Goal: Task Accomplishment & Management: Use online tool/utility

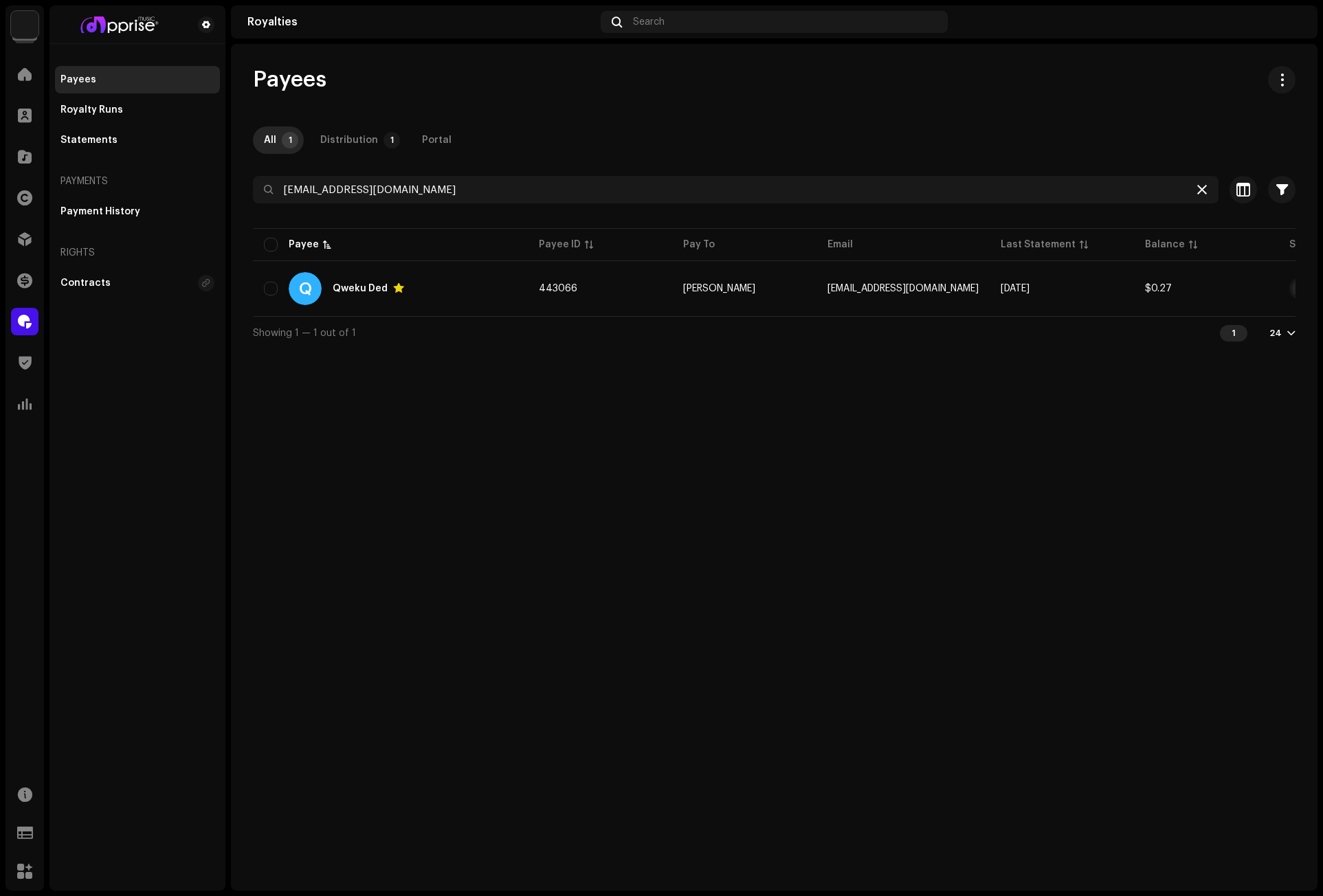
click at [1199, 189] on icon at bounding box center [1202, 189] width 10 height 11
click at [26, 72] on span at bounding box center [25, 74] width 14 height 11
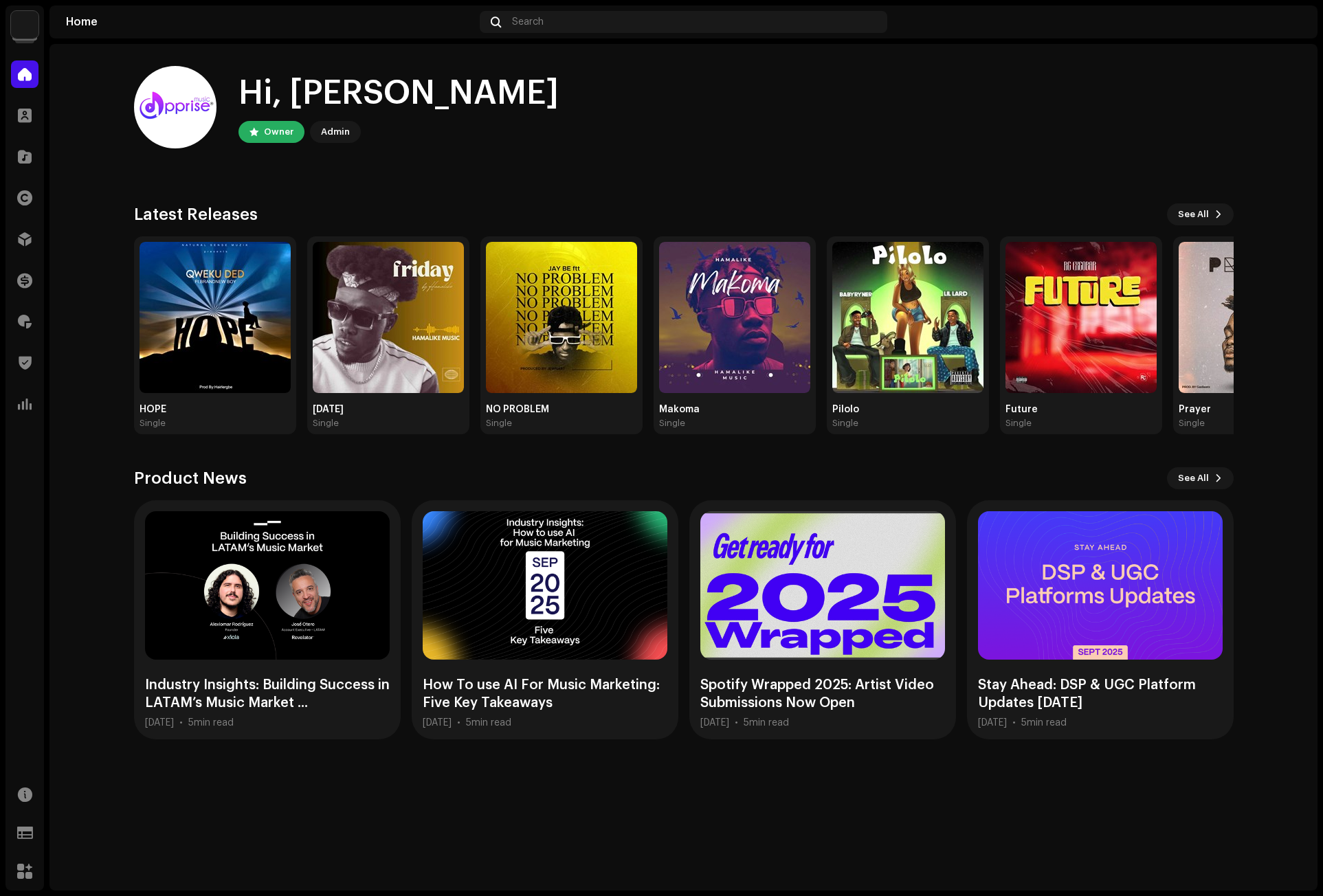
click at [976, 152] on home-user "Hi, [PERSON_NAME] Owner Admin" at bounding box center [684, 118] width 1100 height 105
click at [18, 314] on div at bounding box center [24, 321] width 27 height 27
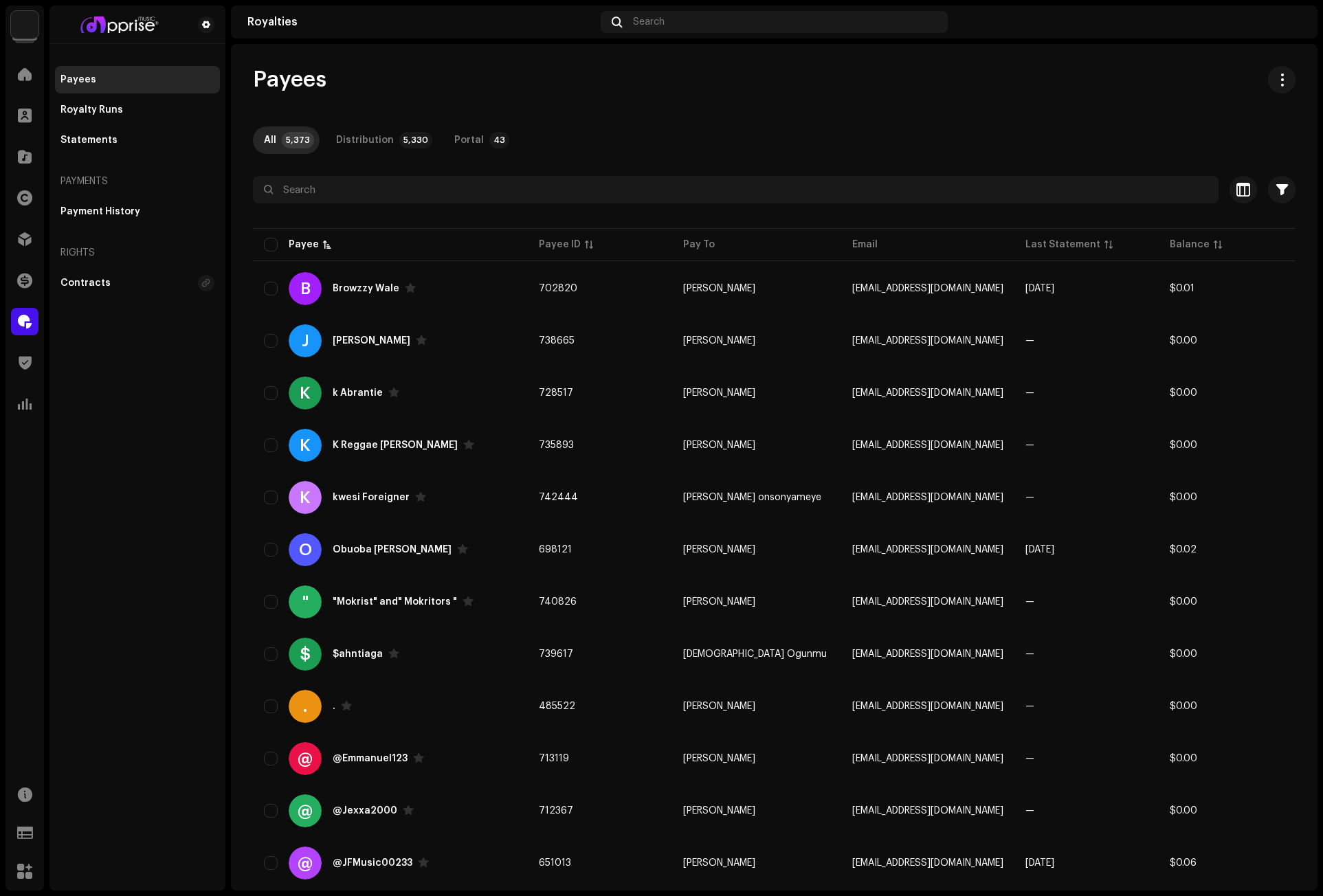
click at [24, 225] on div "Distribution" at bounding box center [25, 240] width 39 height 39
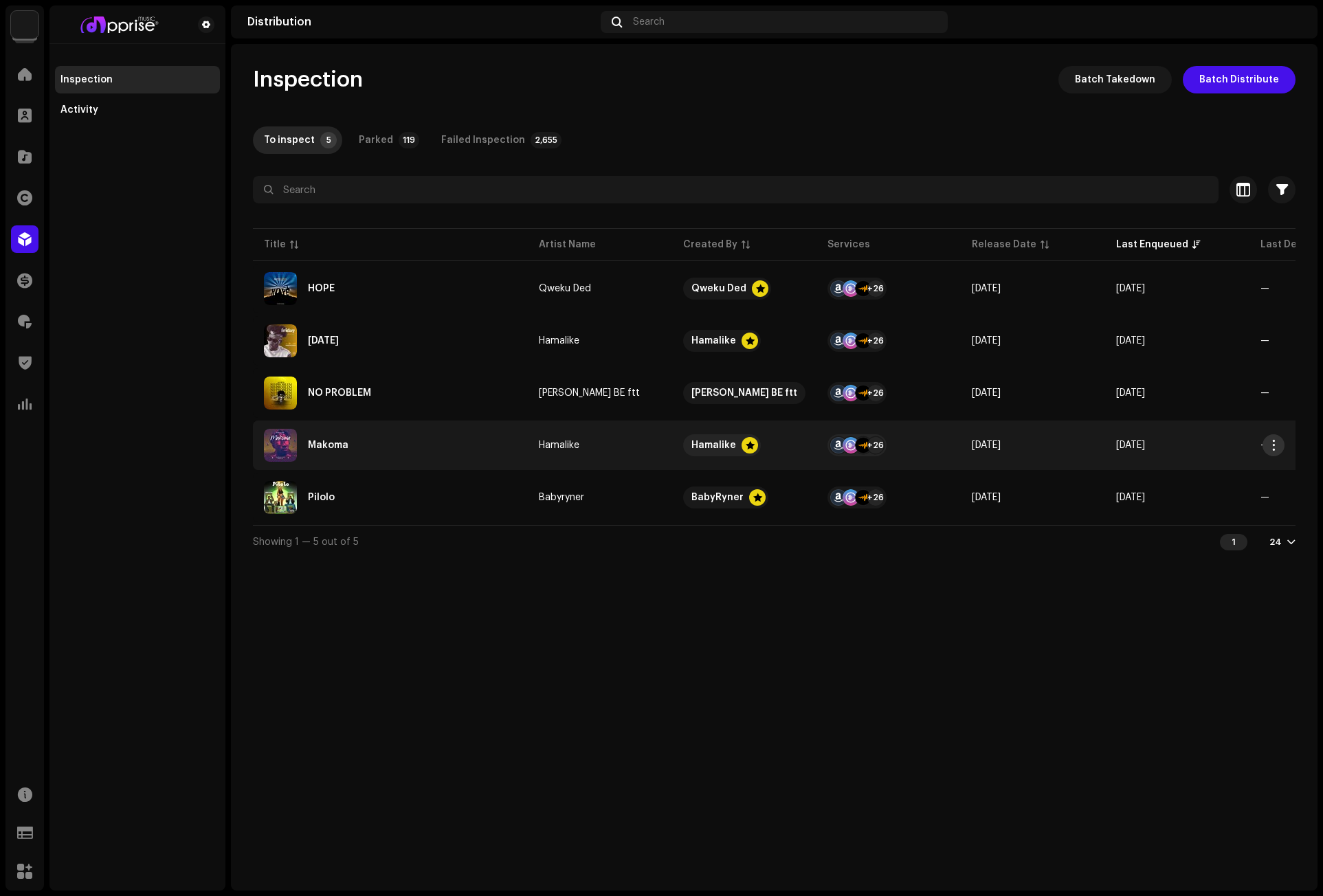
click at [1276, 442] on span "button" at bounding box center [1275, 445] width 11 height 11
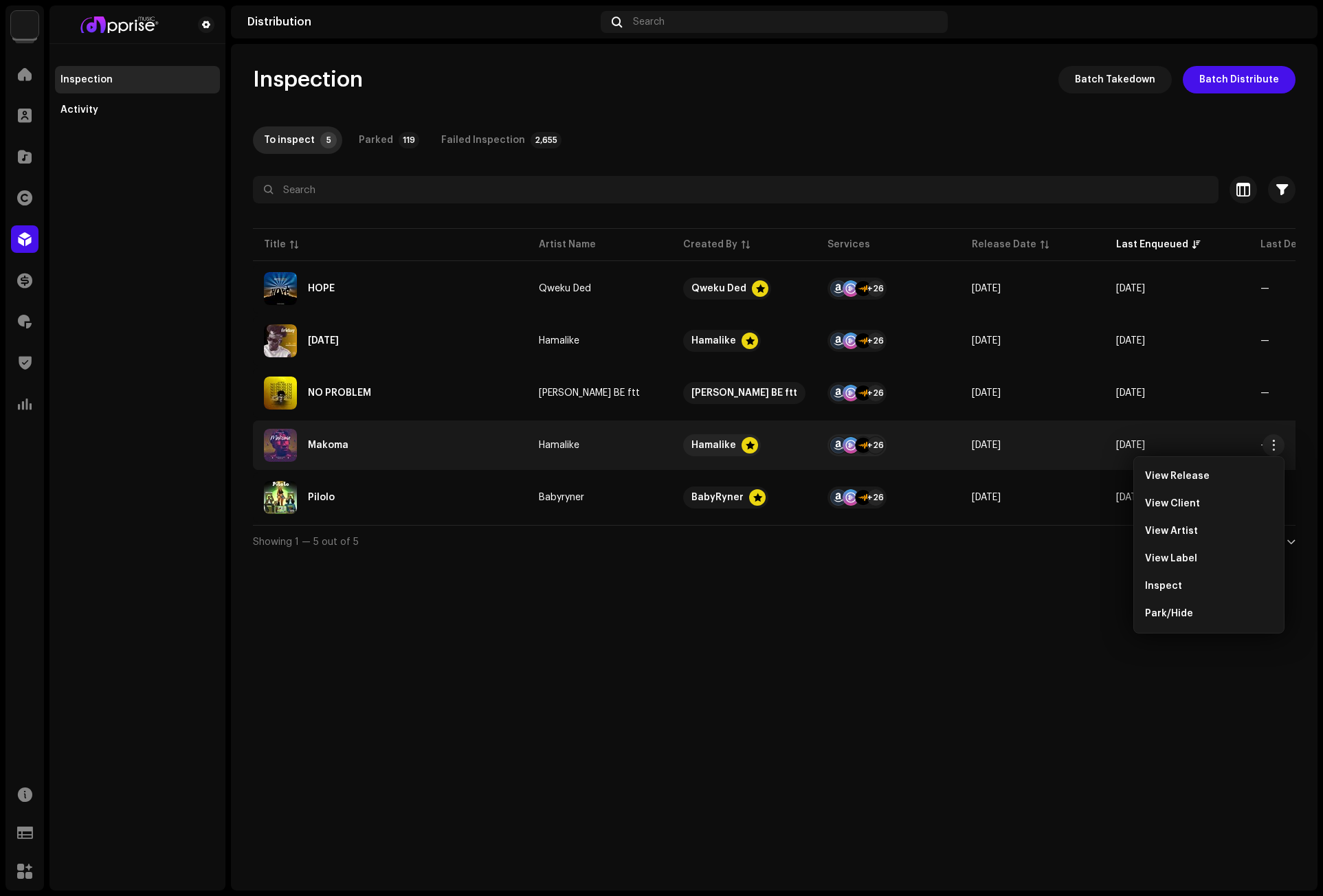
click at [858, 99] on div "Inspection Batch Takedown Batch Distribute To inspect 5 Parked 119 Failed Inspe…" at bounding box center [774, 312] width 1087 height 492
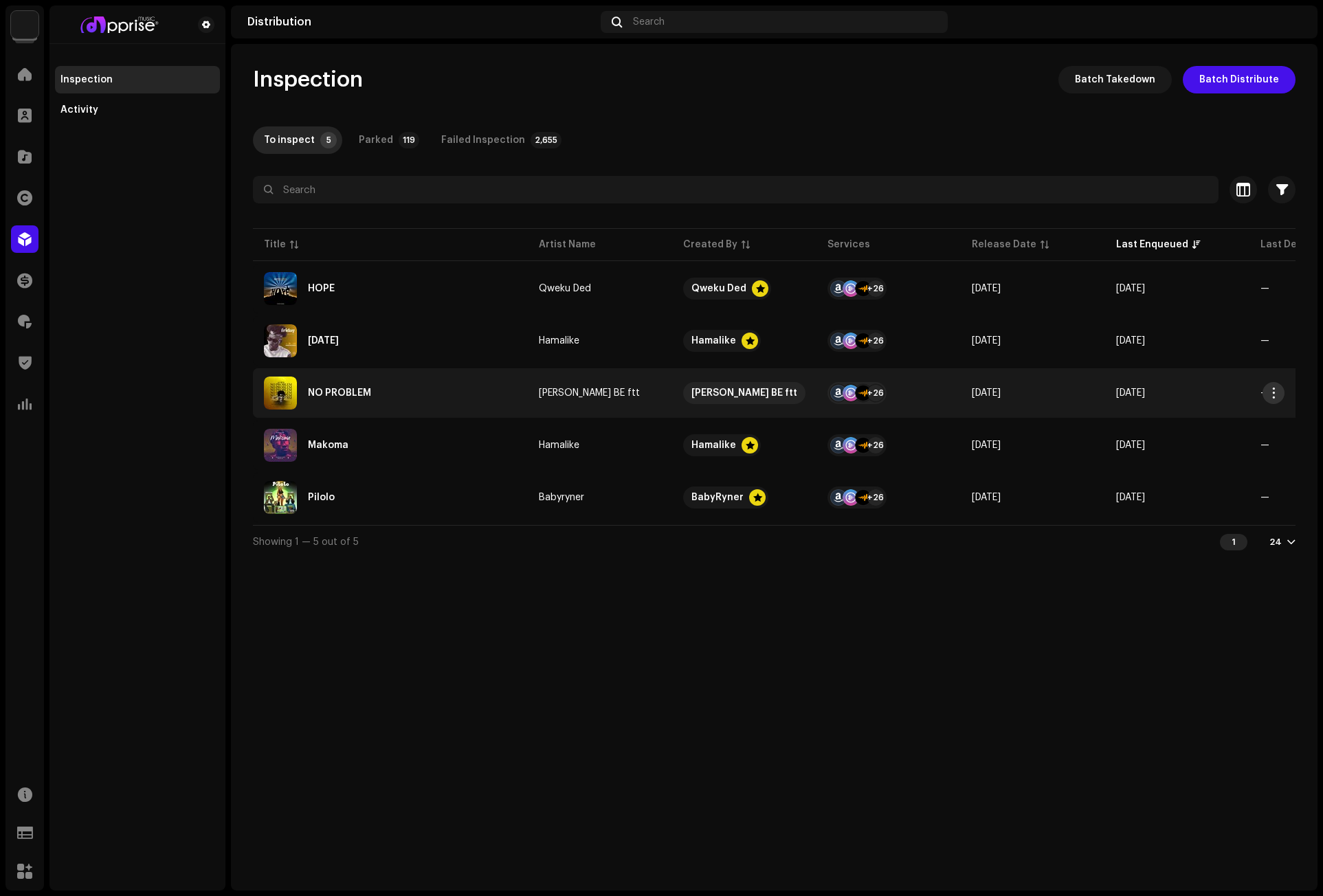
click at [1269, 389] on span "button" at bounding box center [1275, 393] width 11 height 11
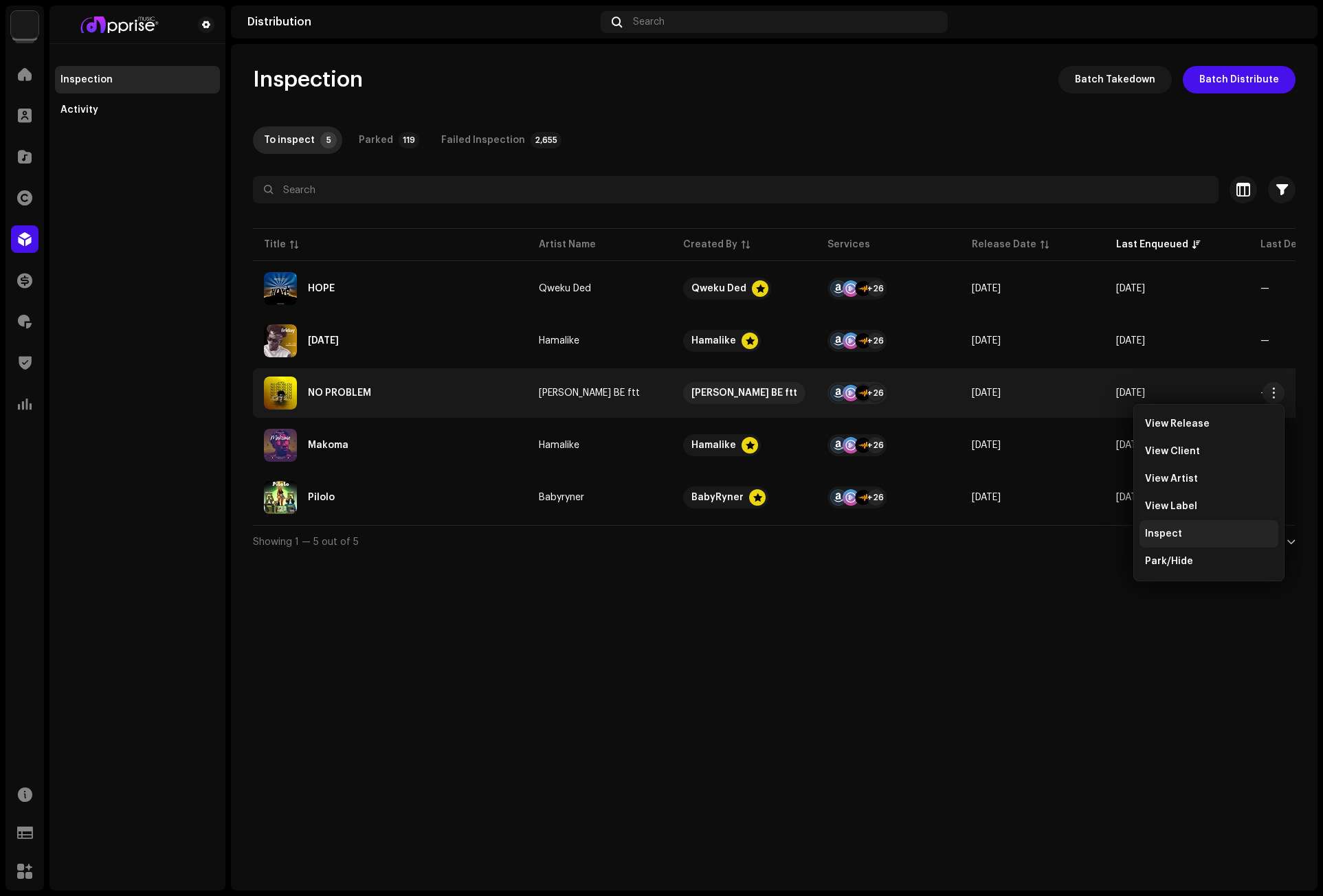
click at [1161, 529] on span "Inspect" at bounding box center [1163, 534] width 37 height 11
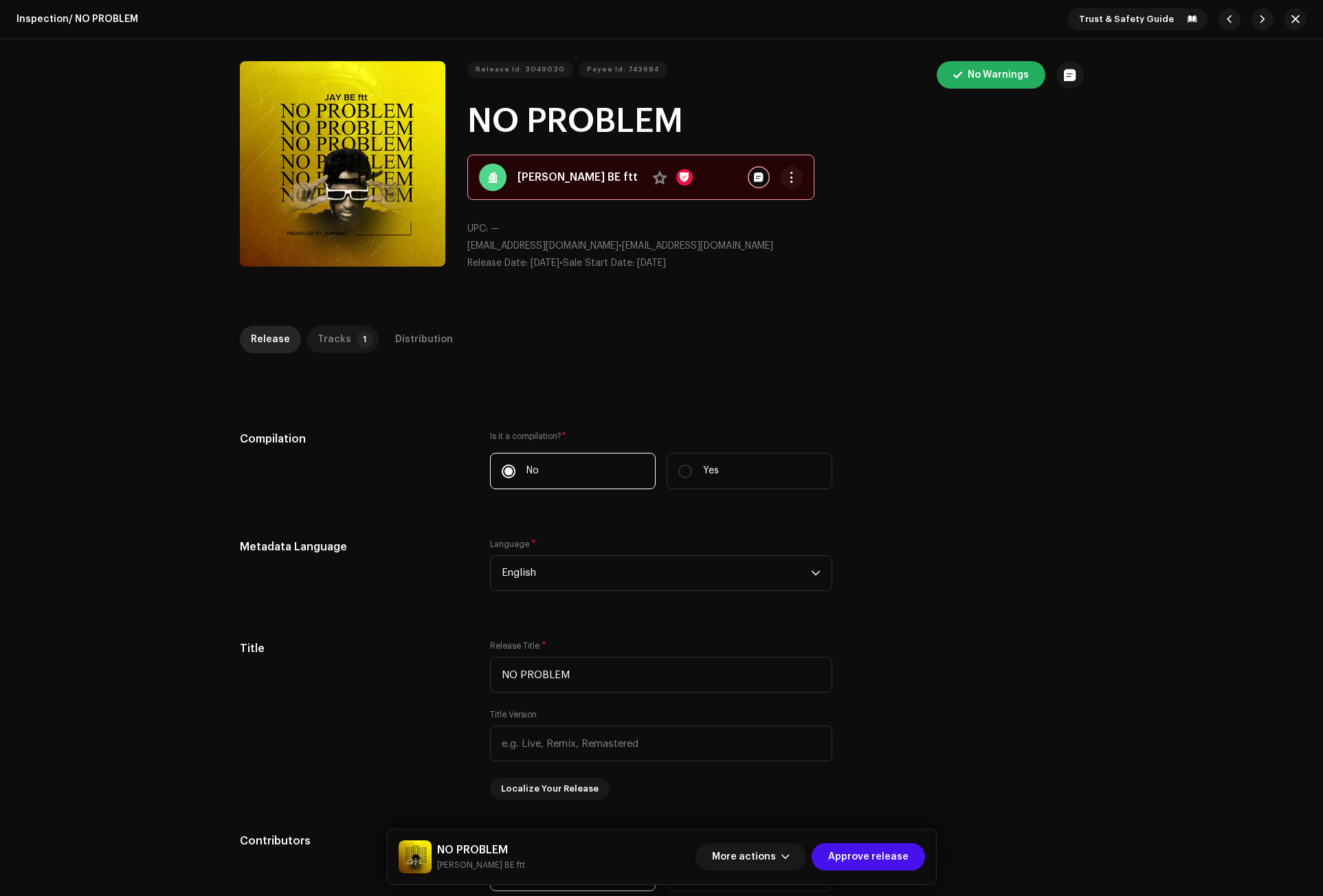
click at [331, 332] on div "Tracks" at bounding box center [334, 339] width 33 height 27
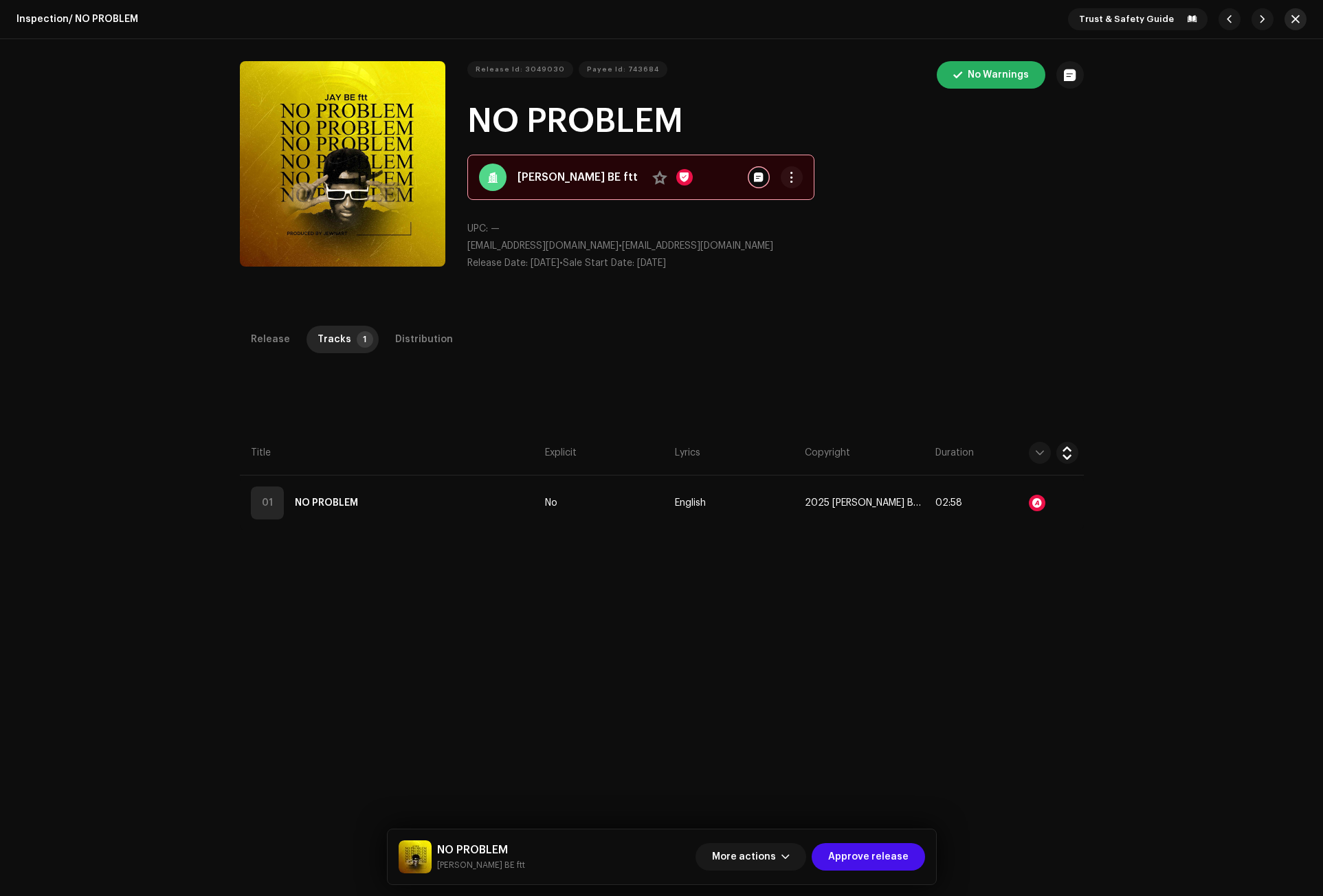
click at [1294, 19] on button "button" at bounding box center [1296, 19] width 22 height 22
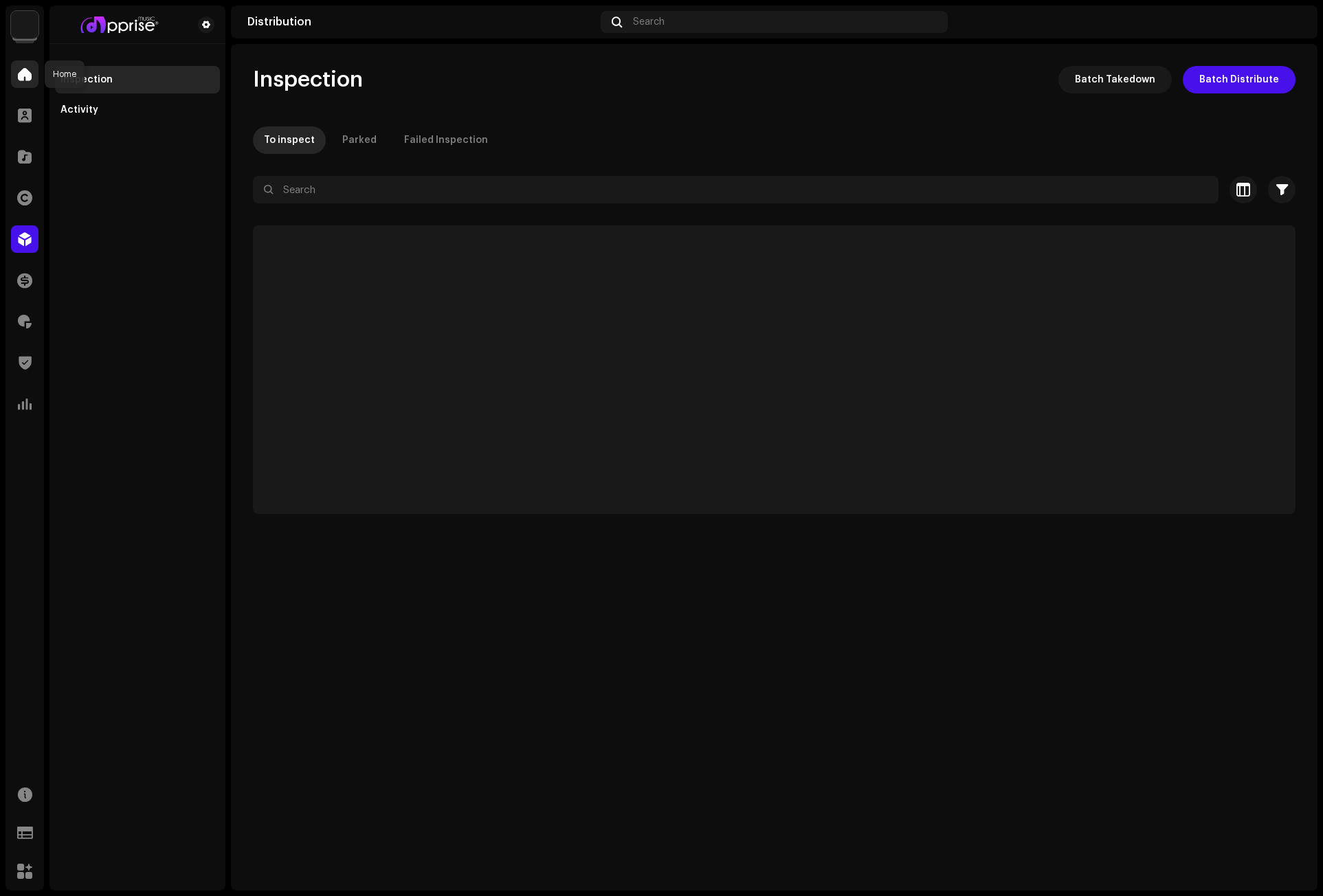
click at [21, 64] on div at bounding box center [24, 74] width 27 height 27
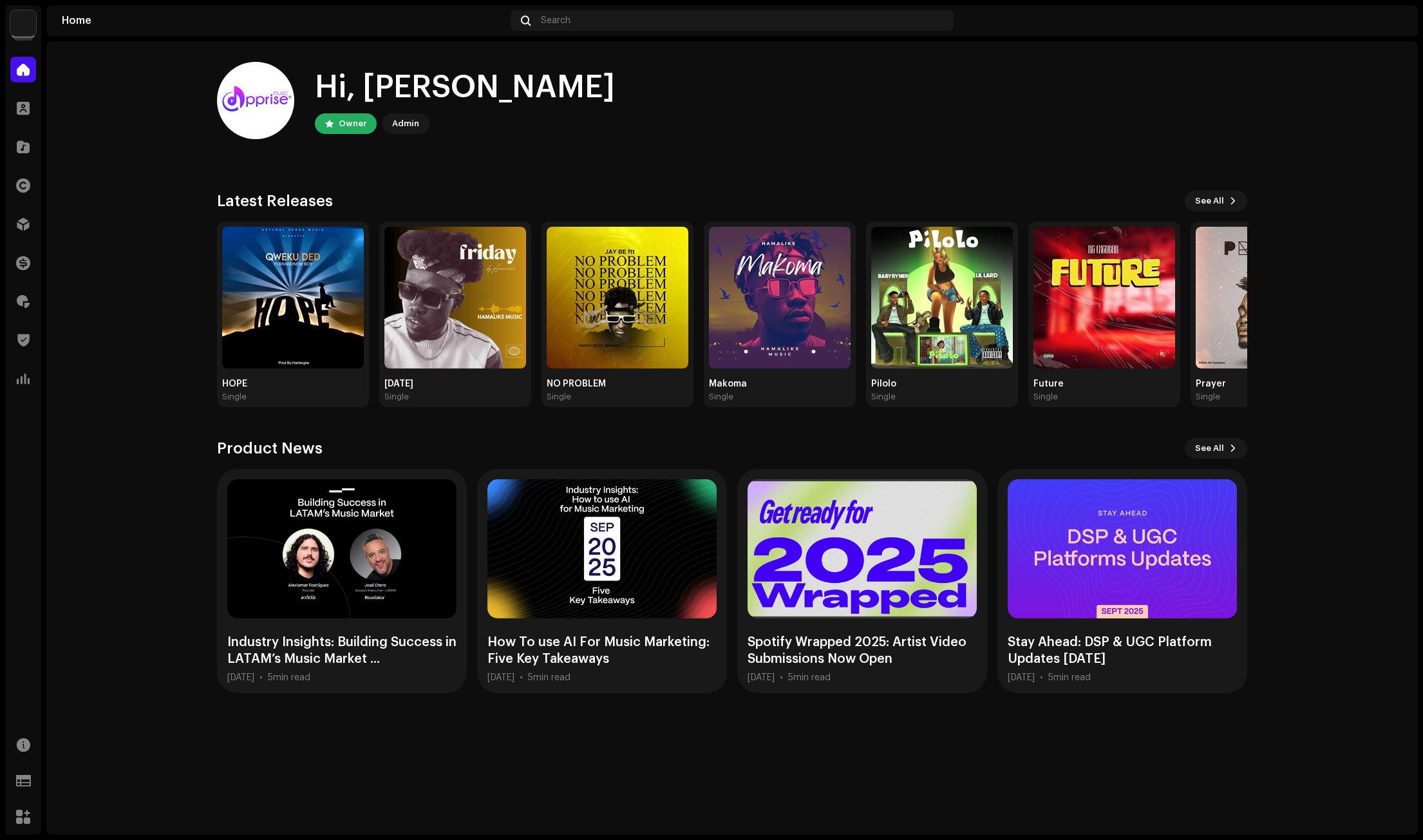
click at [964, 112] on div "Hi, Michael Owner Admin" at bounding box center [733, 101] width 1031 height 78
click at [689, 141] on home-user "Hi, Michael Owner Admin" at bounding box center [733, 111] width 1031 height 98
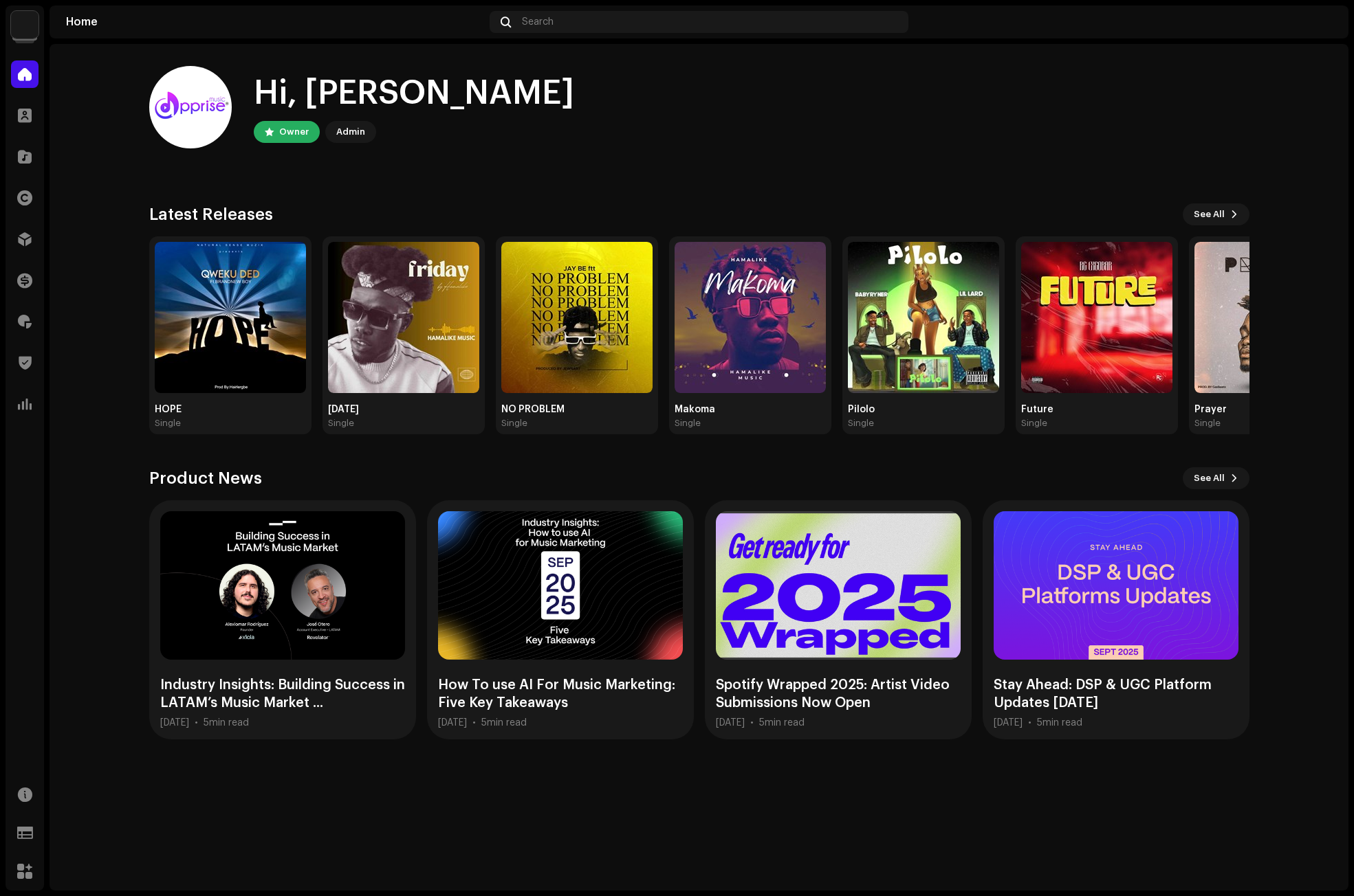
click at [1028, 178] on div "Hi, Michael Owner Admin Check out the latest Product Updates for Check Product …" at bounding box center [699, 403] width 1100 height 717
click at [936, 130] on div "Hi, Michael Owner Admin" at bounding box center [699, 107] width 1100 height 83
click at [798, 146] on div "Hi, Michael Owner Admin" at bounding box center [699, 107] width 1100 height 83
click at [24, 237] on span at bounding box center [25, 239] width 14 height 11
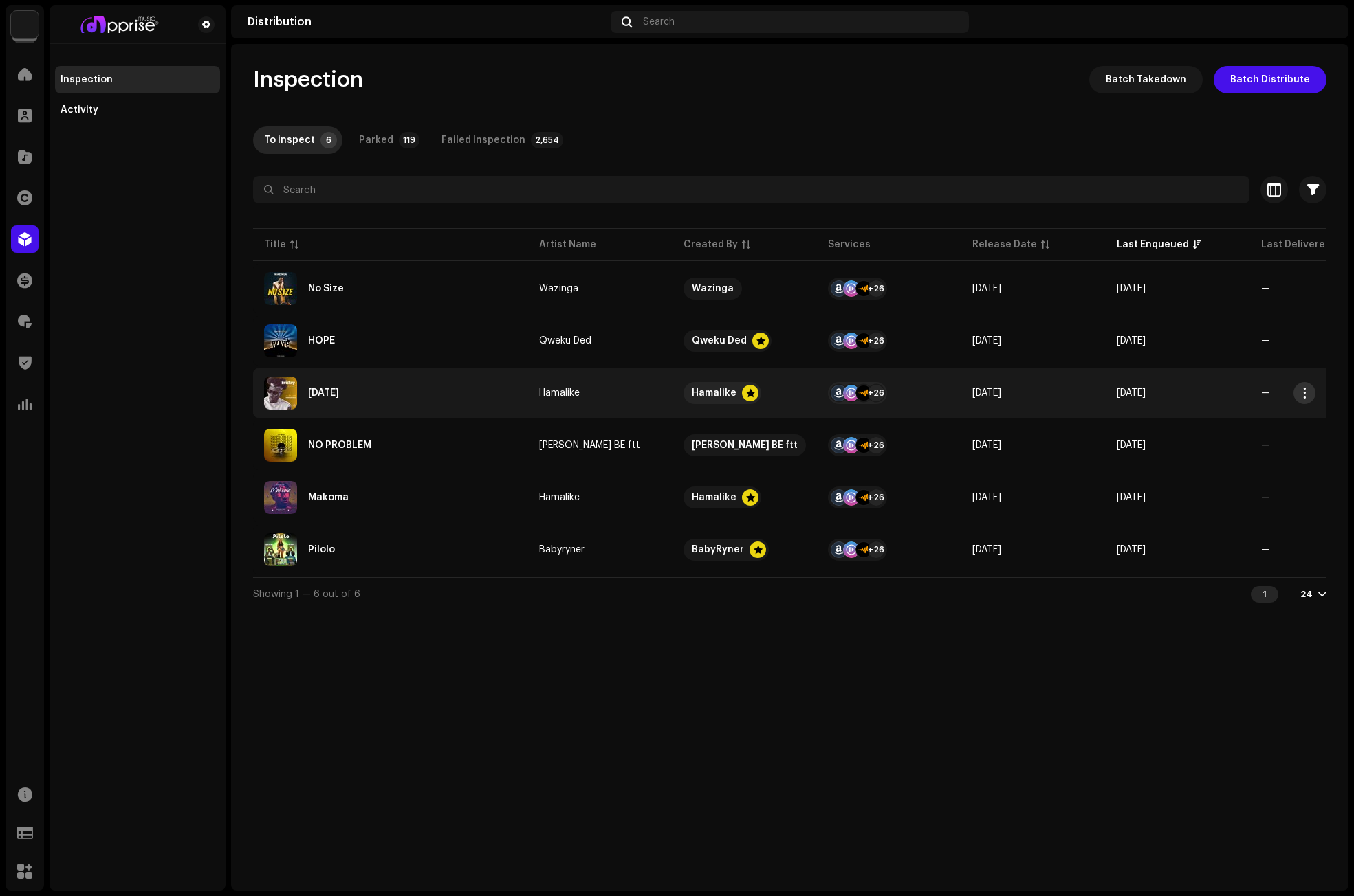
click at [1310, 390] on button "button" at bounding box center [1304, 393] width 22 height 22
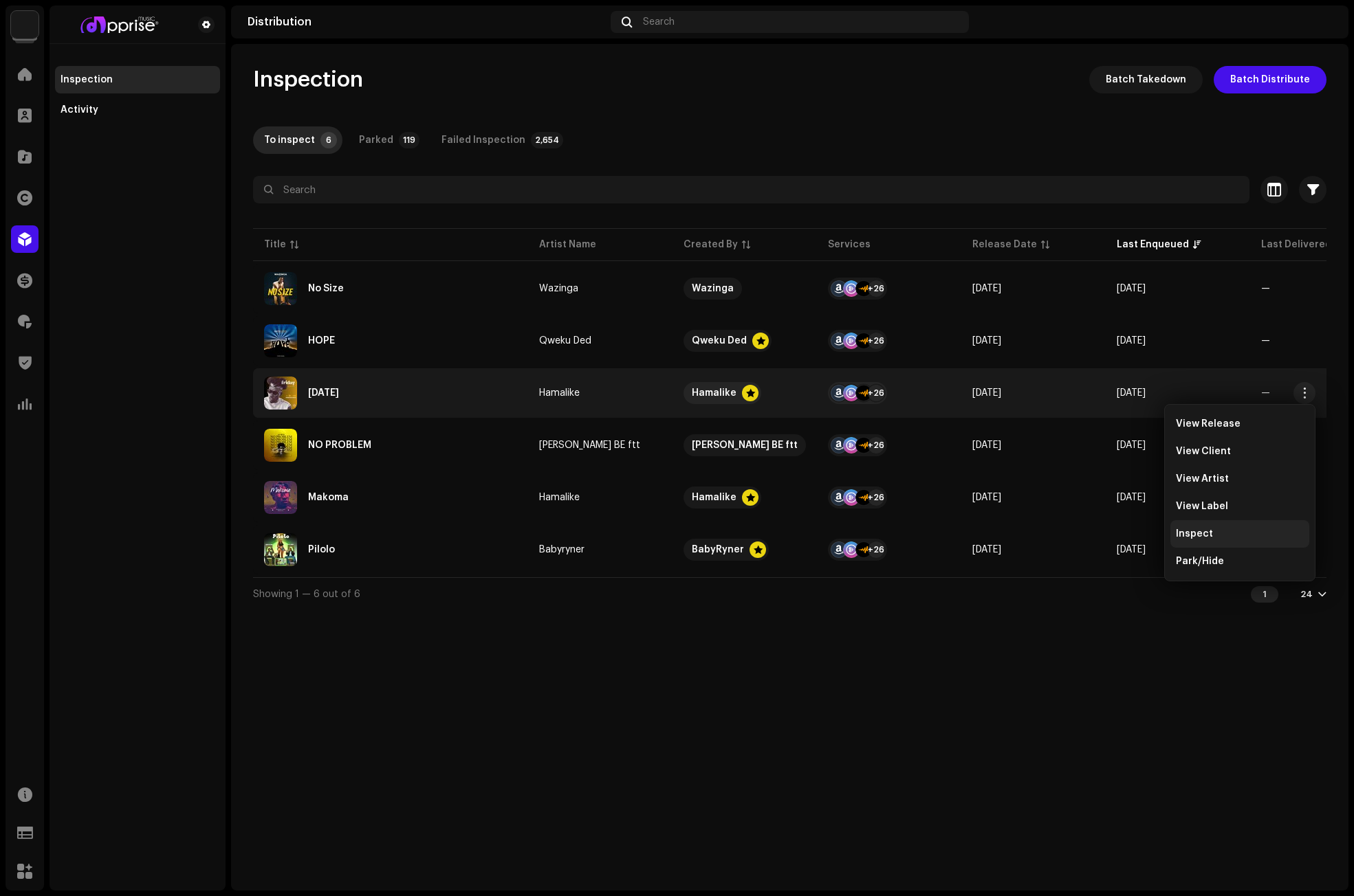
click at [1223, 536] on div "Inspect" at bounding box center [1239, 534] width 128 height 11
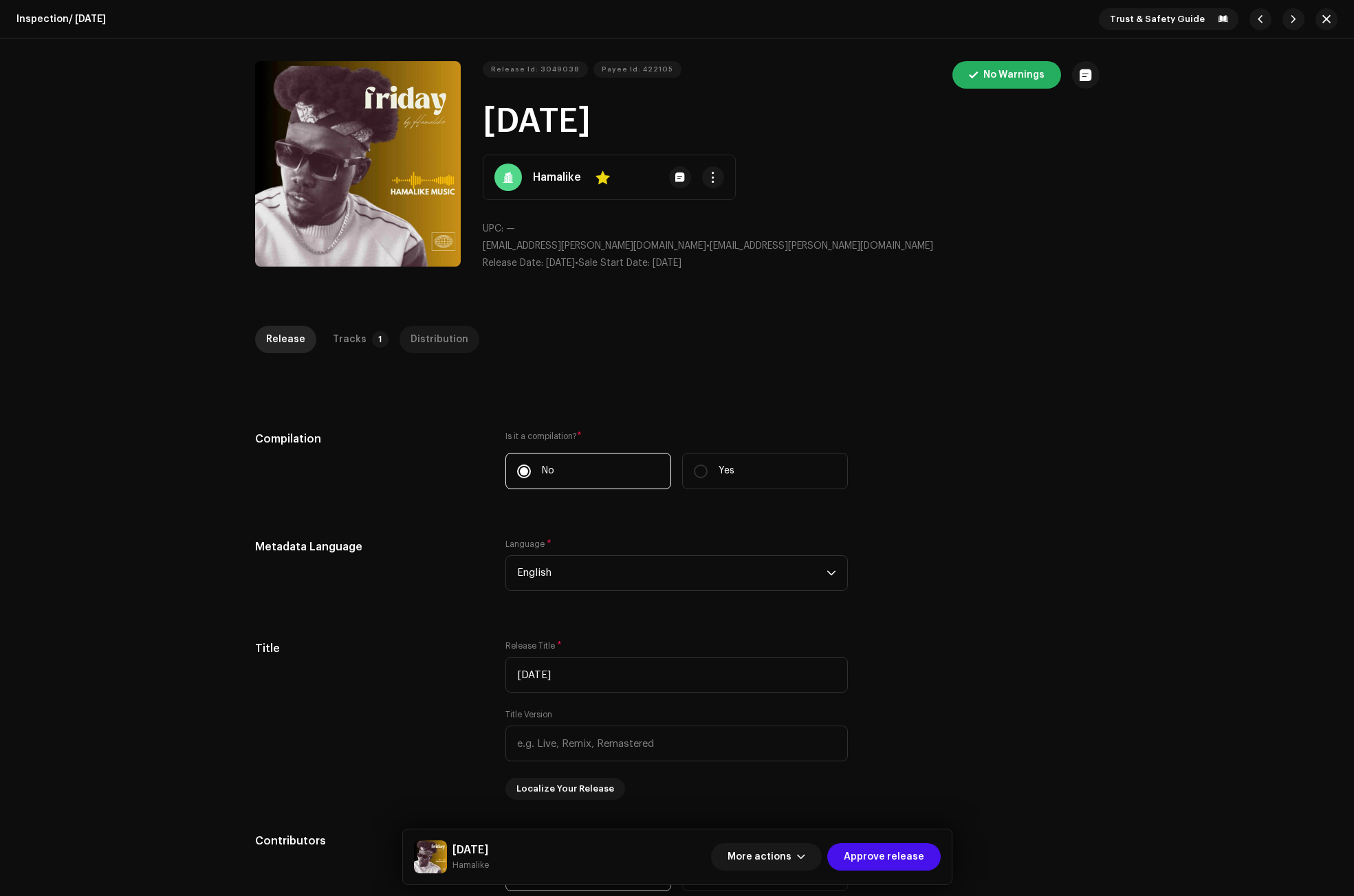
click at [411, 331] on div "Distribution" at bounding box center [440, 339] width 58 height 27
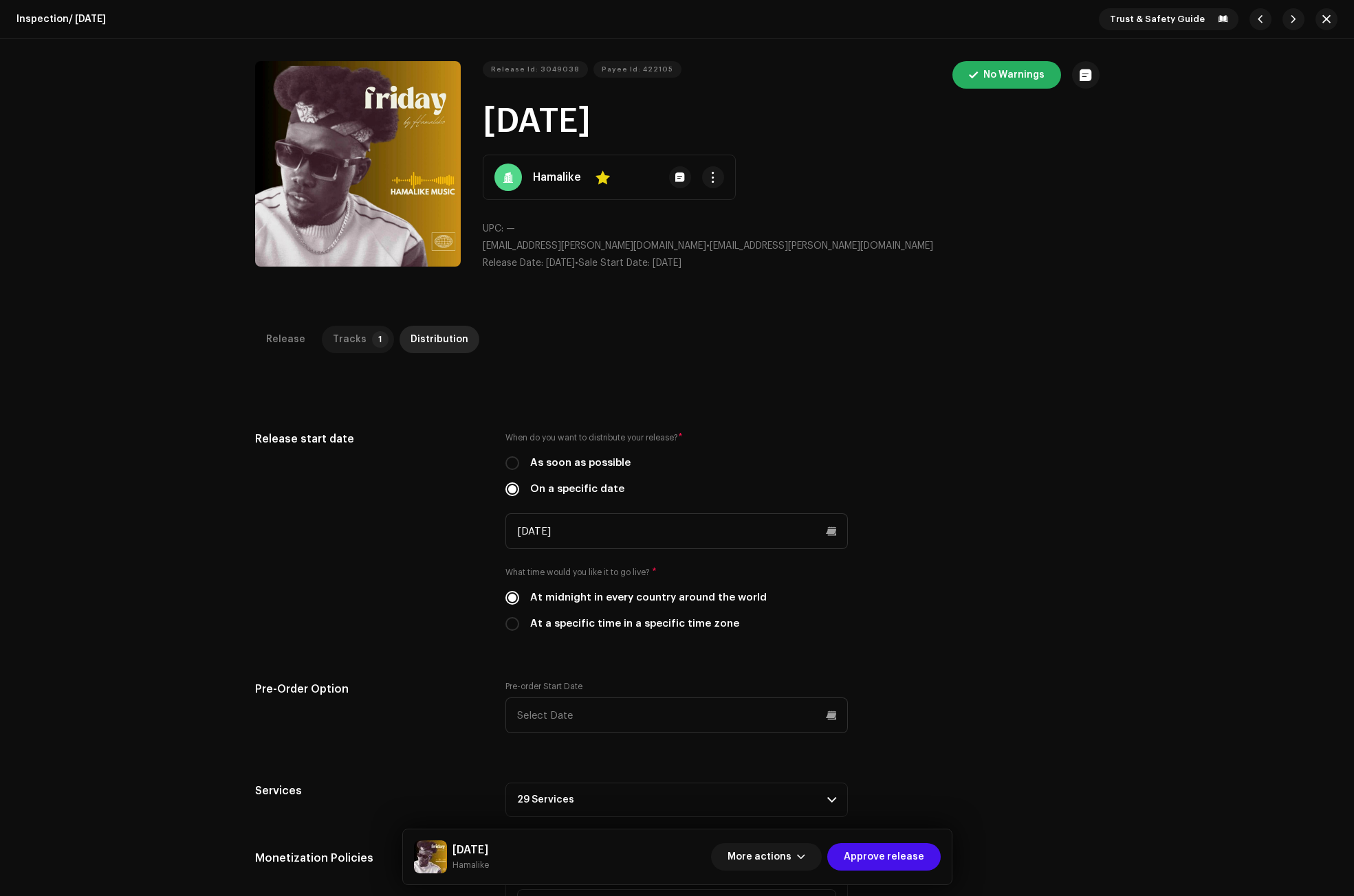
click at [361, 344] on p-tab "Tracks 1" at bounding box center [358, 339] width 72 height 27
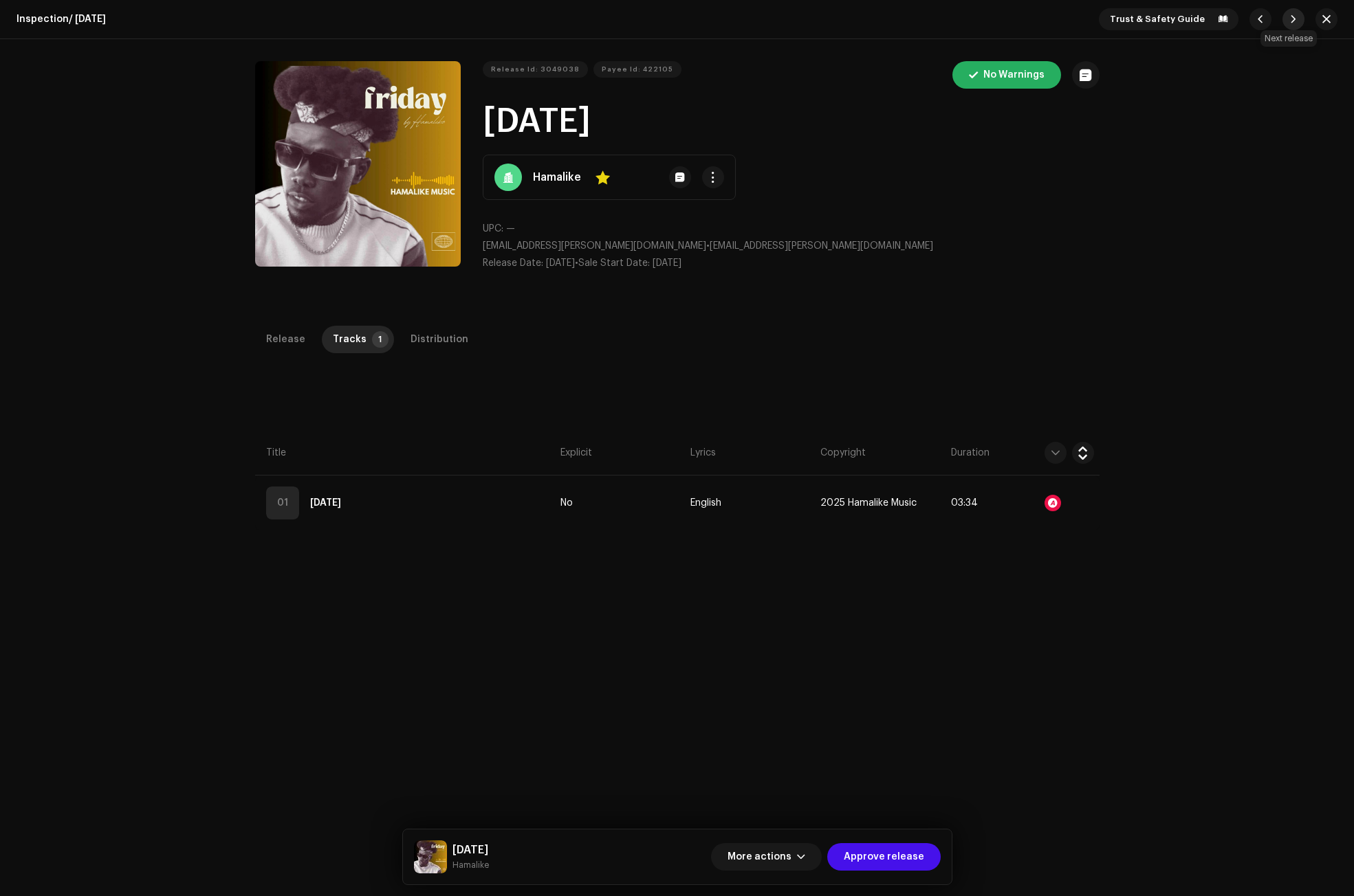
click at [1289, 24] on span "button" at bounding box center [1292, 19] width 8 height 11
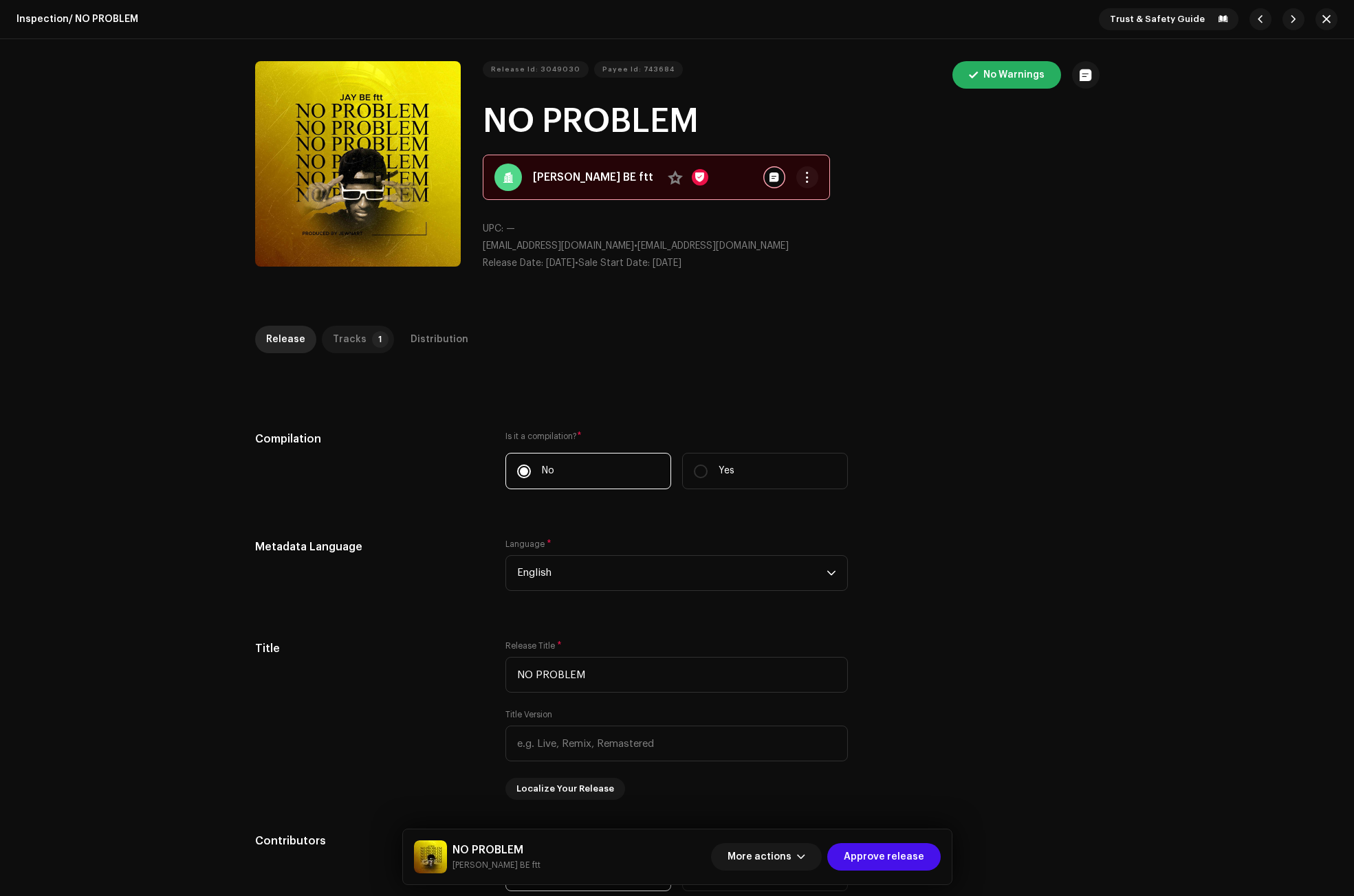
click at [361, 337] on p-tab "Tracks 1" at bounding box center [358, 339] width 72 height 27
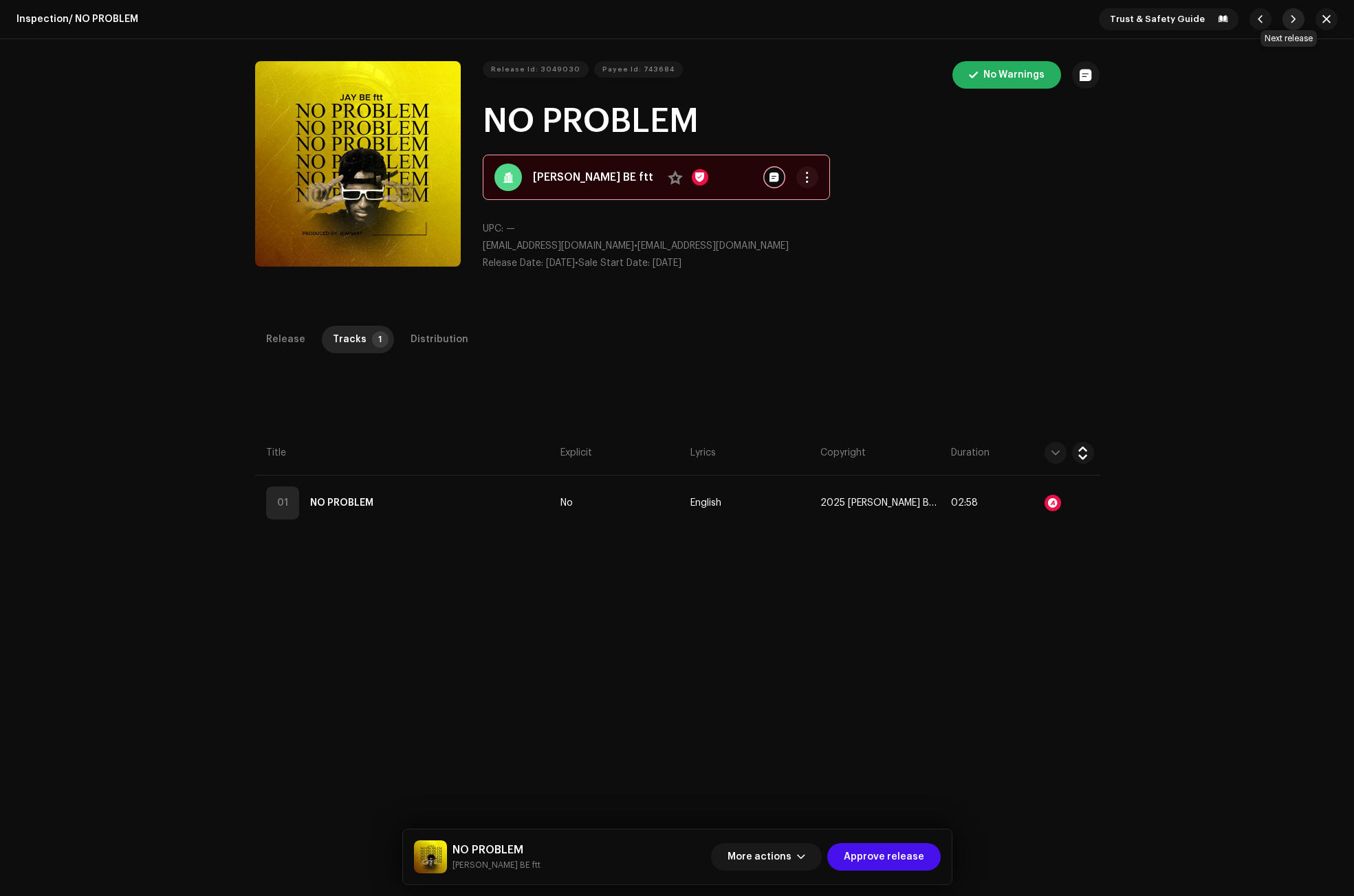
click at [1282, 15] on button "button" at bounding box center [1292, 19] width 22 height 22
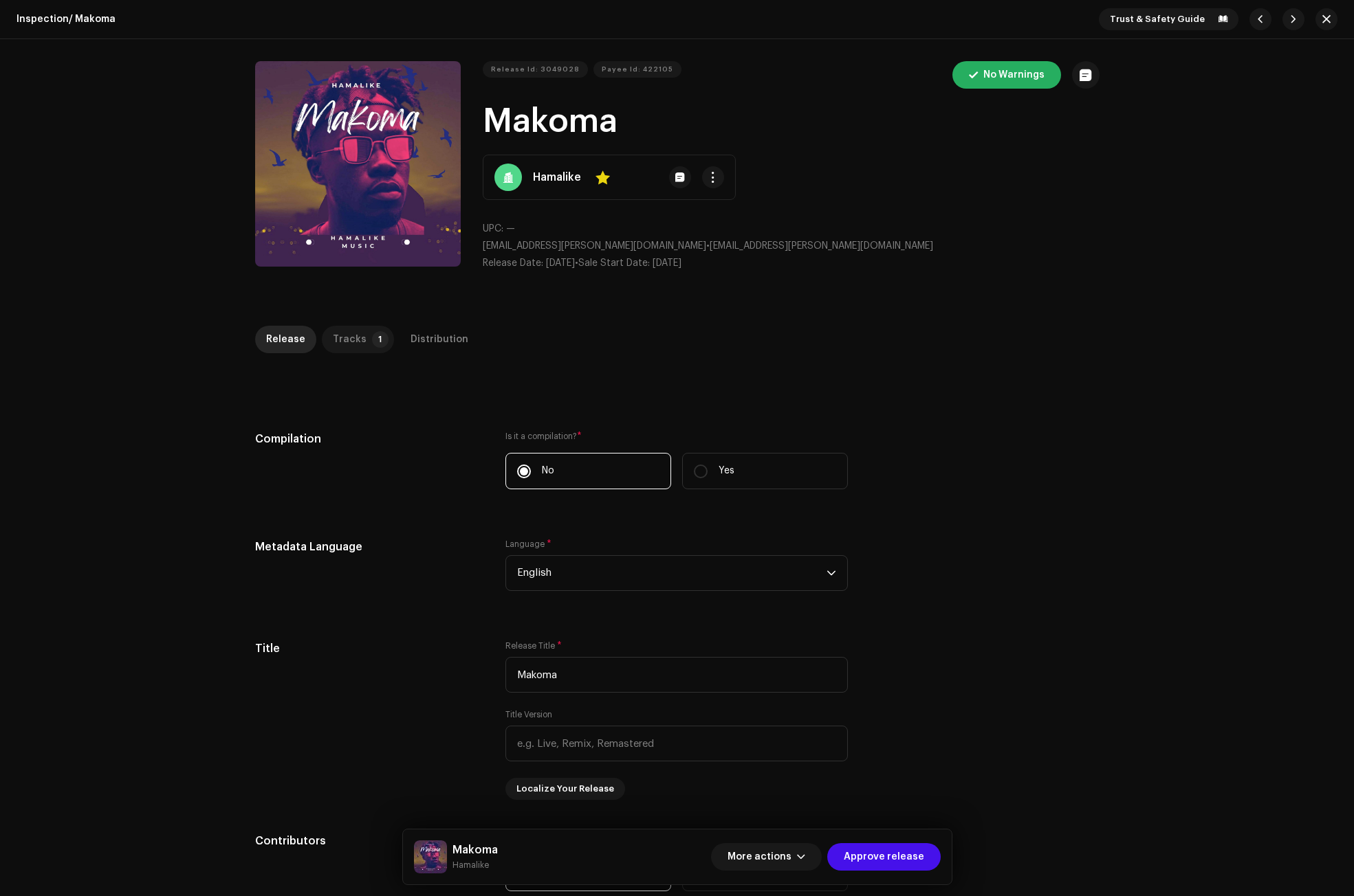
click at [358, 341] on p-tab "Tracks 1" at bounding box center [358, 339] width 72 height 27
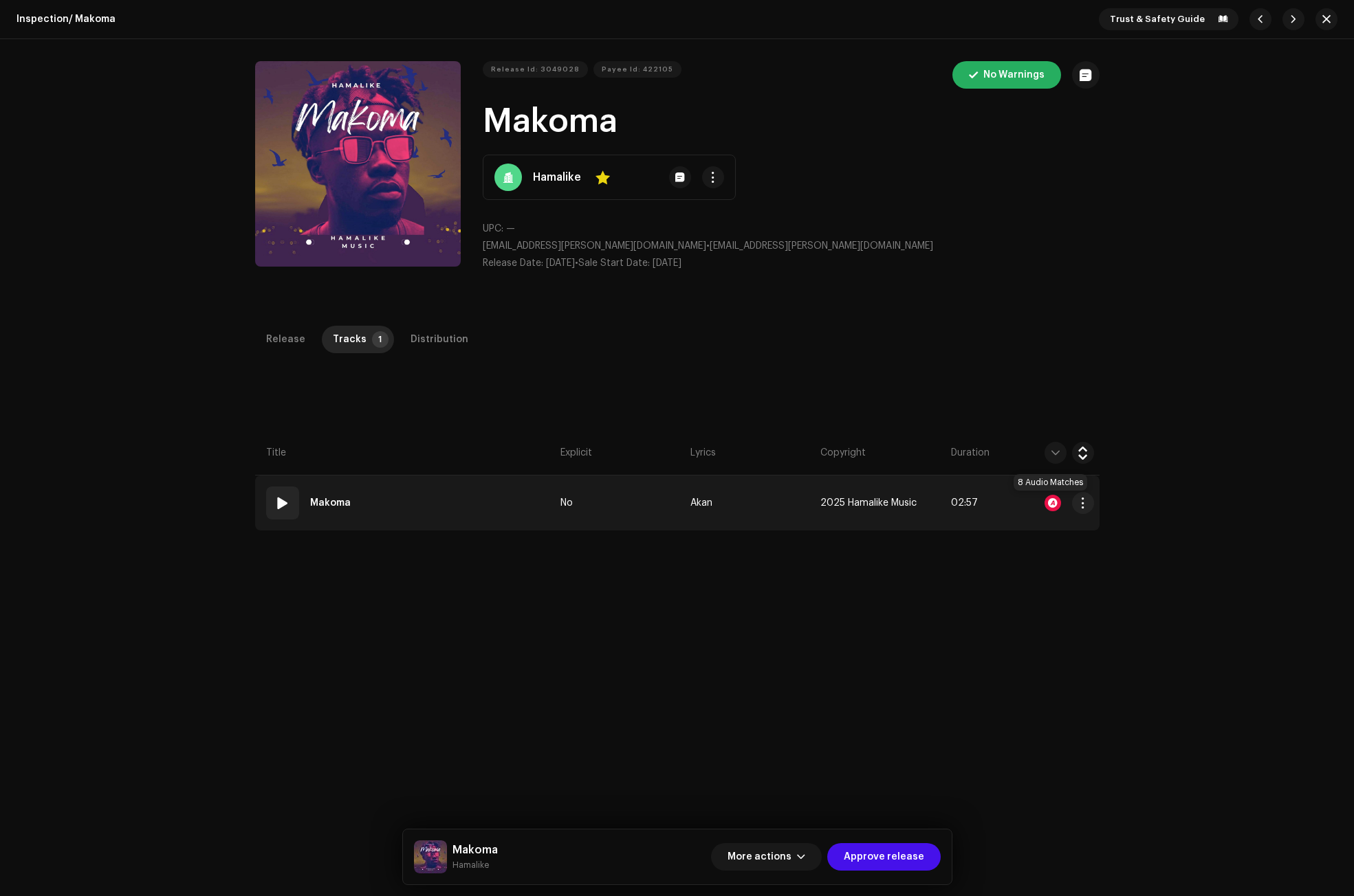
click at [1051, 502] on div at bounding box center [1053, 503] width 17 height 17
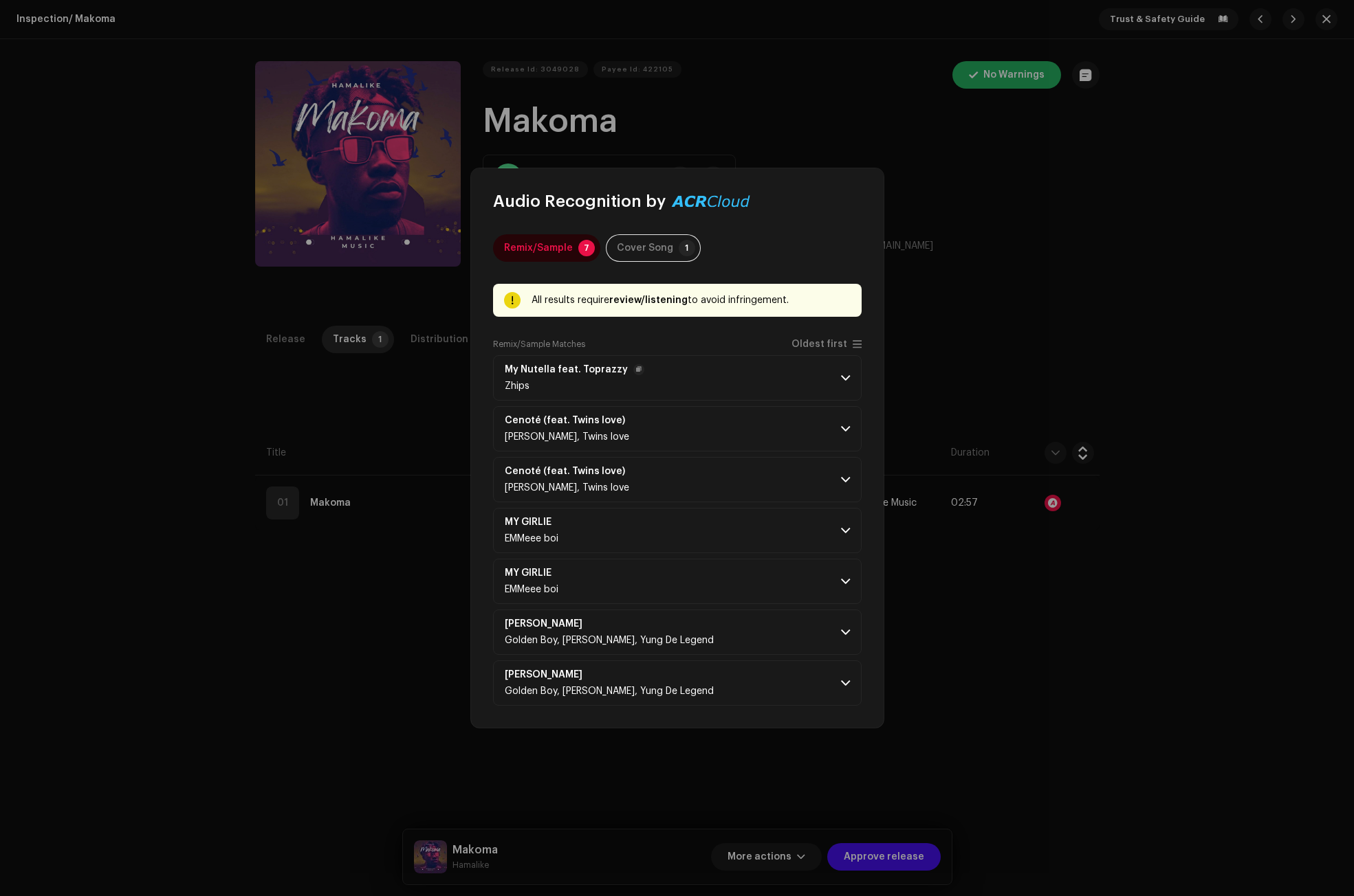
click at [853, 374] on p-accordion-header "My Nutella feat. Toprazzy Zhips" at bounding box center [677, 377] width 368 height 45
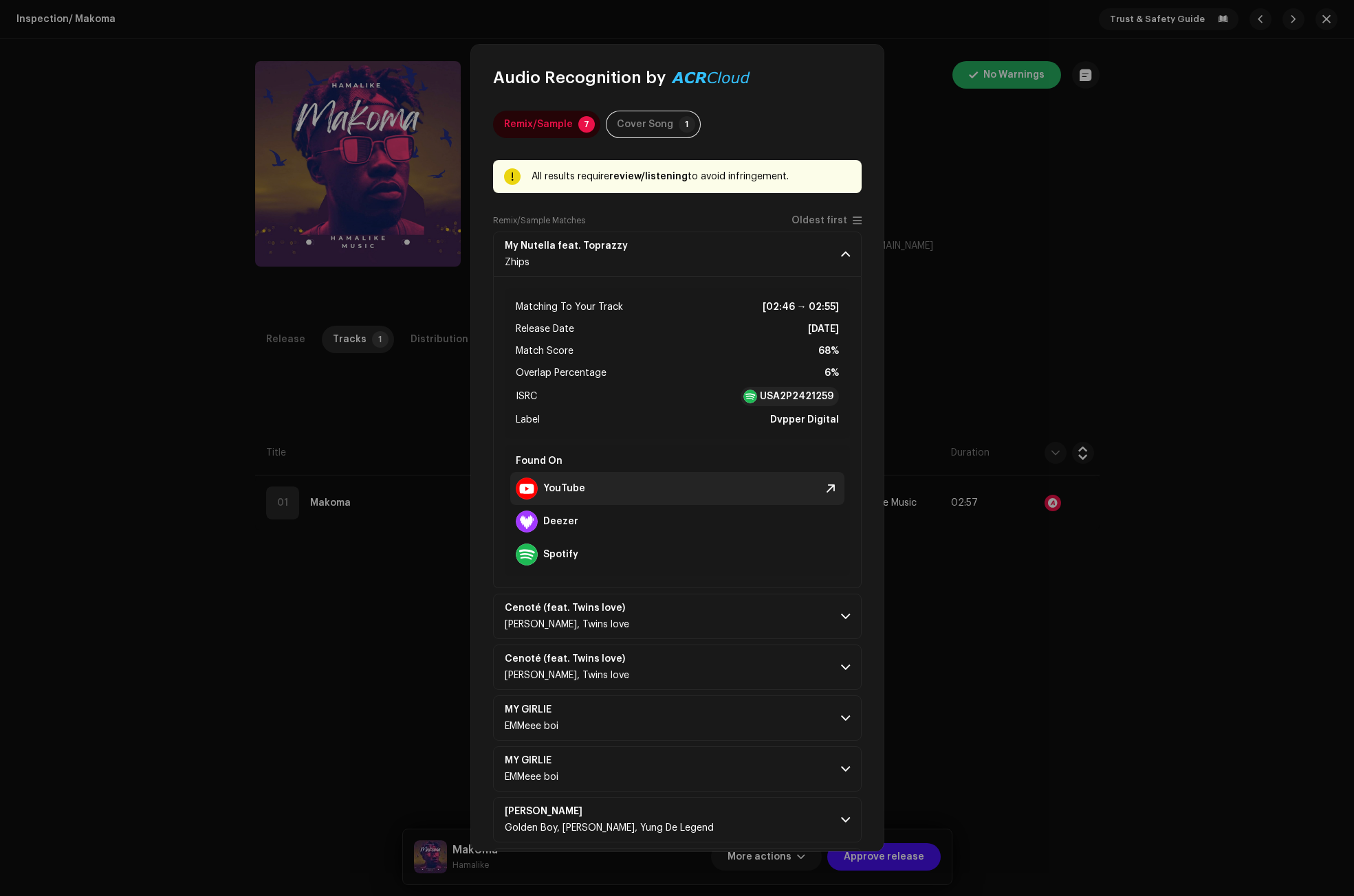
click at [561, 492] on strong "YouTube" at bounding box center [564, 488] width 42 height 11
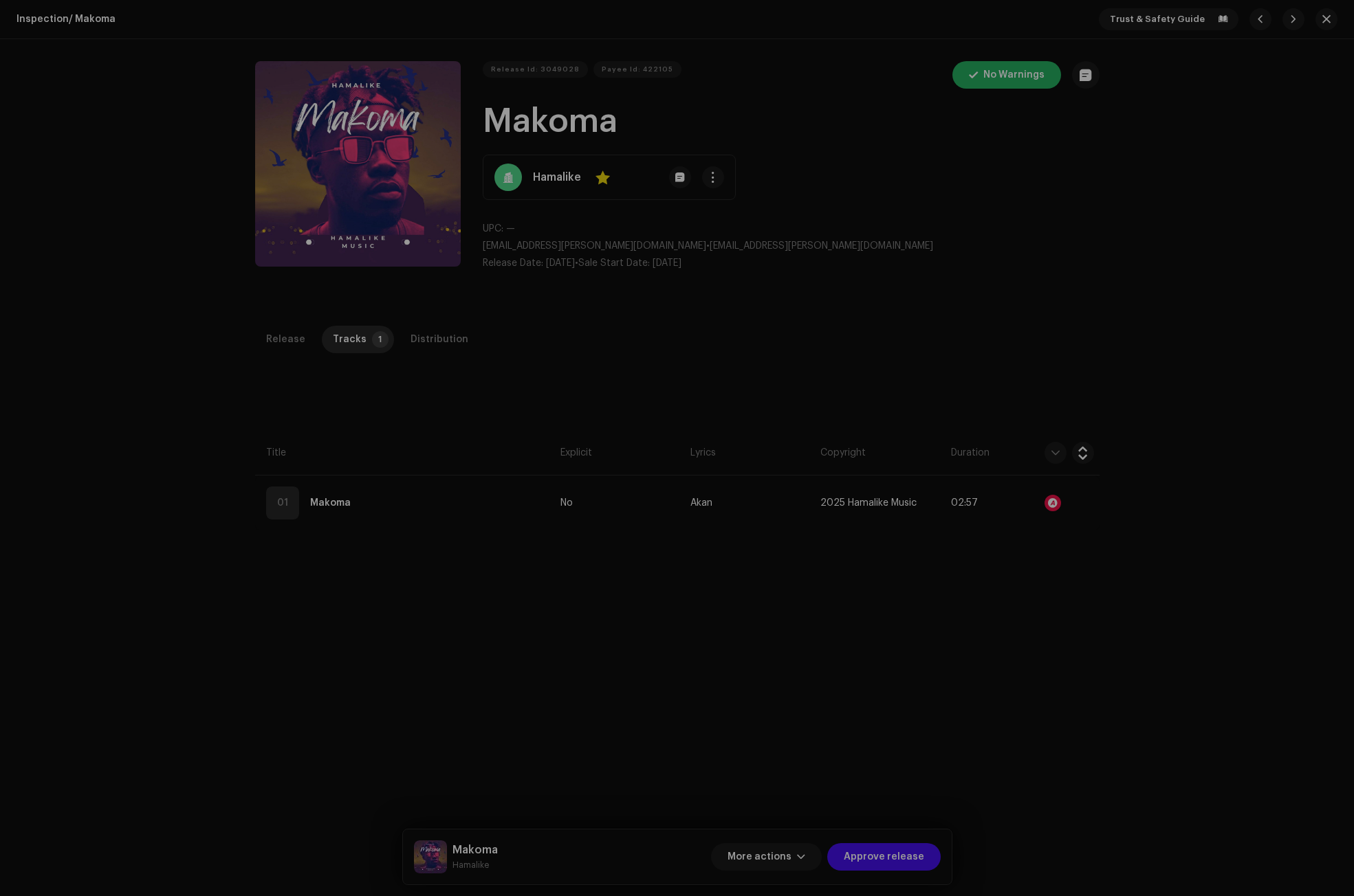
click at [1023, 344] on div "Audio Recognition by Remix/Sample 7 Cover Song 1 All results require review/lis…" at bounding box center [677, 448] width 1354 height 896
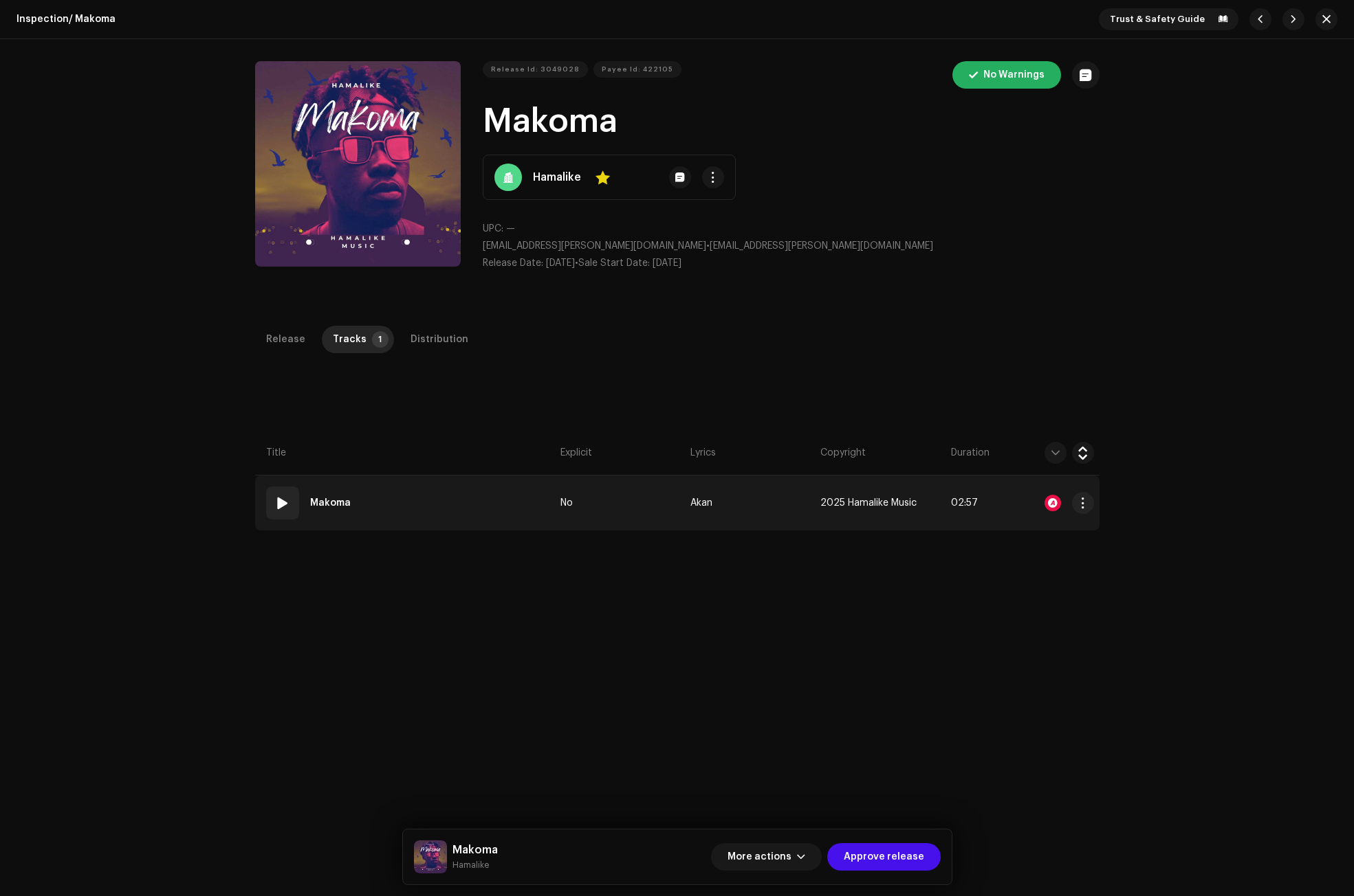
click at [274, 500] on span at bounding box center [282, 503] width 17 height 17
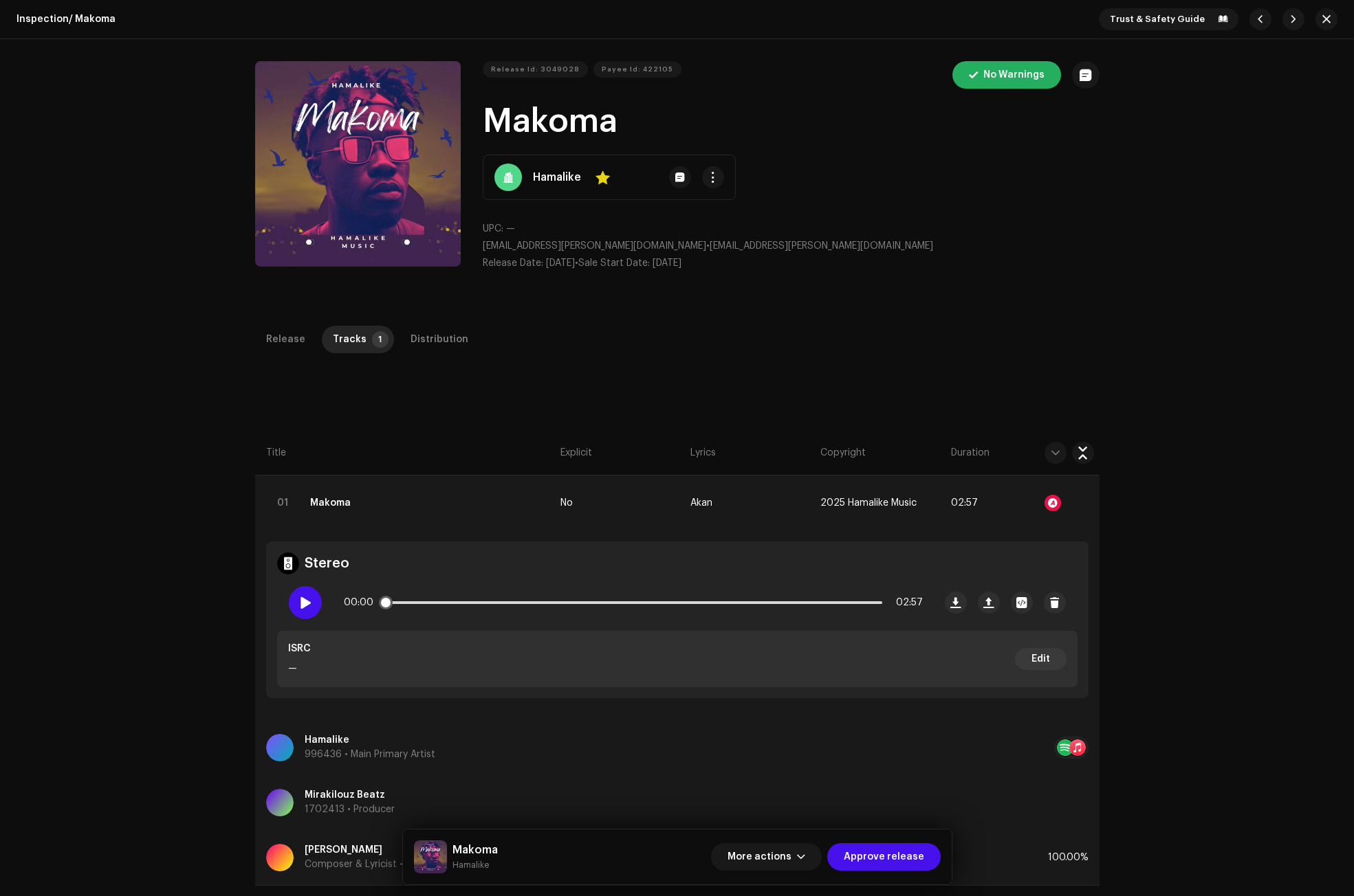
click at [289, 599] on div at bounding box center [305, 602] width 33 height 33
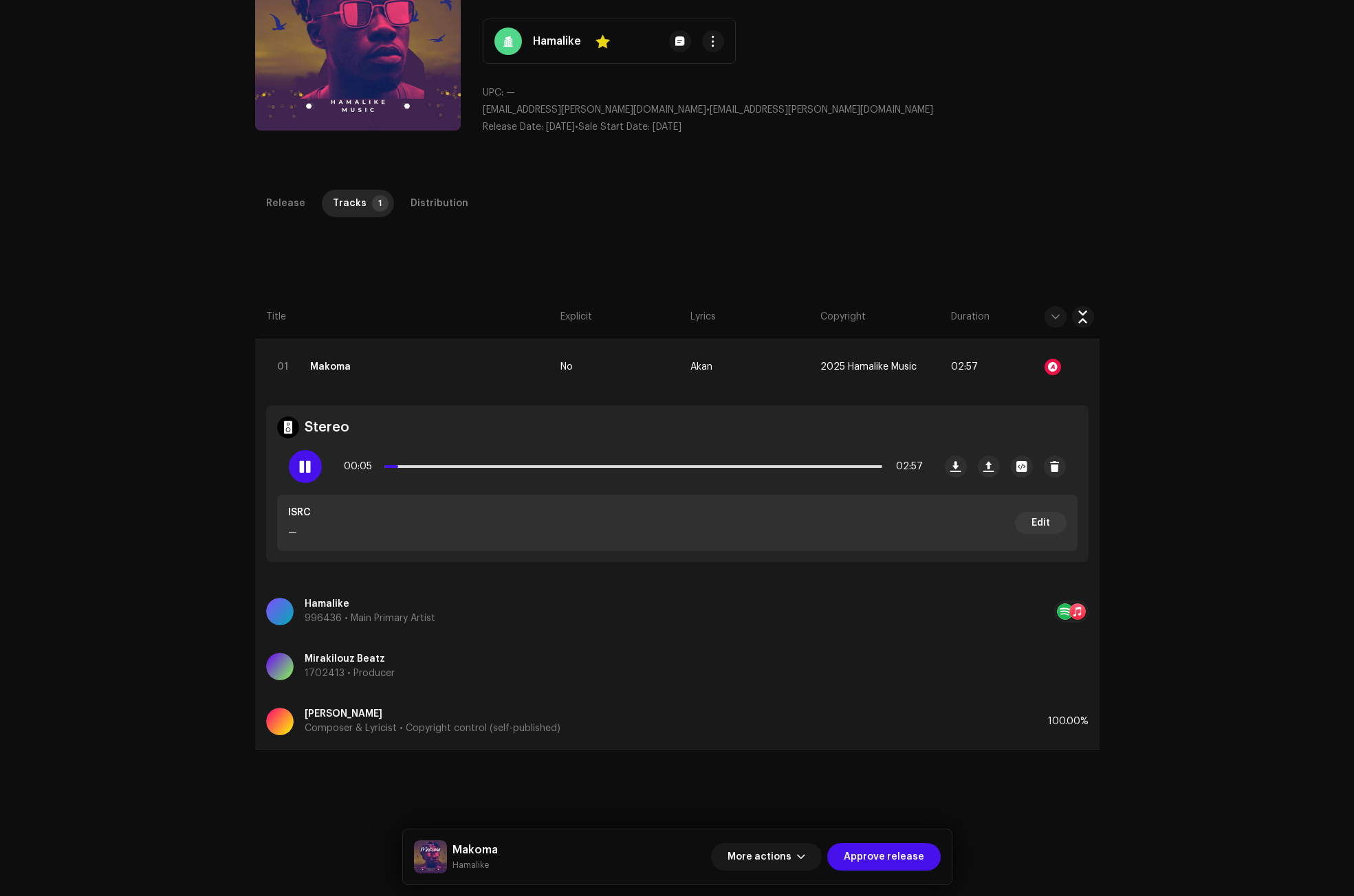
scroll to position [137, 0]
click at [1048, 362] on div at bounding box center [1053, 366] width 17 height 17
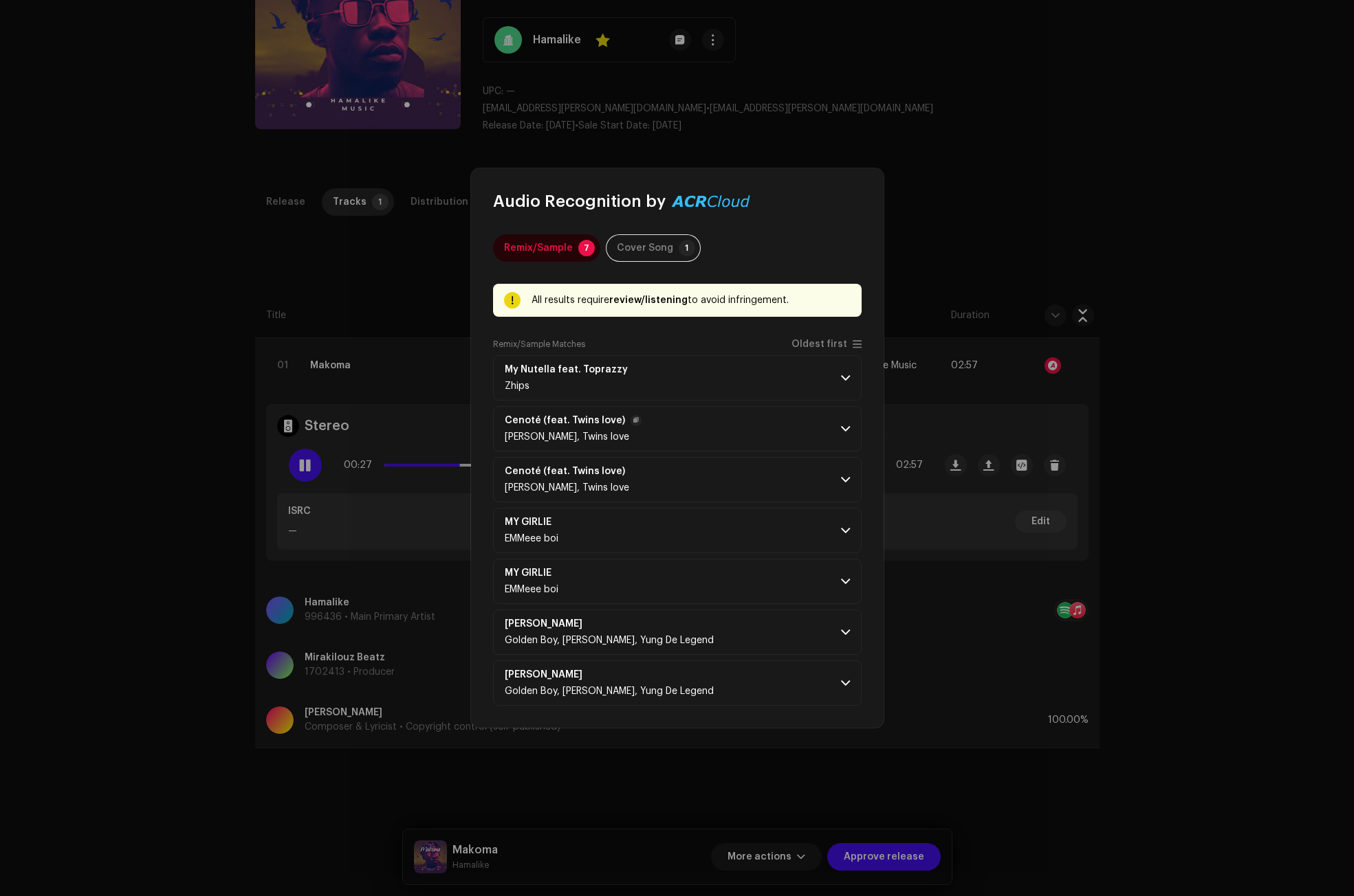
click at [848, 426] on span at bounding box center [845, 428] width 9 height 11
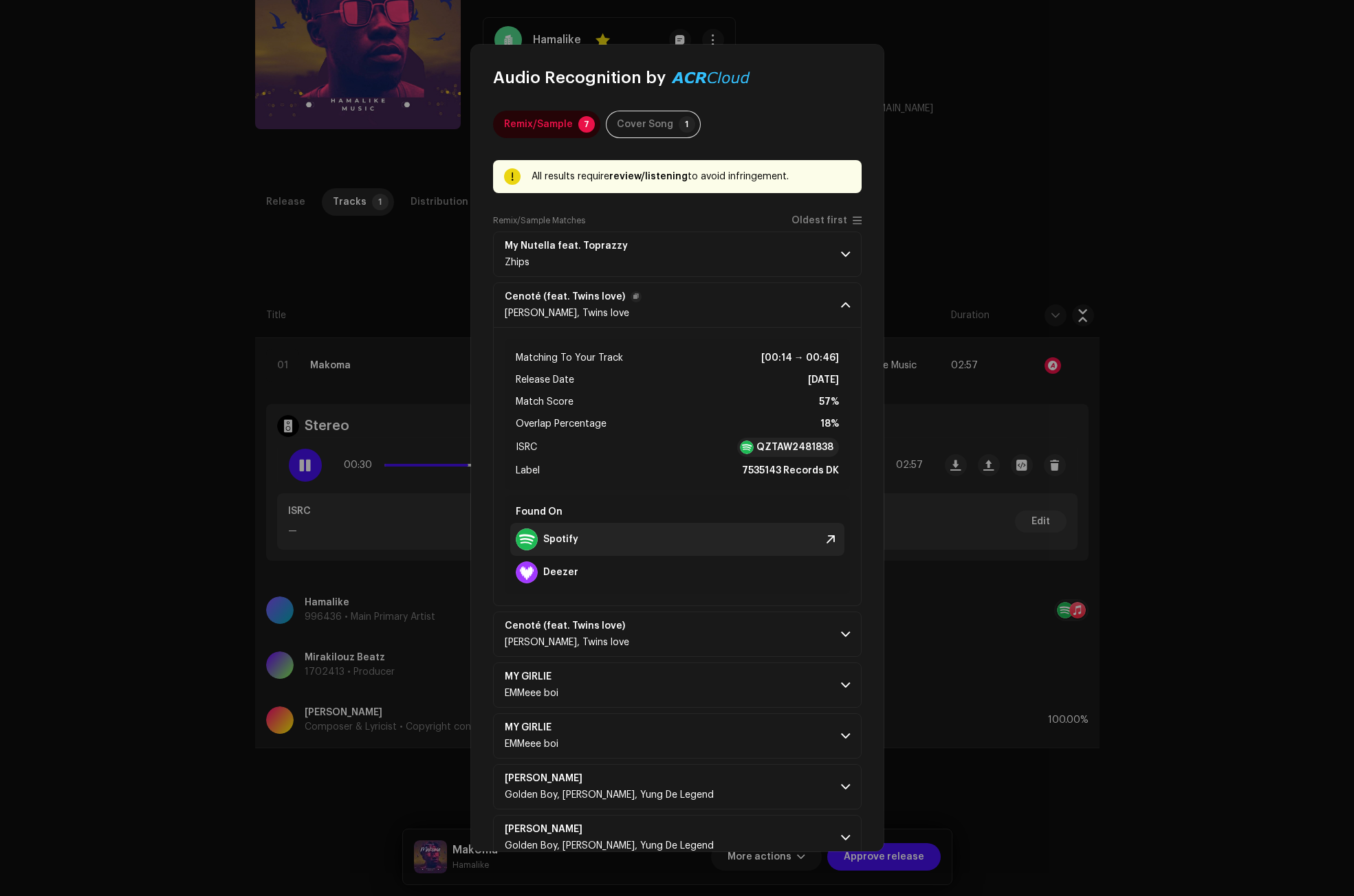
click at [552, 535] on strong "Spotify" at bounding box center [561, 539] width 35 height 11
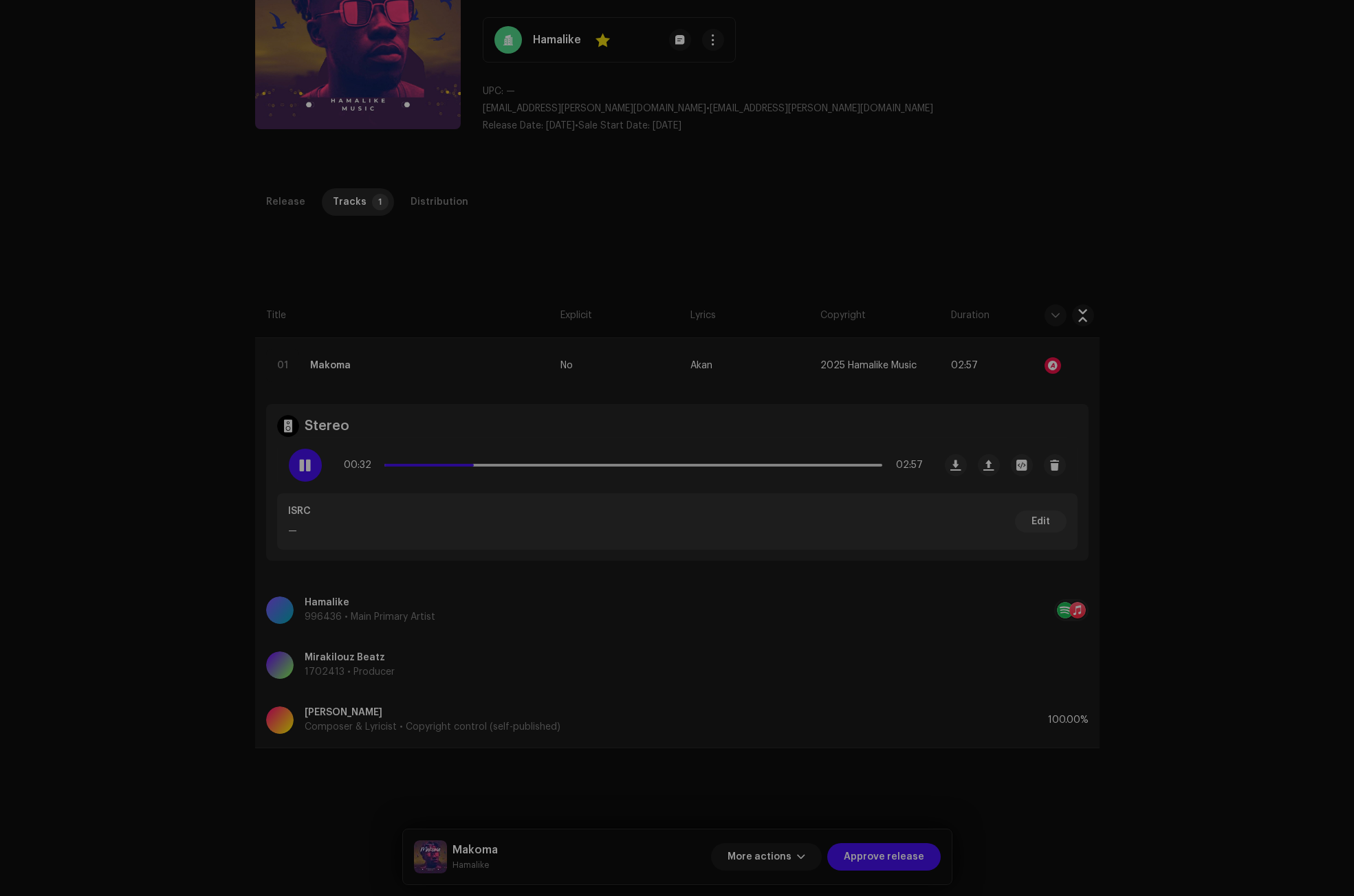
click at [386, 504] on div "Audio Recognition by Remix/Sample 7 Cover Song 1 All results require review/lis…" at bounding box center [677, 448] width 1354 height 896
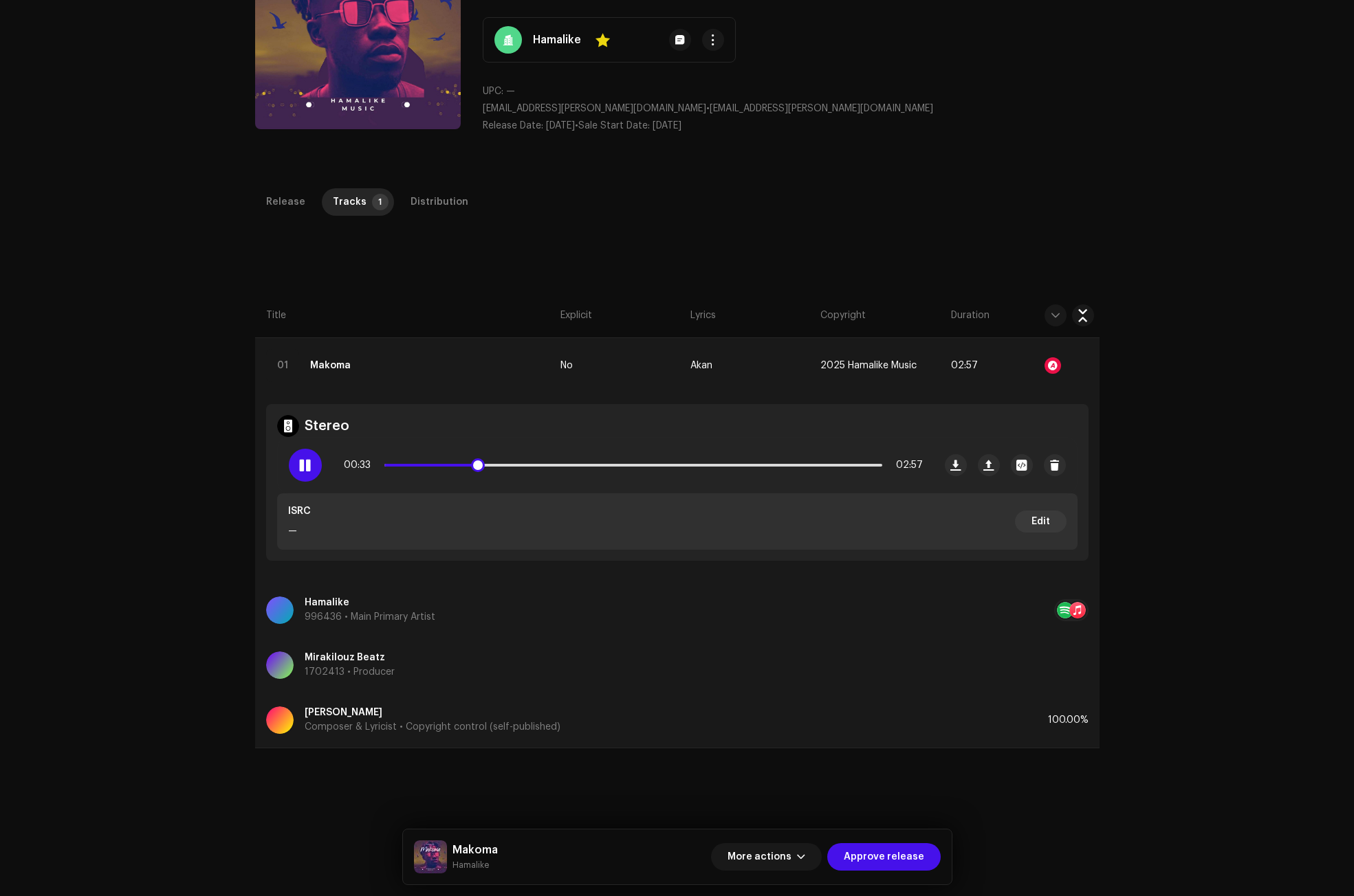
click at [294, 466] on div at bounding box center [305, 464] width 33 height 33
click at [1050, 361] on div at bounding box center [1053, 366] width 17 height 17
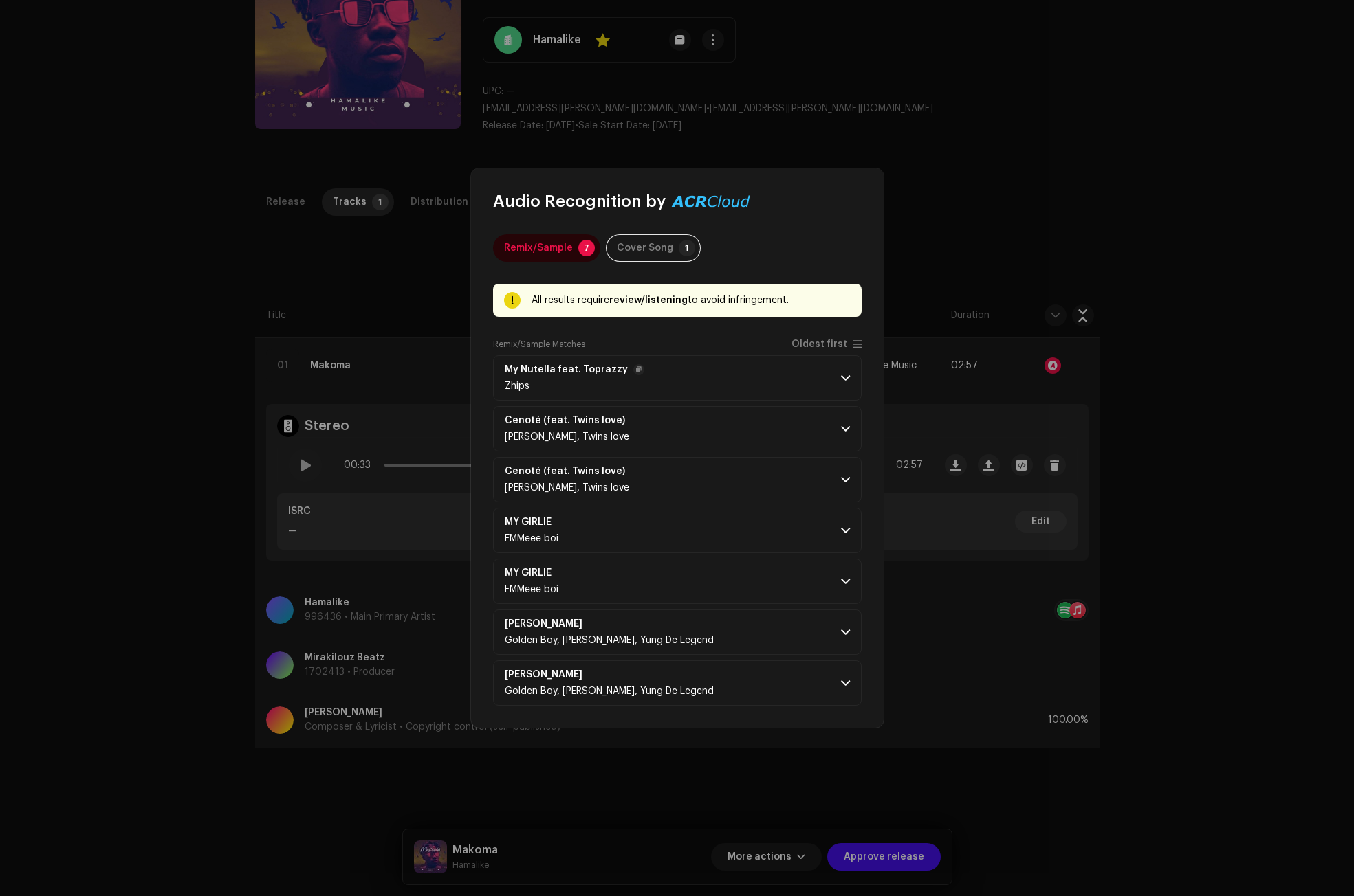
click at [848, 374] on span at bounding box center [845, 378] width 9 height 11
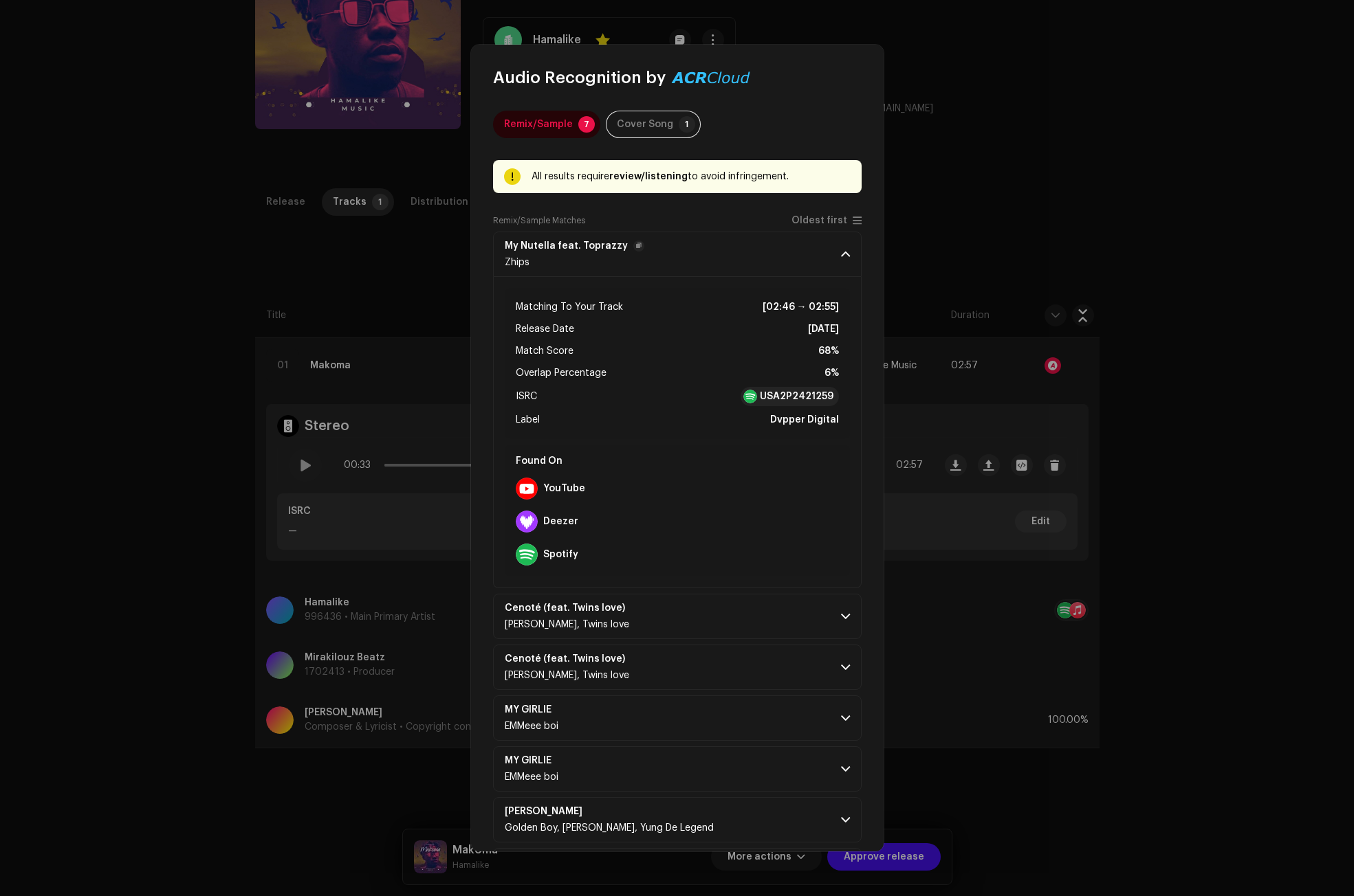
click at [841, 251] on span at bounding box center [845, 254] width 9 height 11
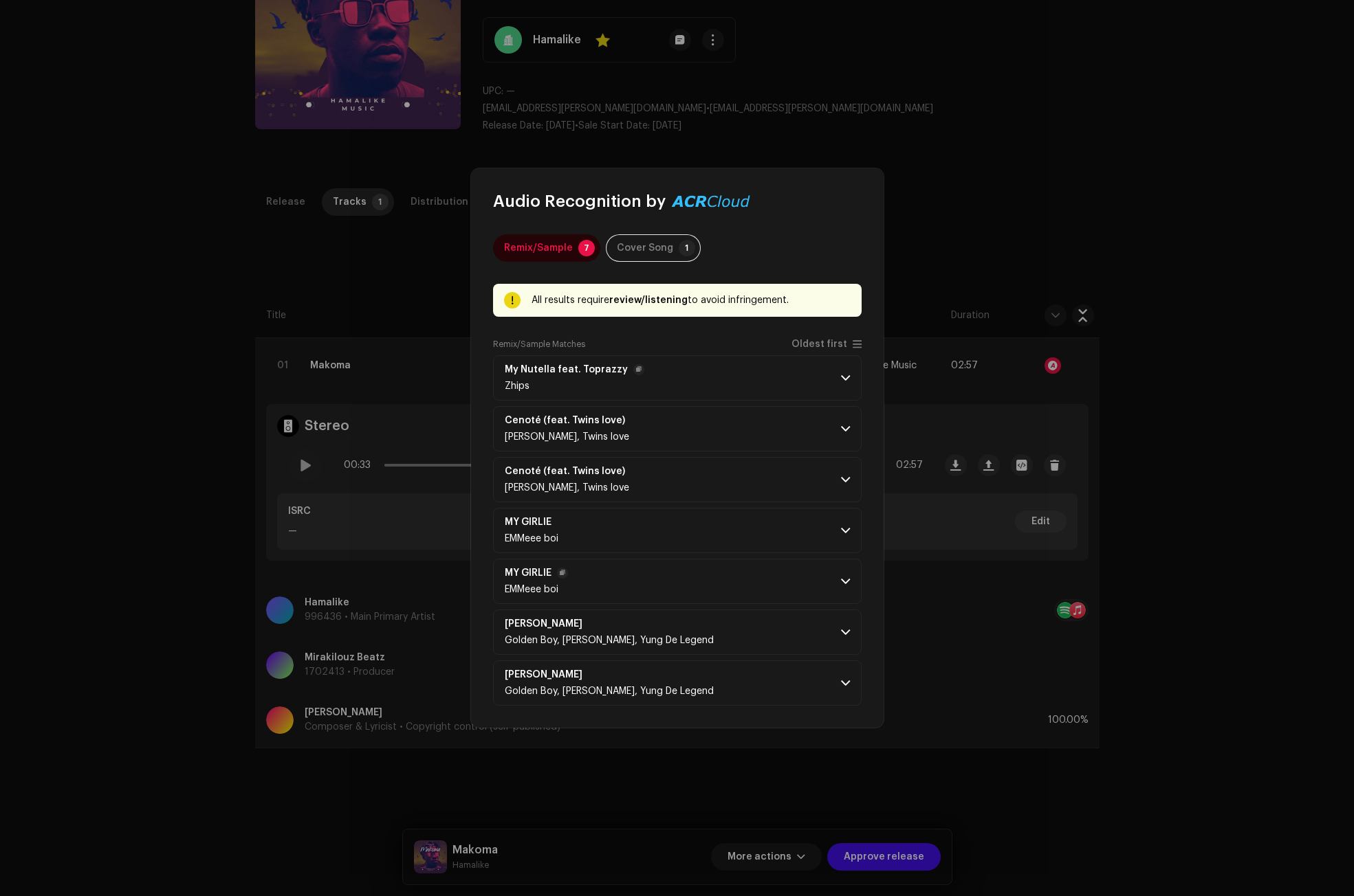
click at [632, 582] on p-accordion-header "MY GIRLIE EMMeee boi" at bounding box center [677, 581] width 368 height 45
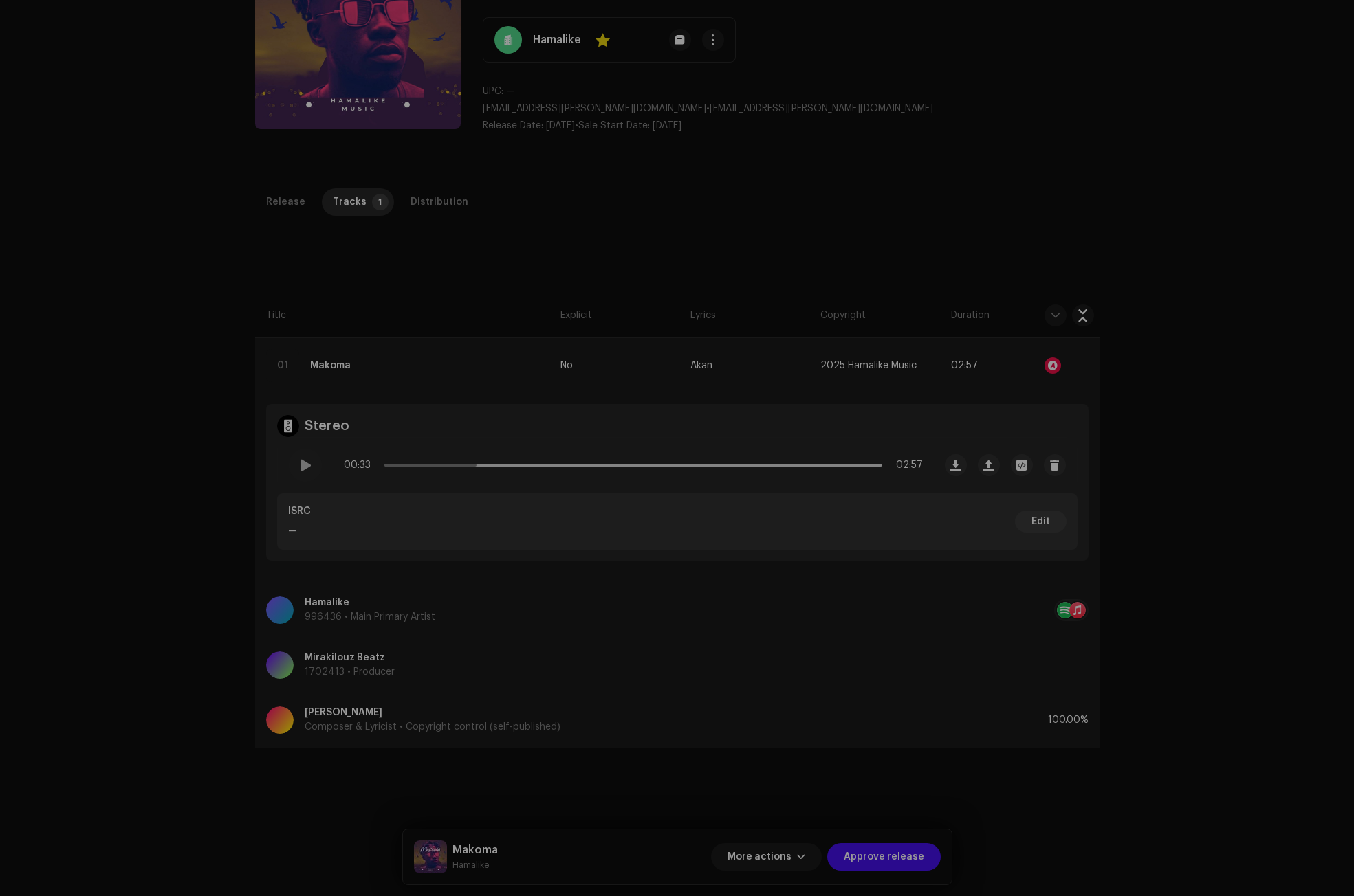
click at [1176, 563] on div "Audio Recognition by Remix/Sample 7 Cover Song 1 All results require review/lis…" at bounding box center [677, 448] width 1354 height 896
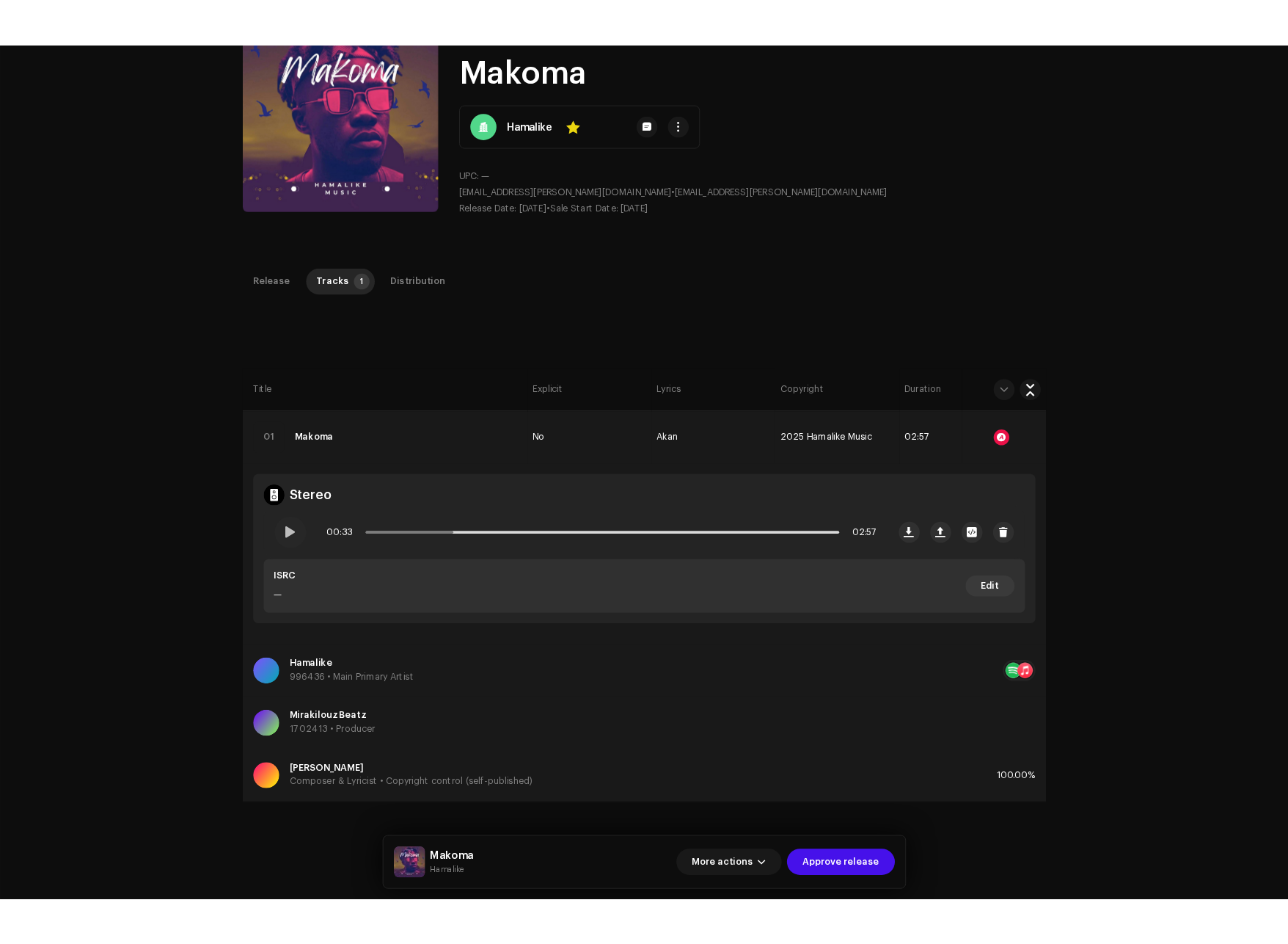
scroll to position [0, 0]
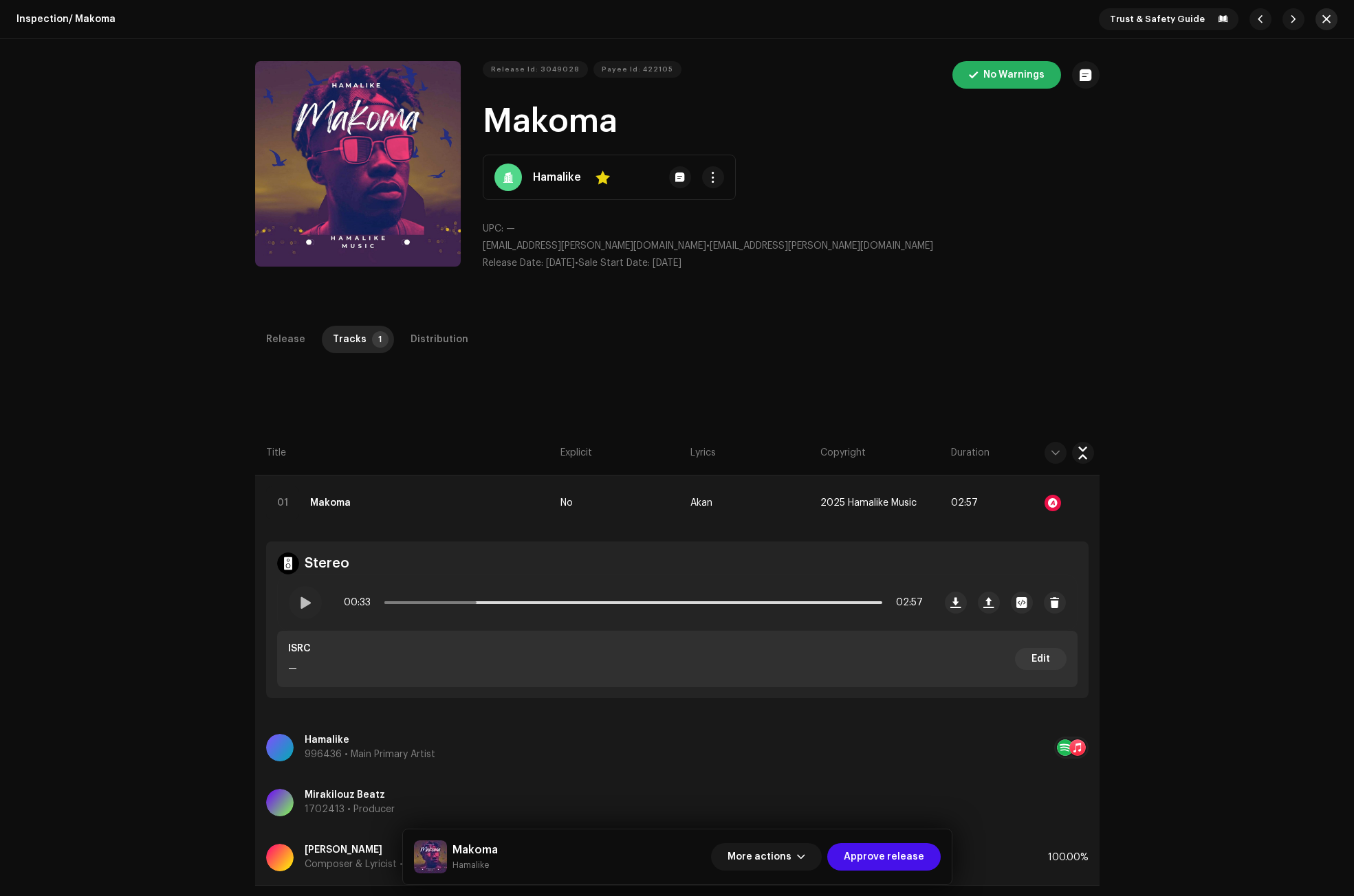
click at [1322, 20] on span "button" at bounding box center [1326, 19] width 8 height 11
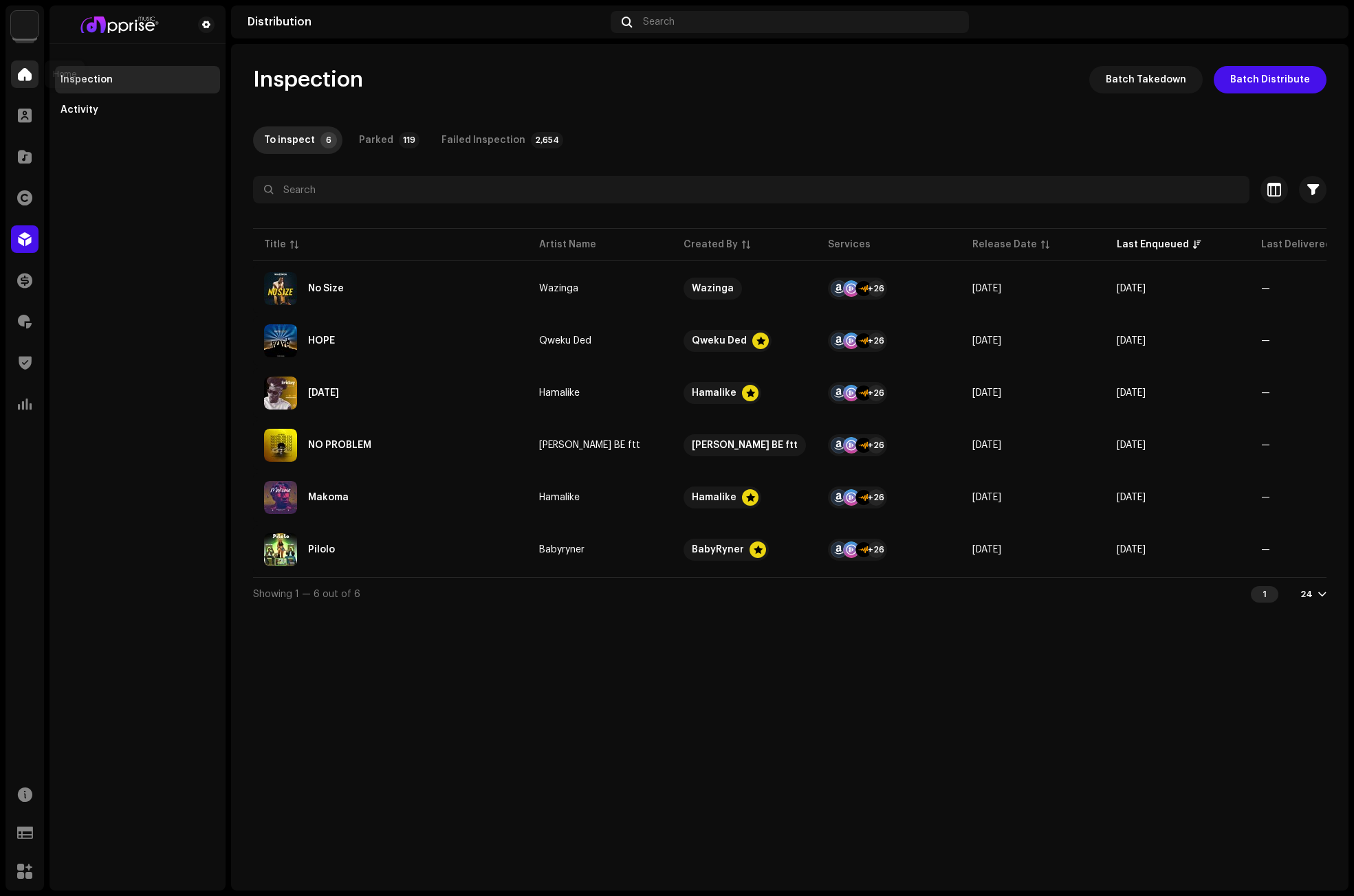
click at [24, 83] on div at bounding box center [24, 74] width 27 height 27
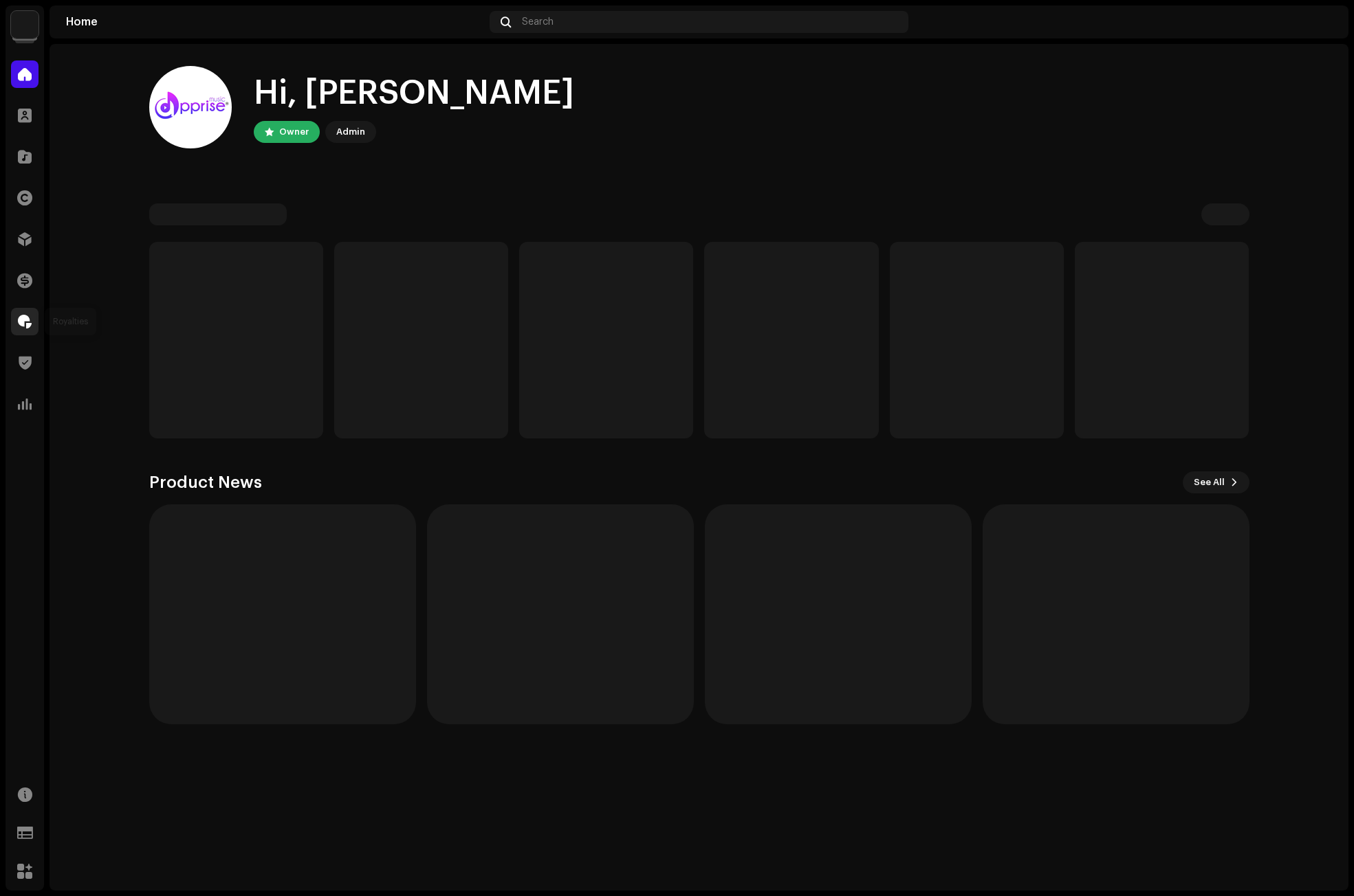
click at [17, 314] on div at bounding box center [24, 321] width 27 height 27
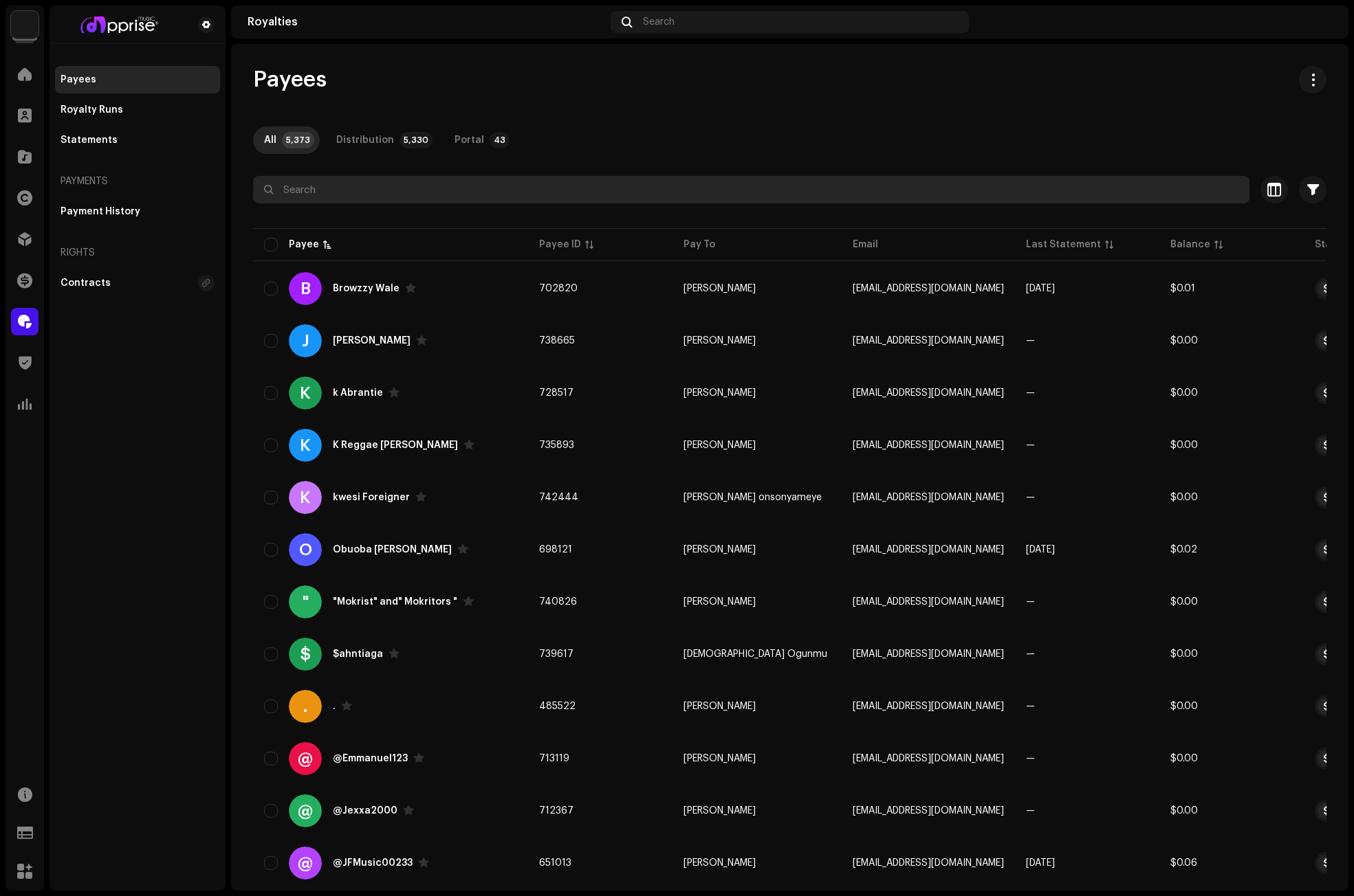
paste input "issakakingmightyk@gmail.com"
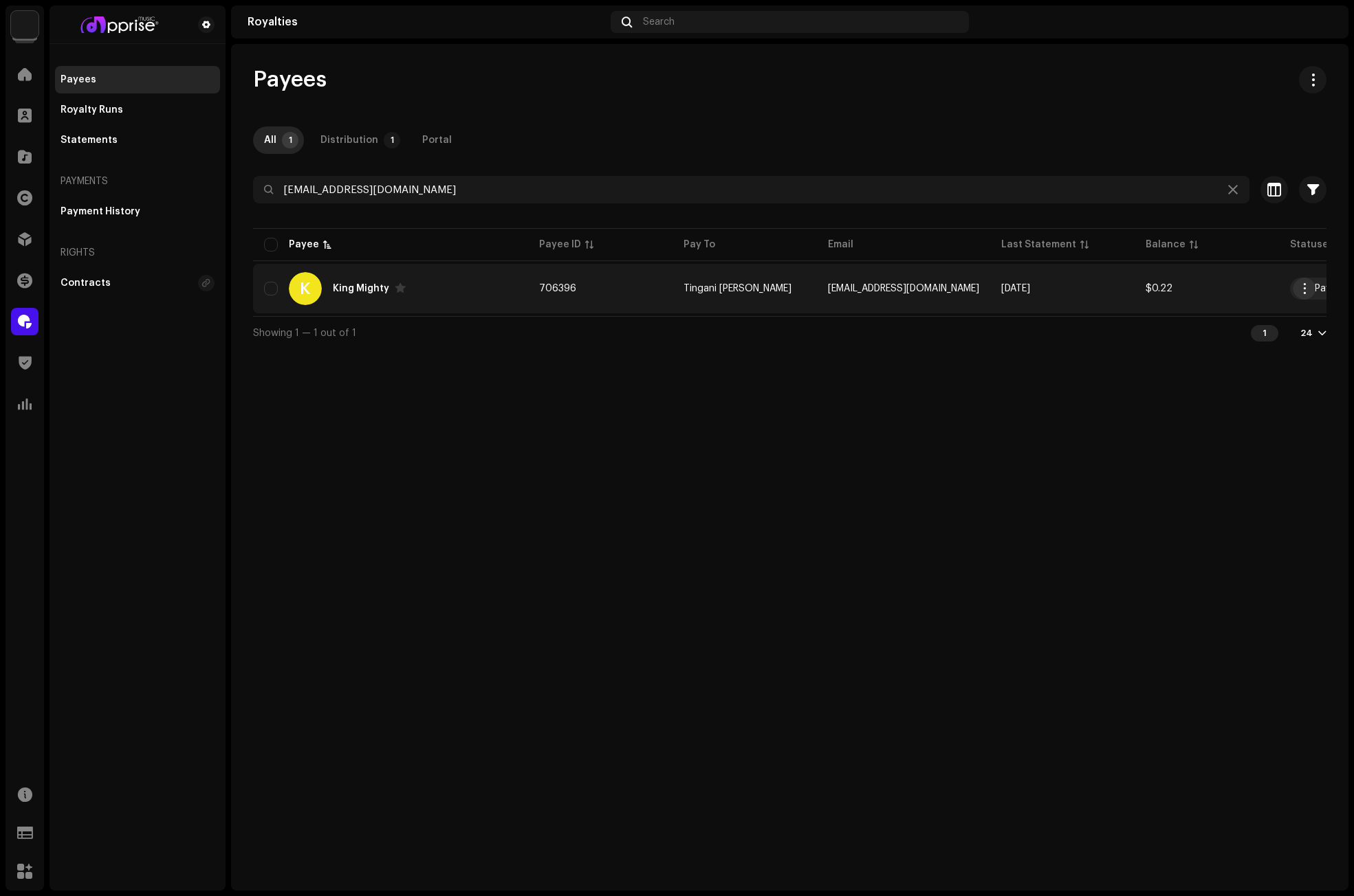
click at [1299, 285] on span "button" at bounding box center [1305, 288] width 11 height 11
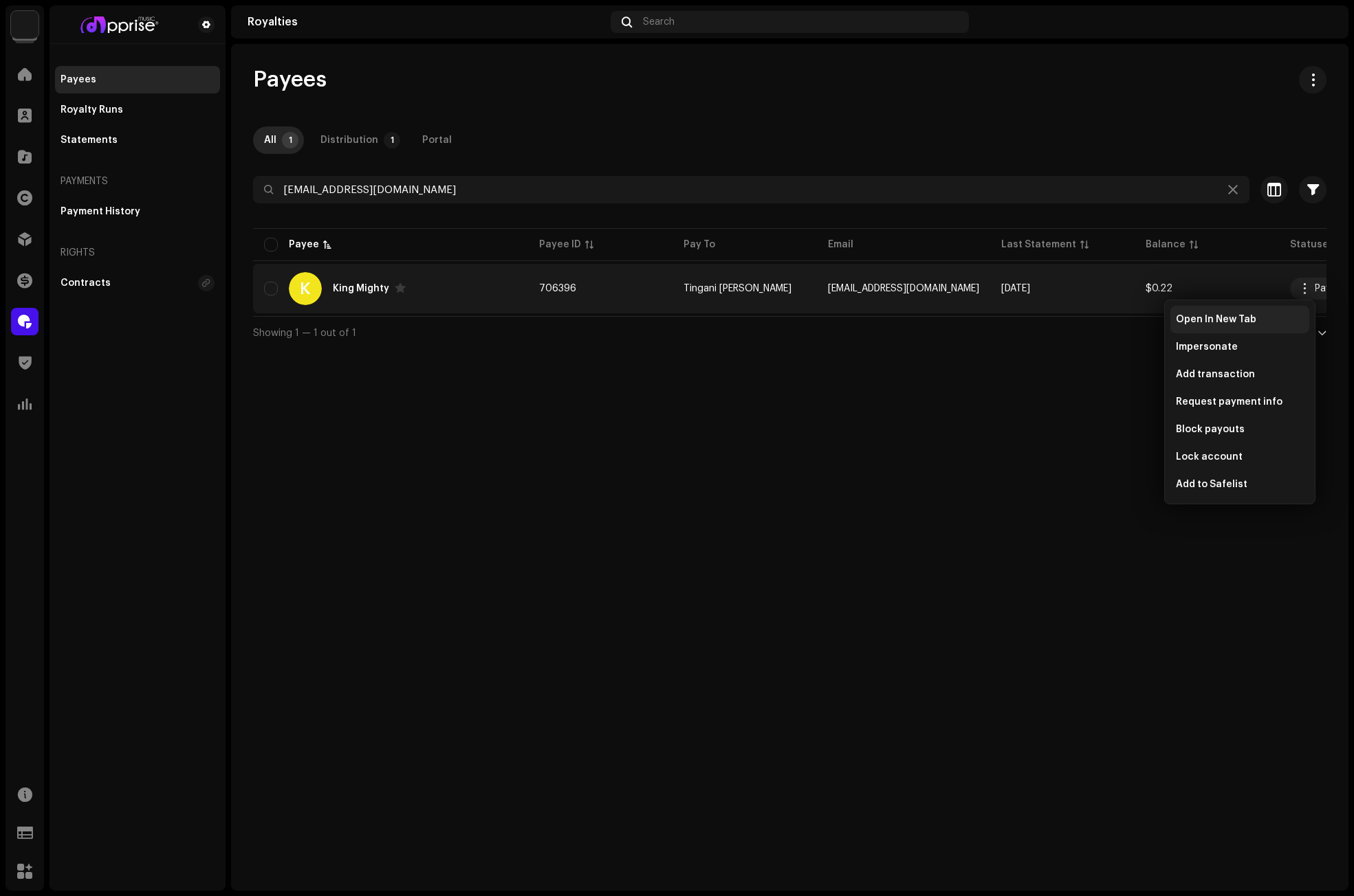
click at [1202, 318] on span "Open In New Tab" at bounding box center [1216, 319] width 80 height 11
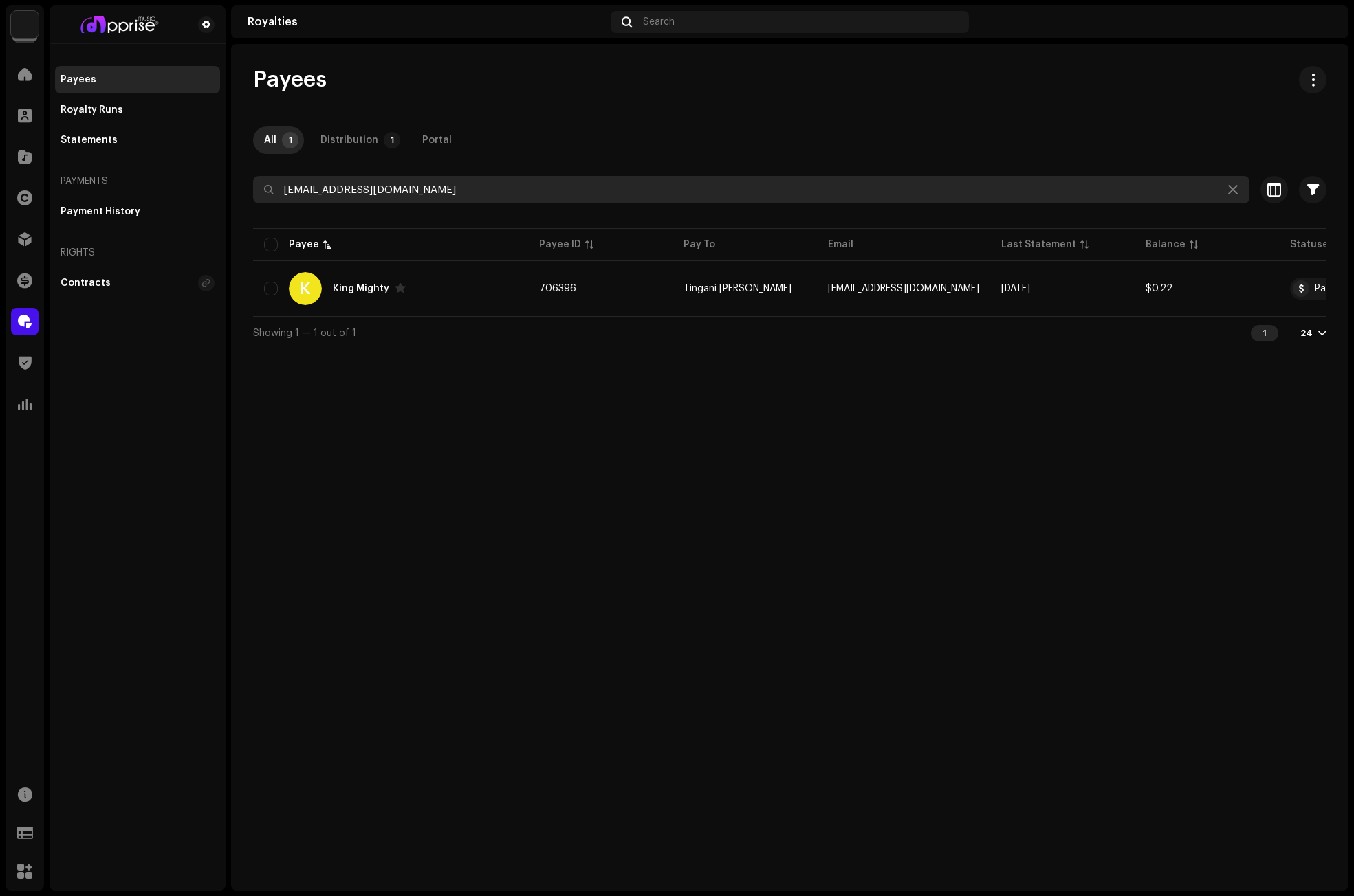
drag, startPoint x: 460, startPoint y: 196, endPoint x: 242, endPoint y: 198, distance: 218.0
click at [242, 198] on div "Payees All 1 Distribution 1 Portal issakakingmightyk@gmail.com Selected 0 Selec…" at bounding box center [789, 207] width 1117 height 283
paste input "Figurex"
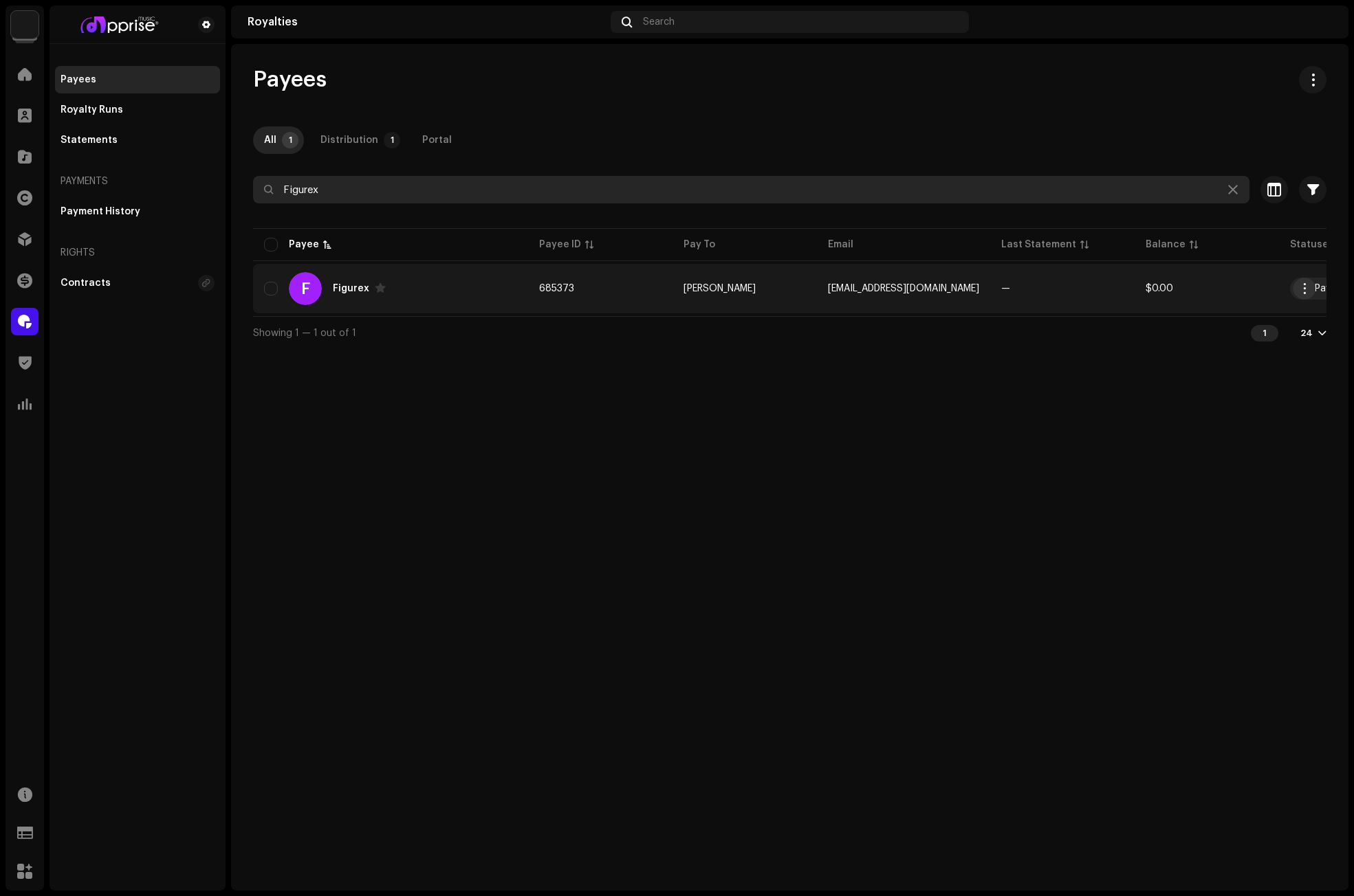
type input "Figurex"
click at [1300, 291] on span "button" at bounding box center [1305, 288] width 11 height 11
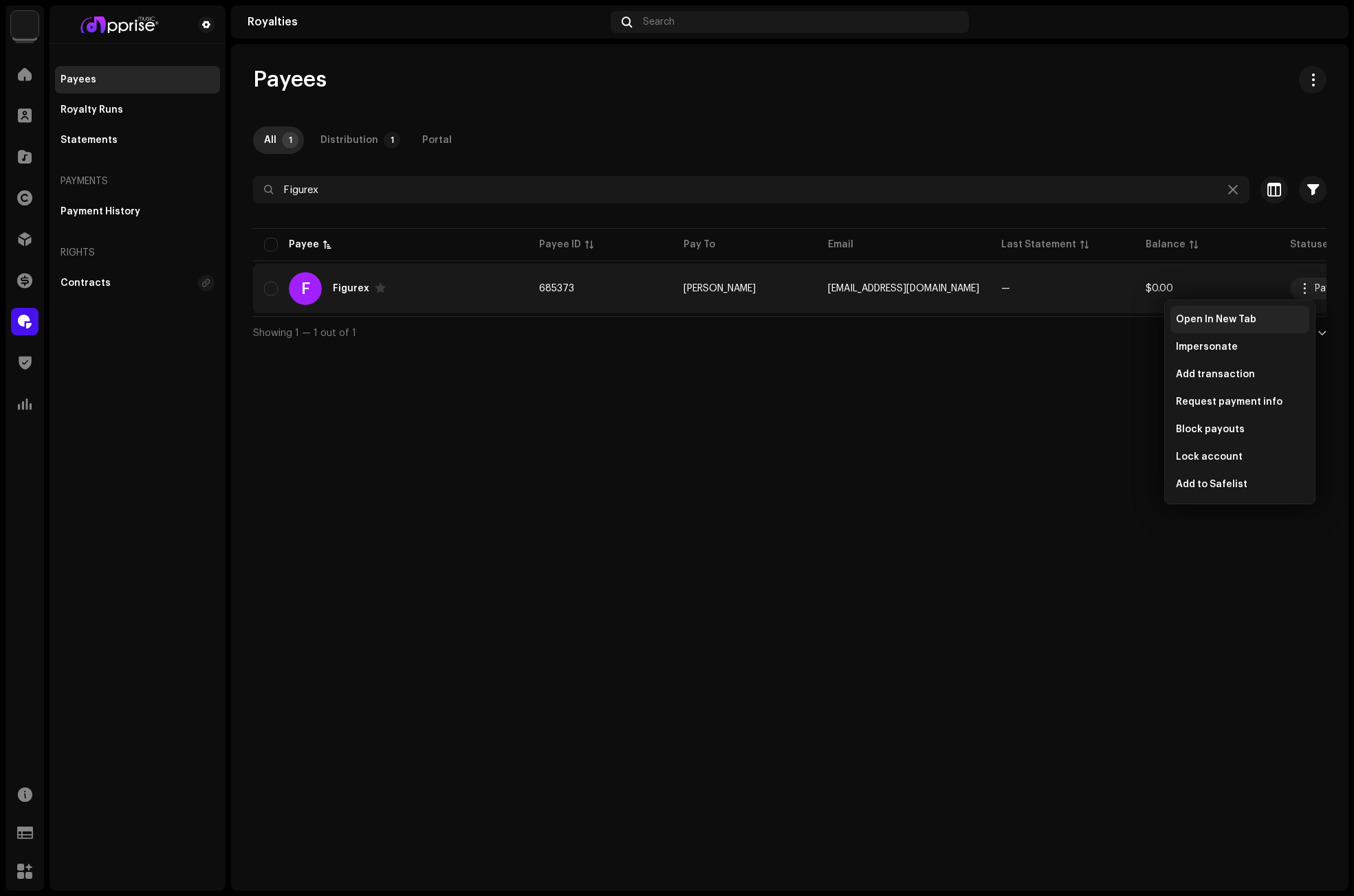
click at [1194, 313] on div "Open In New Tab" at bounding box center [1239, 319] width 139 height 27
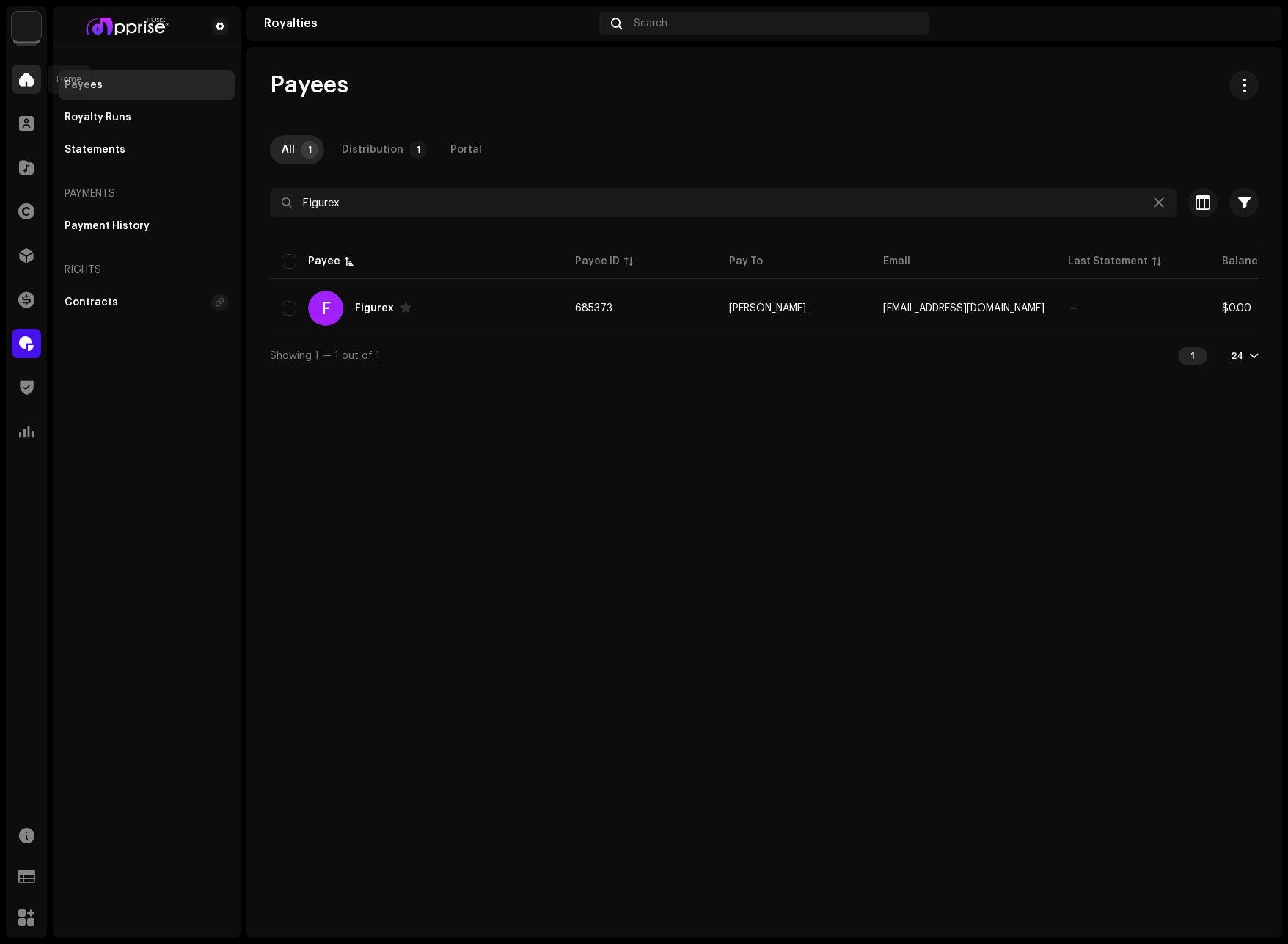
click at [32, 79] on span at bounding box center [26, 79] width 15 height 11
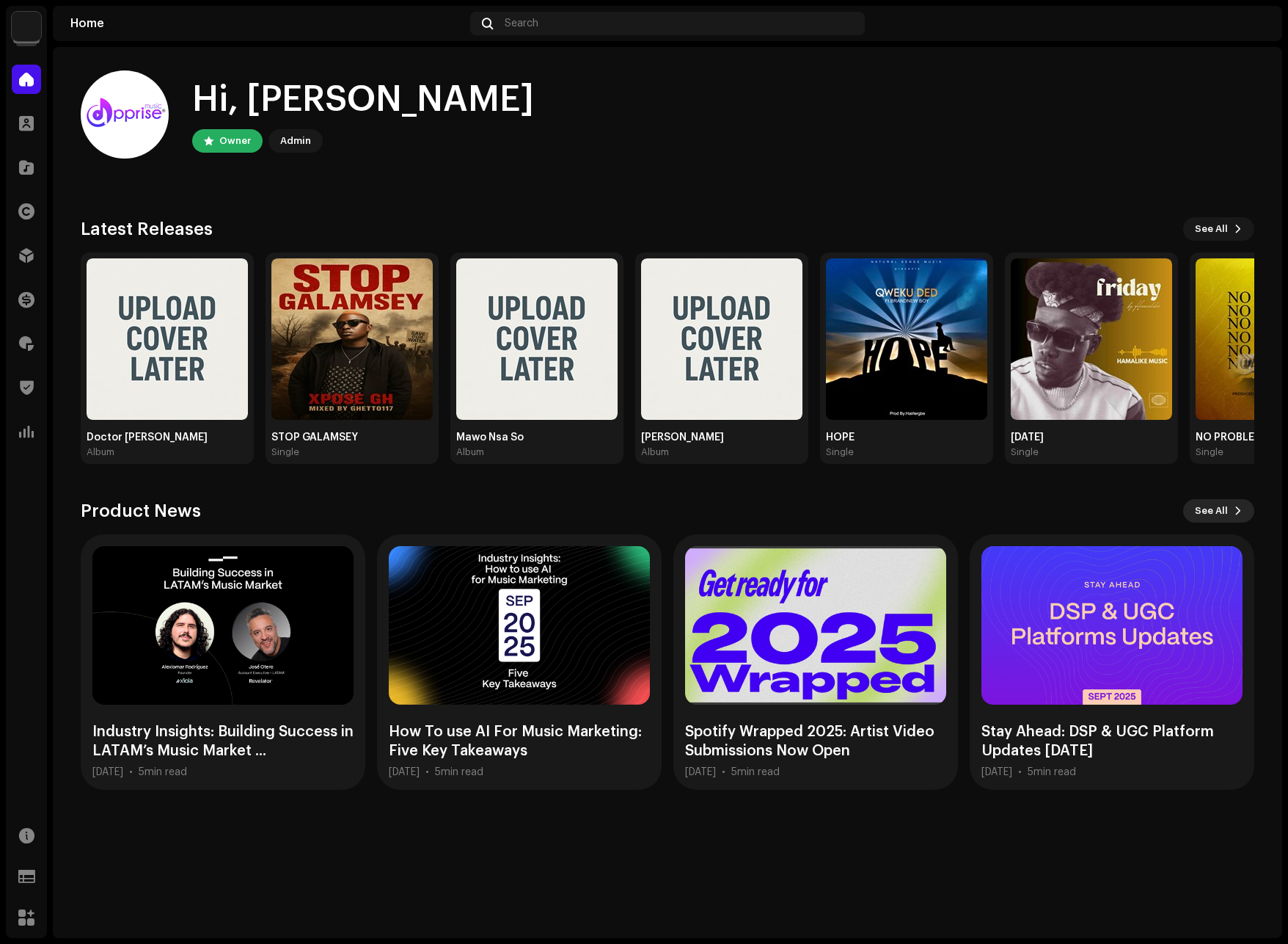
click at [1215, 504] on span "See All" at bounding box center [1211, 510] width 33 height 29
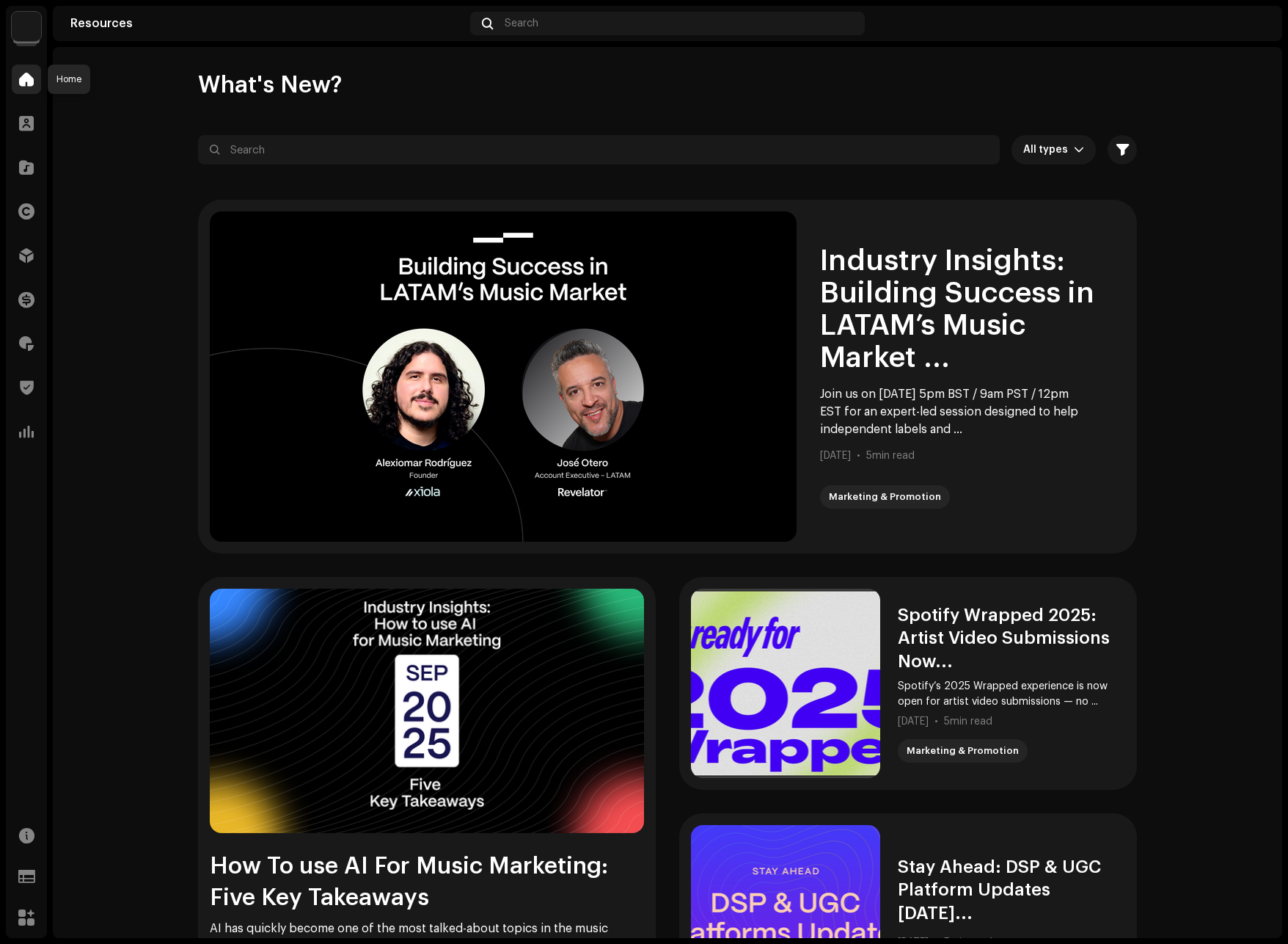
click at [24, 82] on span at bounding box center [26, 79] width 15 height 11
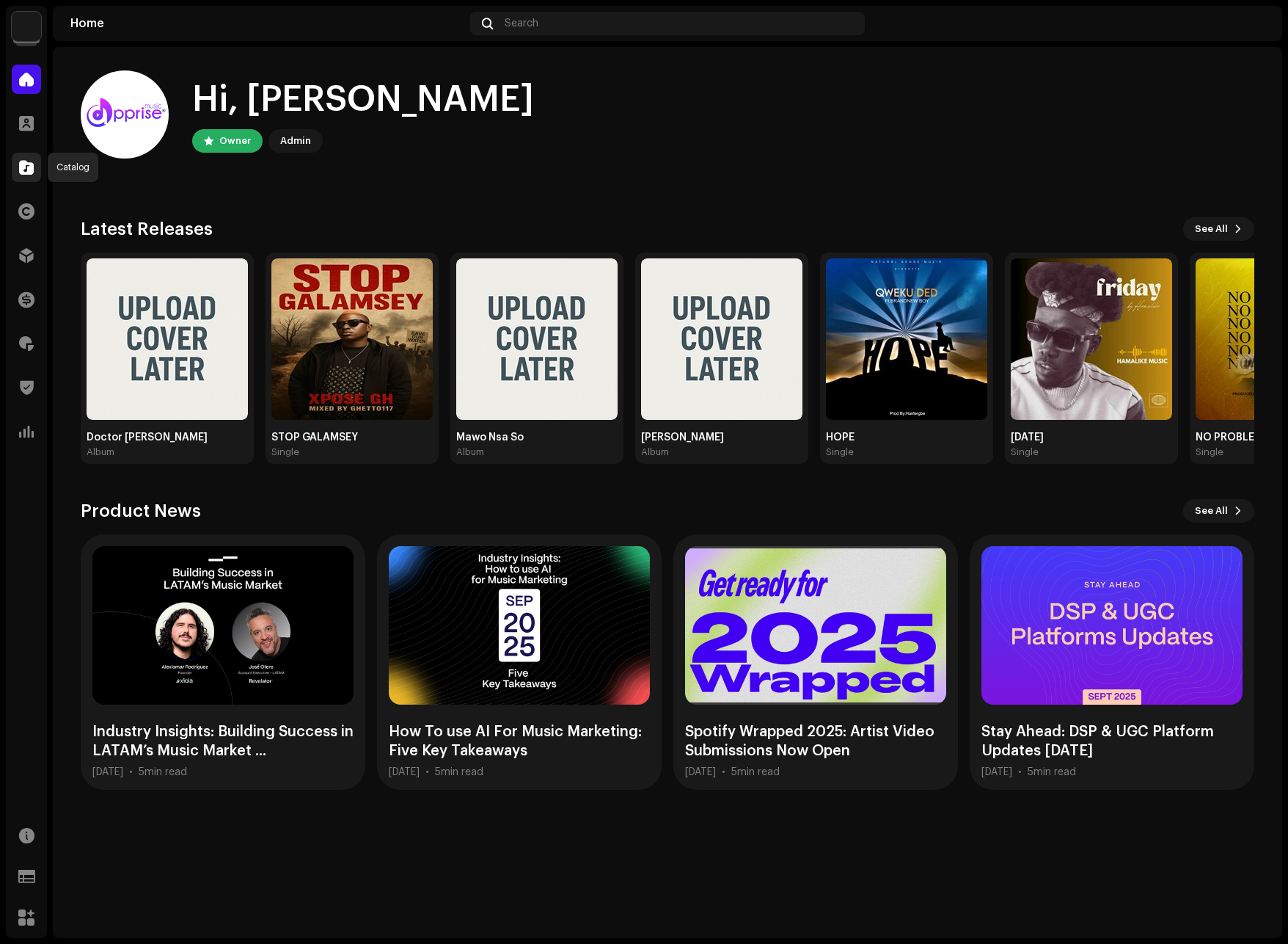
click at [22, 168] on span at bounding box center [26, 168] width 15 height 11
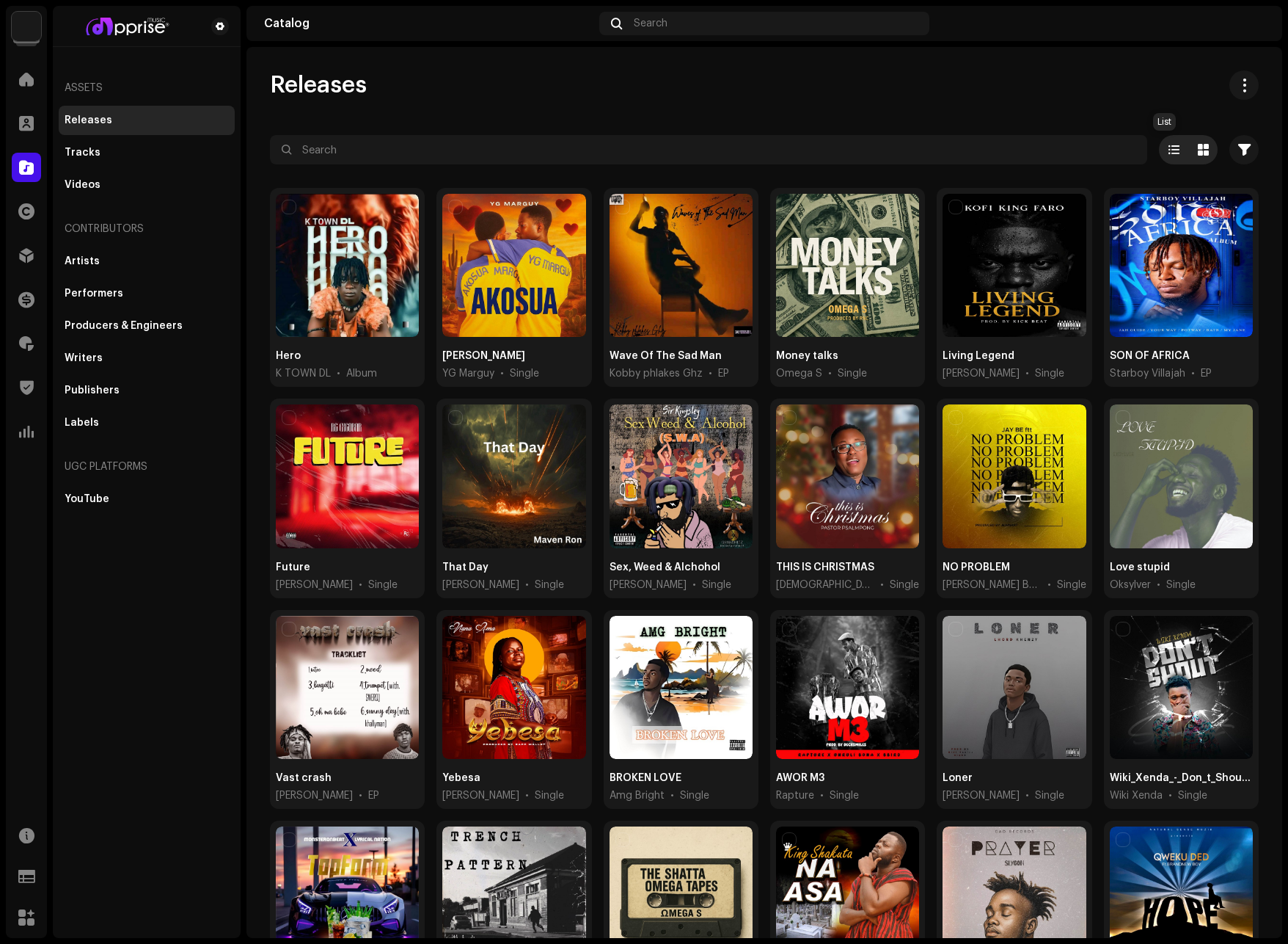
click at [1170, 148] on span at bounding box center [1174, 150] width 11 height 11
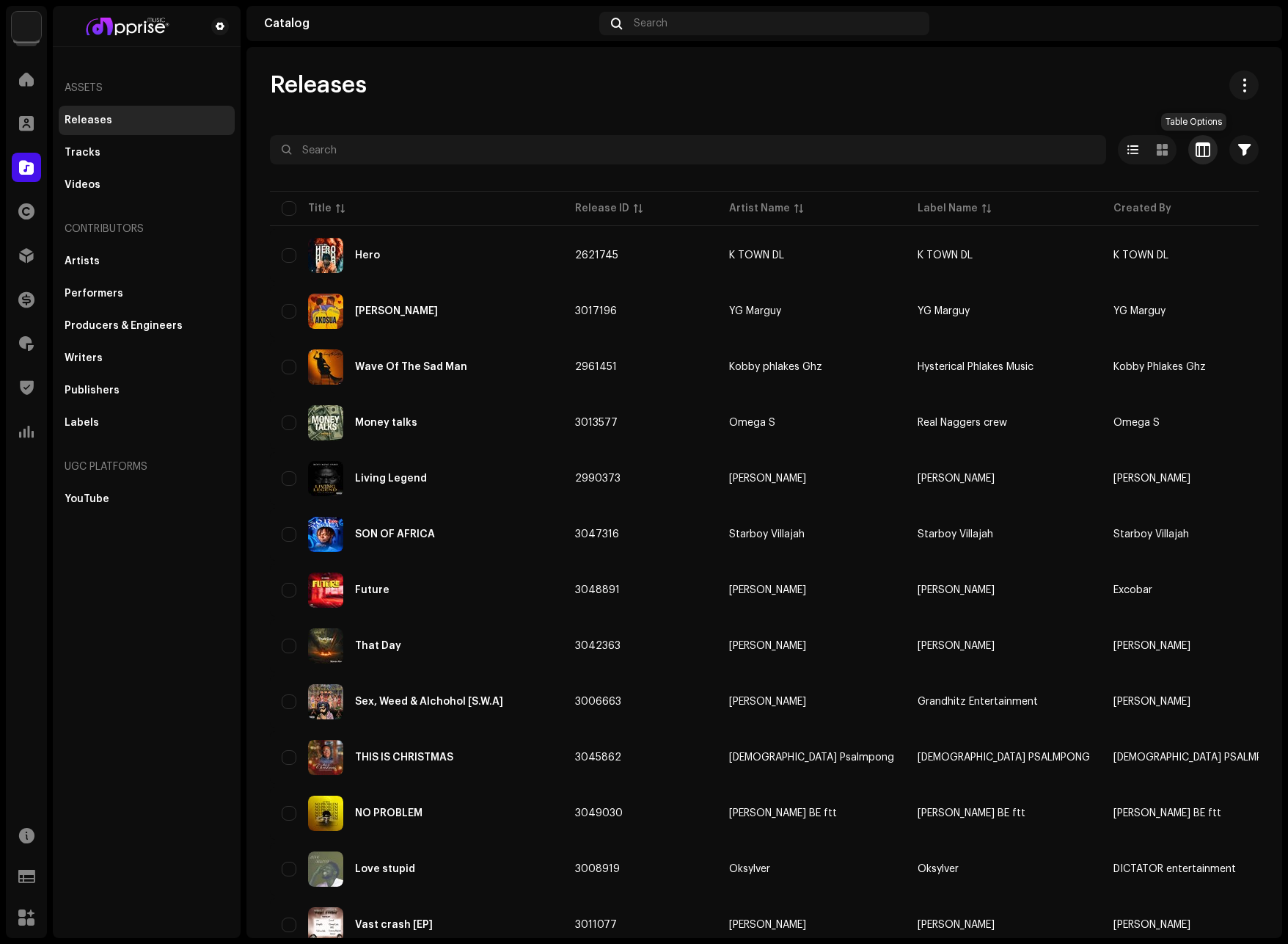
click at [1196, 148] on span "button" at bounding box center [1203, 150] width 15 height 11
click at [917, 125] on div "Customize your view Reset Rows Compact Comfortable Columns Release ID Artist Na…" at bounding box center [644, 472] width 1288 height 944
click at [27, 121] on span at bounding box center [26, 123] width 15 height 11
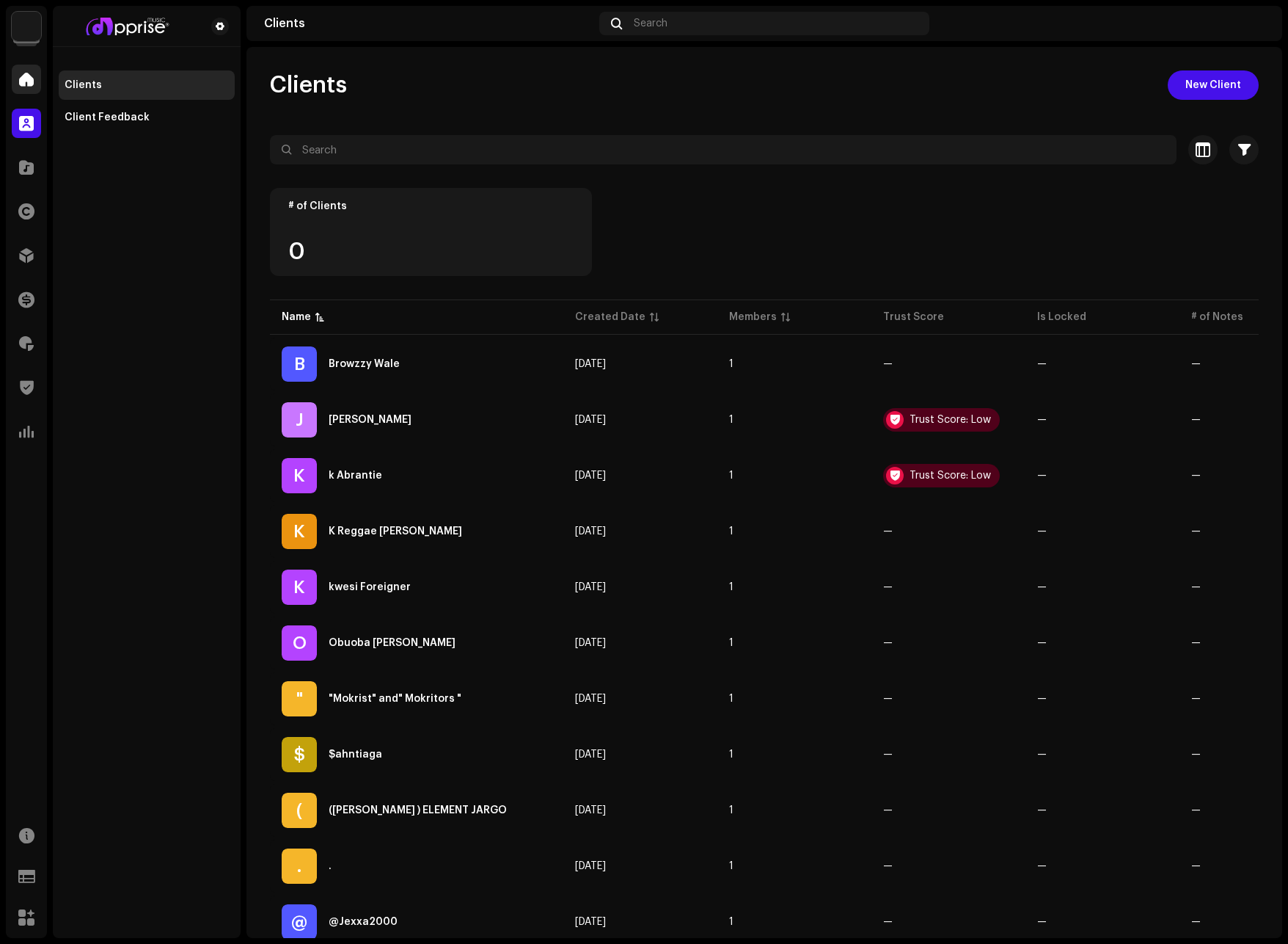
click at [39, 76] on div at bounding box center [25, 79] width 29 height 29
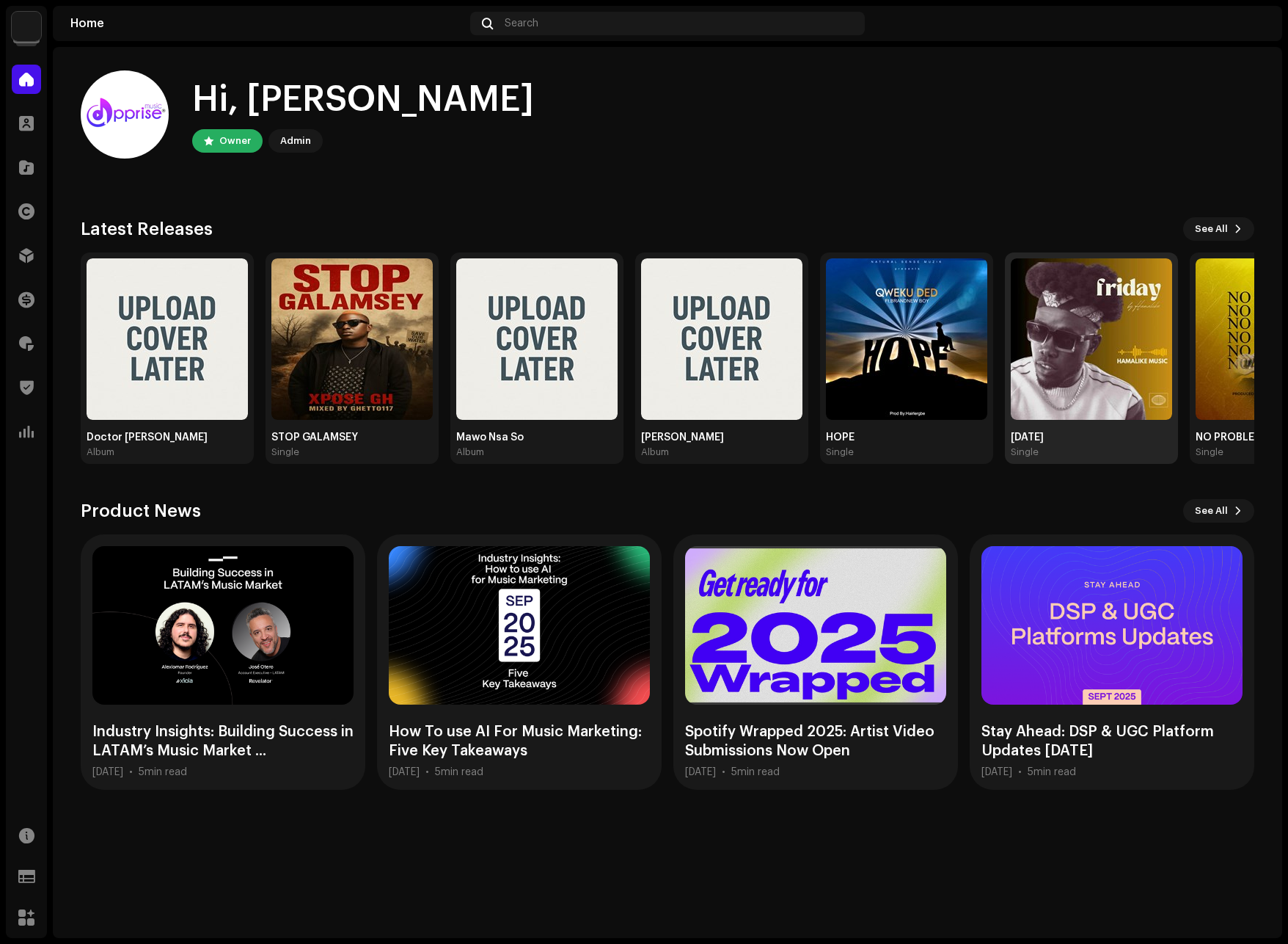
click at [1100, 345] on img at bounding box center [1092, 340] width 162 height 162
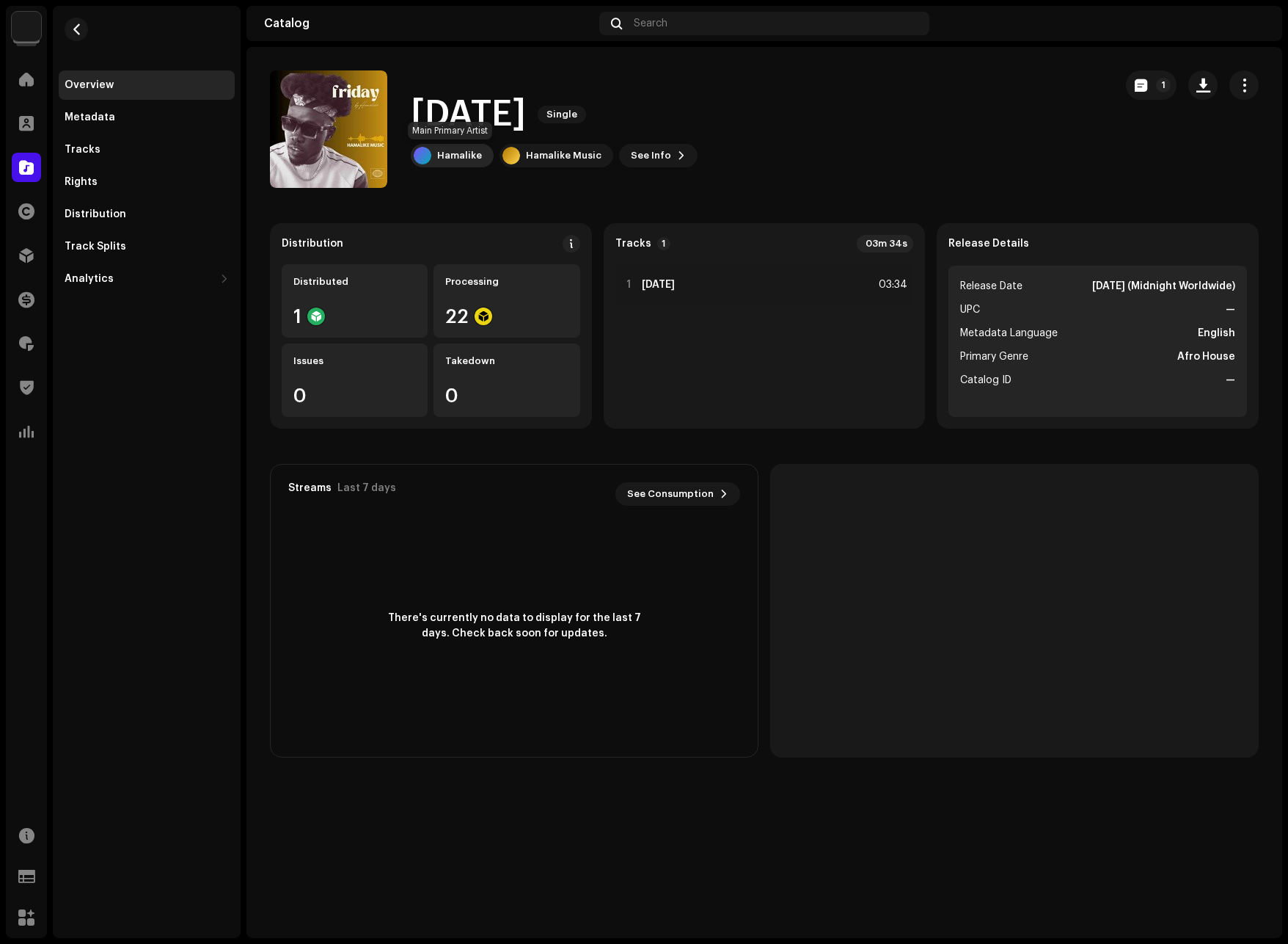
click at [457, 151] on div "Hamalike" at bounding box center [460, 155] width 45 height 11
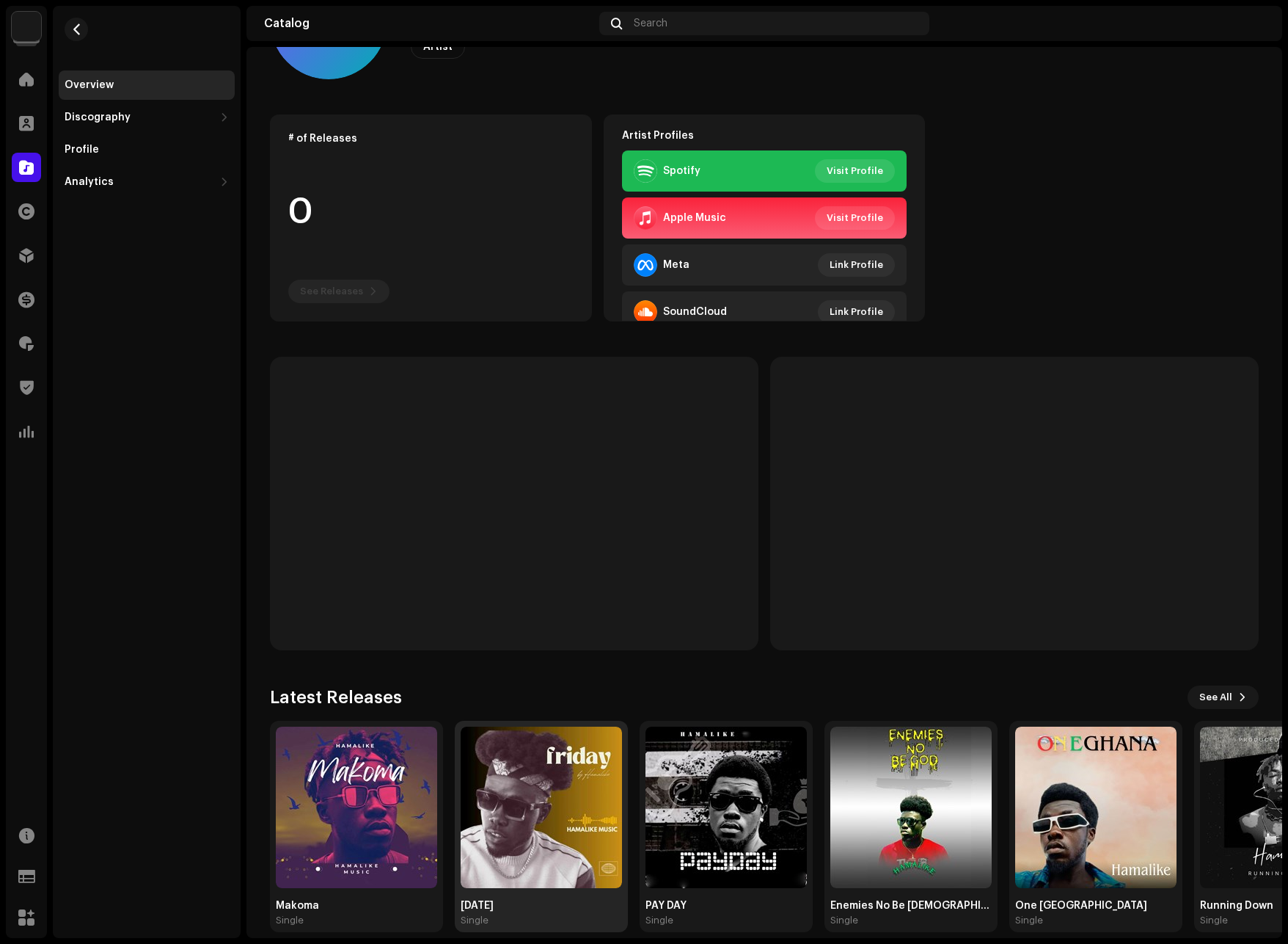
scroll to position [126, 0]
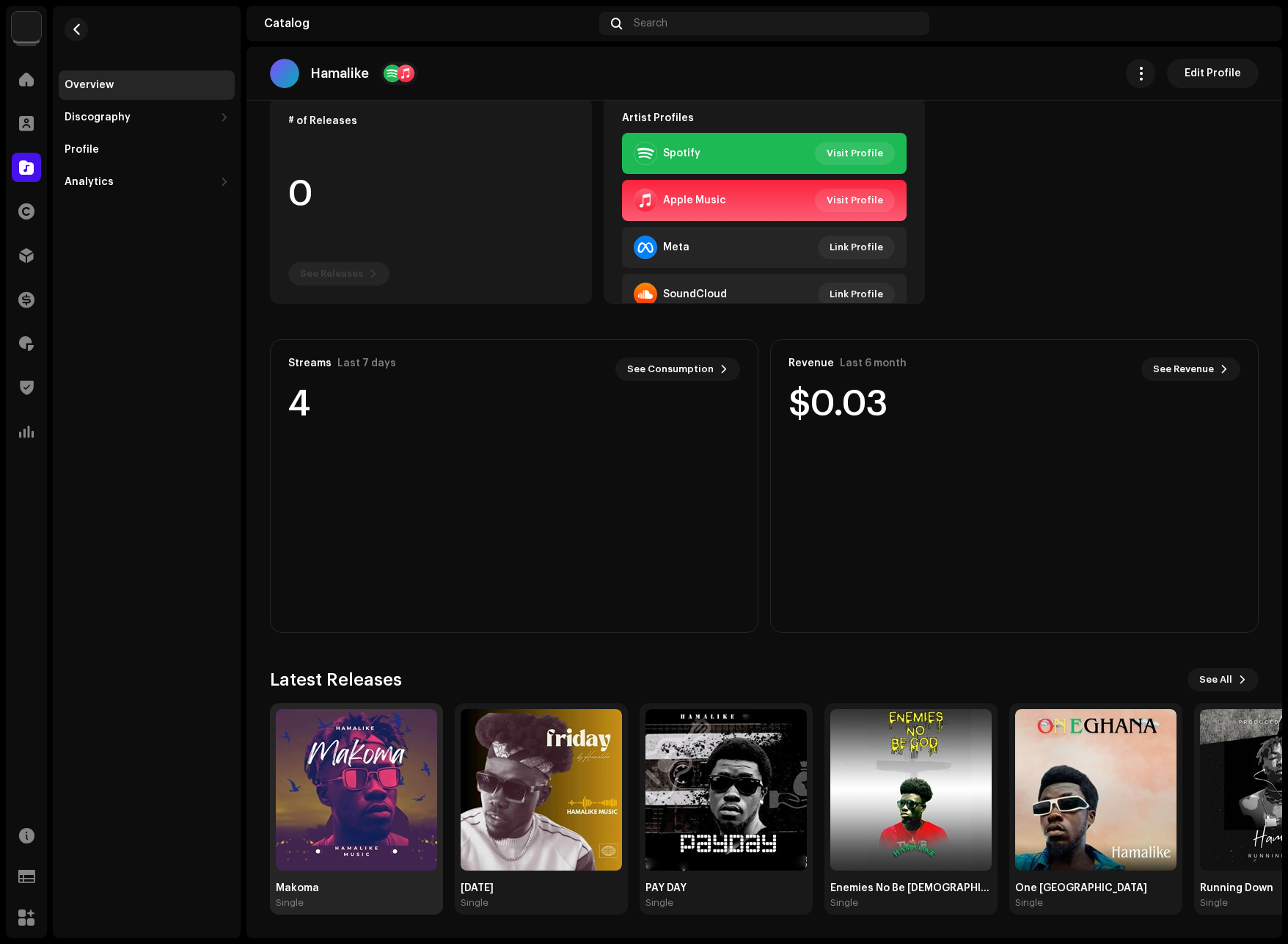
click at [386, 772] on img at bounding box center [357, 790] width 162 height 162
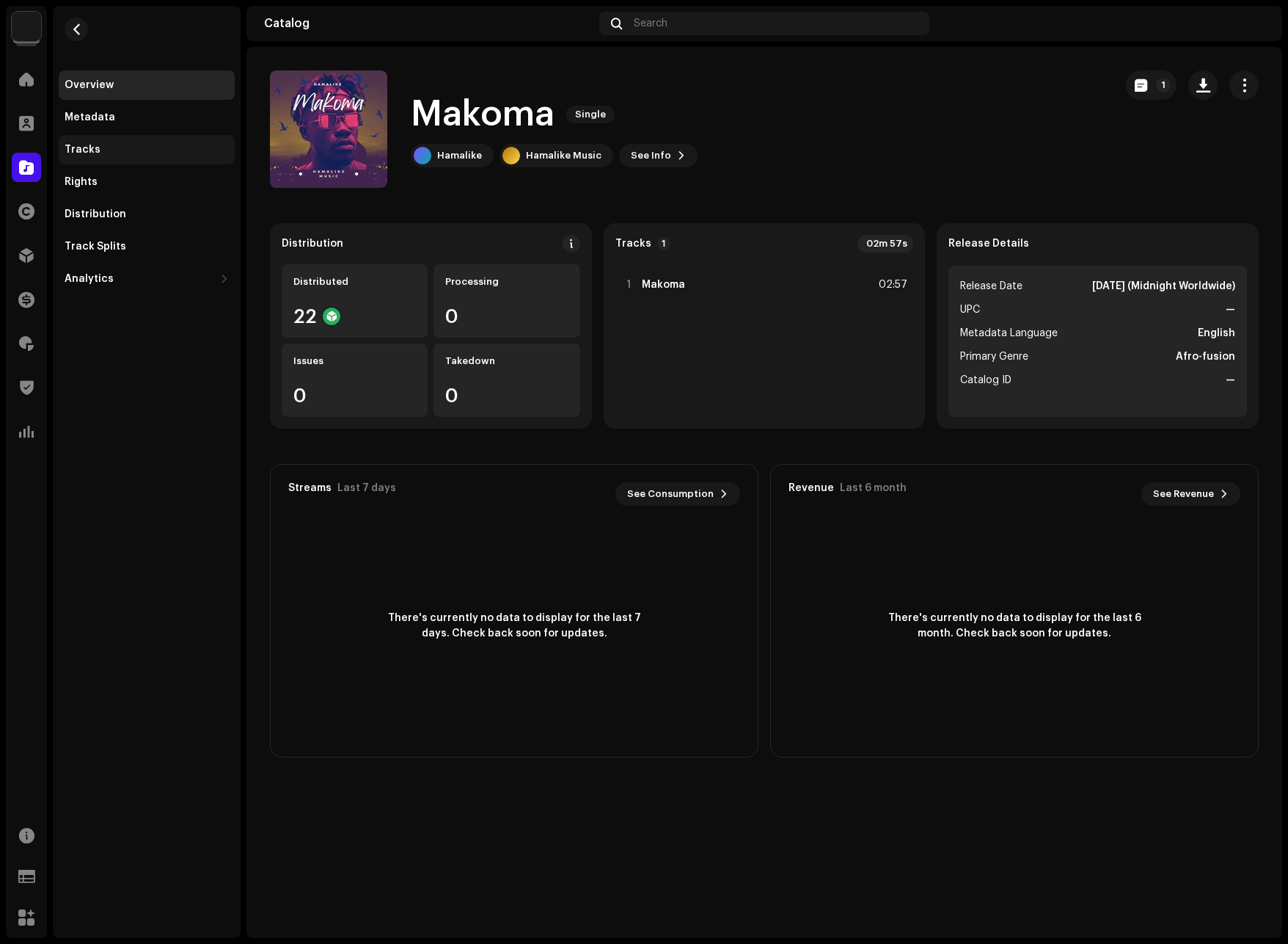
click at [102, 149] on div "Tracks" at bounding box center [147, 150] width 165 height 11
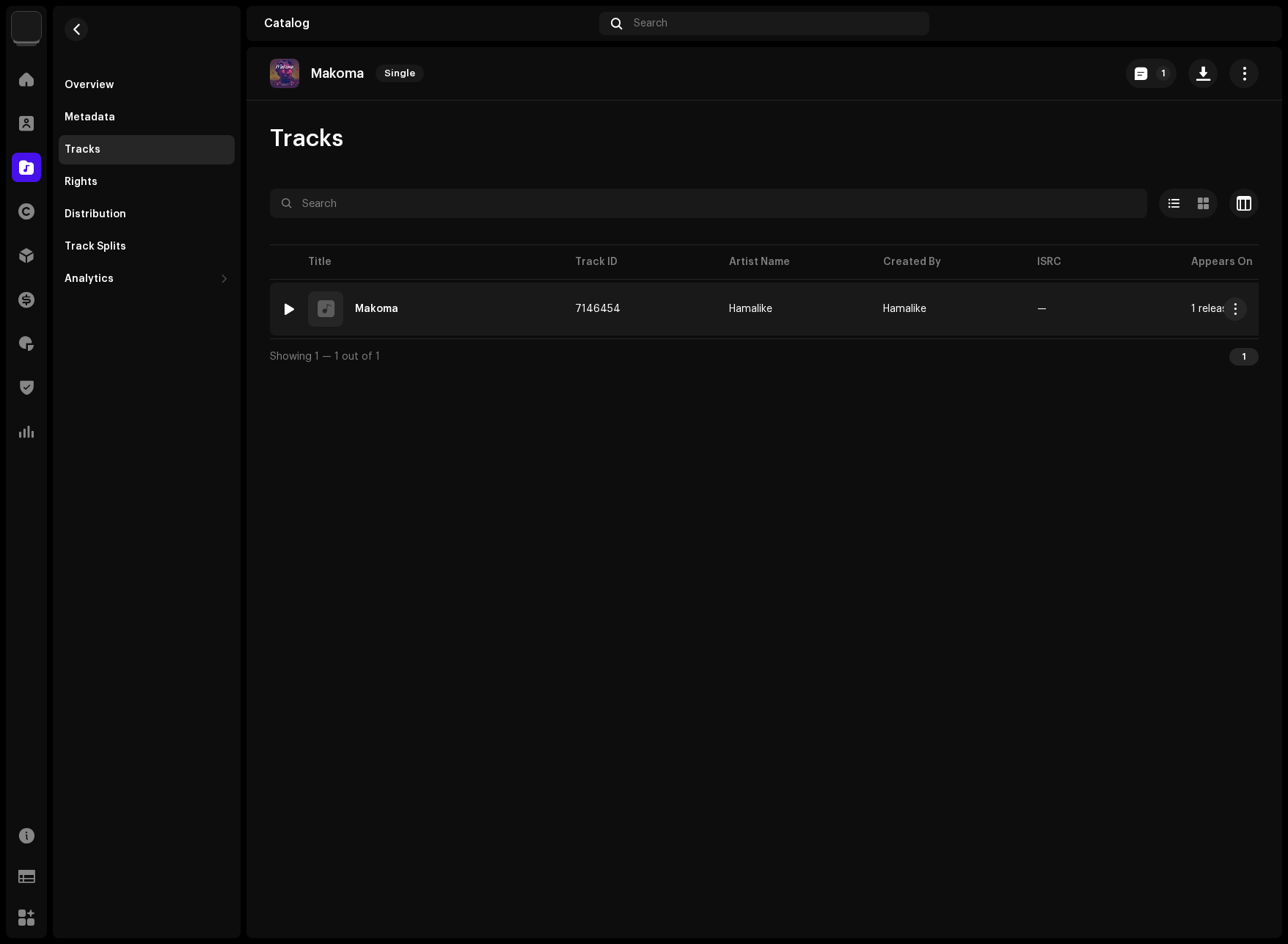
click at [383, 304] on div "Makoma" at bounding box center [376, 309] width 43 height 10
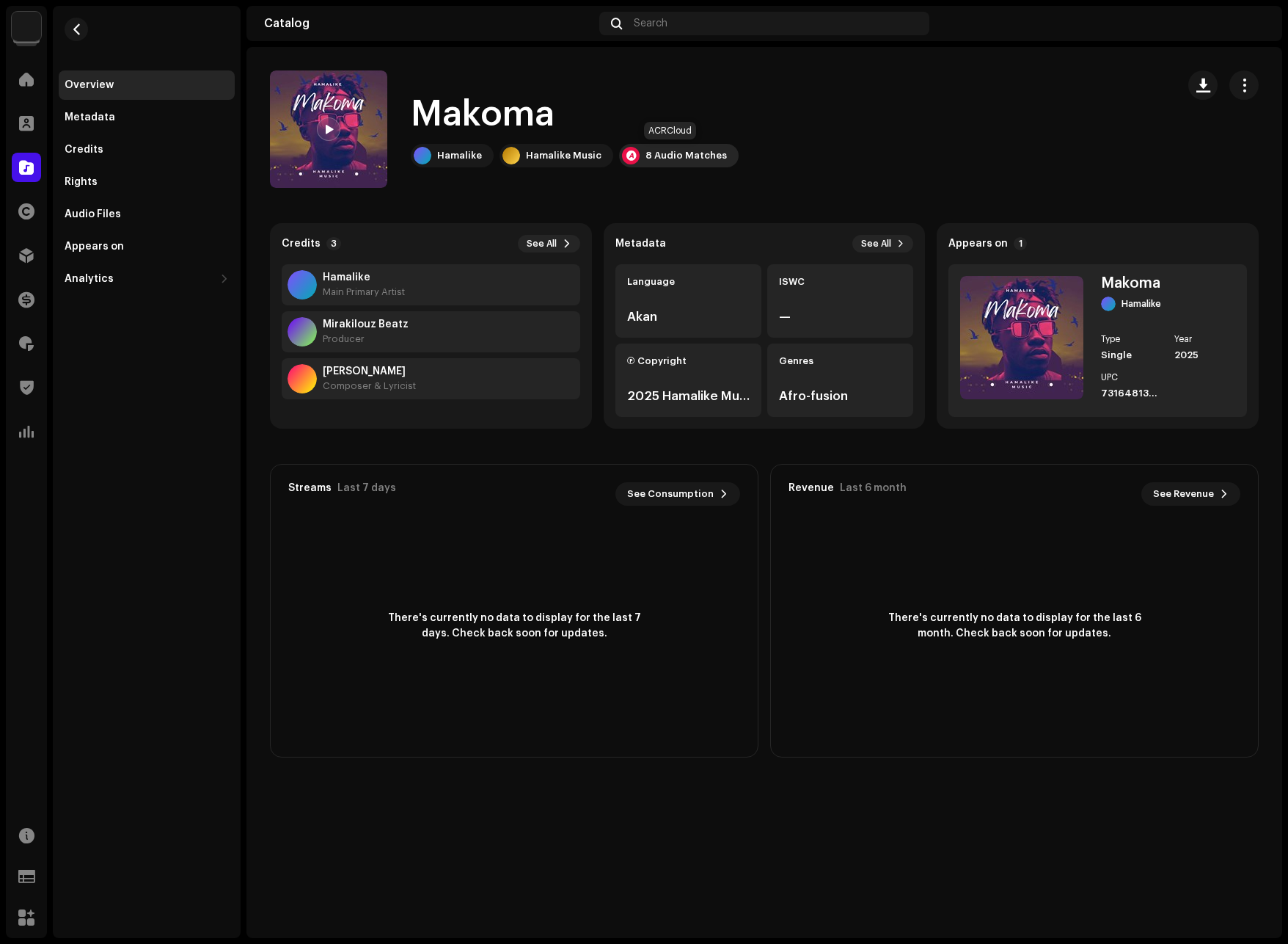
click at [665, 152] on div "8 Audio Matches" at bounding box center [686, 155] width 82 height 11
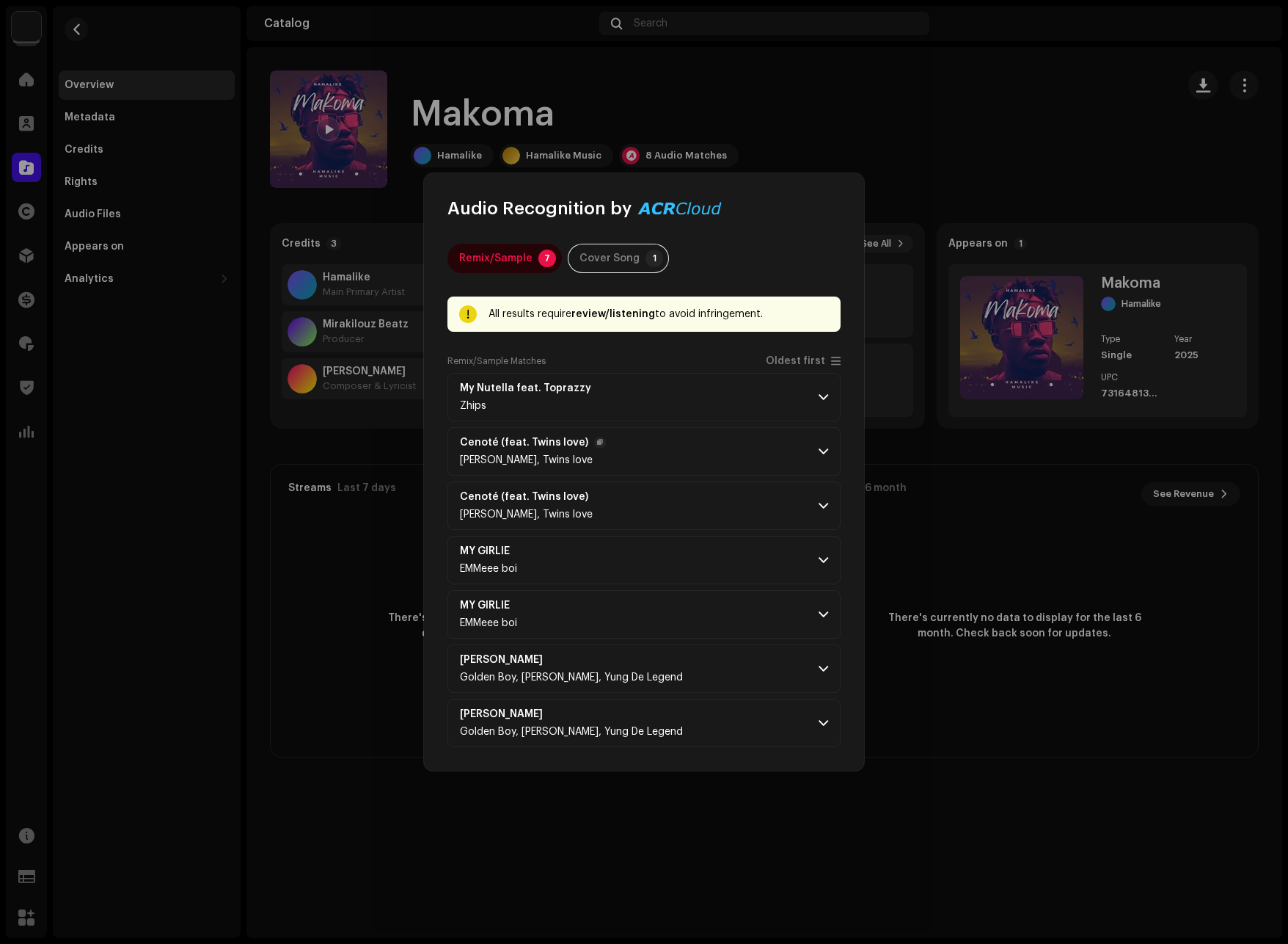
click at [824, 445] on span at bounding box center [823, 451] width 9 height 11
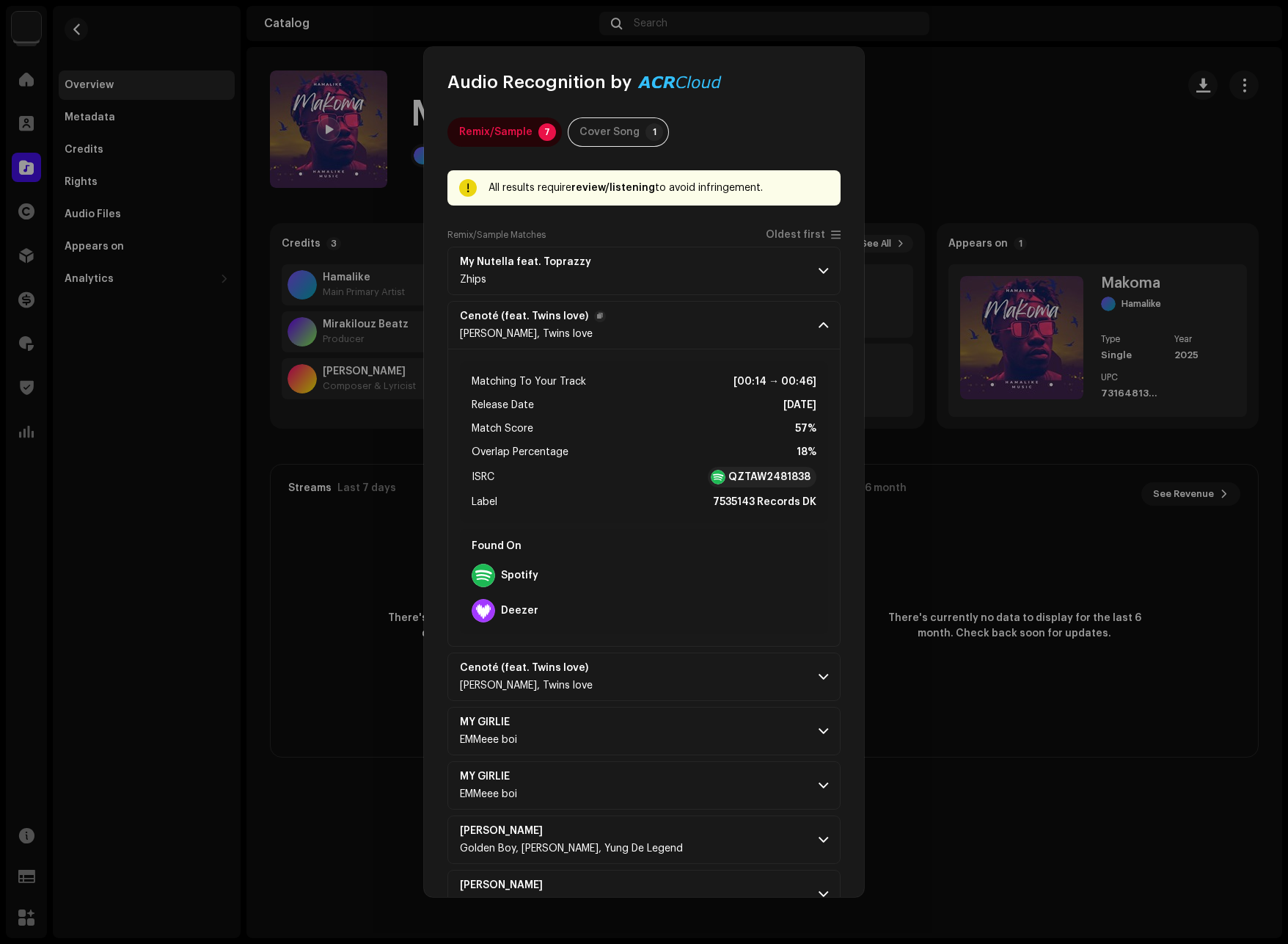
click at [819, 328] on span at bounding box center [823, 325] width 9 height 11
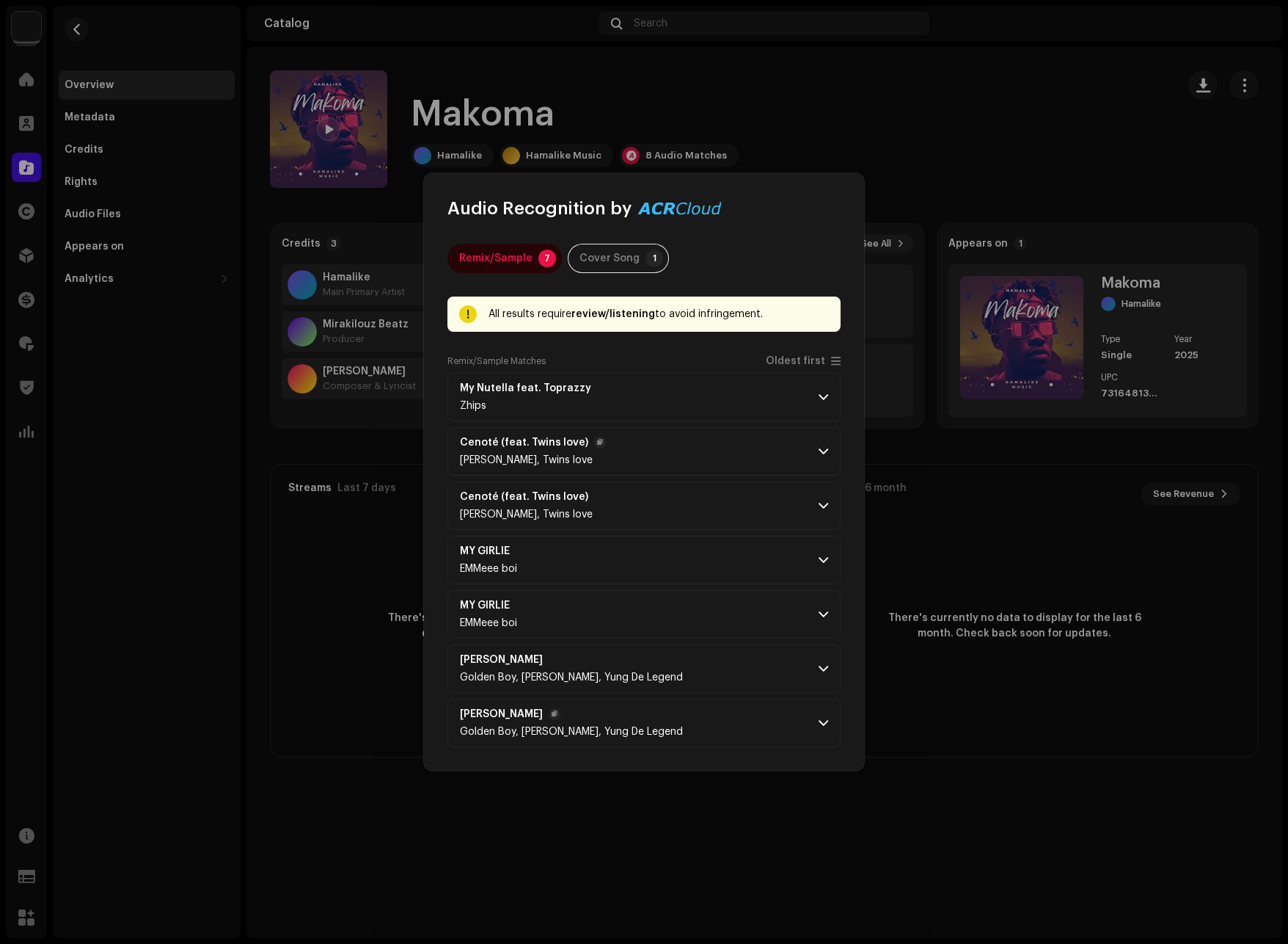
click at [828, 718] on p-accordion-header "Ella Golden Boy, Samsk, Yung De Legend" at bounding box center [644, 722] width 393 height 48
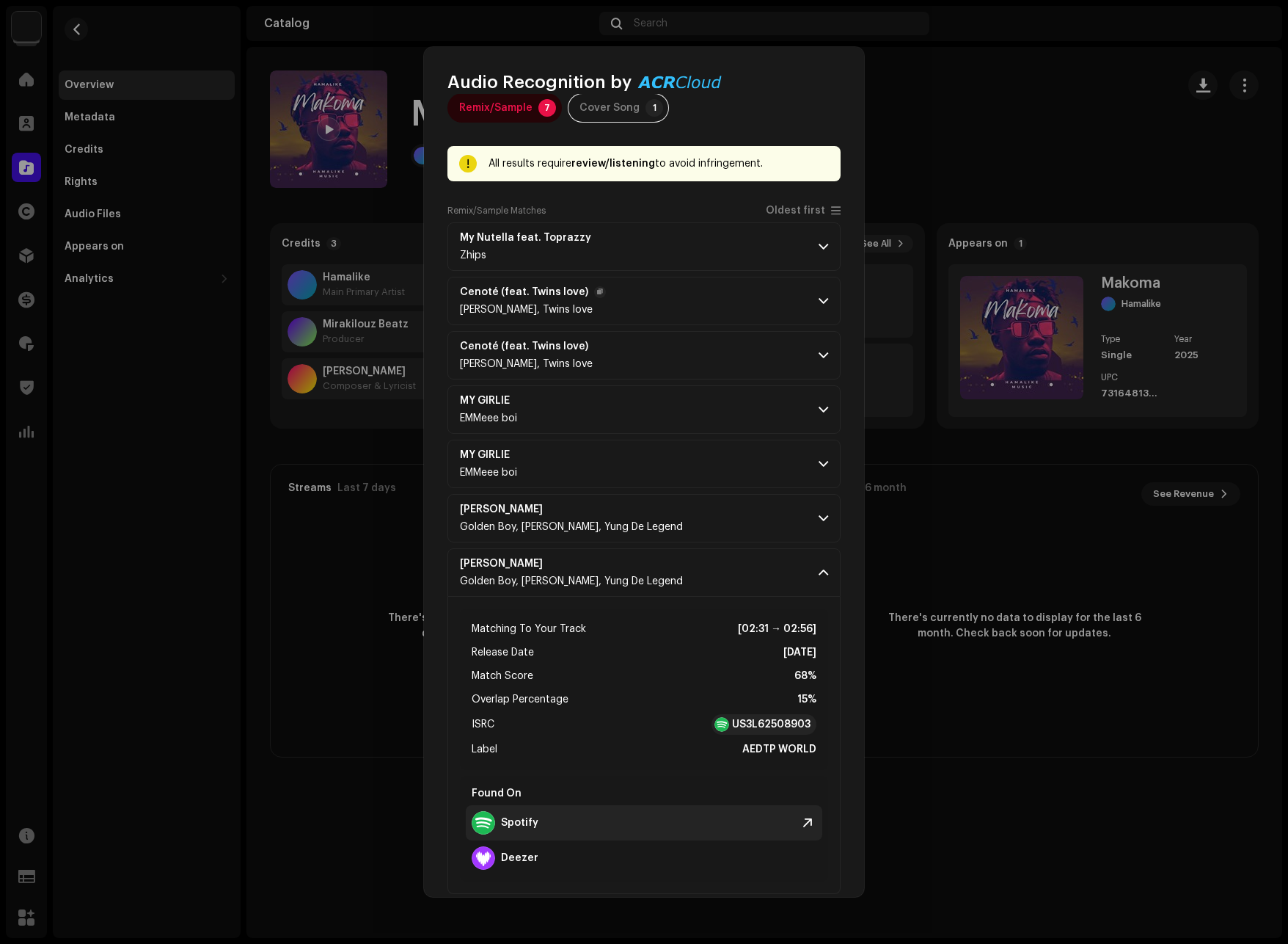
scroll to position [45, 0]
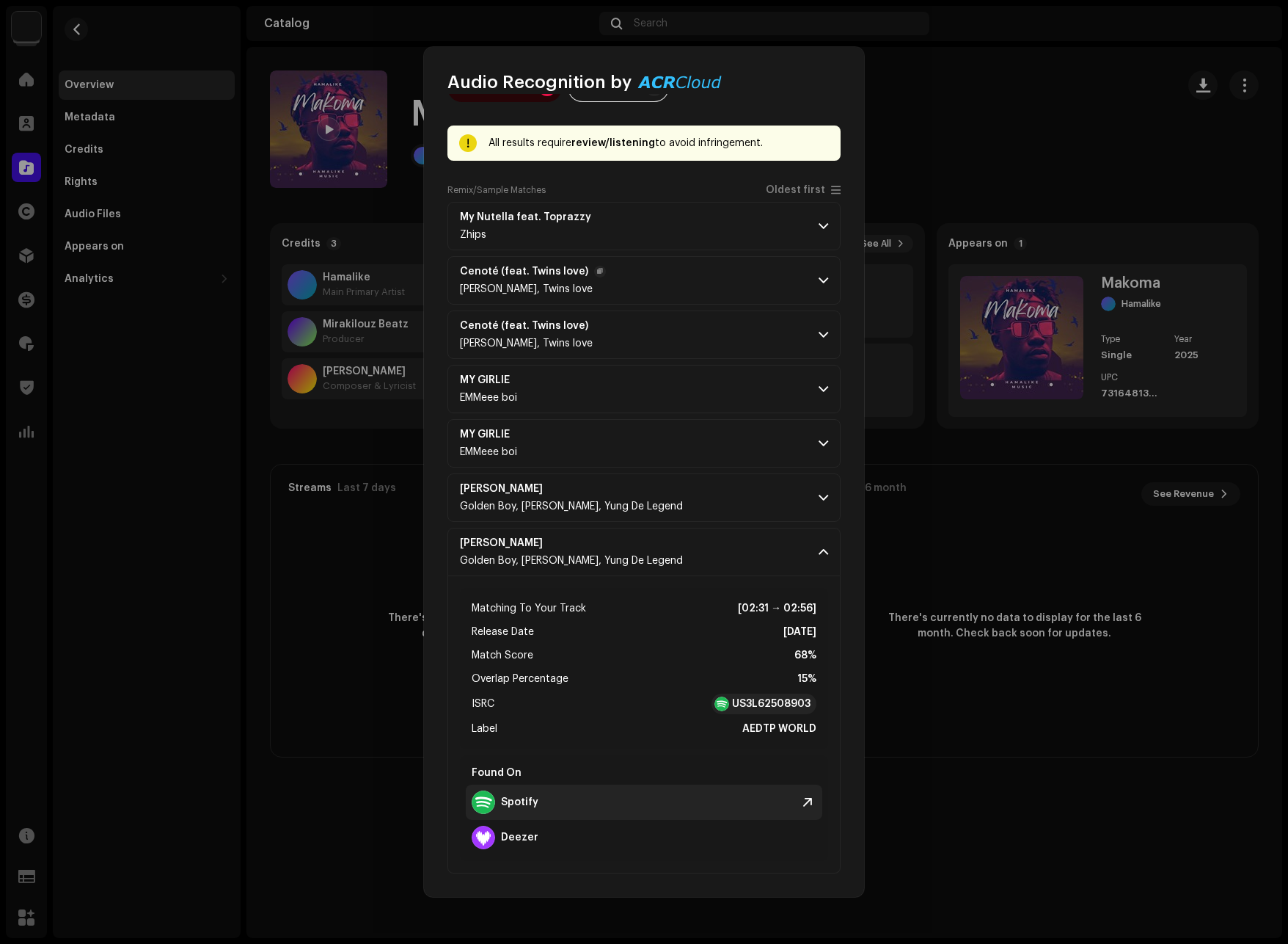
click at [523, 795] on div "Spotify" at bounding box center [504, 802] width 67 height 24
click at [808, 222] on p-accordion-header "My Nutella feat. Toprazzy Zhips" at bounding box center [644, 225] width 393 height 48
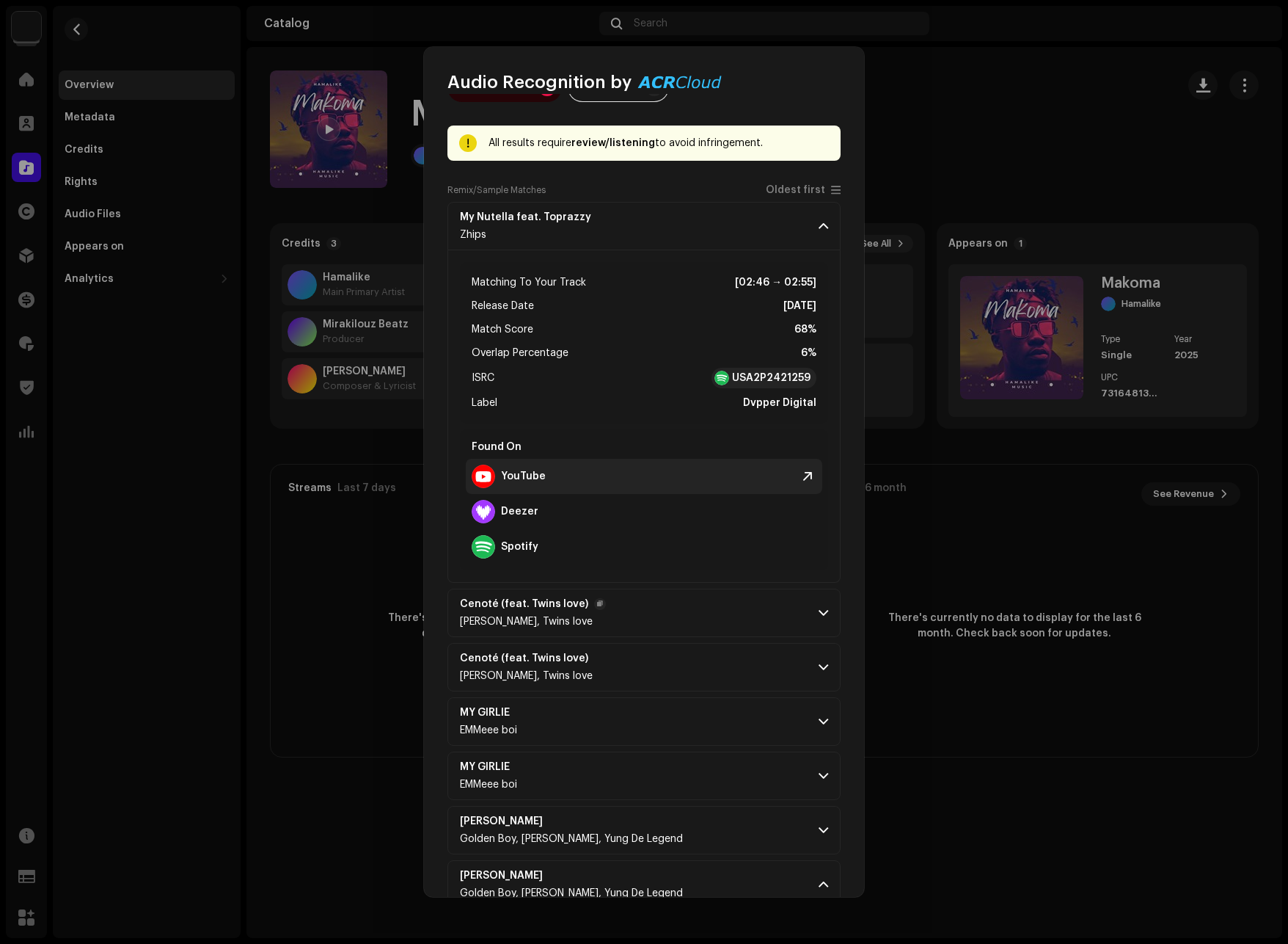
click at [521, 472] on strong "YouTube" at bounding box center [524, 476] width 45 height 11
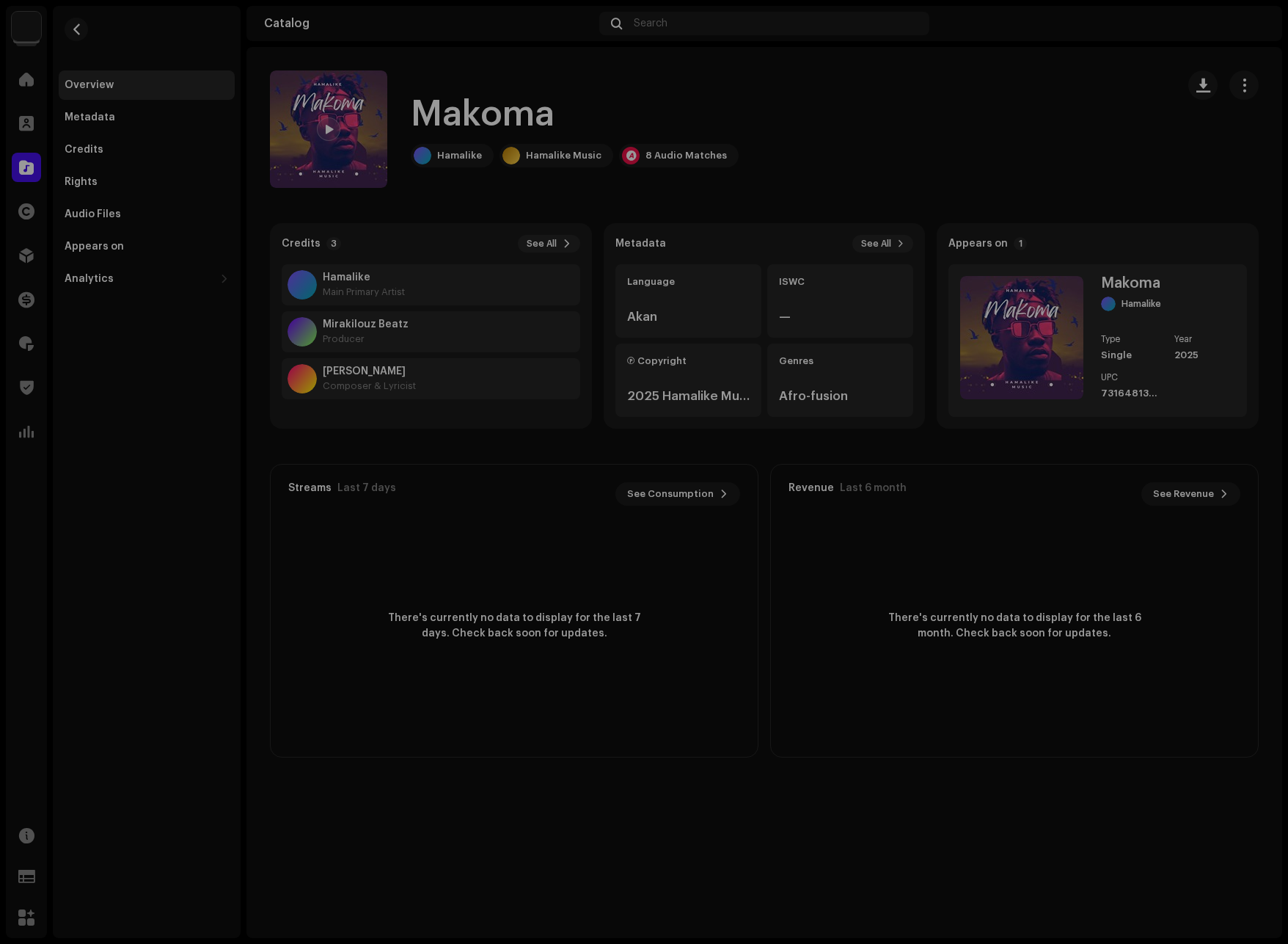
click at [933, 166] on div "Audio Recognition by Remix/Sample 7 Cover Song 1 All results require review/lis…" at bounding box center [644, 472] width 1288 height 944
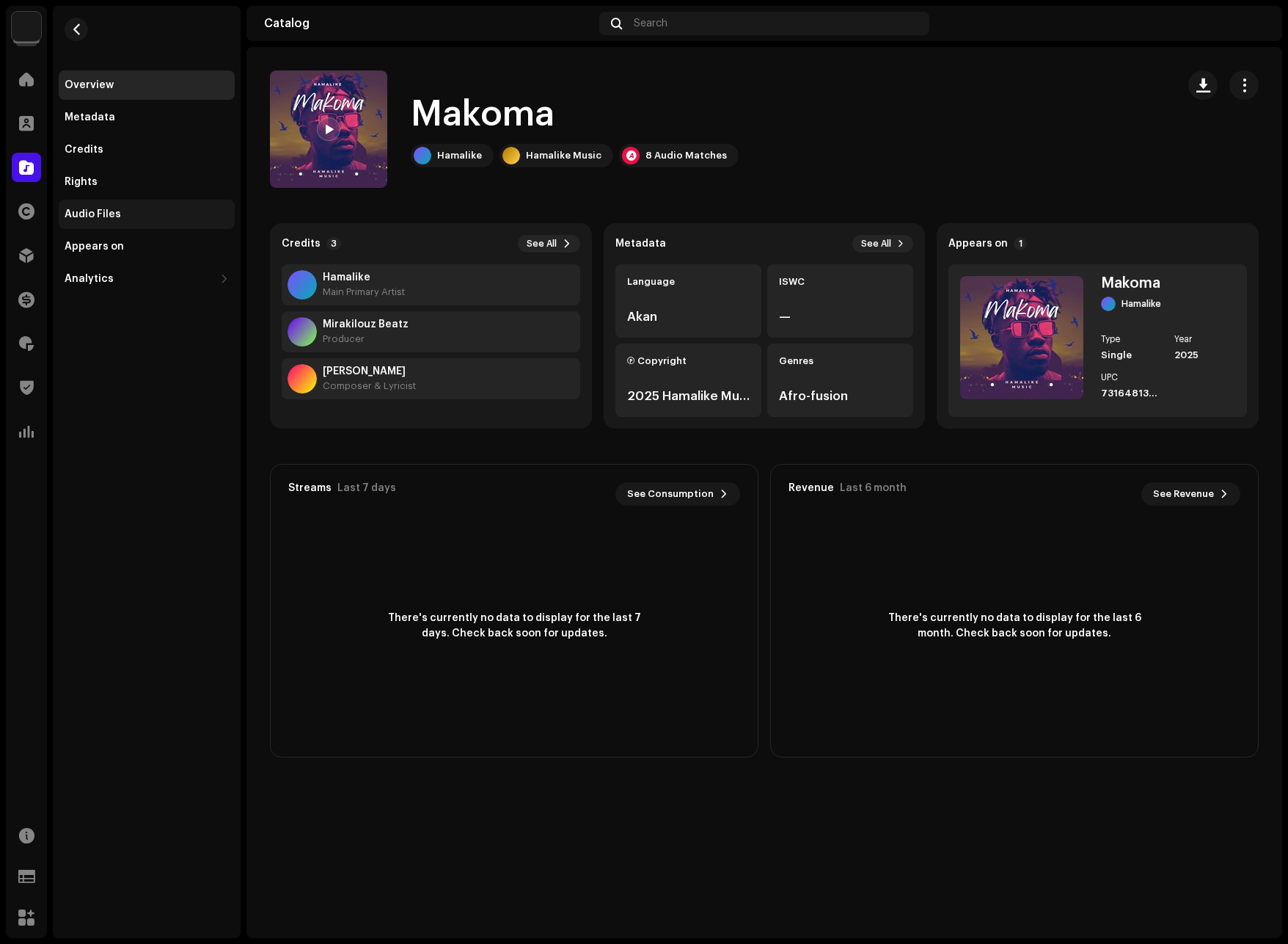
click at [105, 215] on div "Audio Files" at bounding box center [93, 214] width 56 height 11
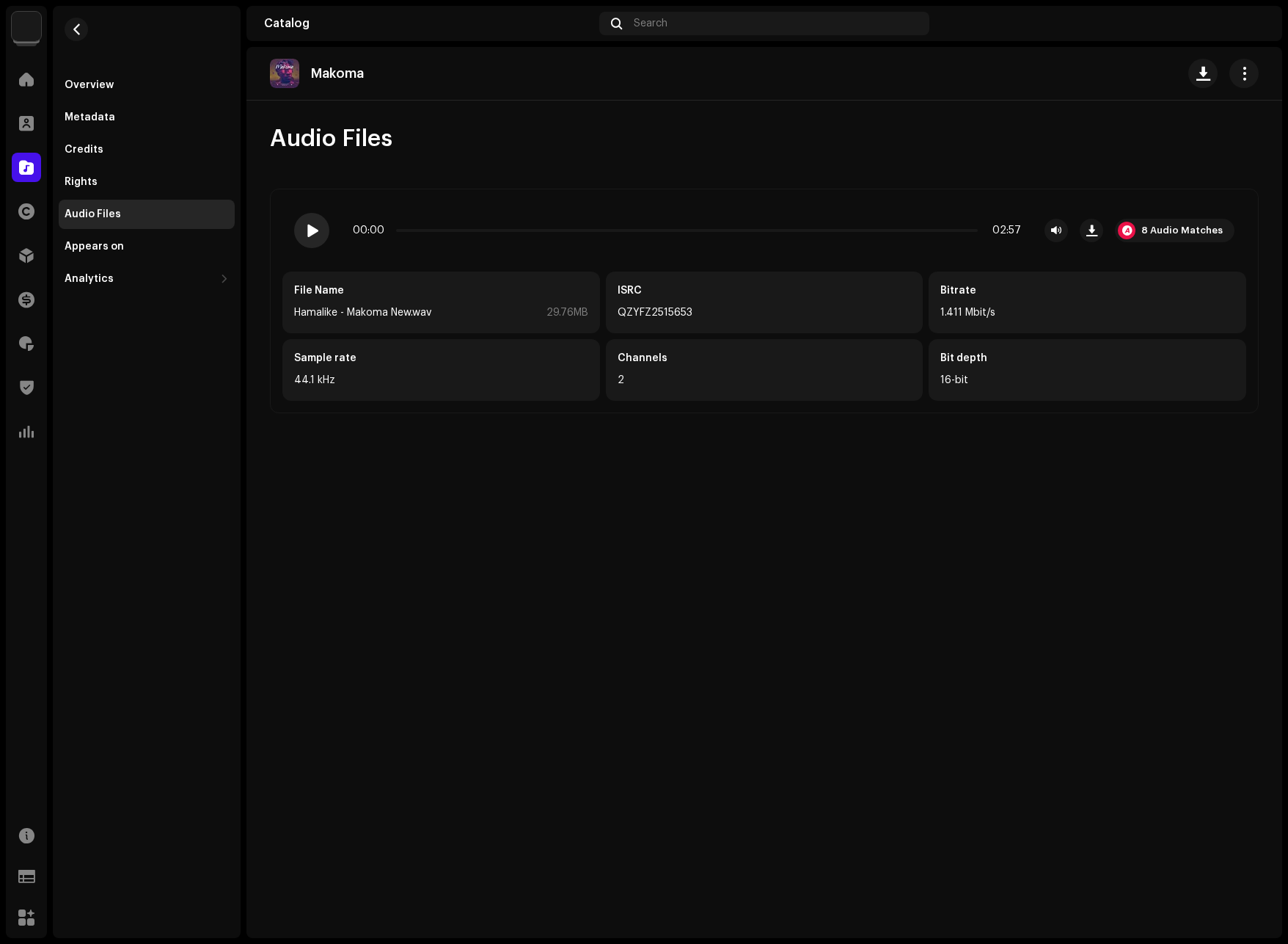
click at [305, 223] on div at bounding box center [311, 230] width 35 height 35
click at [310, 228] on span at bounding box center [310, 231] width 12 height 11
click at [1164, 219] on div "8 Audio Matches" at bounding box center [1174, 230] width 119 height 24
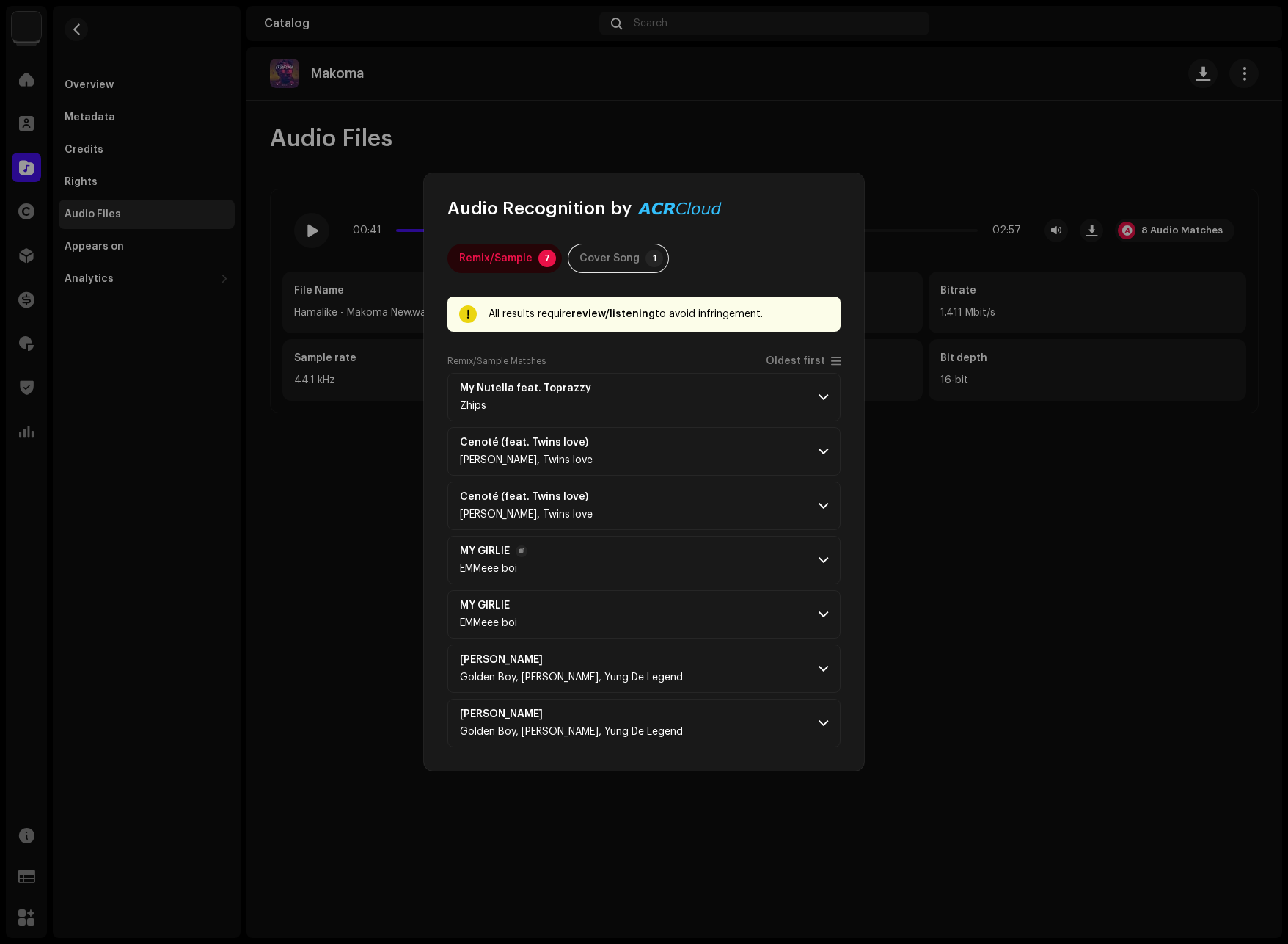
click at [826, 556] on span at bounding box center [823, 560] width 9 height 11
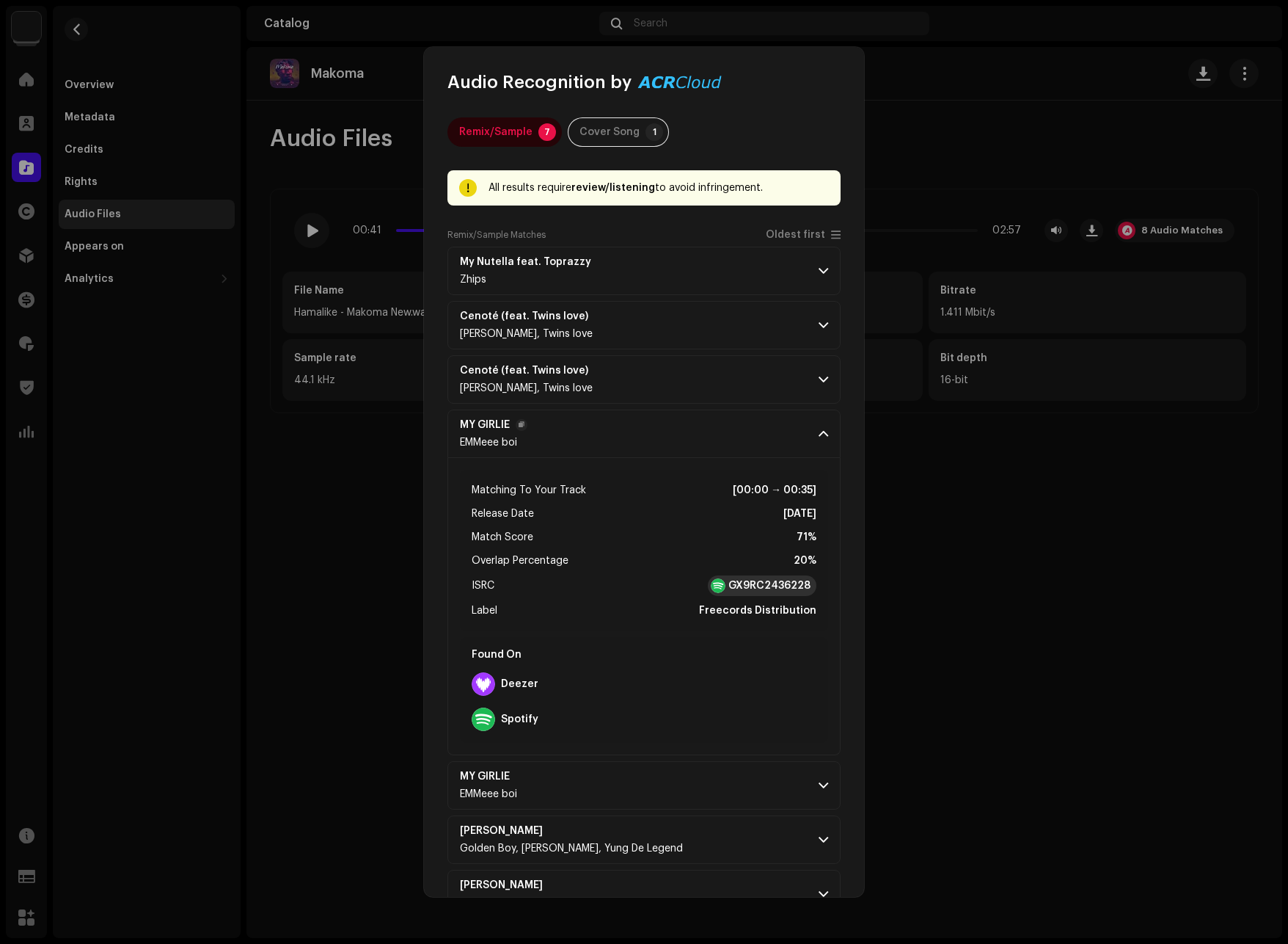
click at [715, 585] on div at bounding box center [719, 586] width 15 height 15
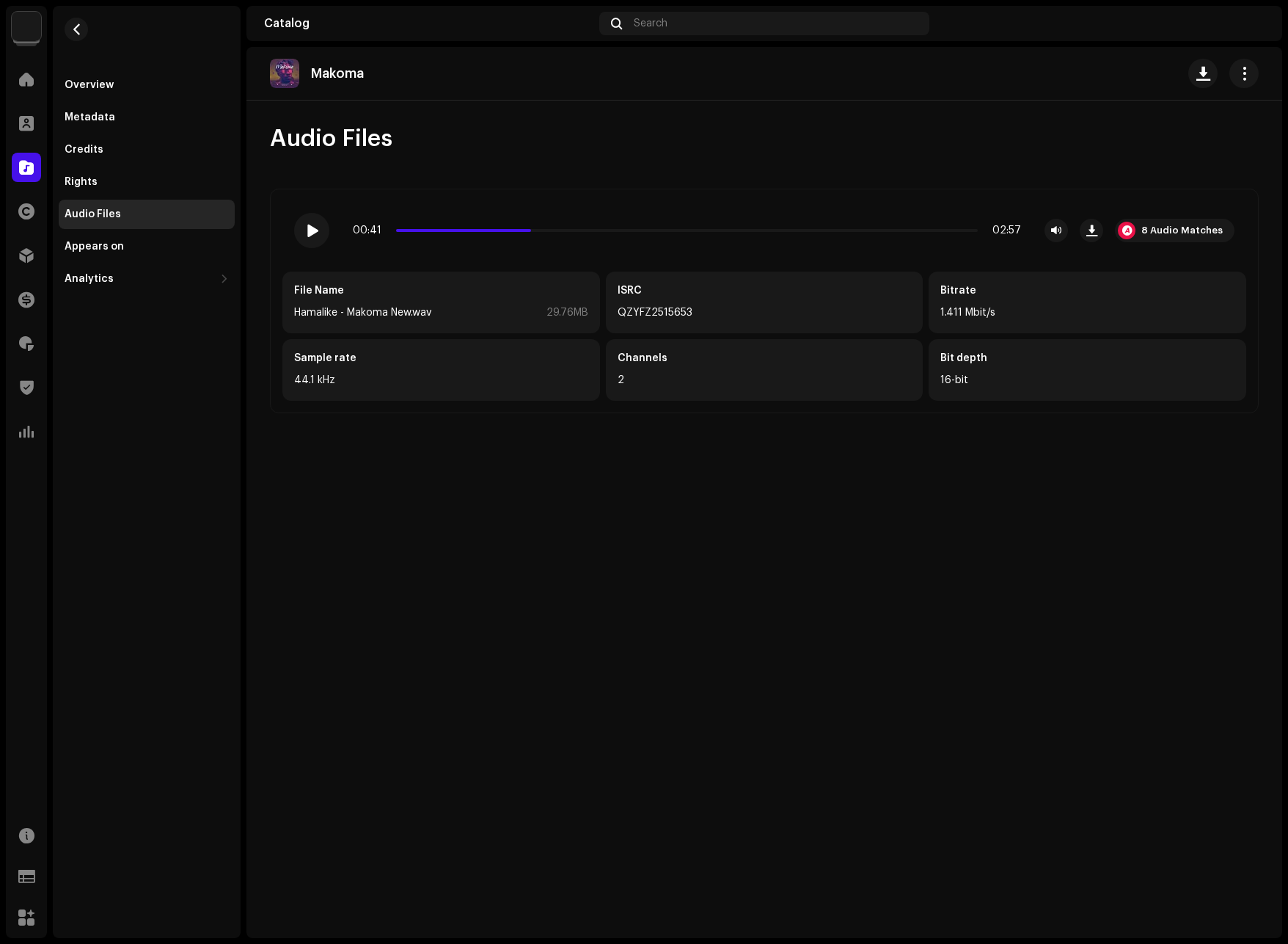
click at [950, 192] on div "Audio Recognition by Remix/Sample 7 Cover Song 1 All results require review/lis…" at bounding box center [644, 472] width 1288 height 944
drag, startPoint x: 526, startPoint y: 229, endPoint x: 391, endPoint y: 237, distance: 135.2
click at [391, 237] on div "00:01 02:57 8 Audio Matches" at bounding box center [765, 230] width 941 height 35
click at [90, 82] on div "Overview" at bounding box center [89, 85] width 49 height 11
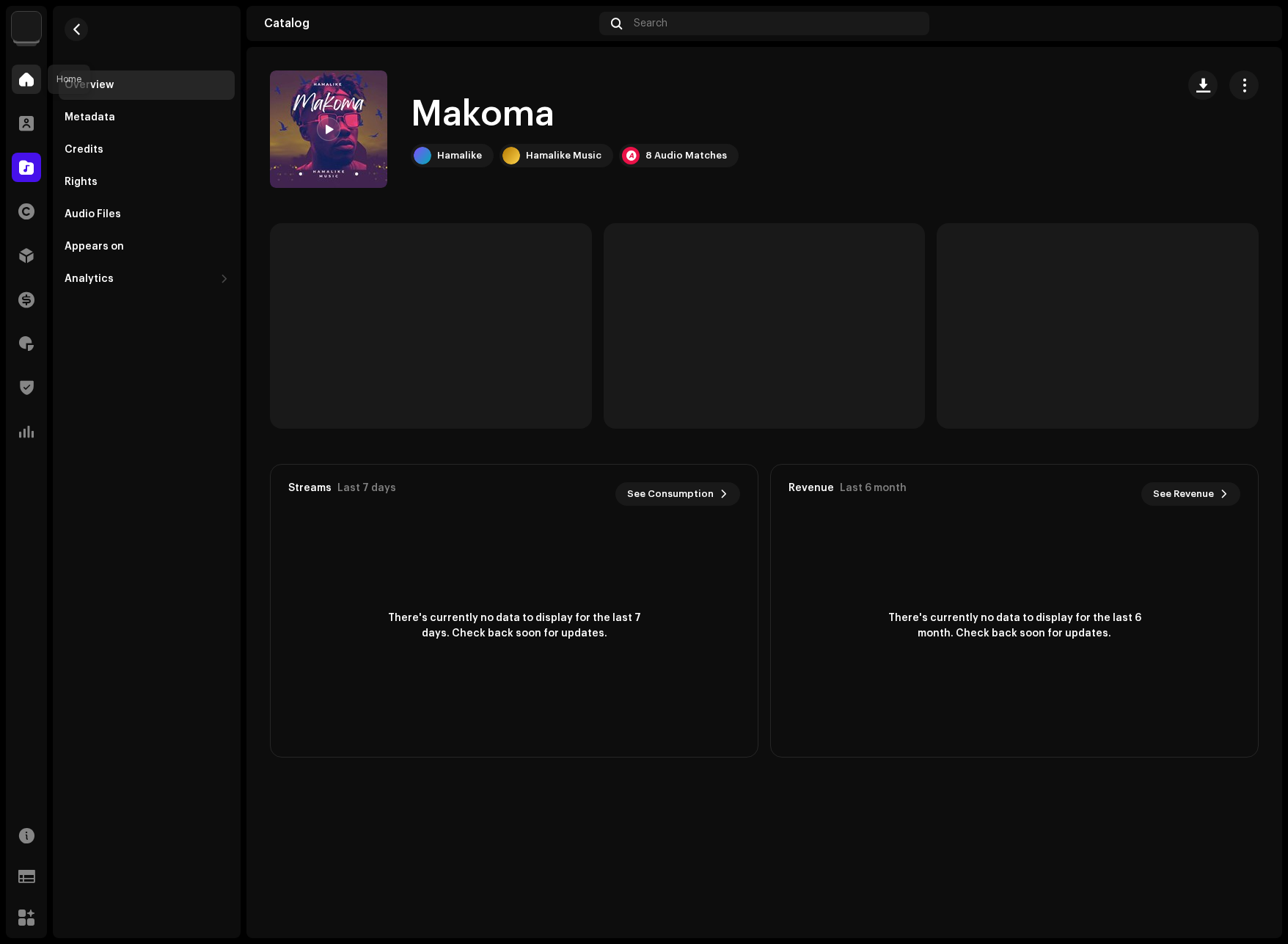
click at [24, 79] on span at bounding box center [26, 79] width 15 height 11
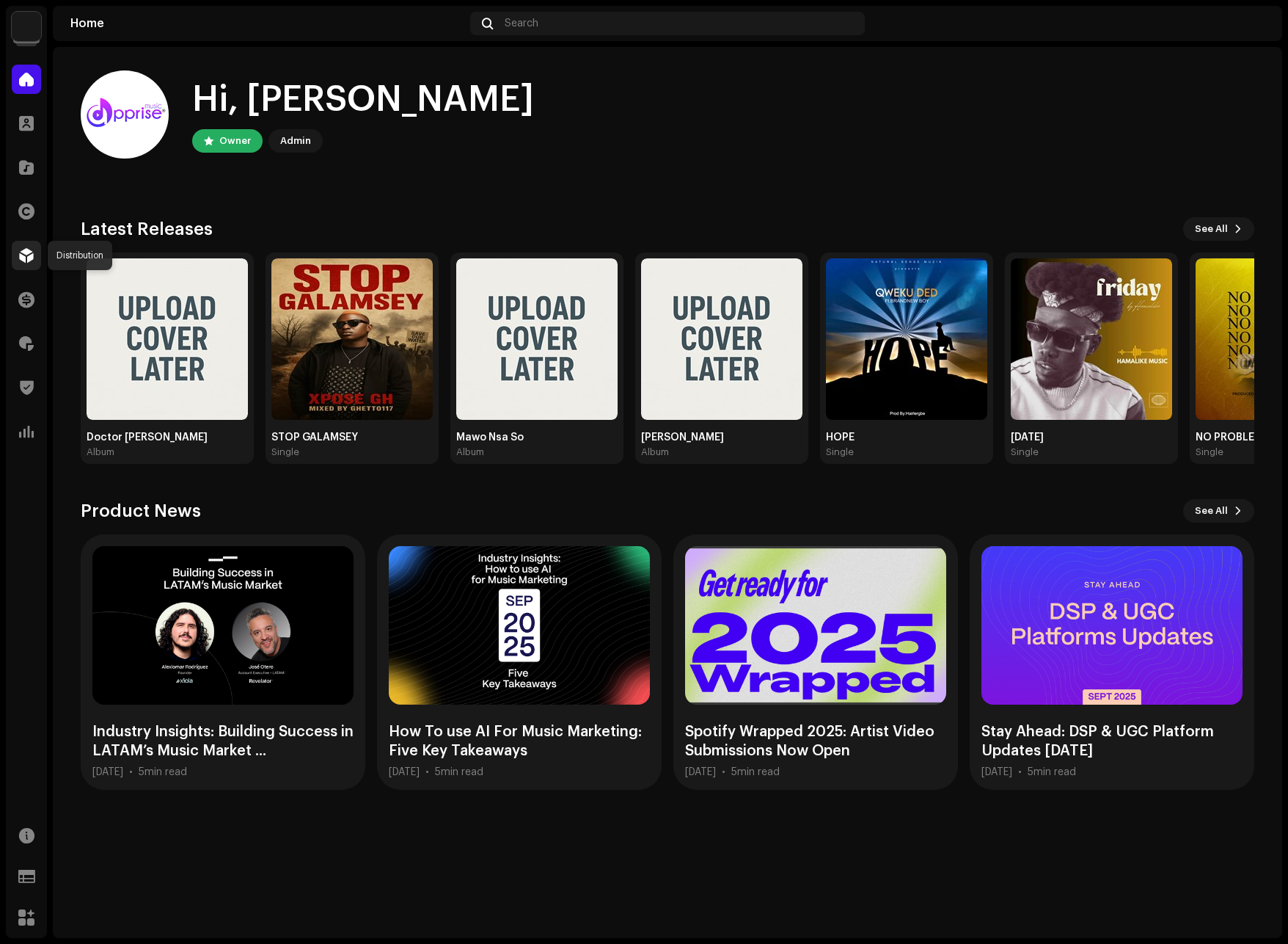
click at [19, 254] on span at bounding box center [26, 255] width 15 height 11
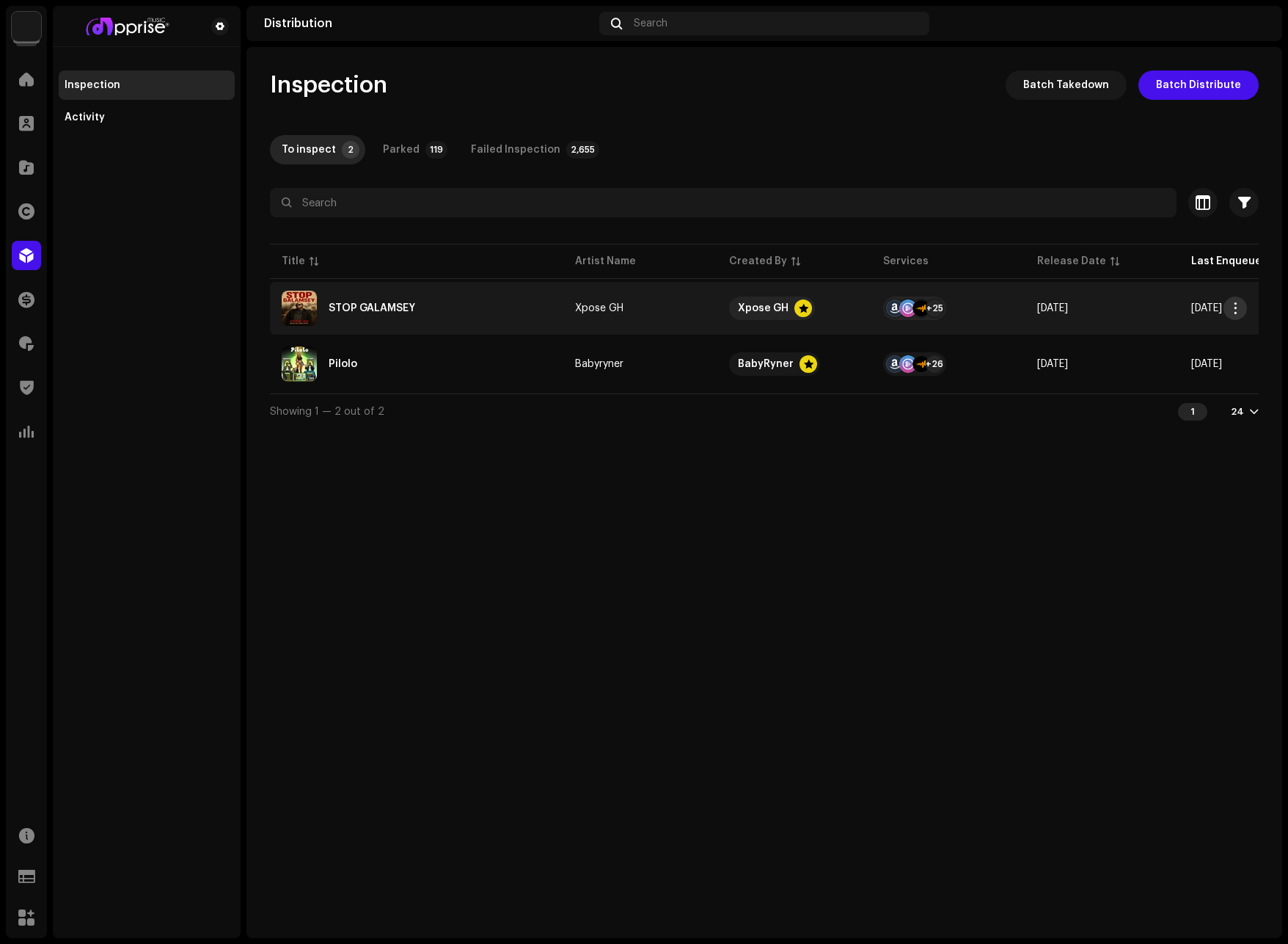
click at [1232, 307] on span "button" at bounding box center [1236, 308] width 11 height 11
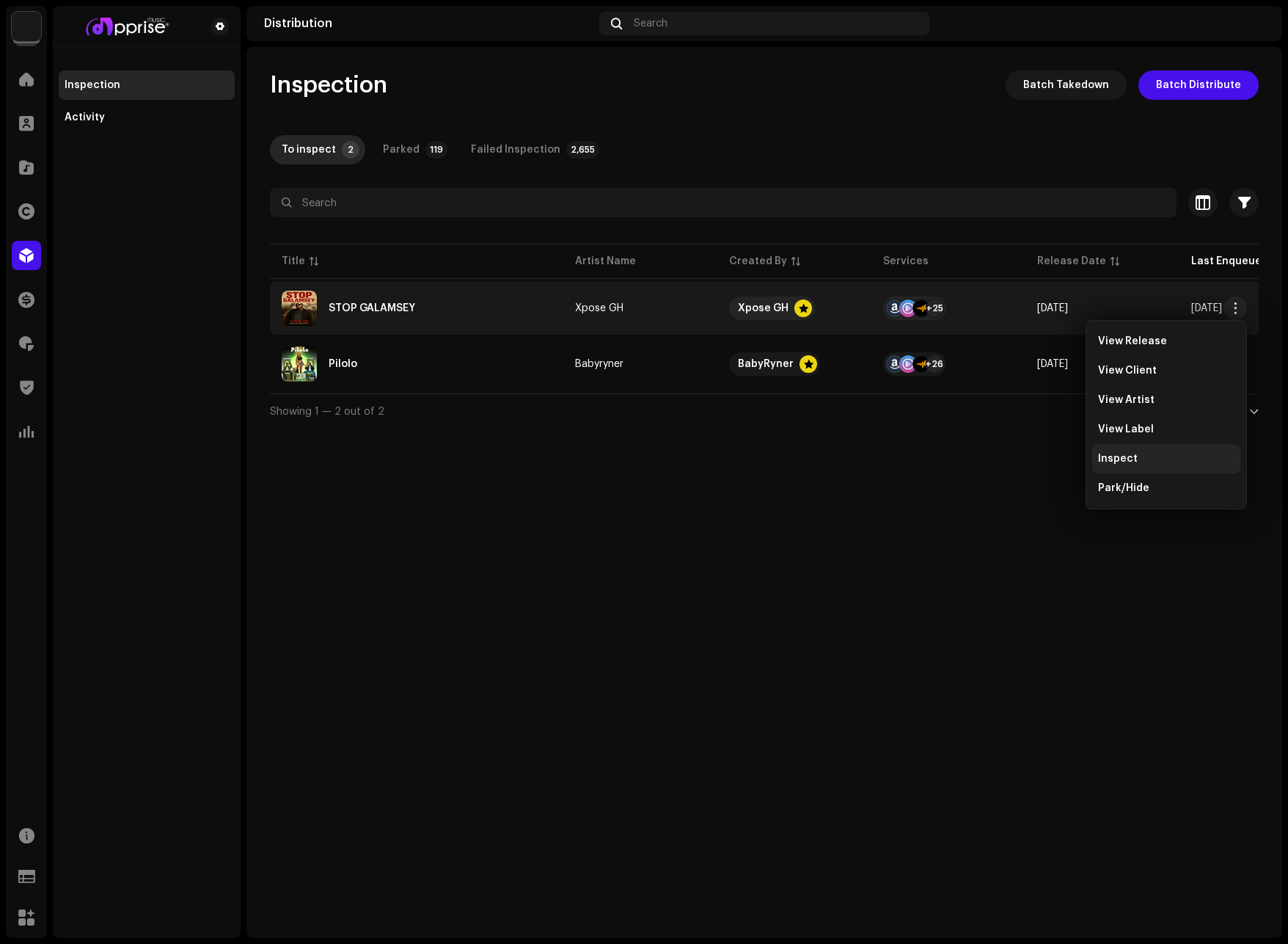
click at [1145, 458] on div "Inspect" at bounding box center [1166, 458] width 136 height 11
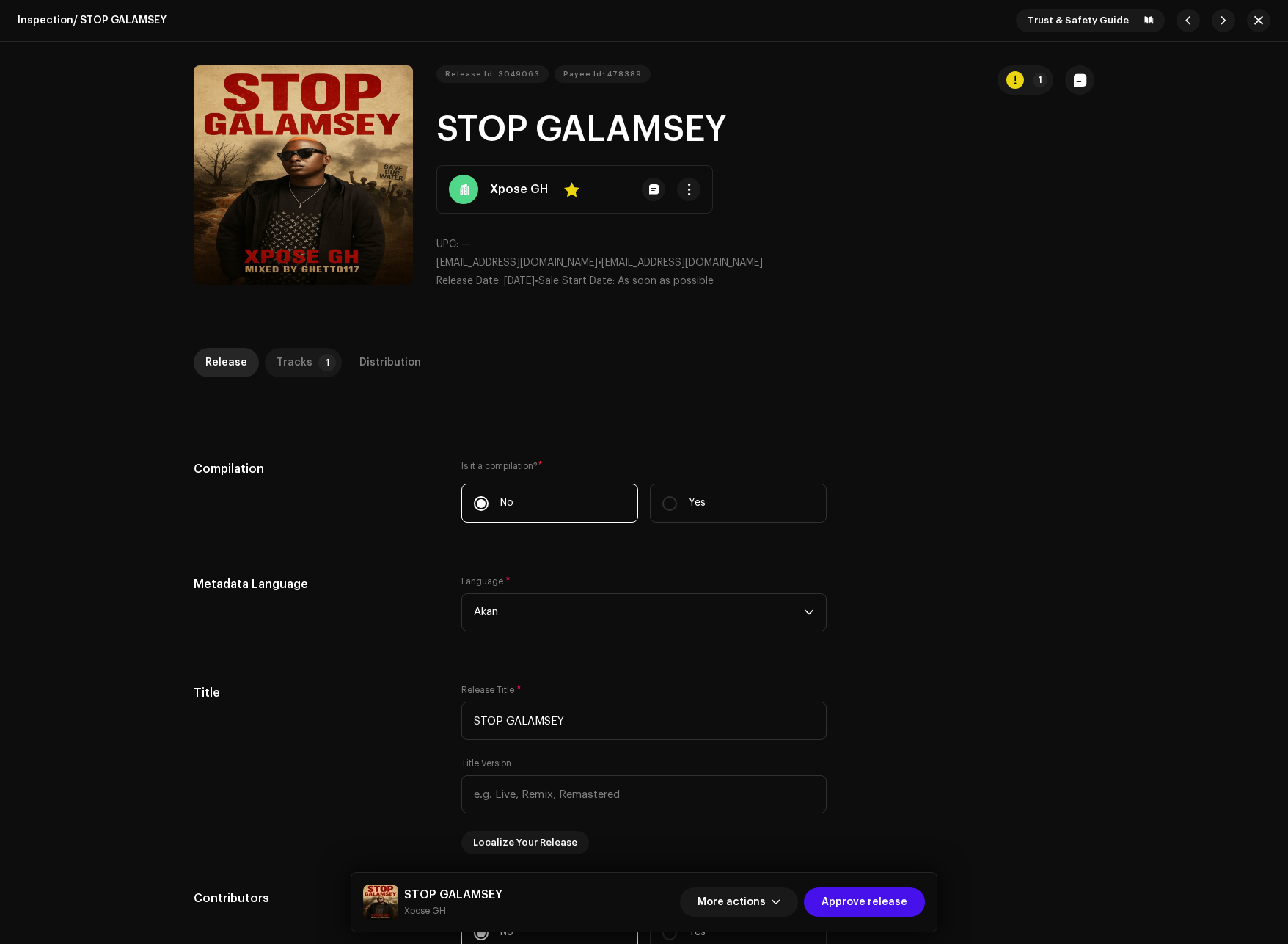
click at [311, 375] on p-tab "Tracks 1" at bounding box center [304, 362] width 77 height 29
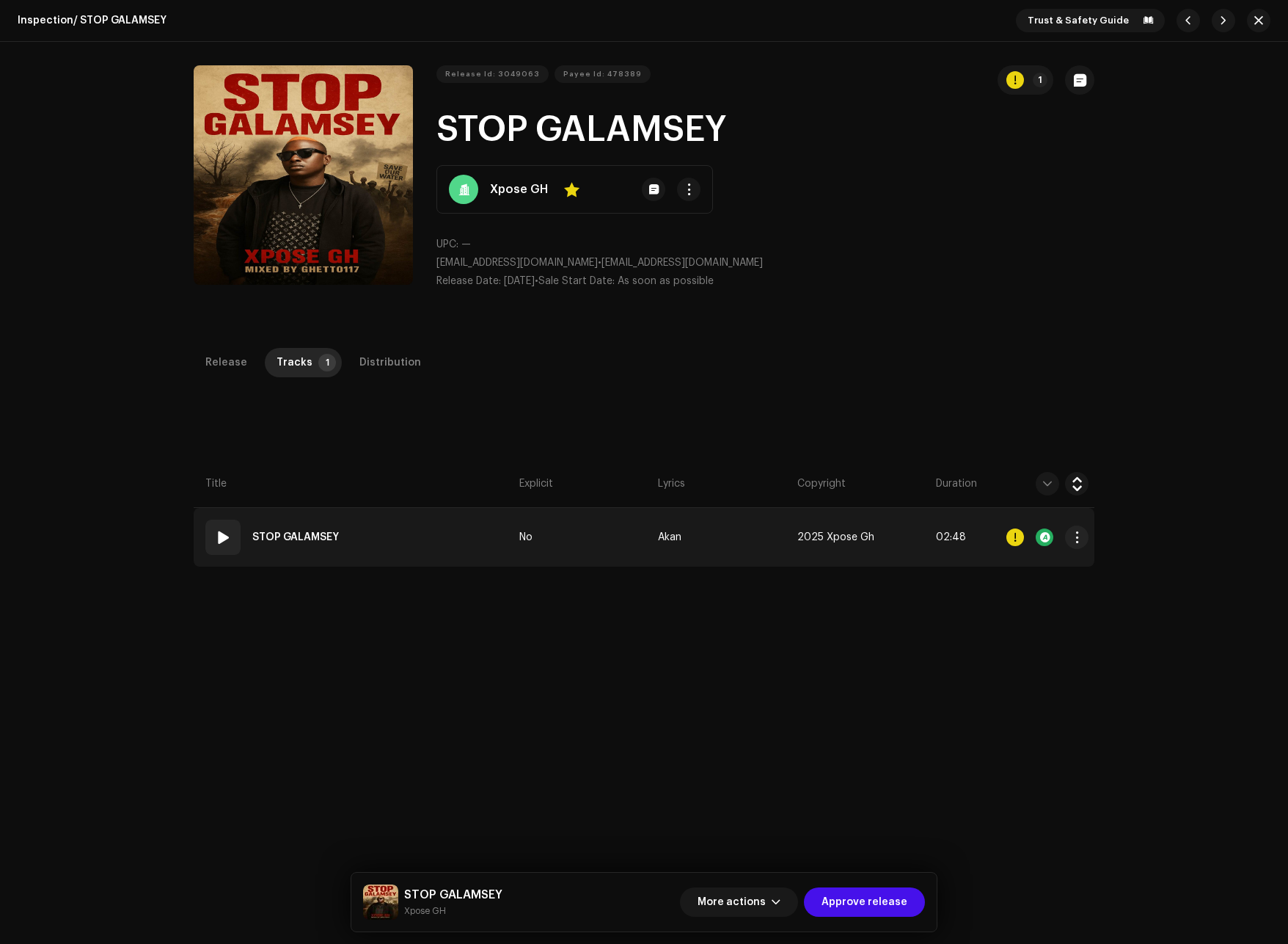
click at [226, 532] on span at bounding box center [223, 537] width 18 height 18
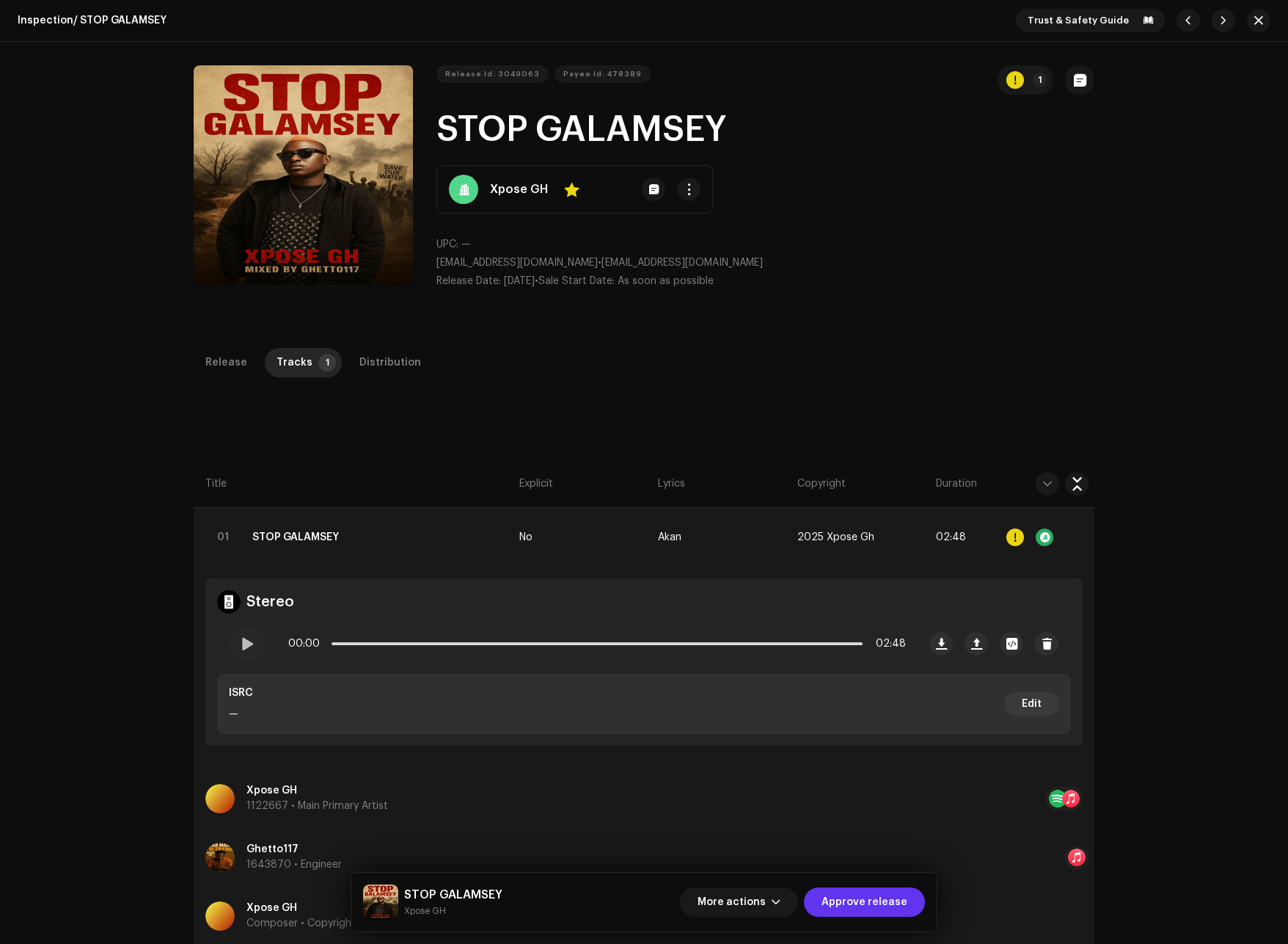
click at [861, 902] on span "Approve release" at bounding box center [864, 902] width 86 height 29
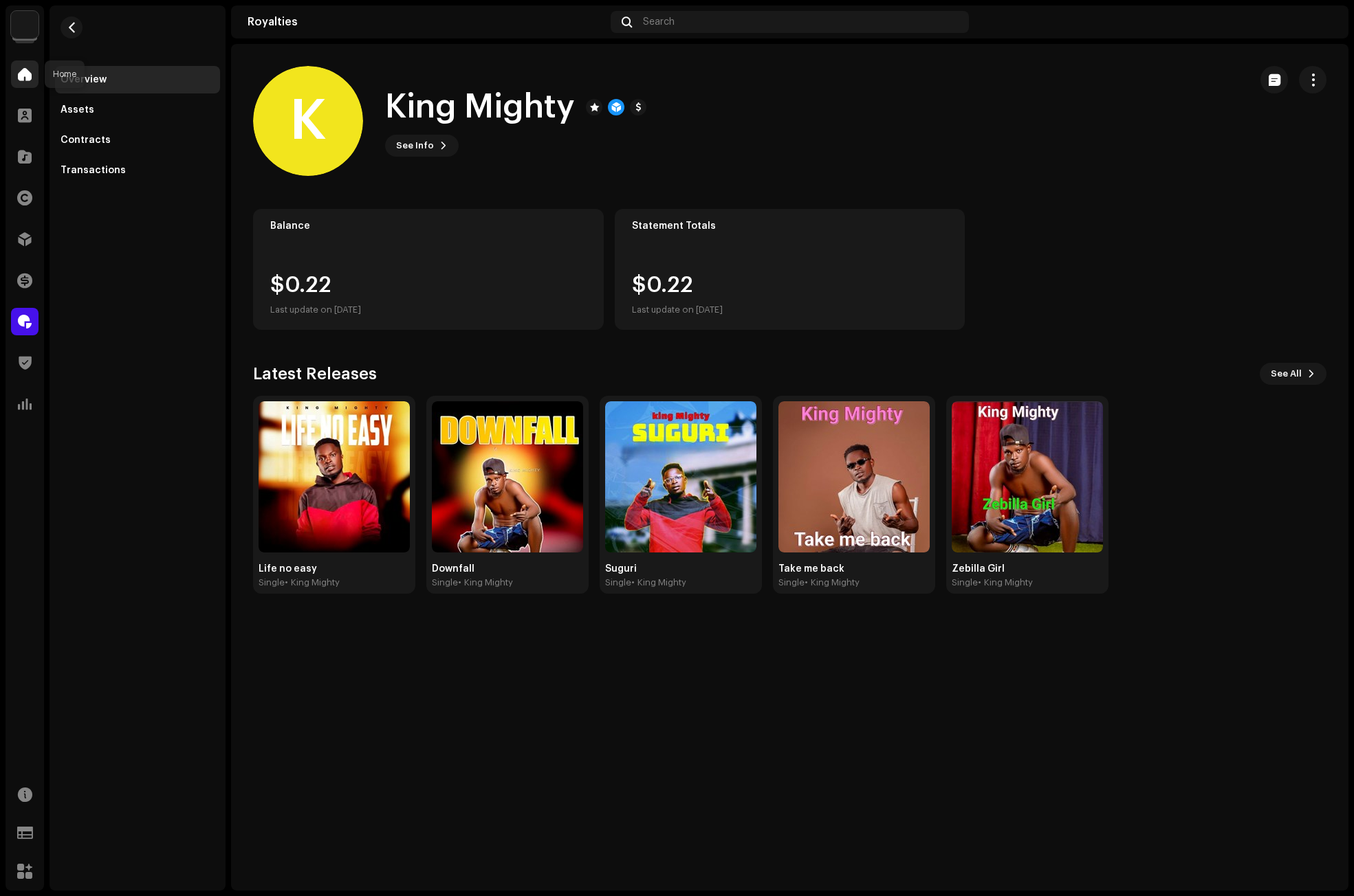
click at [20, 70] on span at bounding box center [25, 74] width 14 height 11
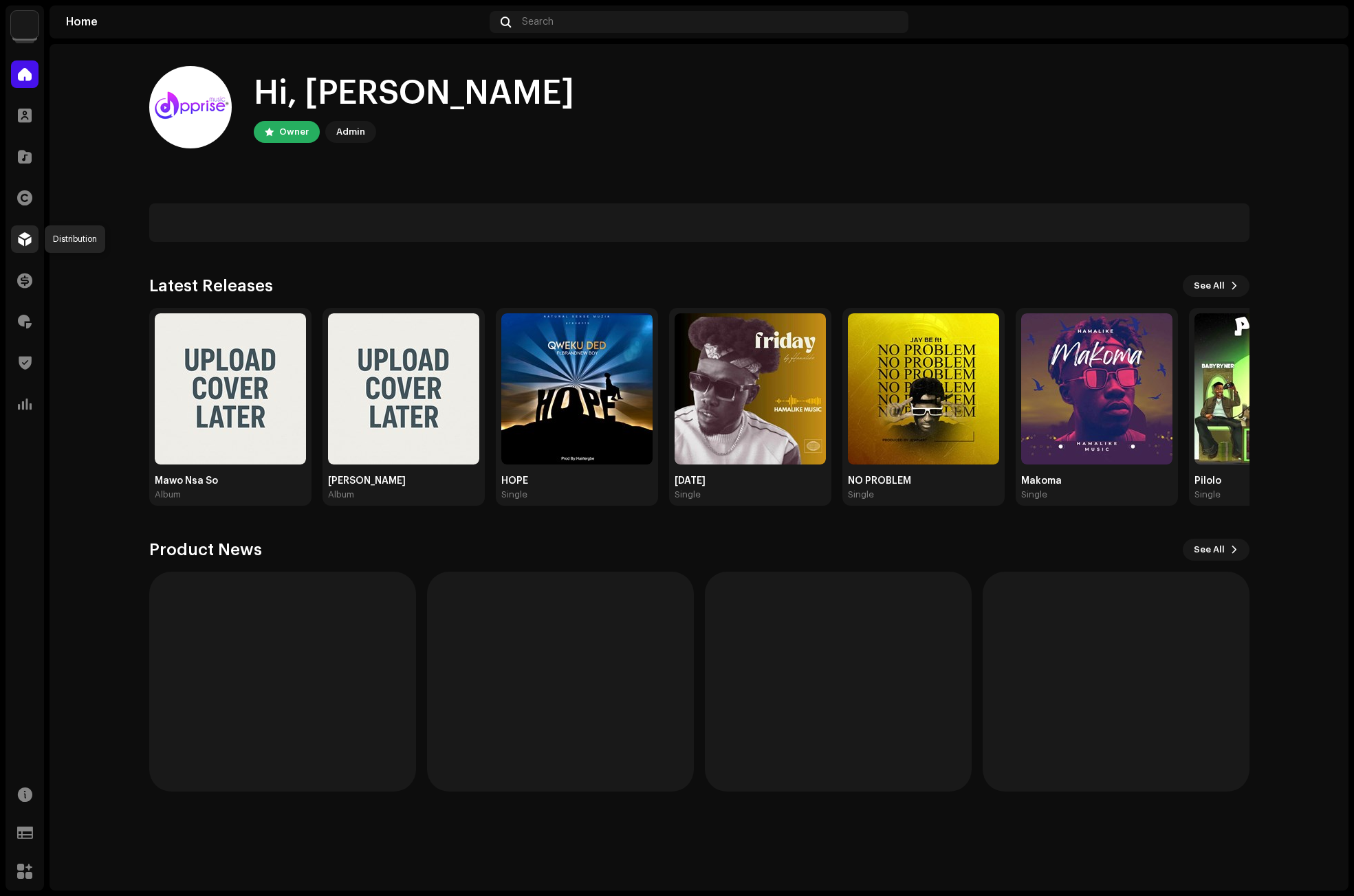
click at [20, 235] on span at bounding box center [25, 239] width 14 height 11
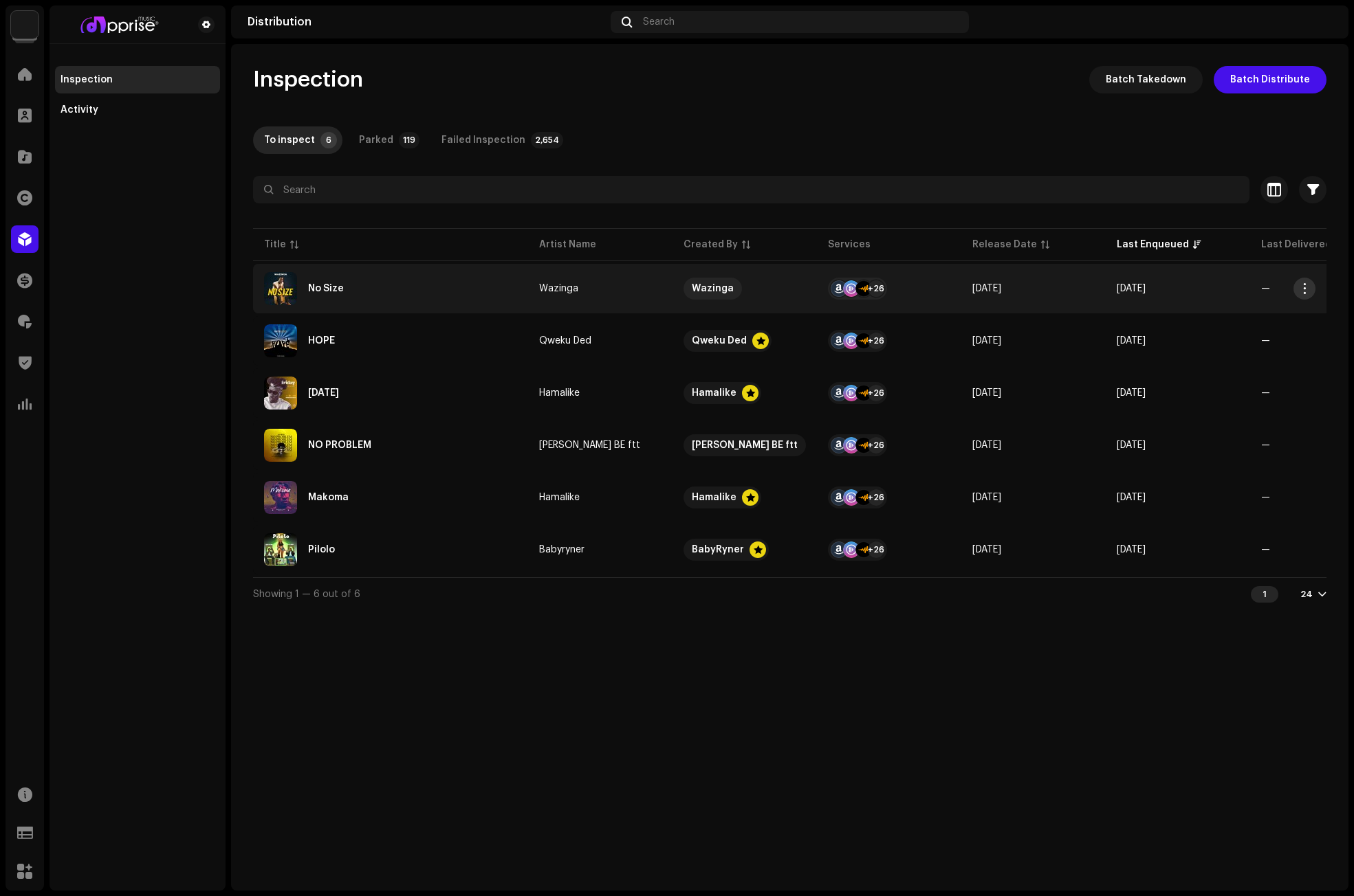
click at [1300, 285] on span "button" at bounding box center [1305, 288] width 11 height 11
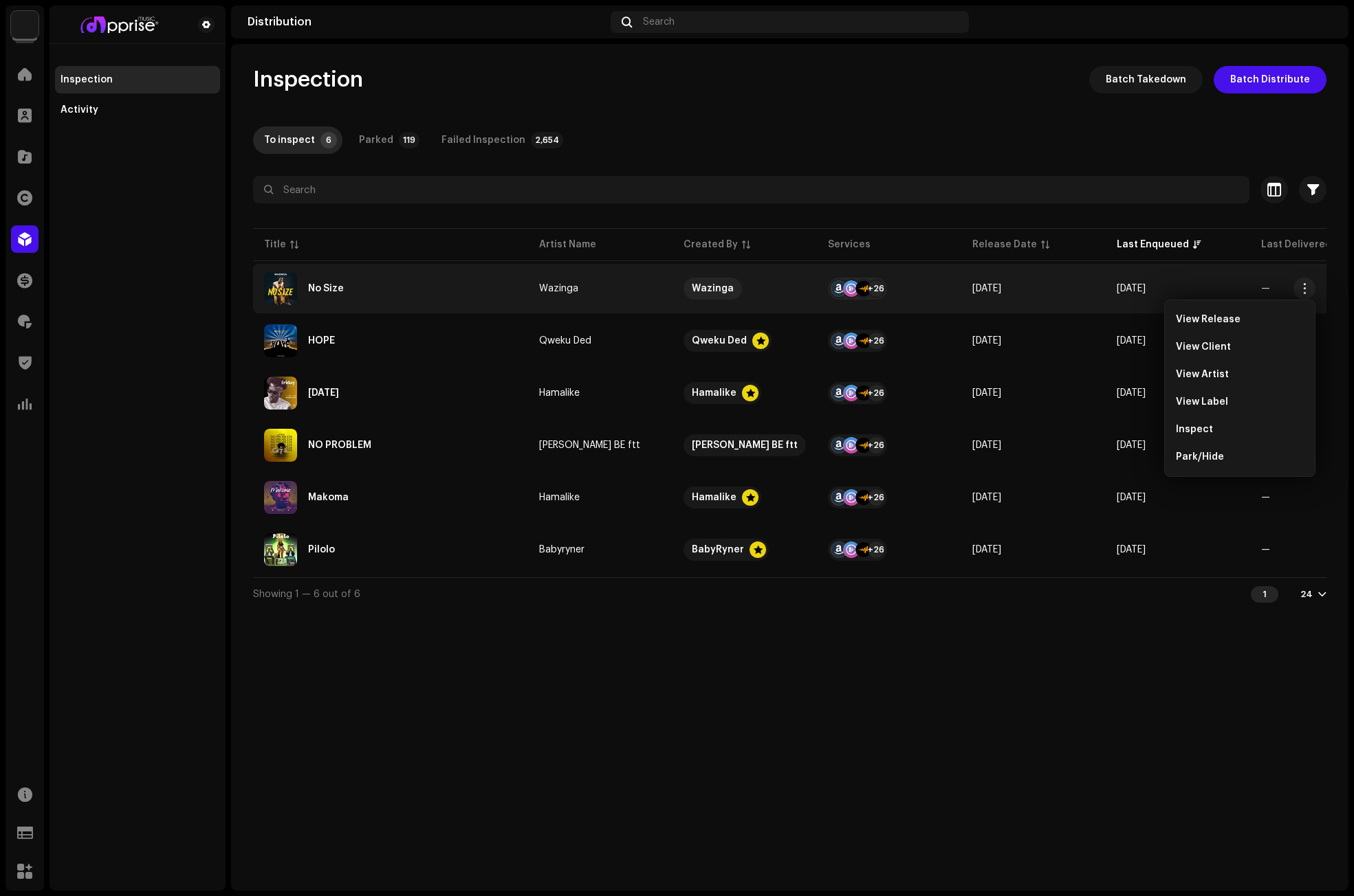
click at [1116, 650] on div "Inspection Batch Takedown Batch Distribute To inspect 6 Parked 119 Failed Inspe…" at bounding box center [789, 467] width 1117 height 847
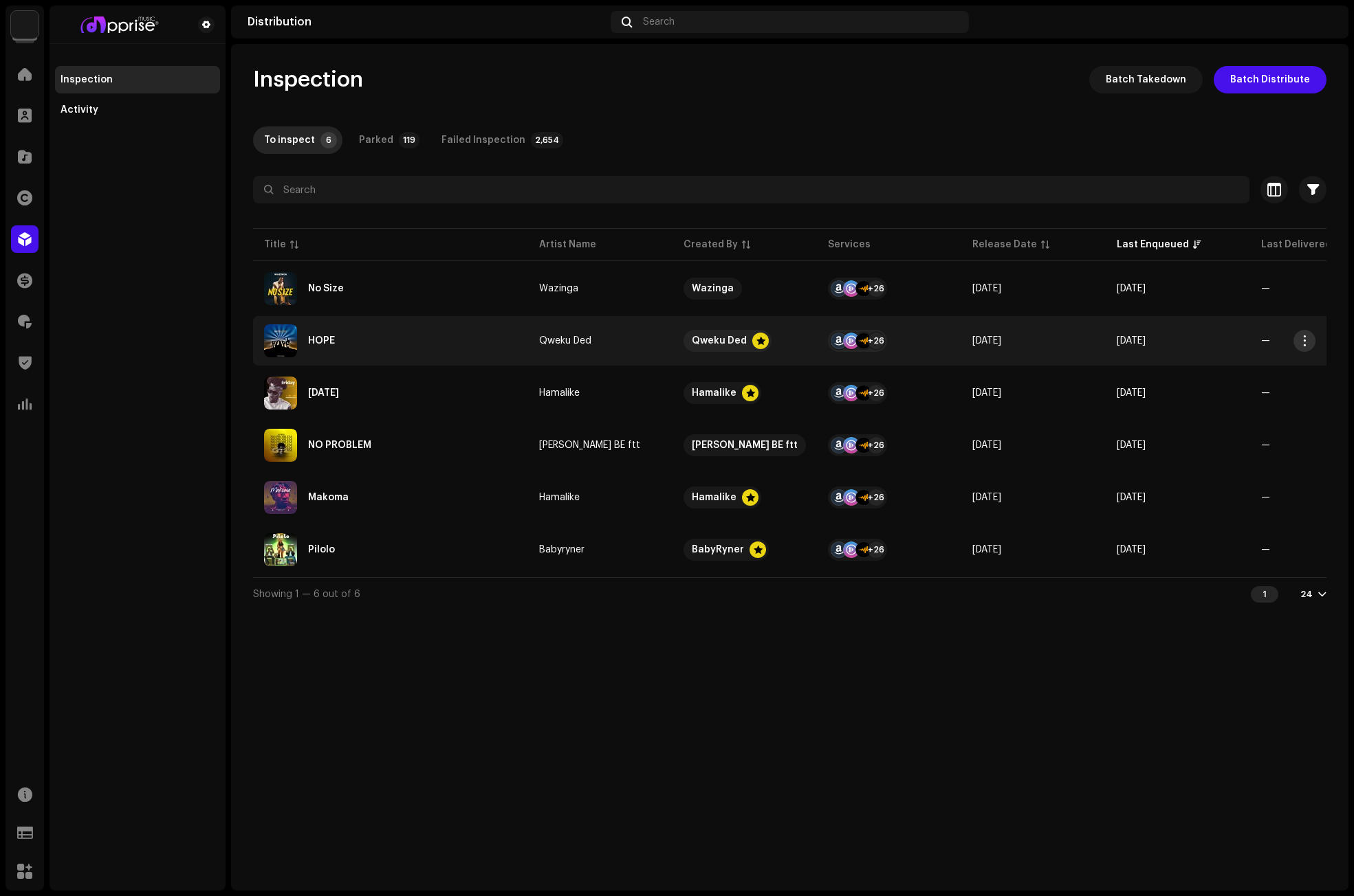
click at [1300, 342] on span "button" at bounding box center [1305, 341] width 11 height 11
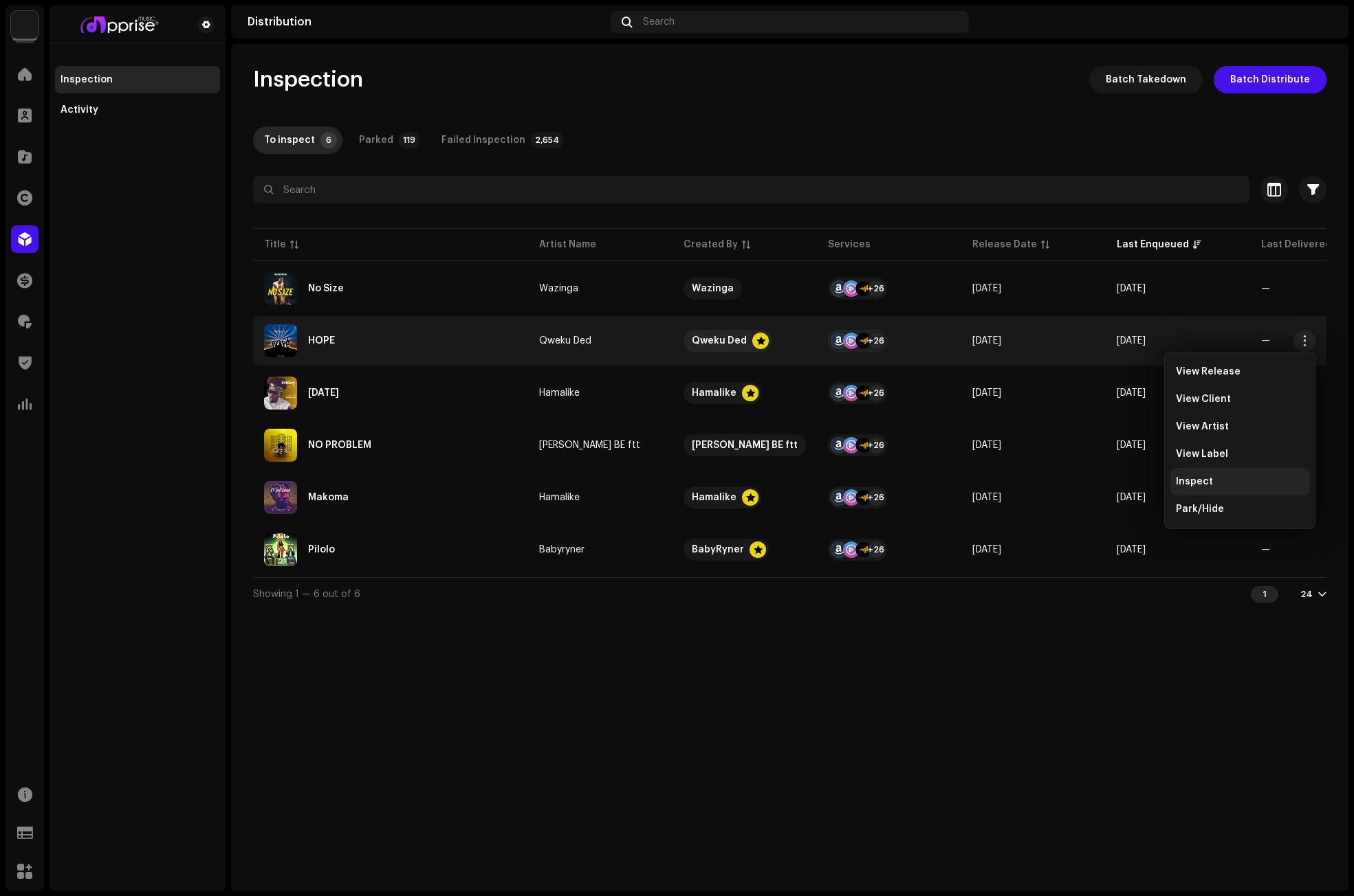
click at [1211, 476] on div "Inspect" at bounding box center [1239, 481] width 139 height 27
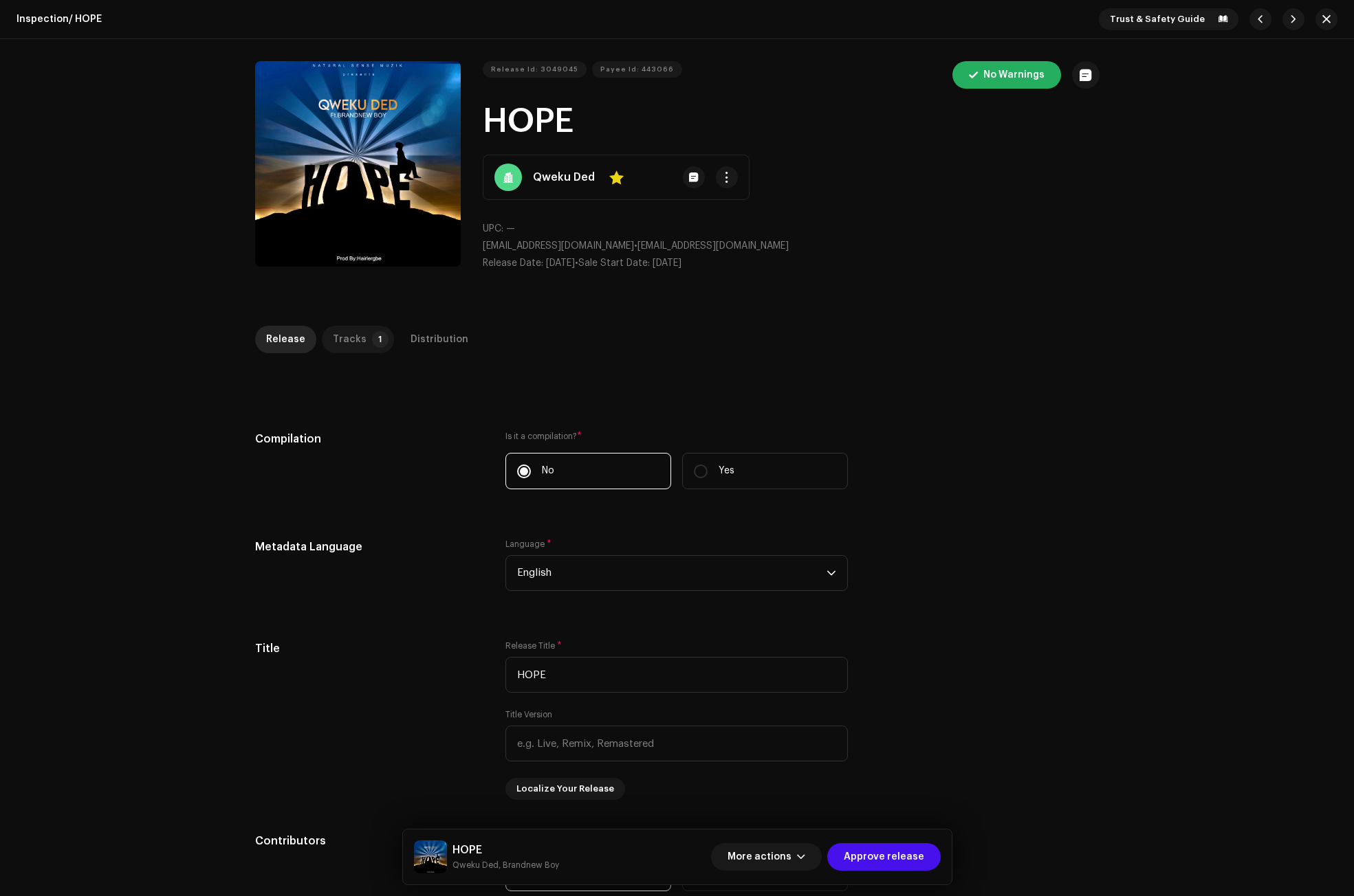
click at [347, 339] on div "Tracks" at bounding box center [349, 339] width 33 height 27
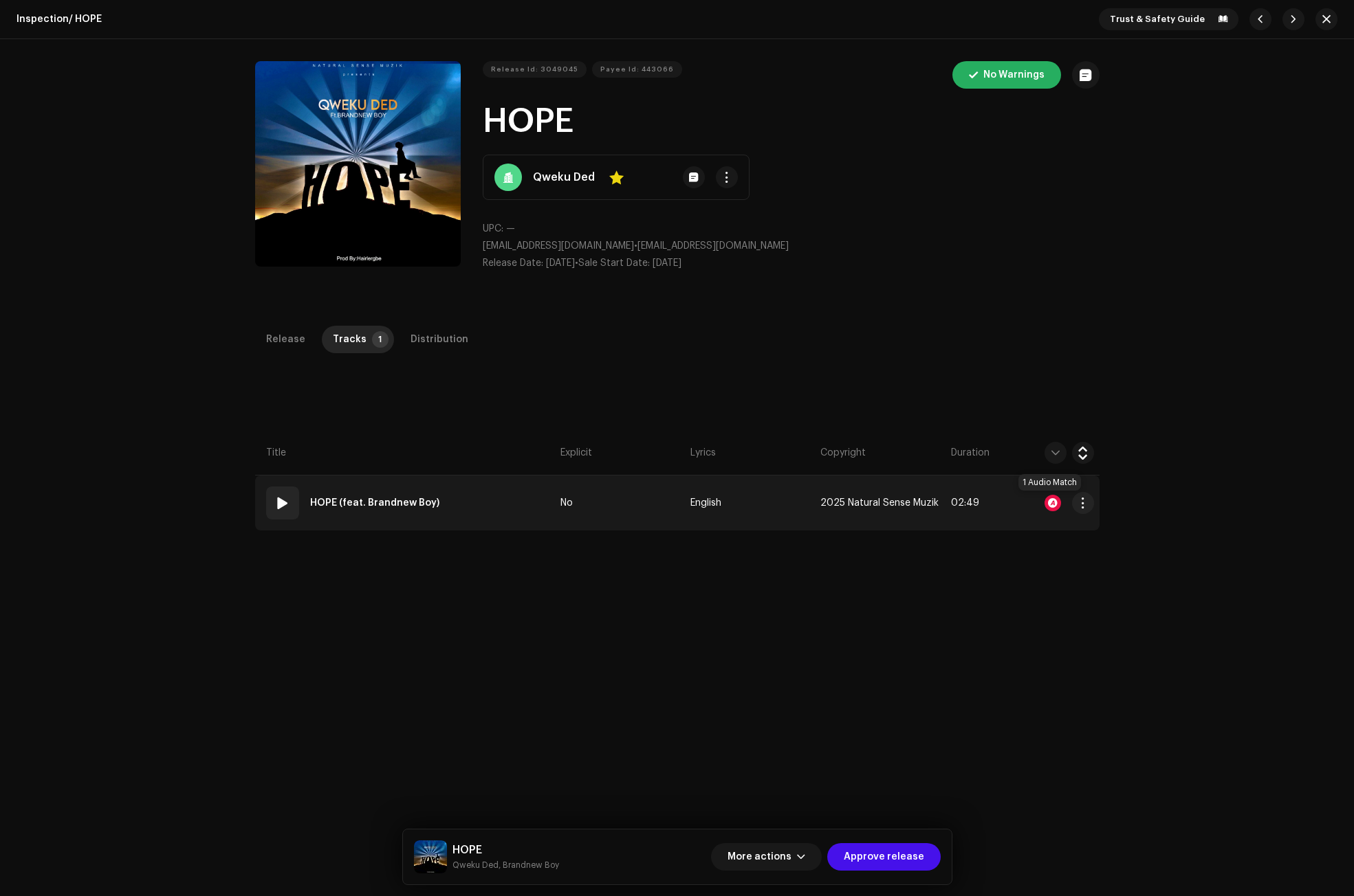
click at [1046, 499] on div at bounding box center [1053, 503] width 17 height 17
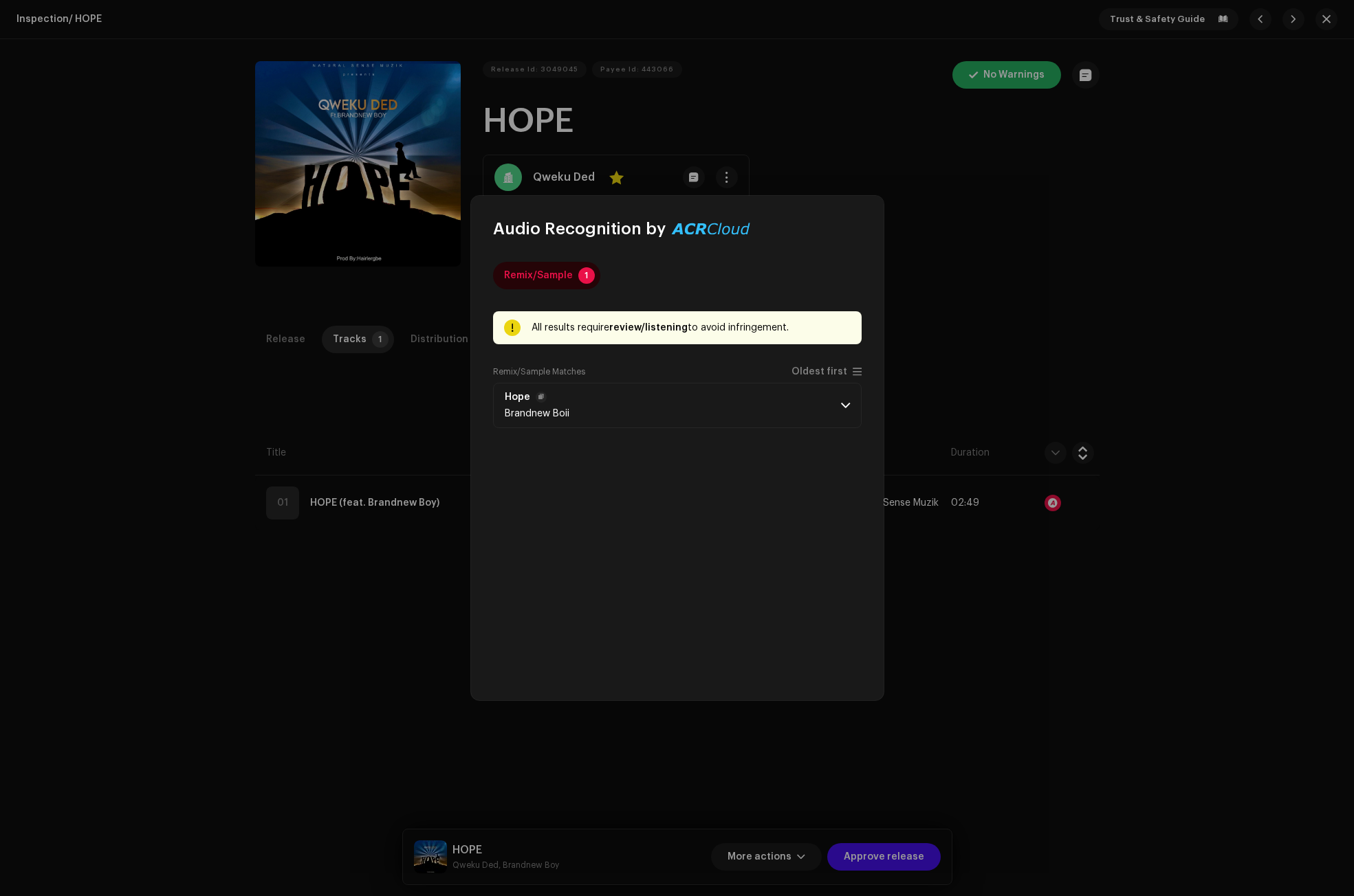
click at [842, 404] on span at bounding box center [845, 405] width 9 height 11
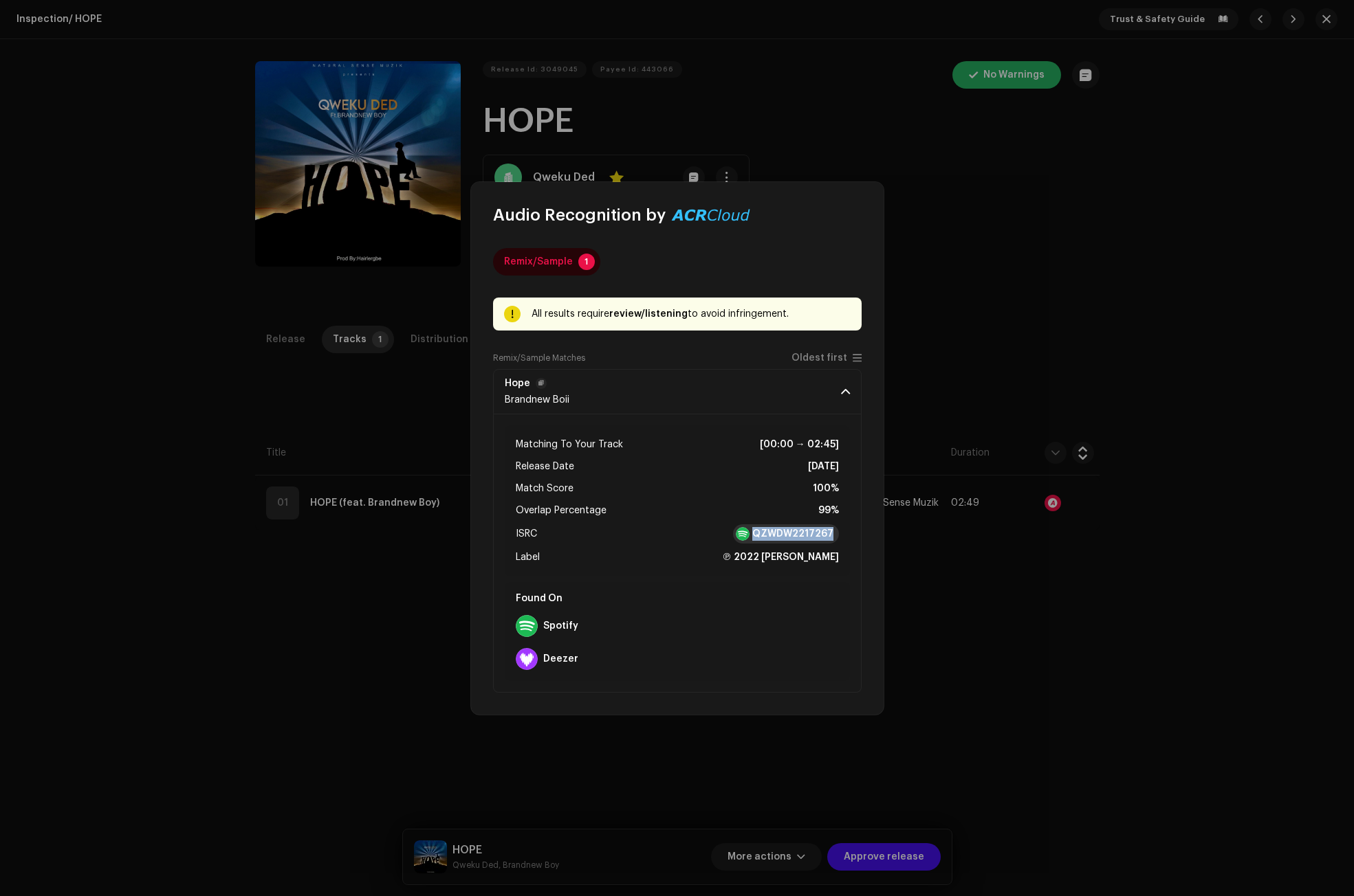
drag, startPoint x: 841, startPoint y: 532, endPoint x: 760, endPoint y: 532, distance: 81.0
click at [760, 532] on div "Matching To Your Track [00:00 → 02:45] Release Date Nov 26, 2022 Match Score 10…" at bounding box center [676, 501] width 345 height 152
copy strong "QZWDW2217267"
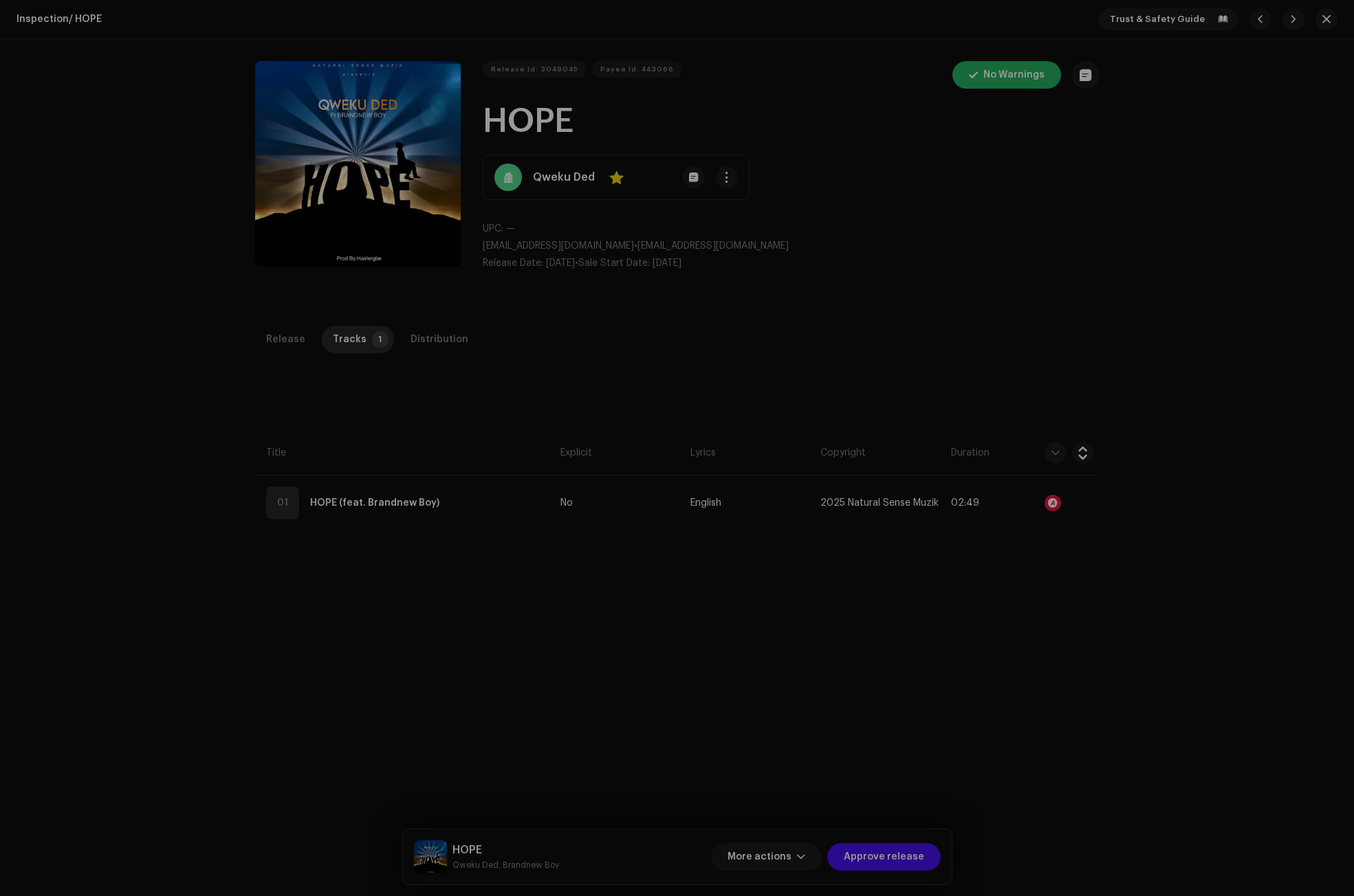
click at [985, 580] on div "Audio Recognition by Remix/Sample 1 All results require review/listening to avo…" at bounding box center [677, 448] width 1354 height 896
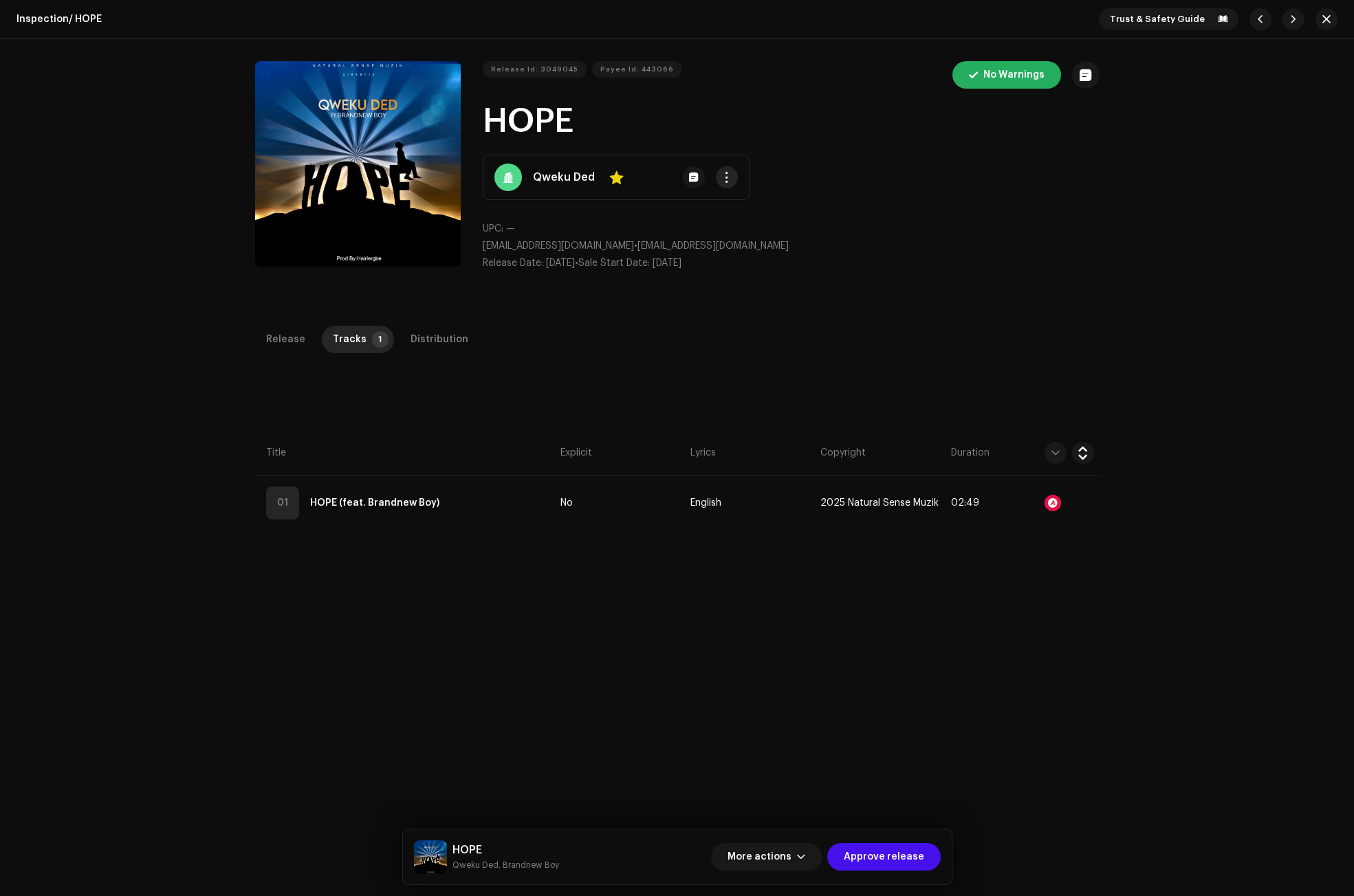
click at [725, 177] on span "button" at bounding box center [726, 177] width 11 height 11
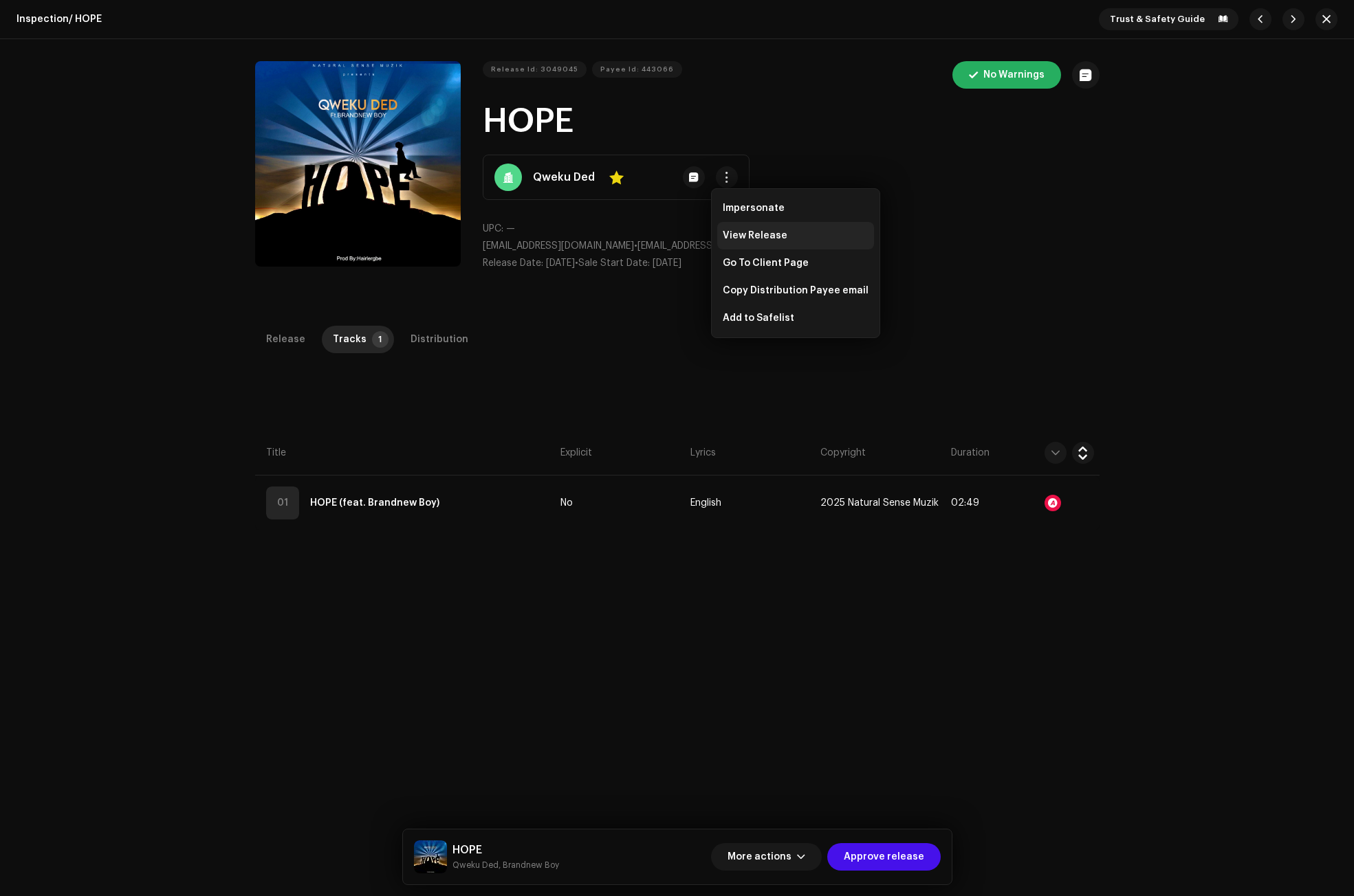
click at [754, 233] on span "View Release" at bounding box center [755, 235] width 64 height 11
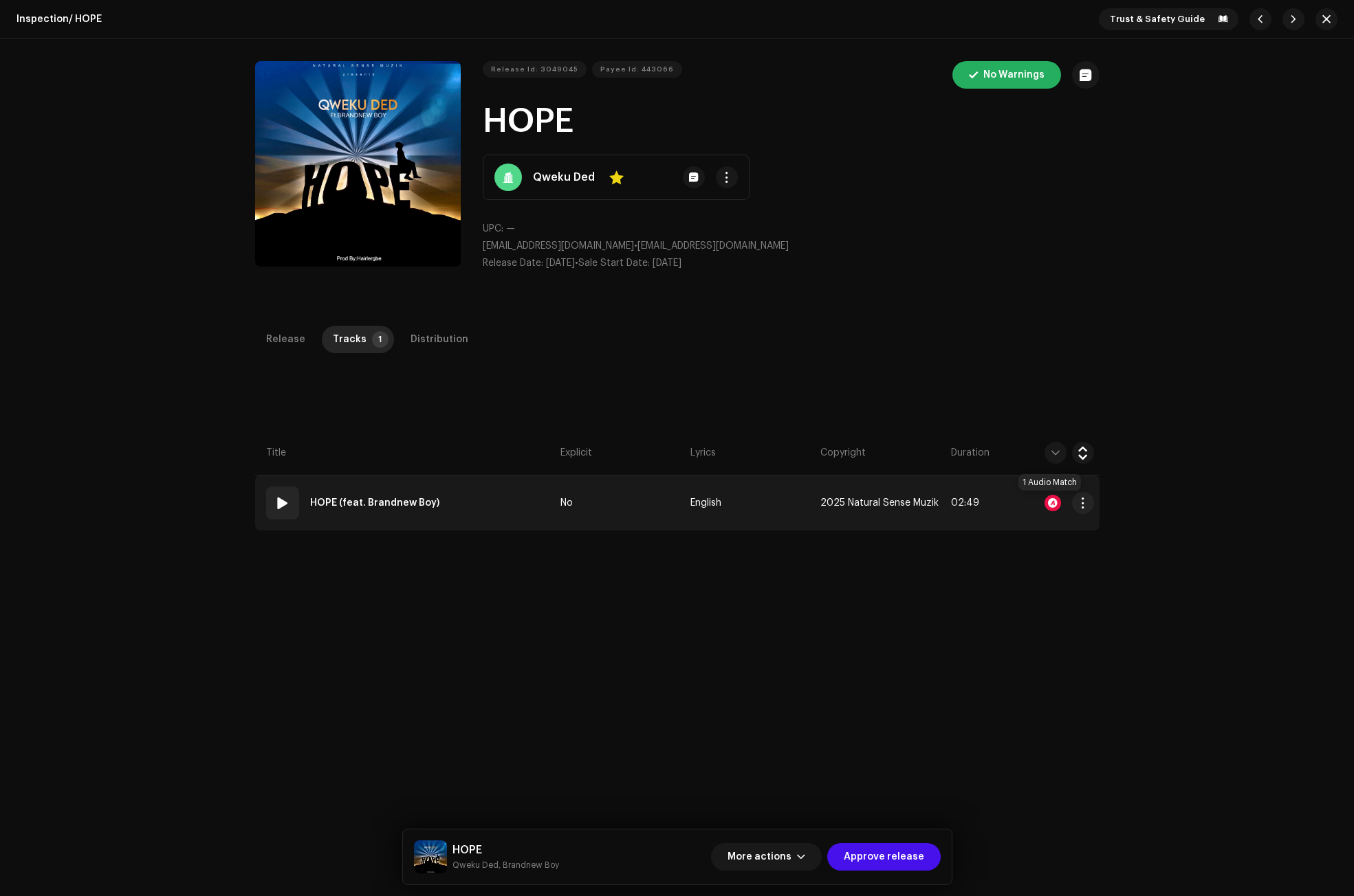
click at [1048, 500] on div at bounding box center [1053, 503] width 17 height 17
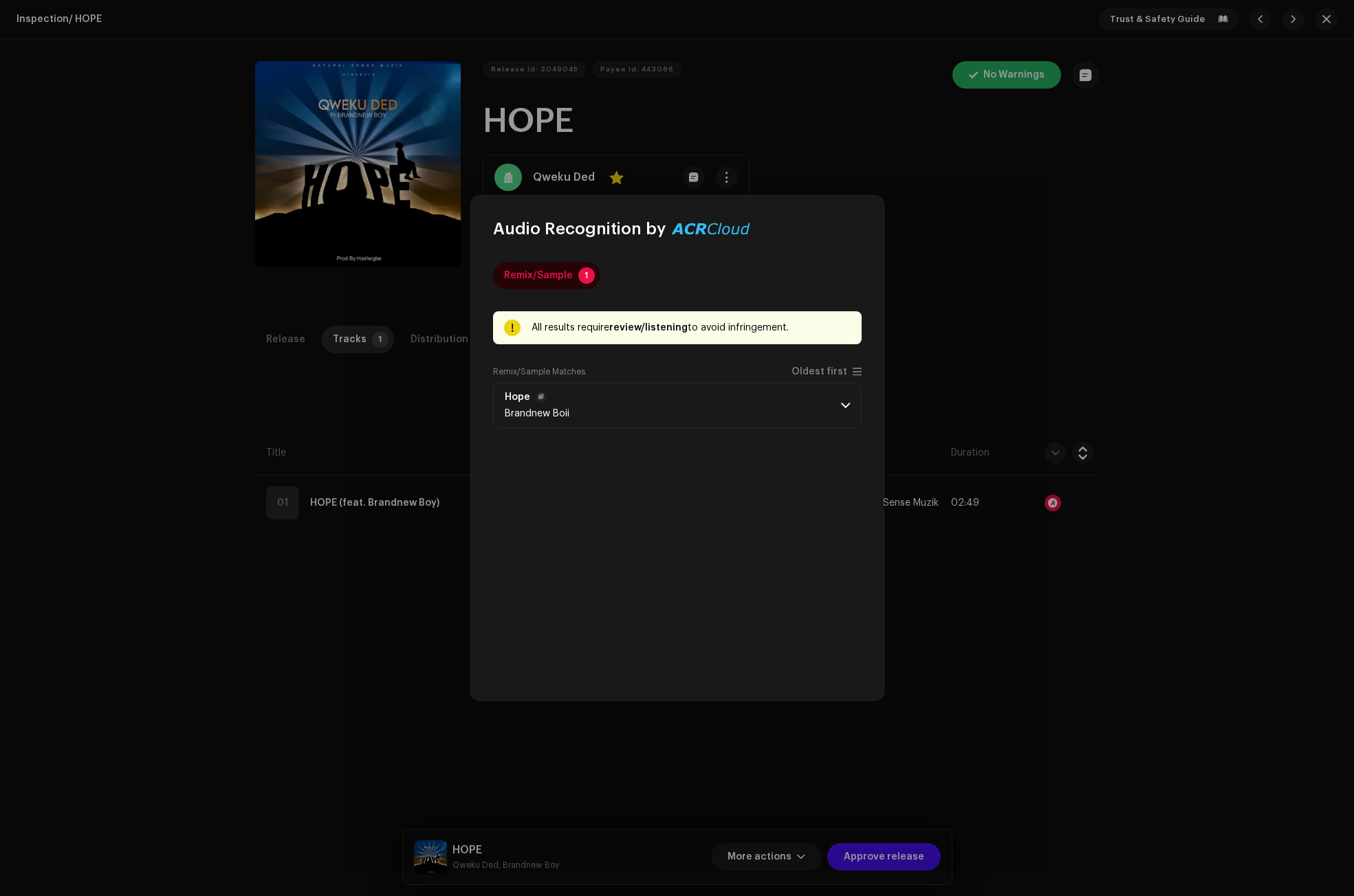
click at [843, 403] on span at bounding box center [845, 405] width 9 height 11
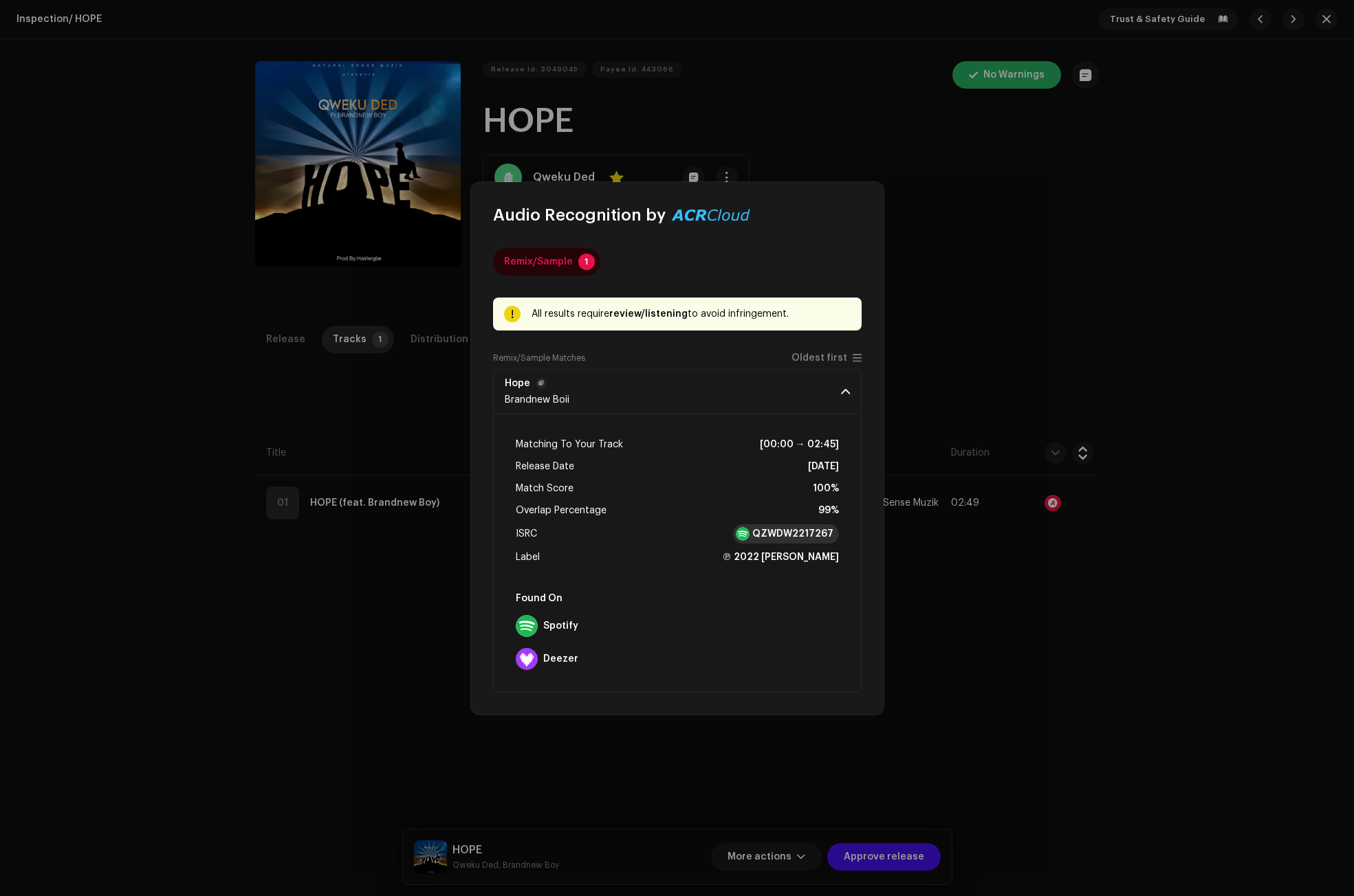
click at [796, 527] on strong "QZWDW2217267" at bounding box center [792, 534] width 81 height 14
click at [561, 655] on strong "Deezer" at bounding box center [561, 659] width 35 height 11
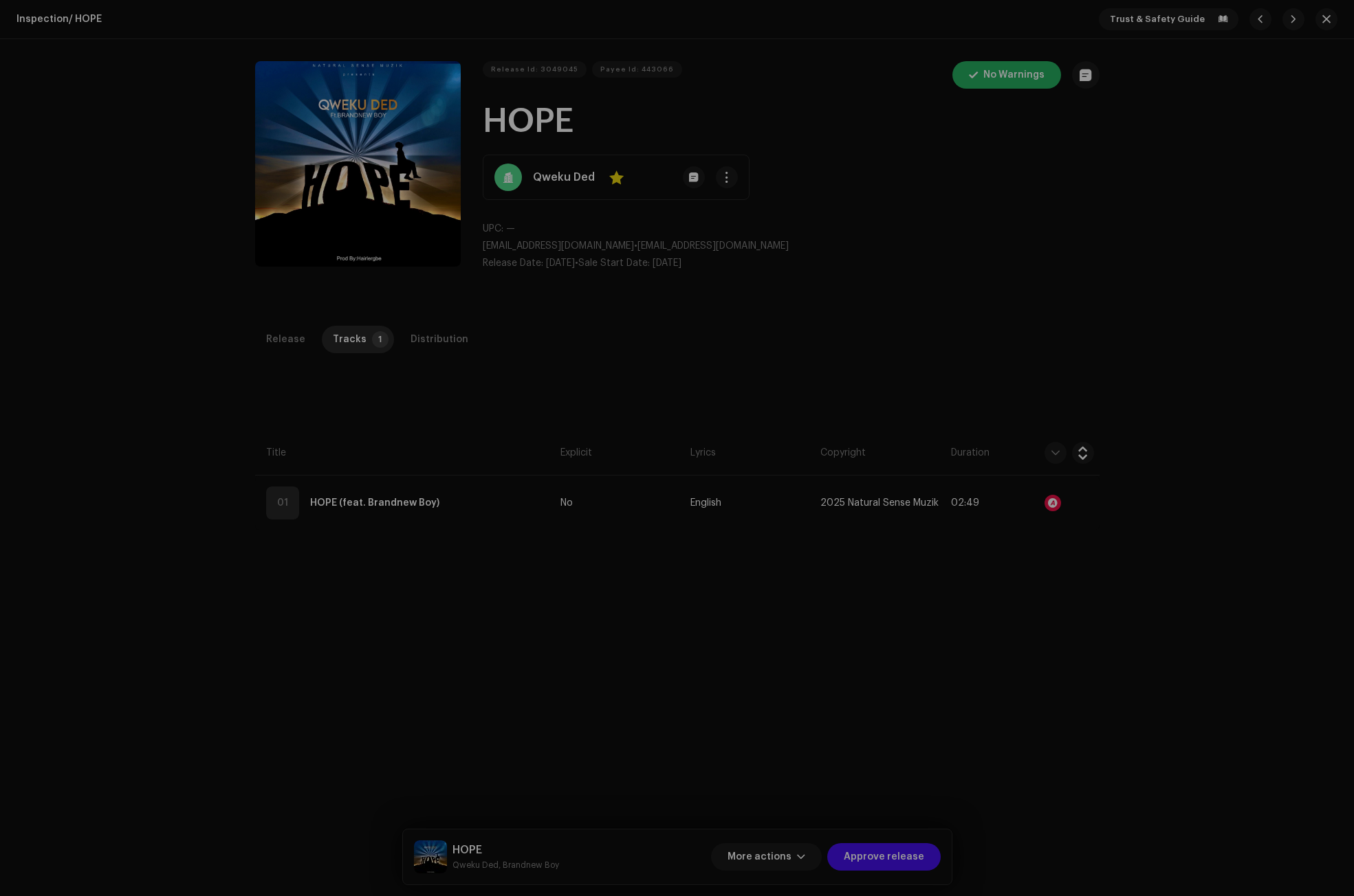
click at [1001, 304] on div "Audio Recognition by Remix/Sample 1 All results require review/listening to avo…" at bounding box center [677, 448] width 1354 height 896
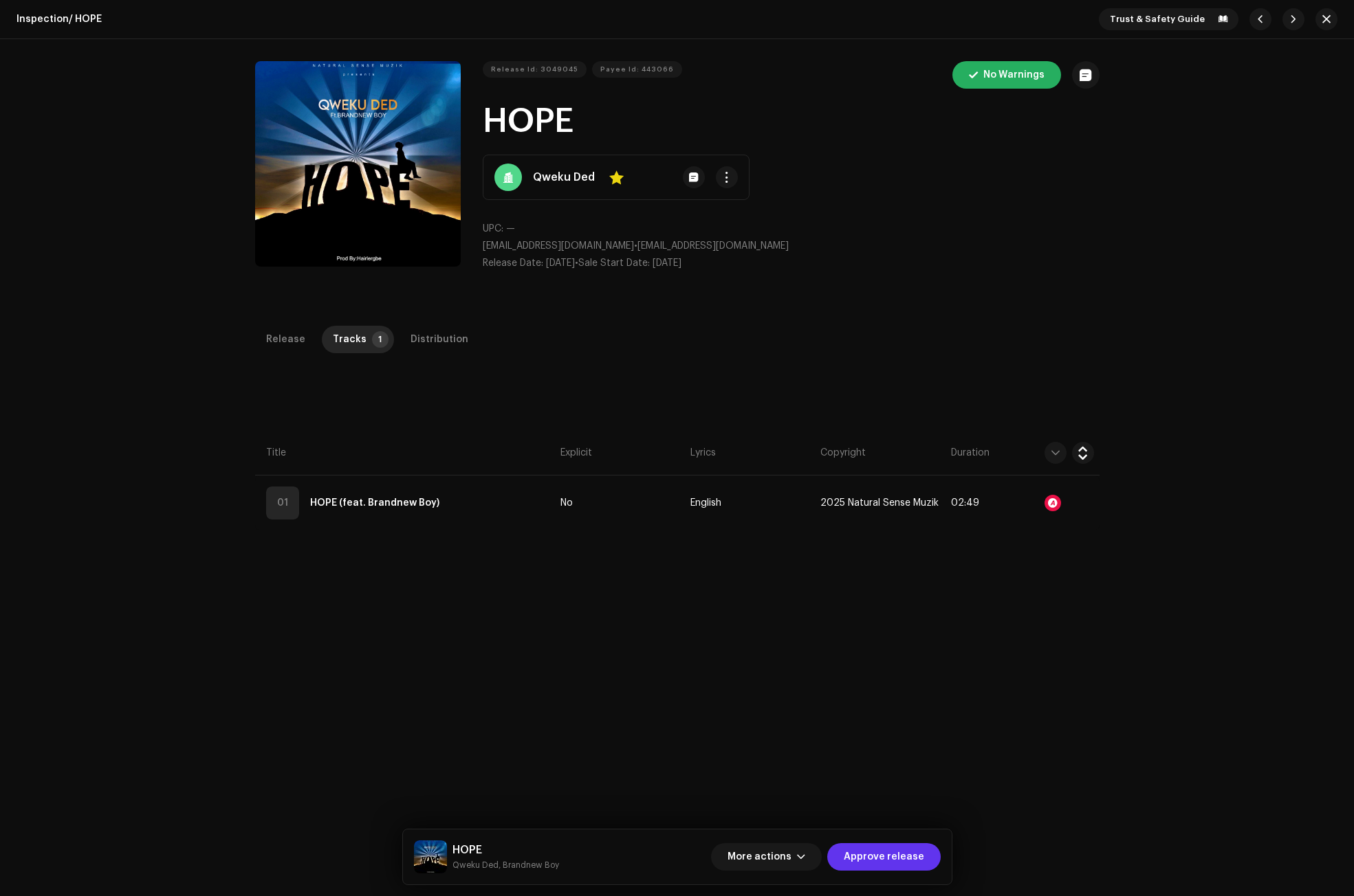
click at [891, 856] on span "Approve release" at bounding box center [883, 856] width 80 height 27
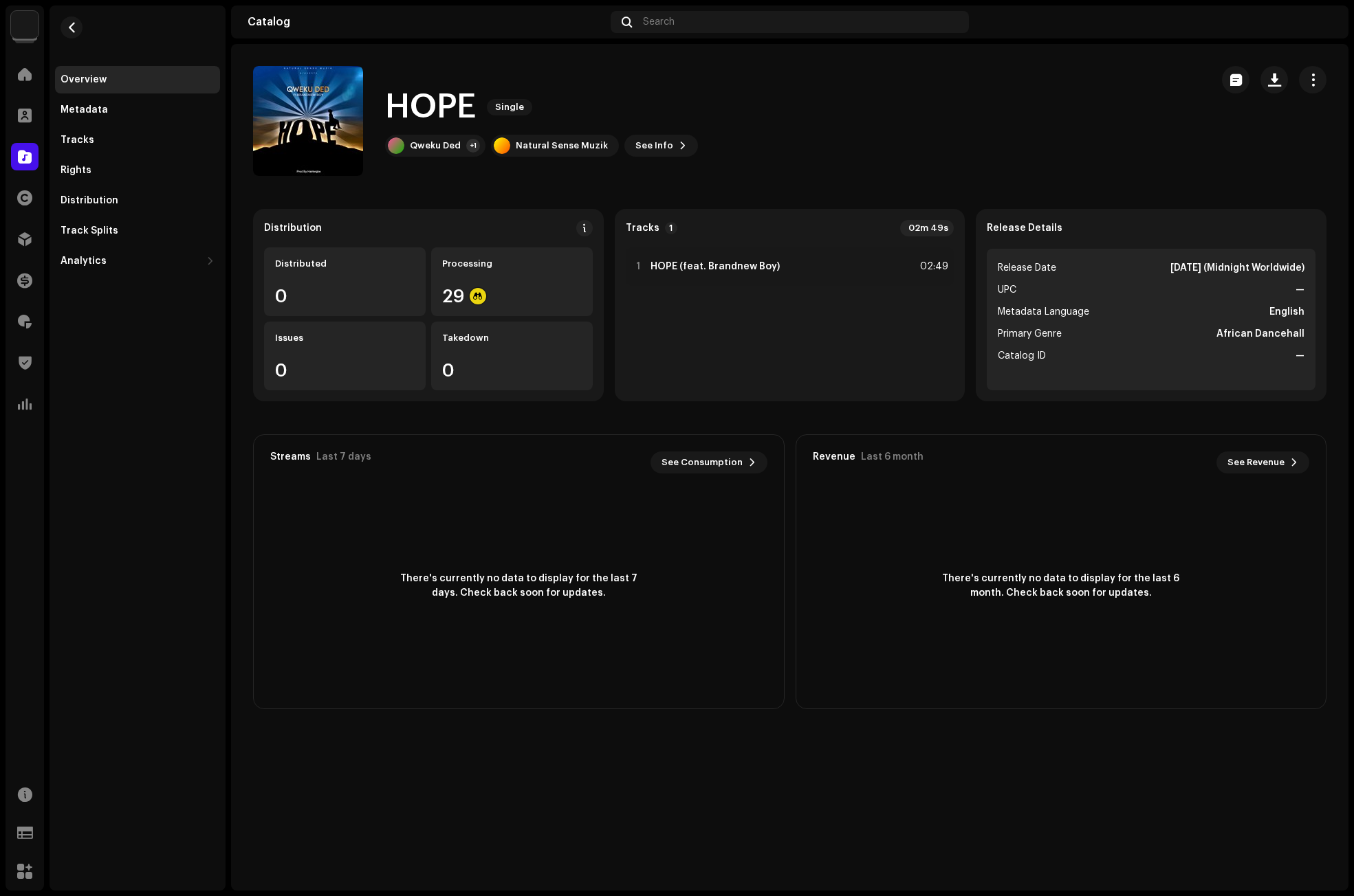
click at [1328, 79] on div "HOPE Single Qweku Ded +1 Natural Sense Muzik See Info" at bounding box center [789, 121] width 1117 height 110
click at [1320, 79] on button "button" at bounding box center [1312, 79] width 27 height 27
click at [1212, 132] on div "Edit" at bounding box center [1251, 140] width 139 height 27
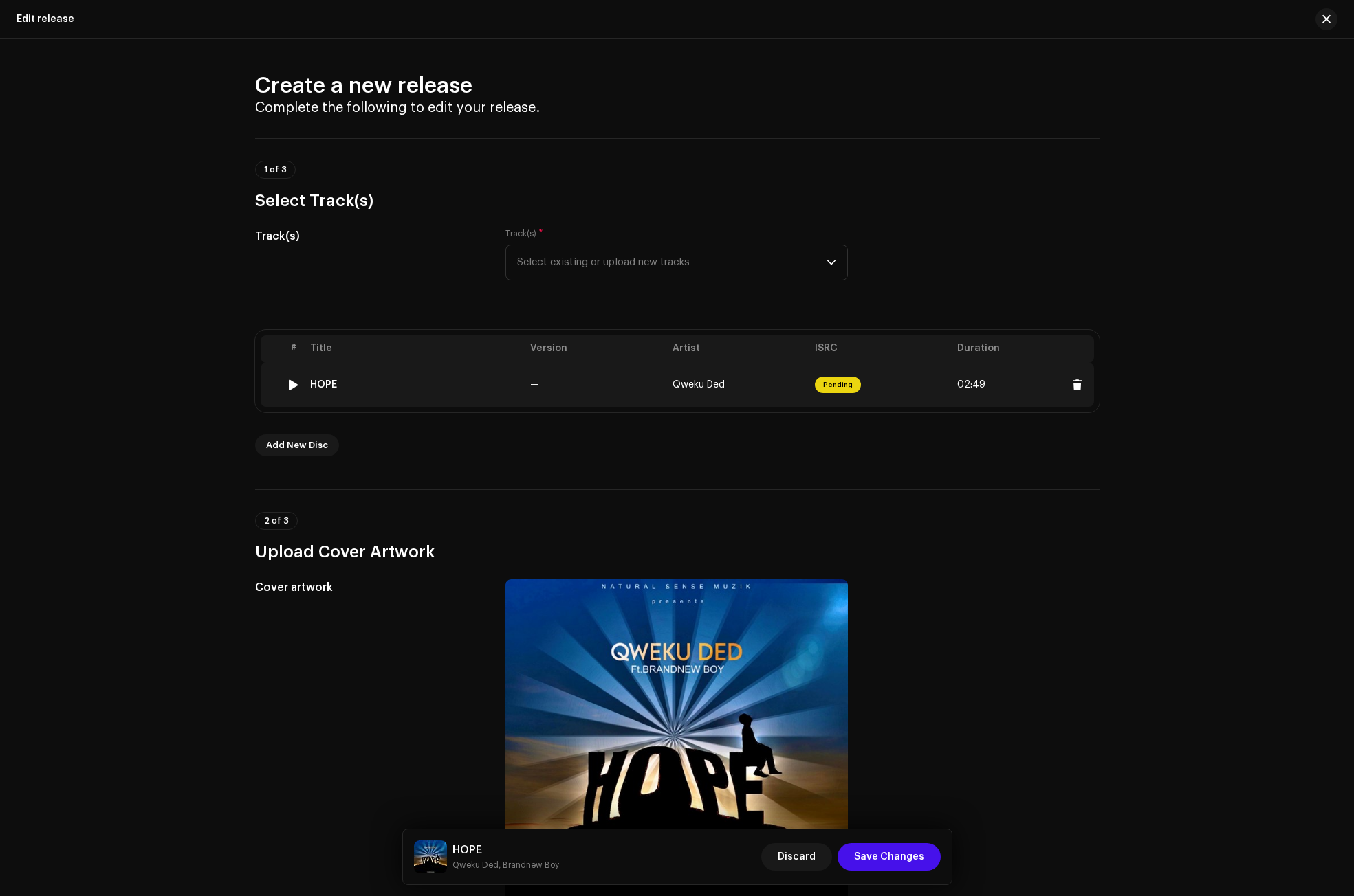
click at [556, 383] on td "—" at bounding box center [595, 385] width 142 height 44
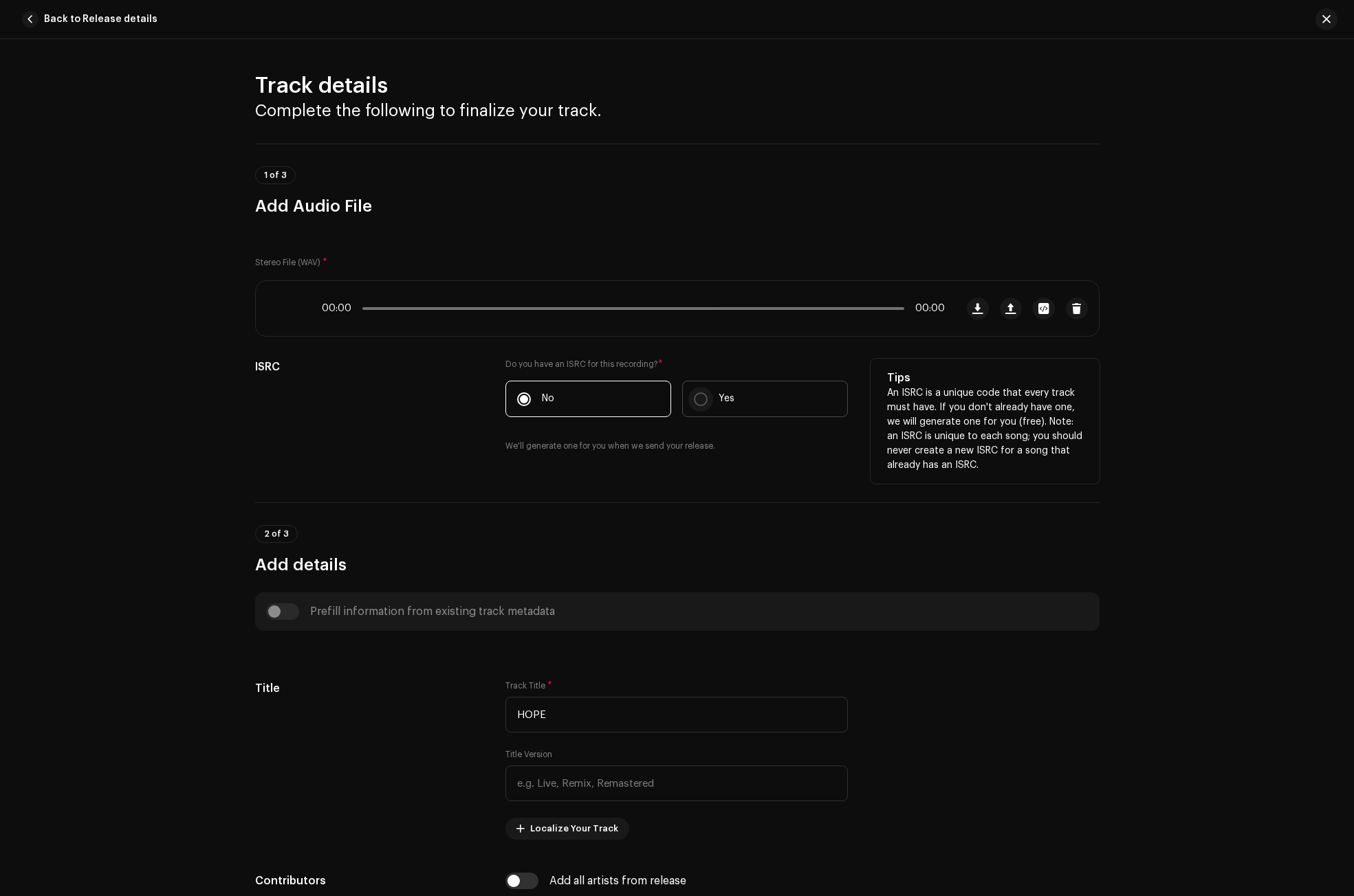
click at [700, 399] on input "Yes" at bounding box center [701, 399] width 14 height 14
radio input "true"
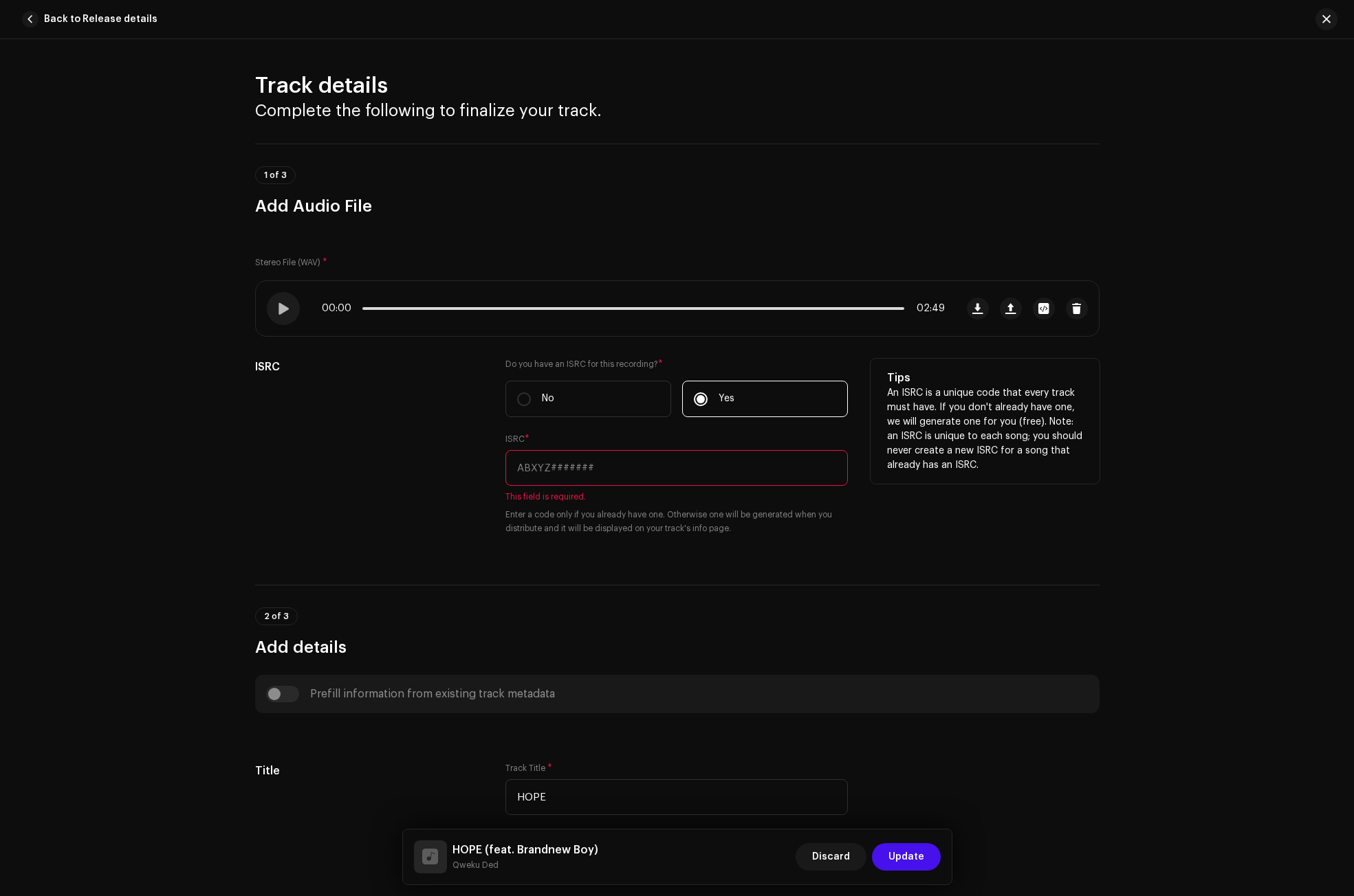
paste input "QZWDW2217267"
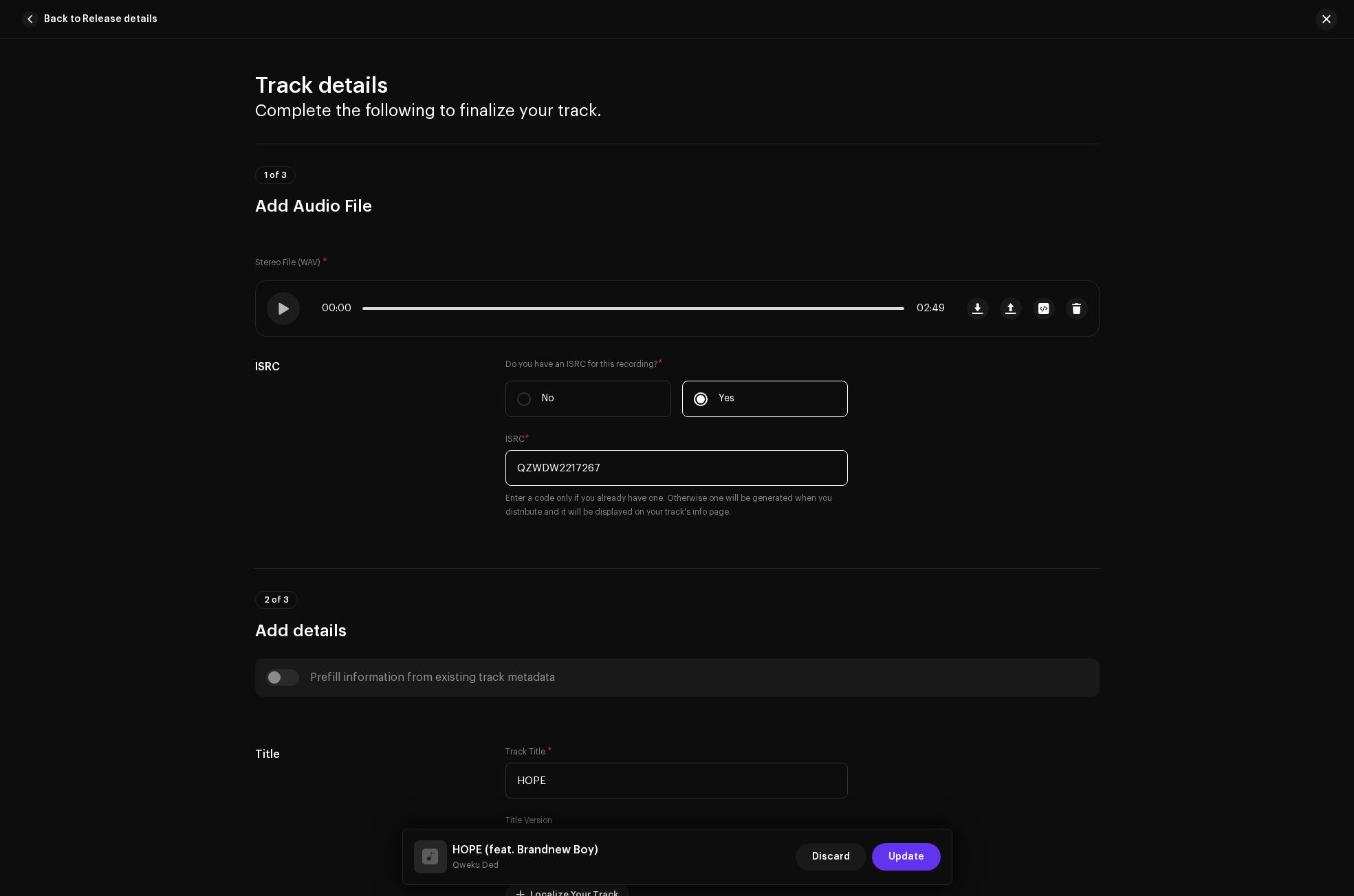
type input "QZWDW2217267"
click at [919, 857] on span "Update" at bounding box center [906, 856] width 36 height 27
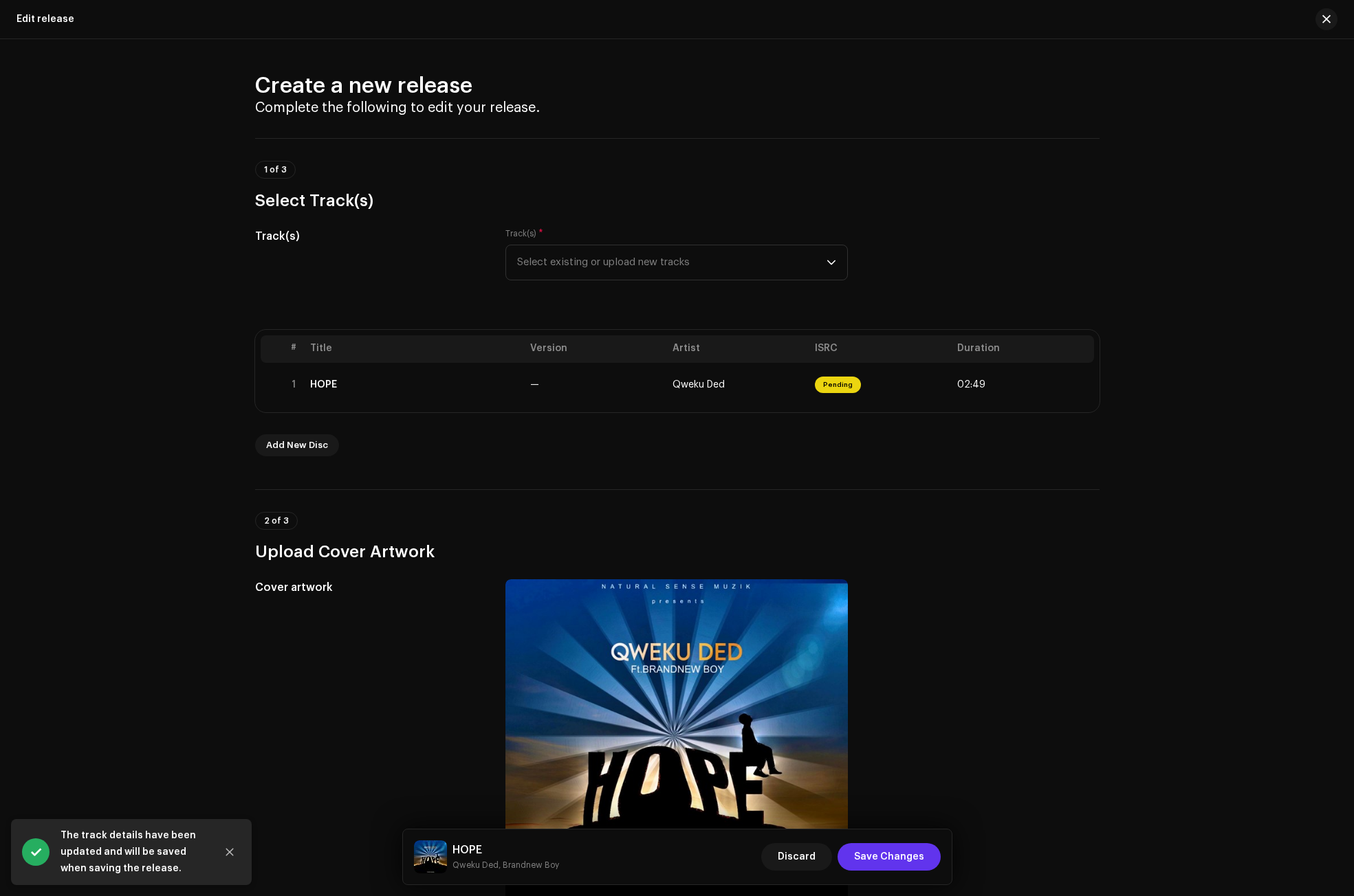
click at [911, 850] on span "Save Changes" at bounding box center [889, 856] width 71 height 27
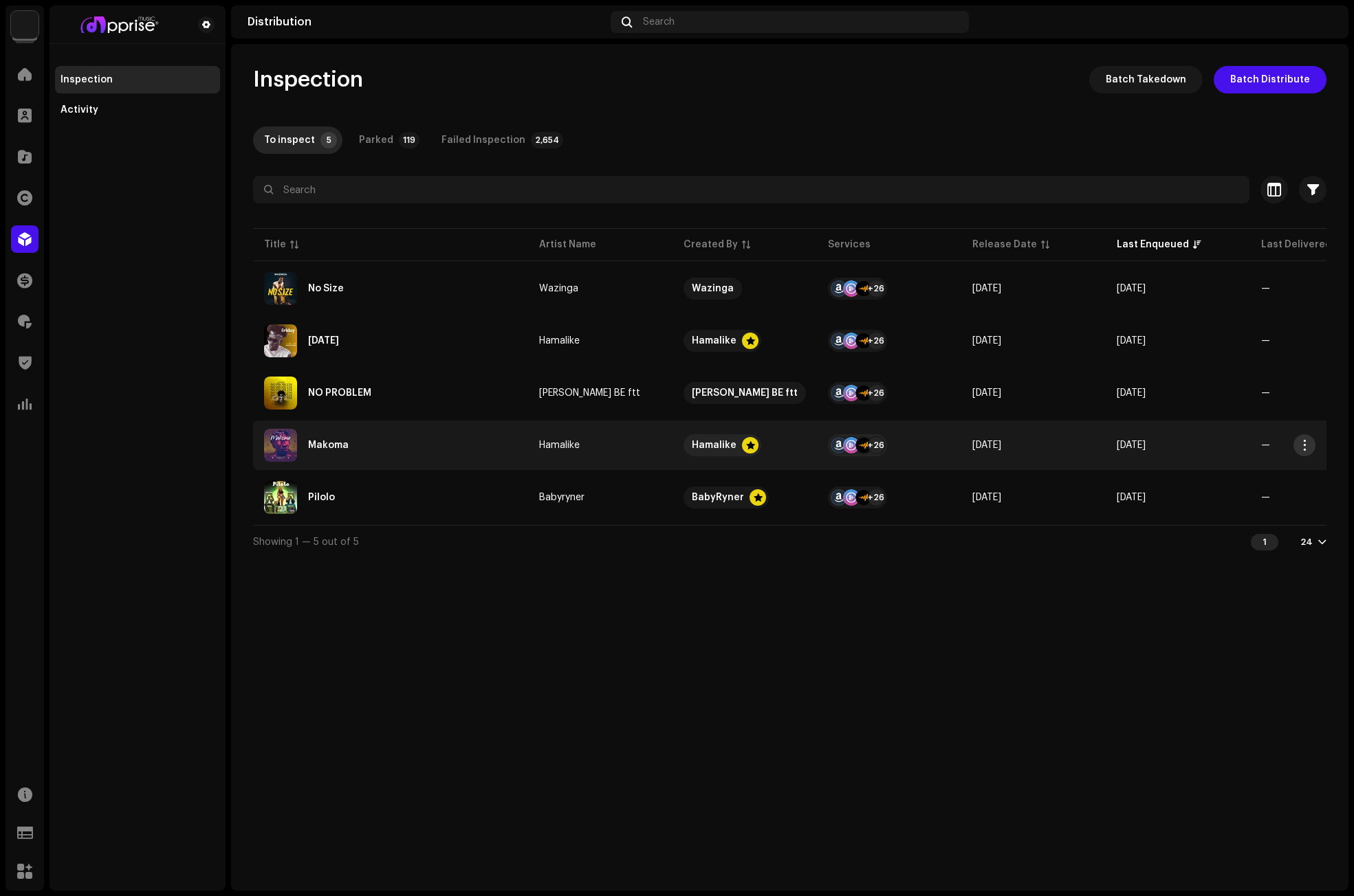
click at [1304, 448] on span "button" at bounding box center [1305, 445] width 11 height 11
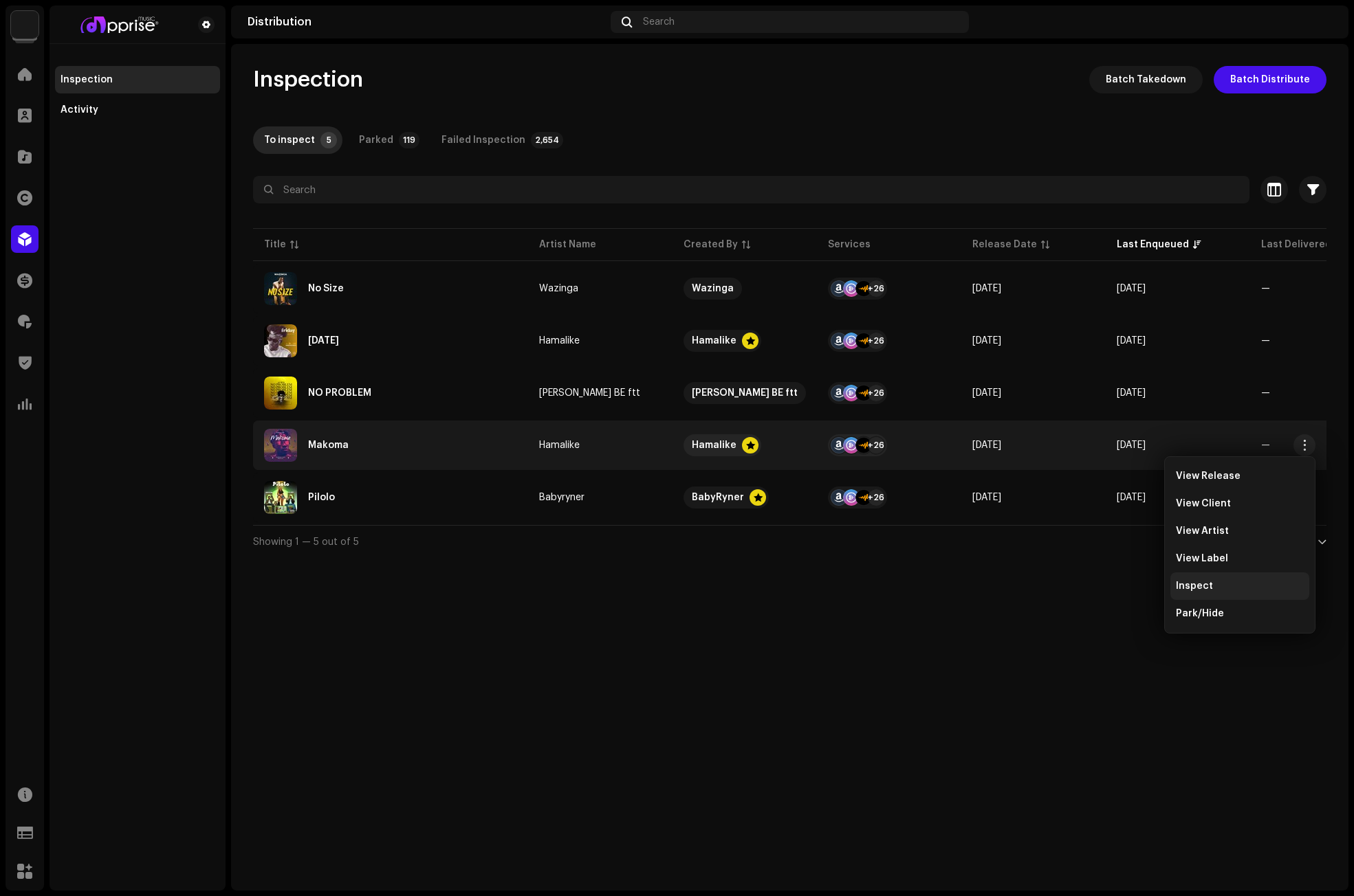
click at [1201, 589] on span "Inspect" at bounding box center [1194, 586] width 37 height 11
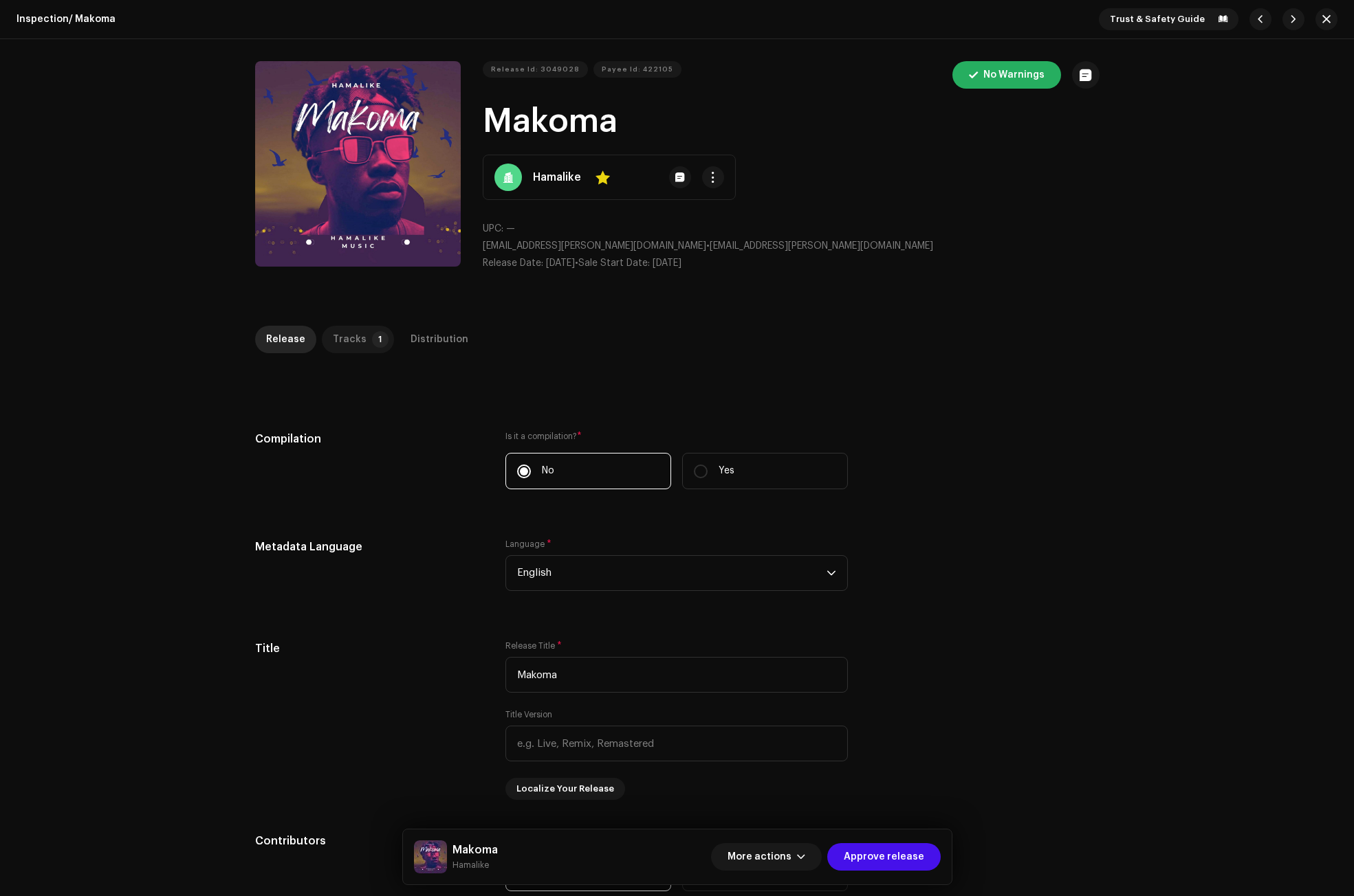
click at [352, 334] on div "Tracks" at bounding box center [349, 339] width 33 height 27
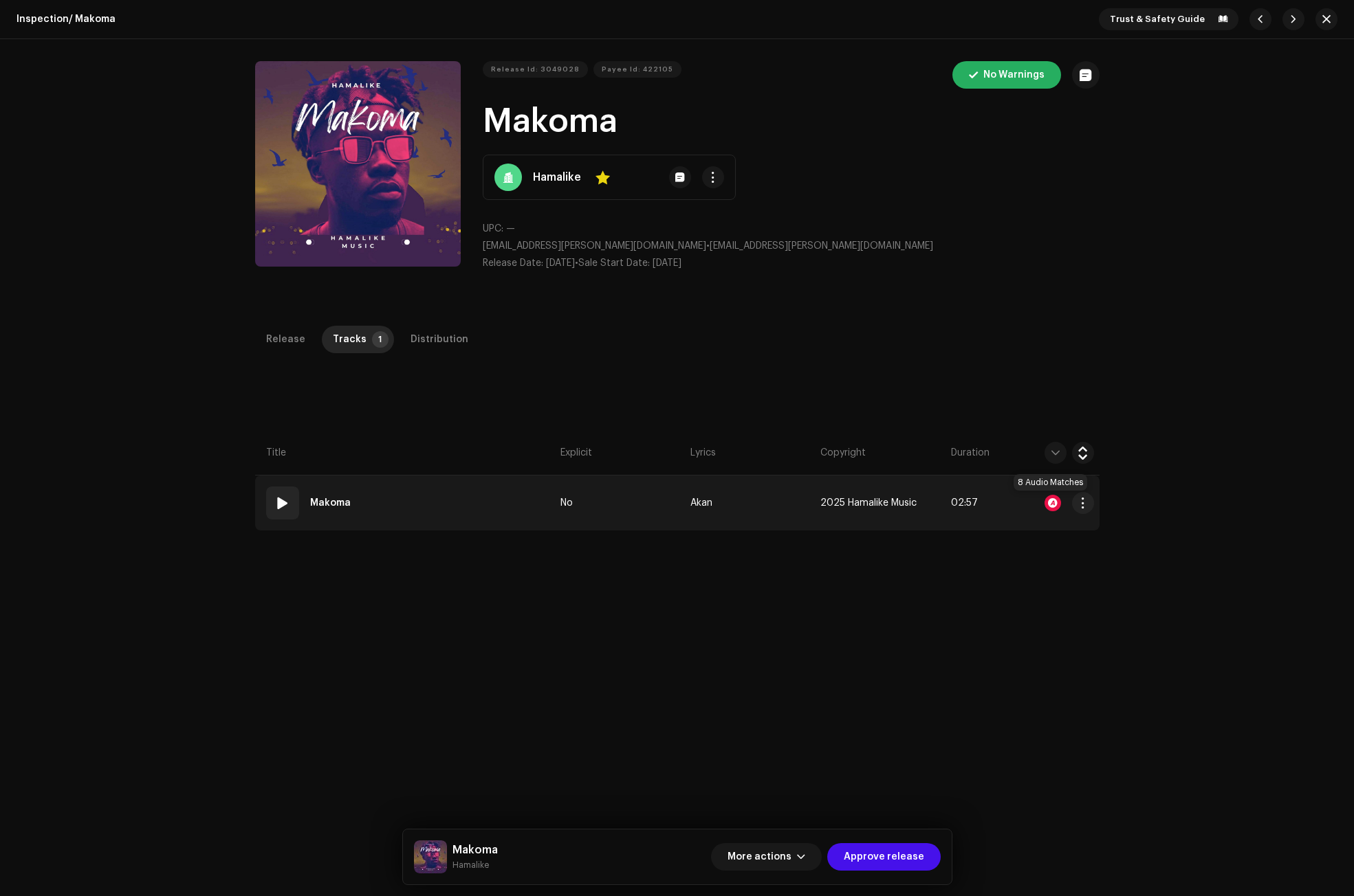
click at [1053, 501] on div at bounding box center [1053, 503] width 17 height 17
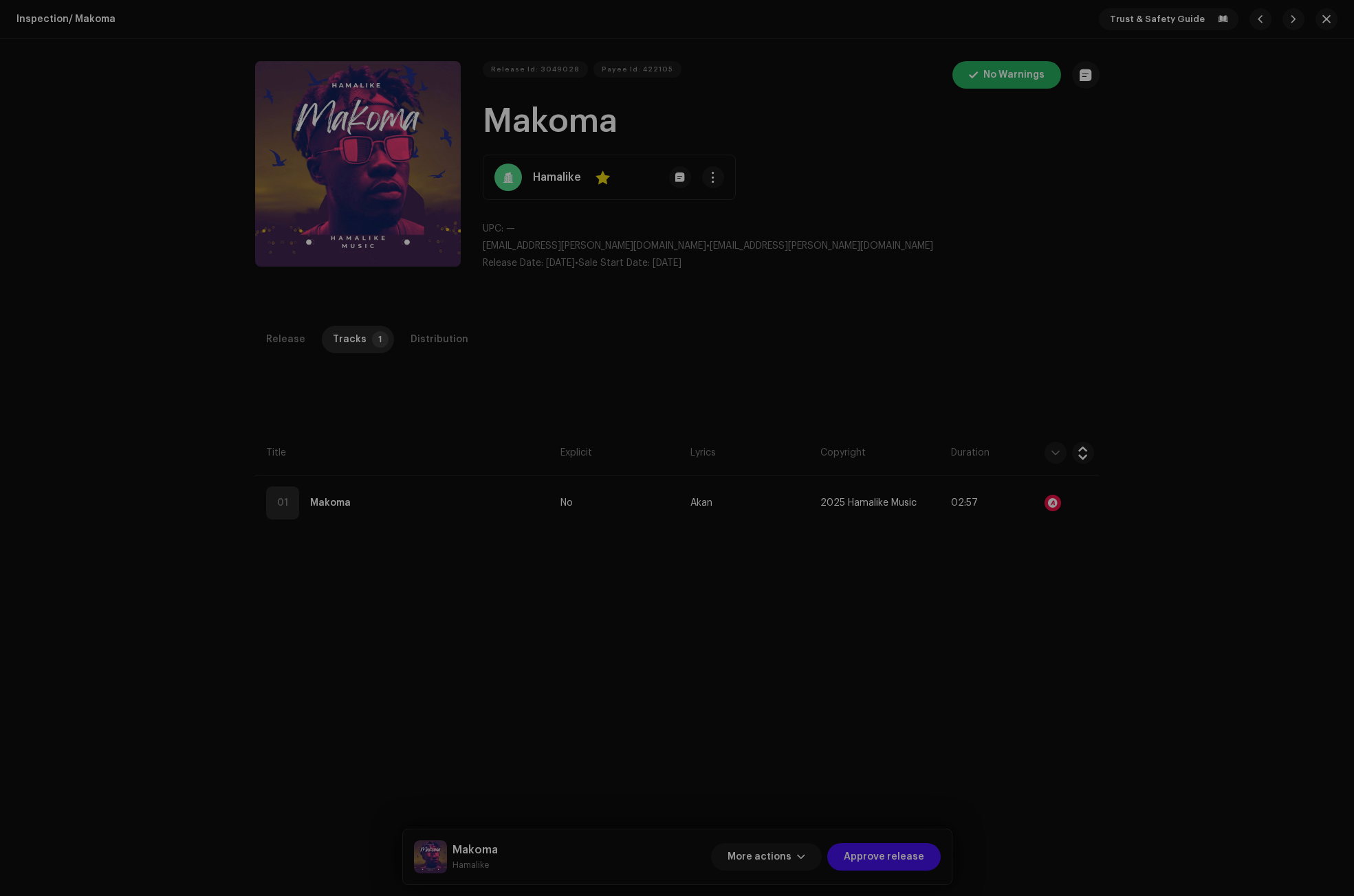
click at [414, 463] on div "Audio Recognition by Remix/Sample 7 Cover Song 1 All results require review/lis…" at bounding box center [677, 448] width 1354 height 896
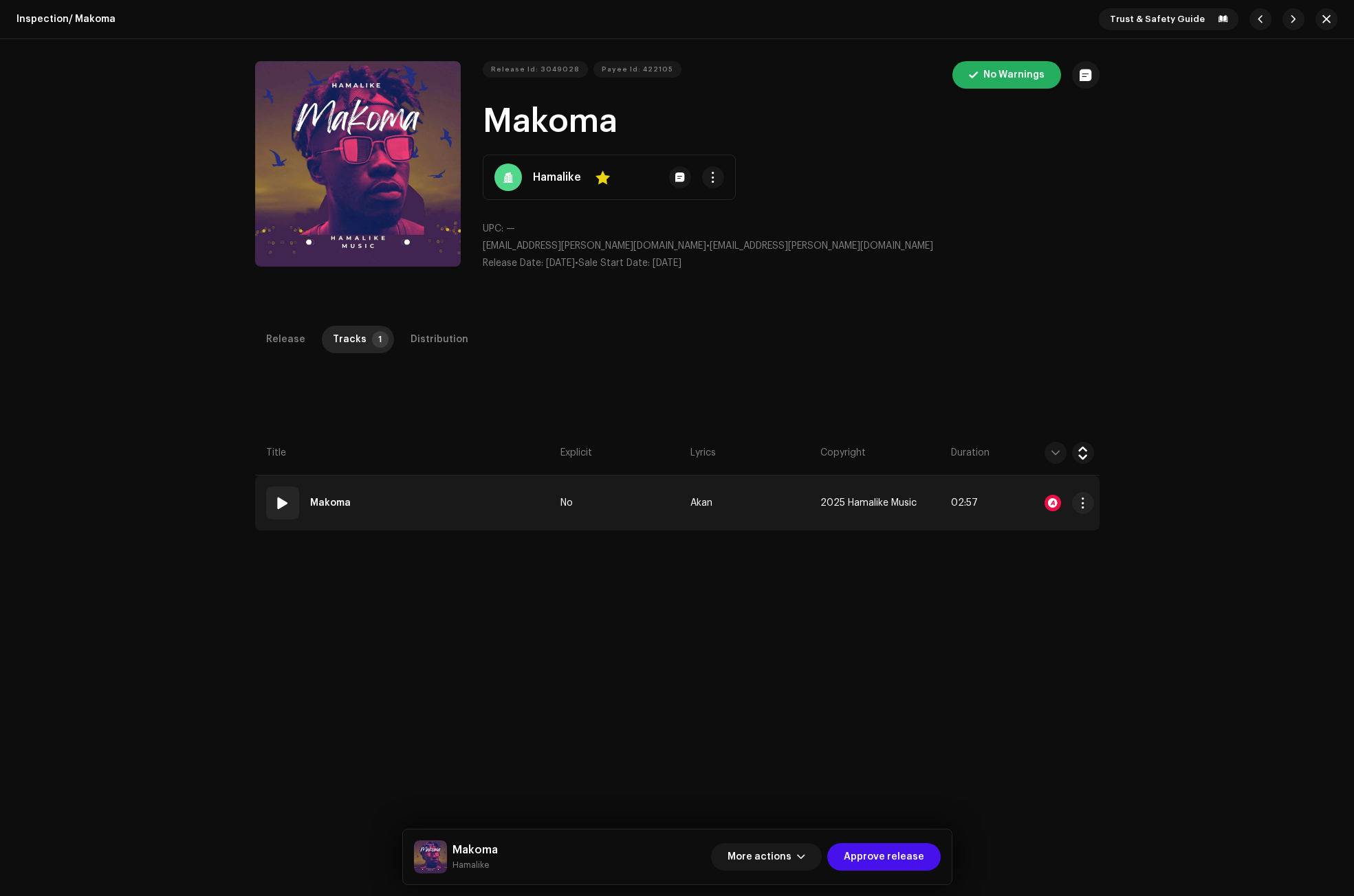
click at [274, 502] on span at bounding box center [282, 503] width 17 height 17
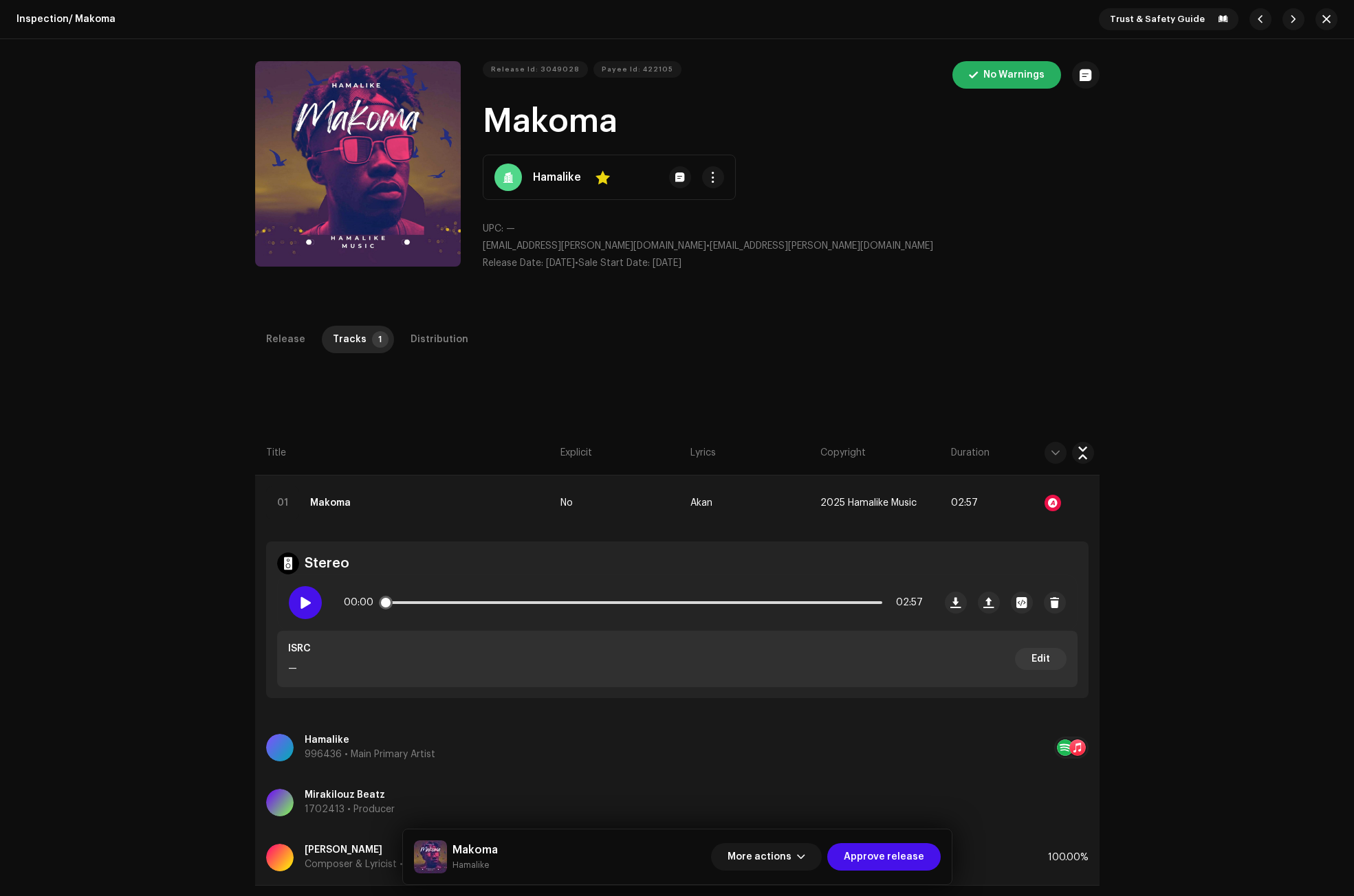
click at [300, 595] on div at bounding box center [305, 602] width 33 height 33
click at [1048, 500] on div at bounding box center [1053, 503] width 17 height 17
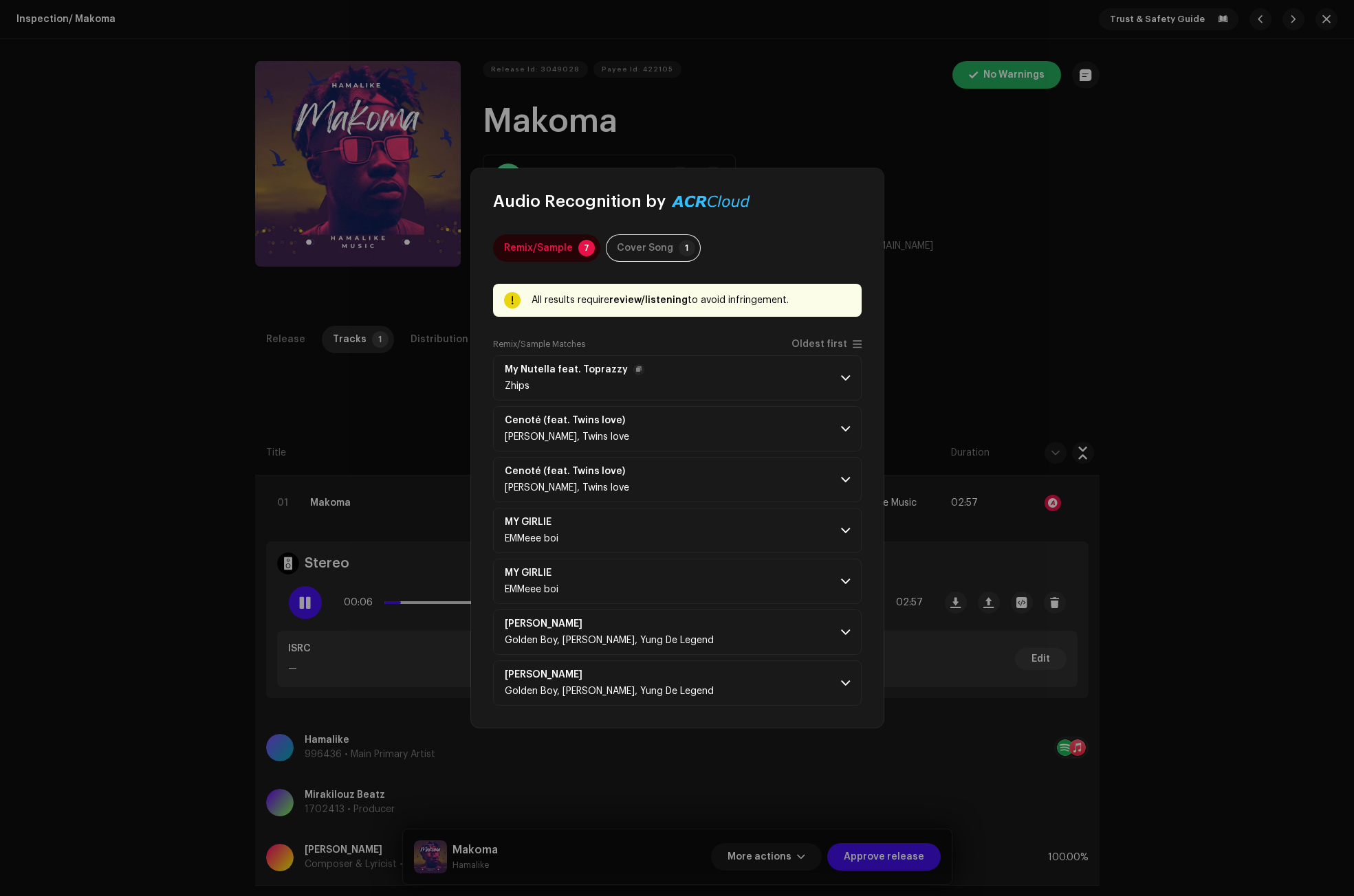
click at [844, 377] on span at bounding box center [845, 378] width 9 height 11
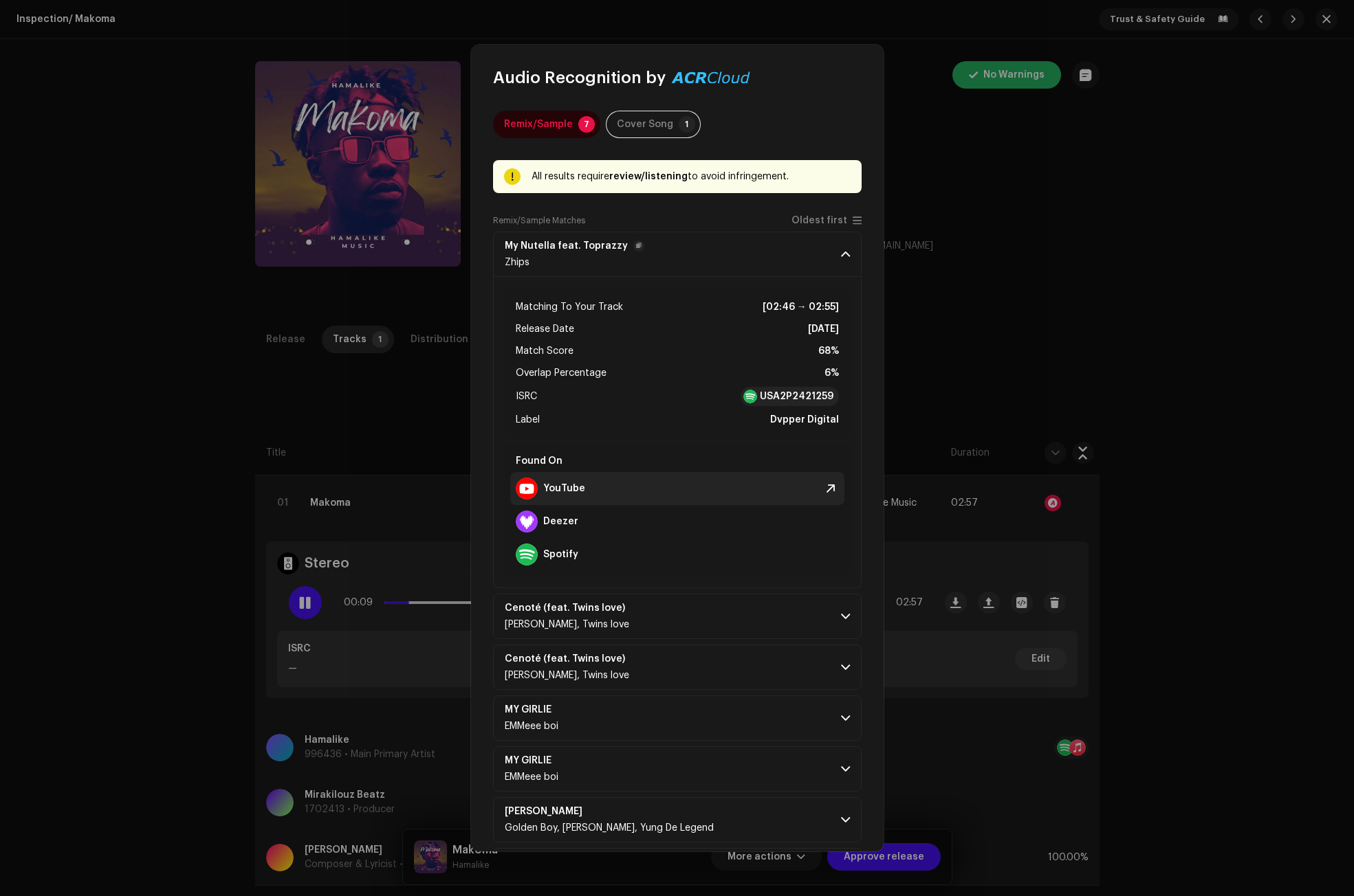
click at [565, 485] on strong "YouTube" at bounding box center [564, 488] width 42 height 11
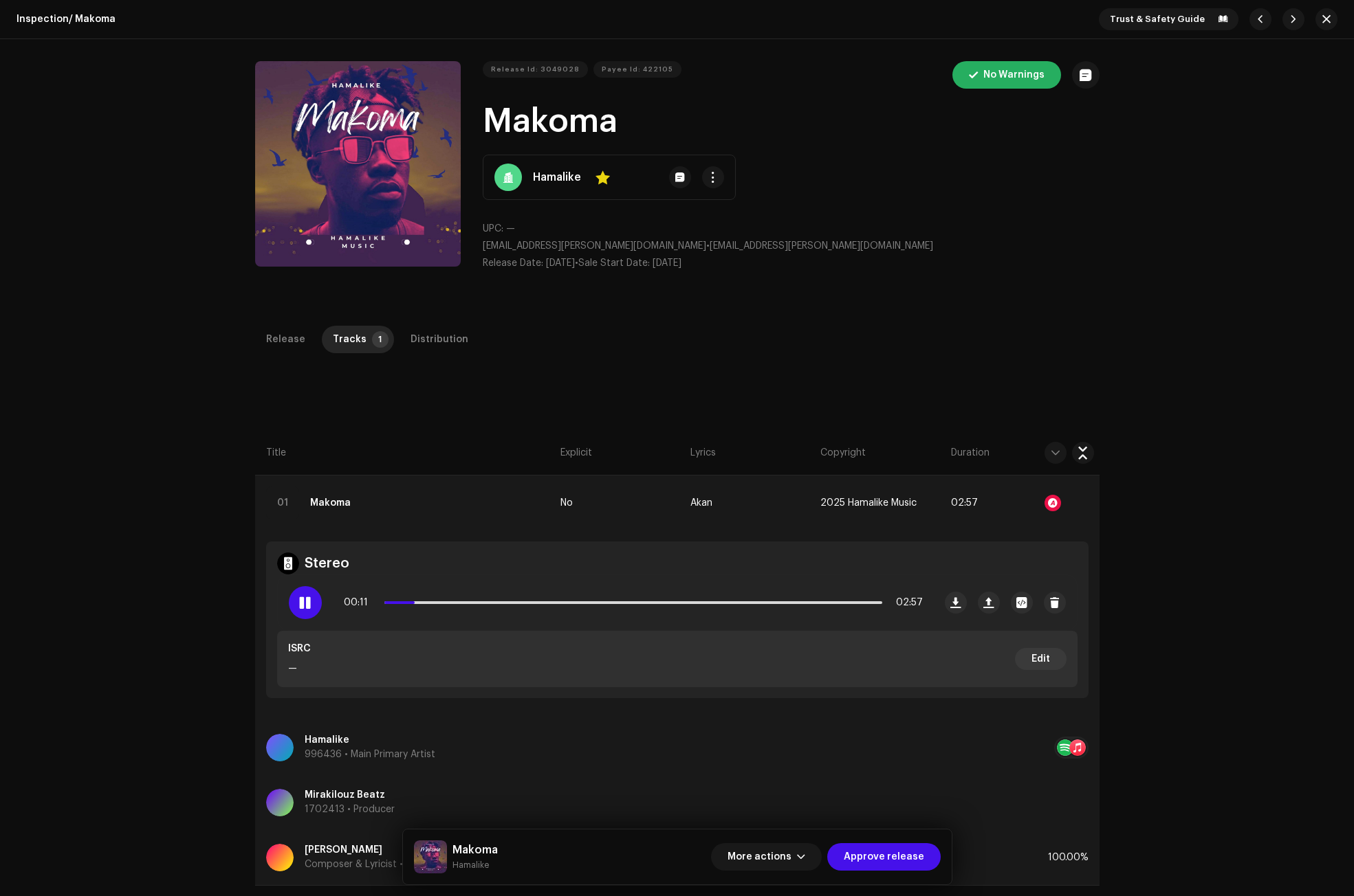
click at [913, 372] on div "Audio Recognition by Remix/Sample 7 Cover Song 1 All results require review/lis…" at bounding box center [677, 448] width 1354 height 896
click at [299, 602] on span at bounding box center [304, 603] width 11 height 11
click at [427, 337] on div "Distribution" at bounding box center [440, 339] width 58 height 27
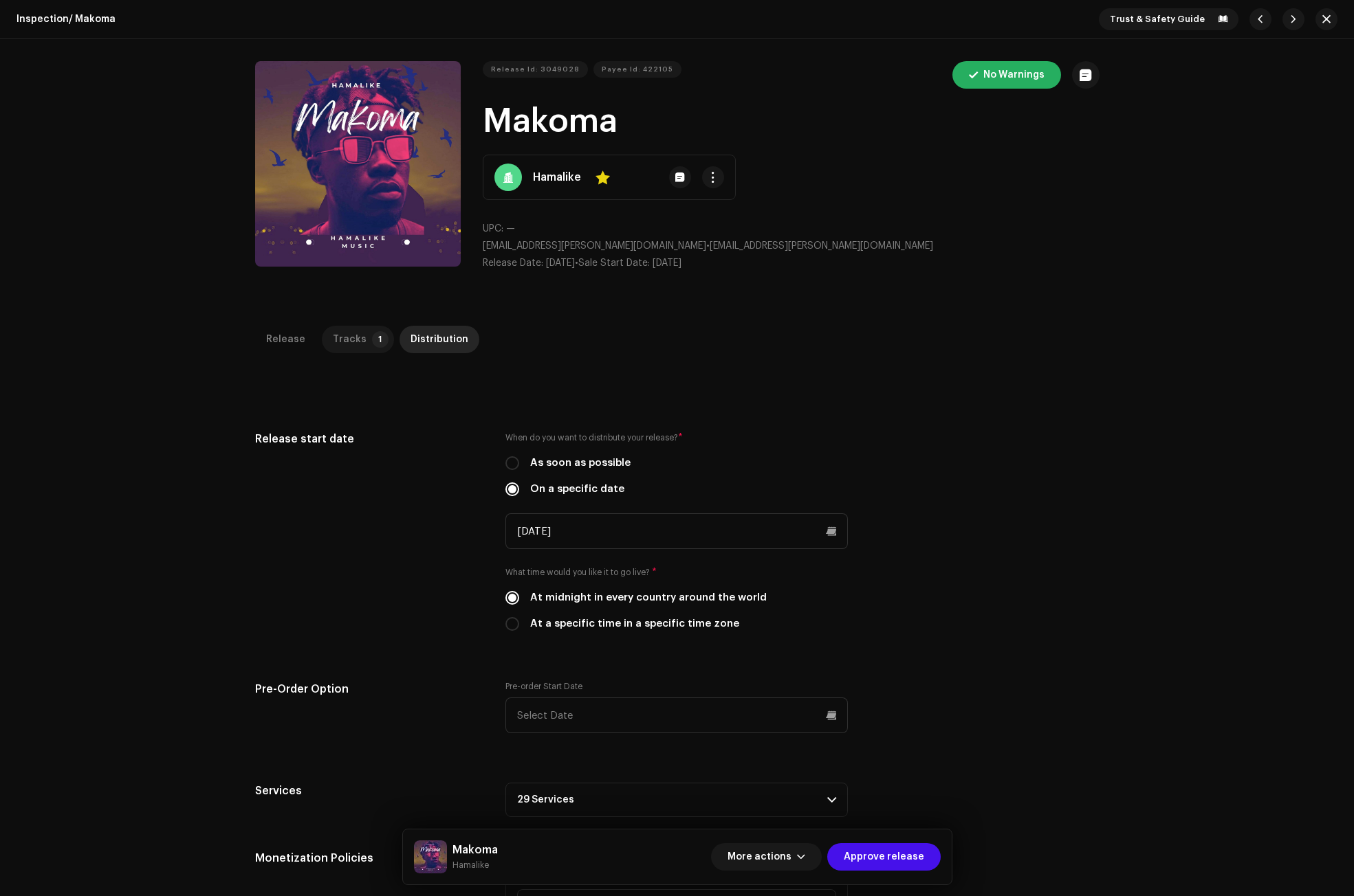
click at [372, 343] on p-badge "1" at bounding box center [380, 339] width 17 height 17
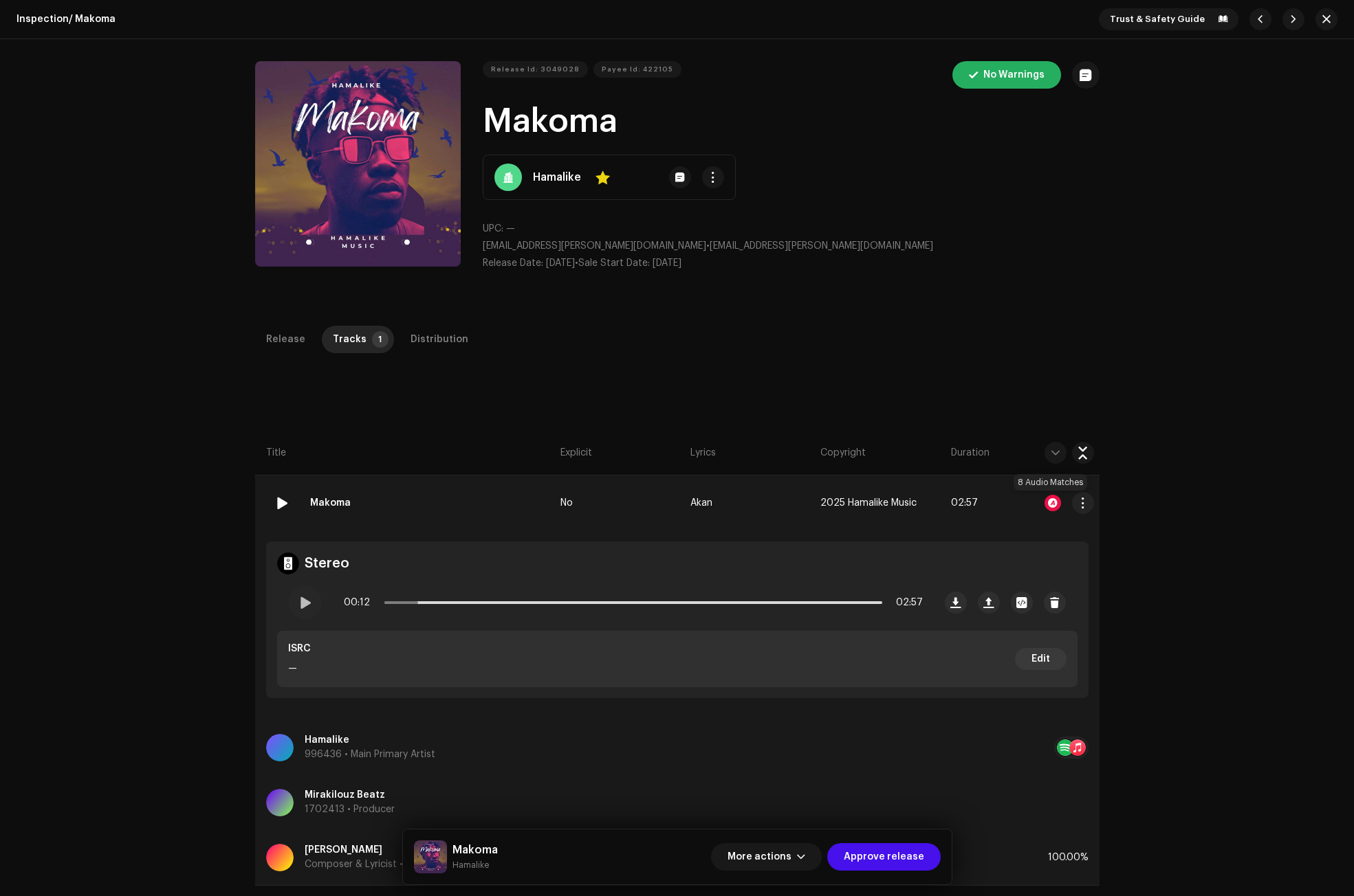
click at [1050, 499] on div at bounding box center [1053, 503] width 17 height 17
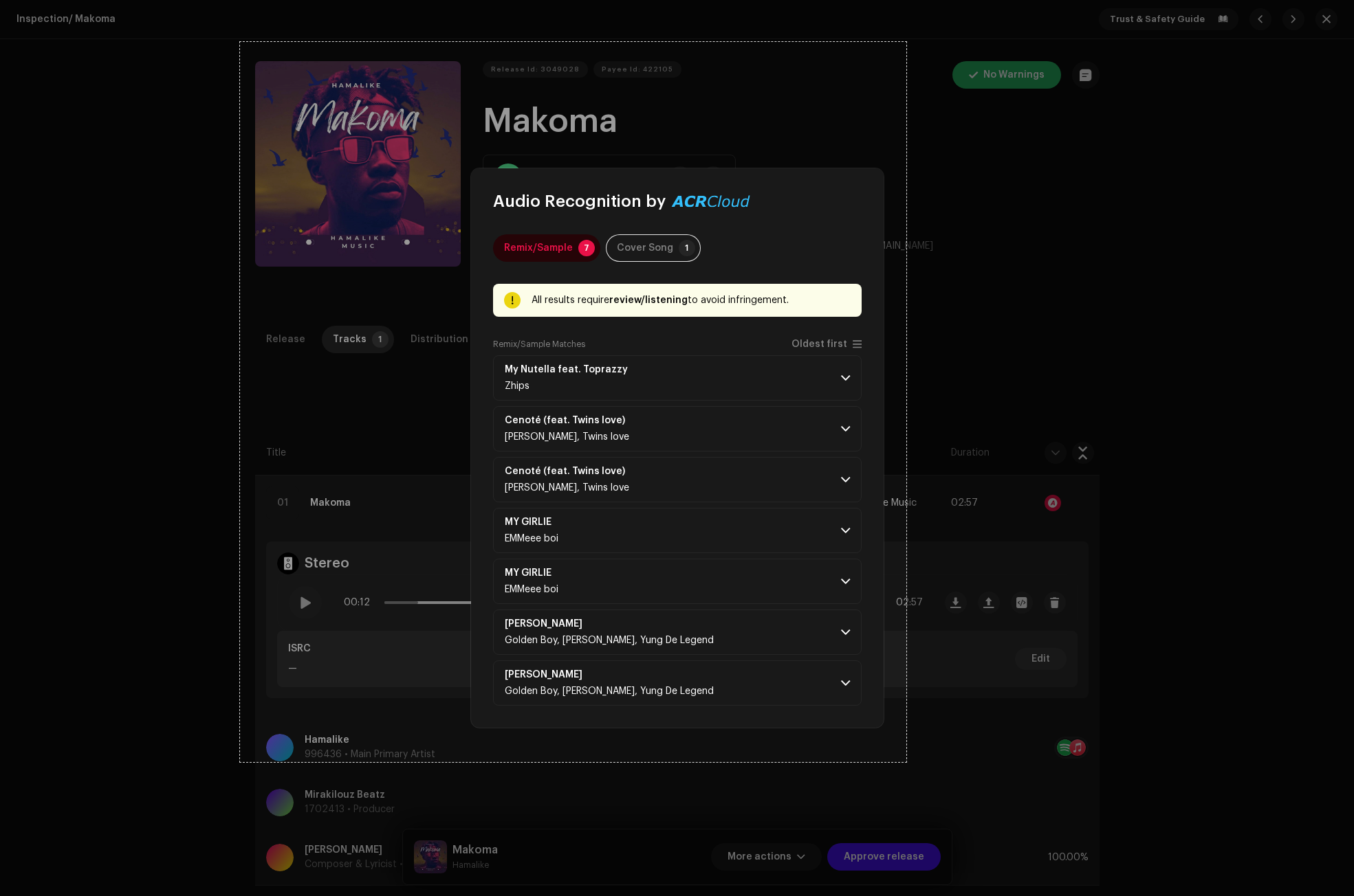
drag, startPoint x: 240, startPoint y: 42, endPoint x: 906, endPoint y: 762, distance: 980.8
click at [906, 762] on div "969 X 1048" at bounding box center [677, 448] width 1354 height 896
click at [926, 566] on div "Rectangle" at bounding box center [926, 568] width 18 height 17
click at [925, 724] on link "Capture" at bounding box center [937, 722] width 36 height 15
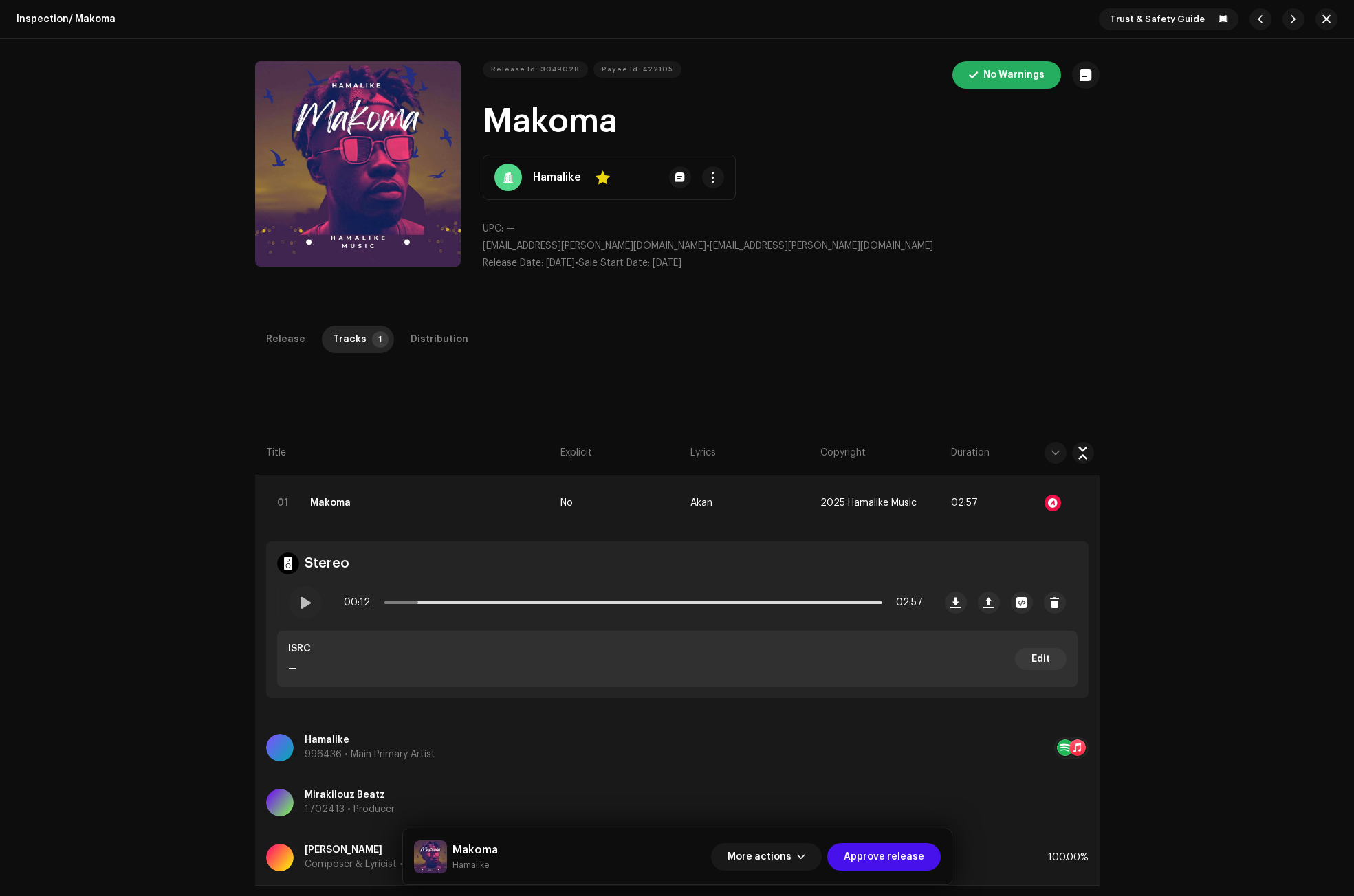
click at [968, 285] on div "Audio Recognition by Remix/Sample 7 Cover Song 1 All results require review/lis…" at bounding box center [677, 448] width 1354 height 896
click at [432, 338] on div "Distribution" at bounding box center [440, 339] width 58 height 27
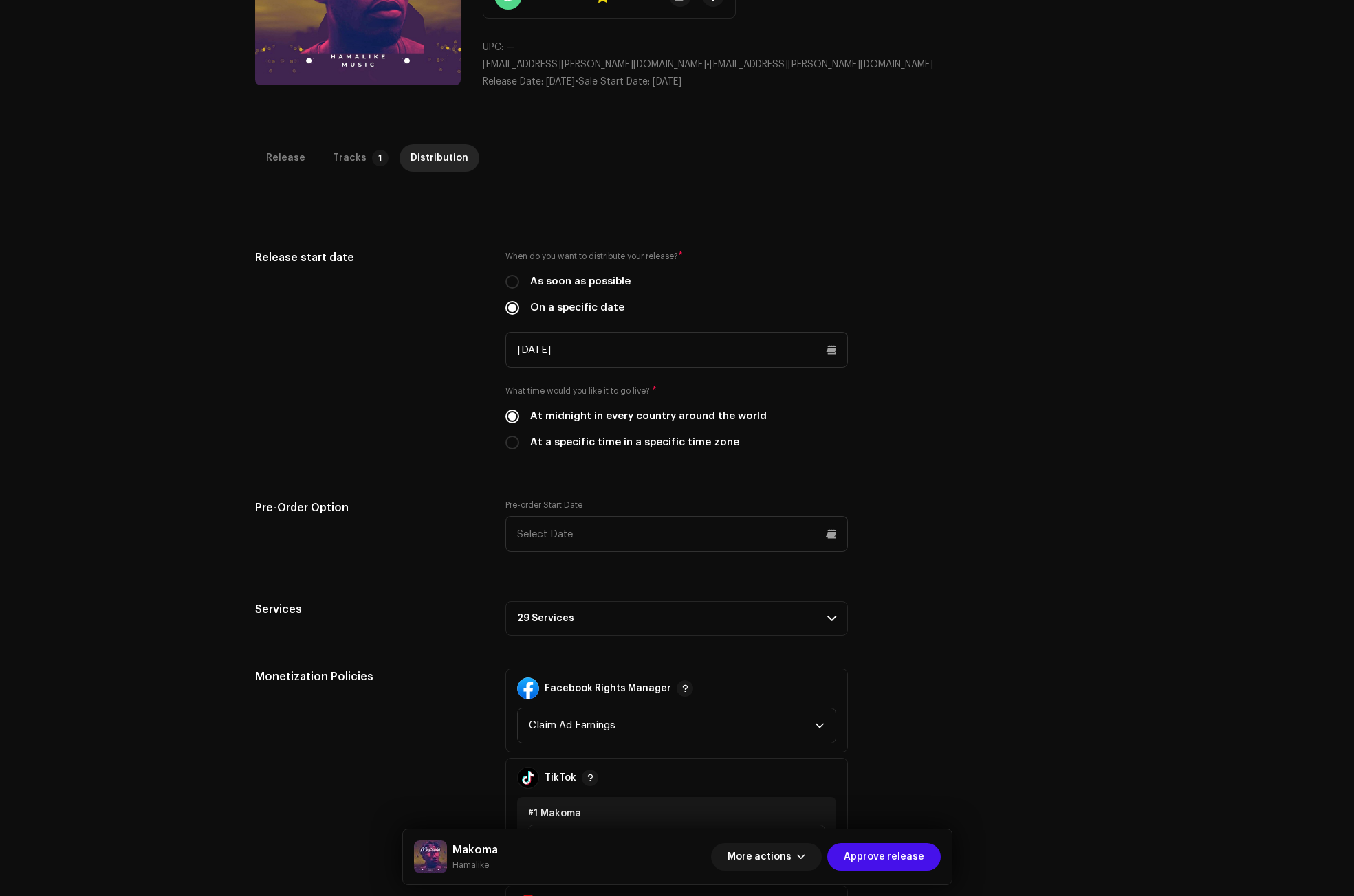
scroll to position [275, 0]
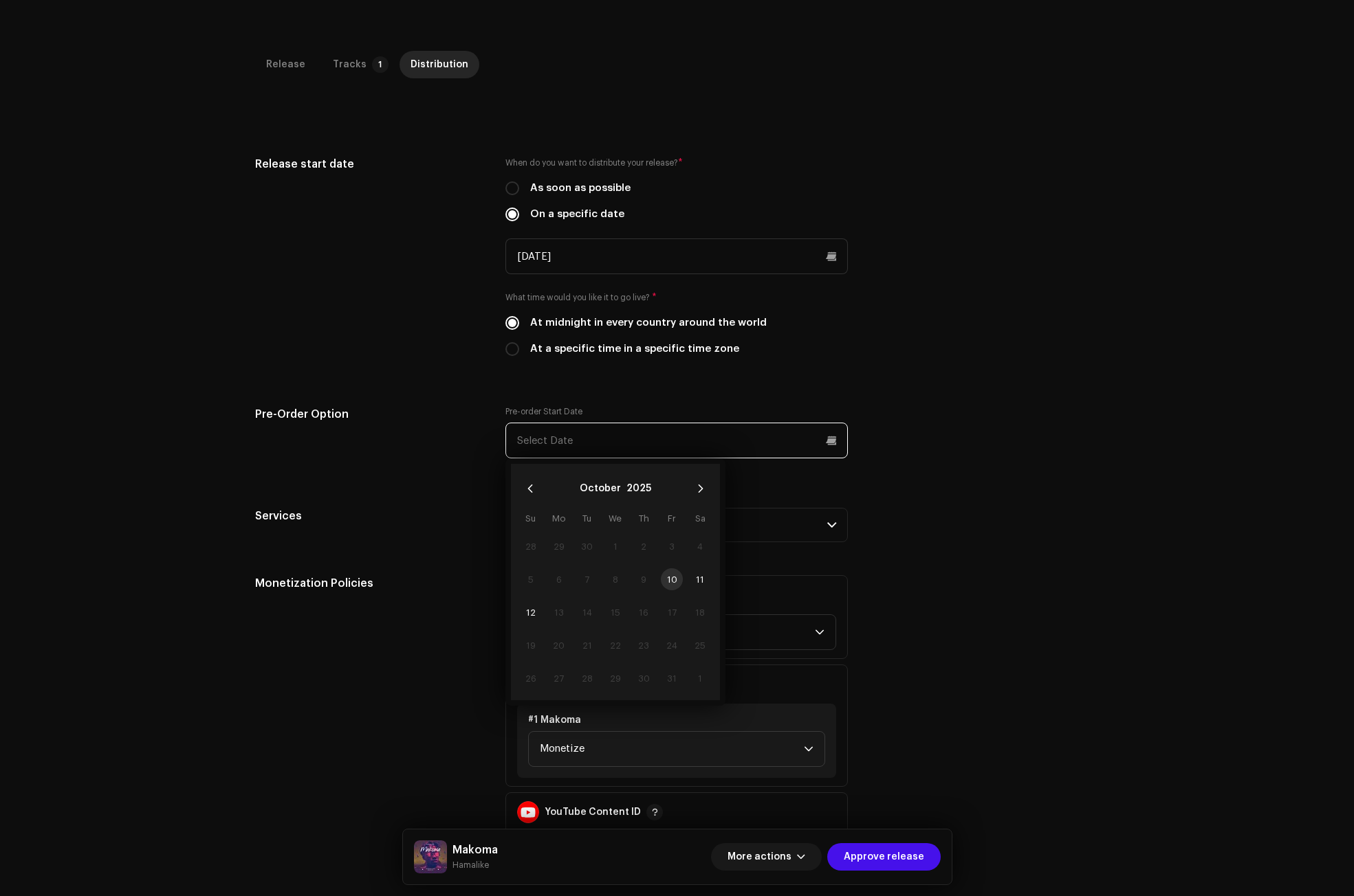
click at [547, 437] on input "text" at bounding box center [676, 441] width 342 height 36
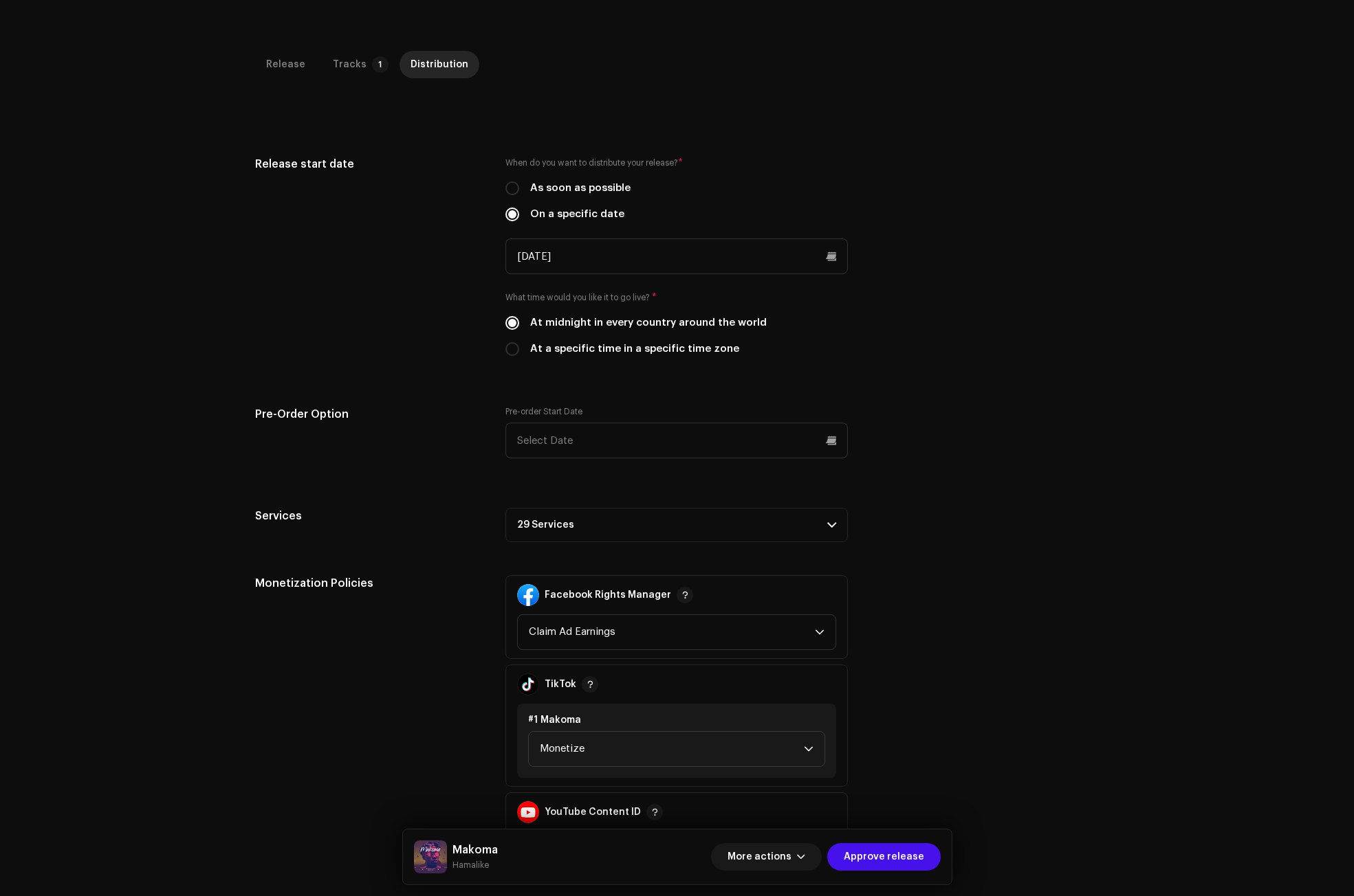
click at [458, 516] on h5 "Services" at bounding box center [369, 515] width 229 height 17
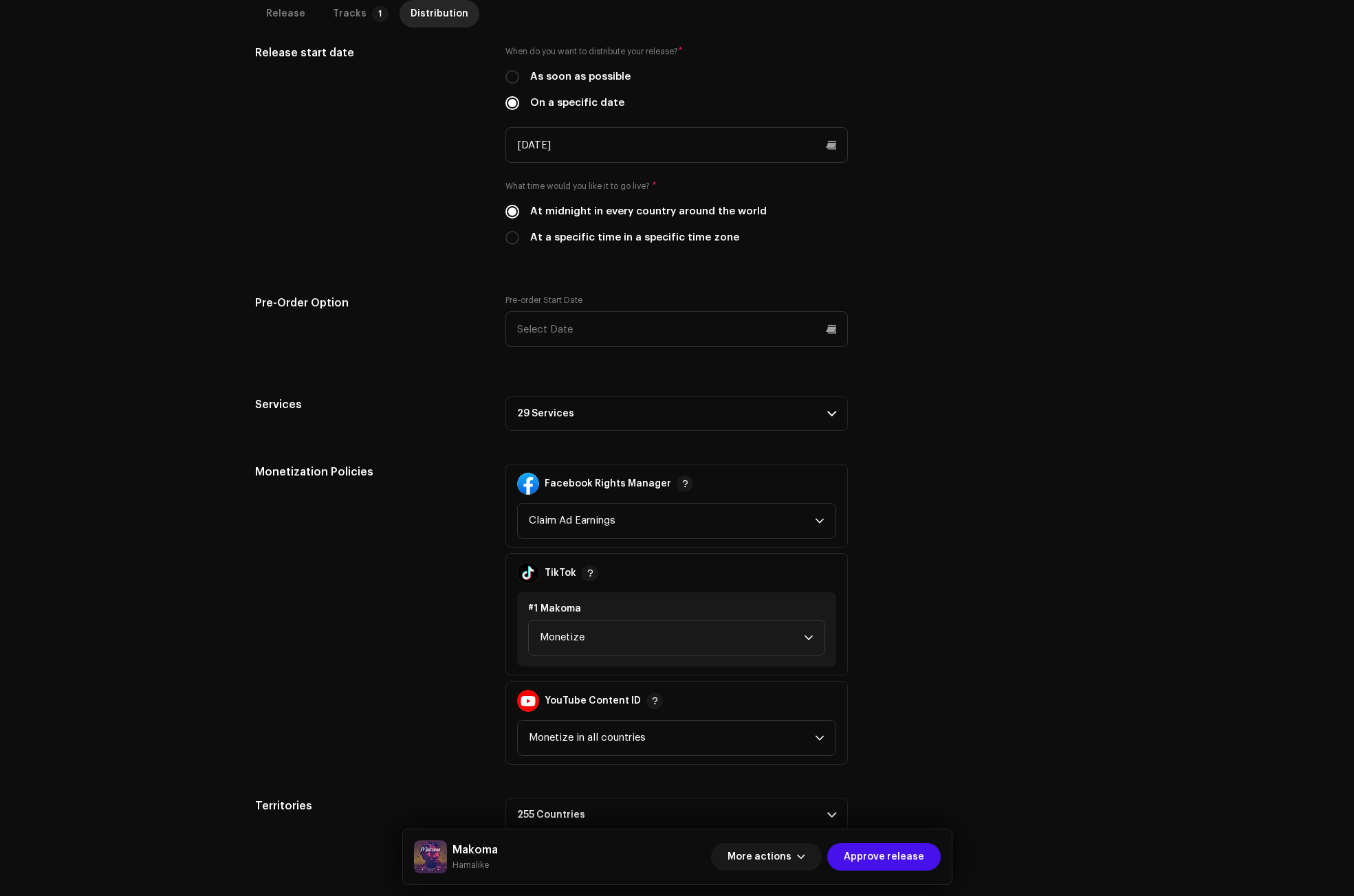
scroll to position [421, 0]
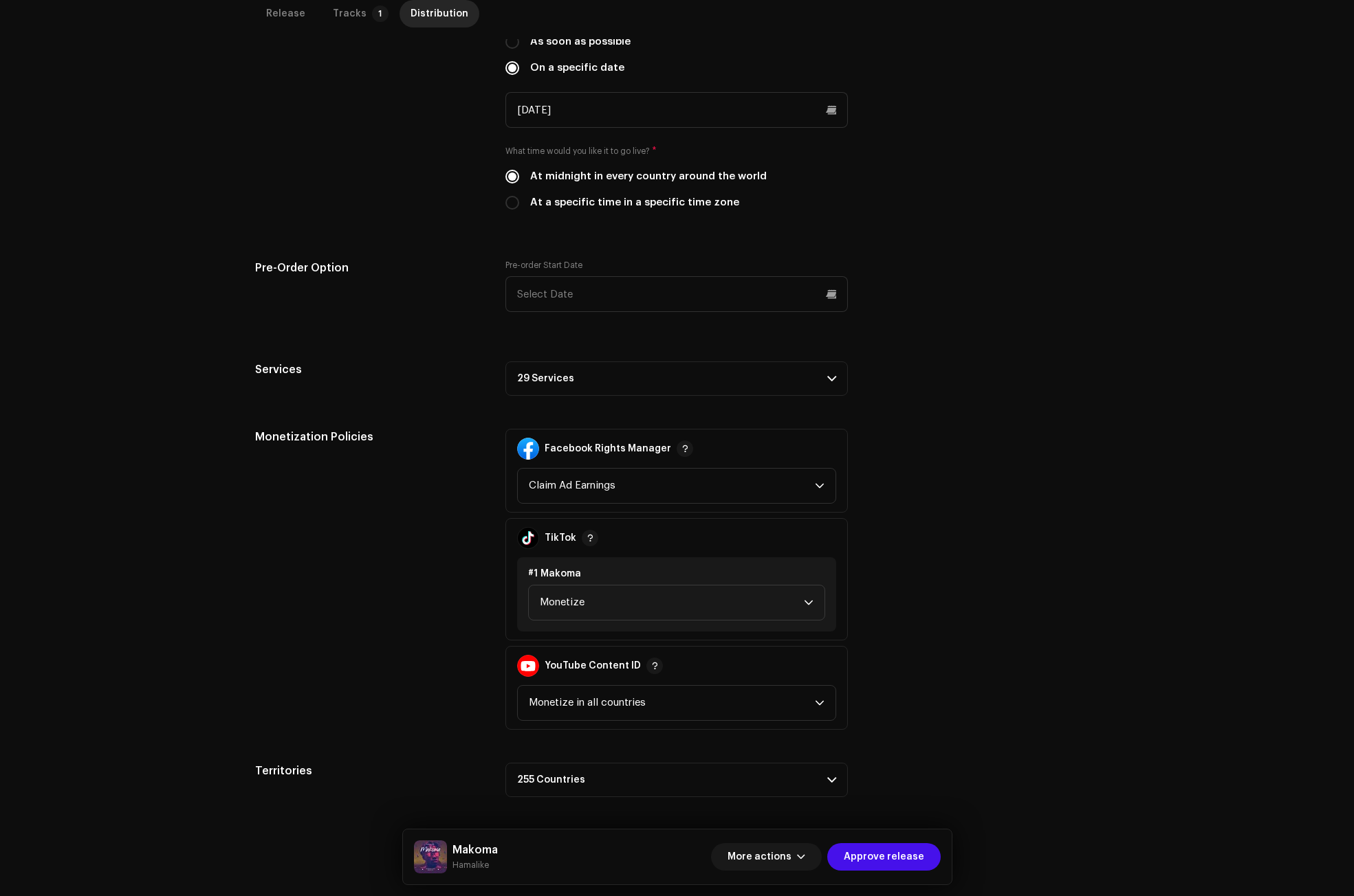
click at [545, 382] on p-accordion-header "29 Services" at bounding box center [676, 378] width 342 height 34
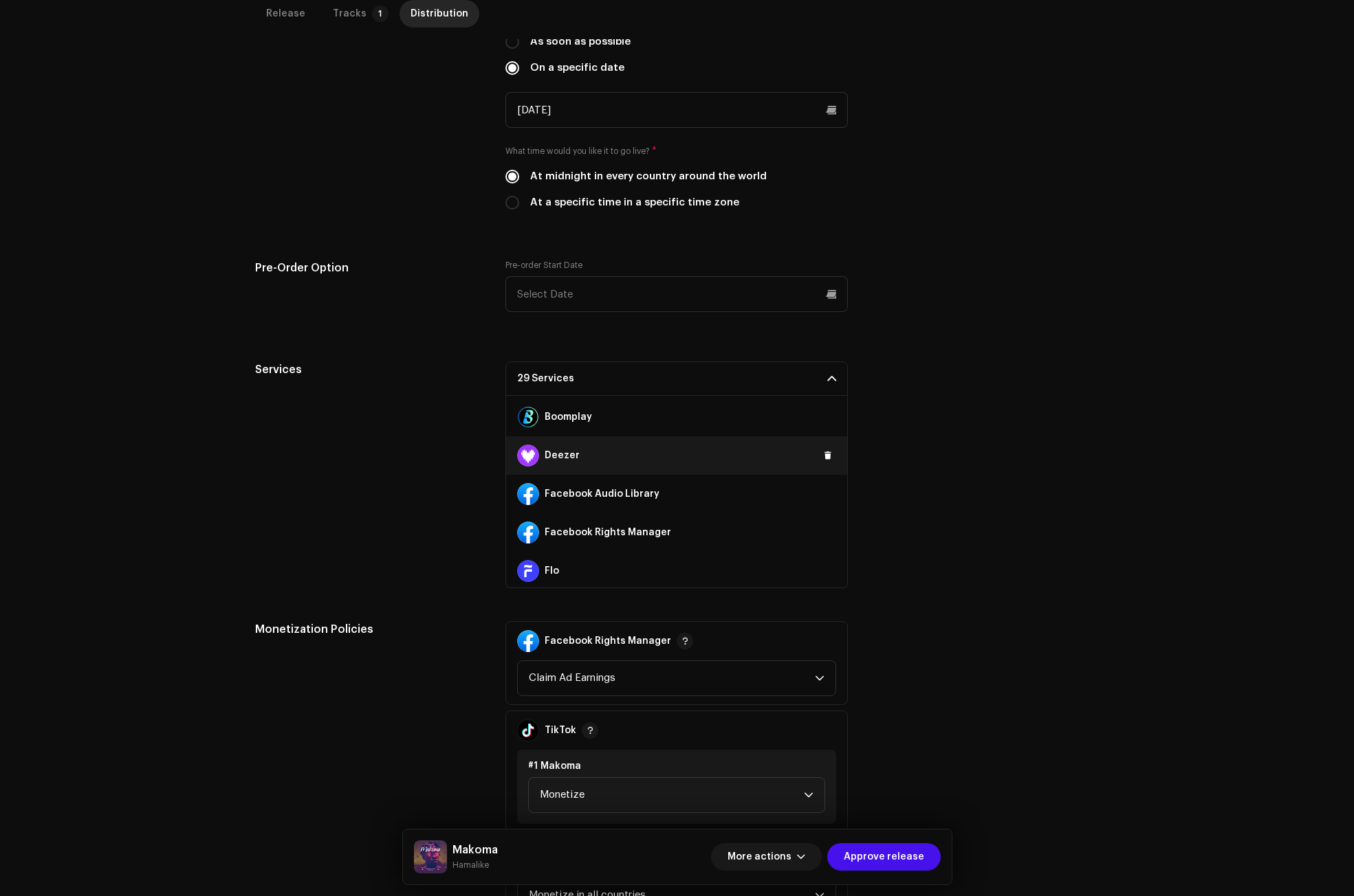
scroll to position [206, 0]
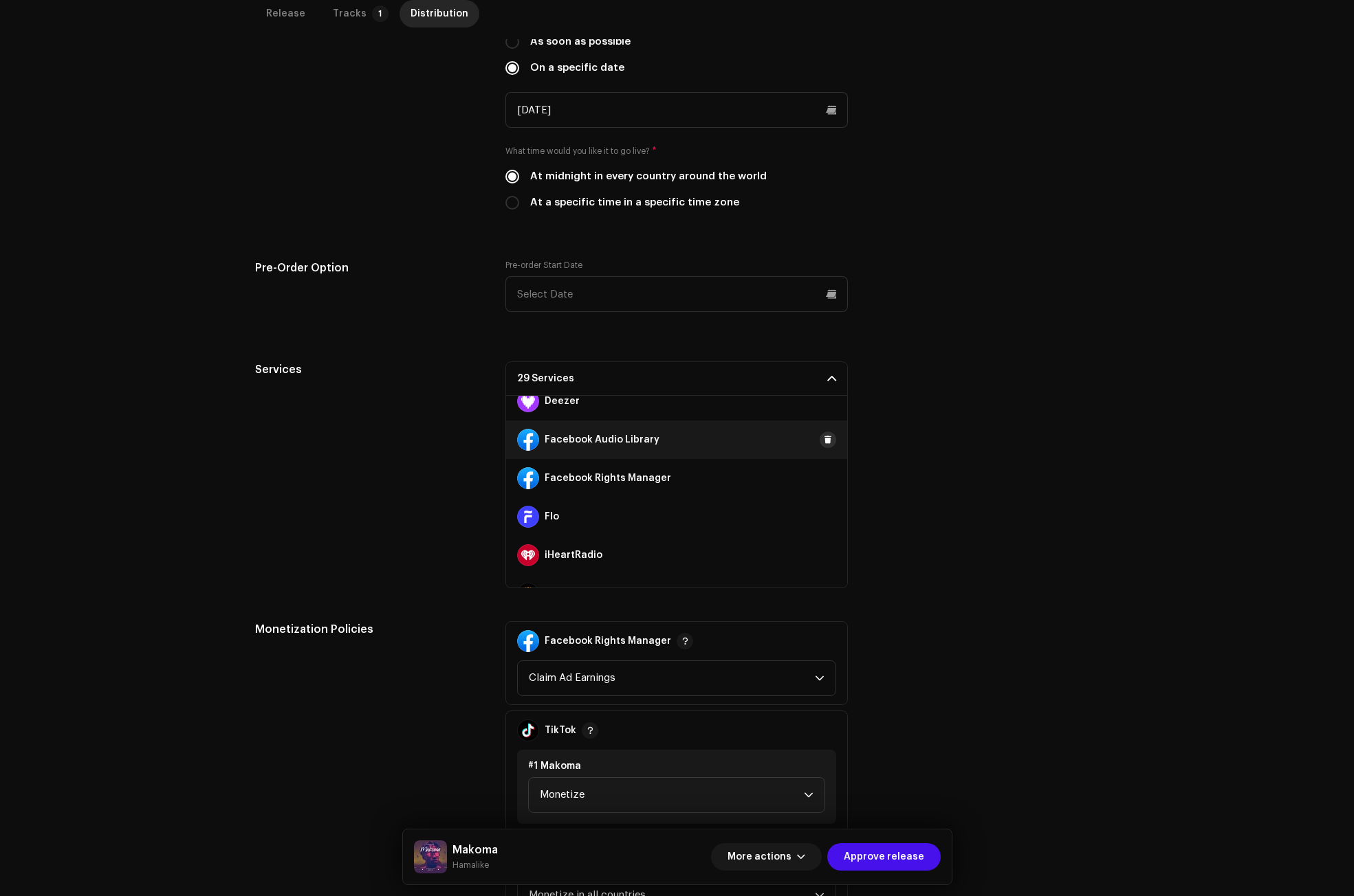
click at [823, 438] on span at bounding box center [827, 440] width 8 height 11
click at [823, 478] on span at bounding box center [827, 478] width 8 height 11
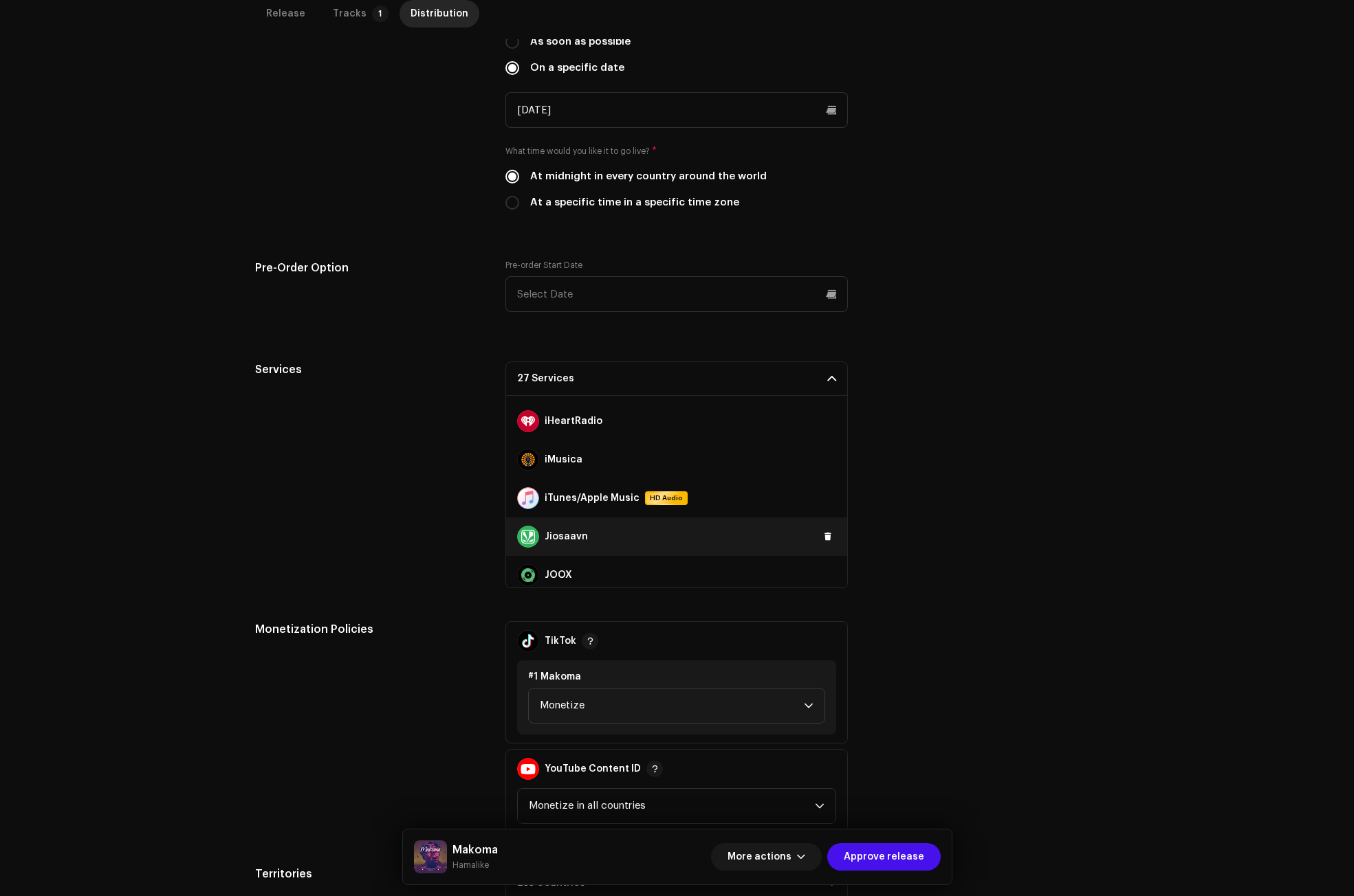
scroll to position [344, 0]
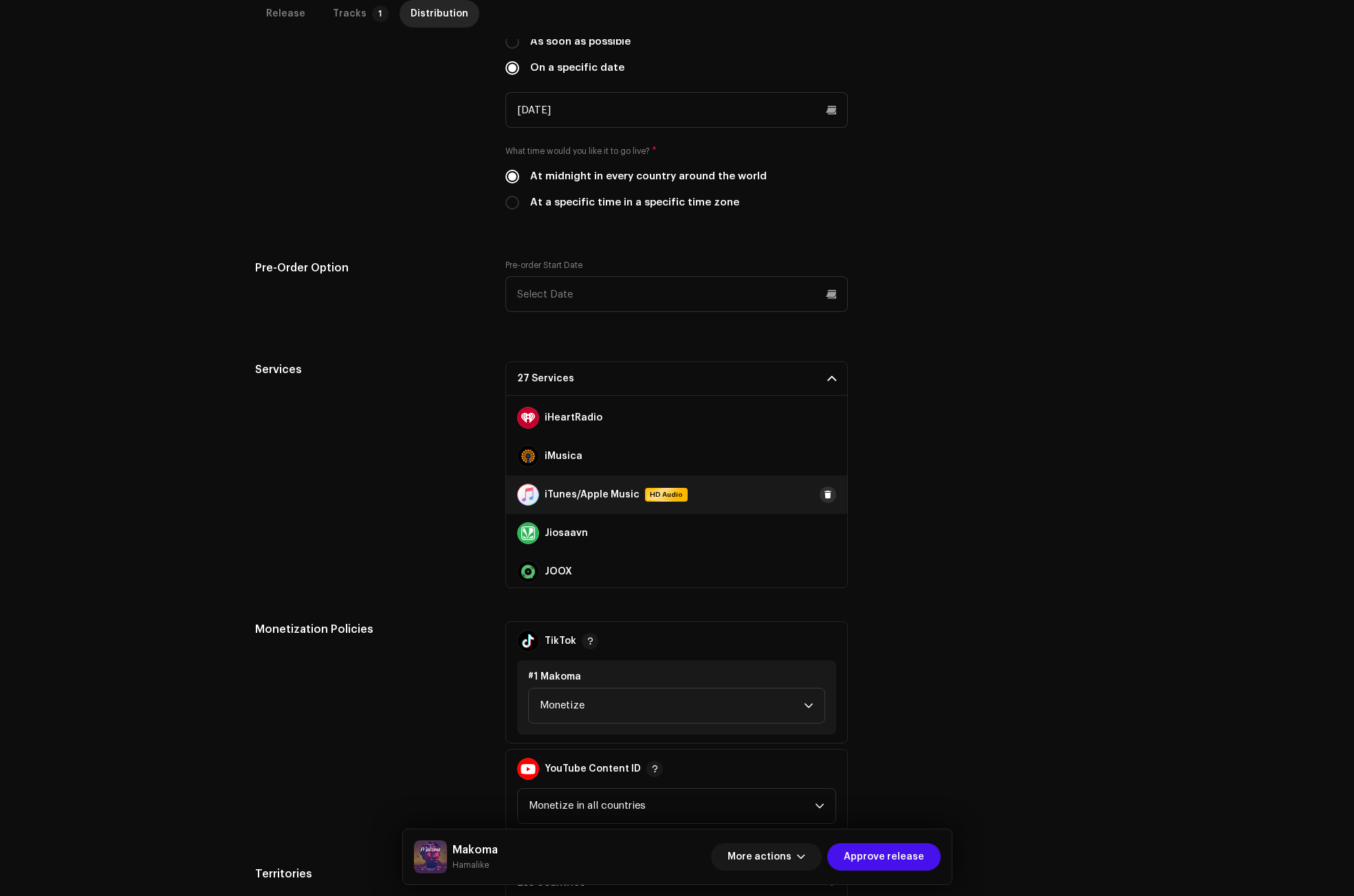
click at [823, 490] on span at bounding box center [827, 494] width 8 height 11
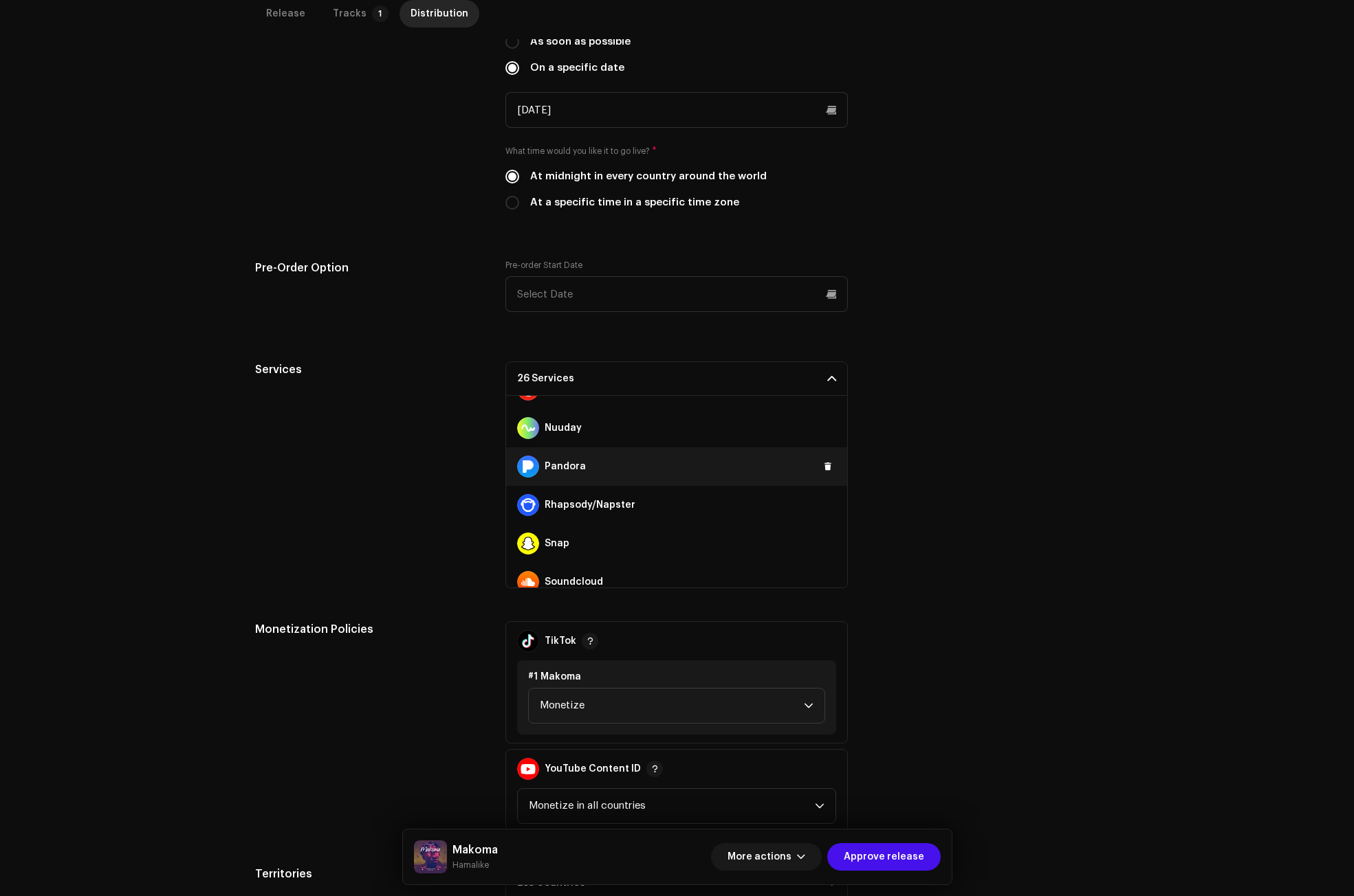
scroll to position [687, 0]
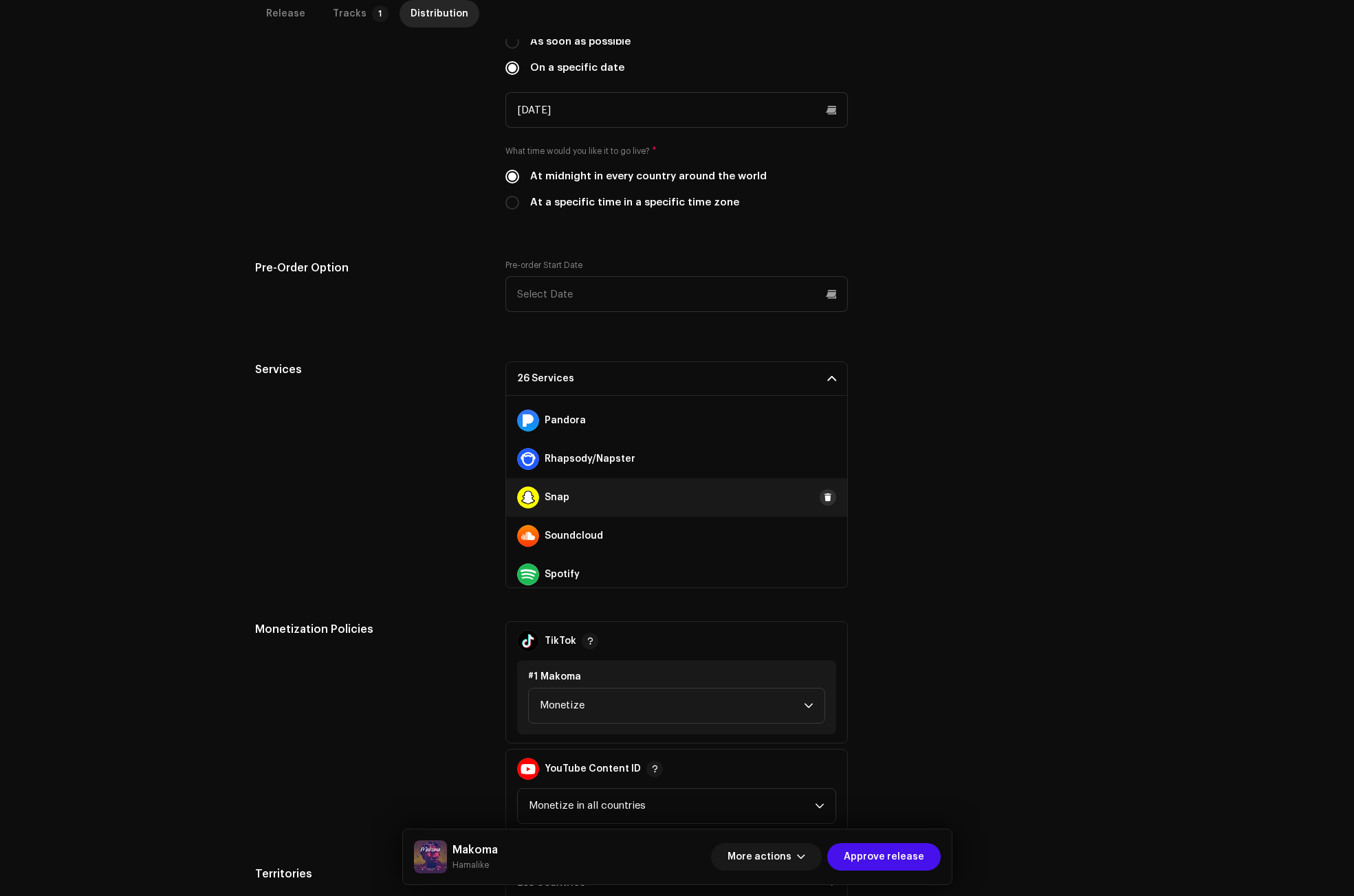
click at [823, 495] on span at bounding box center [827, 497] width 8 height 11
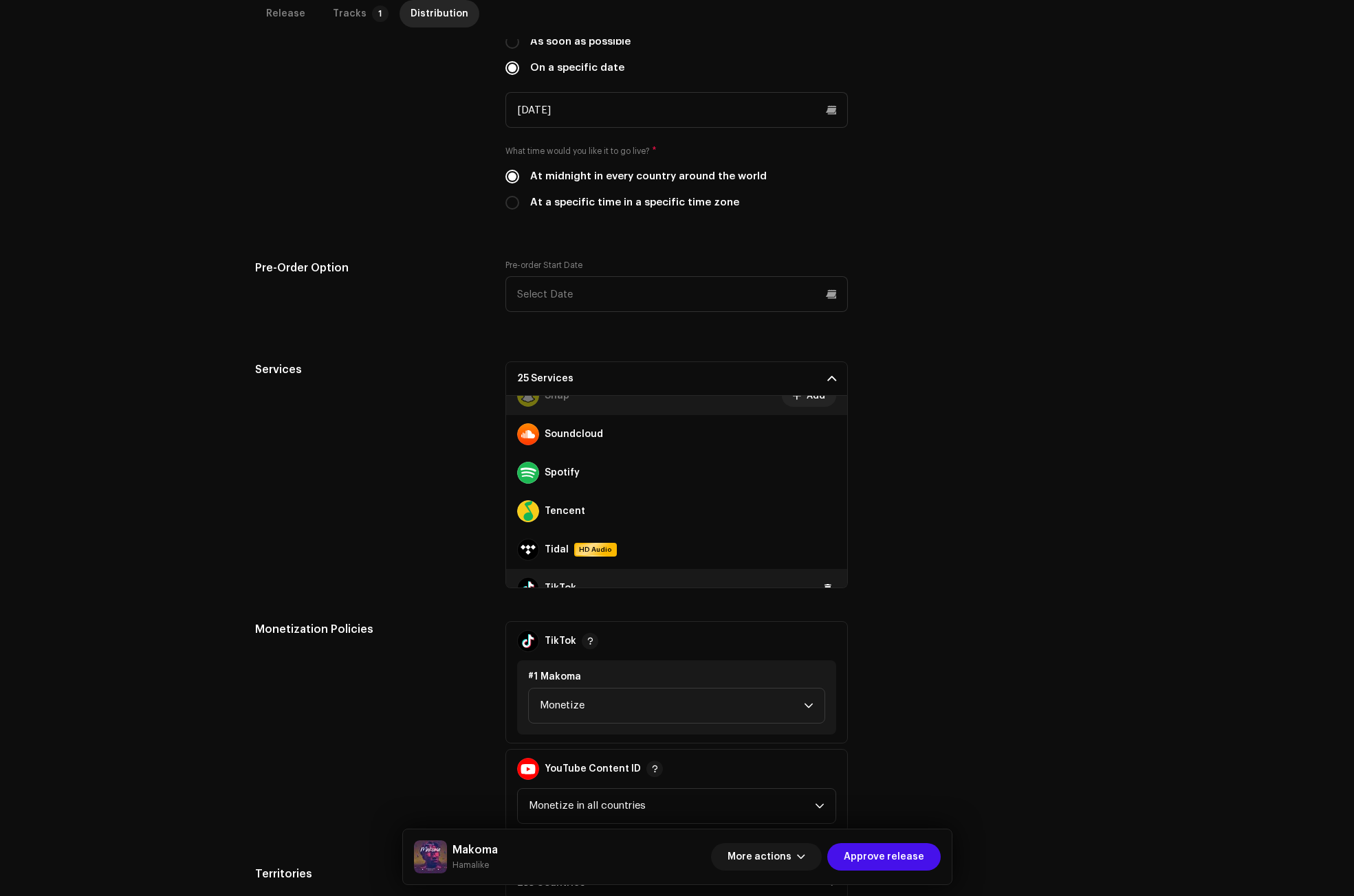
scroll to position [825, 0]
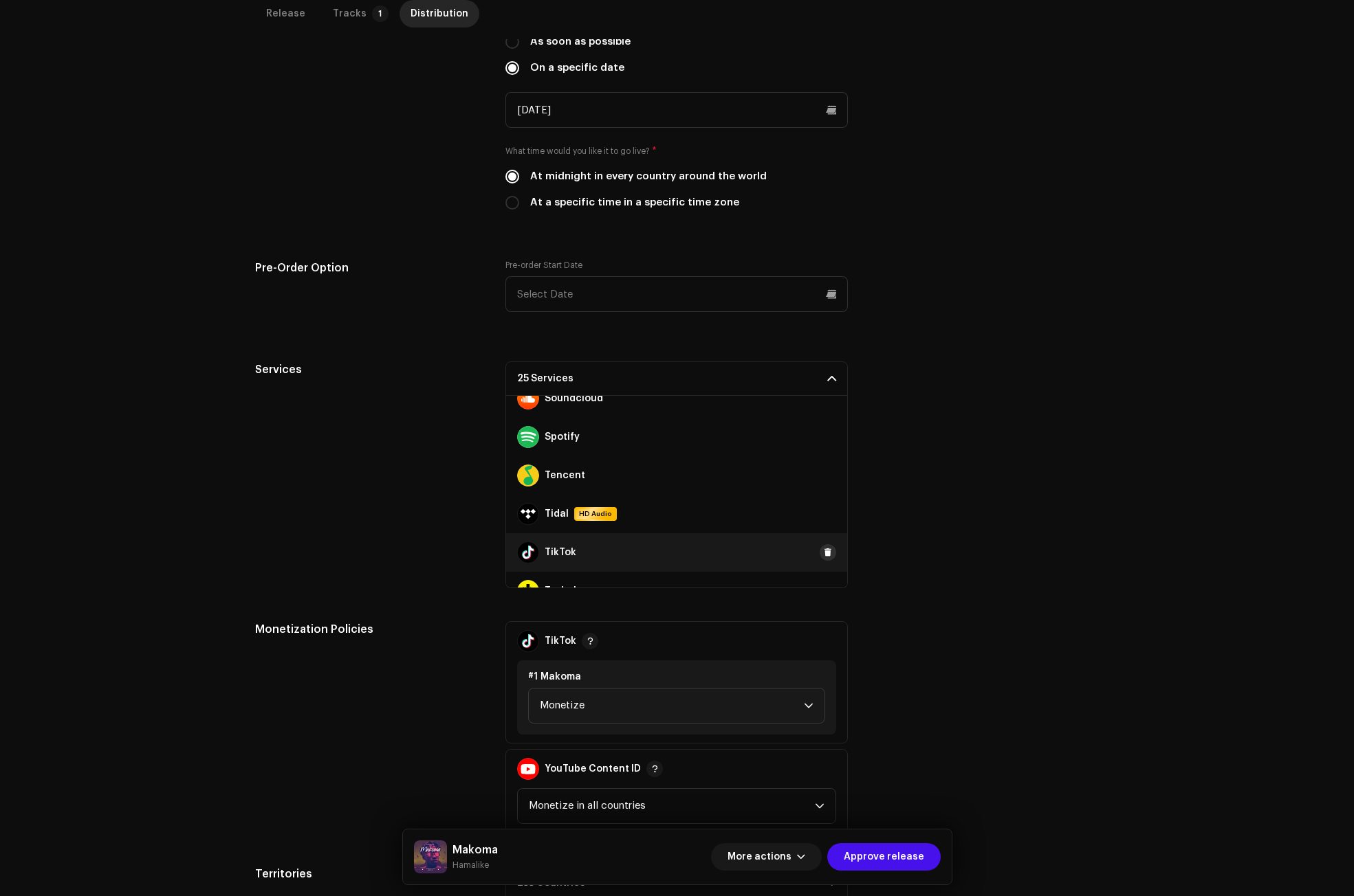
click at [823, 554] on span at bounding box center [827, 552] width 8 height 11
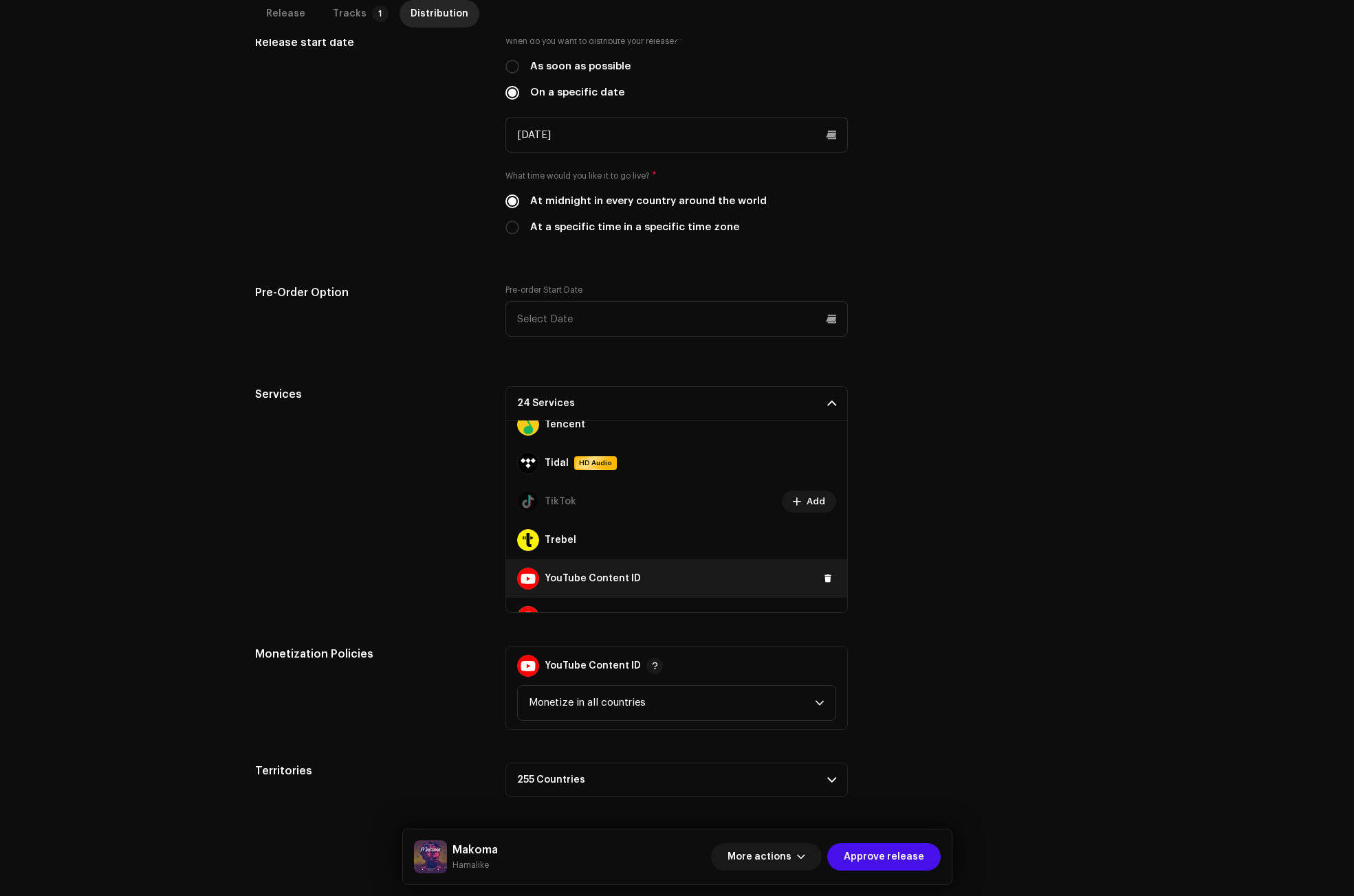
scroll to position [924, 0]
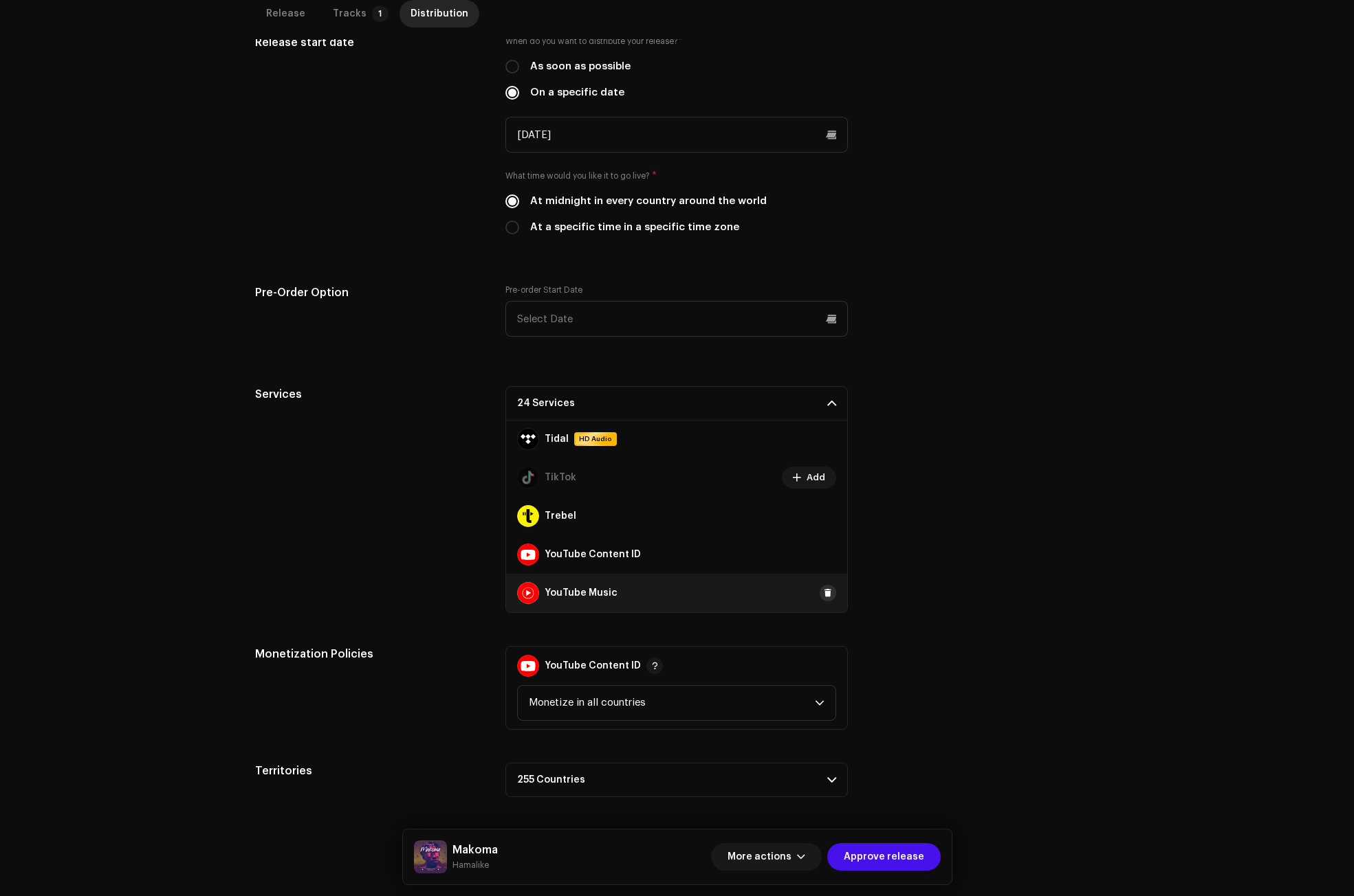
click at [823, 595] on span at bounding box center [827, 593] width 8 height 11
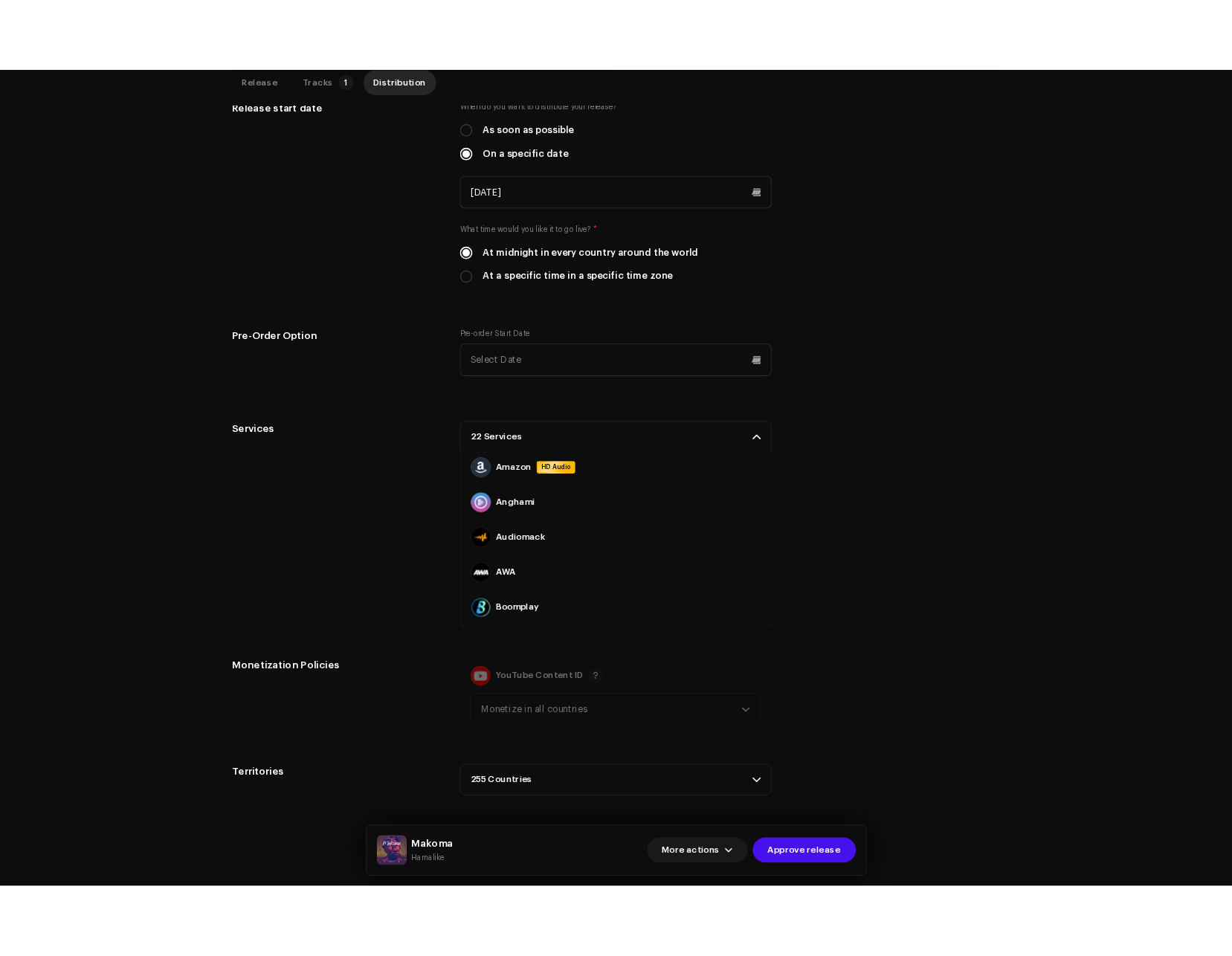
scroll to position [0, 0]
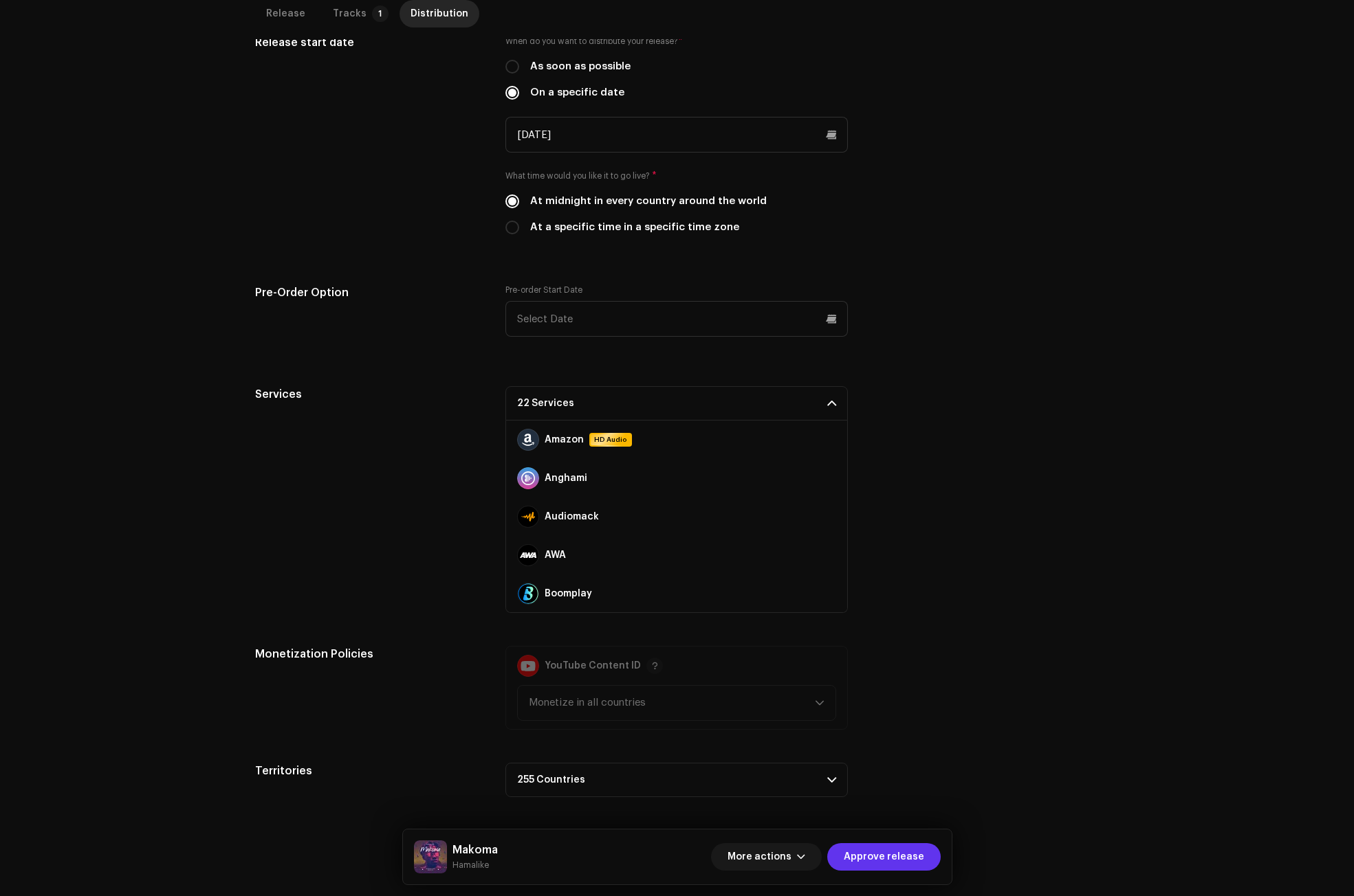
click at [885, 850] on span "Approve release" at bounding box center [883, 856] width 80 height 27
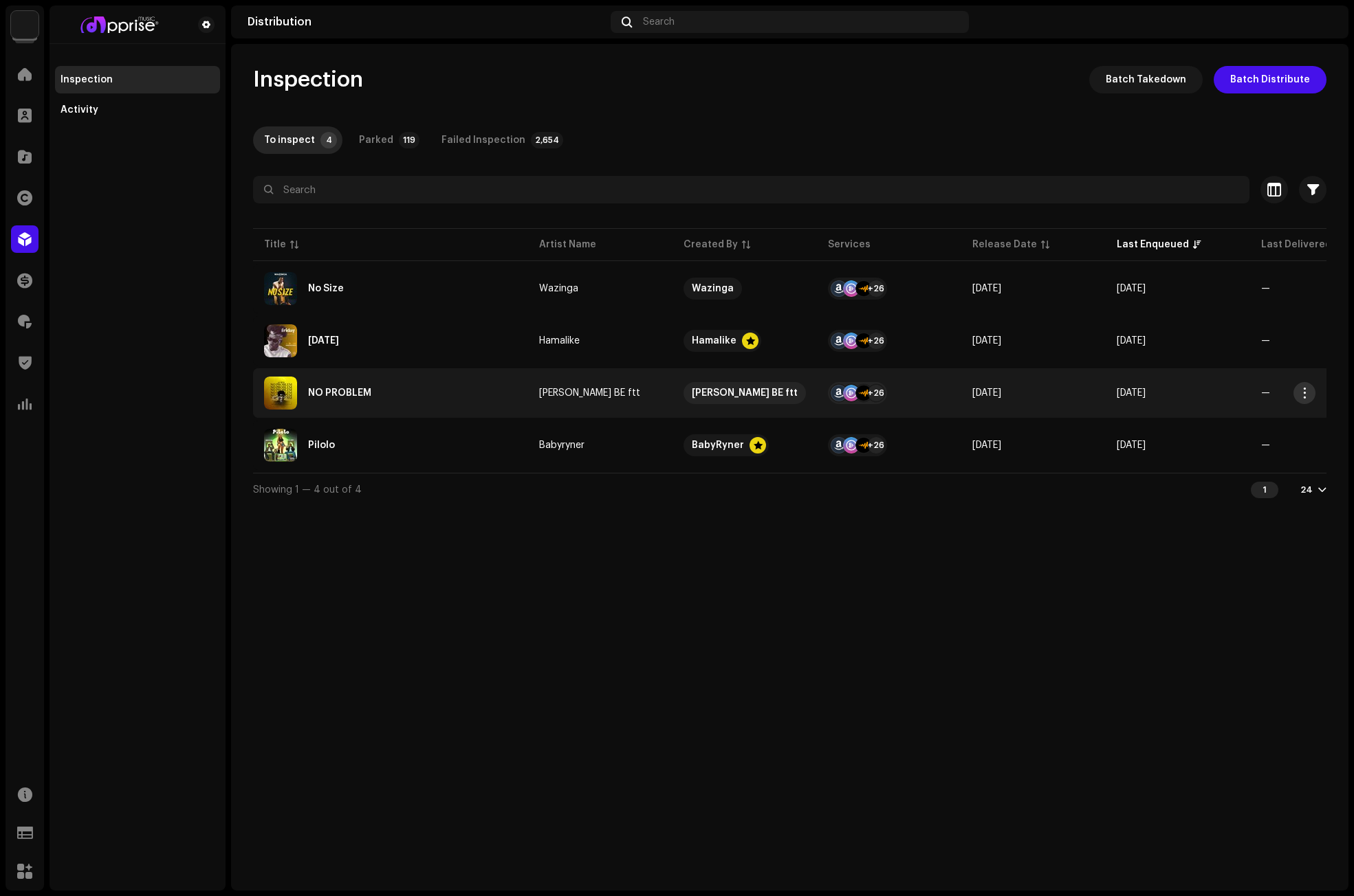
click at [1306, 390] on span "button" at bounding box center [1305, 393] width 11 height 11
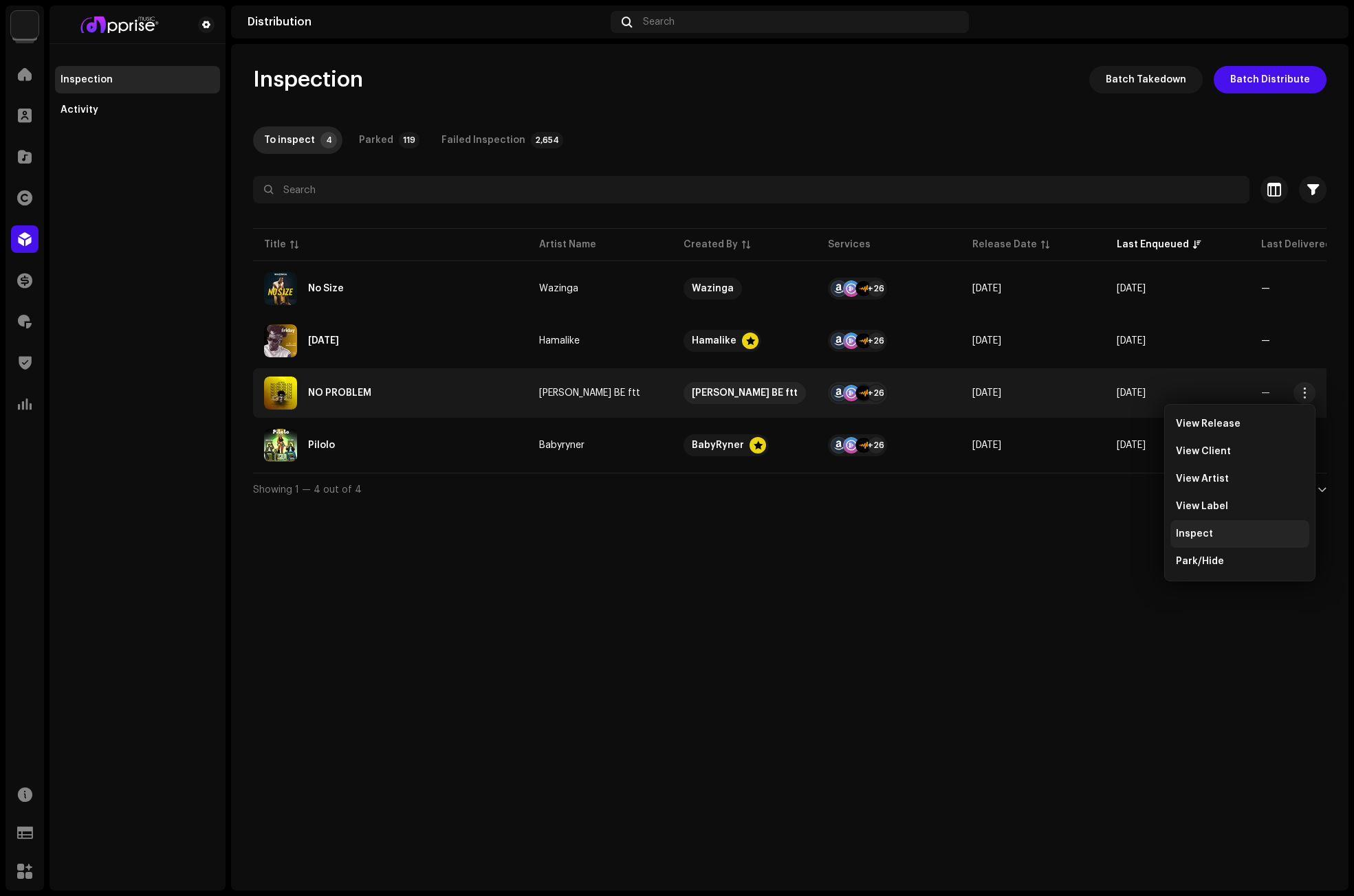
click at [1205, 532] on span "Inspect" at bounding box center [1194, 534] width 37 height 11
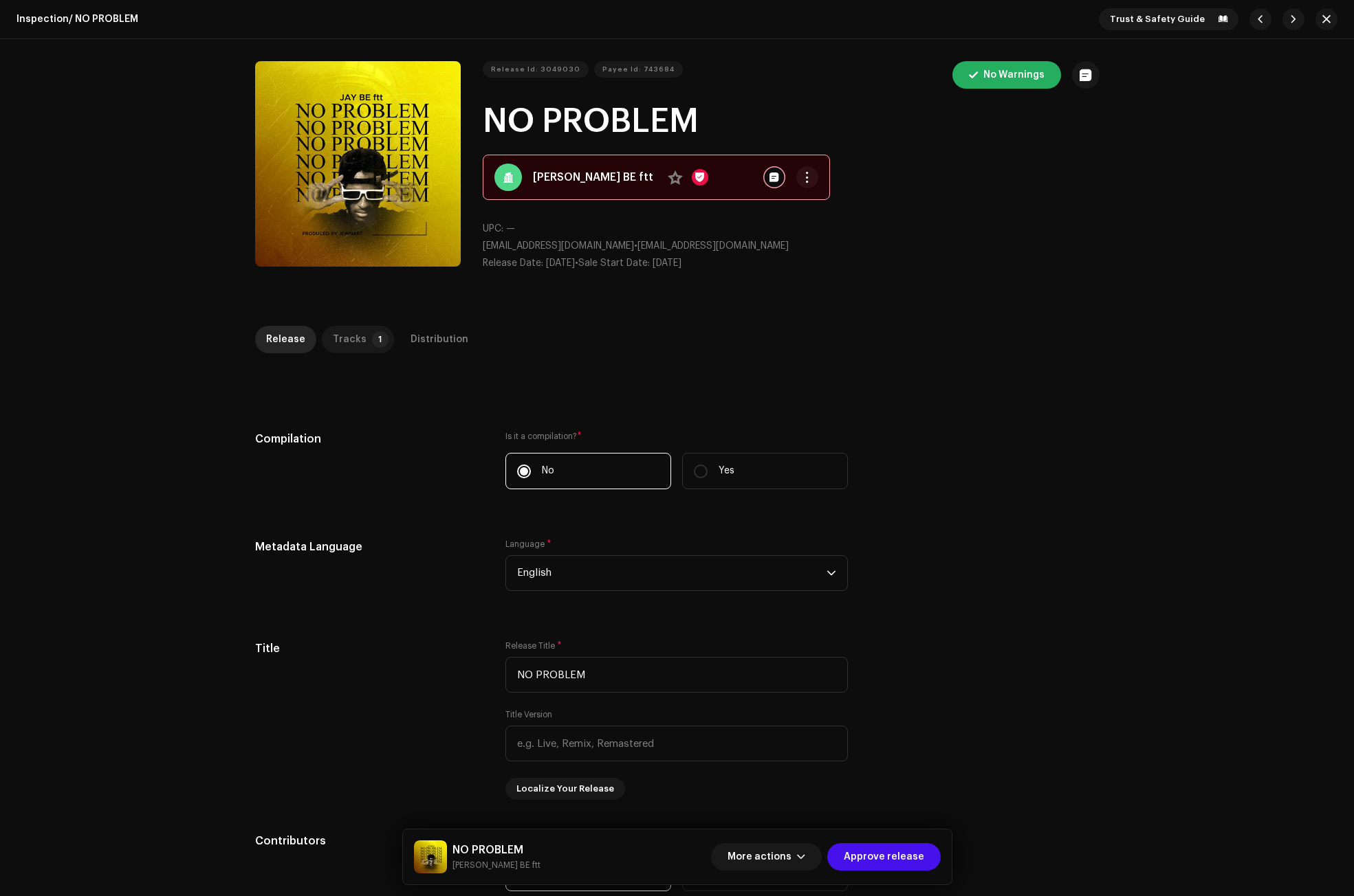
click at [345, 338] on div "Tracks" at bounding box center [349, 339] width 33 height 27
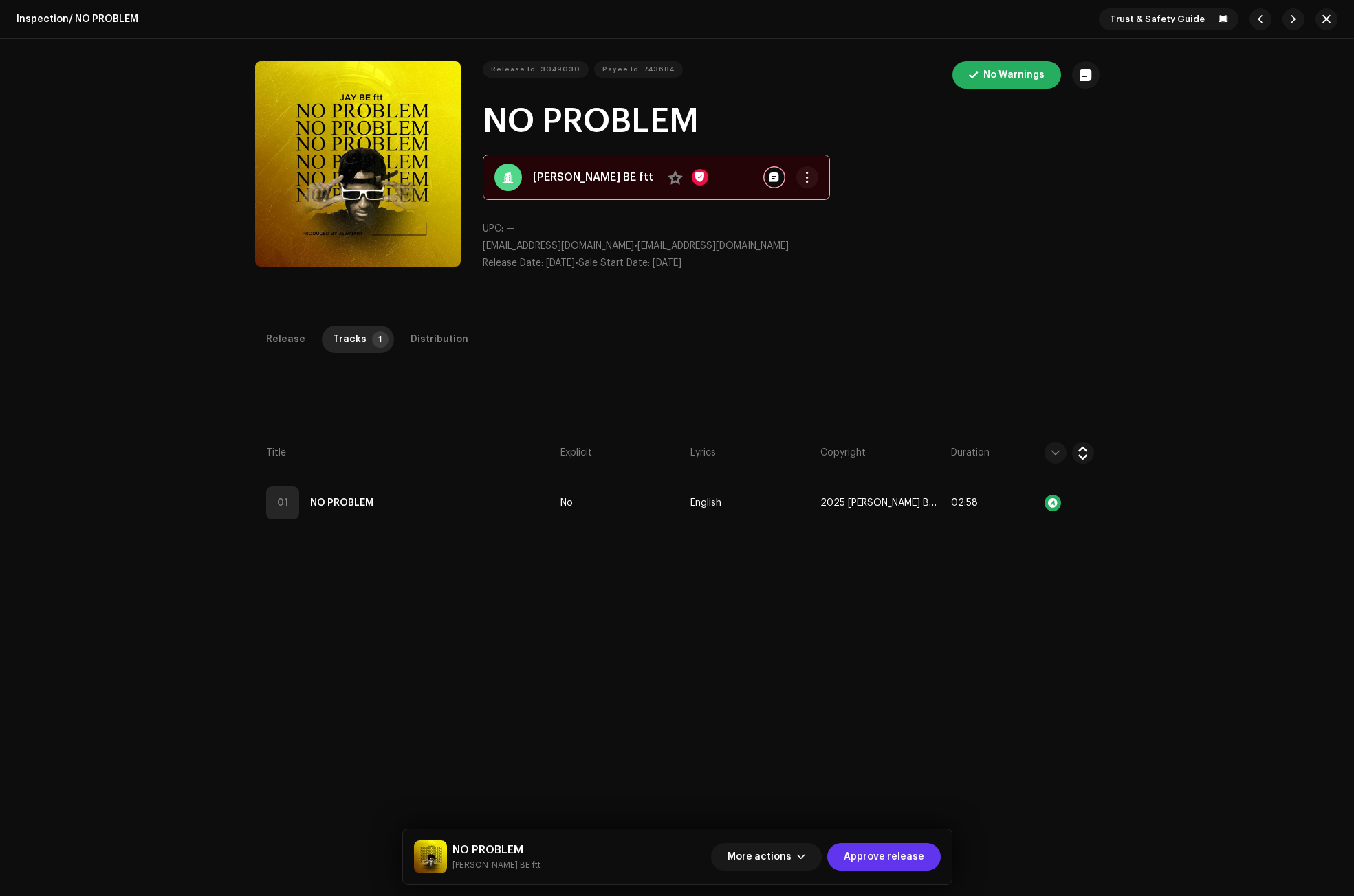
click at [877, 850] on span "Approve release" at bounding box center [883, 856] width 80 height 27
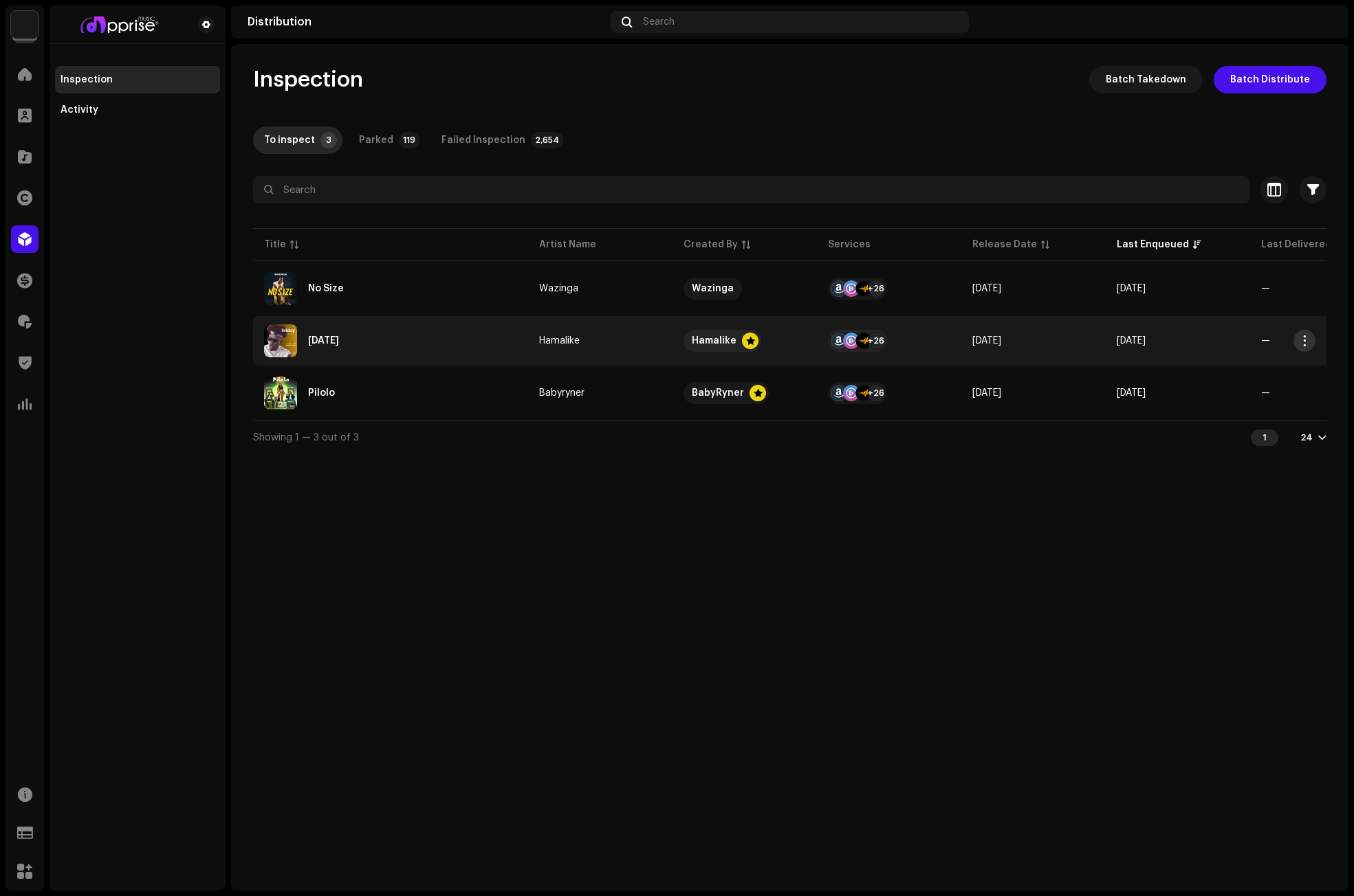
click at [1300, 344] on span "button" at bounding box center [1305, 341] width 11 height 11
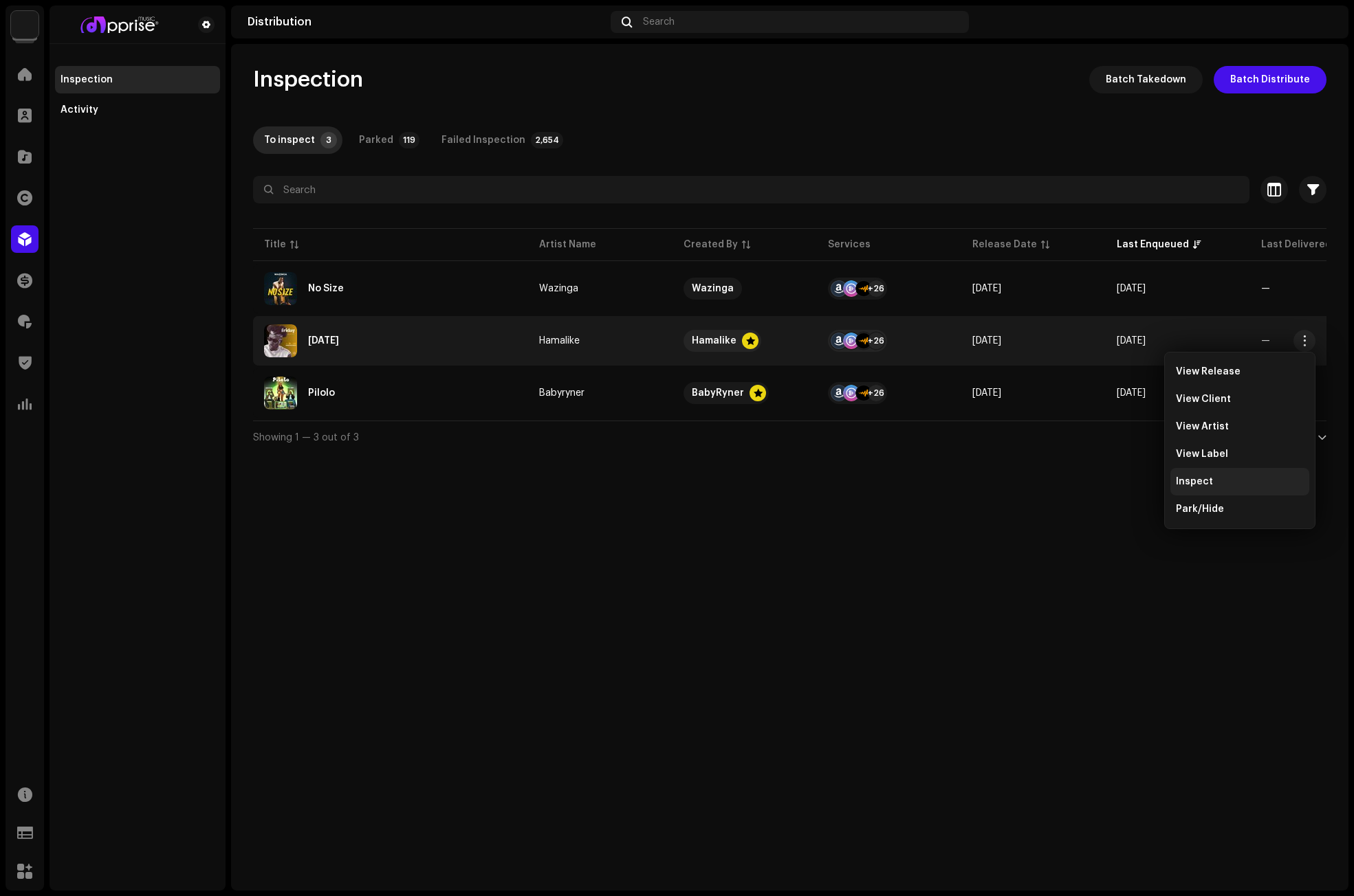
click at [1208, 480] on span "Inspect" at bounding box center [1194, 481] width 37 height 11
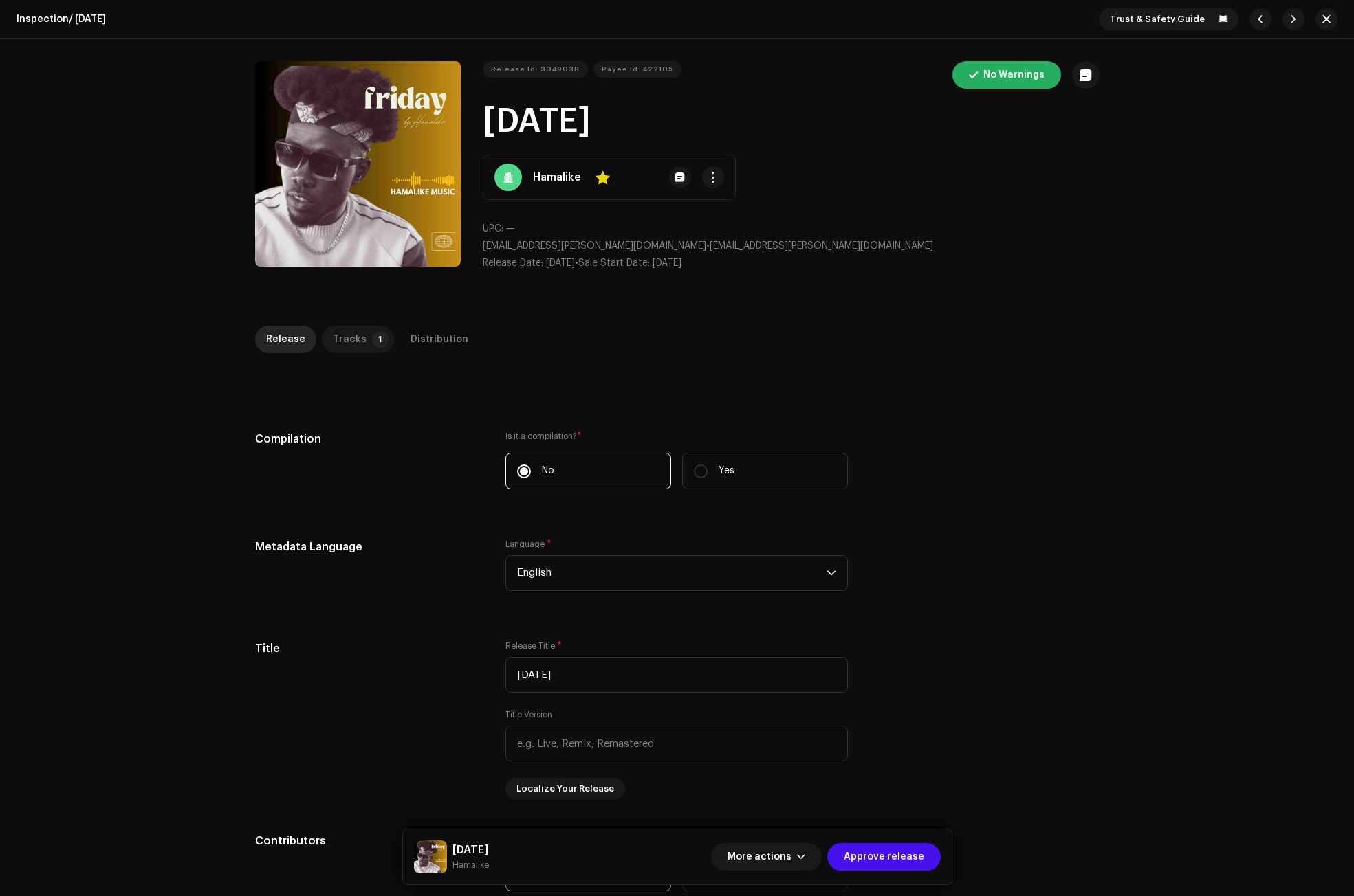
click at [345, 337] on div "Tracks" at bounding box center [349, 339] width 33 height 27
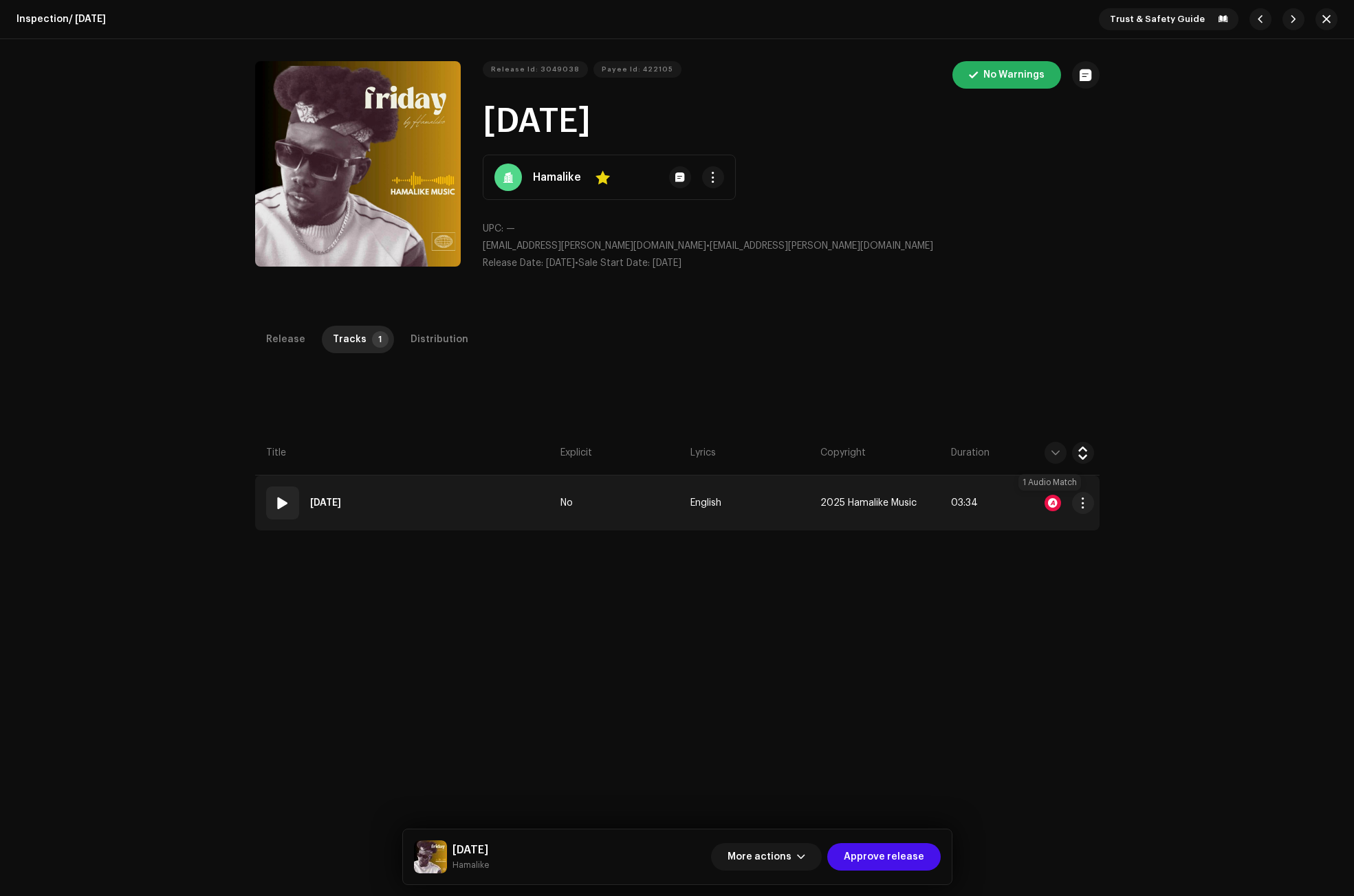
click at [1051, 499] on div at bounding box center [1053, 503] width 17 height 17
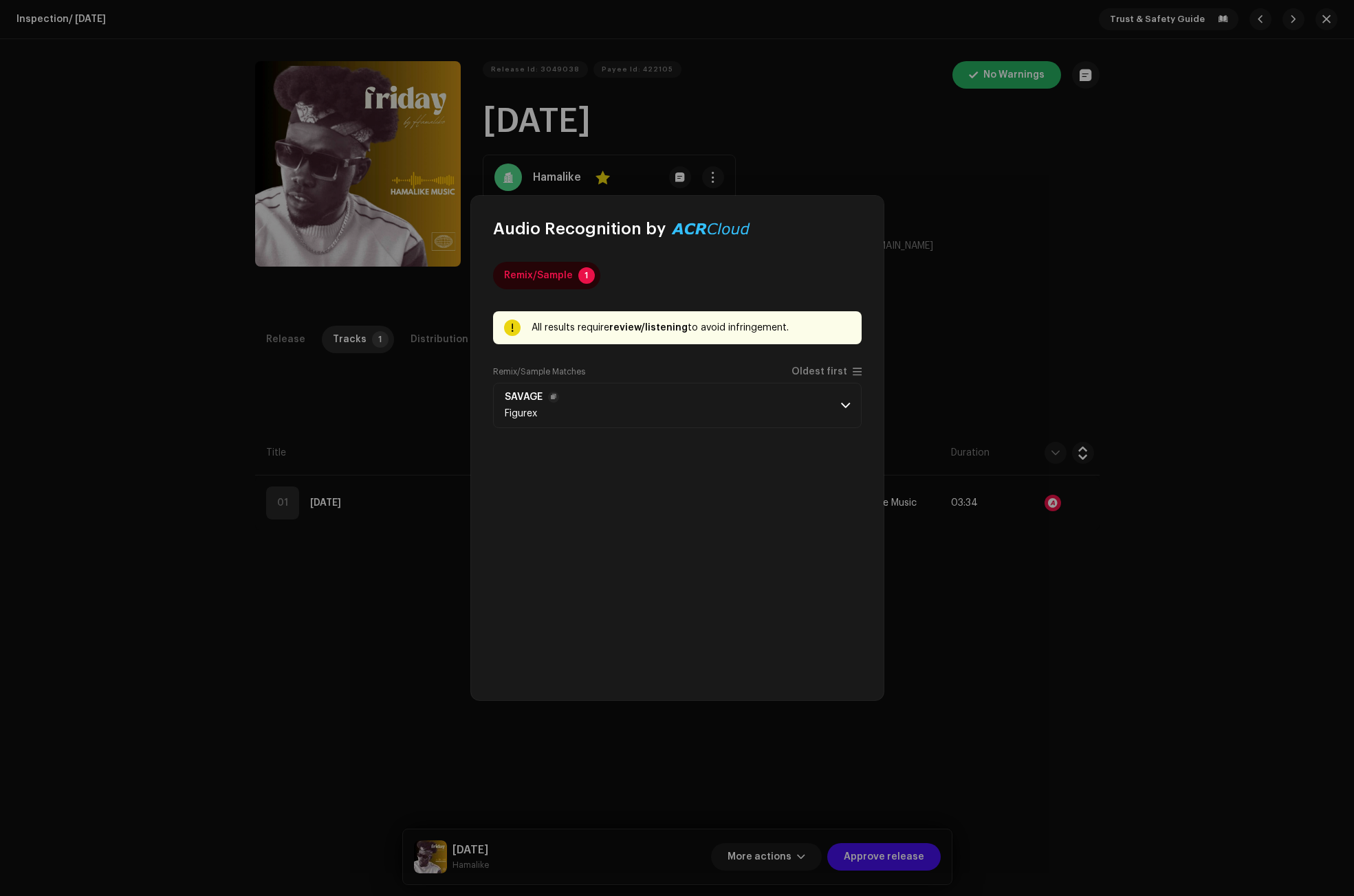
click at [846, 404] on span at bounding box center [845, 405] width 9 height 11
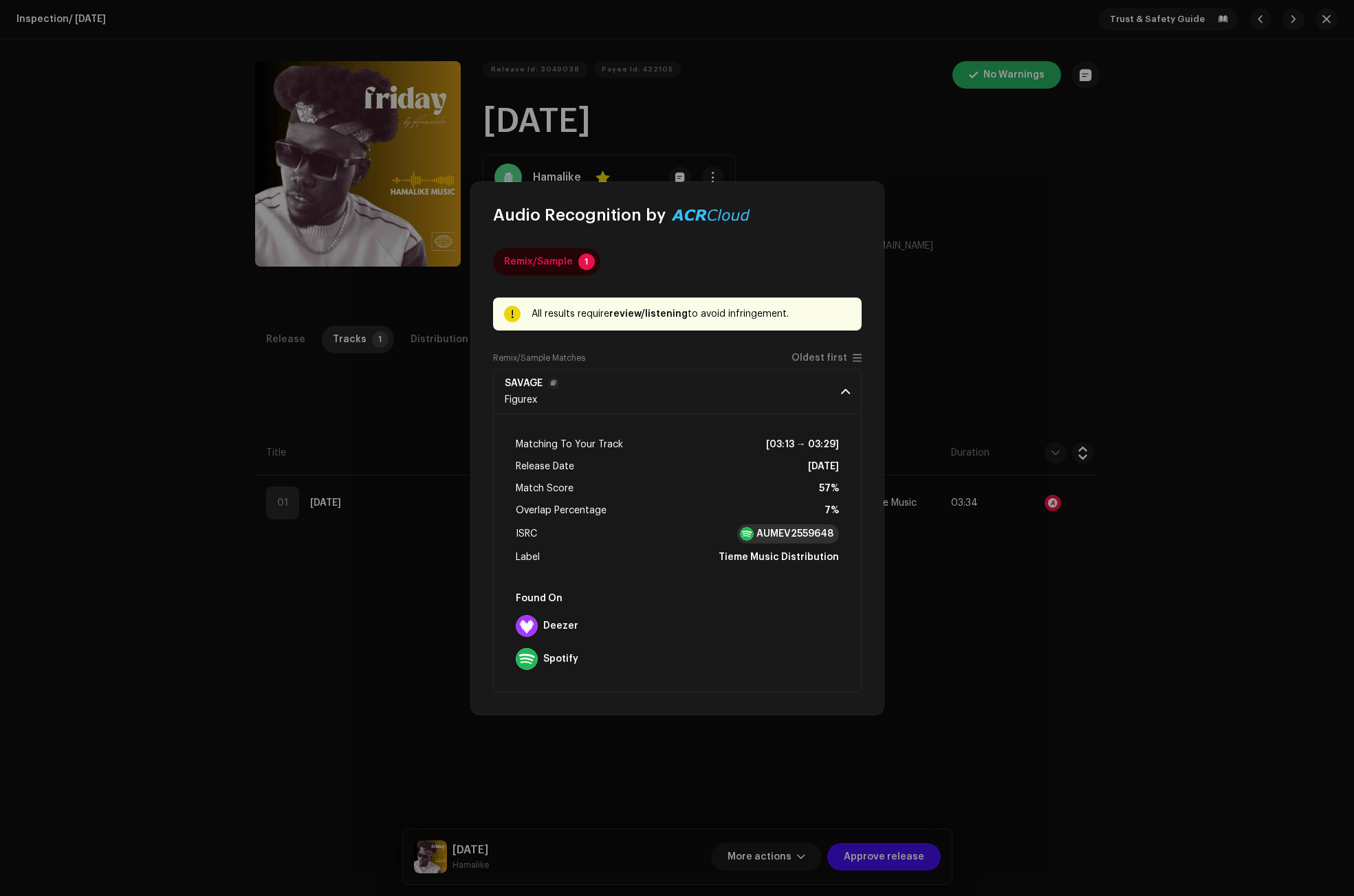
click at [779, 532] on strong "AUMEV2559648" at bounding box center [794, 534] width 77 height 14
click at [558, 626] on strong "Deezer" at bounding box center [561, 626] width 35 height 11
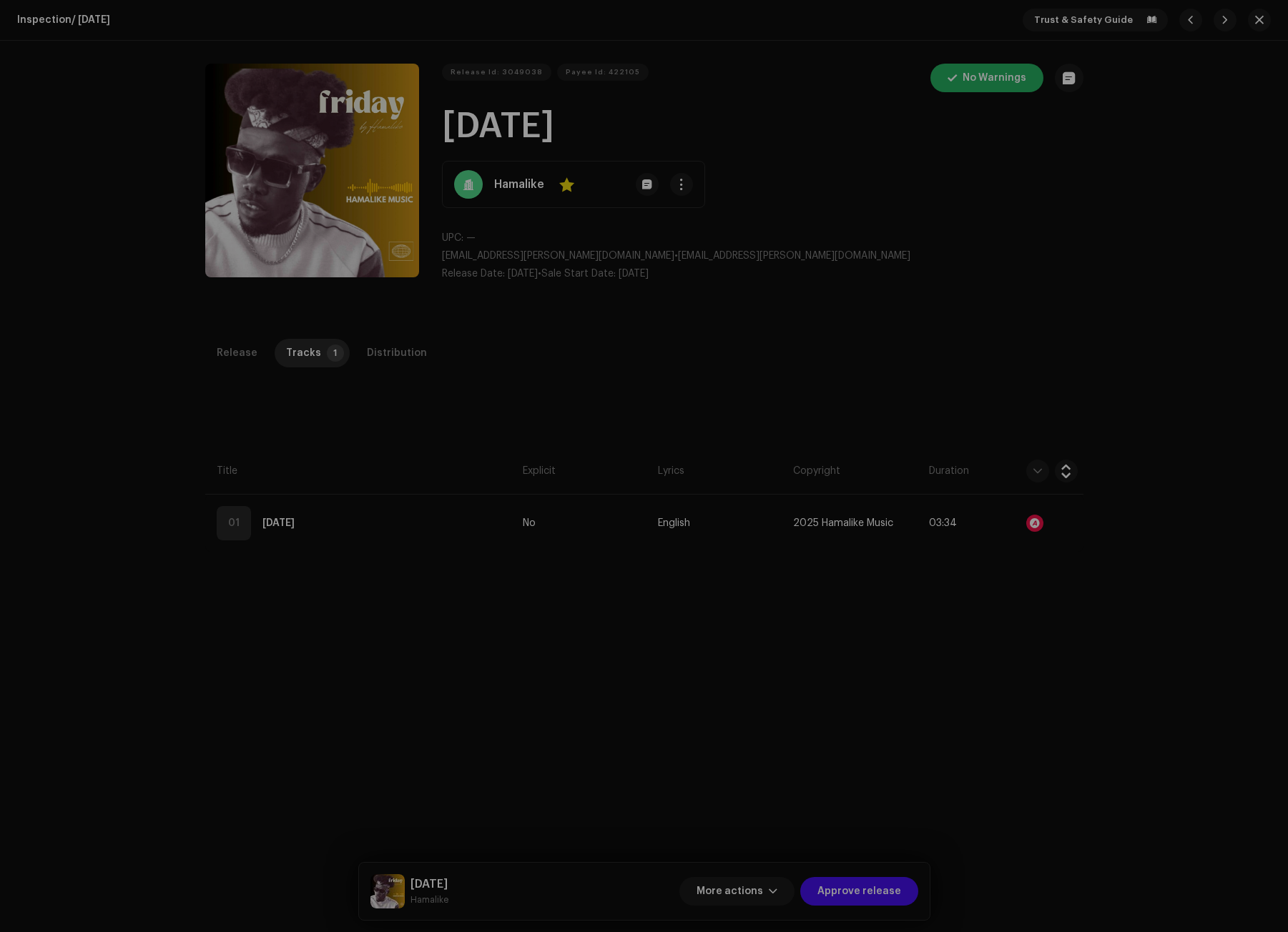
click at [217, 576] on div "Audio Recognition by Remix/Sample 1 All results require review/listening to avo…" at bounding box center [644, 466] width 1288 height 932
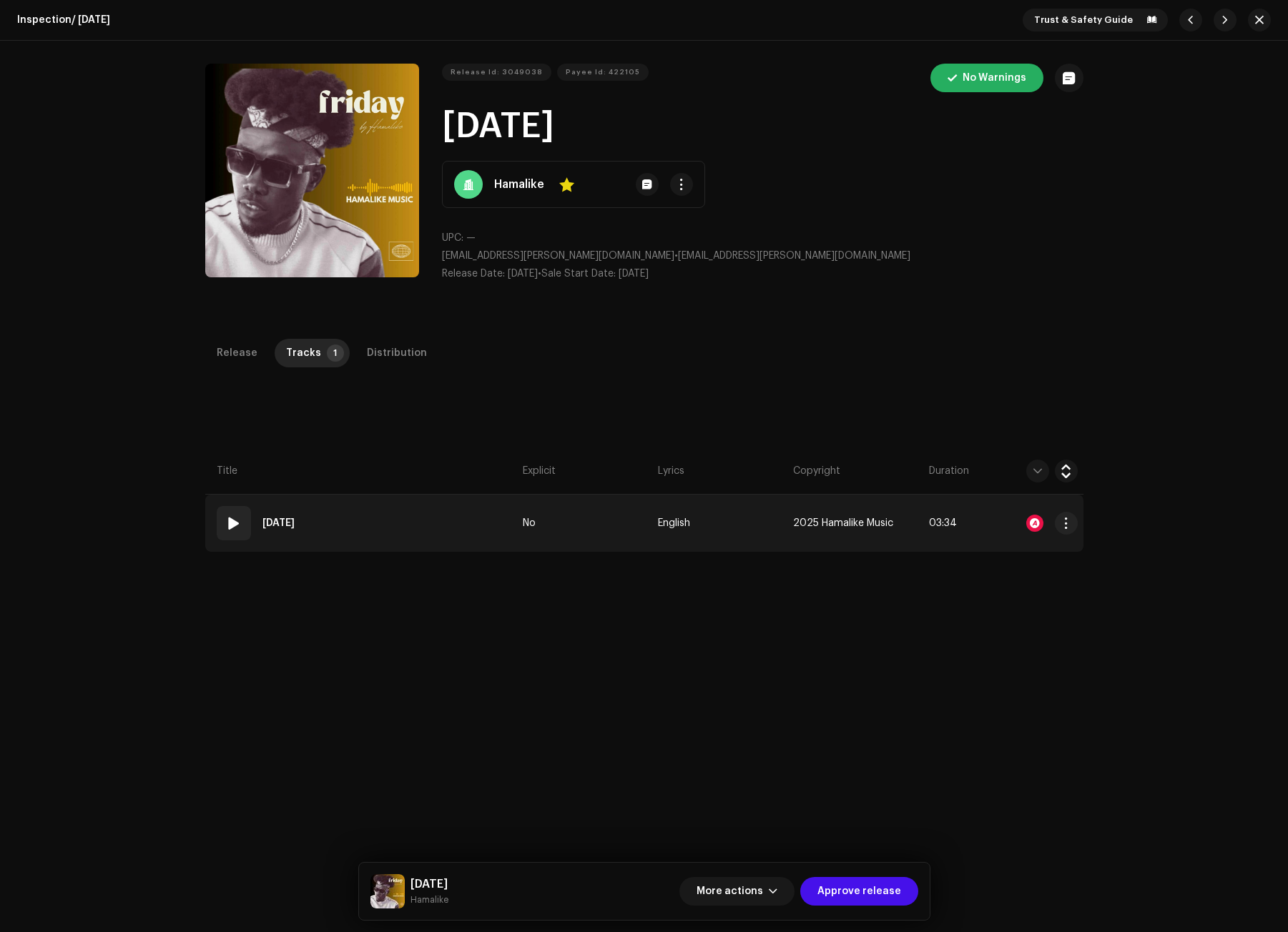
click at [227, 521] on span at bounding box center [234, 523] width 17 height 17
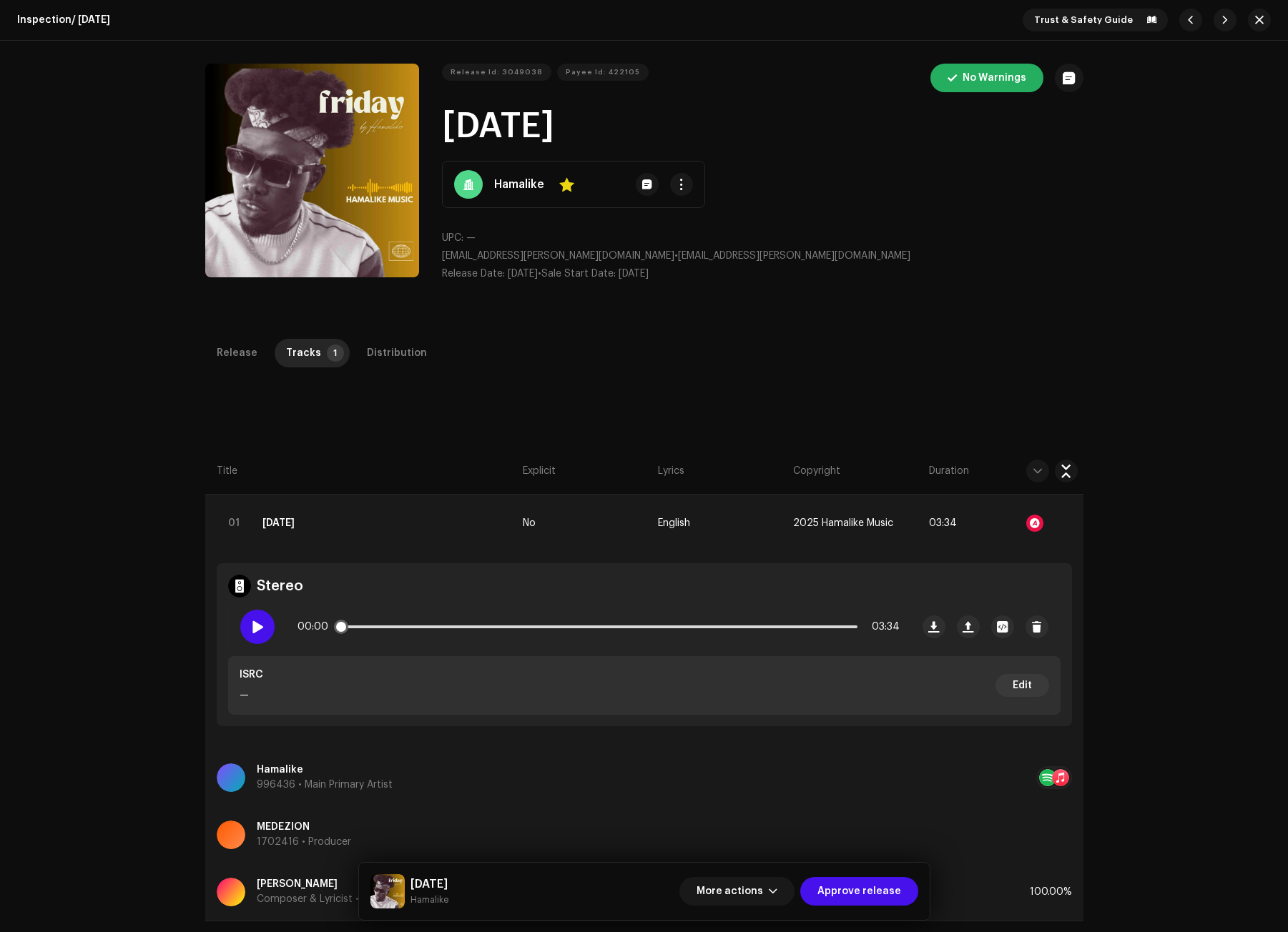
click at [251, 620] on div at bounding box center [257, 626] width 34 height 34
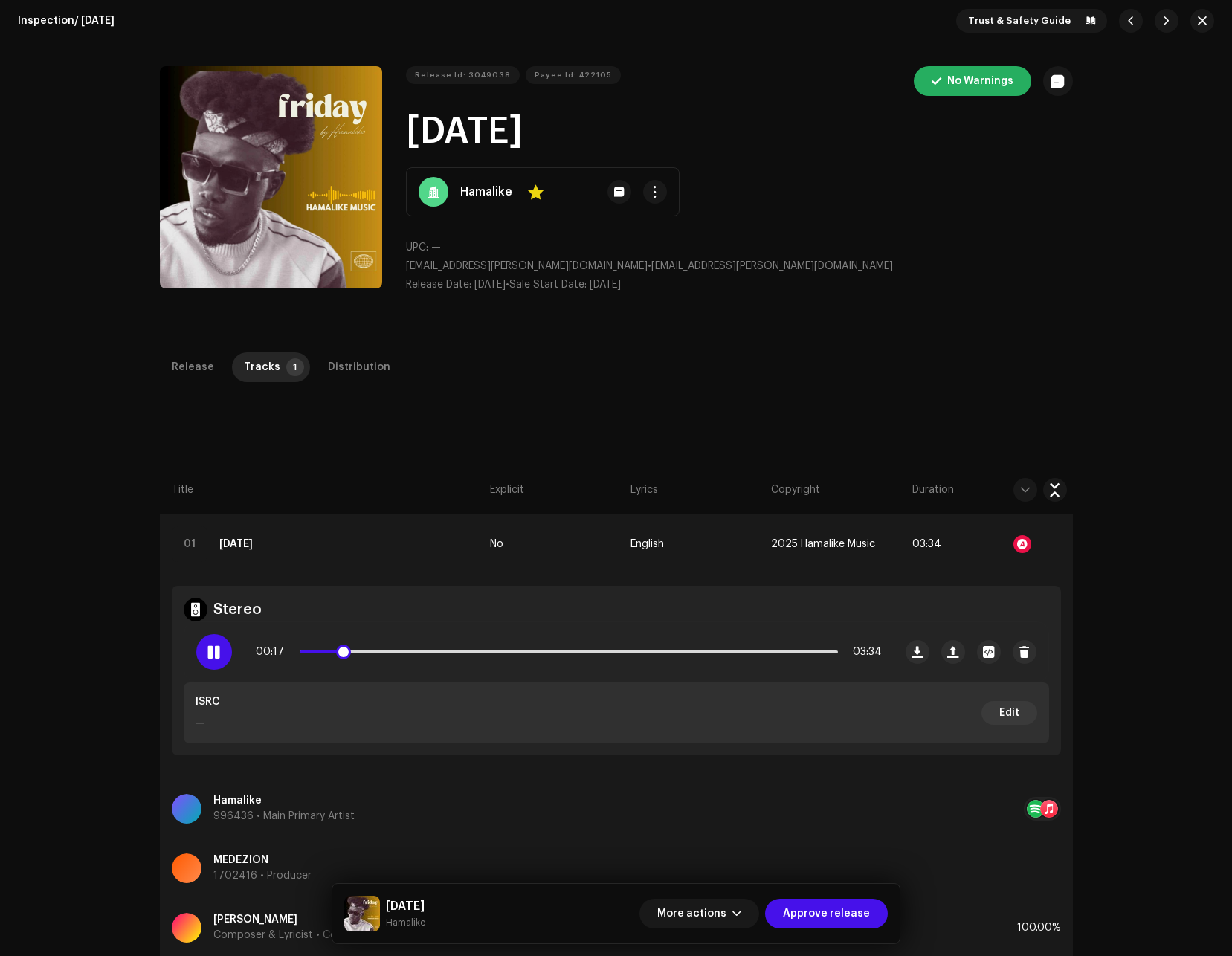
click at [208, 650] on span at bounding box center [214, 652] width 12 height 11
click at [353, 368] on div "Distribution" at bounding box center [359, 367] width 63 height 30
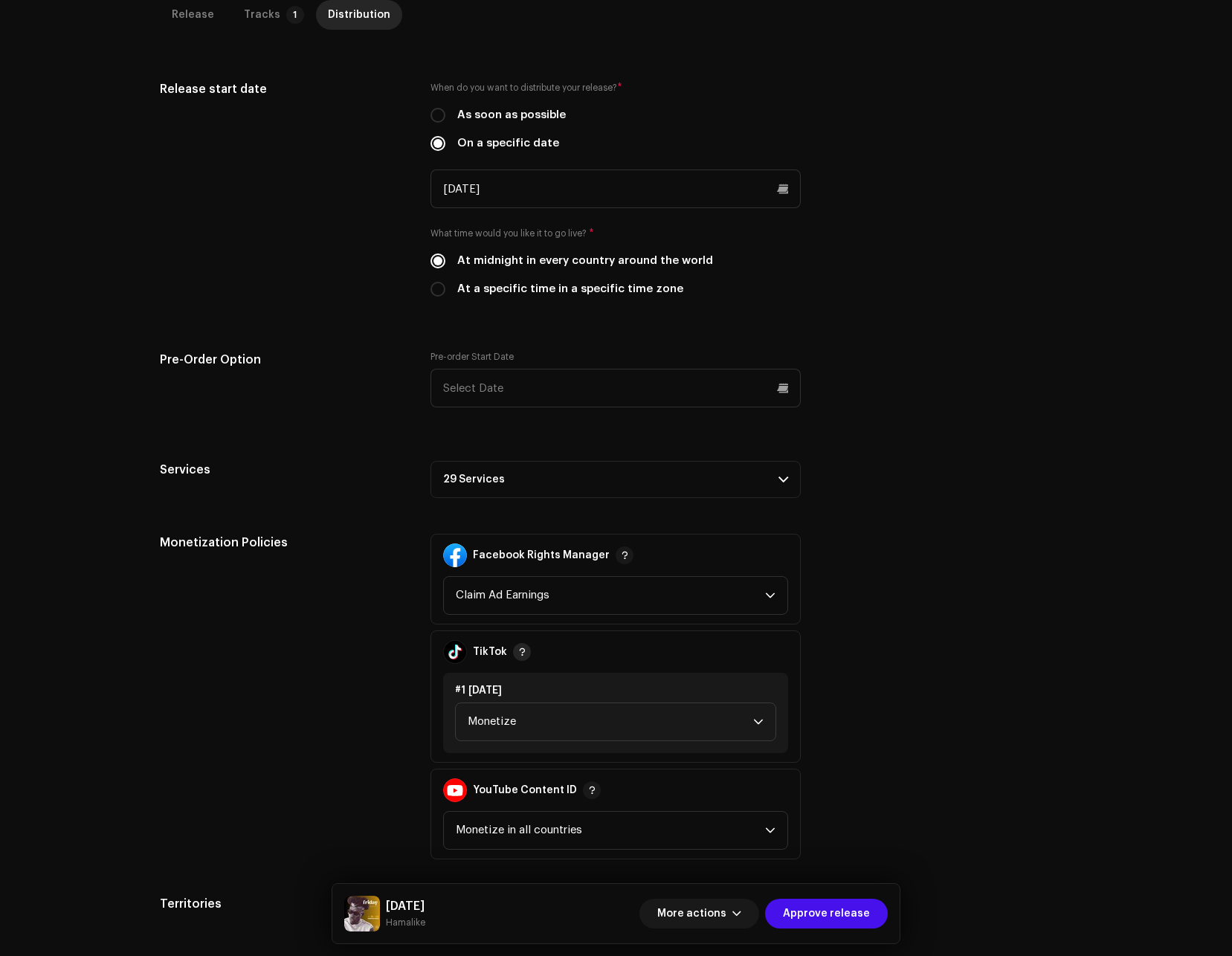
scroll to position [446, 0]
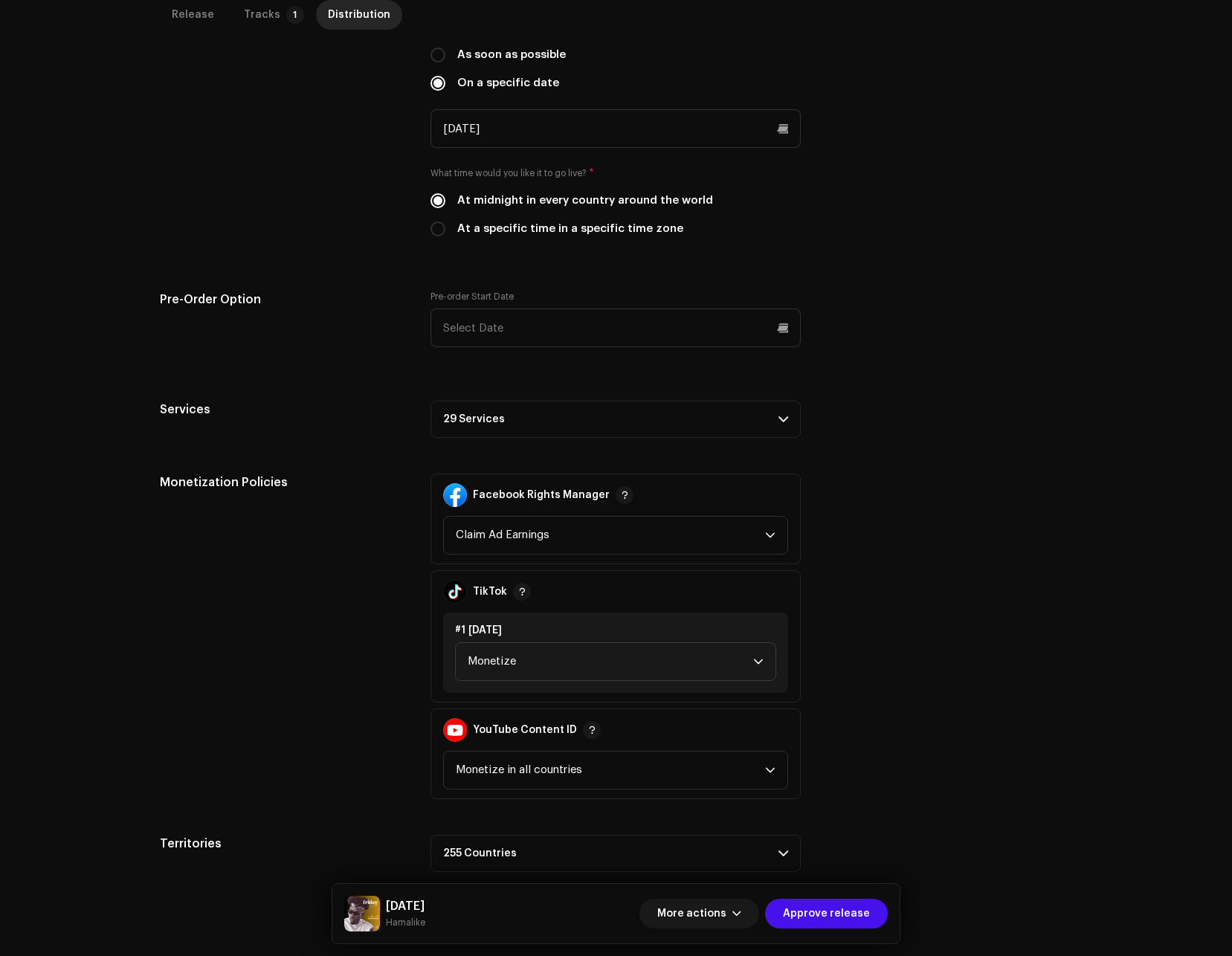
click at [492, 417] on p-accordion-header "29 Services" at bounding box center [616, 418] width 370 height 37
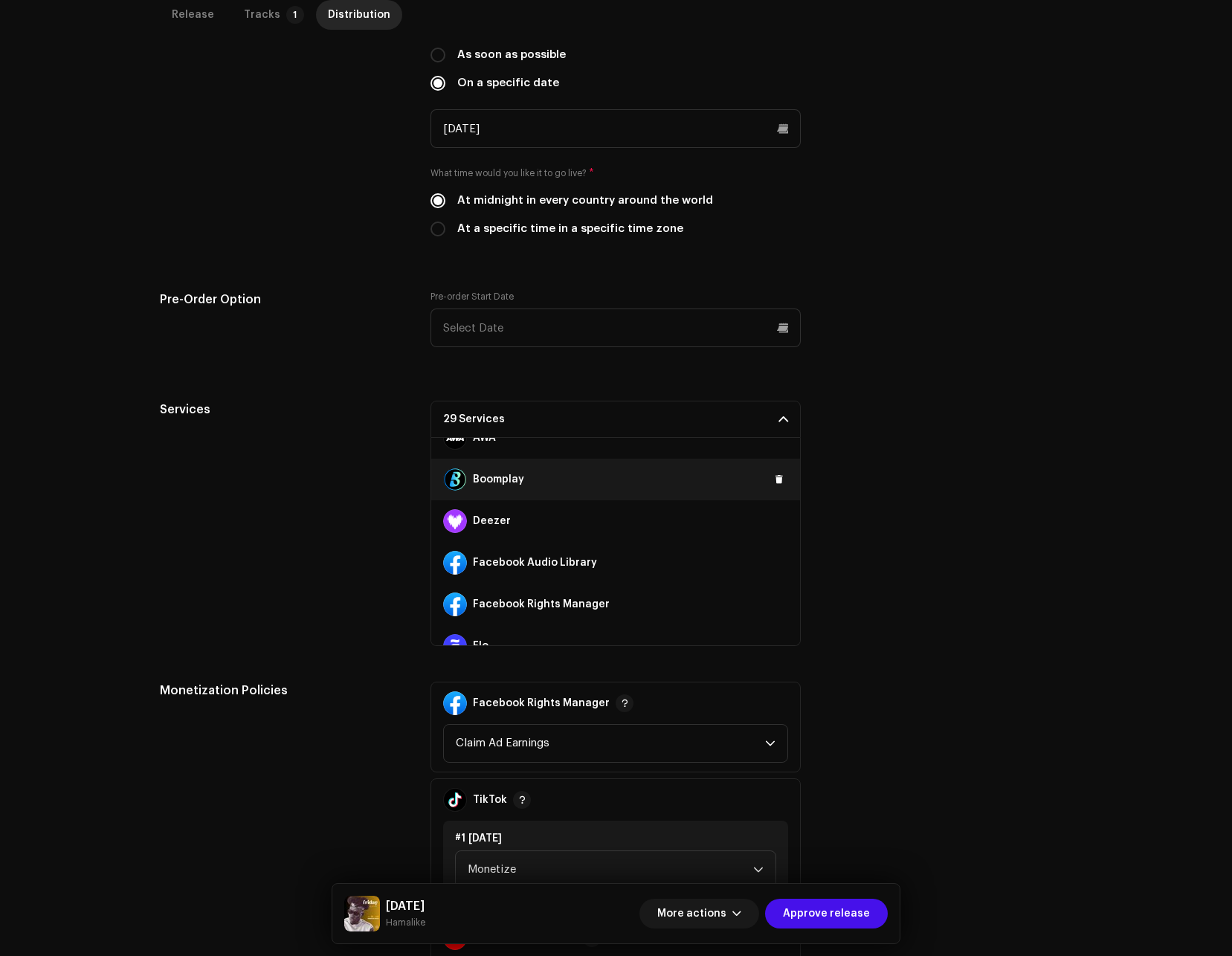
scroll to position [149, 0]
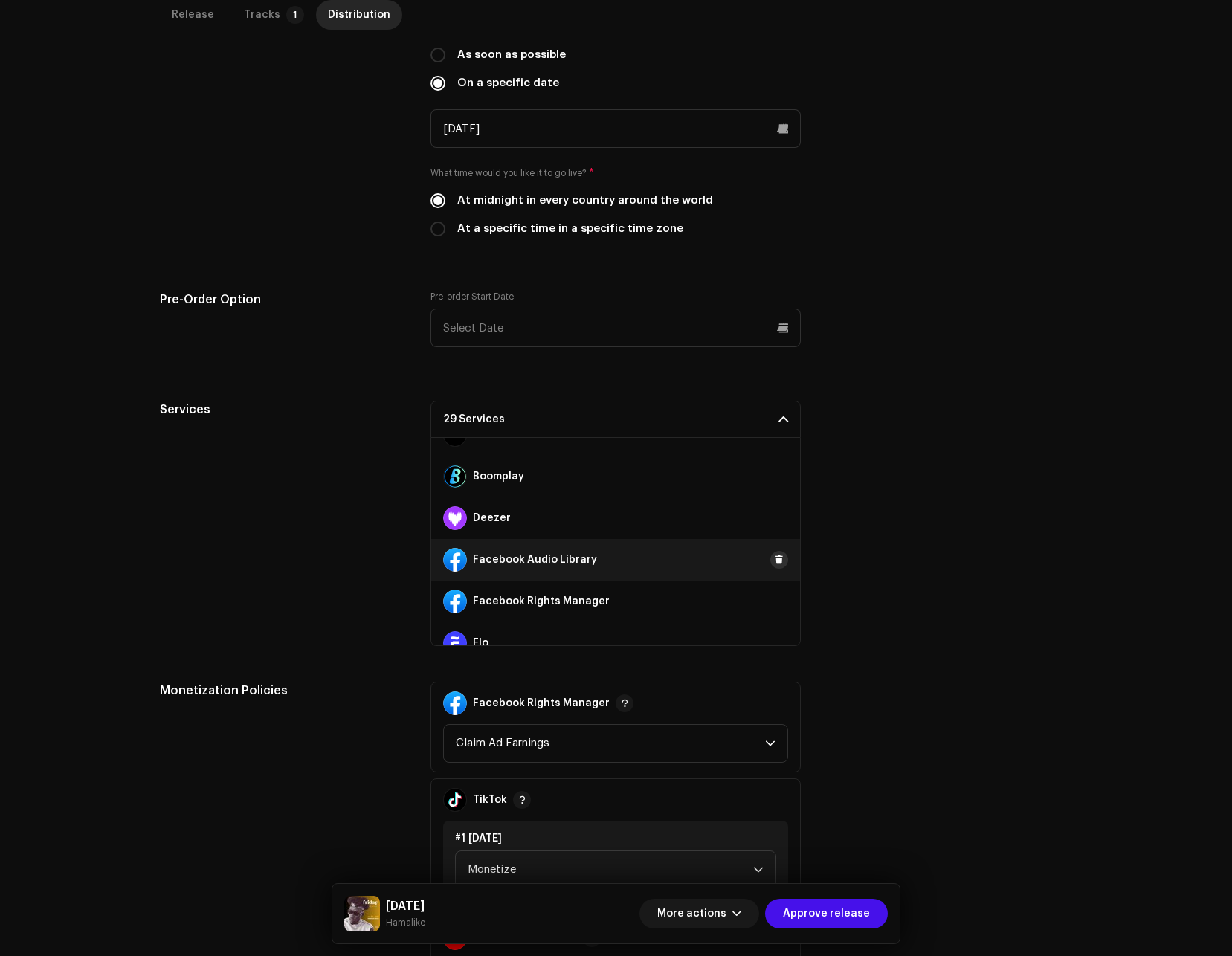
click at [778, 558] on button at bounding box center [779, 559] width 18 height 18
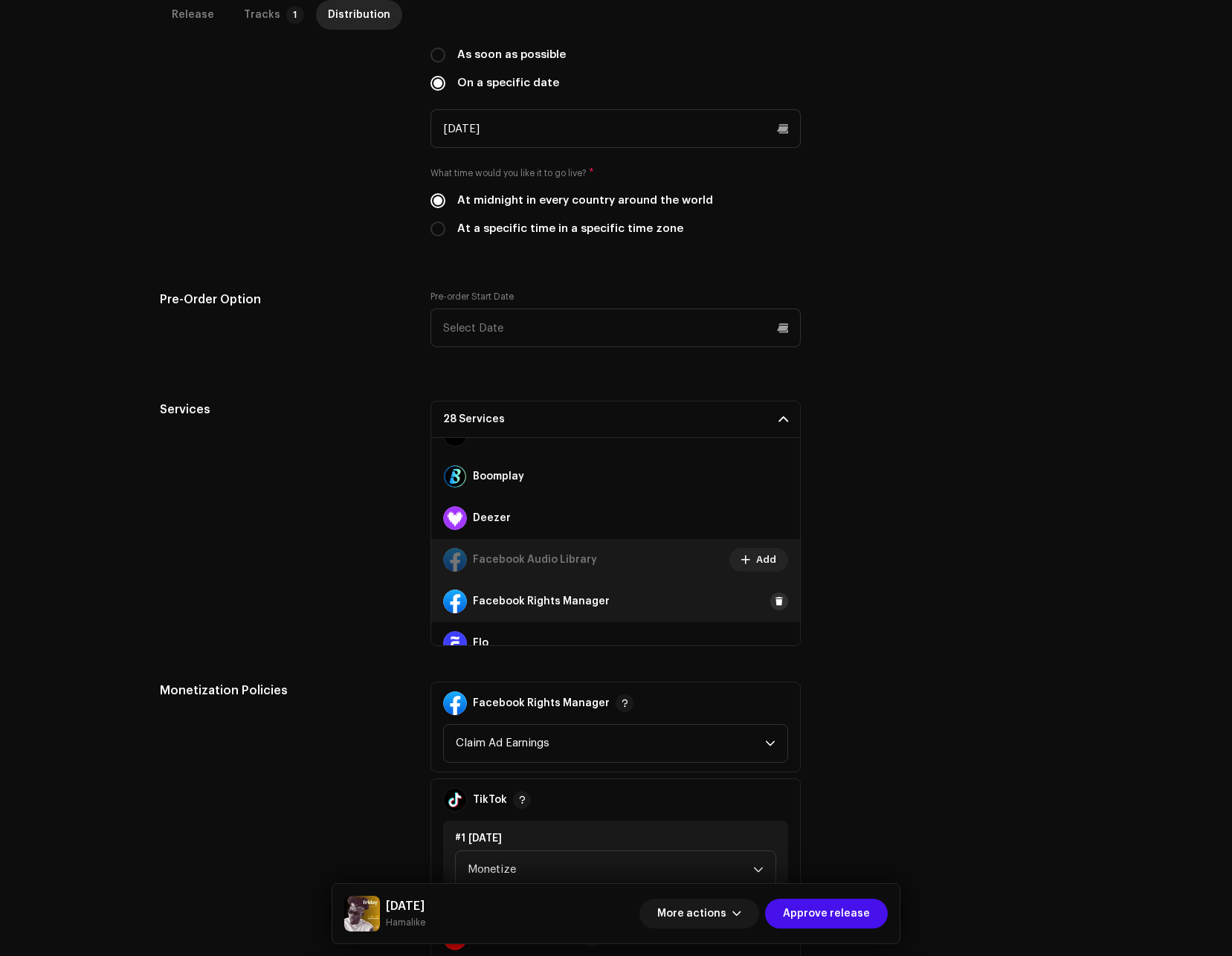
click at [775, 600] on span at bounding box center [779, 601] width 9 height 11
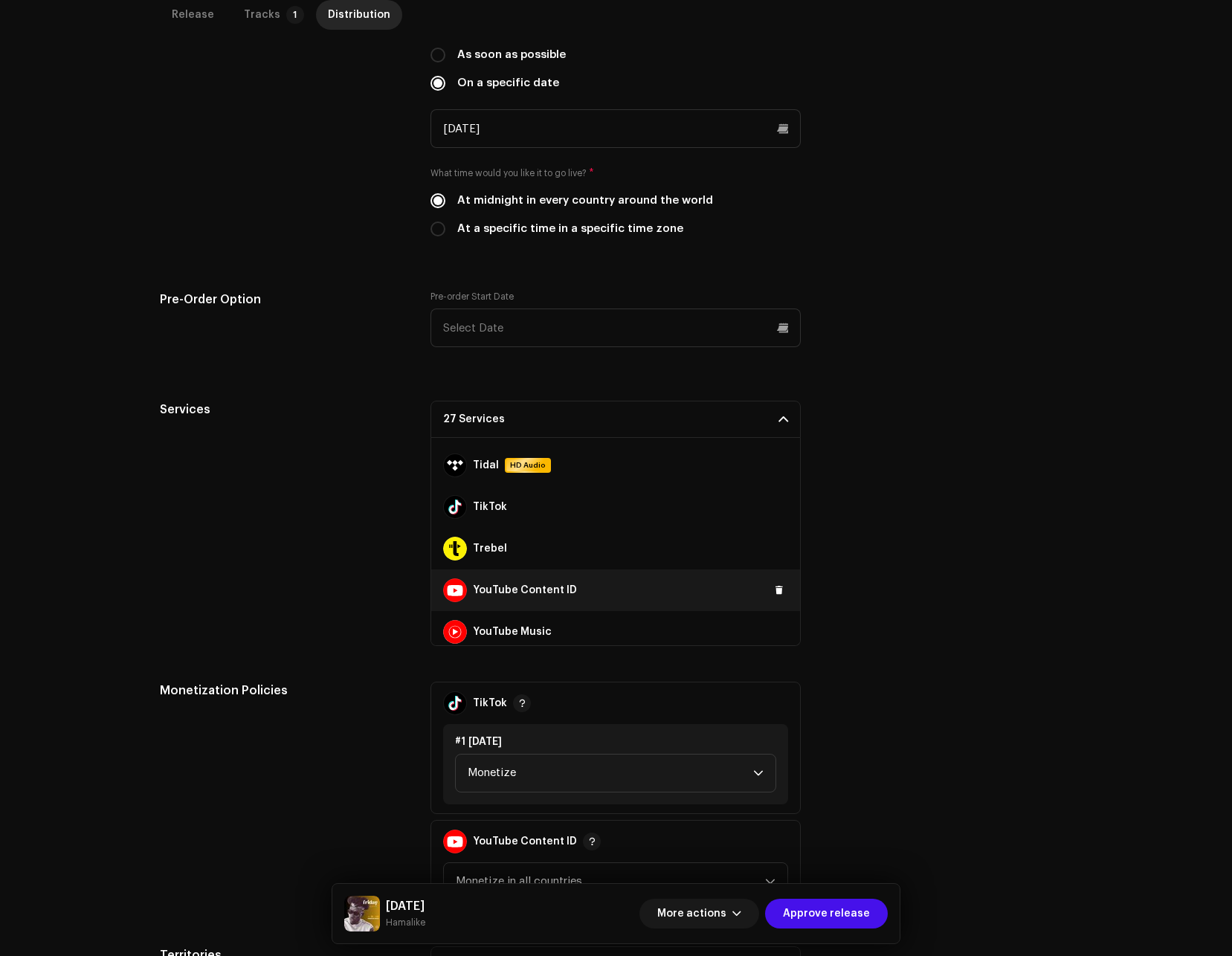
scroll to position [1000, 0]
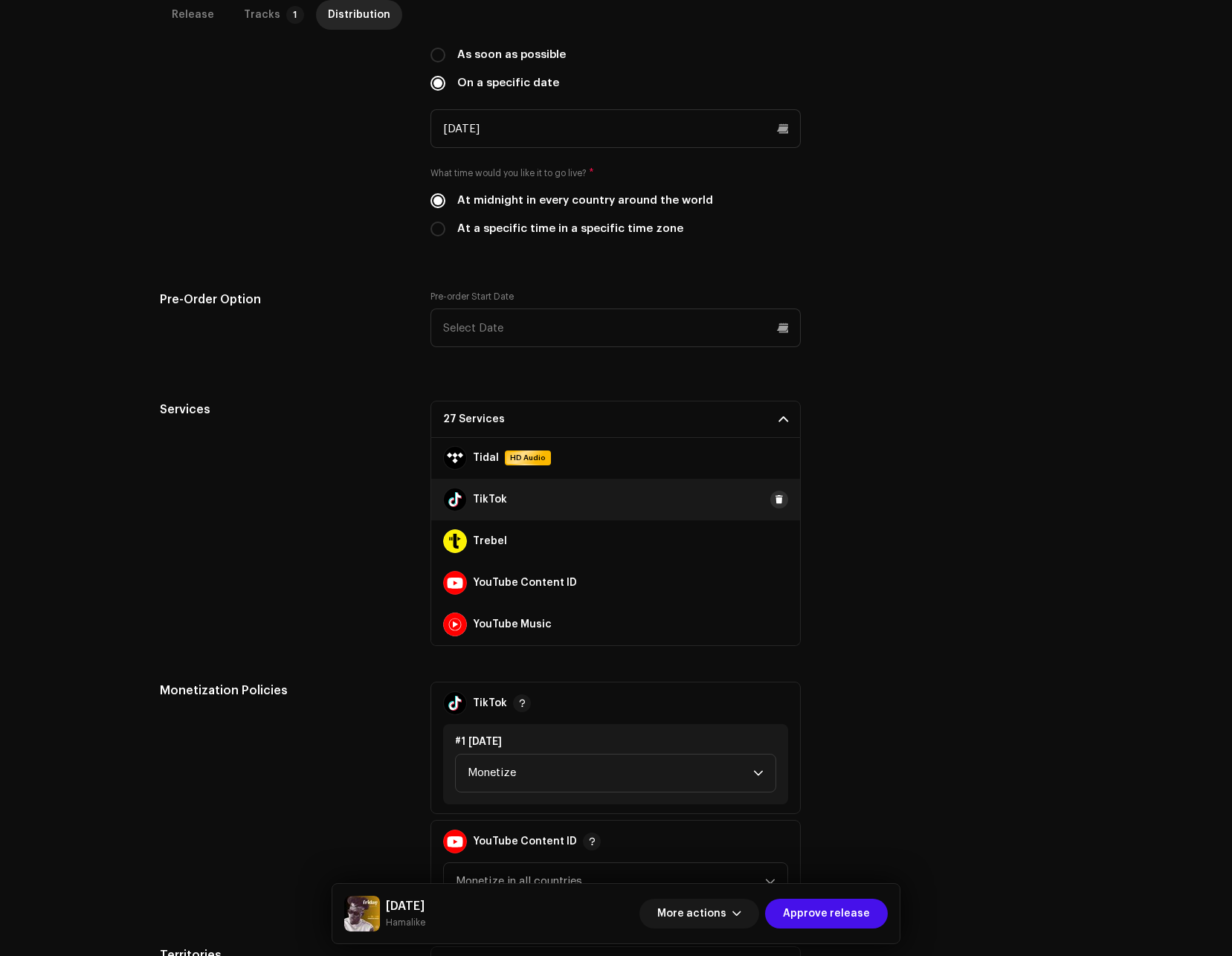
click at [775, 495] on span at bounding box center [779, 499] width 9 height 11
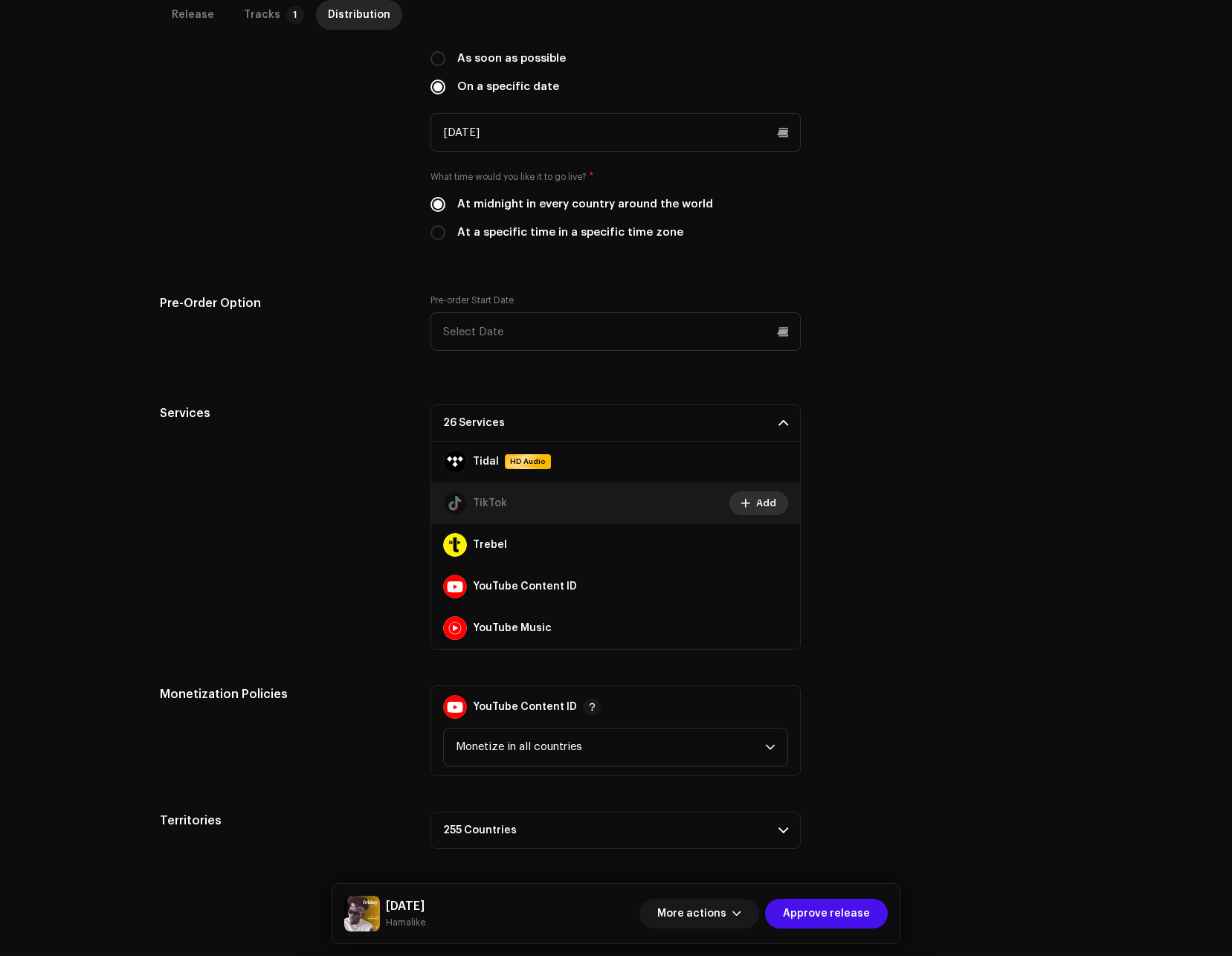
scroll to position [442, 0]
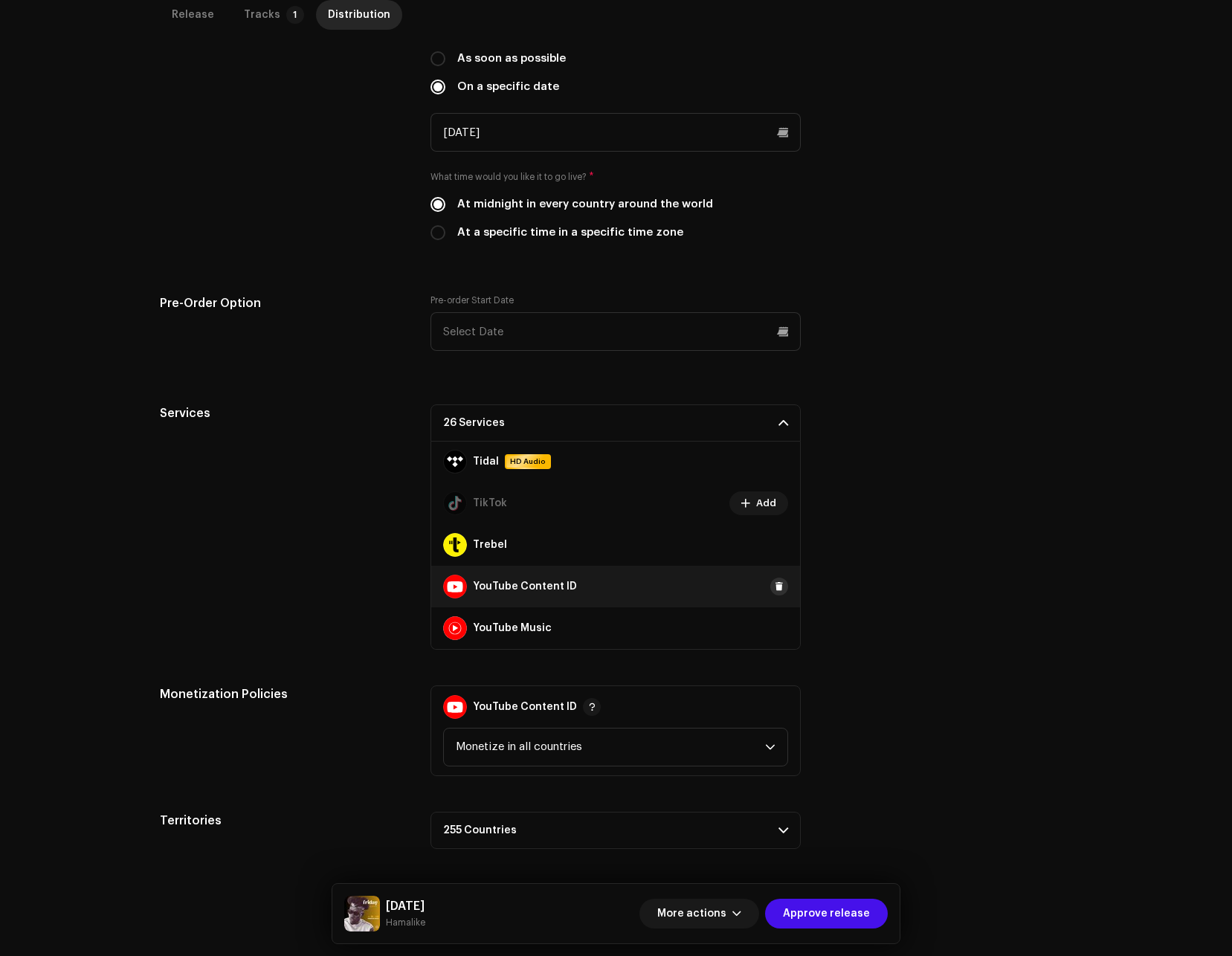
click at [775, 583] on span at bounding box center [779, 586] width 9 height 11
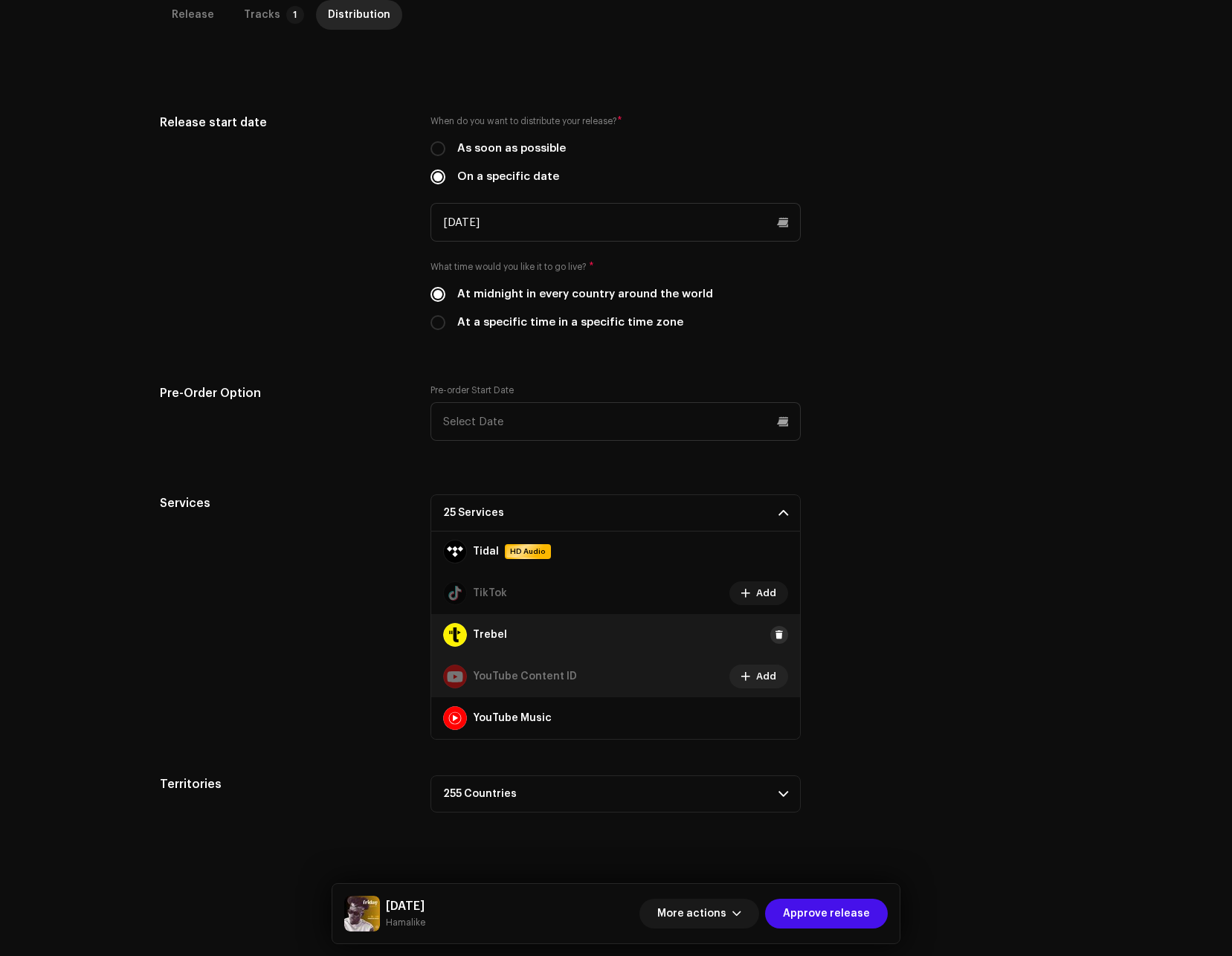
scroll to position [353, 0]
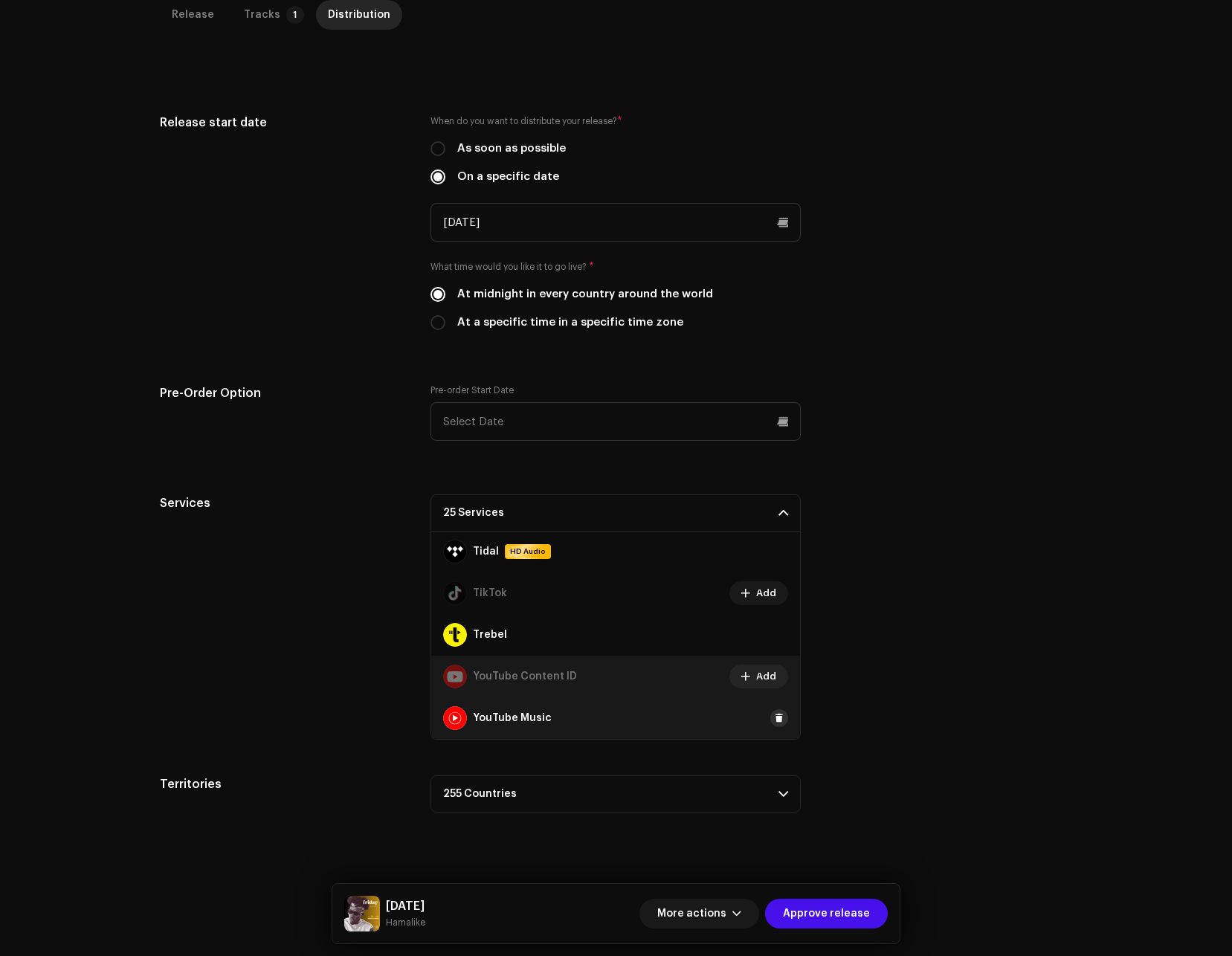
click at [777, 717] on button at bounding box center [779, 718] width 18 height 18
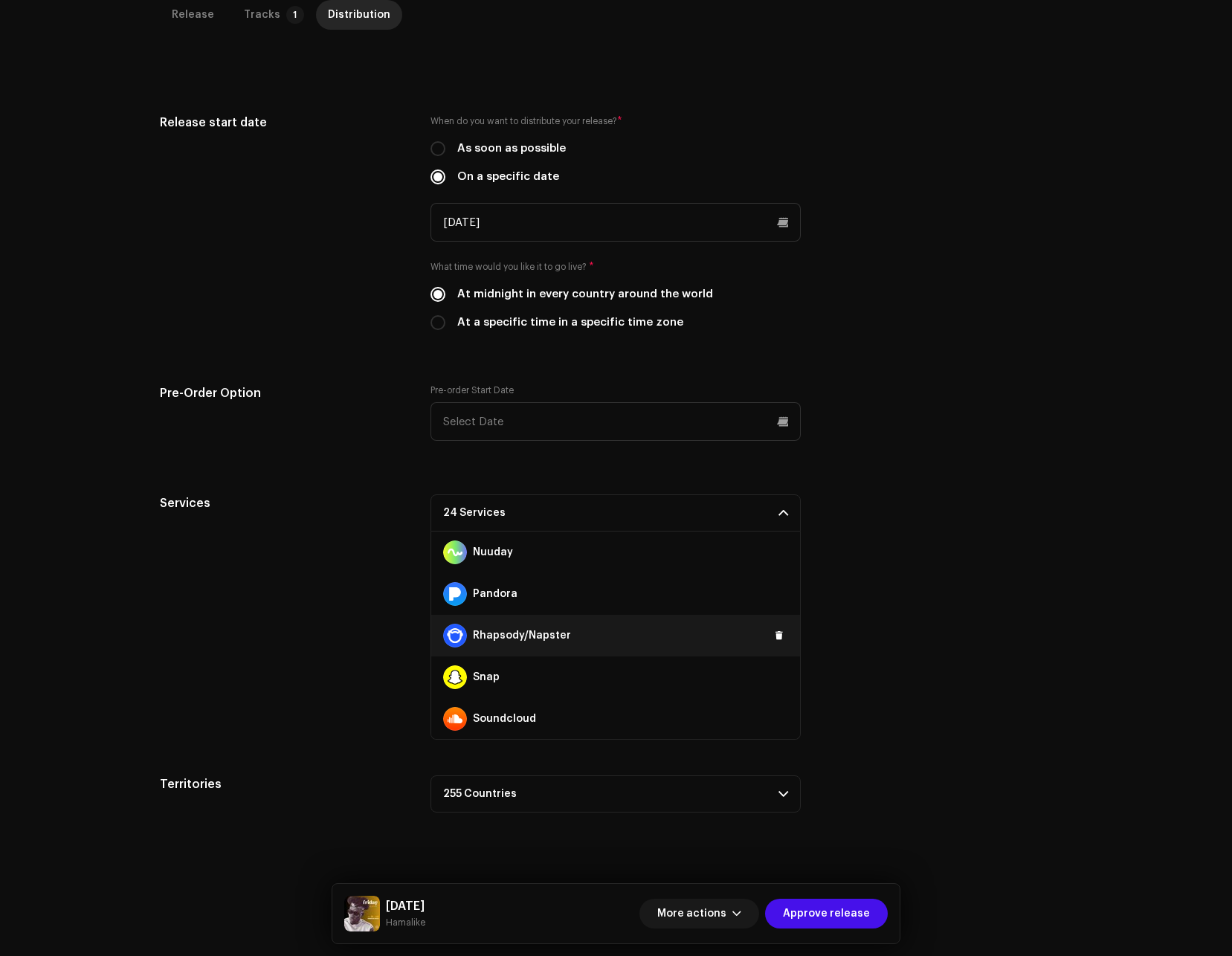
scroll to position [702, 0]
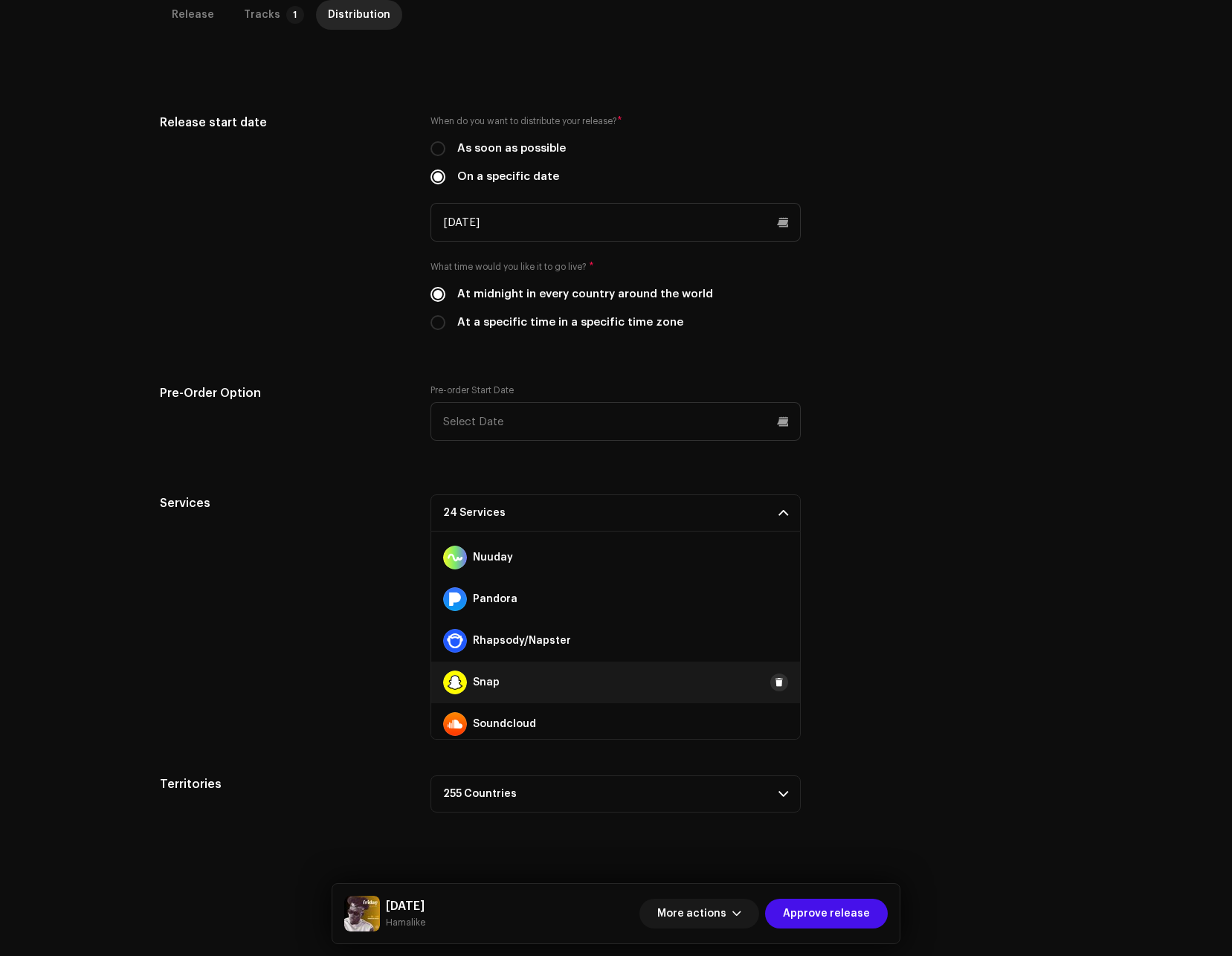
click at [775, 682] on span at bounding box center [779, 682] width 9 height 11
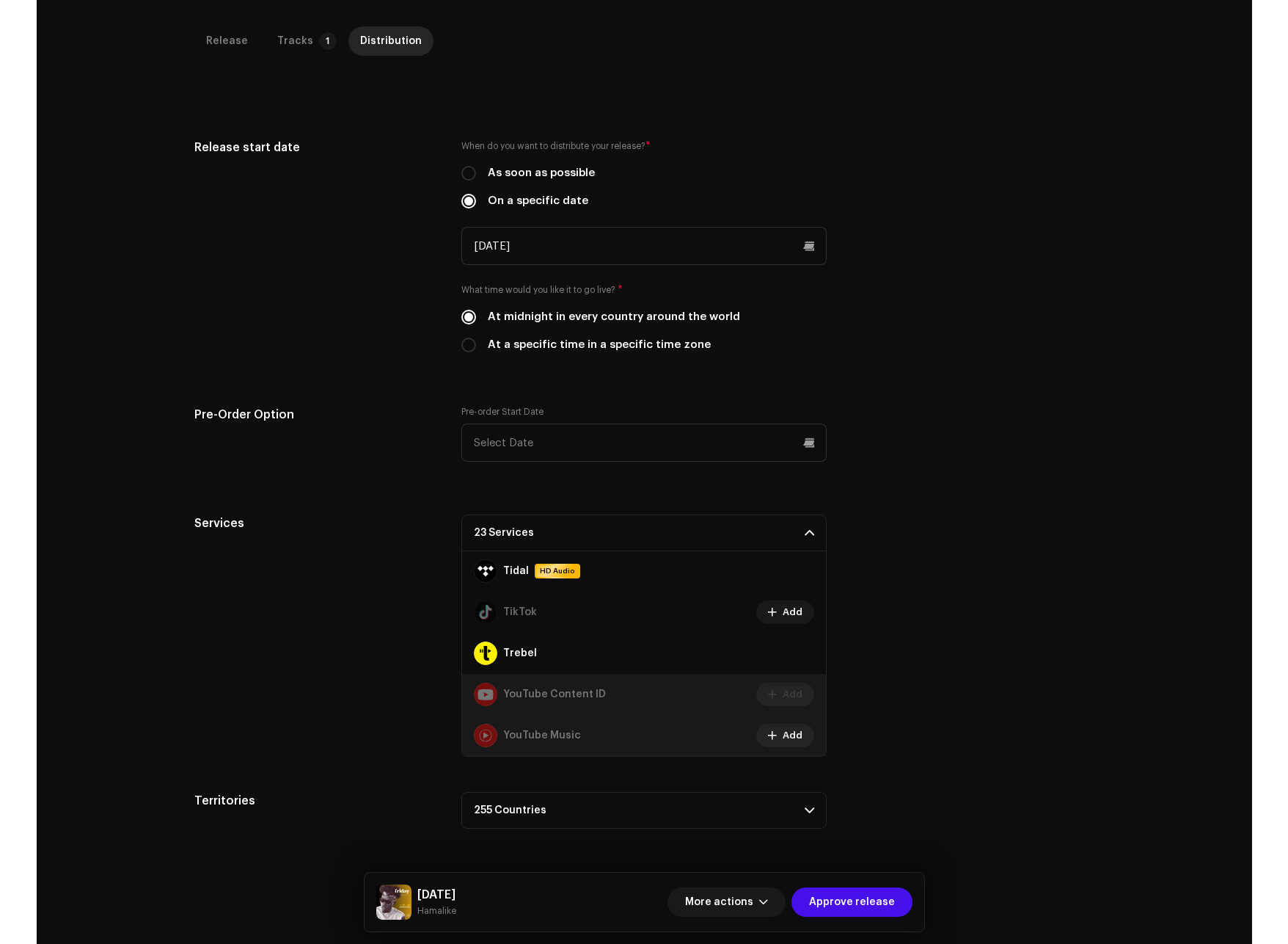
scroll to position [275, 0]
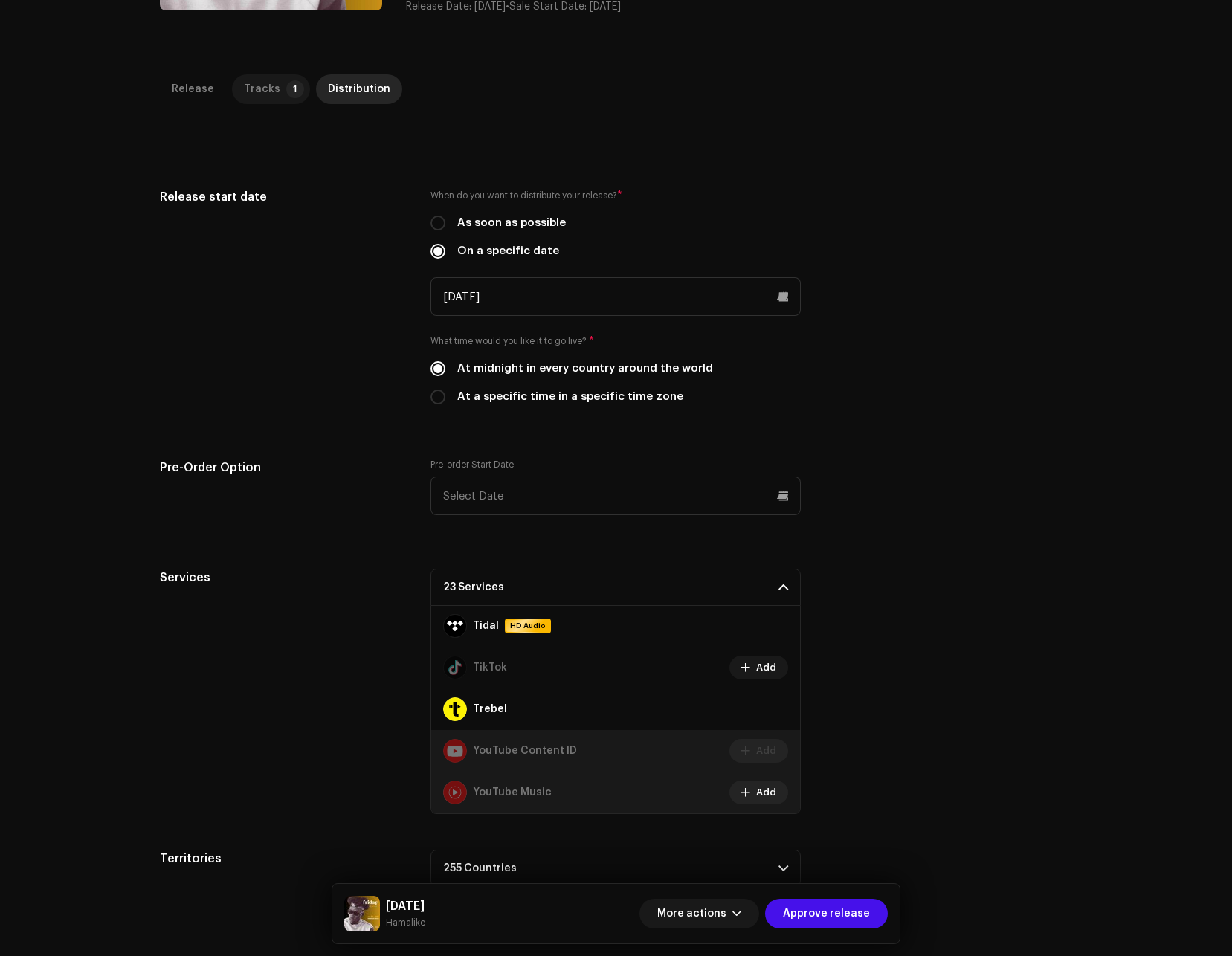
click at [266, 79] on div "Tracks" at bounding box center [262, 89] width 36 height 30
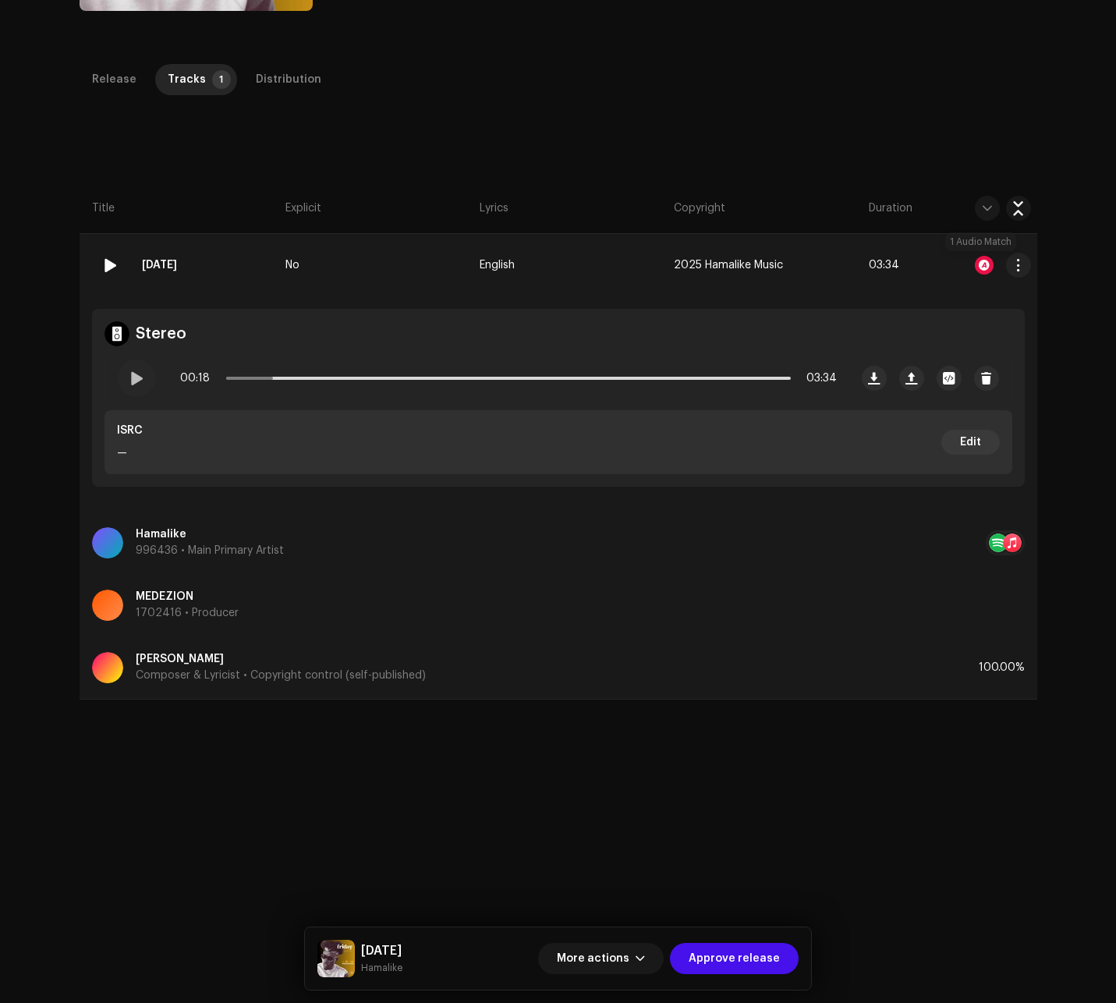
click at [983, 265] on div at bounding box center [984, 265] width 19 height 19
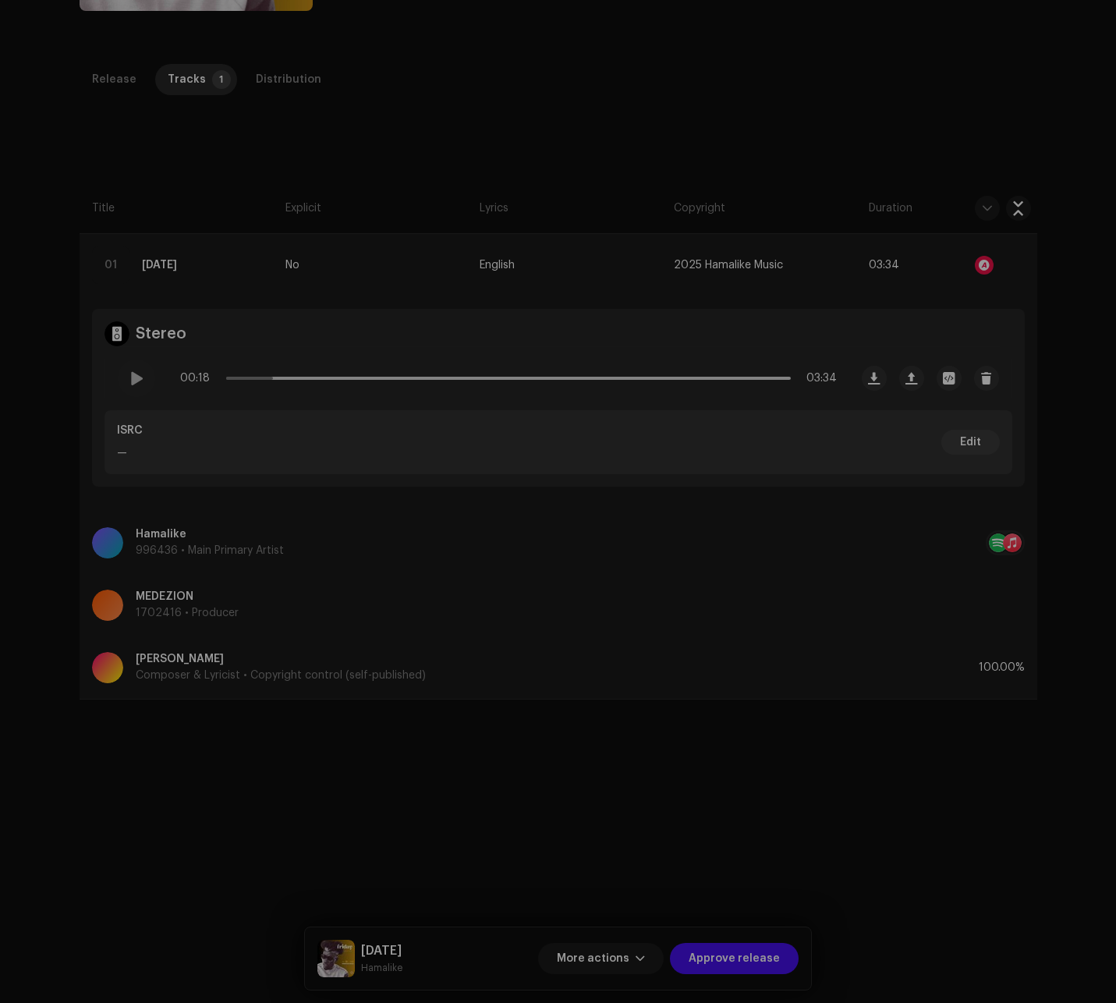
click at [699, 71] on div "Audio Recognition by Remix/Sample 1 All results require review/listening to avo…" at bounding box center [558, 501] width 1116 height 1003
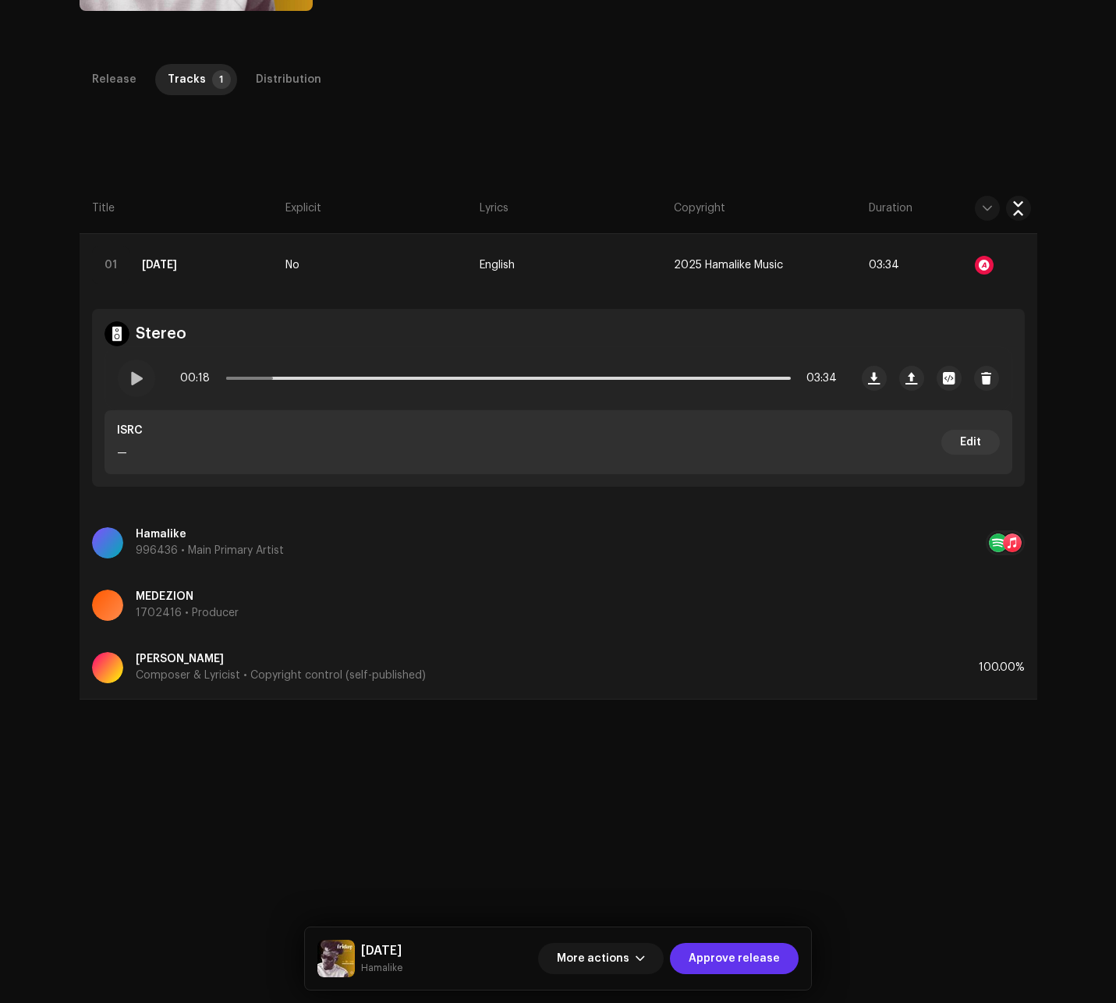
click at [755, 955] on span "Approve release" at bounding box center [734, 958] width 91 height 31
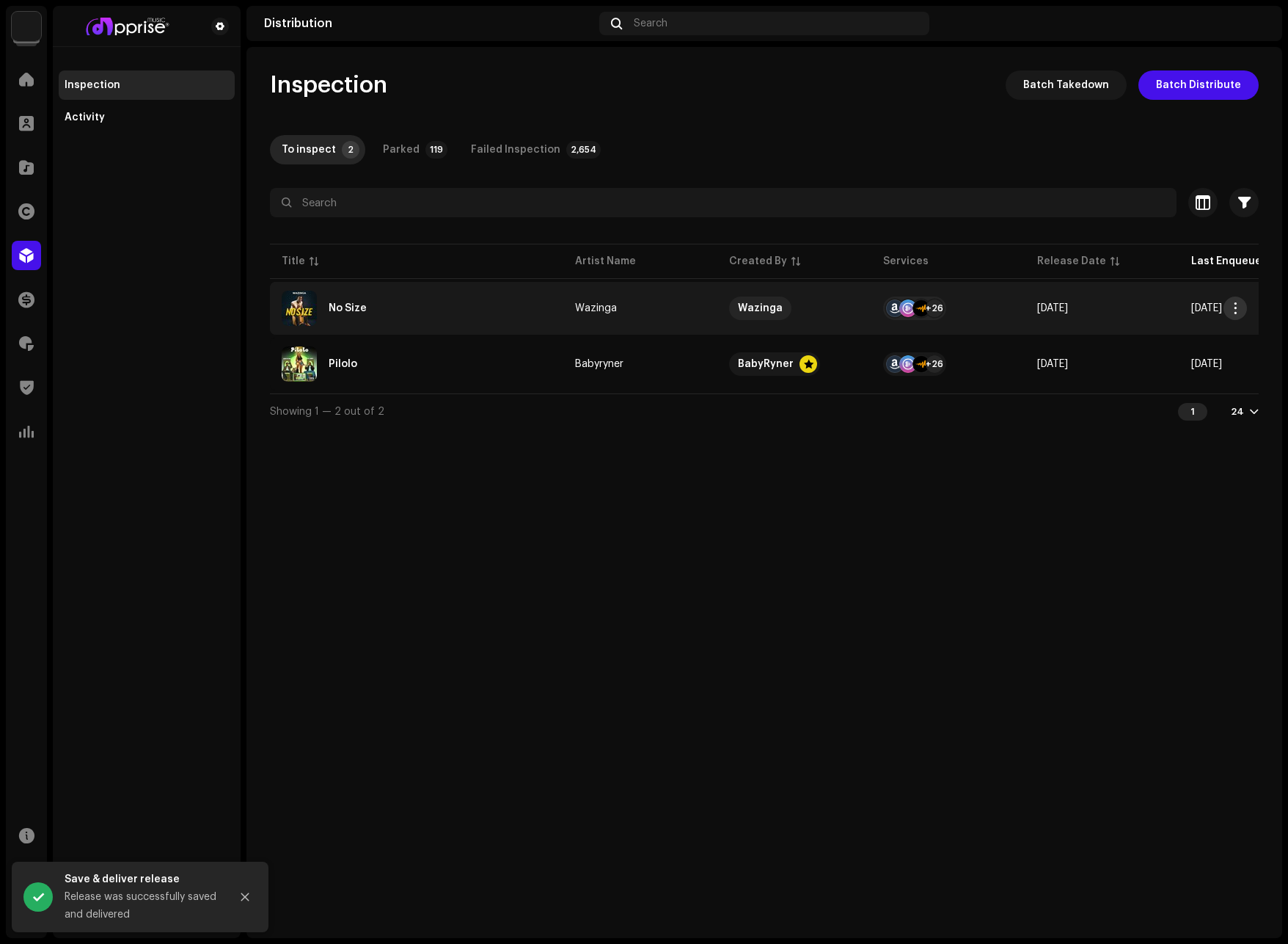
click at [1238, 305] on span "button" at bounding box center [1236, 308] width 11 height 11
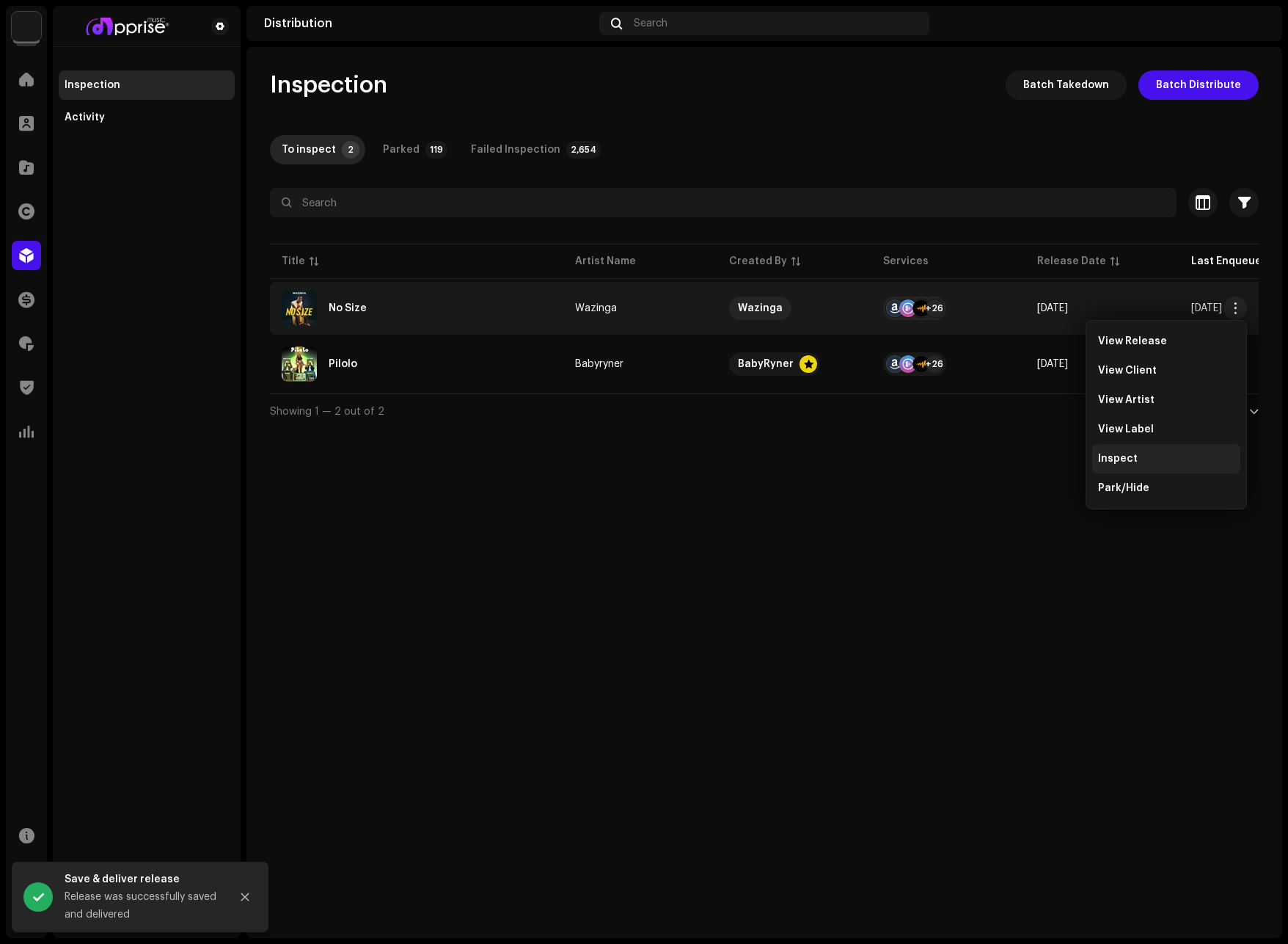
click at [1127, 456] on span "Inspect" at bounding box center [1118, 458] width 40 height 11
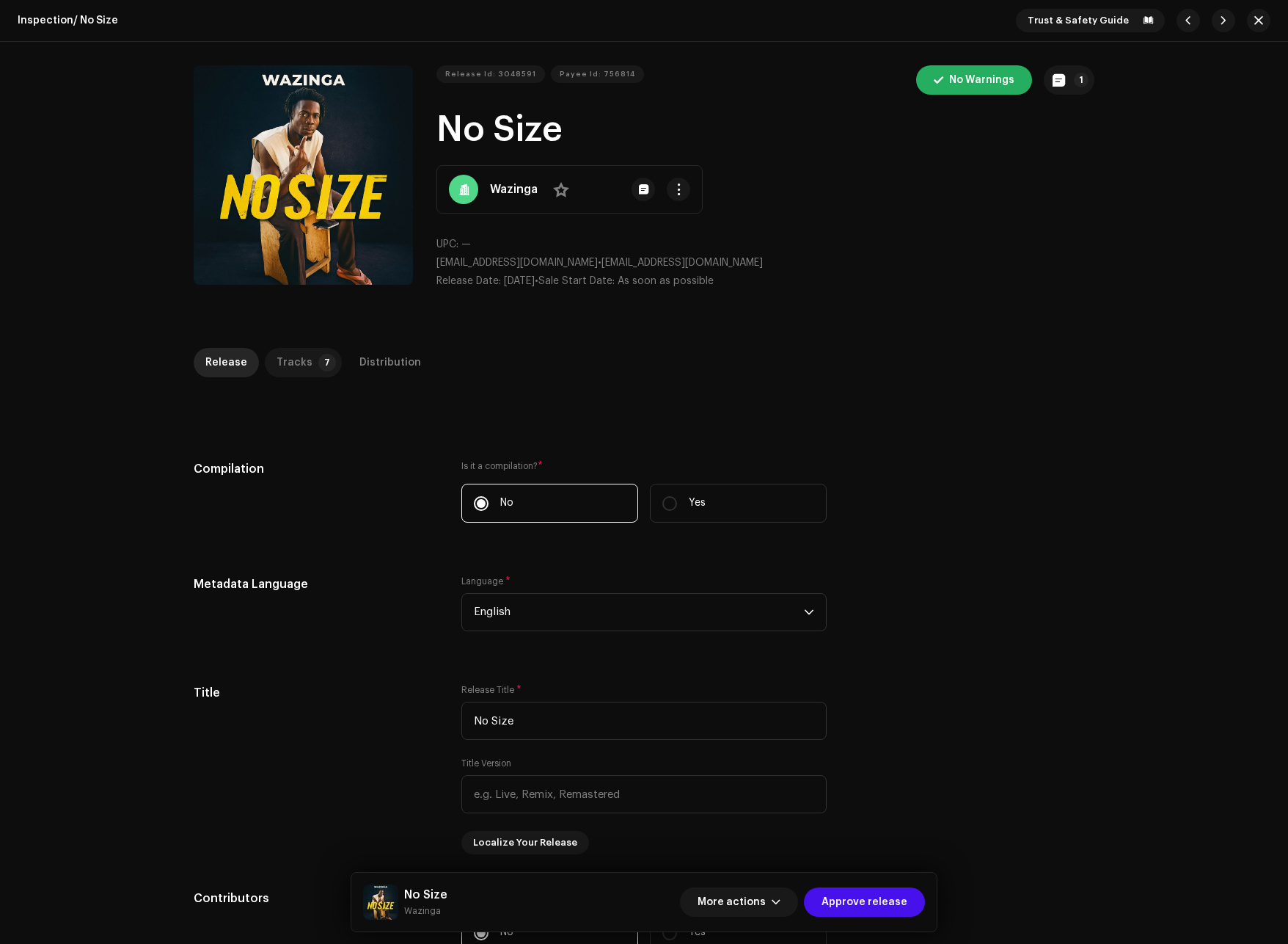
click at [292, 363] on div "Tracks" at bounding box center [294, 362] width 36 height 29
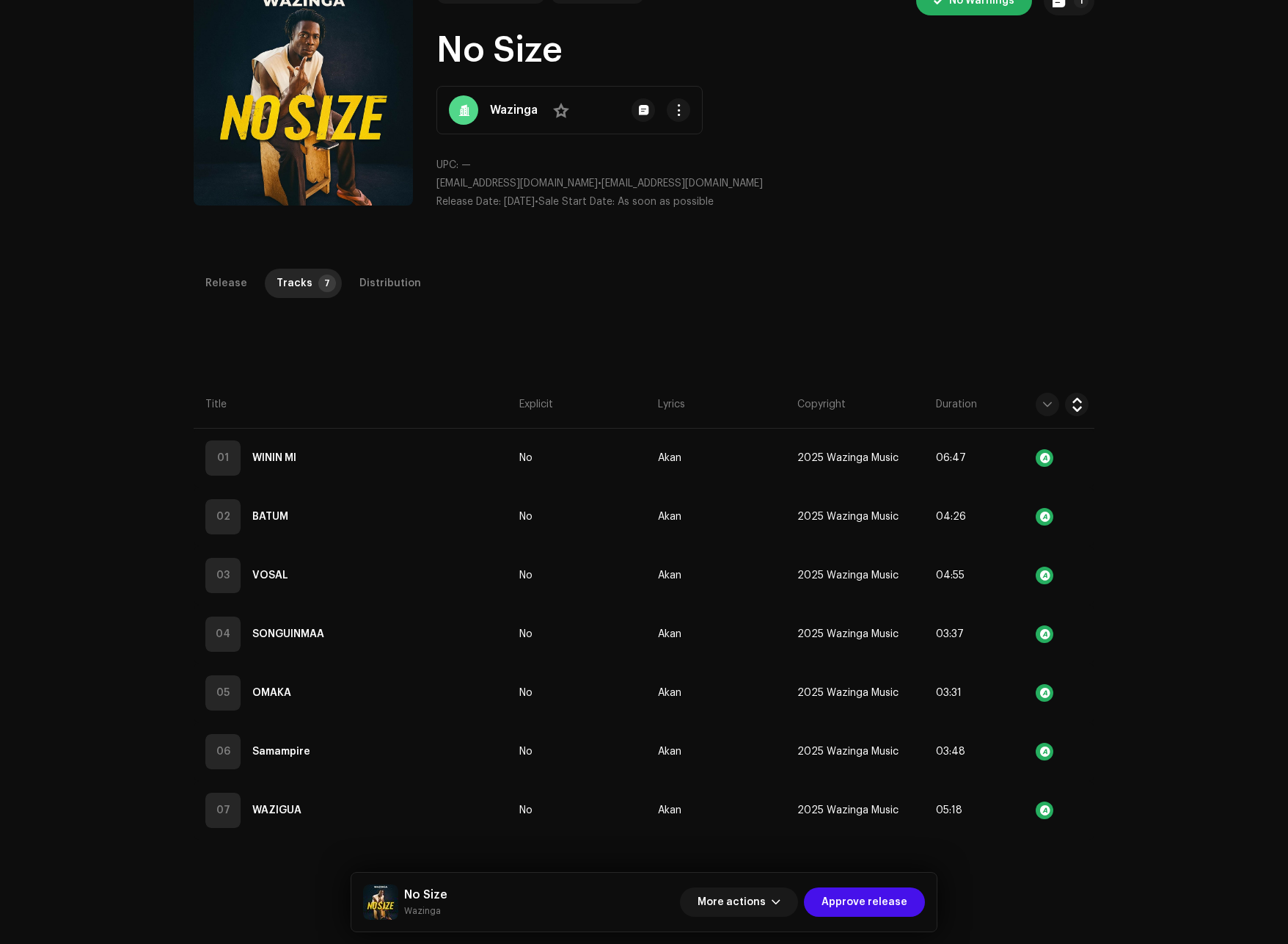
scroll to position [73, 0]
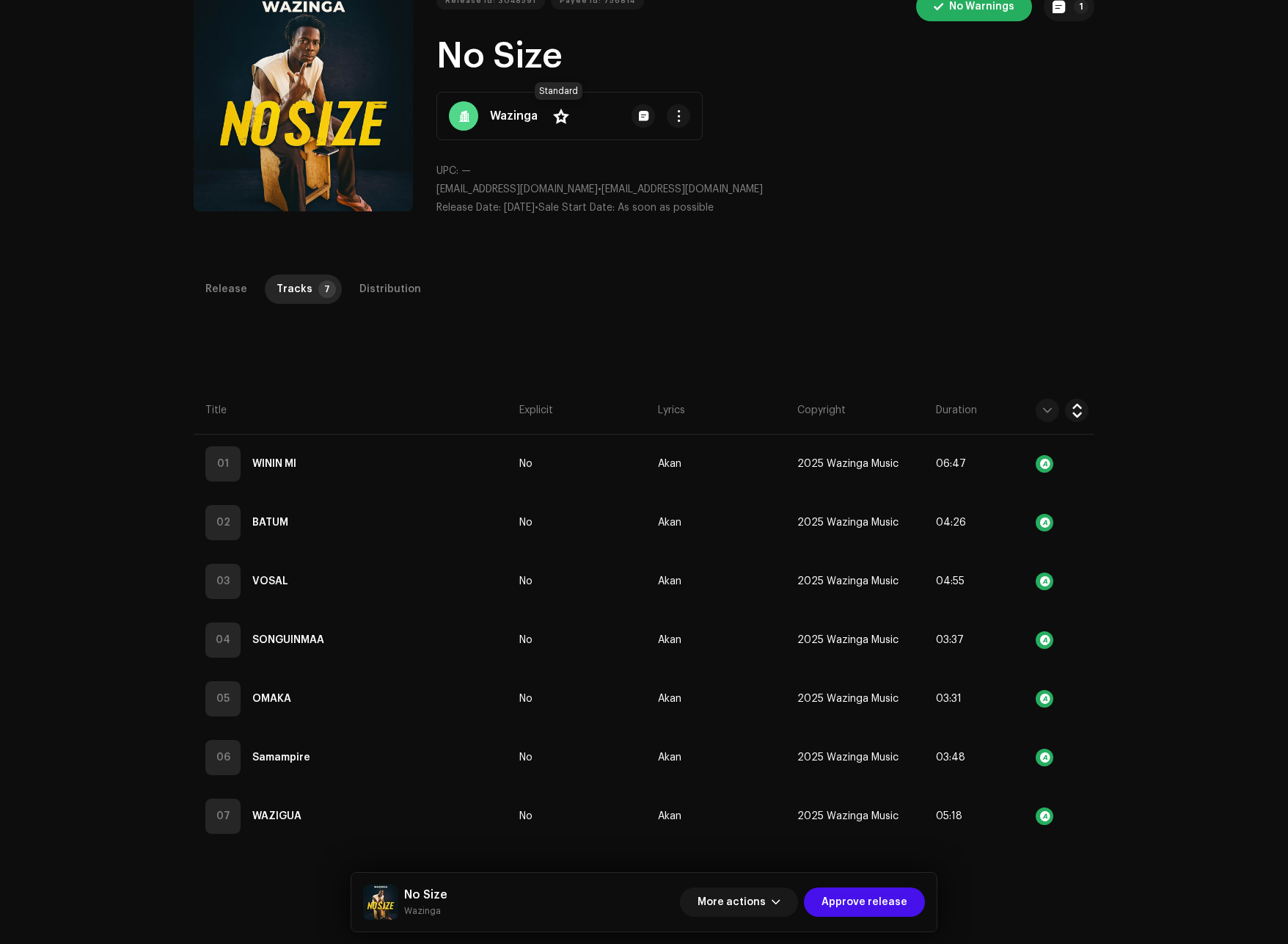
drag, startPoint x: 555, startPoint y: 114, endPoint x: 553, endPoint y: 135, distance: 21.1
click at [555, 114] on span at bounding box center [561, 116] width 16 height 11
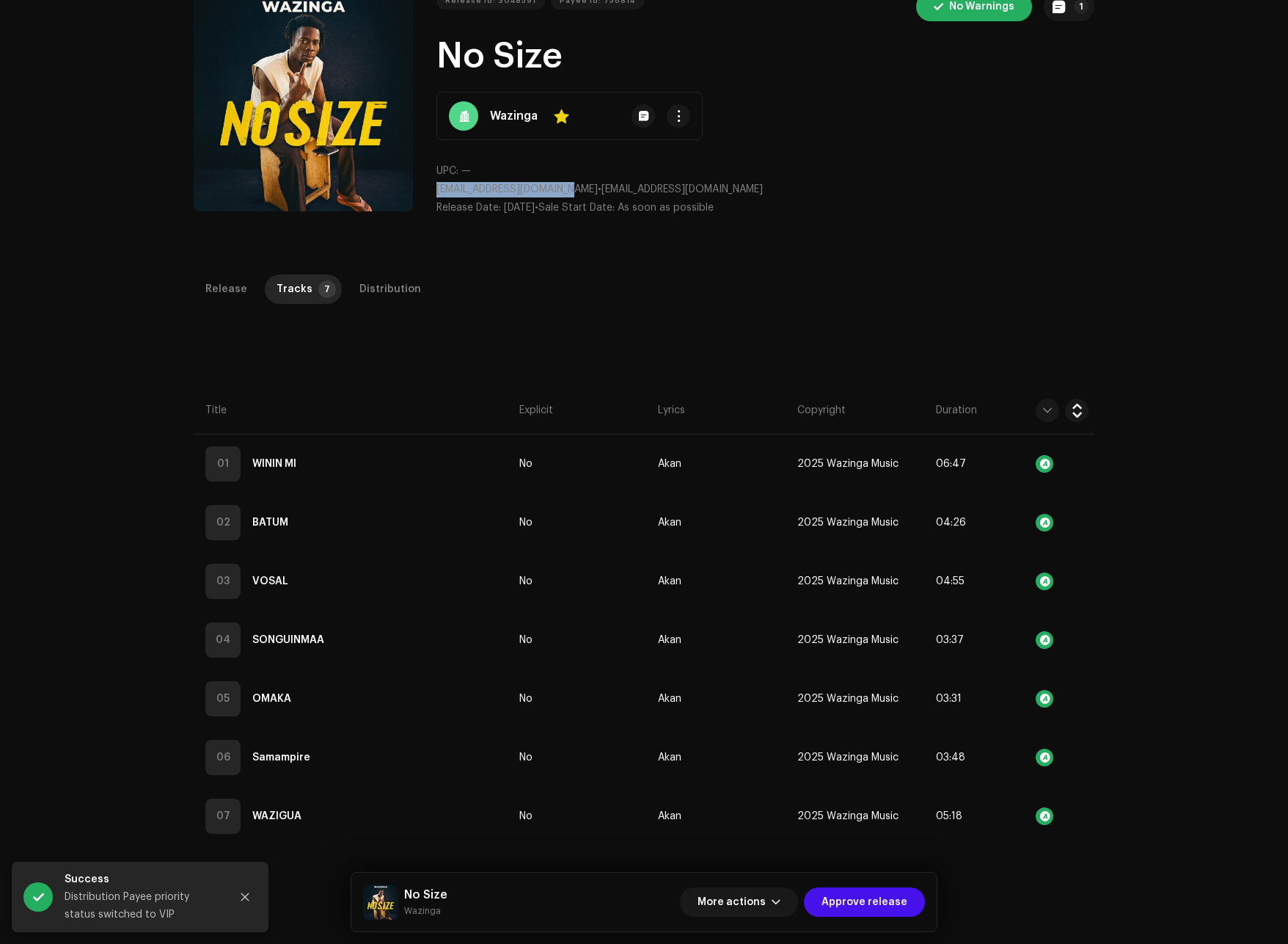
drag, startPoint x: 576, startPoint y: 189, endPoint x: 441, endPoint y: 187, distance: 135.0
click at [437, 180] on div "UPC: — wazingawangnan@gmail.com • wazingawangnan@gmail.com Release Date: Oct 10…" at bounding box center [766, 189] width 659 height 52
copy span "wazingawangnan@gmail.com"
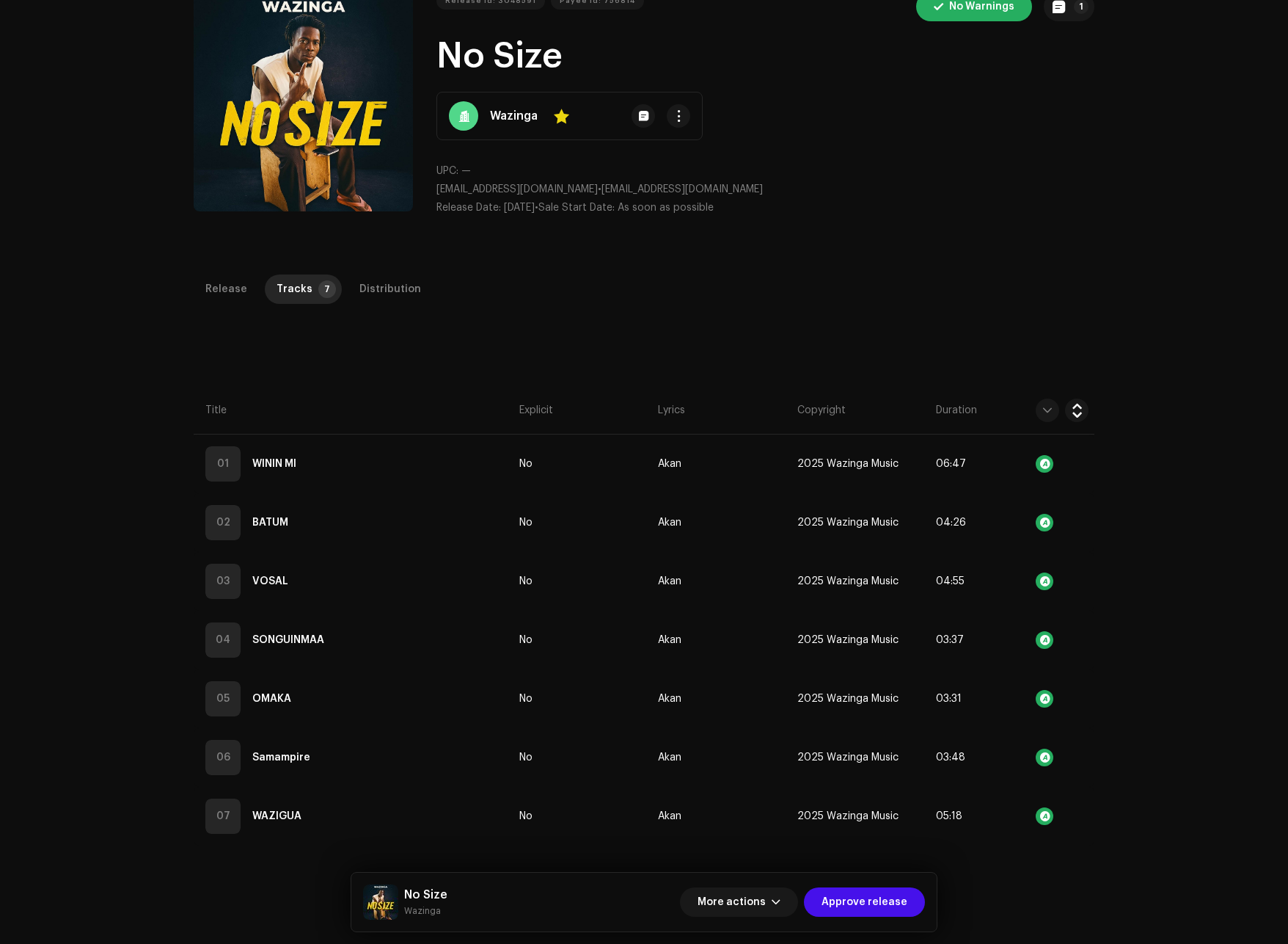
click at [857, 265] on div "Inspection / No Size Trust & Safety Guide Release Id: 3048591 Payee Id: 756814 …" at bounding box center [644, 472] width 1288 height 944
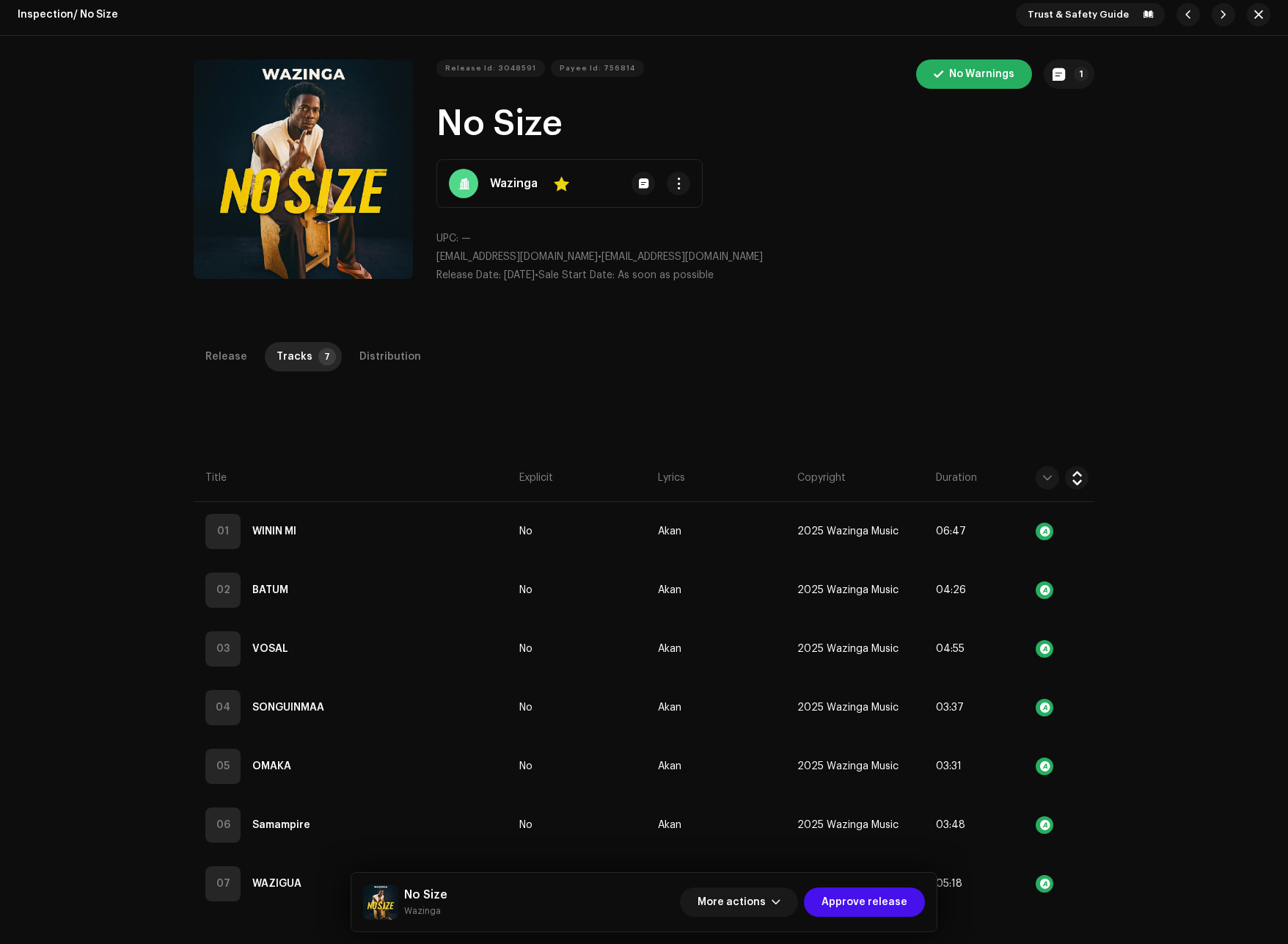
scroll to position [0, 0]
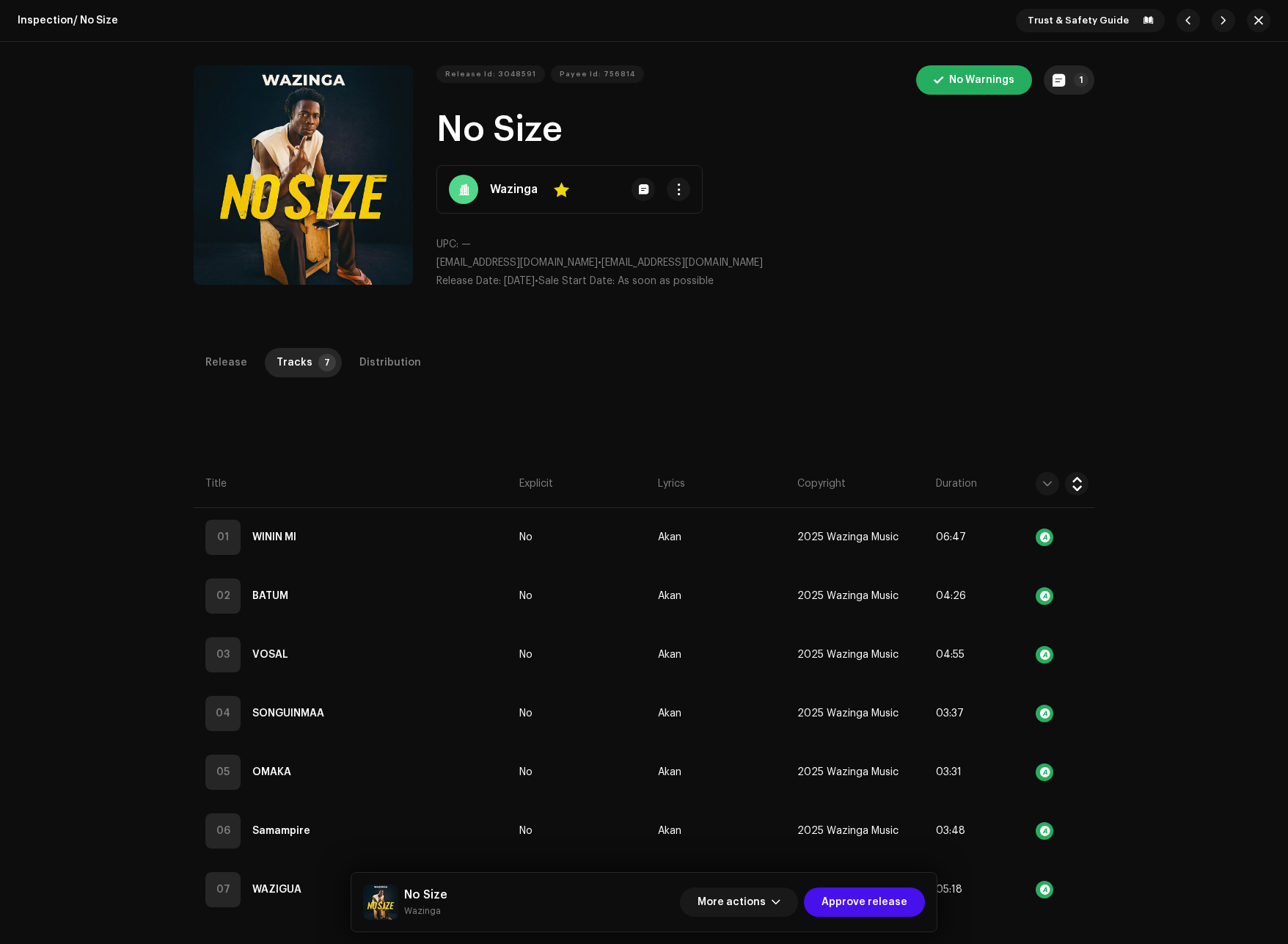
click at [1072, 88] on button "1" at bounding box center [1070, 79] width 51 height 29
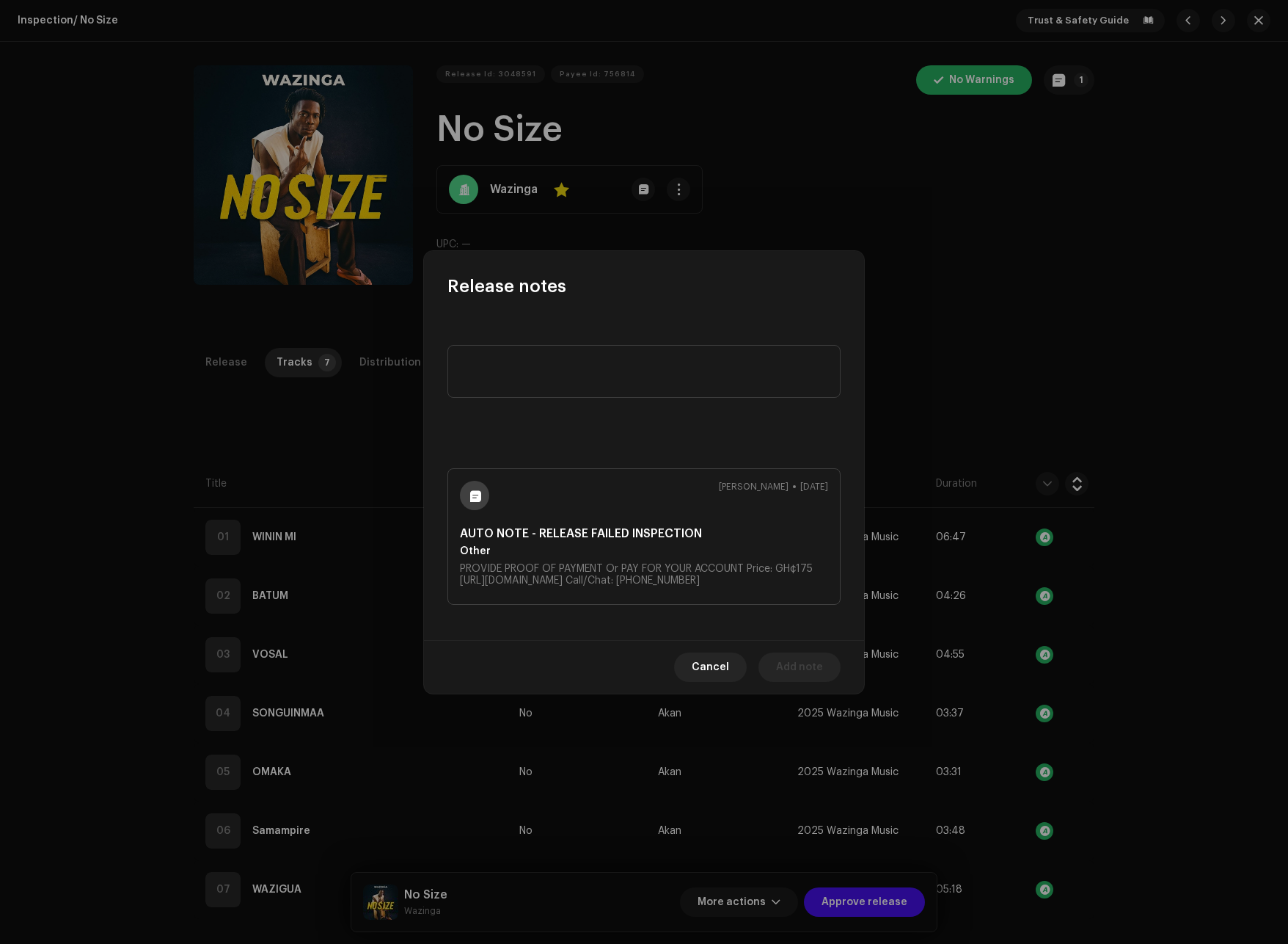
drag, startPoint x: 755, startPoint y: 582, endPoint x: 462, endPoint y: 572, distance: 293.2
click at [462, 572] on div "PROVIDE PROOF OF PAYMENT Or PAY FOR YOUR ACCOUNT Price: GH¢175 https://paystack…" at bounding box center [644, 574] width 368 height 24
copy div "PROVIDE PROOF OF PAYMENT Or PAY FOR YOUR ACCOUNT Price: GH¢175 https://paystack…"
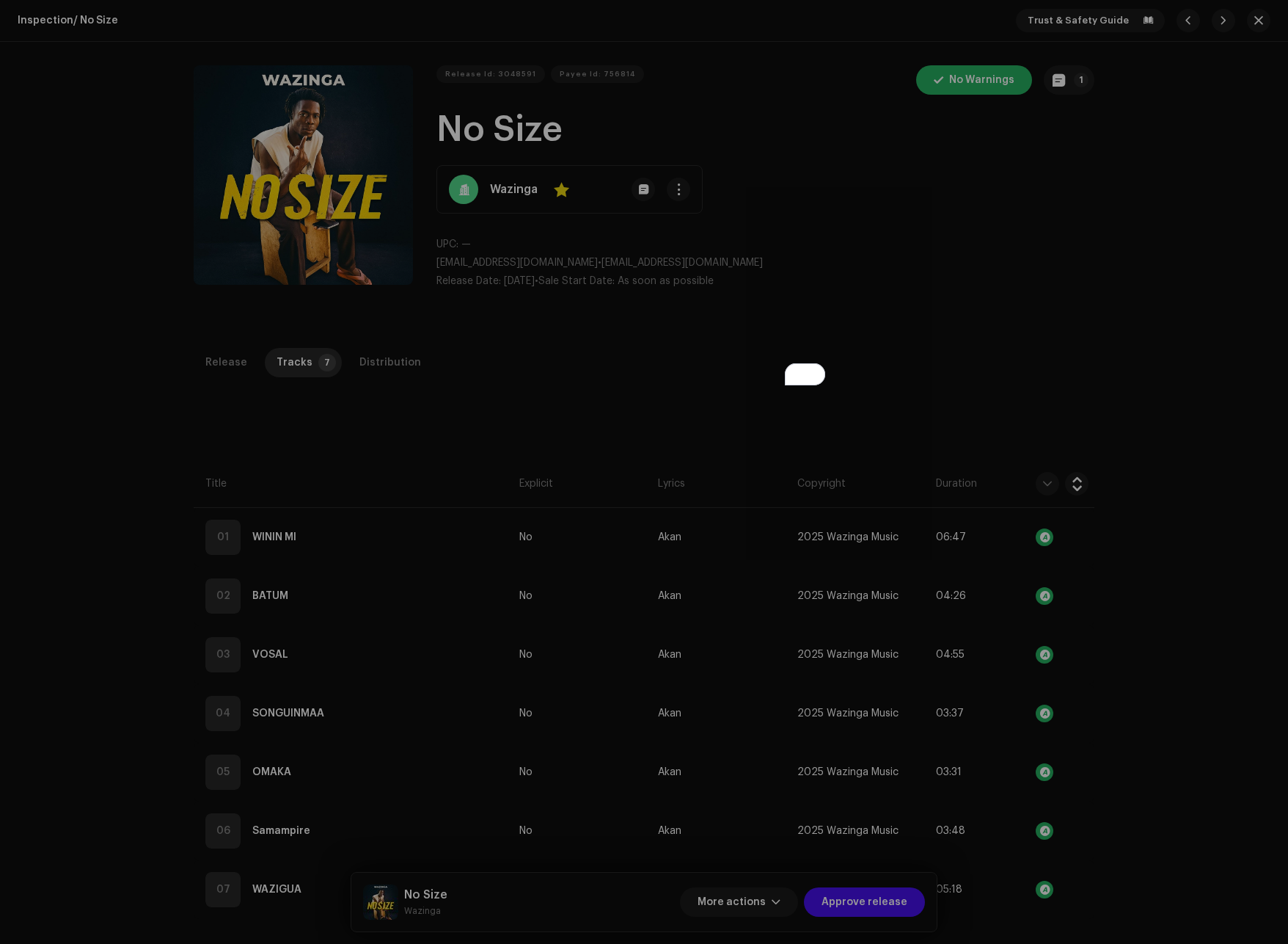
click at [972, 385] on div "Release notes Michael Bamfo Oct 10, 2025 AUTO NOTE - RELEASE FAILED INSPECTION …" at bounding box center [644, 472] width 1288 height 944
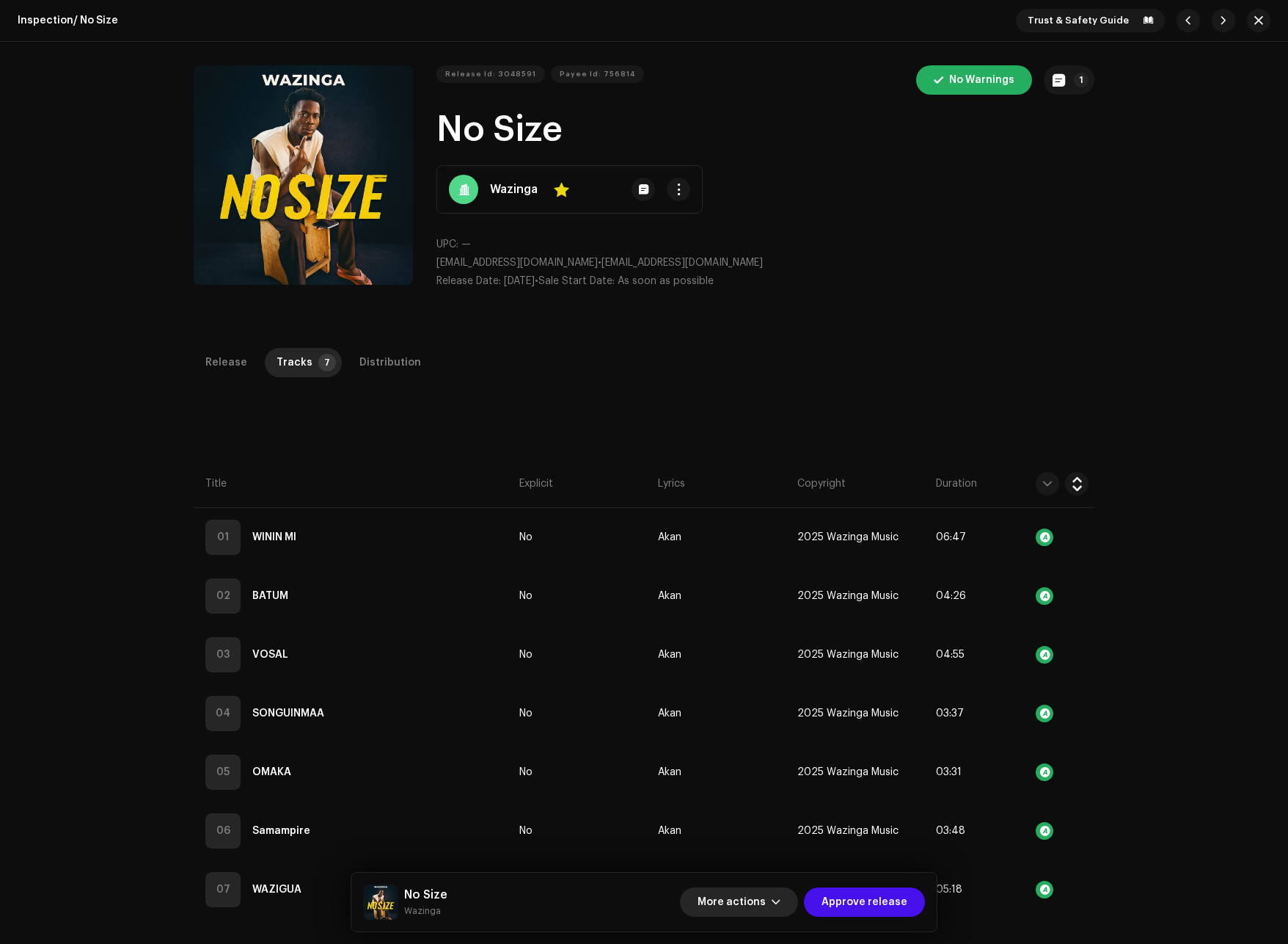
click at [781, 898] on span "button" at bounding box center [775, 902] width 8 height 11
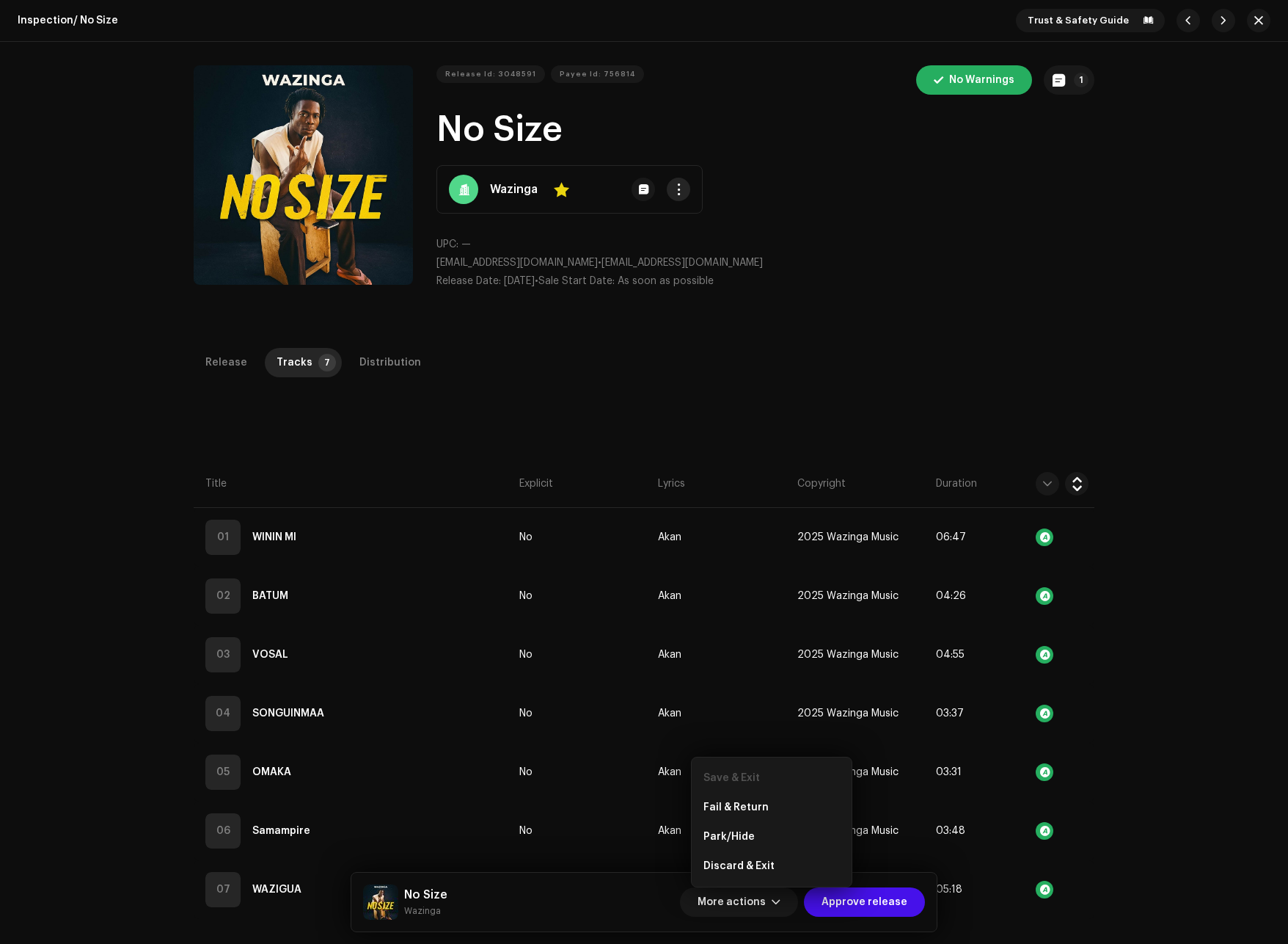
click at [674, 187] on span "button" at bounding box center [679, 189] width 11 height 11
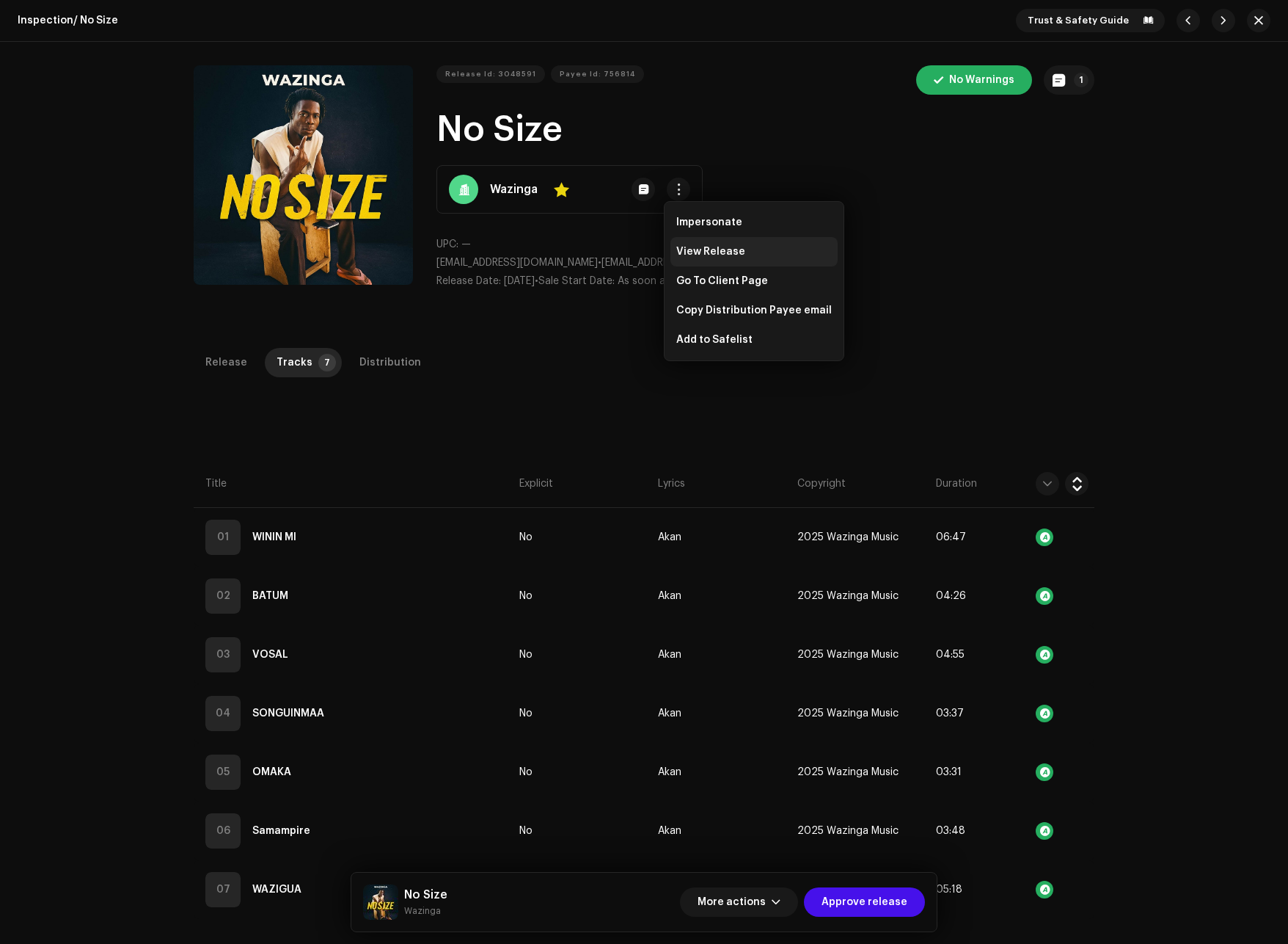
click at [696, 256] on span "View Release" at bounding box center [710, 251] width 69 height 11
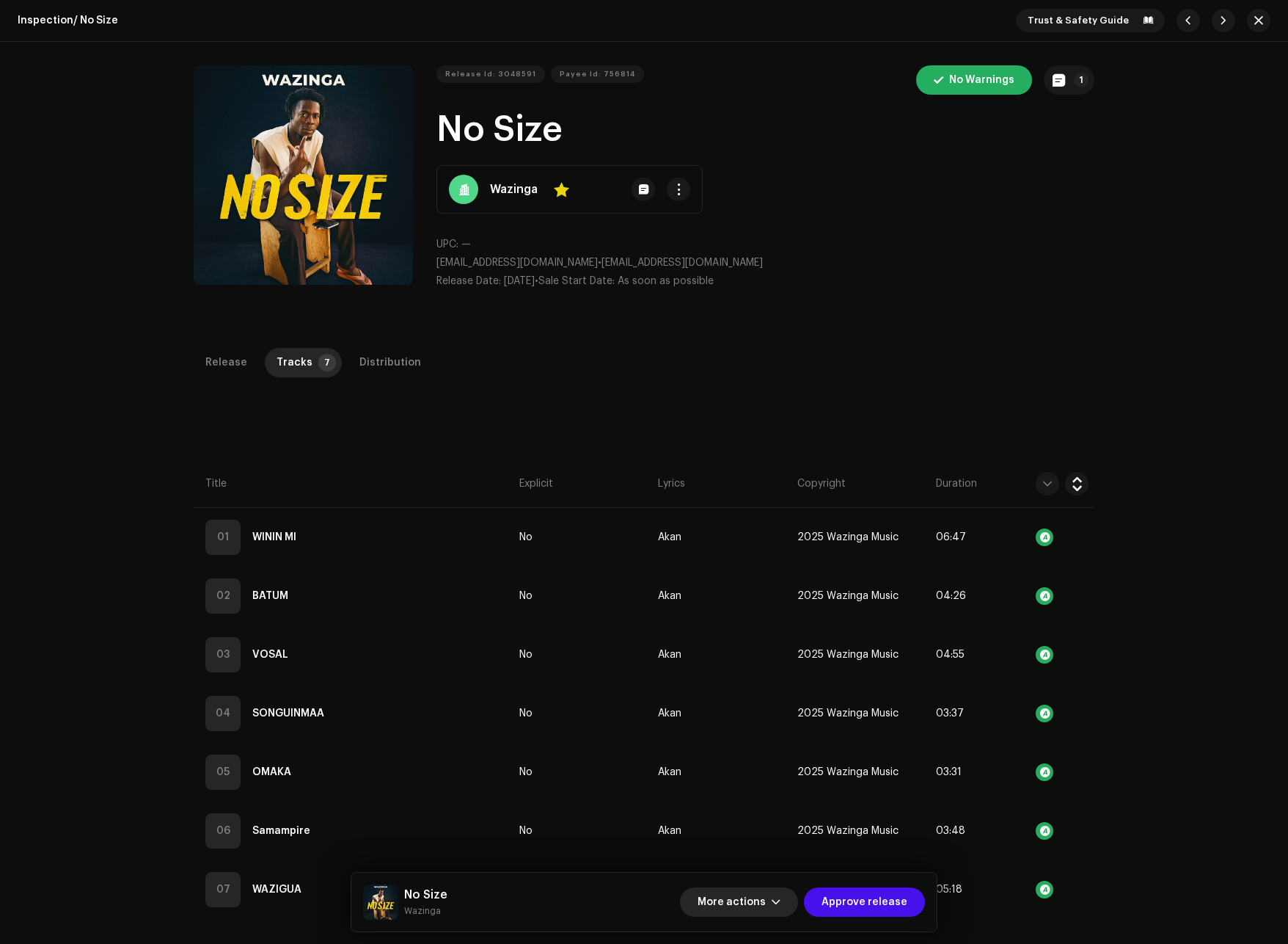
click at [781, 899] on span "button" at bounding box center [775, 902] width 8 height 11
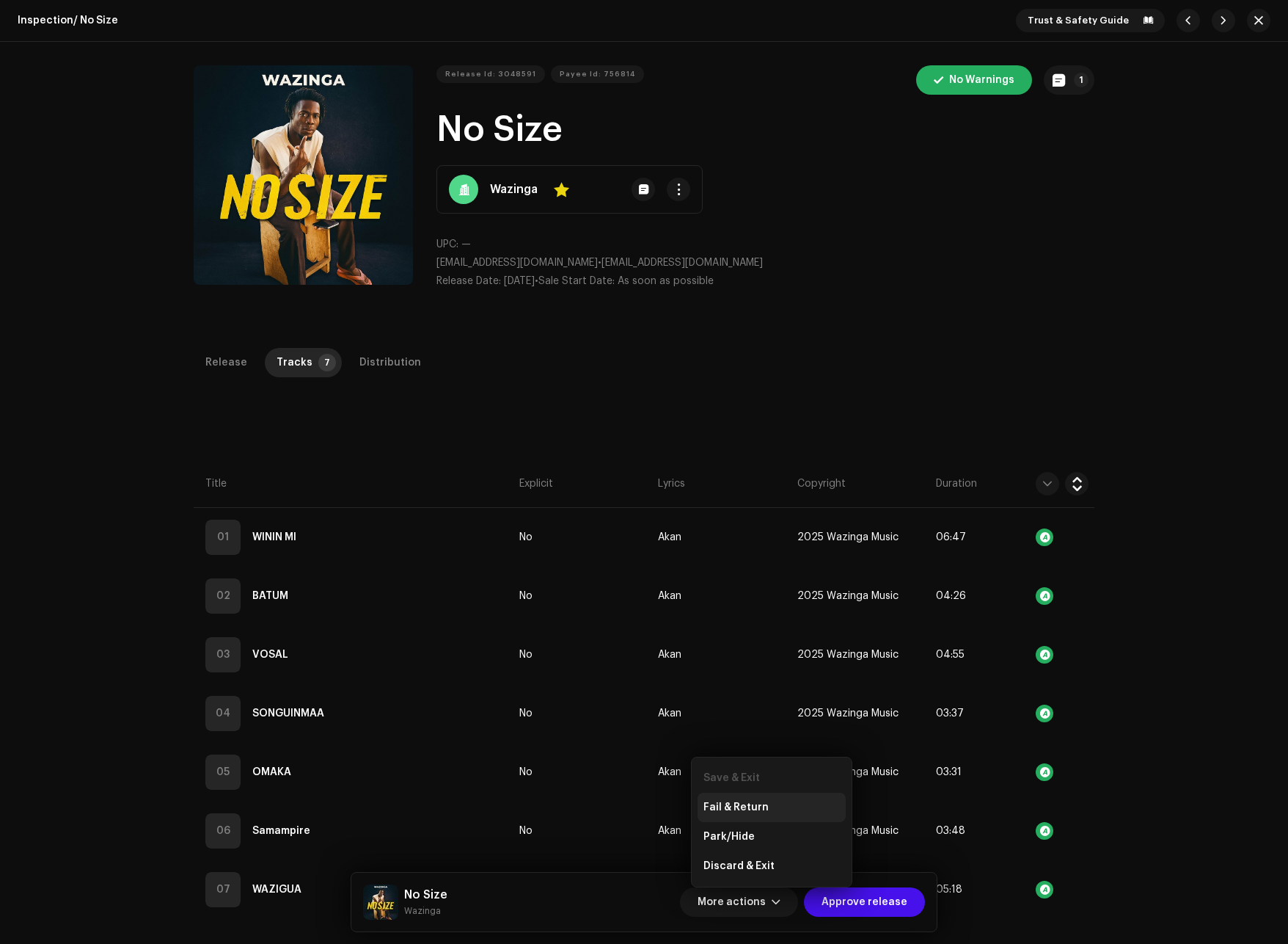
click at [746, 805] on span "Fail & Return" at bounding box center [736, 808] width 65 height 11
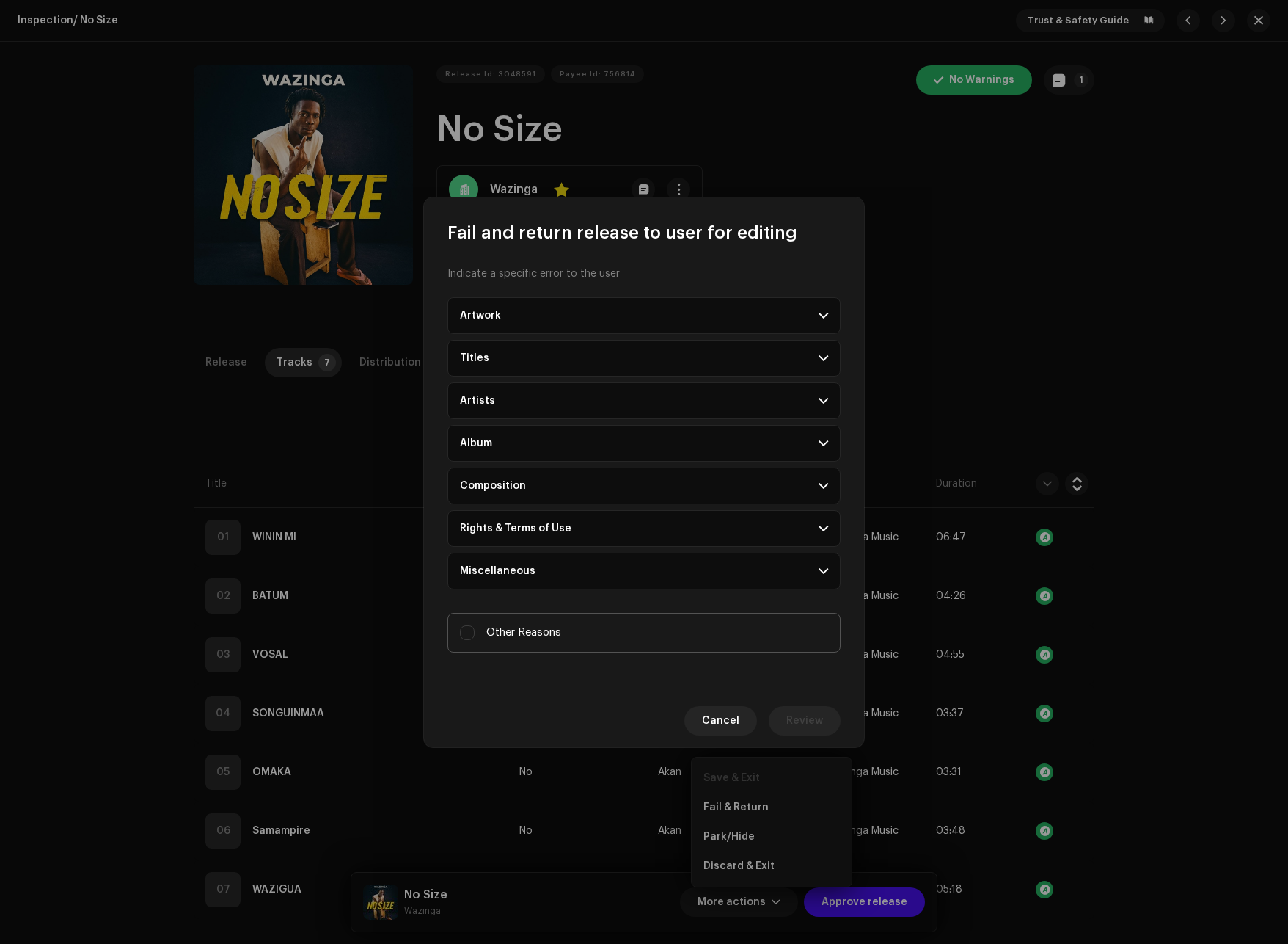
click at [485, 622] on label "Other Reasons" at bounding box center [644, 632] width 393 height 40
click at [475, 625] on input "Other Reasons" at bounding box center [468, 632] width 15 height 15
checkbox input "true"
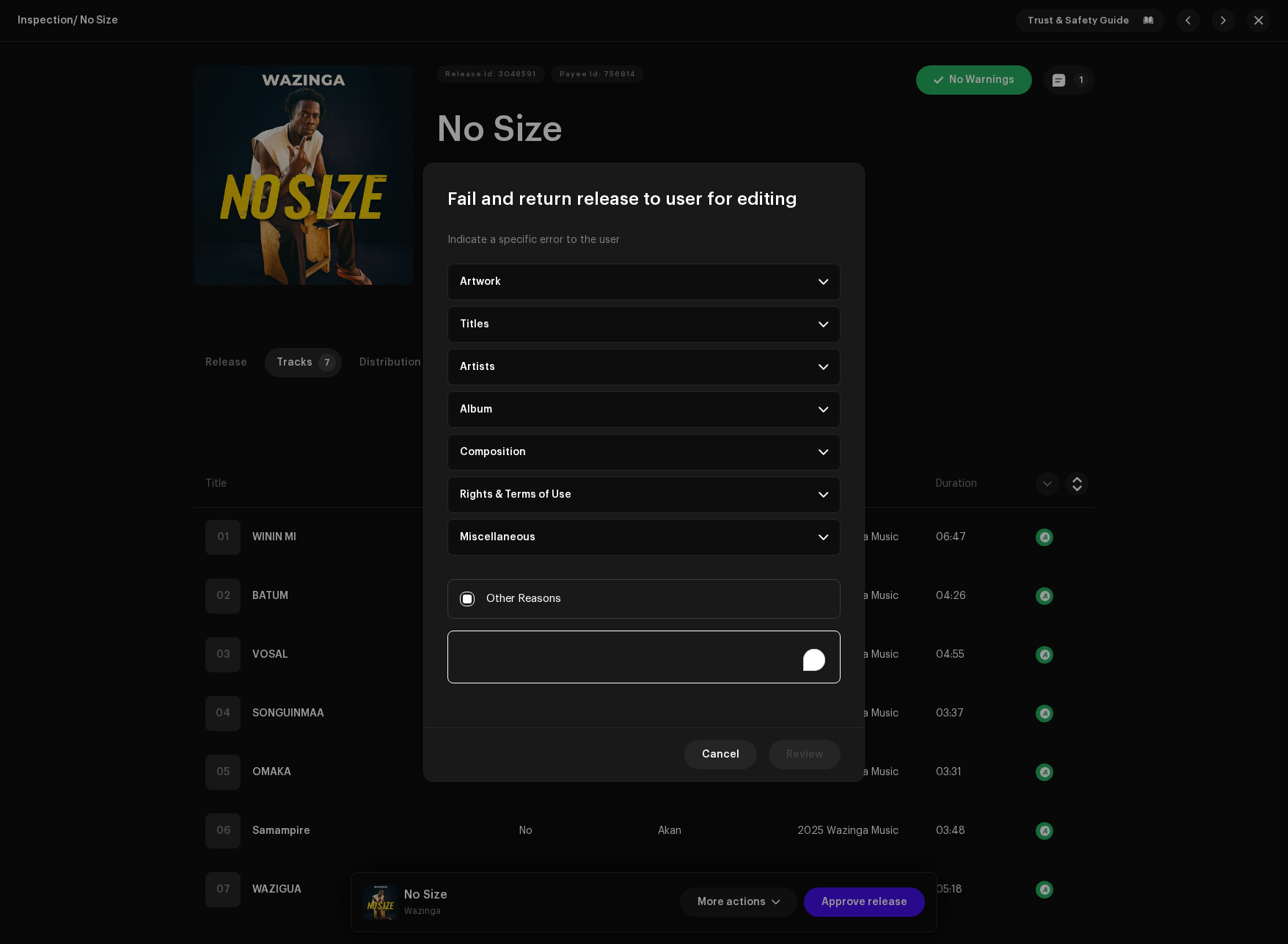
paste textarea "PROVIDE PROOF OF PAYMENT Or PAY FOR YOUR ACCOUNT Price: GH¢175 https://paystack…"
type textarea "PROVIDE PROOF OF PAYMENT Or PAY FOR YOUR ACCOUNT Price: GH¢175 https://paystack…"
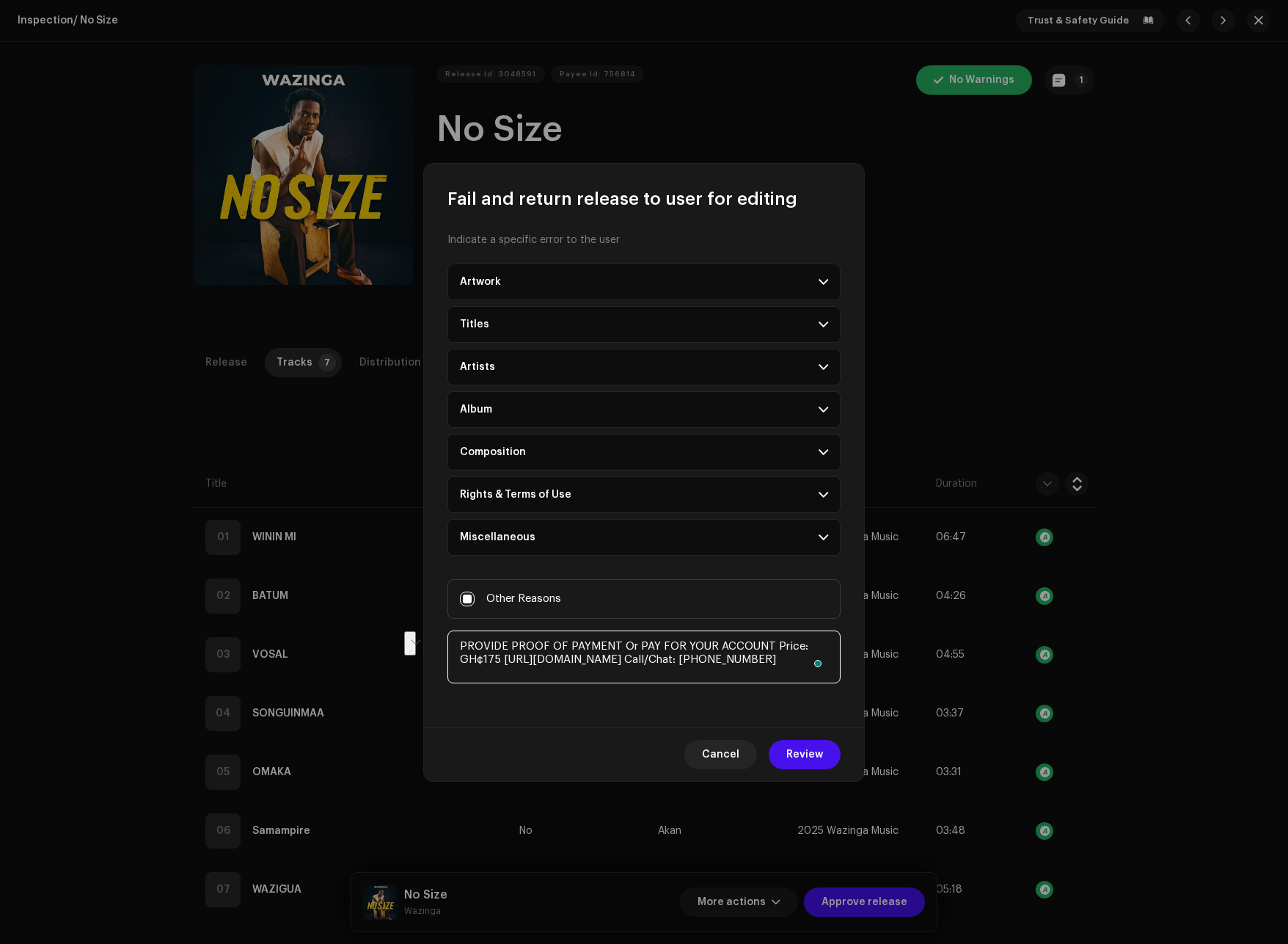
drag, startPoint x: 462, startPoint y: 644, endPoint x: 838, endPoint y: 664, distance: 376.5
click at [838, 664] on textarea "To enrich screen reader interactions, please activate Accessibility in Grammarl…" at bounding box center [644, 657] width 393 height 53
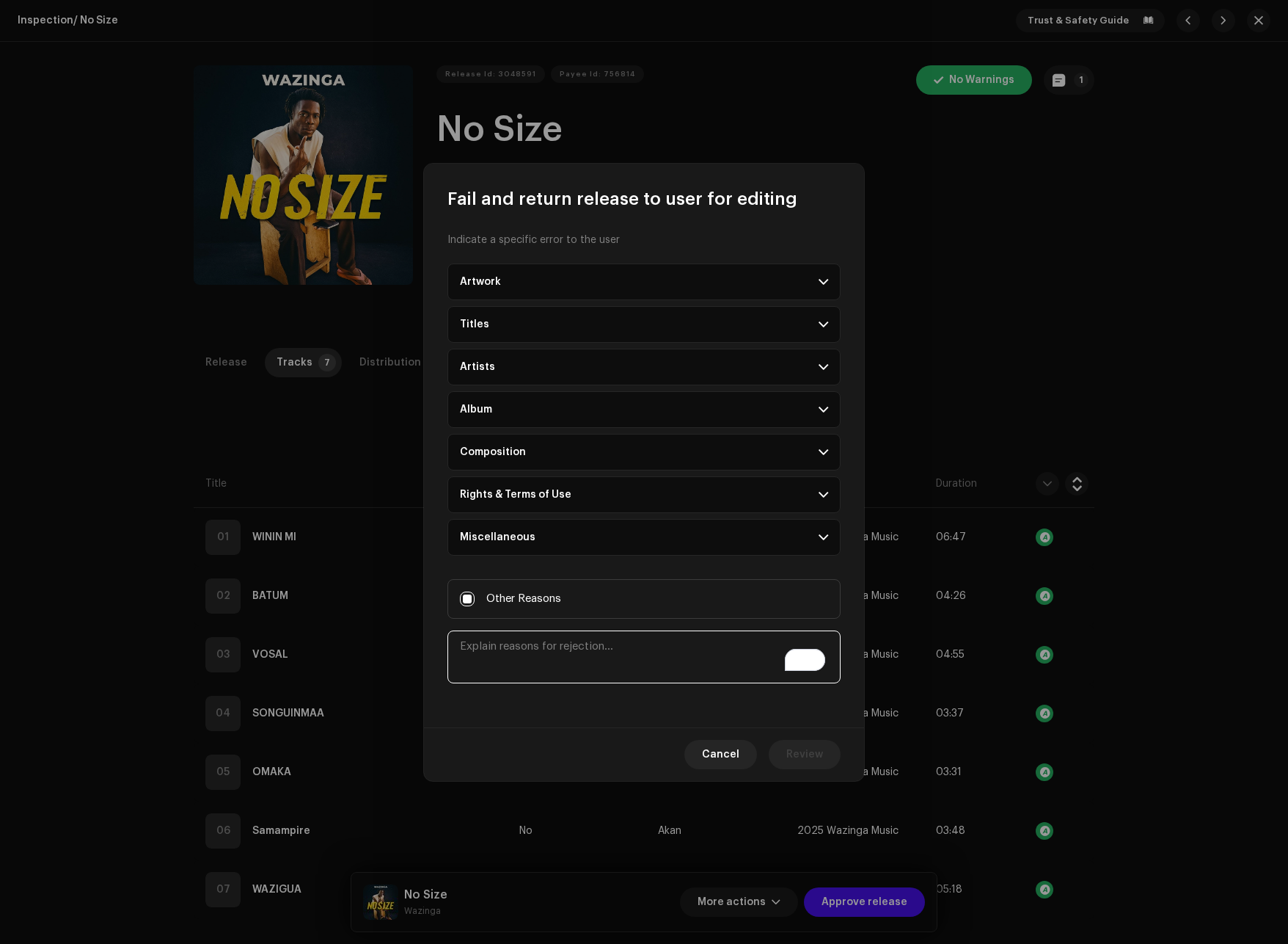
click at [499, 654] on textarea "To enrich screen reader interactions, please activate Accessibility in Grammarl…" at bounding box center [644, 657] width 393 height 53
paste textarea "PROVIDE PROOF OF PAYMENT Or PAY FOR YOUR ACCOUNT Price: GH¢175 https://paystack…"
type textarea "PROVIDE PROOF OF PAYMENT Or PAY FOR YOUR ACCOUNT Price: GH¢175 https://paystack…"
click at [815, 751] on span "Review" at bounding box center [804, 754] width 37 height 29
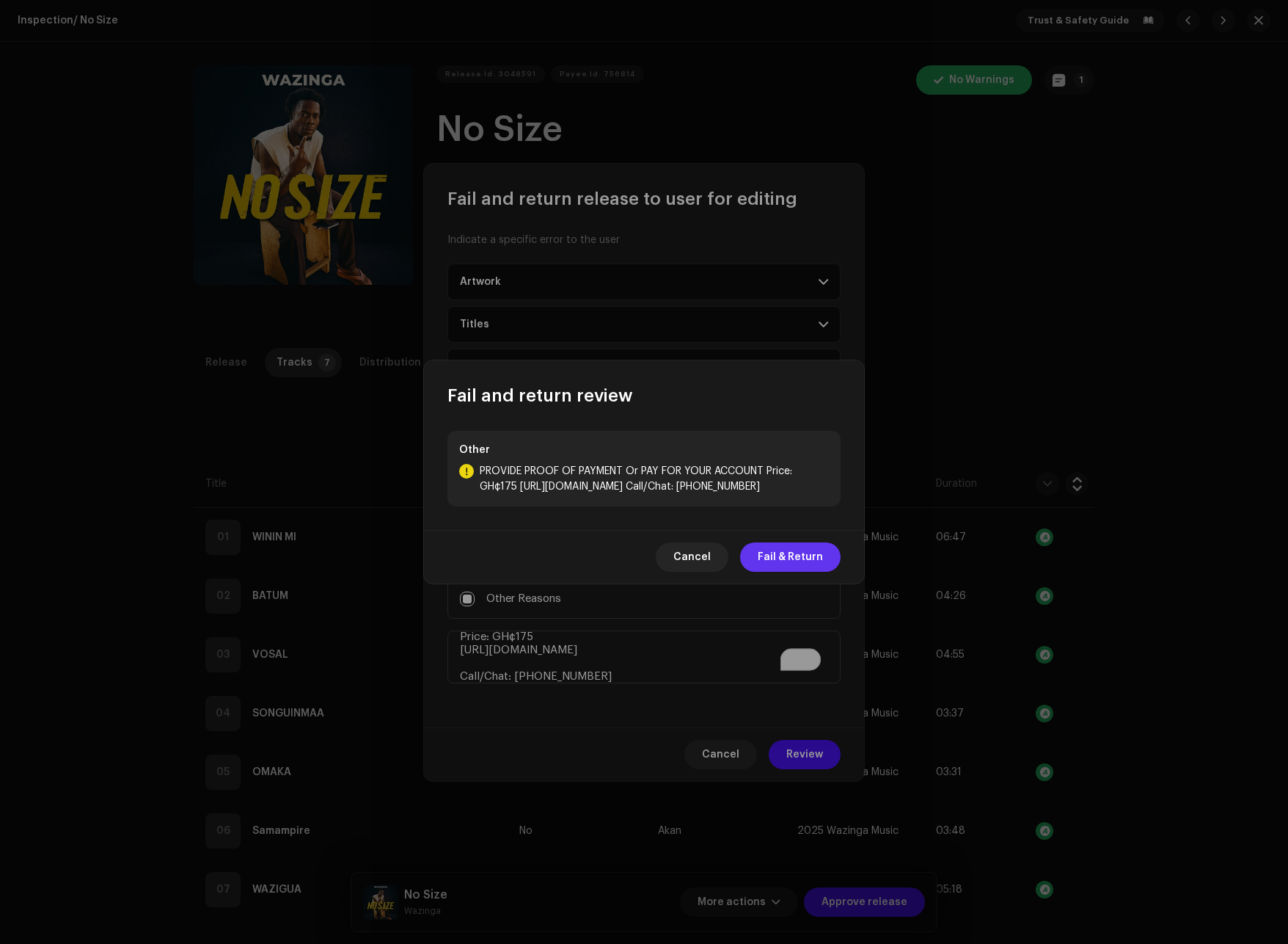
click at [787, 555] on span "Fail & Return" at bounding box center [790, 556] width 65 height 29
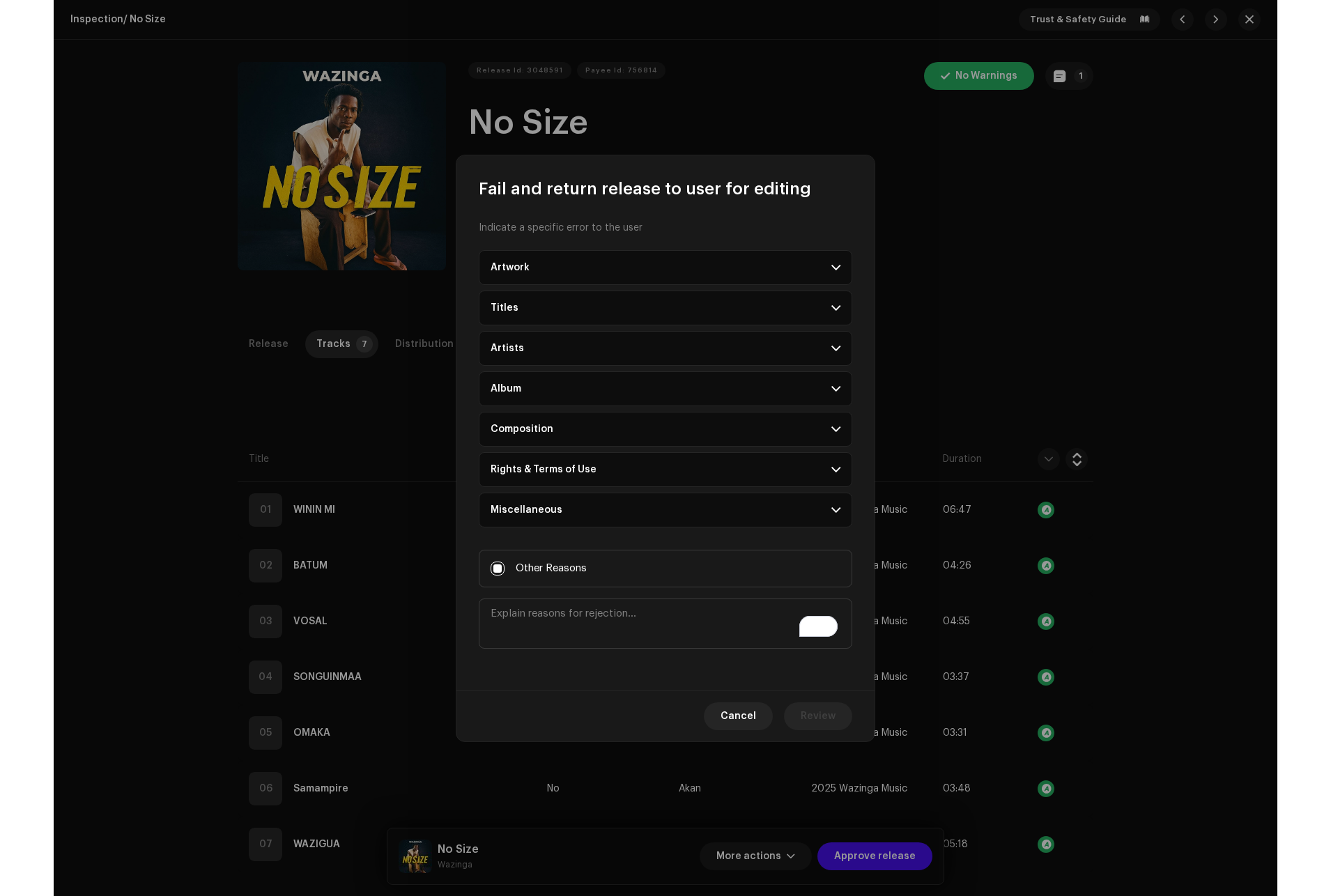
scroll to position [0, 0]
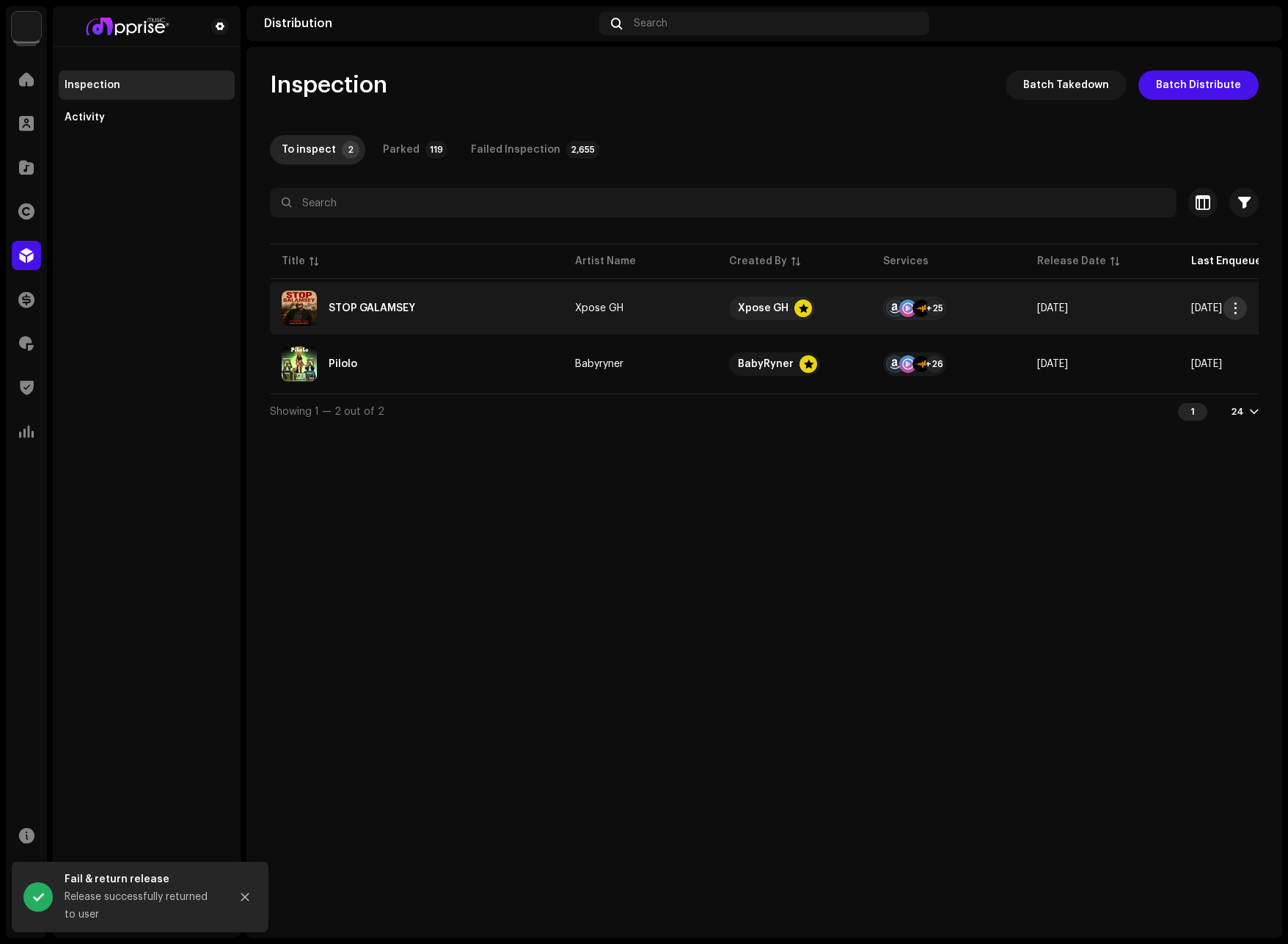
click at [1228, 308] on button "button" at bounding box center [1235, 308] width 24 height 24
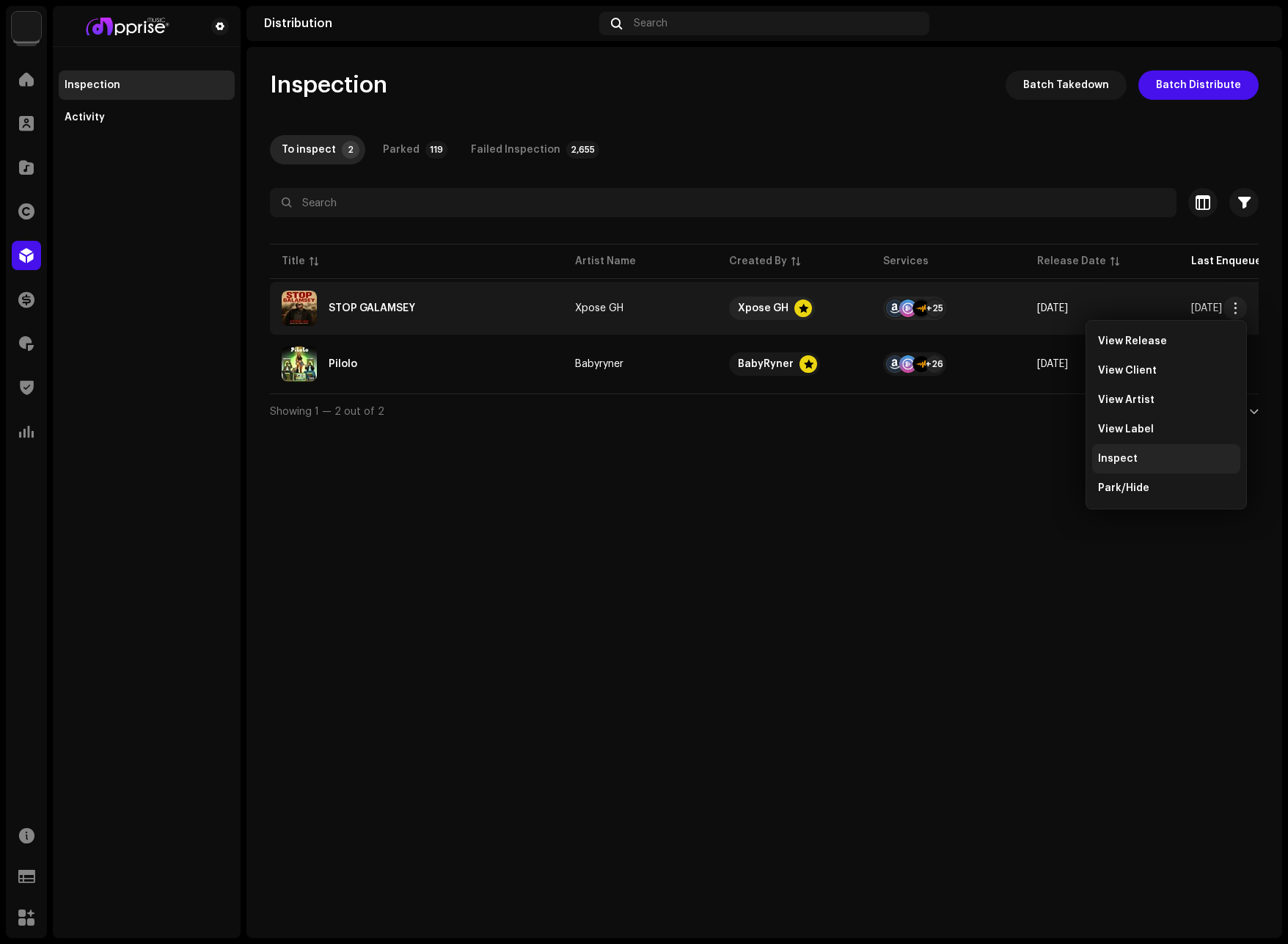
click at [1122, 458] on span "Inspect" at bounding box center [1118, 458] width 40 height 11
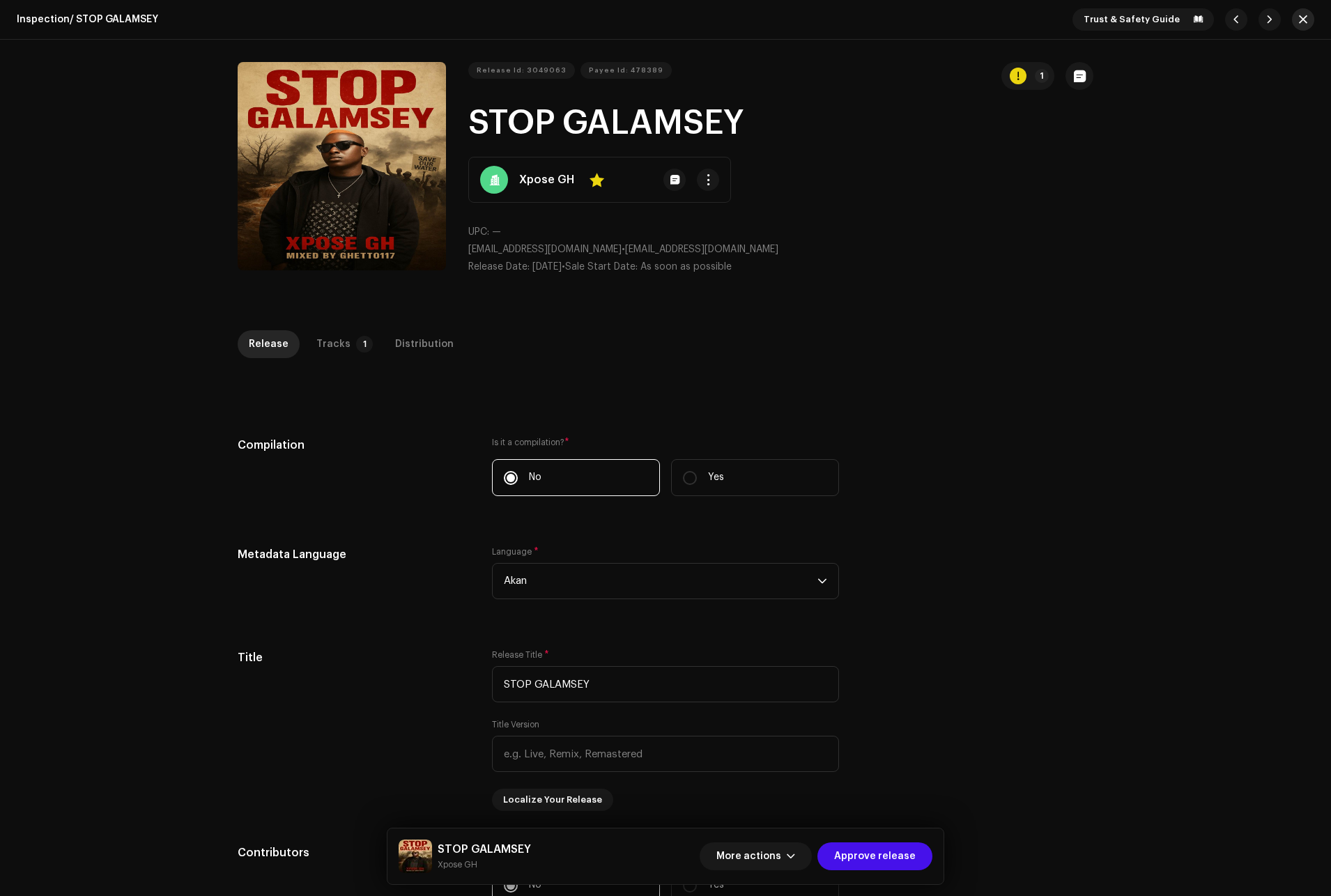
click at [1299, 19] on span "button" at bounding box center [1302, 20] width 8 height 11
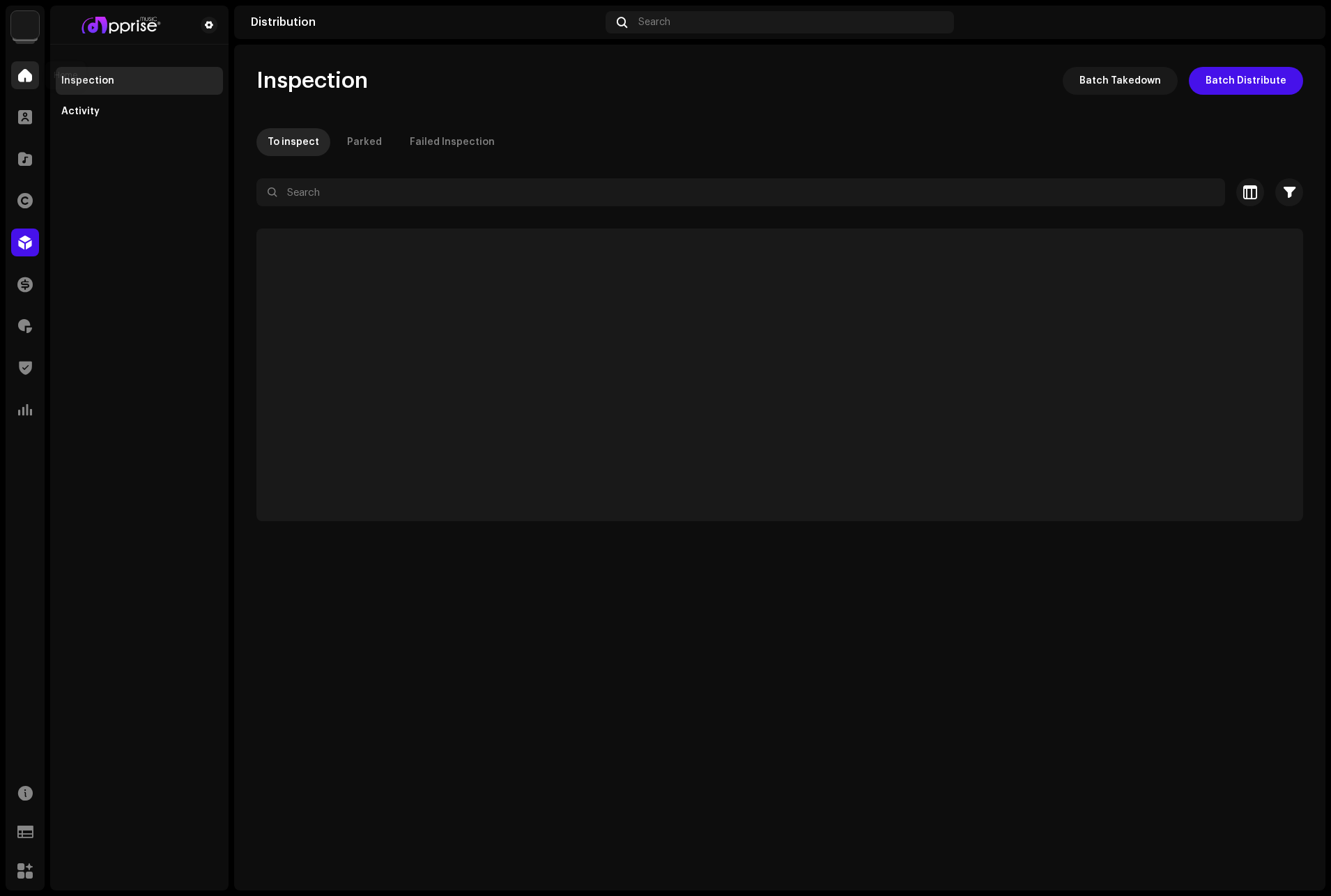
click at [15, 82] on div at bounding box center [24, 75] width 28 height 28
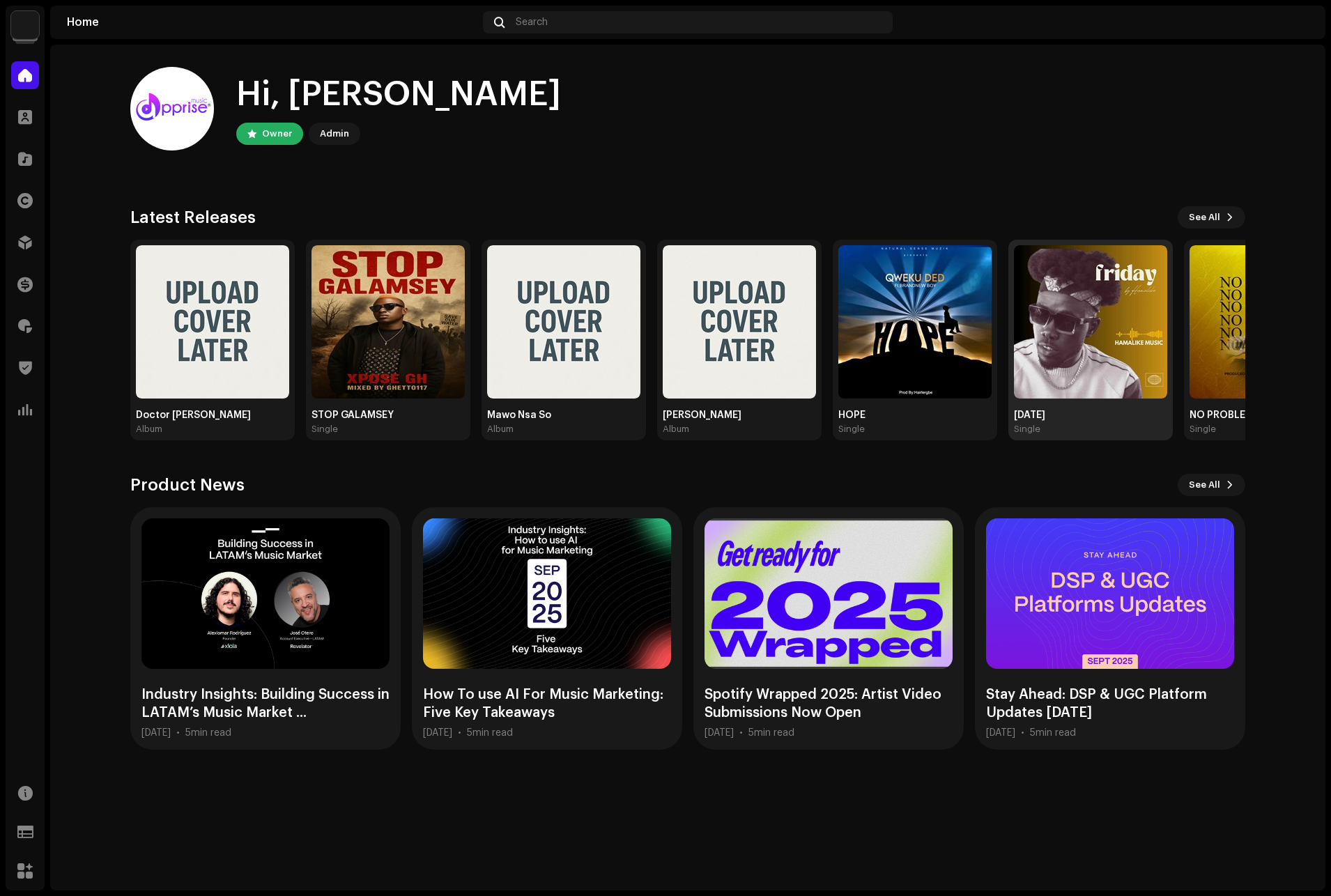
click at [1034, 426] on div "Single" at bounding box center [1027, 429] width 27 height 11
click at [1030, 420] on div "Friday" at bounding box center [1091, 415] width 154 height 11
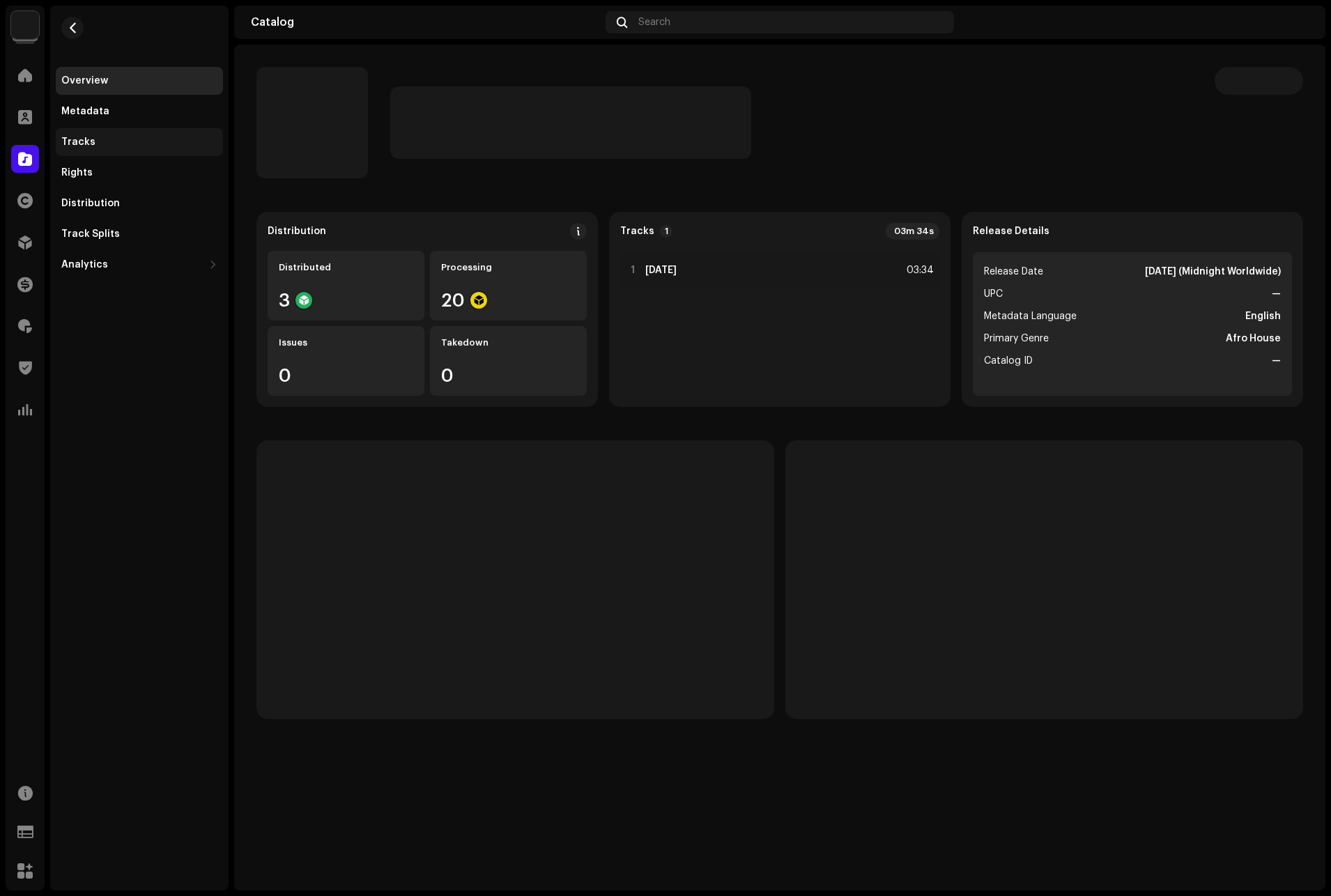
click at [90, 143] on div "Tracks" at bounding box center [79, 142] width 34 height 11
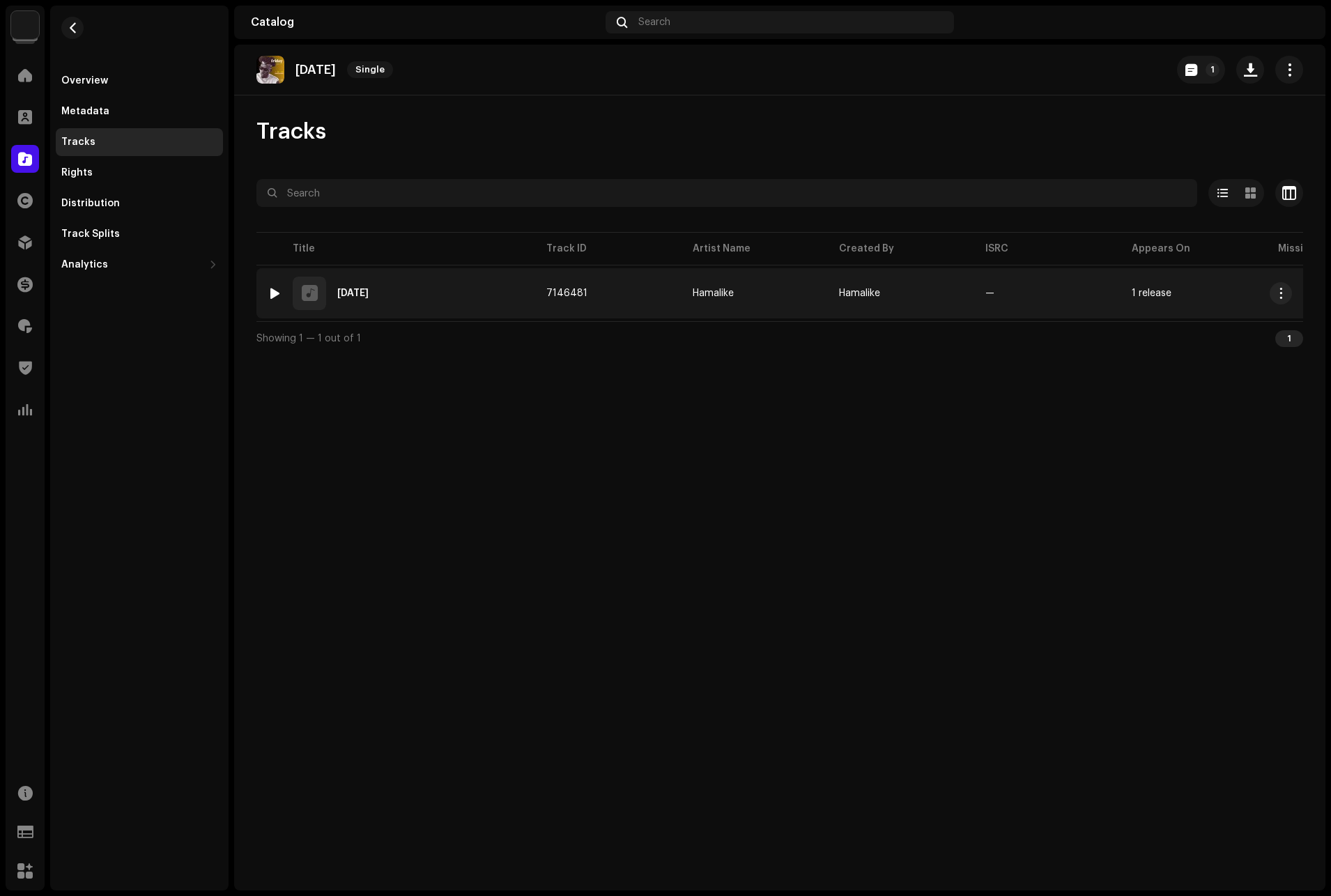
click at [868, 289] on span "Hamalike" at bounding box center [859, 293] width 41 height 10
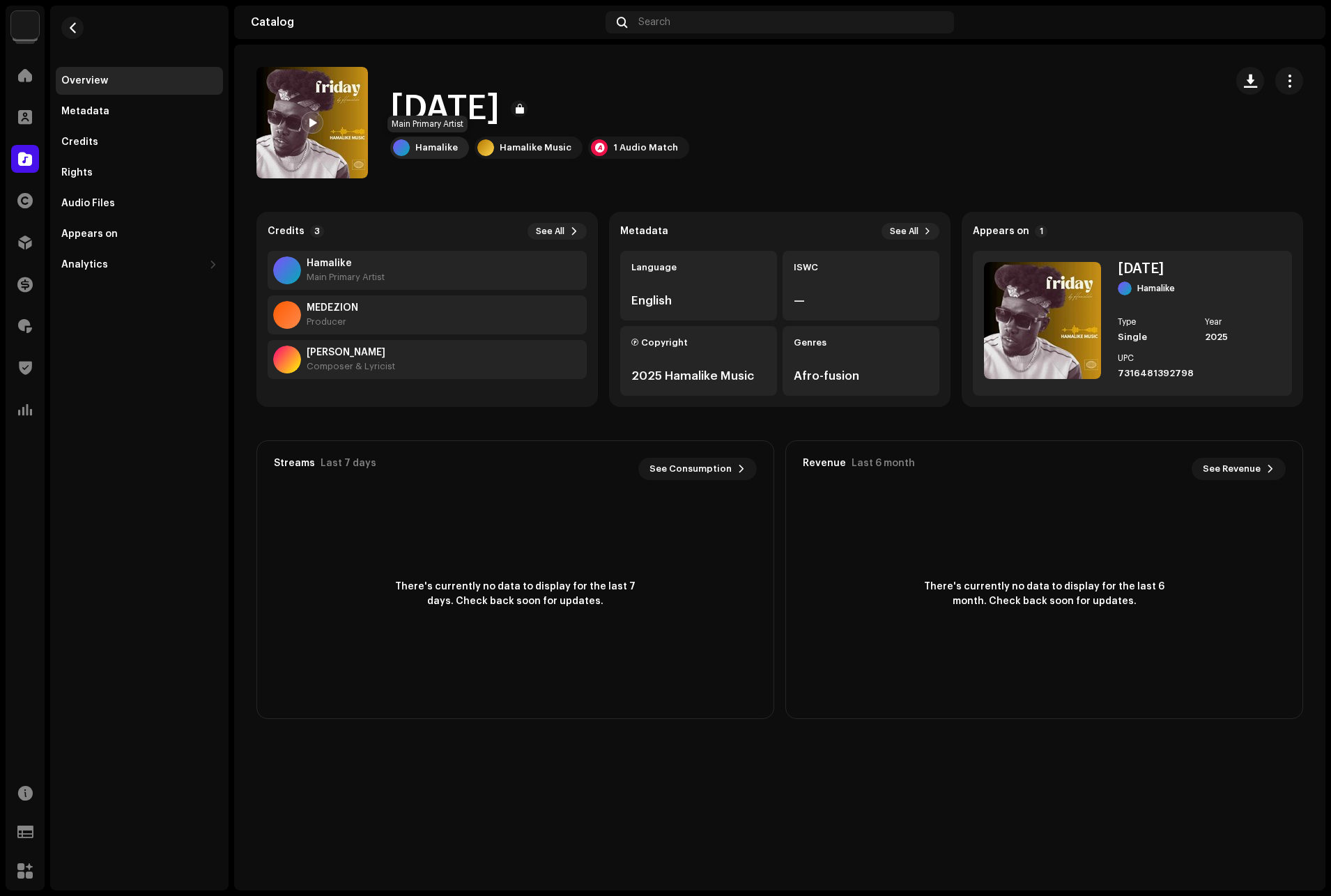
click at [431, 144] on div "Hamalike" at bounding box center [437, 147] width 43 height 11
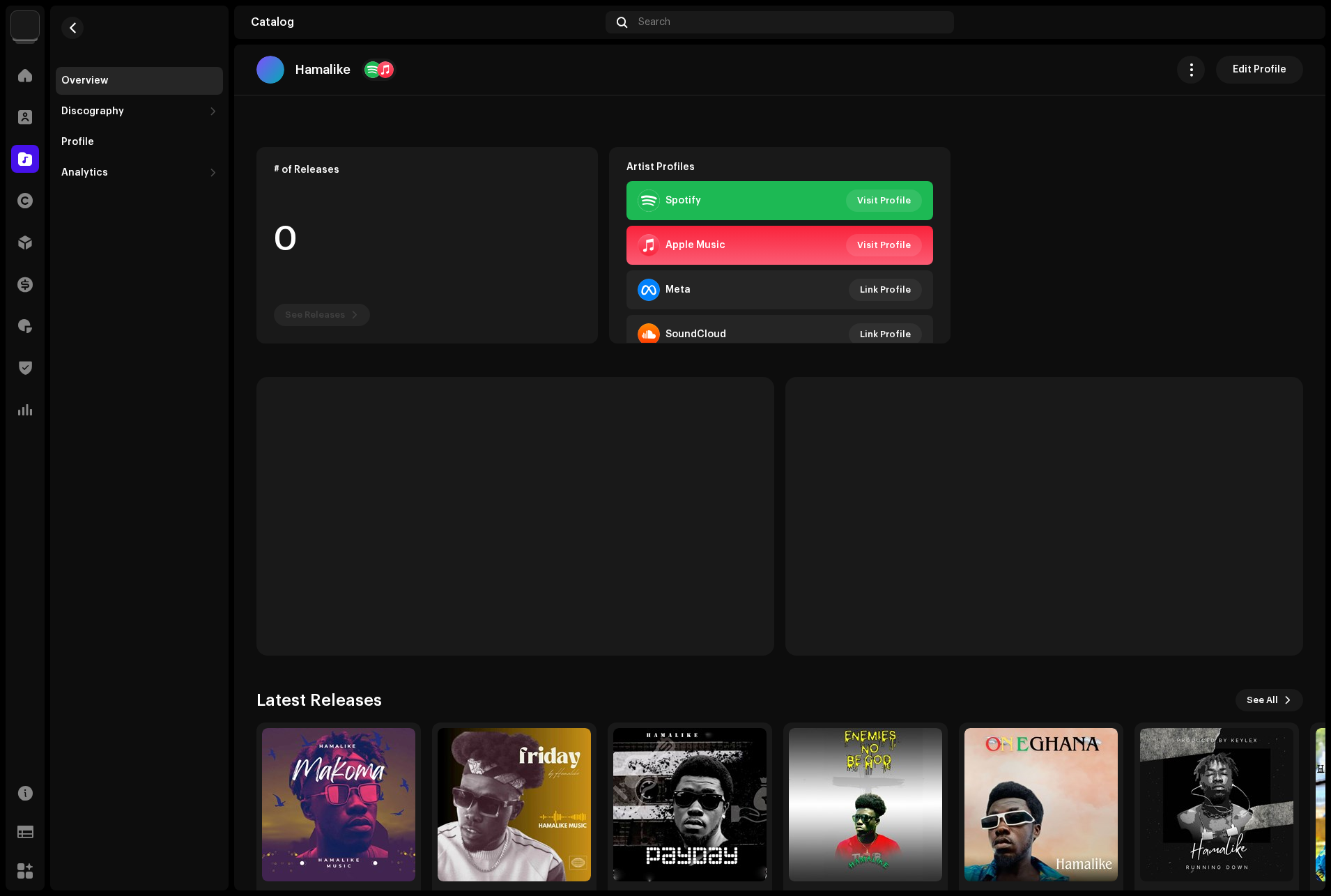
scroll to position [120, 0]
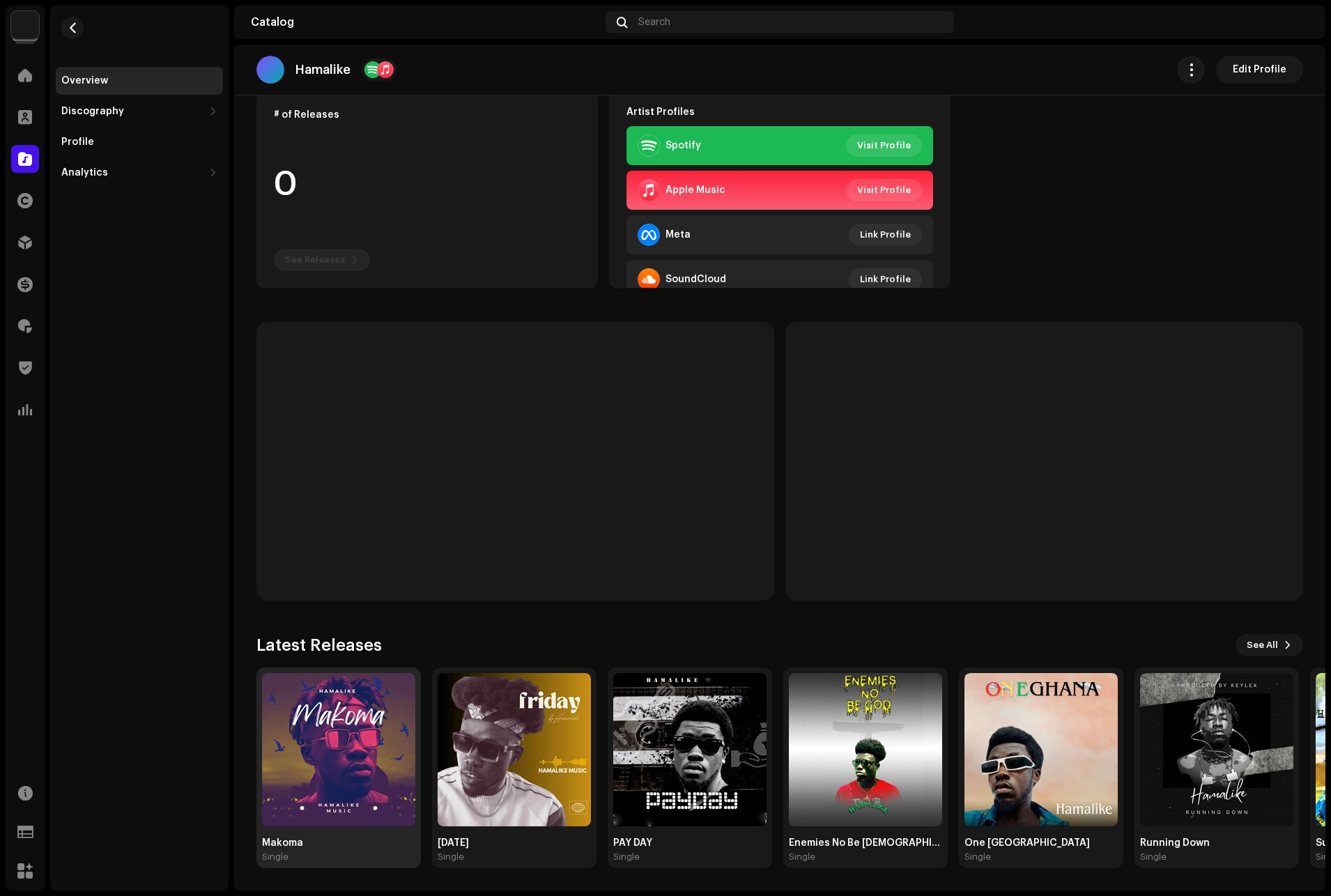
click at [348, 727] on img at bounding box center [339, 749] width 154 height 154
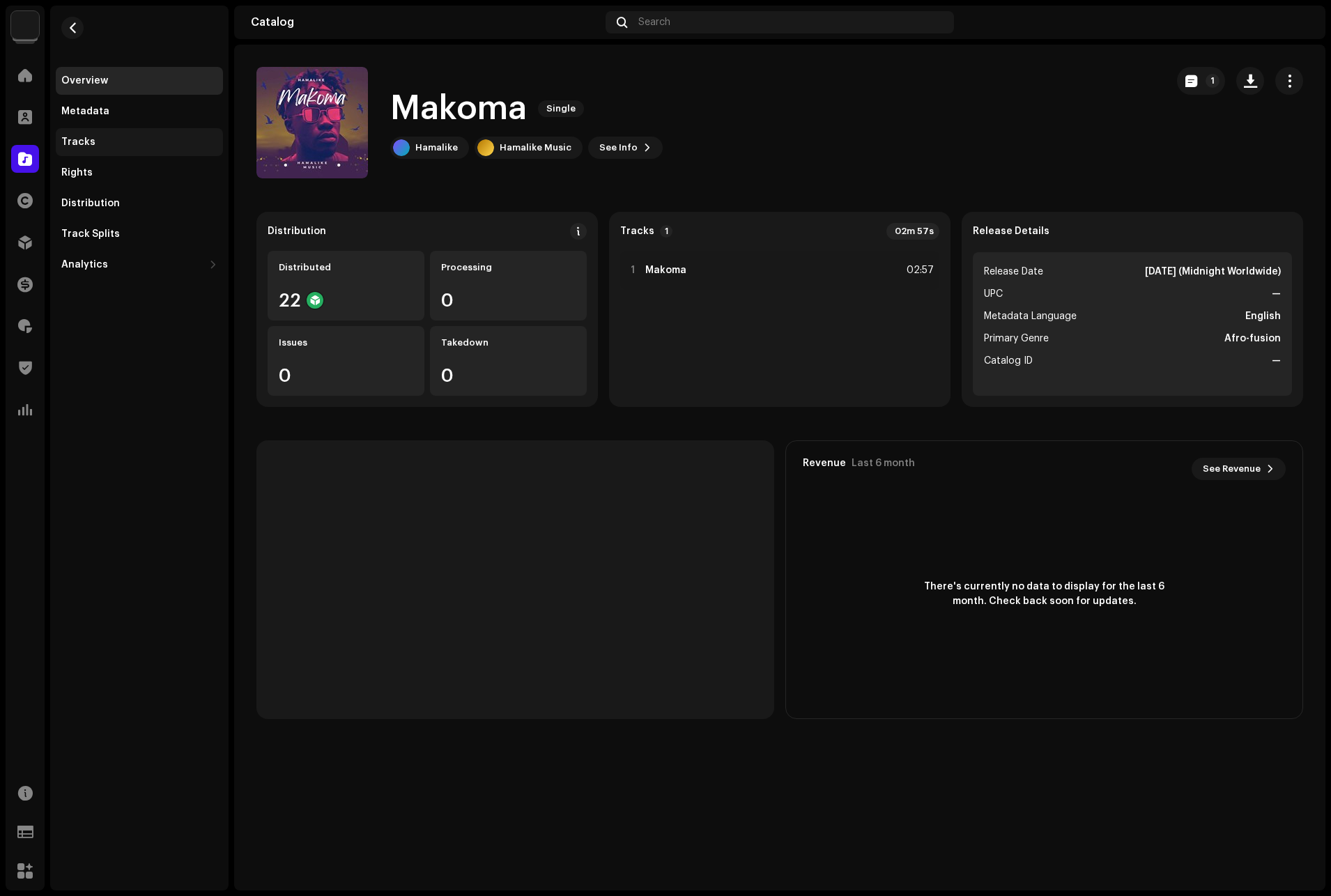
click at [89, 141] on div "Tracks" at bounding box center [79, 142] width 34 height 11
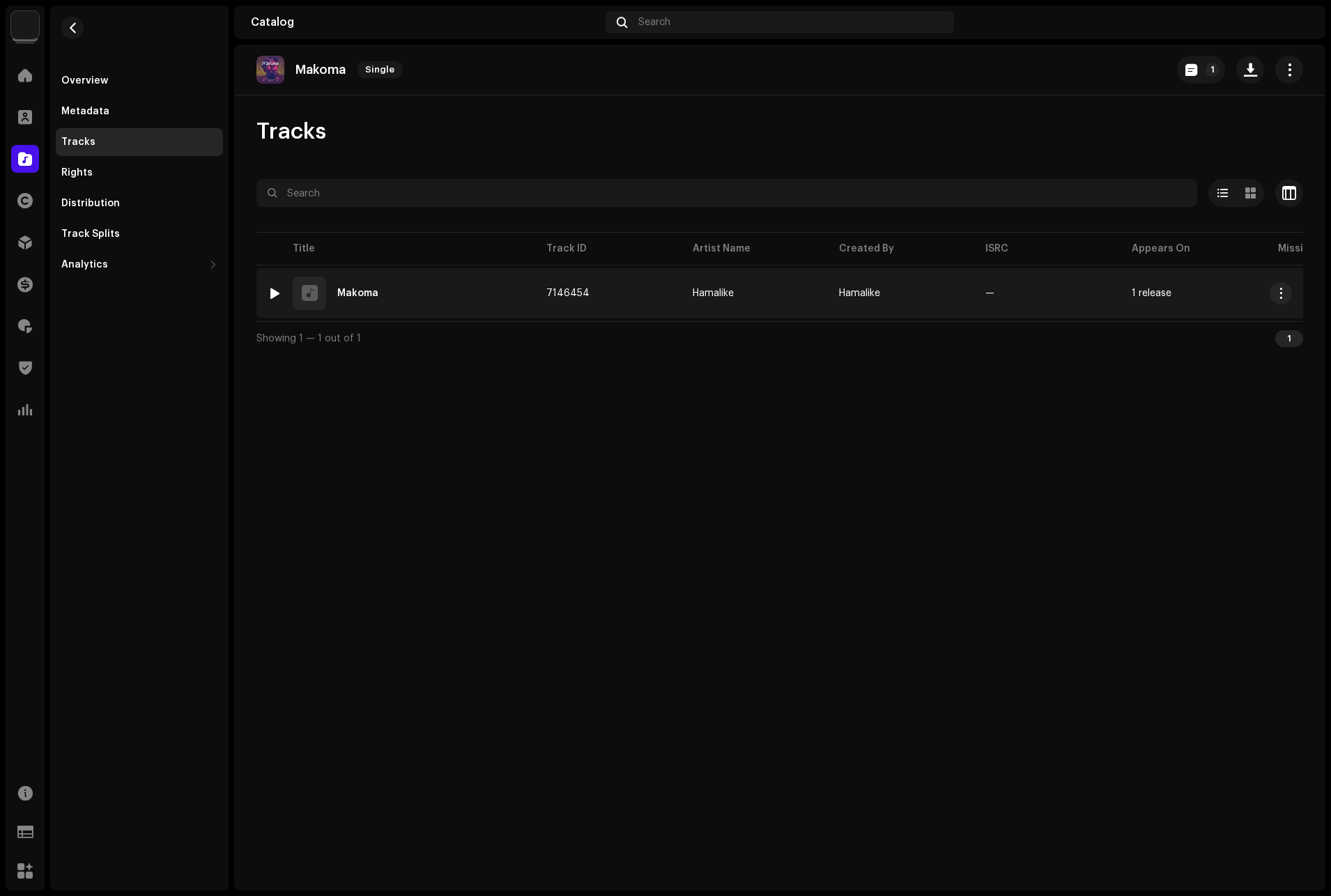
click at [360, 289] on div "Makoma" at bounding box center [357, 293] width 41 height 10
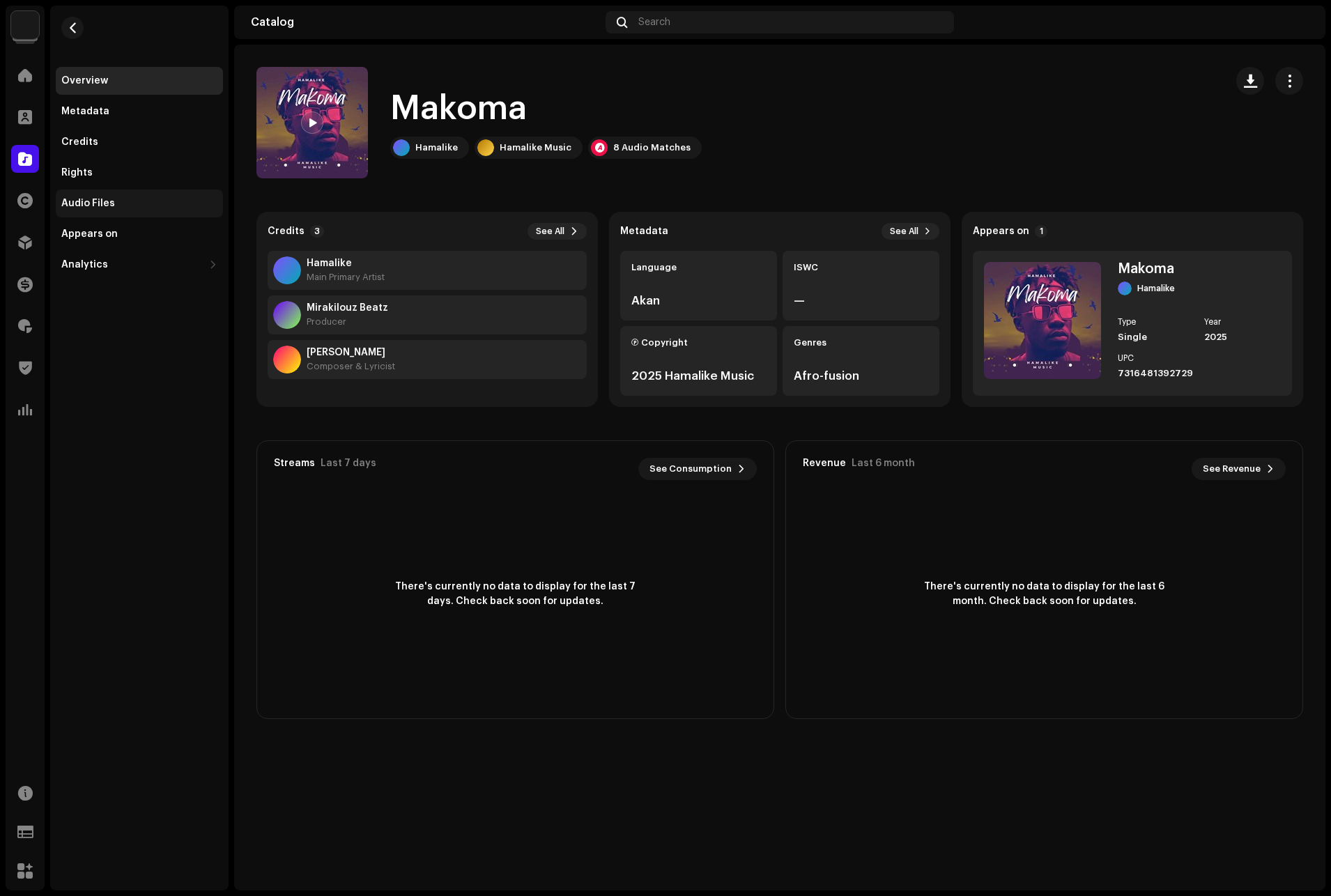
click at [105, 197] on div "Audio Files" at bounding box center [138, 203] width 167 height 28
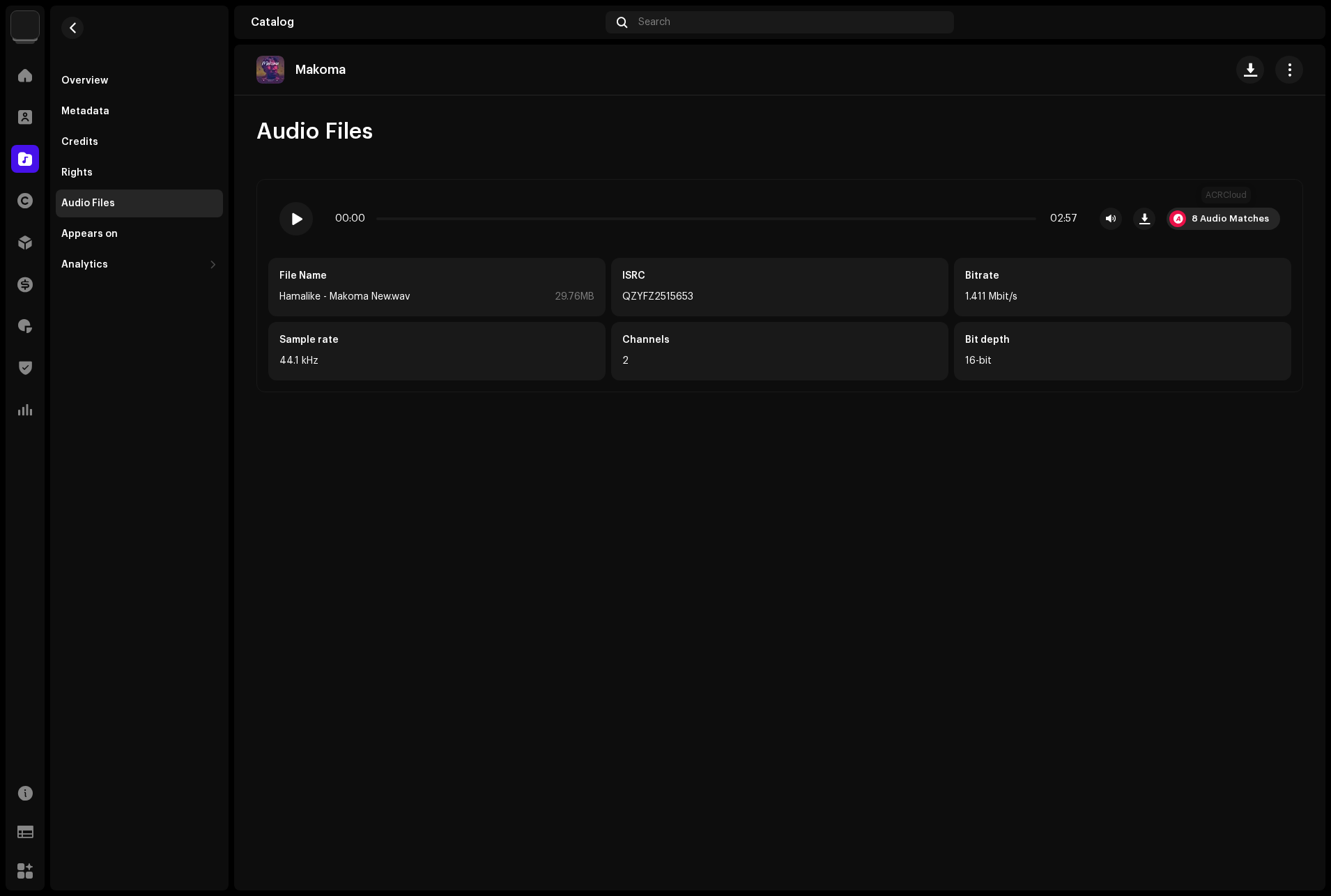
click at [1185, 207] on div "8 Audio Matches" at bounding box center [1222, 218] width 113 height 22
click at [77, 30] on div "Audio Recognition by Remix/Sample 7 Cover Song 1 All results require review/lis…" at bounding box center [666, 448] width 1331 height 896
click at [92, 74] on div "Overview" at bounding box center [138, 80] width 167 height 28
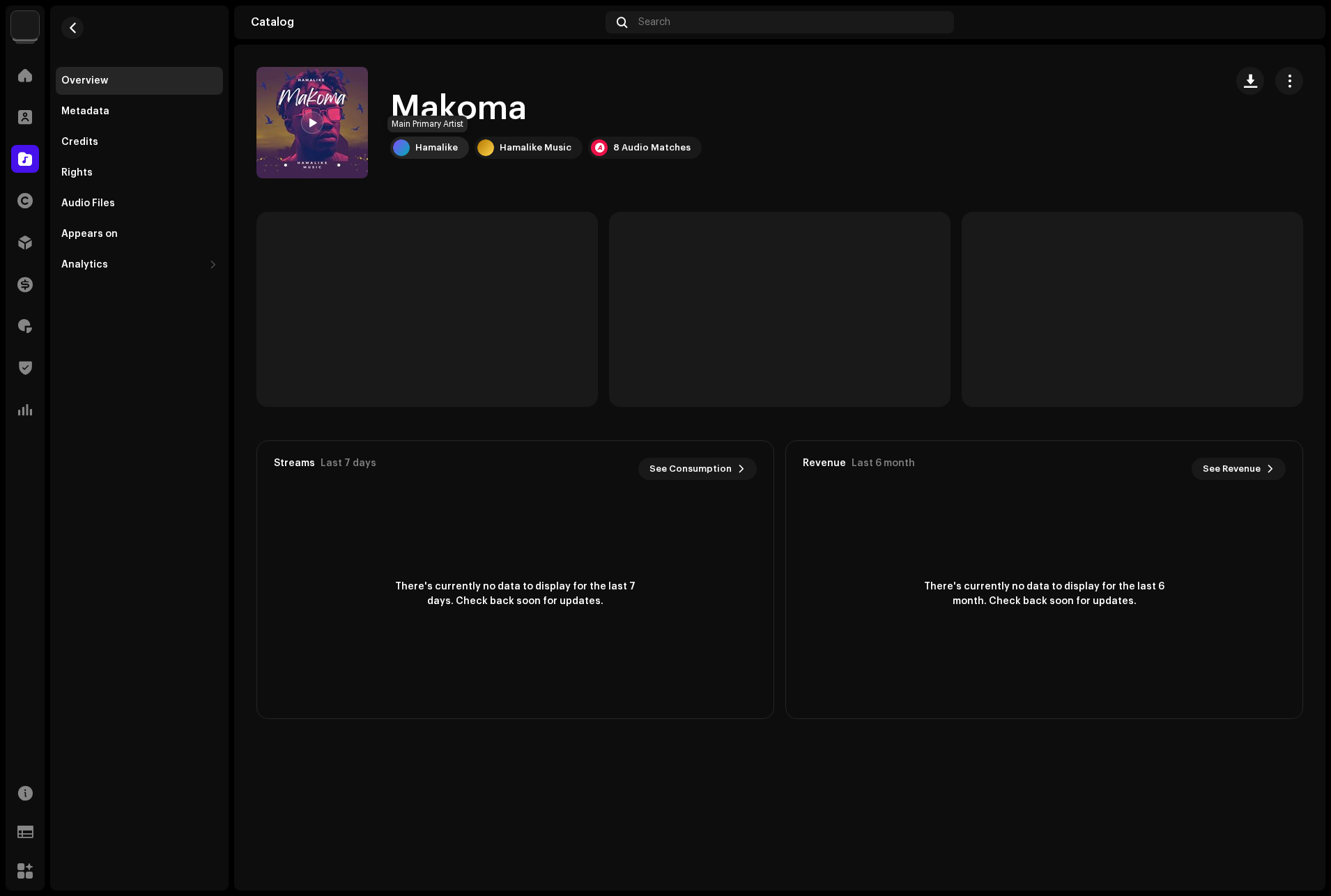
click at [443, 150] on div "Hamalike" at bounding box center [437, 147] width 43 height 11
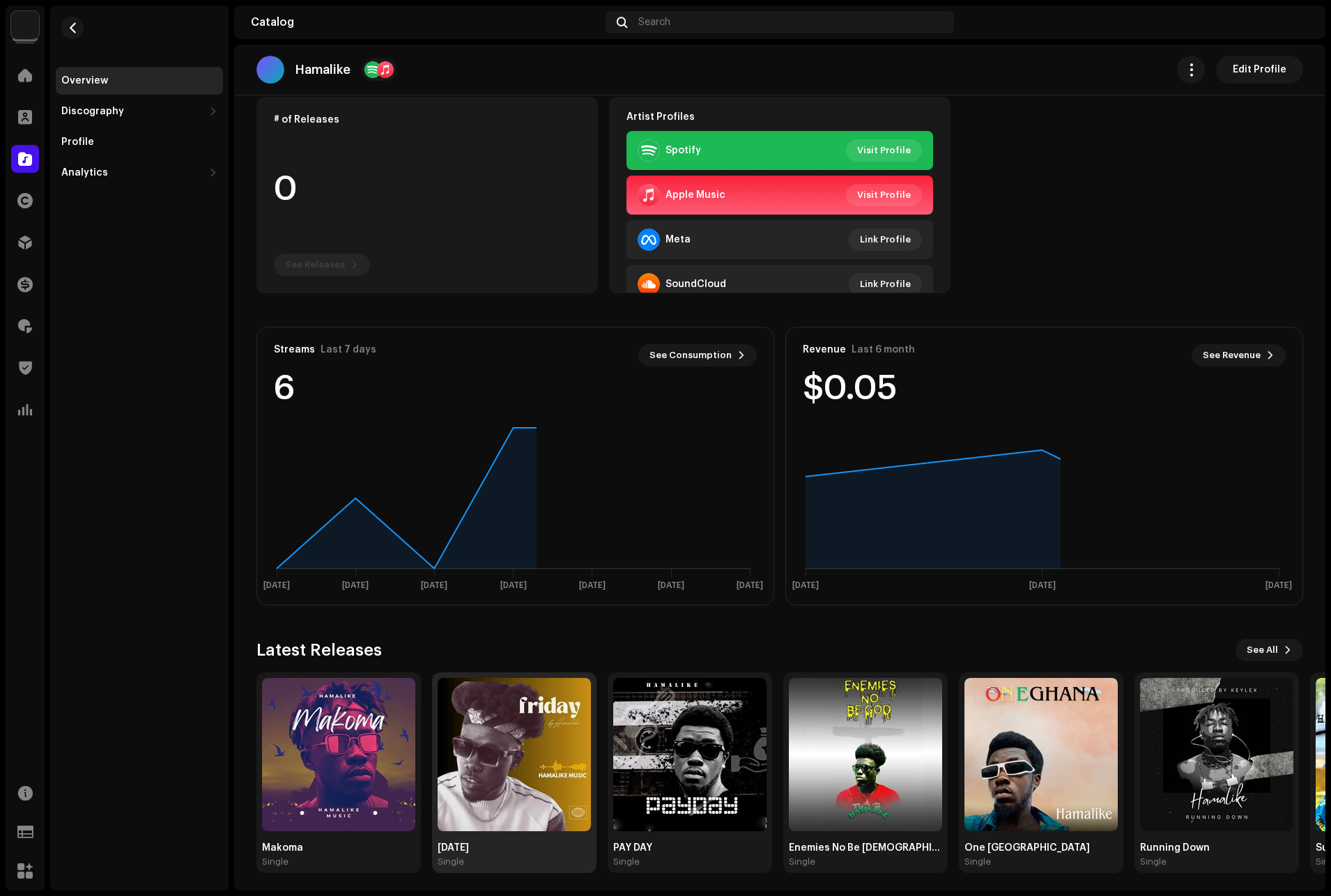
scroll to position [120, 0]
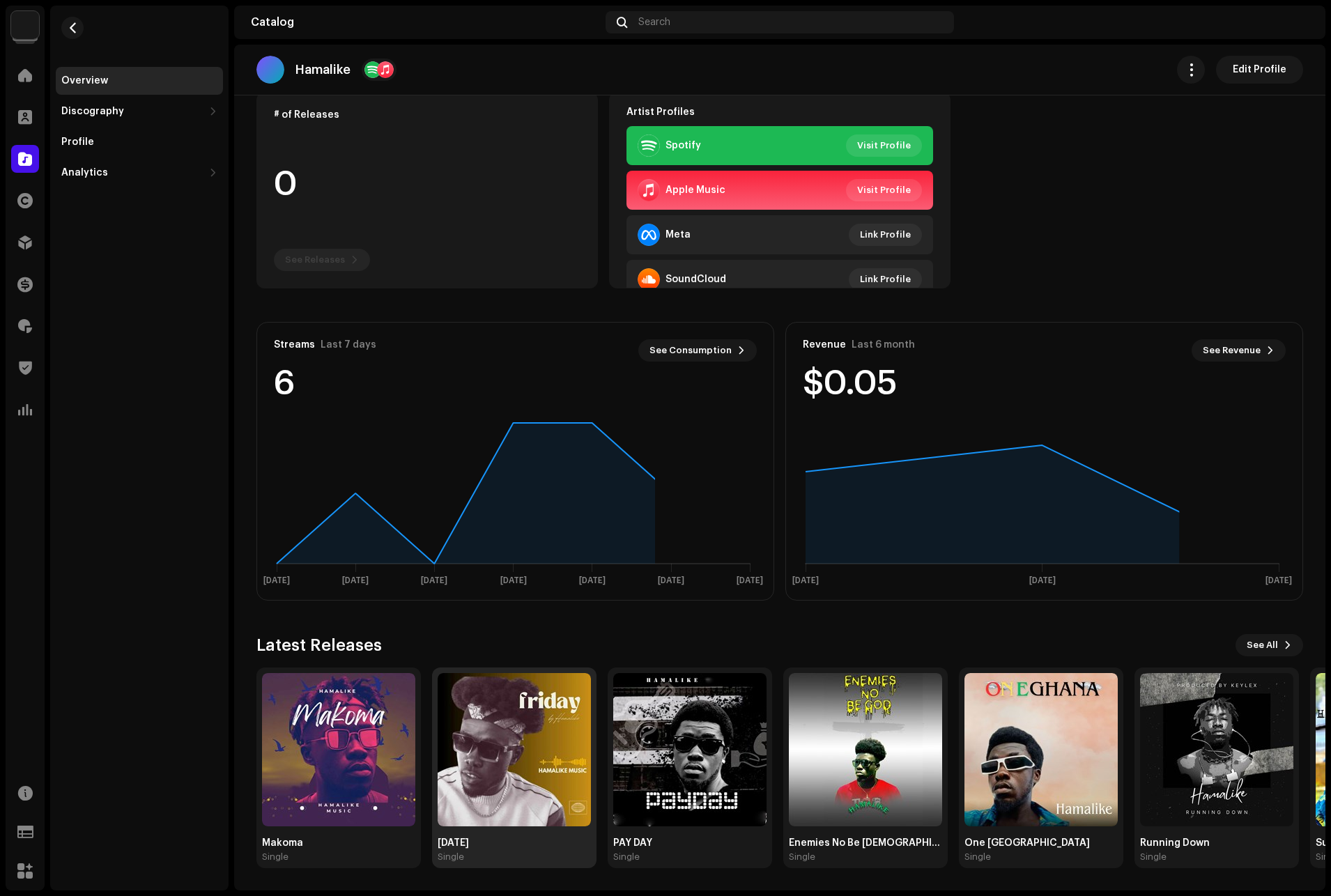
click at [549, 747] on img at bounding box center [515, 749] width 154 height 154
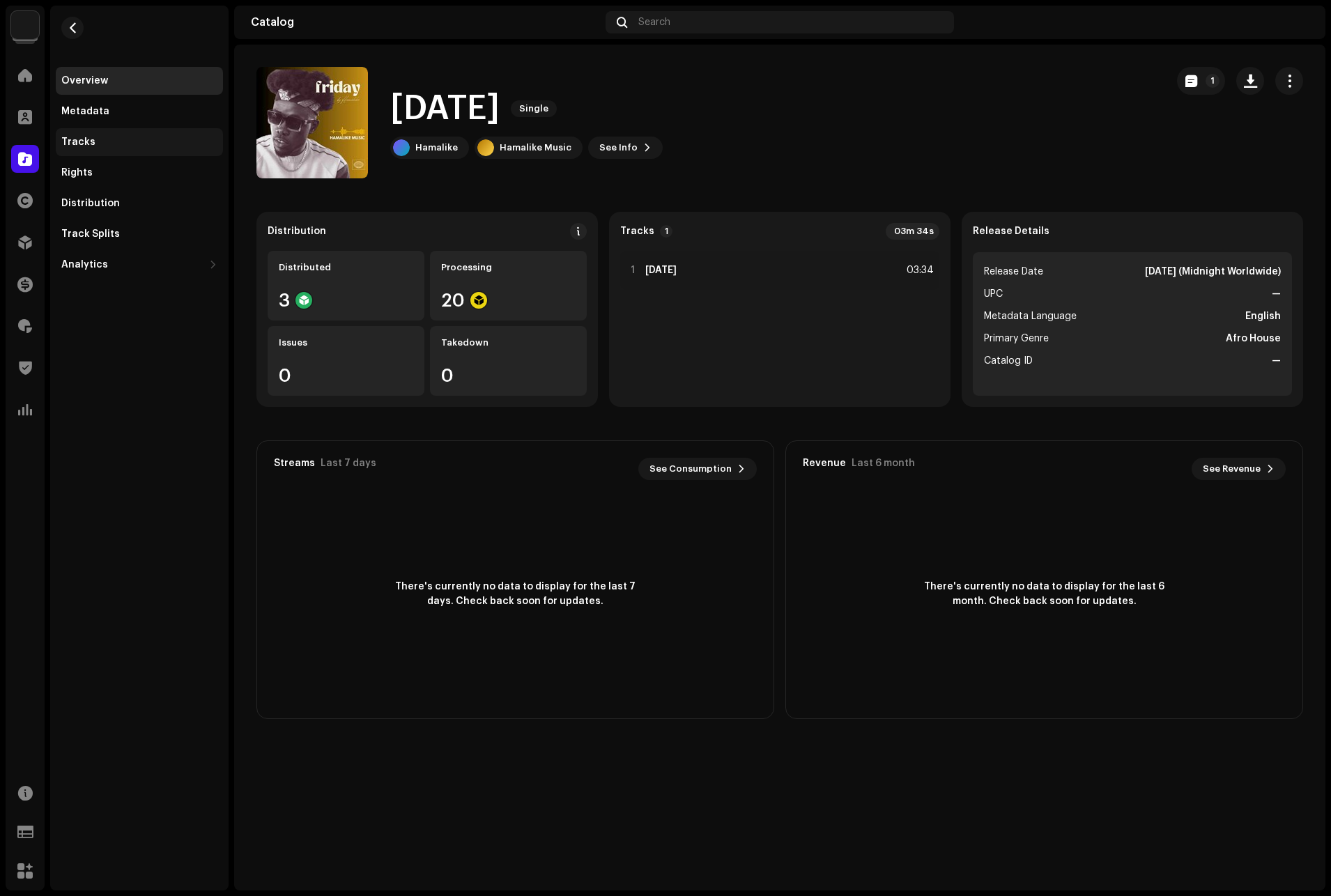
click at [63, 135] on div "Tracks" at bounding box center [138, 141] width 167 height 28
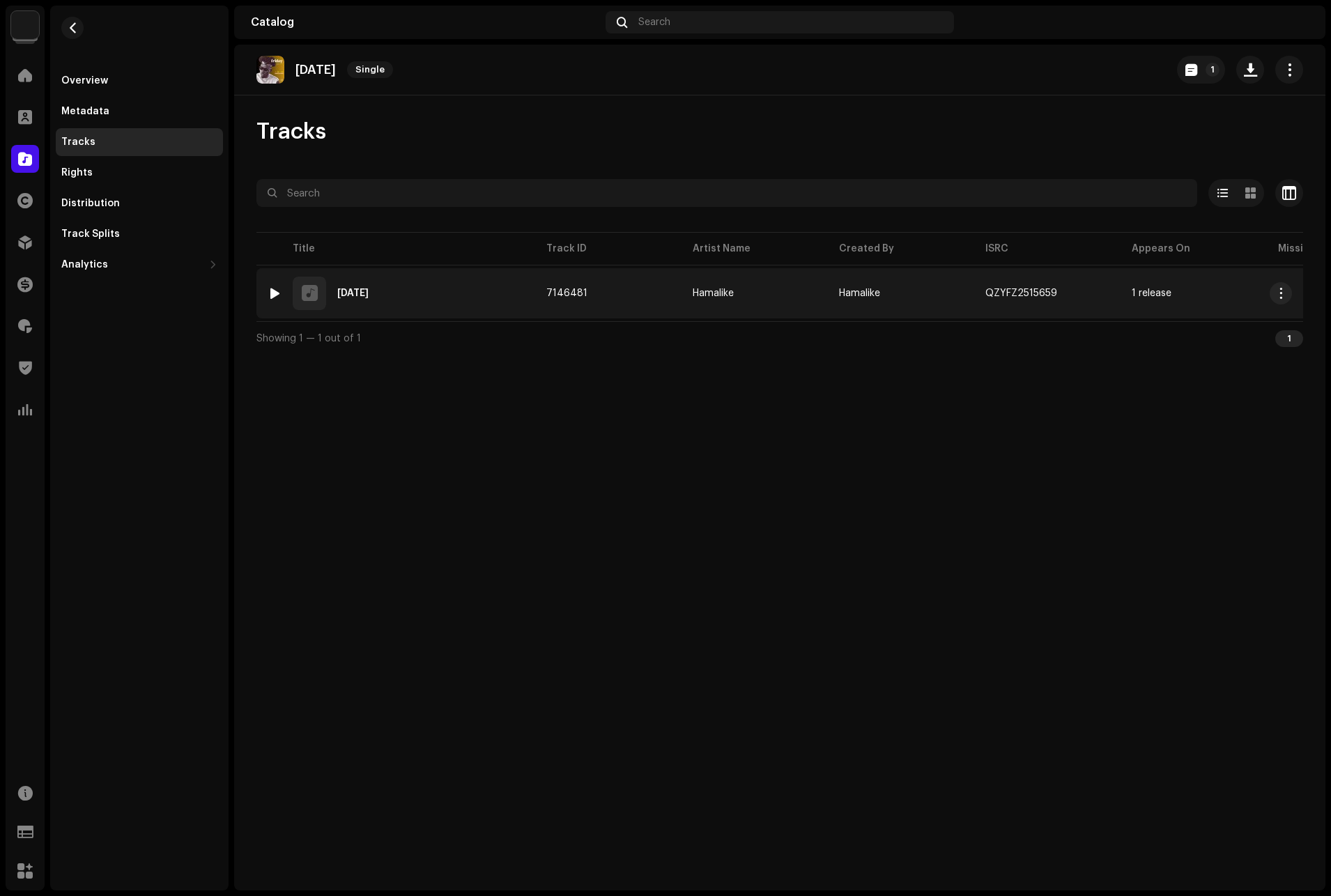
click at [270, 291] on div at bounding box center [275, 293] width 11 height 11
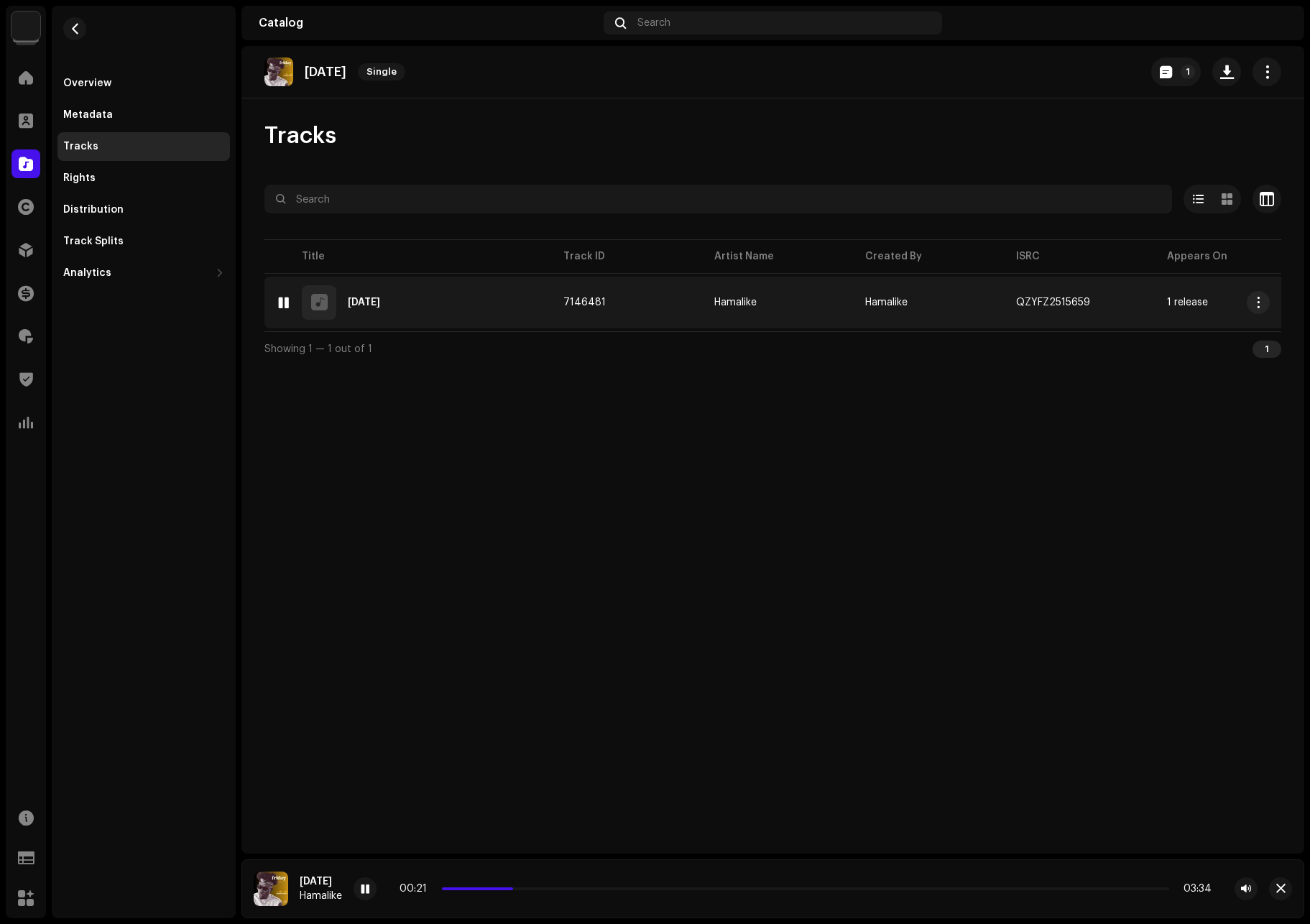
click at [284, 299] on div at bounding box center [284, 302] width 11 height 11
click at [380, 298] on div "1 Friday" at bounding box center [407, 302] width 264 height 34
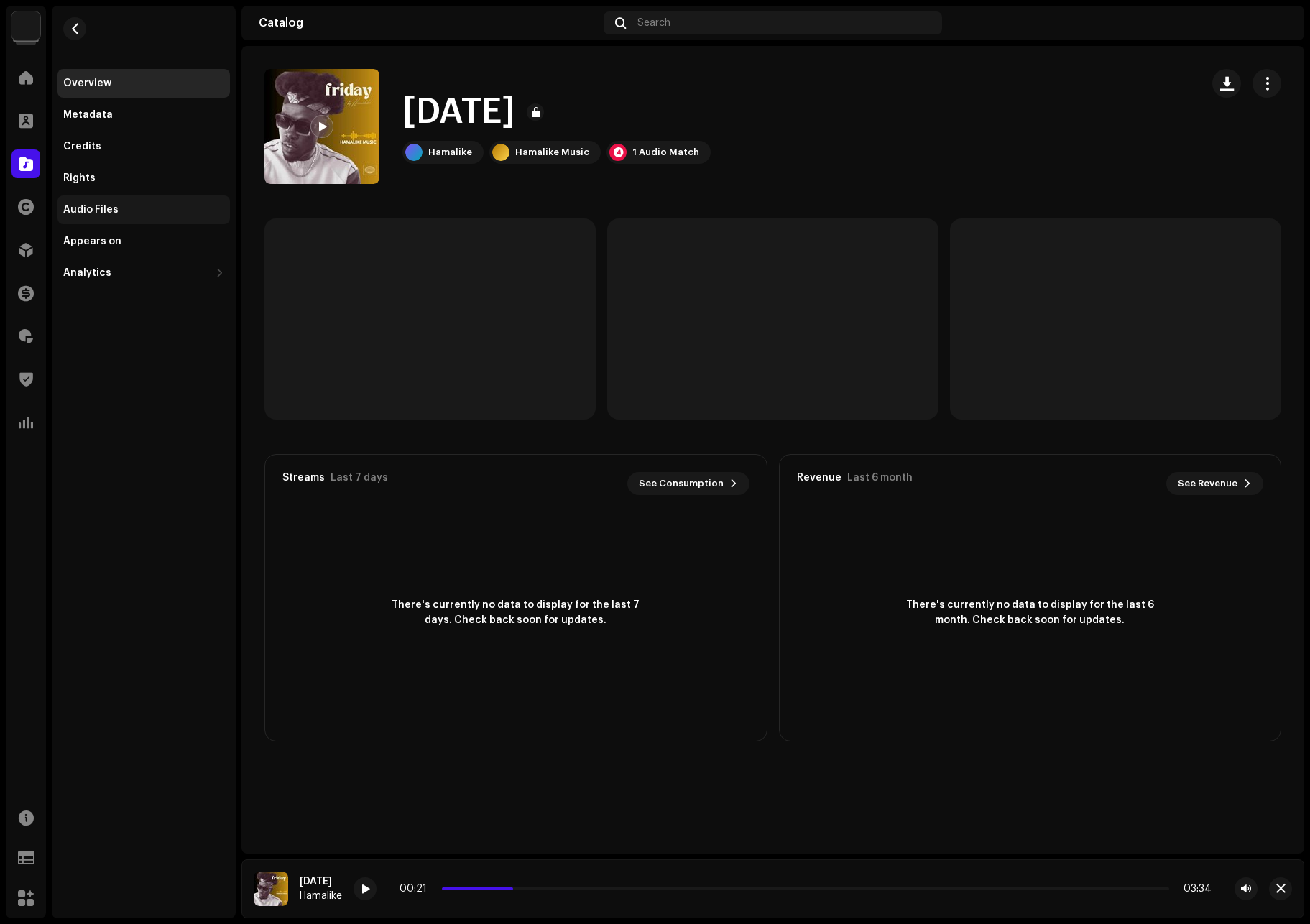
click at [101, 209] on div "Audio Files" at bounding box center [91, 209] width 55 height 11
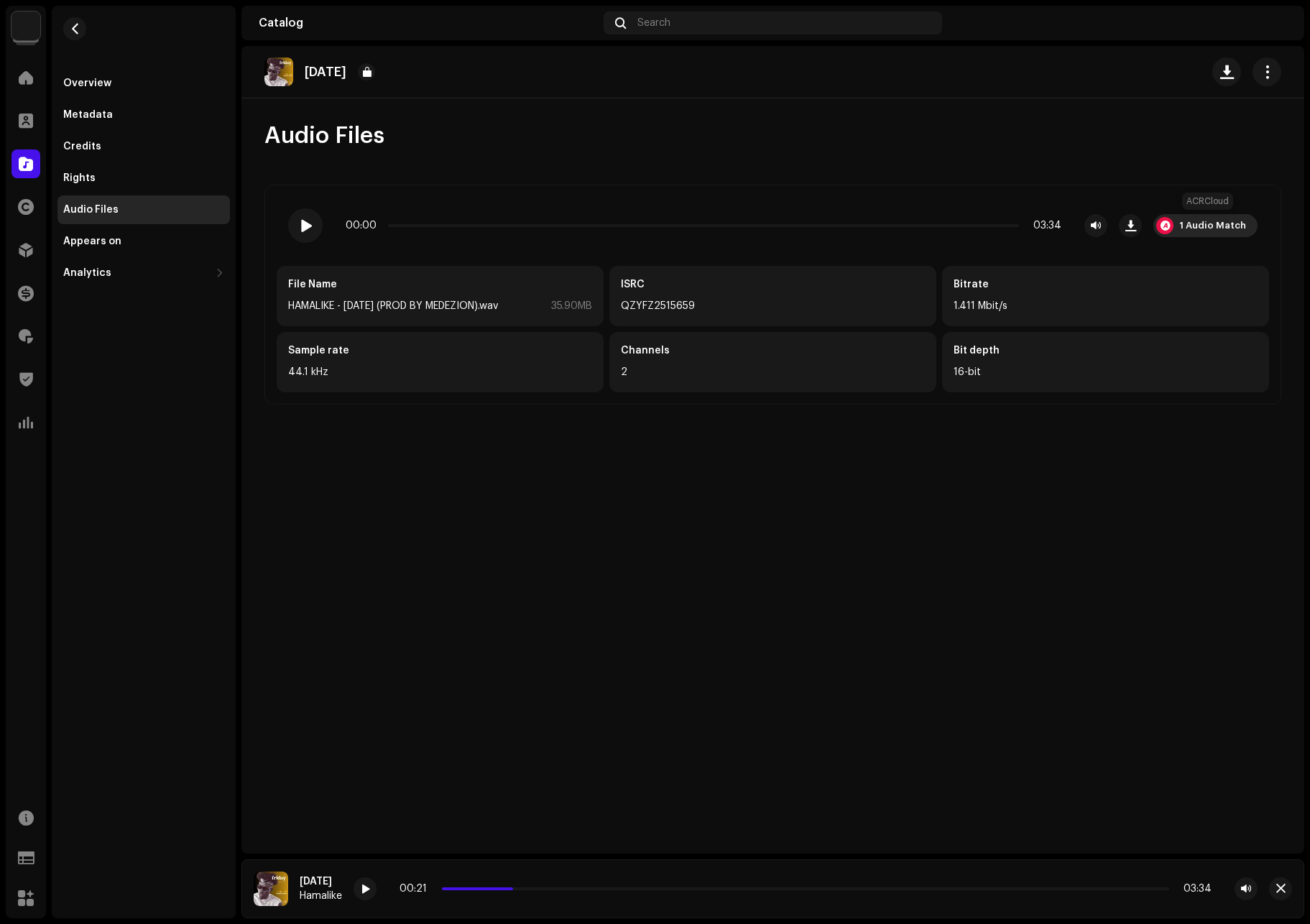
click at [1189, 218] on div "1 Audio Match" at bounding box center [1205, 225] width 104 height 23
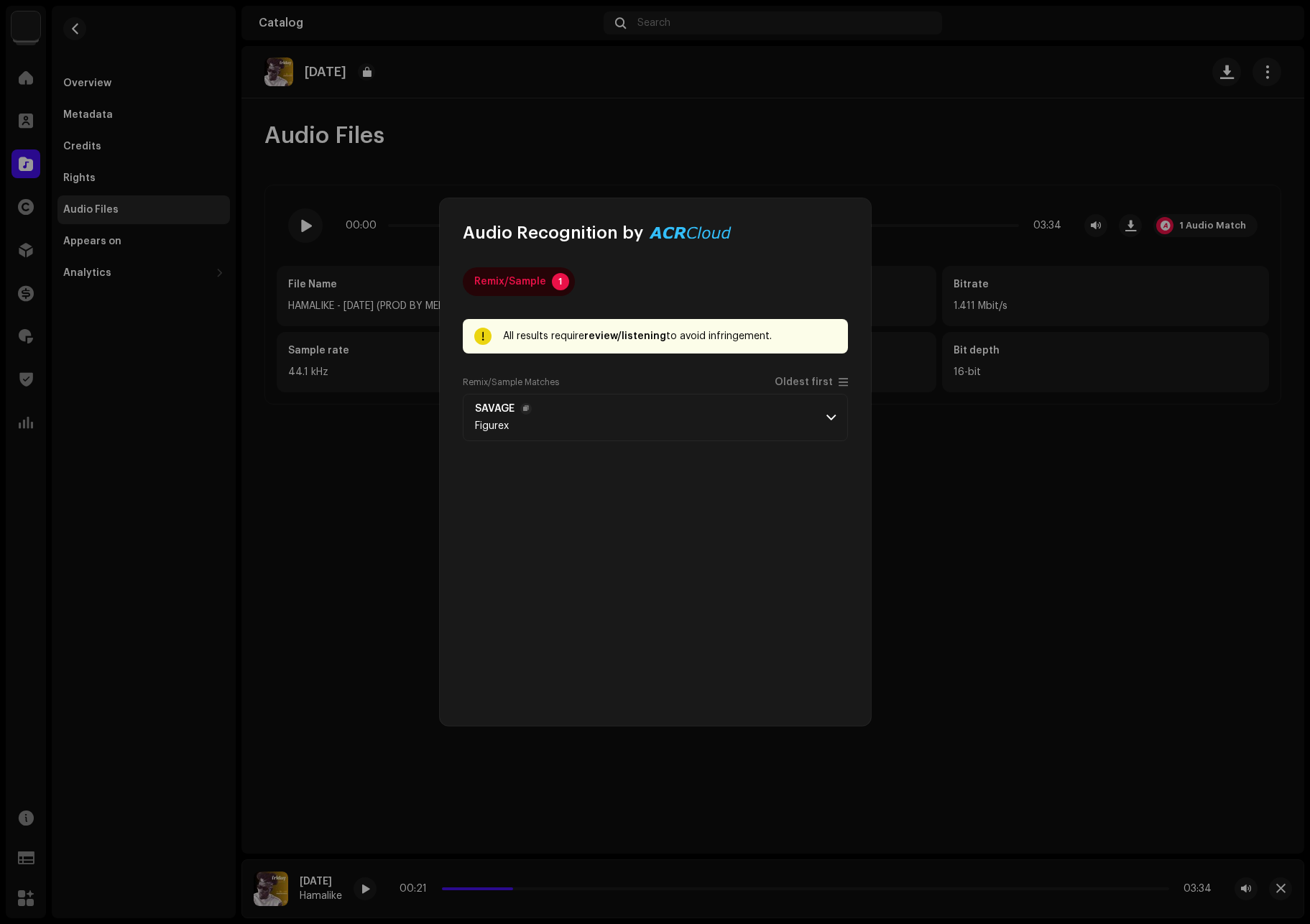
click at [827, 419] on span at bounding box center [831, 417] width 9 height 11
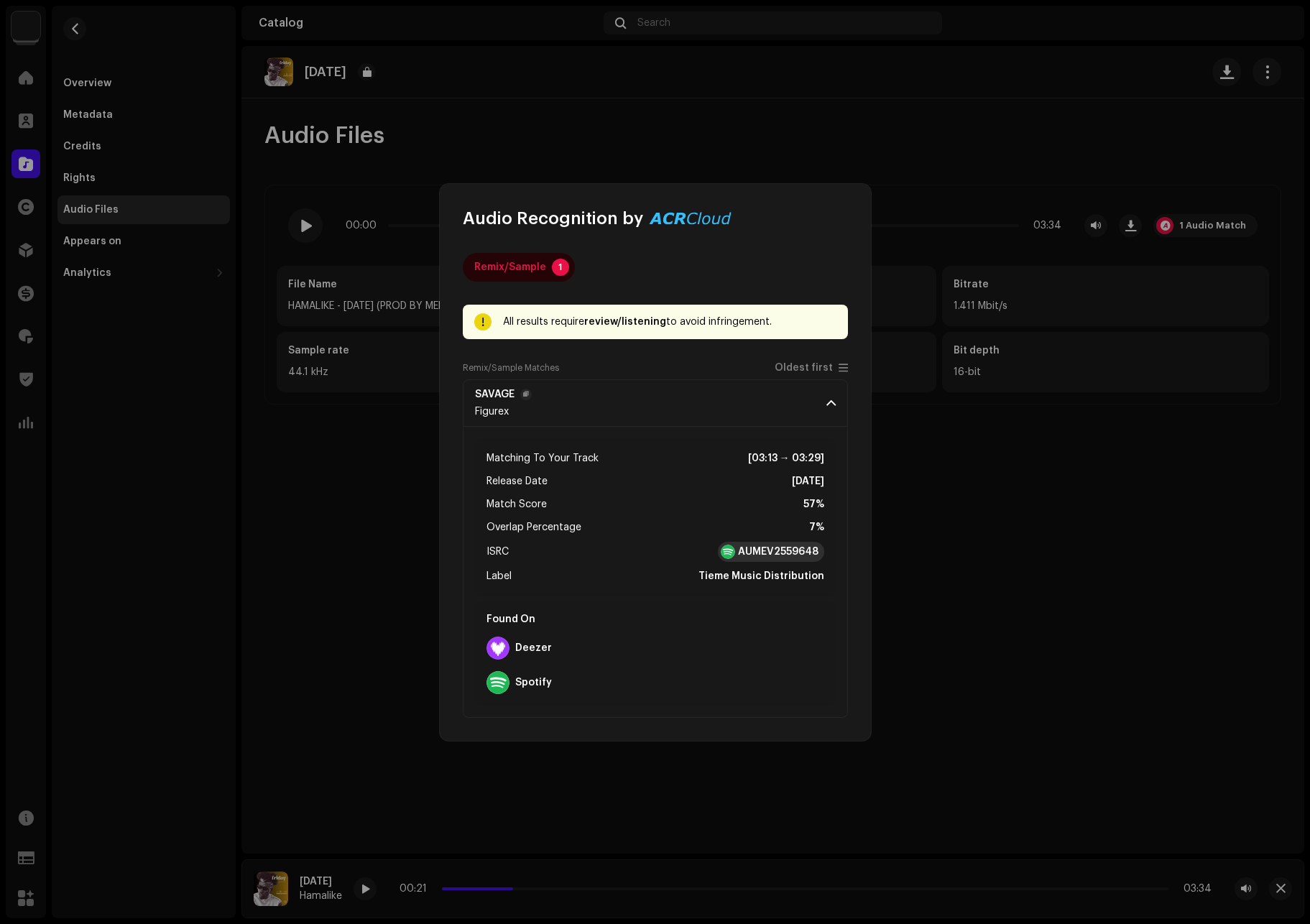
click at [752, 550] on strong "AUMEV2559648" at bounding box center [778, 552] width 80 height 15
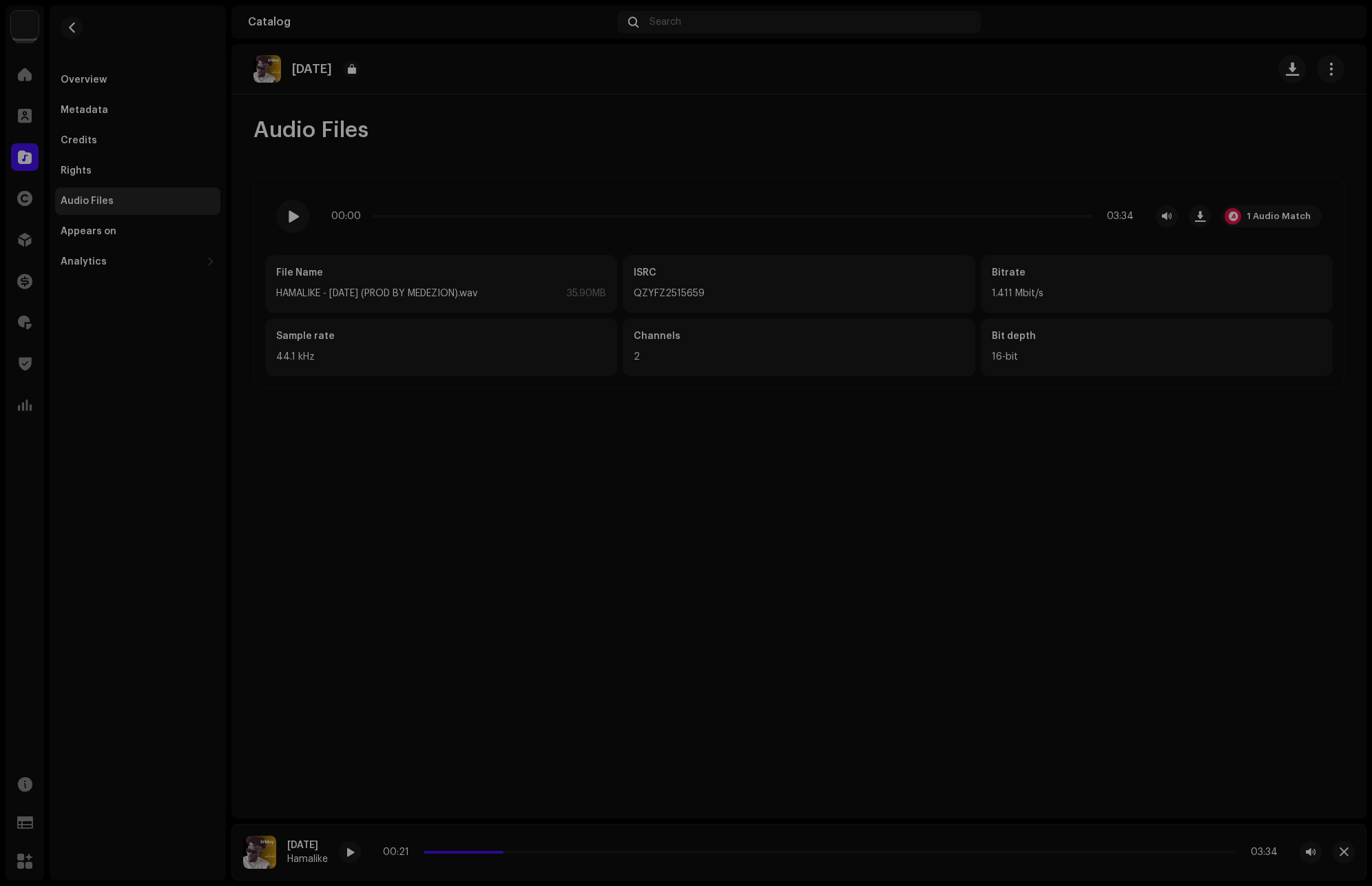
click at [379, 181] on div "Audio Recognition by Remix/Sample 1 All results require review/listening to avo…" at bounding box center [686, 443] width 1372 height 886
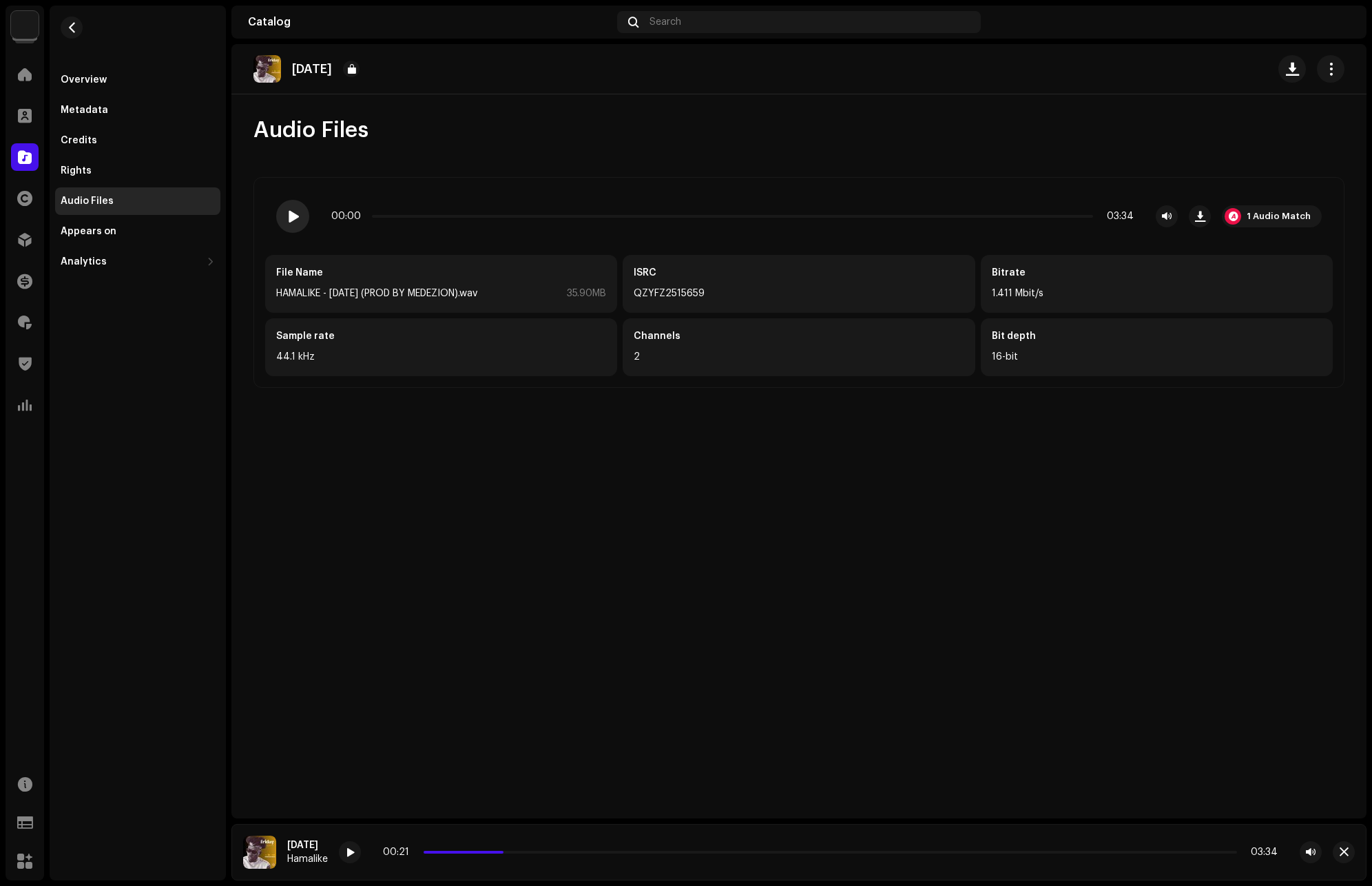
click at [292, 216] on span at bounding box center [292, 216] width 11 height 11
click at [1291, 215] on div "1 Audio Match" at bounding box center [1279, 216] width 64 height 11
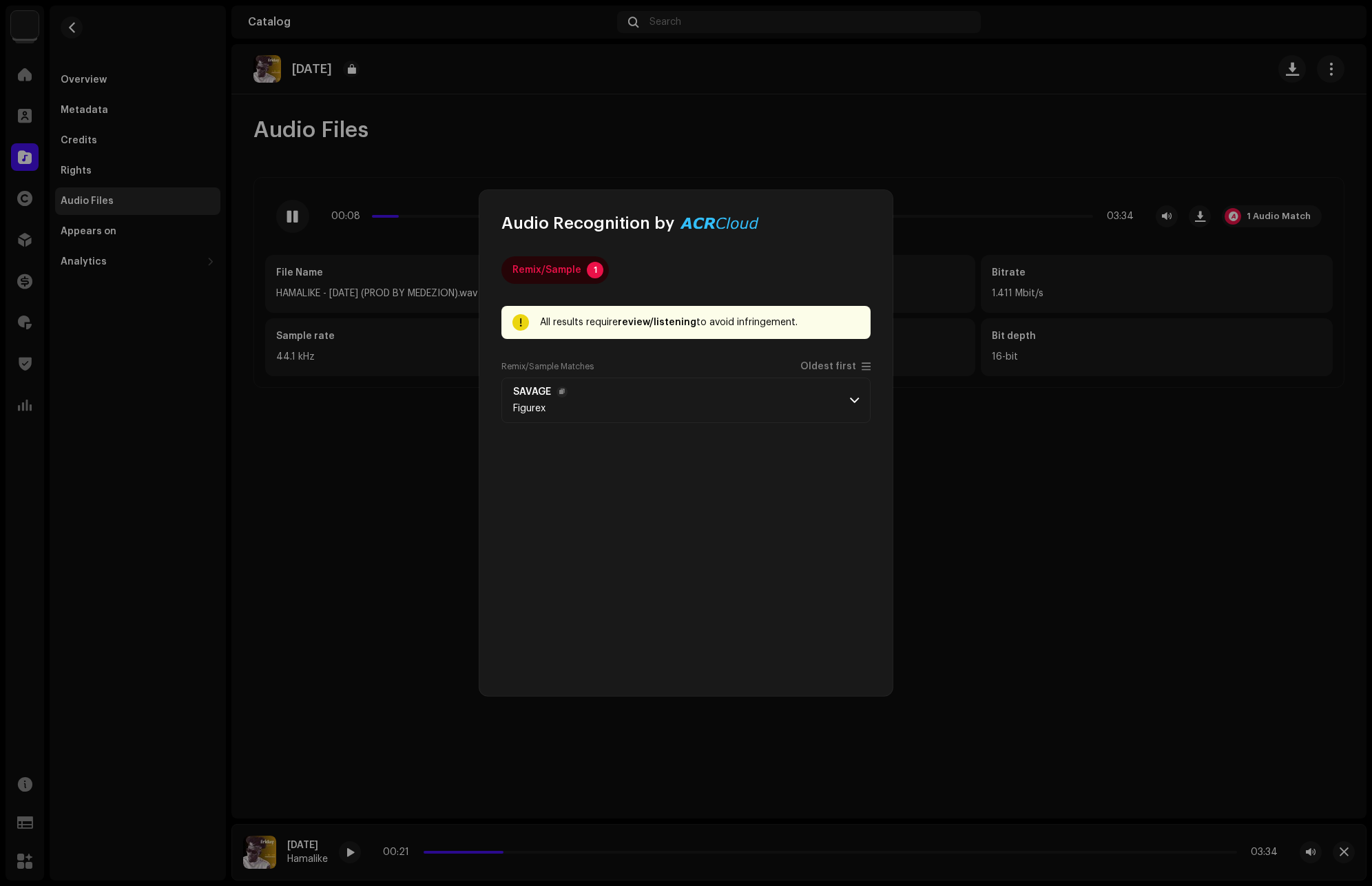
click at [853, 394] on p-accordion-header "SAVAGE Figurex" at bounding box center [686, 399] width 369 height 45
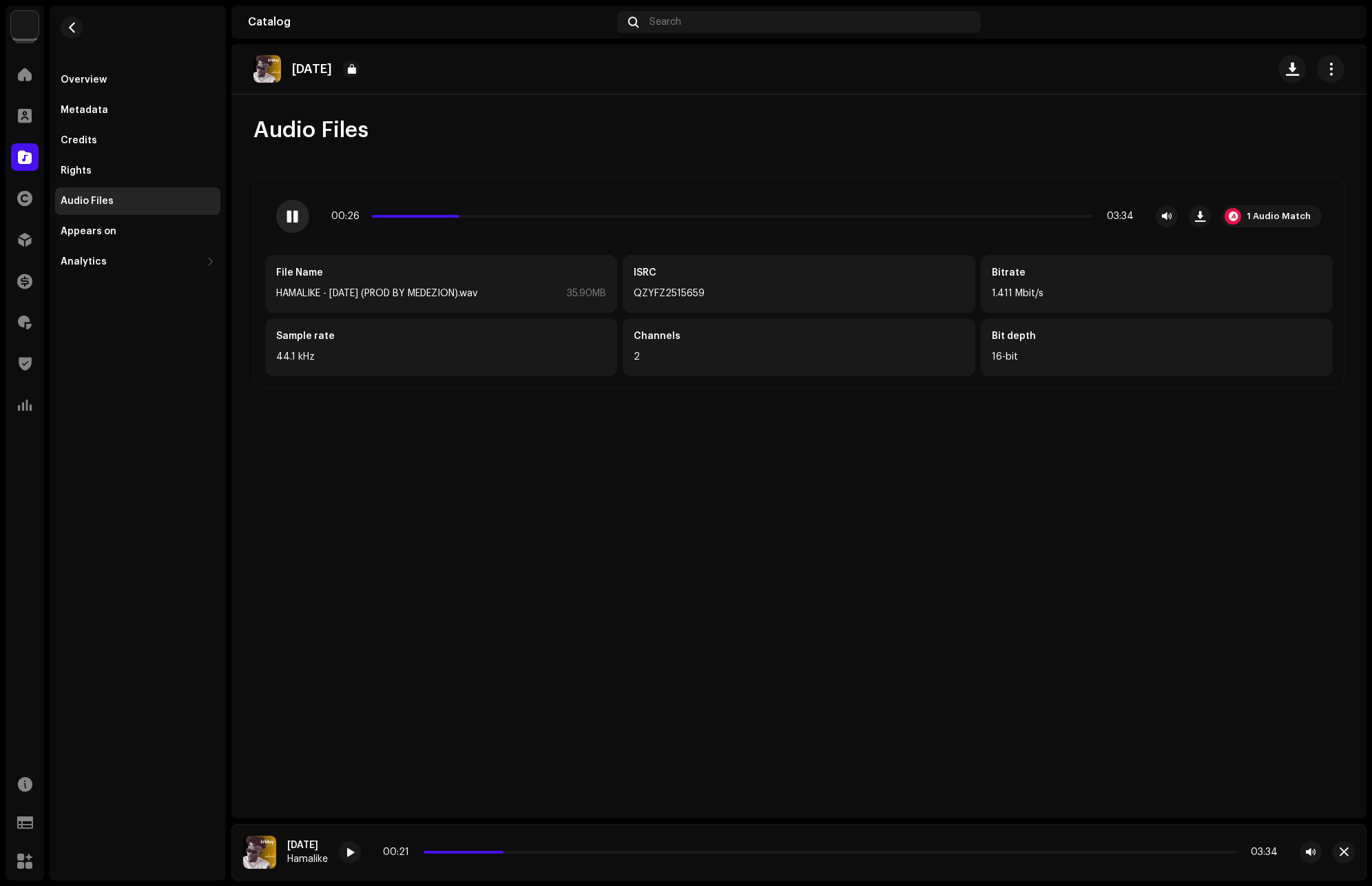
click at [295, 216] on span at bounding box center [292, 216] width 11 height 11
click at [24, 73] on span at bounding box center [25, 74] width 14 height 11
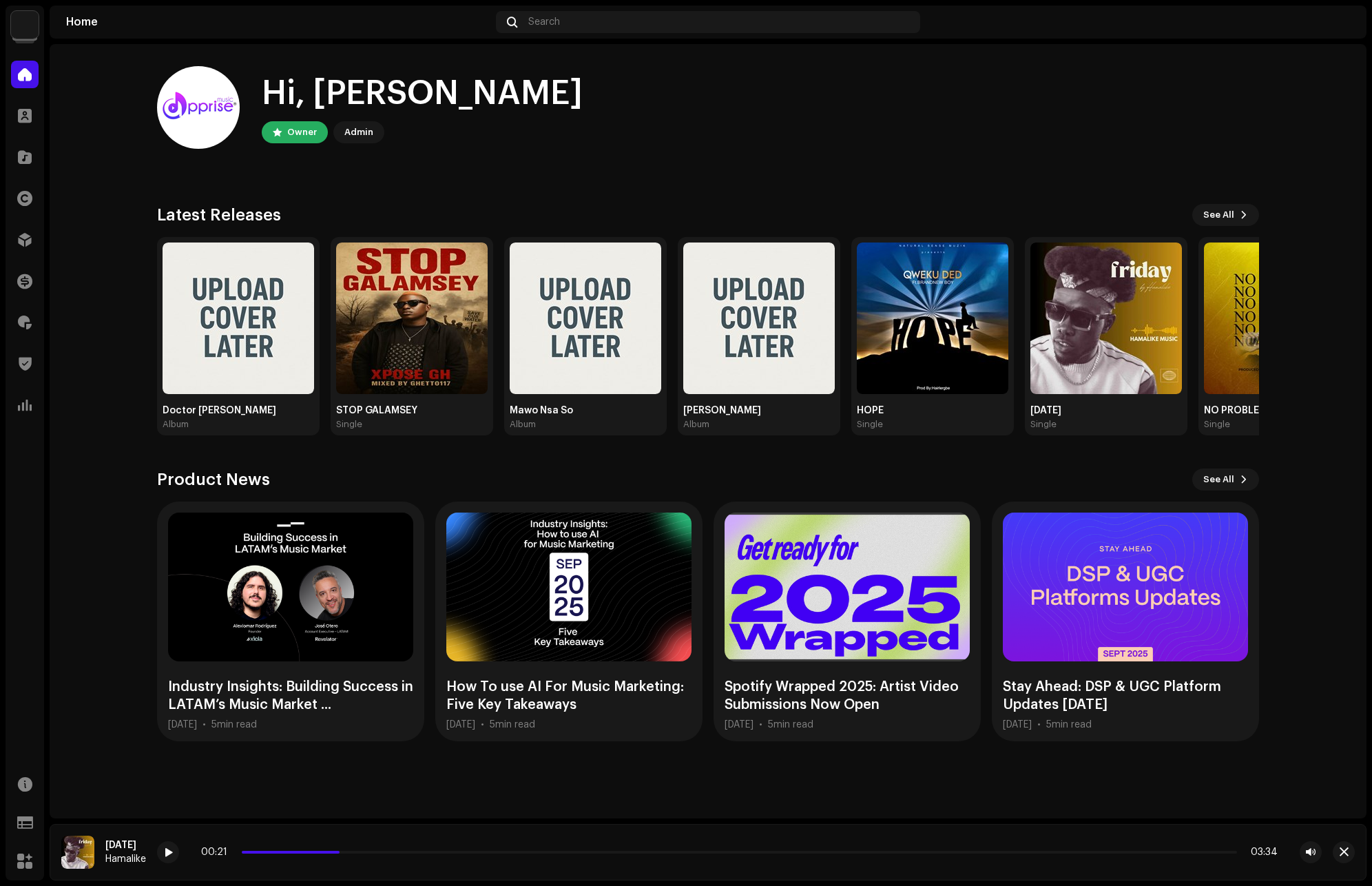
click at [1057, 132] on div "Hi, Michael Owner Admin" at bounding box center [709, 108] width 1103 height 83
click at [28, 240] on span at bounding box center [25, 239] width 14 height 11
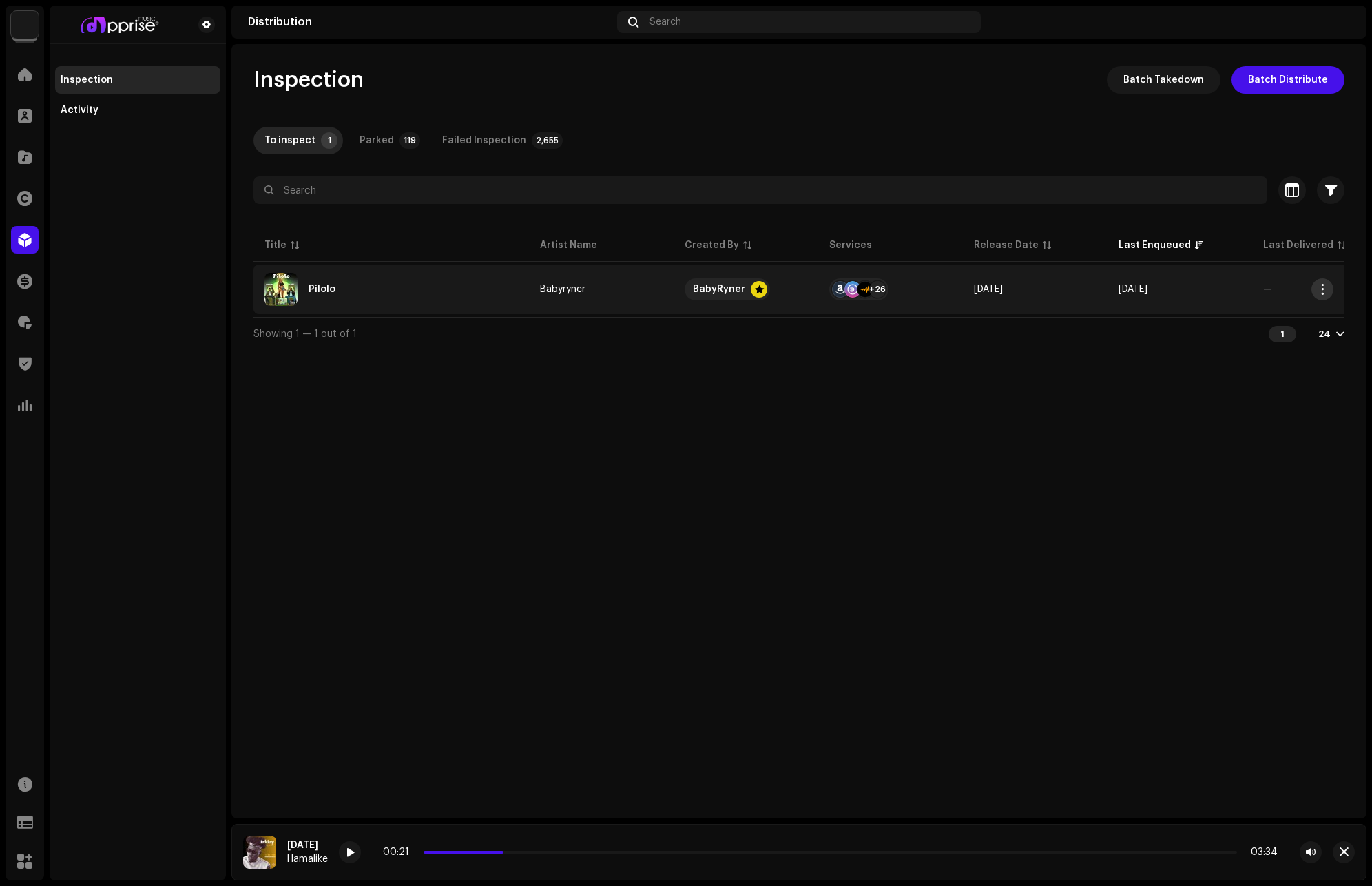
click at [1323, 288] on span "button" at bounding box center [1323, 289] width 11 height 11
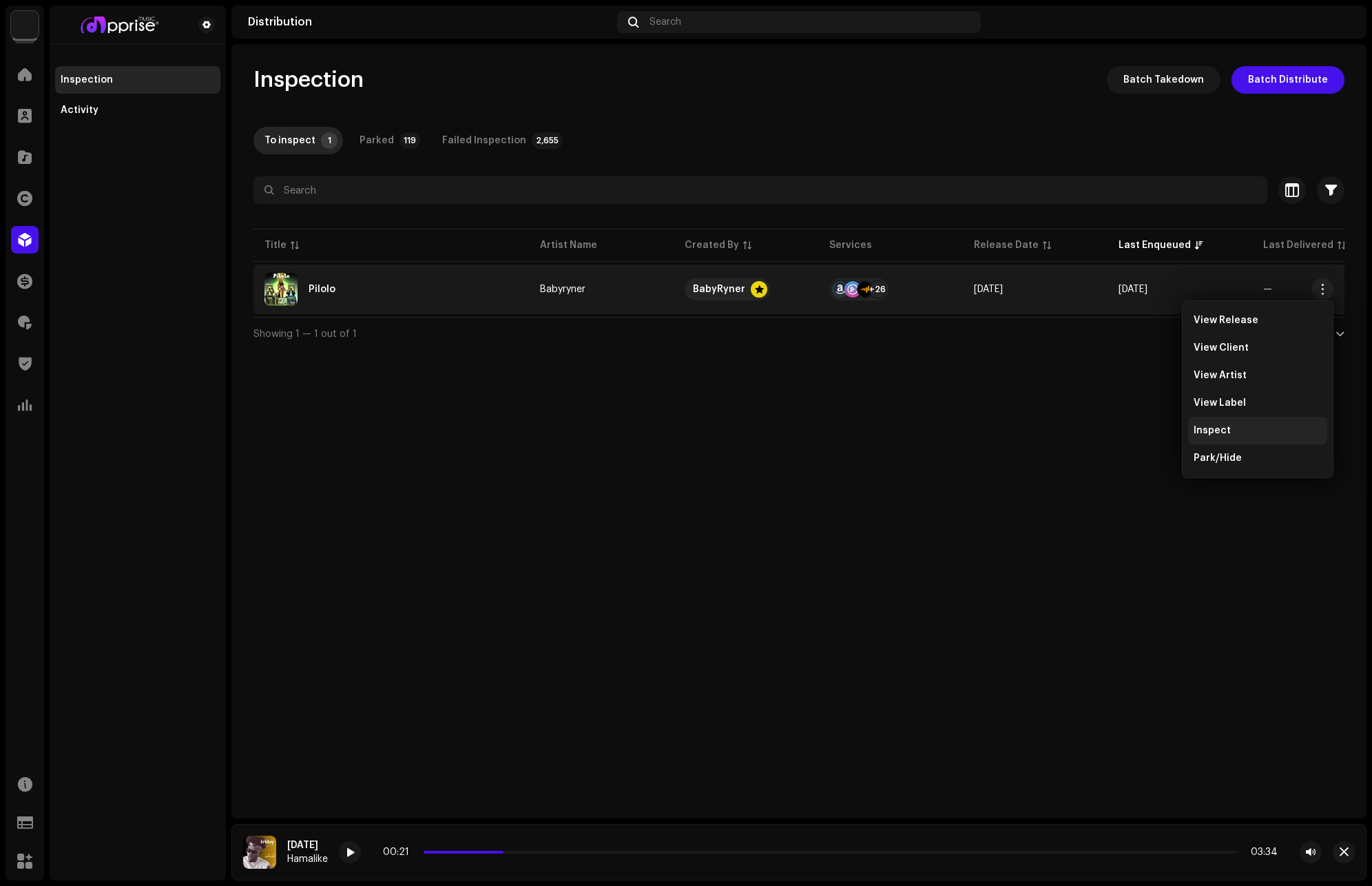
click at [1222, 430] on span "Inspect" at bounding box center [1212, 430] width 37 height 11
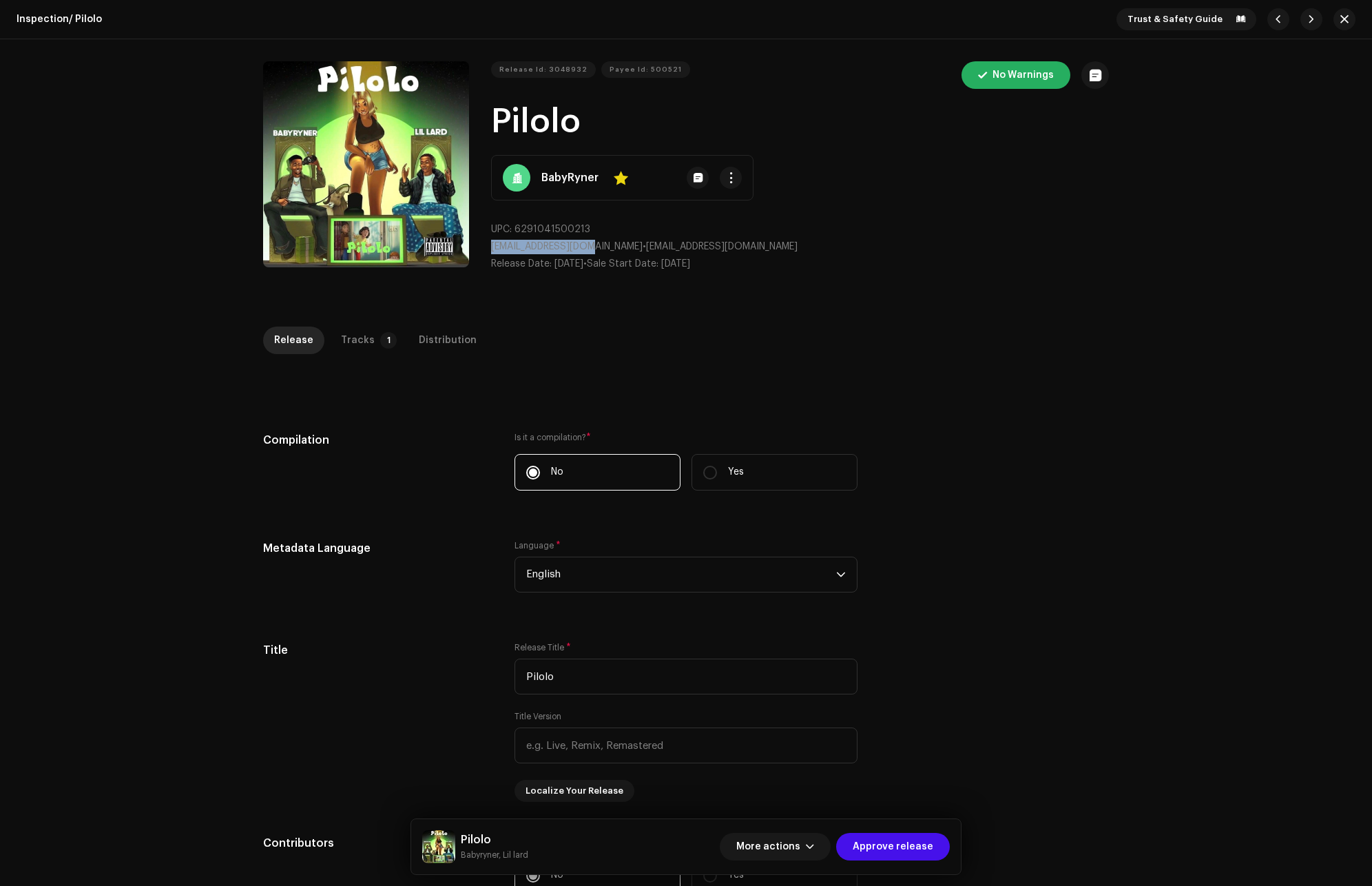
drag, startPoint x: 591, startPoint y: 248, endPoint x: 488, endPoint y: 252, distance: 103.1
click at [488, 252] on div "Release Id: 3048932 Payee Id: 500521 No Warnings Pilolo BabyRyner Yes UPC: 6291…" at bounding box center [686, 171] width 846 height 221
copy span "babyryner@gmail.com"
click at [357, 339] on div "Tracks" at bounding box center [358, 340] width 34 height 27
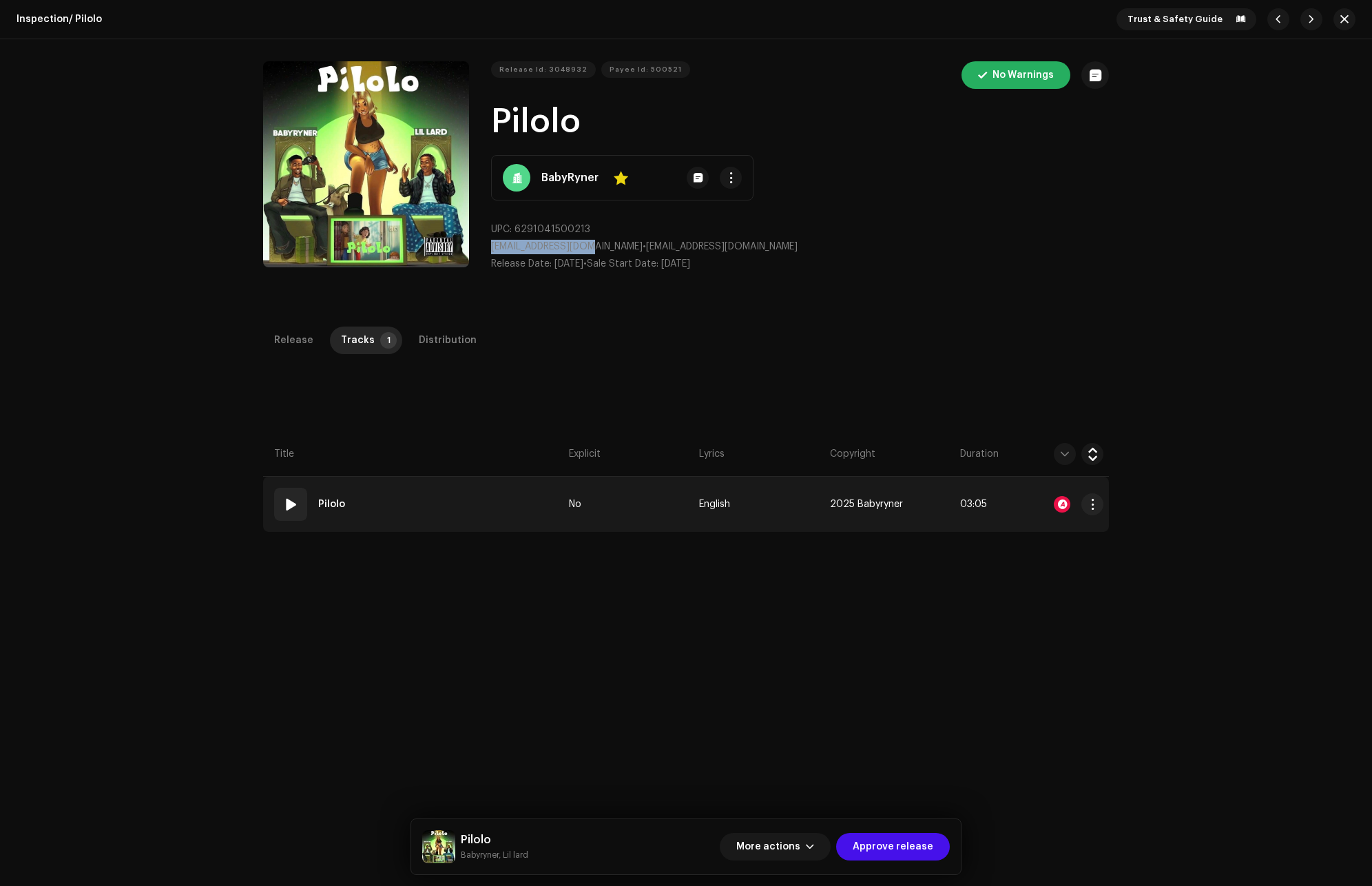
click at [1063, 505] on div at bounding box center [1062, 504] width 17 height 17
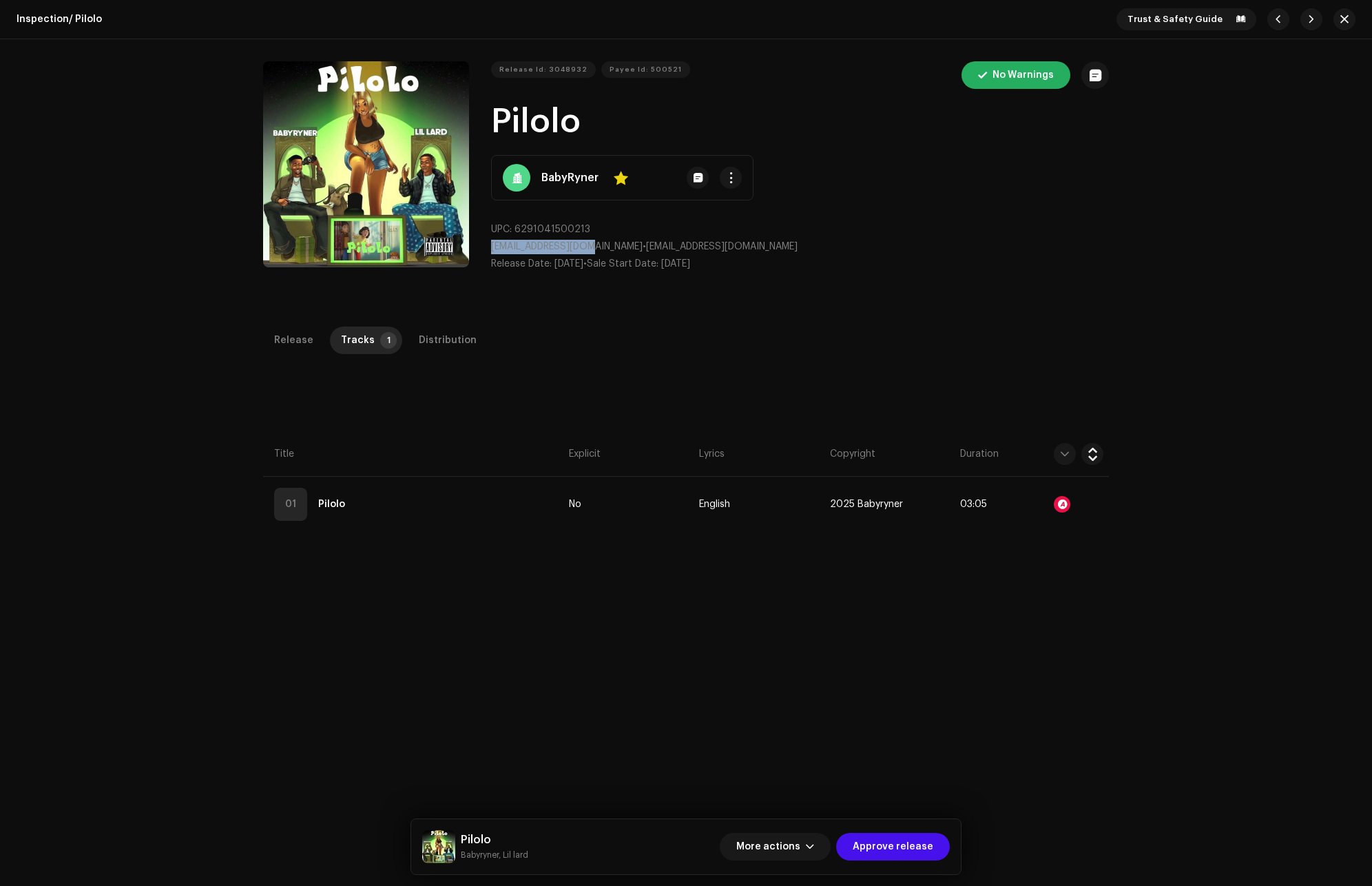
click at [1095, 350] on div "Audio Recognition by Remix/Sample 1 All results require review/listening to avo…" at bounding box center [686, 443] width 1372 height 886
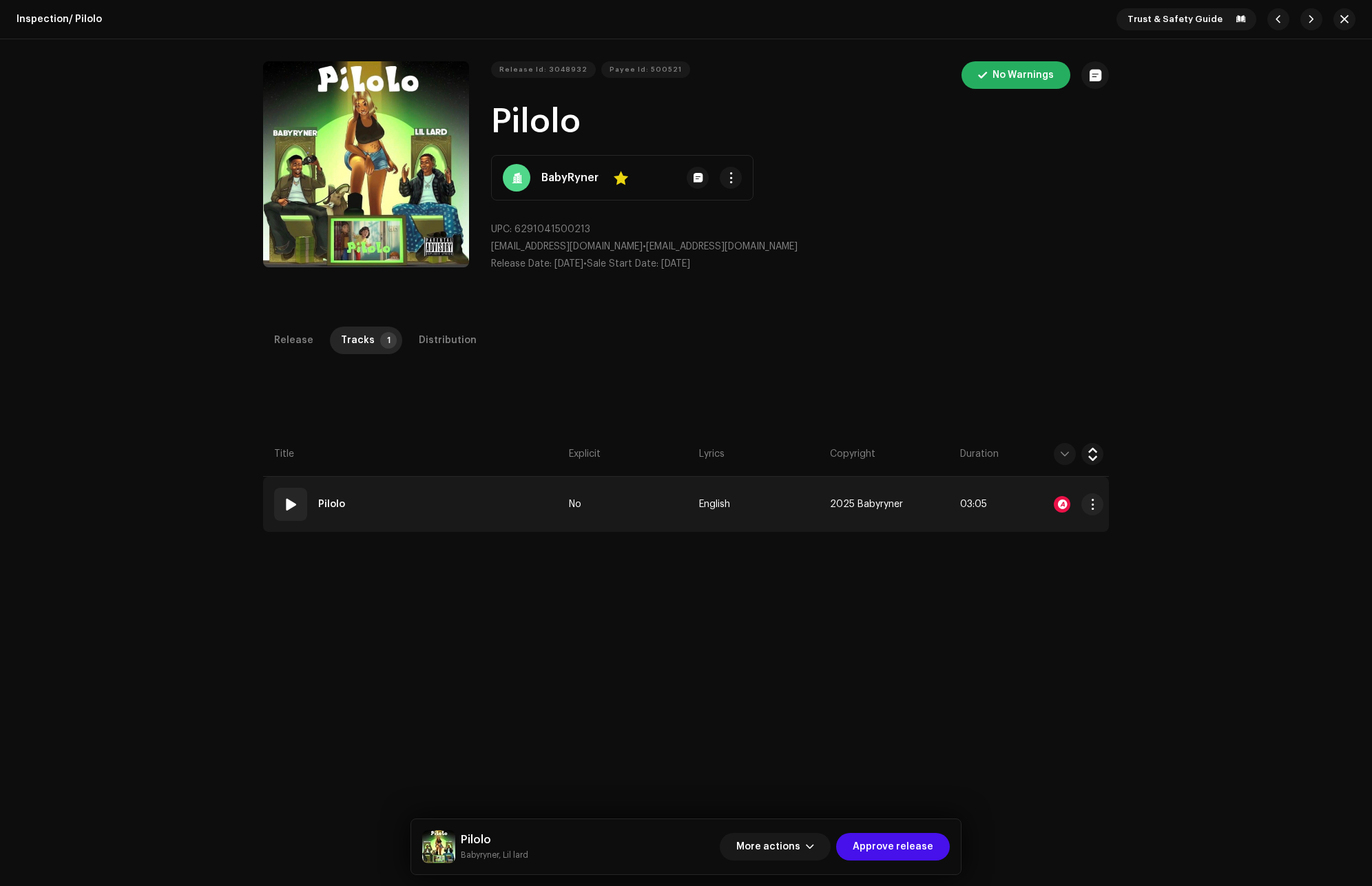
click at [285, 494] on div "01" at bounding box center [290, 504] width 33 height 33
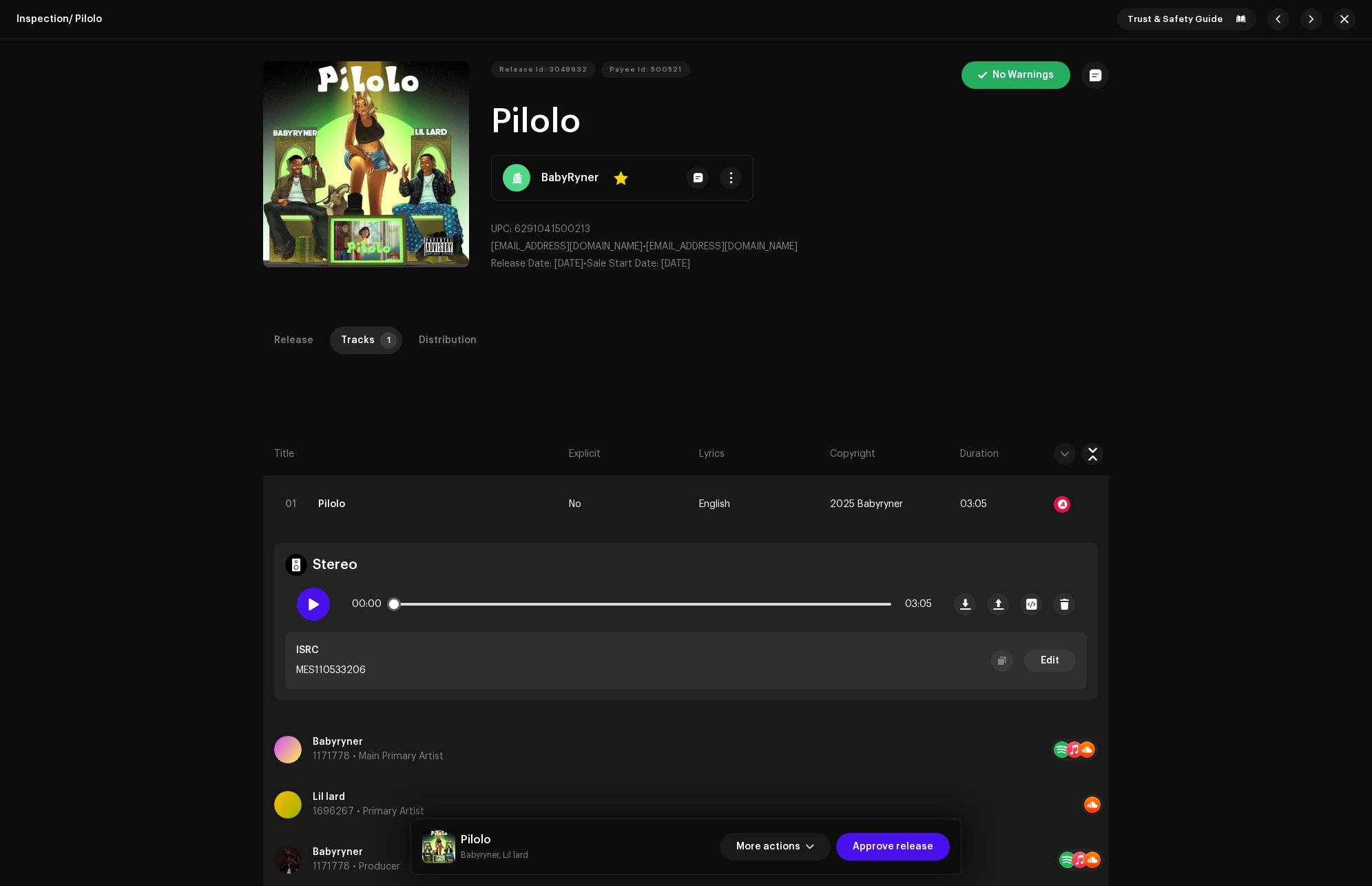
click at [315, 602] on span at bounding box center [313, 604] width 11 height 11
click at [1166, 397] on div "Inspection / Pilolo Trust & Safety Guide Release Id: 3048932 Payee Id: 500521 N…" at bounding box center [686, 443] width 1372 height 886
click at [451, 347] on div "Distribution" at bounding box center [448, 340] width 58 height 27
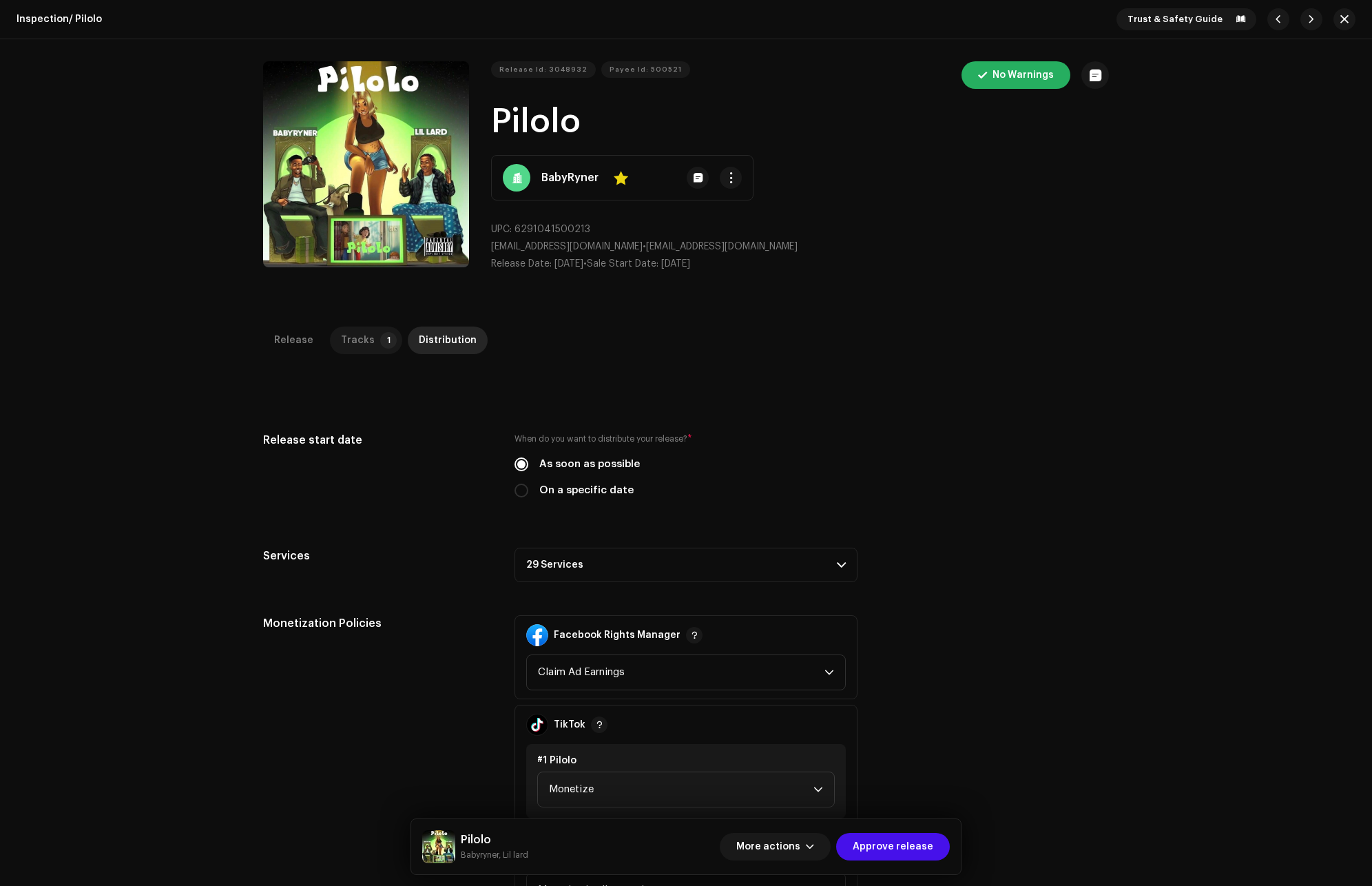
click at [354, 333] on div "Tracks" at bounding box center [358, 340] width 34 height 27
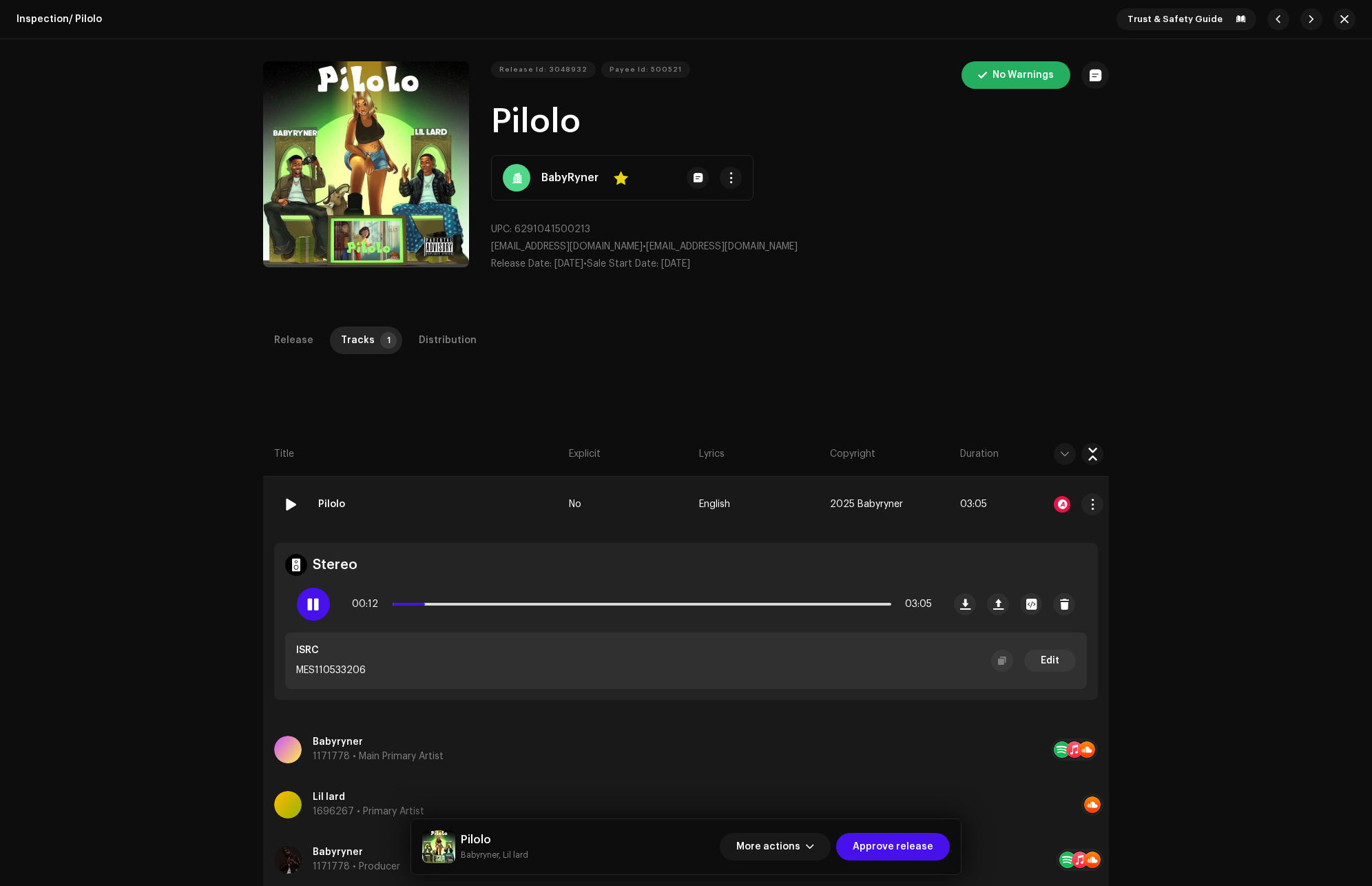
click at [1064, 503] on div at bounding box center [1062, 504] width 17 height 17
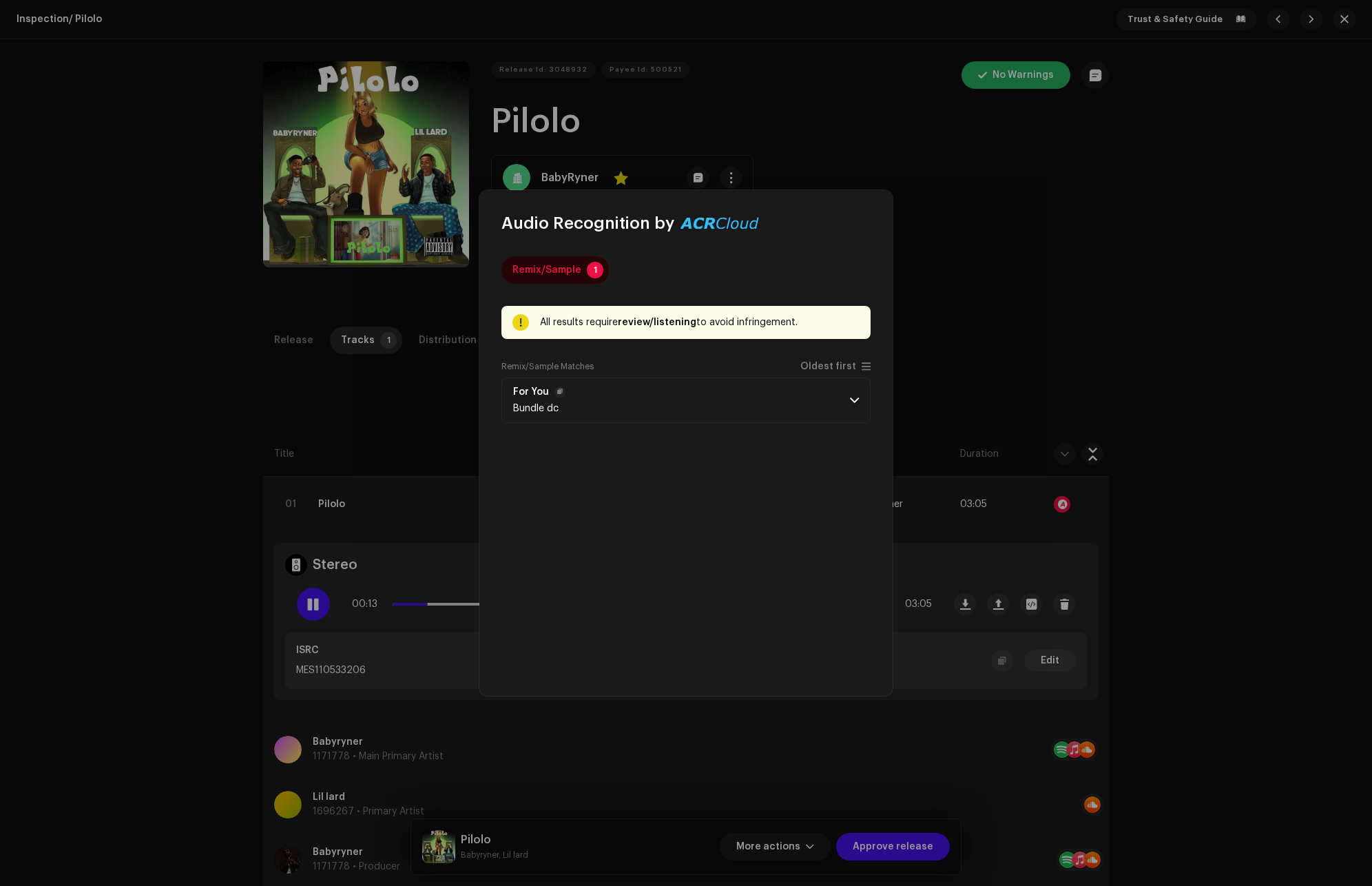
click at [850, 405] on span at bounding box center [854, 400] width 9 height 11
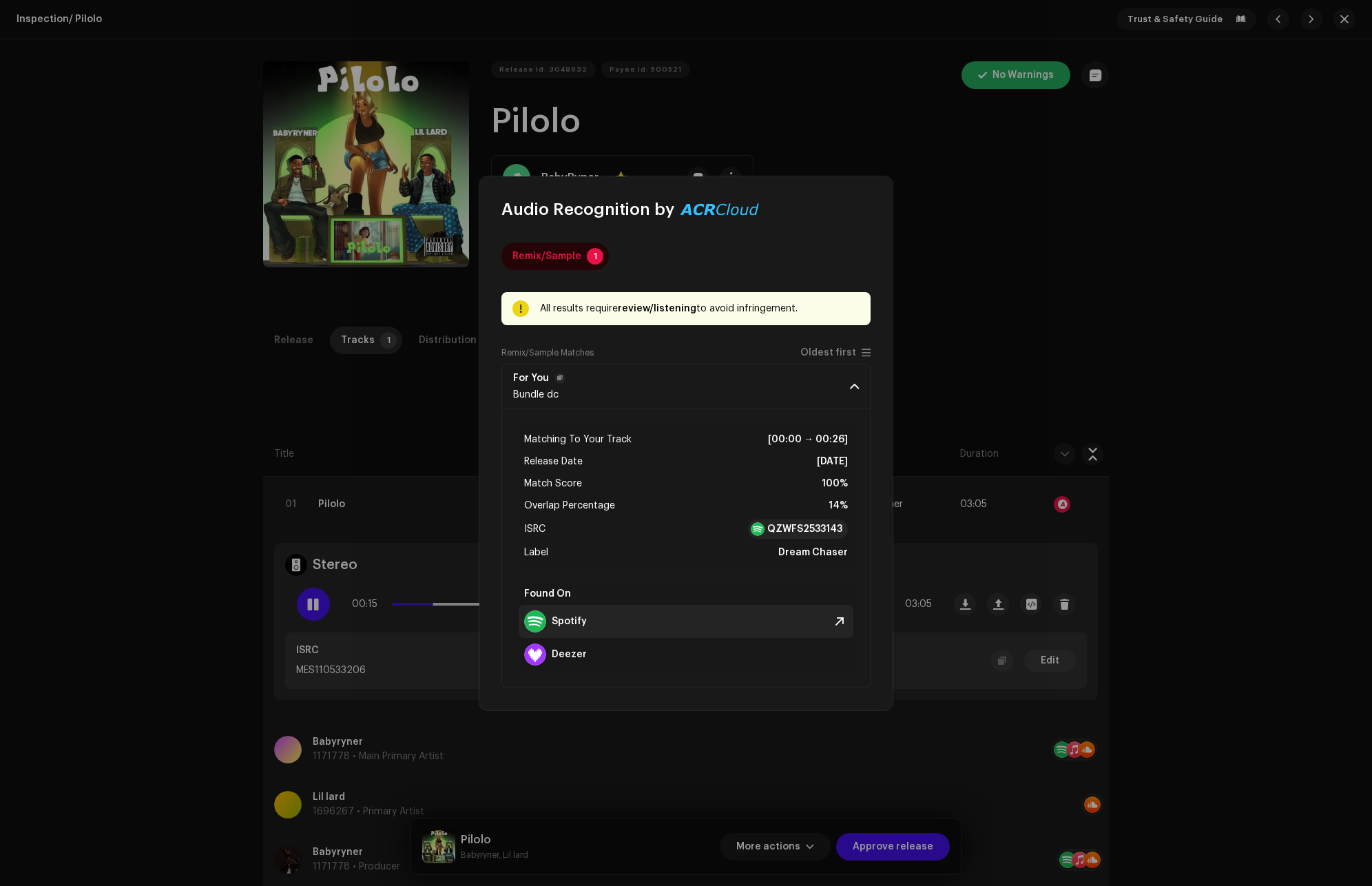
click at [578, 621] on strong "Spotify" at bounding box center [570, 621] width 35 height 11
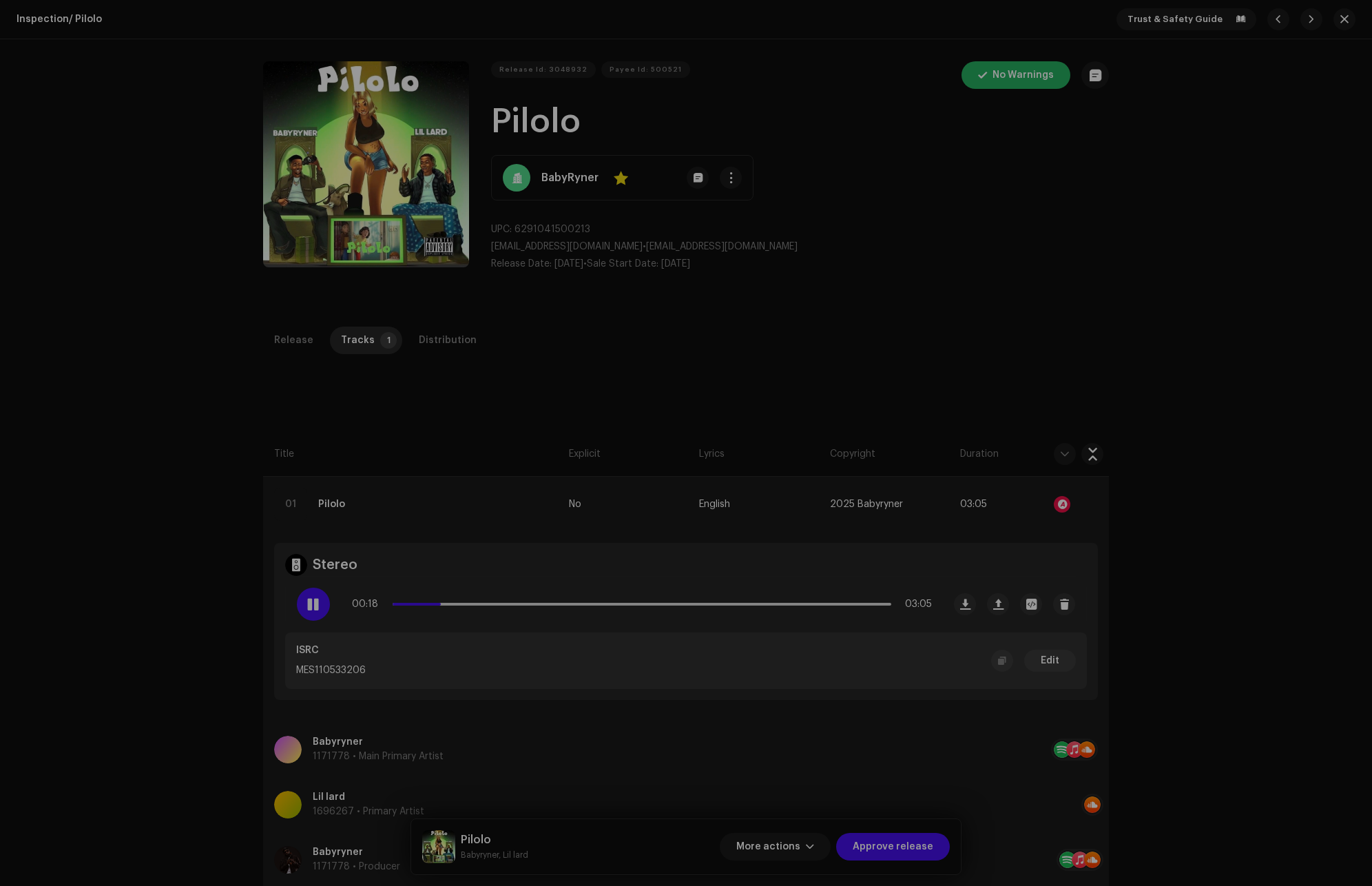
click at [1006, 236] on div "Audio Recognition by Remix/Sample 1 All results require review/listening to avo…" at bounding box center [686, 443] width 1372 height 886
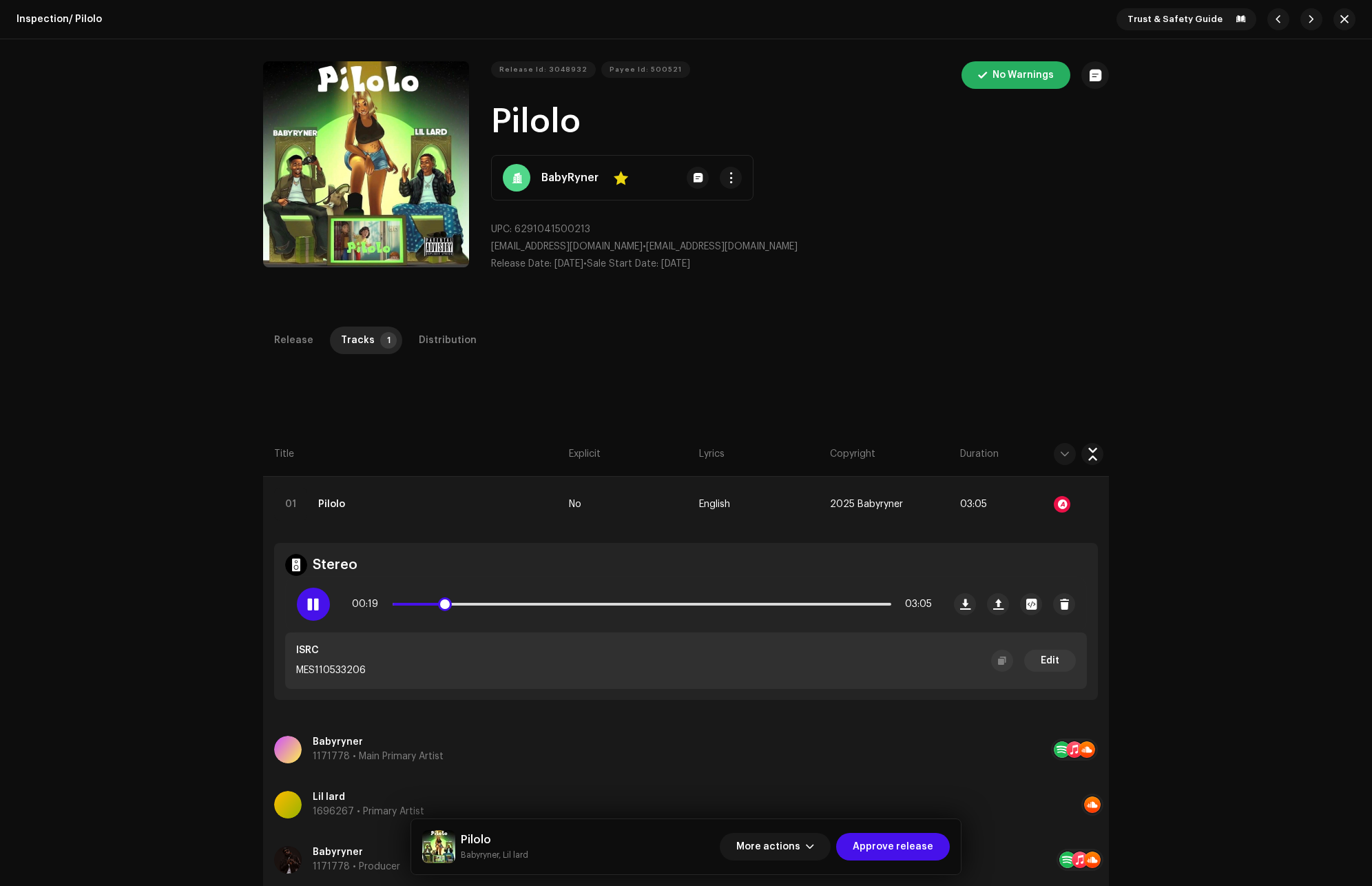
click at [315, 601] on span at bounding box center [313, 604] width 11 height 11
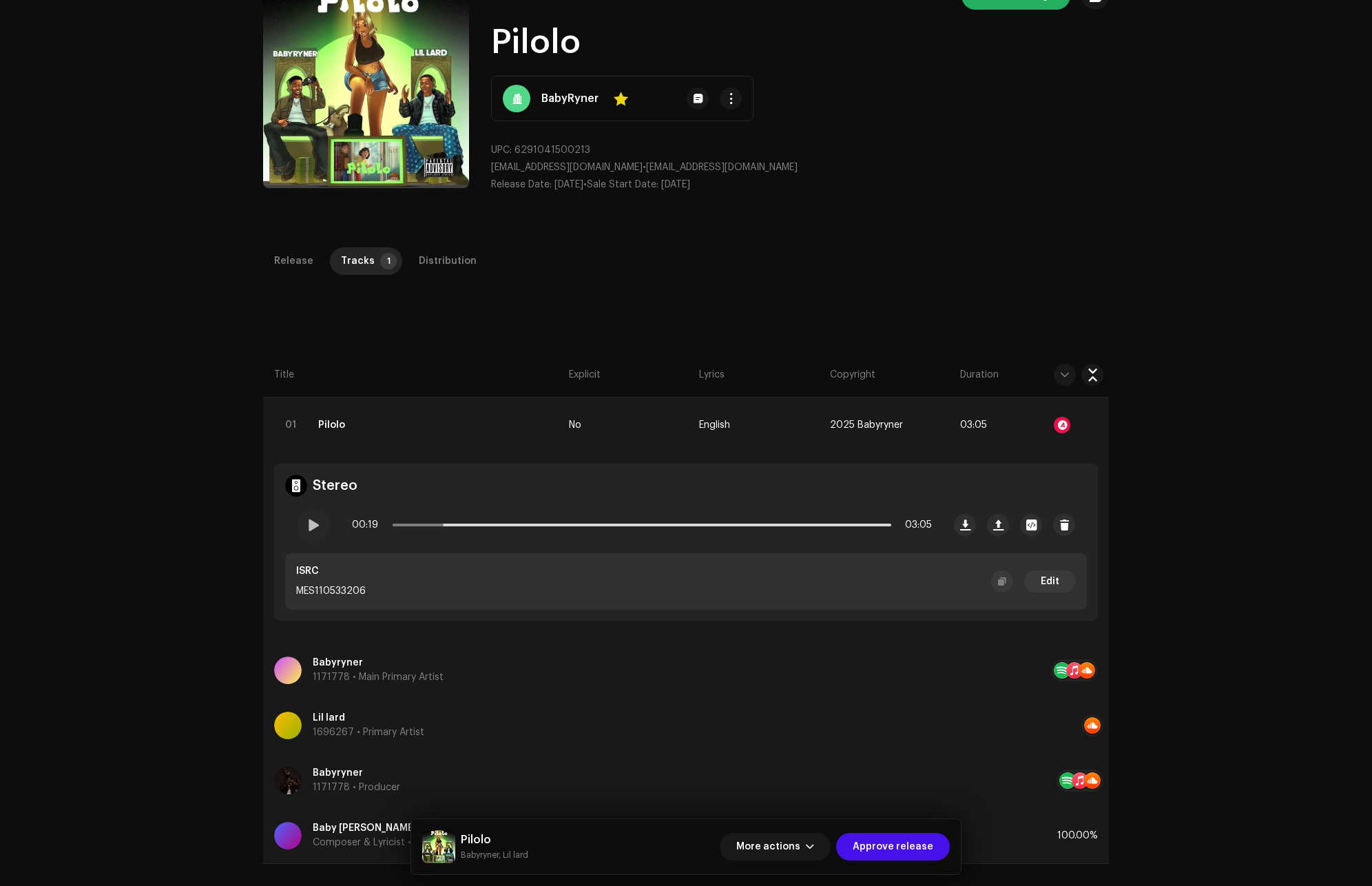
scroll to position [138, 0]
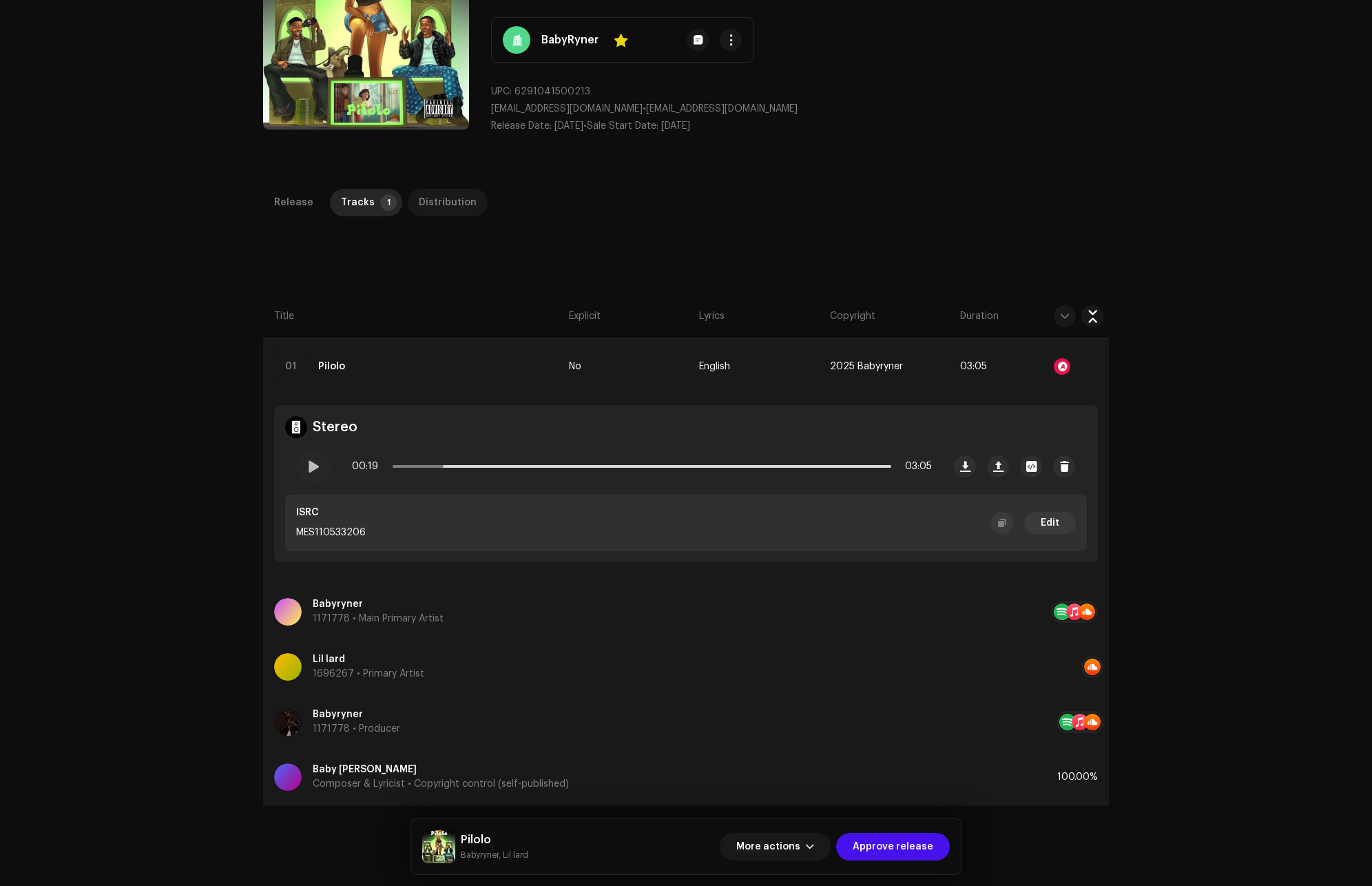
click at [441, 201] on div "Distribution" at bounding box center [448, 202] width 58 height 27
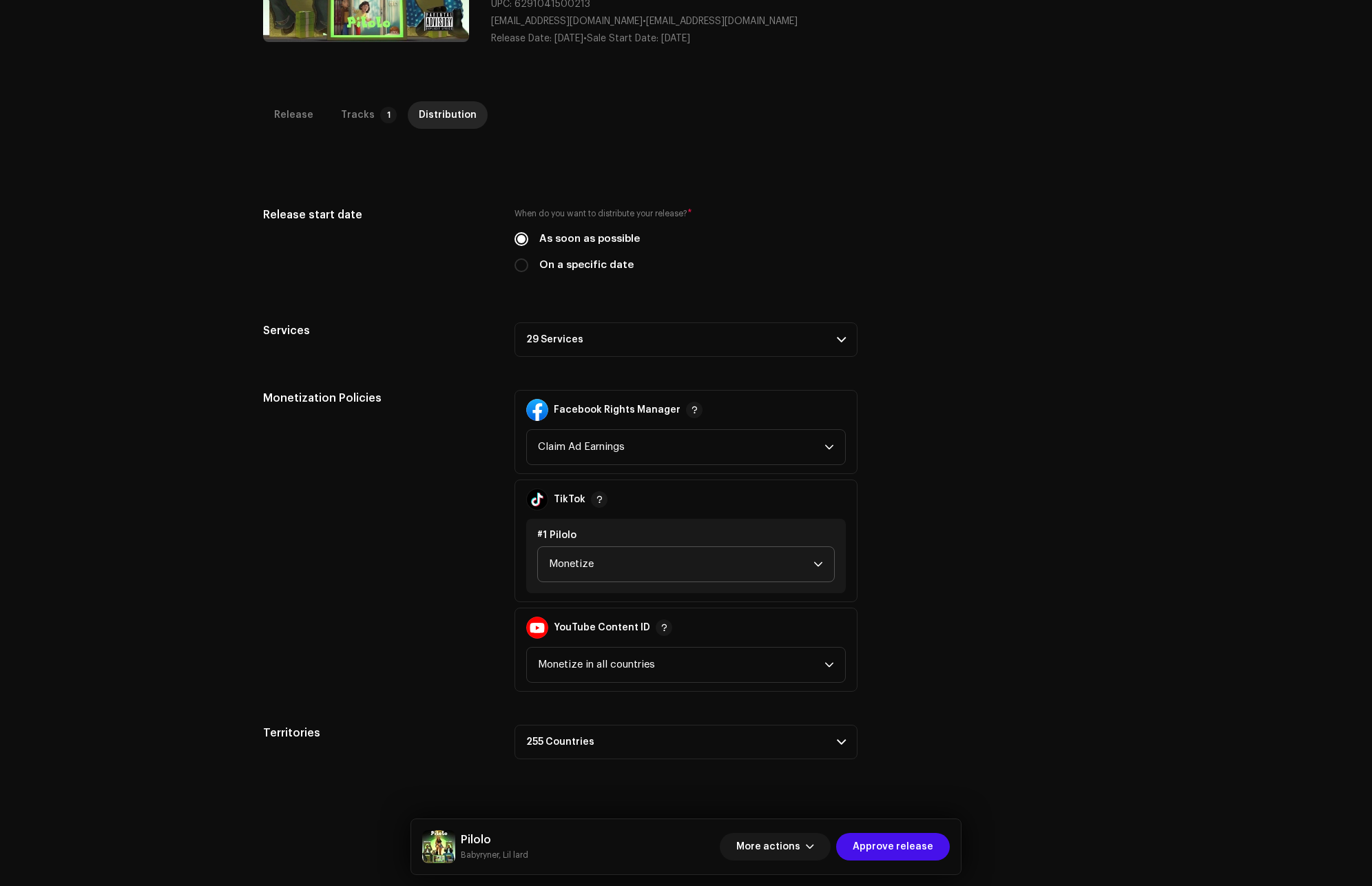
scroll to position [276, 0]
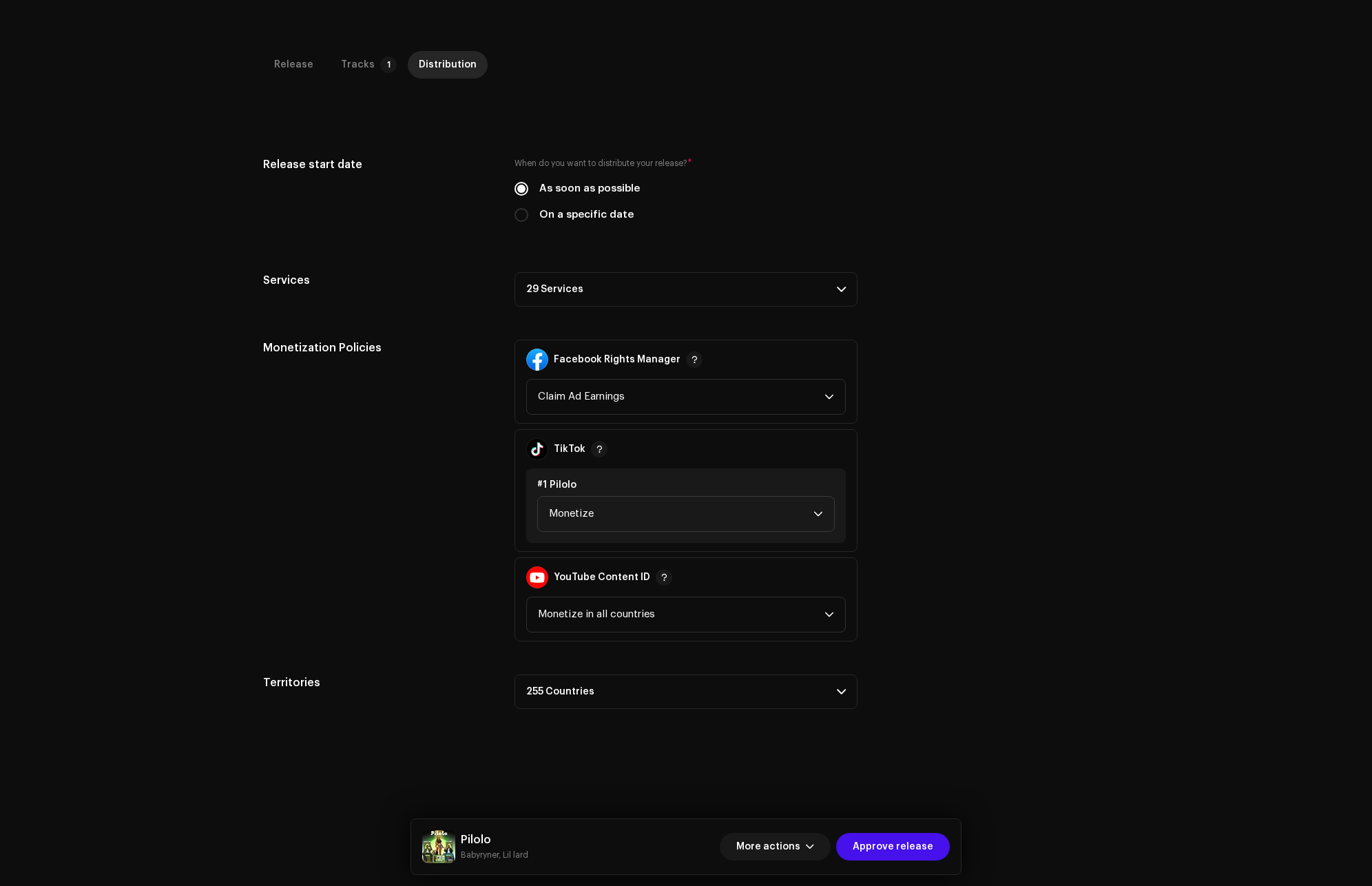
click at [546, 287] on p-accordion-header "29 Services" at bounding box center [686, 289] width 343 height 34
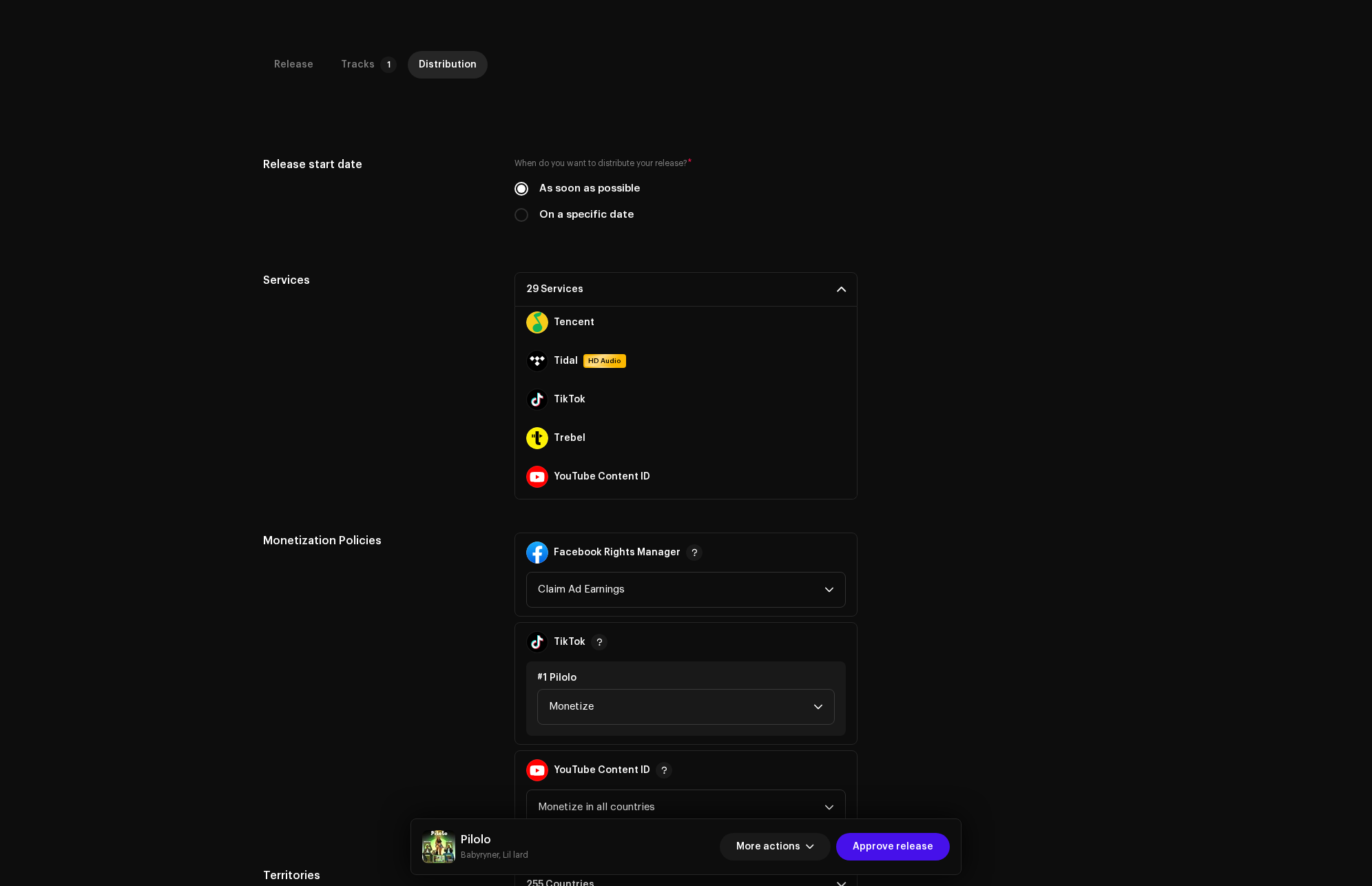
scroll to position [896, 0]
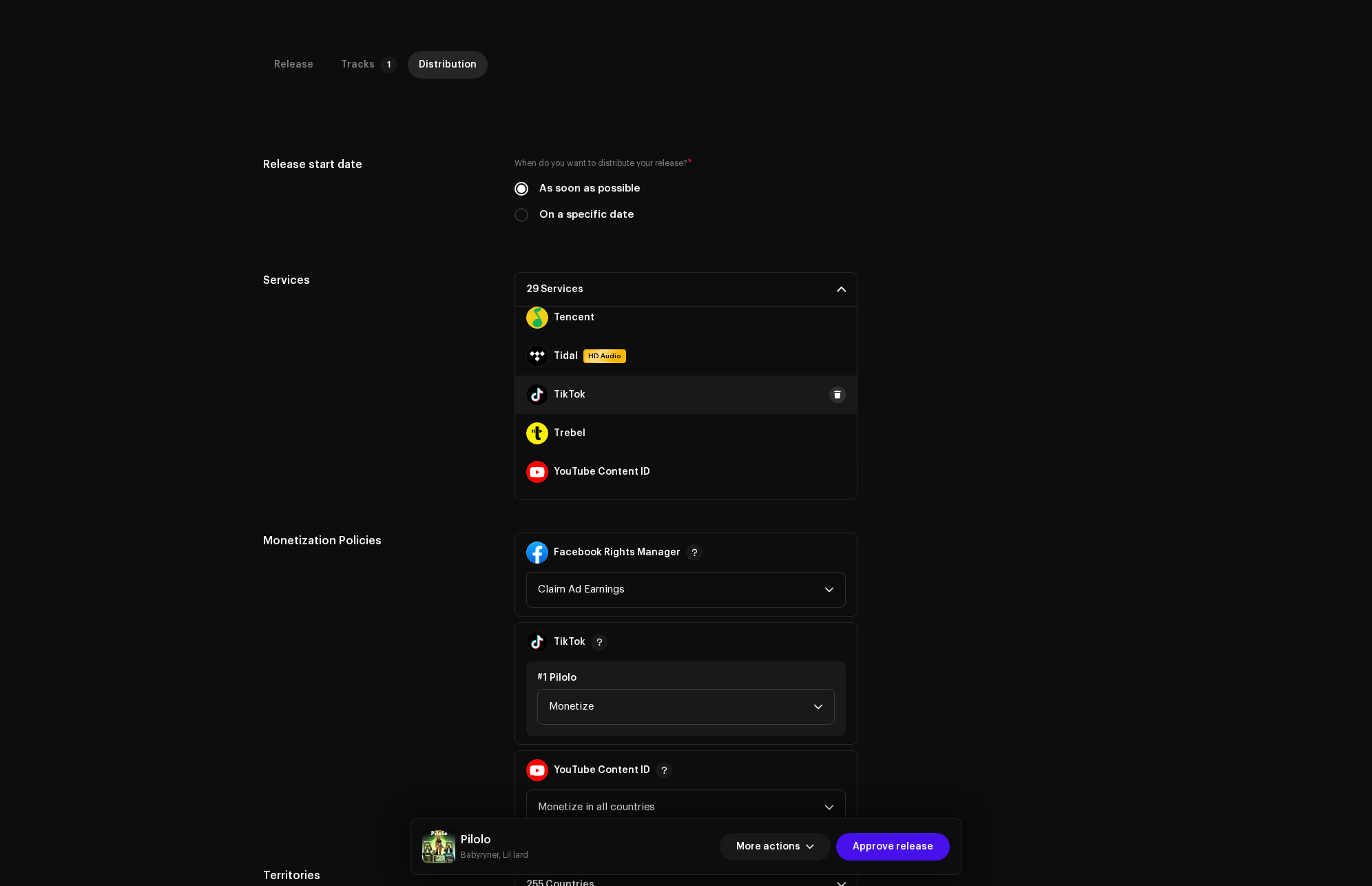
click at [834, 395] on span at bounding box center [838, 395] width 8 height 11
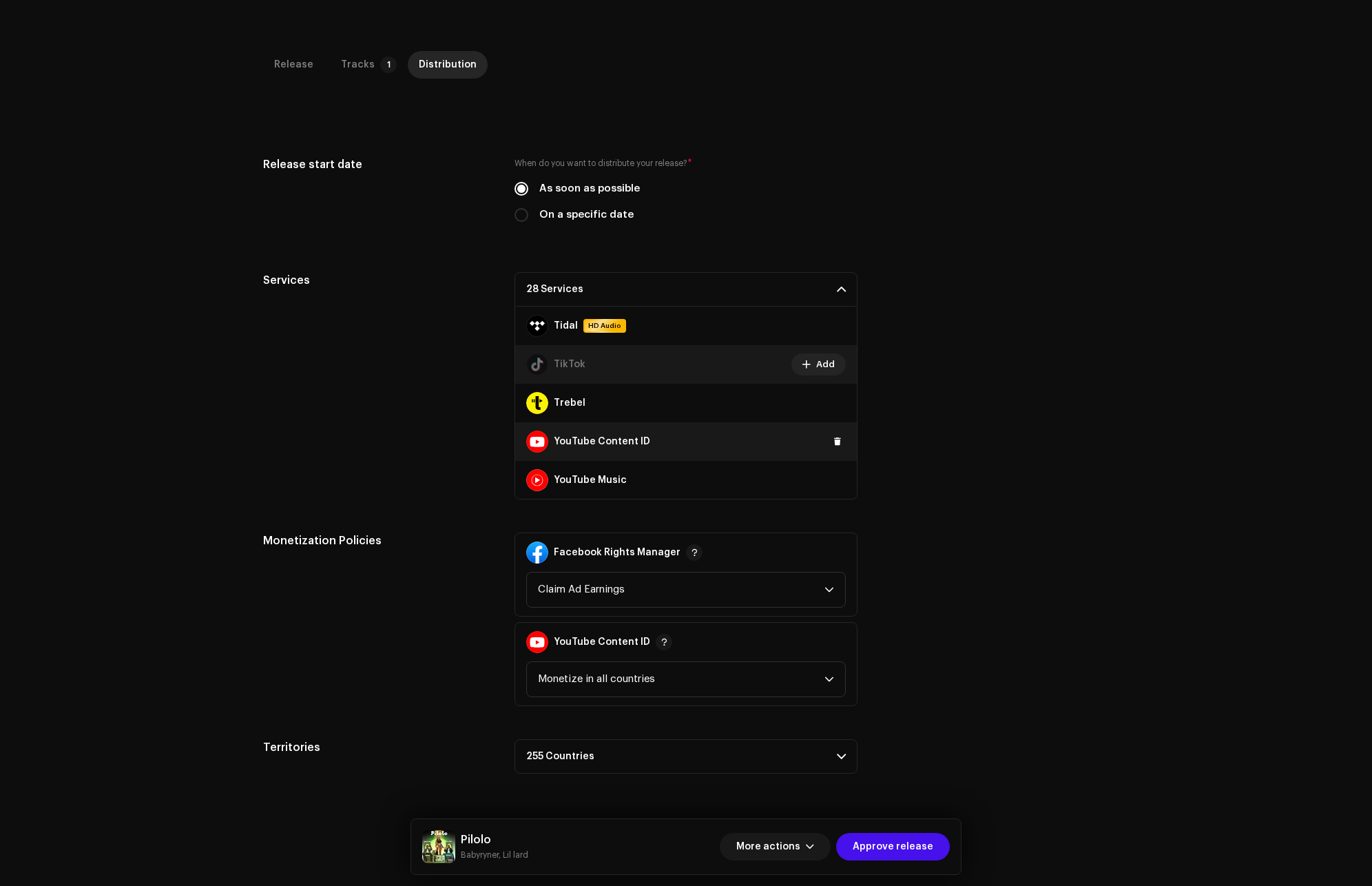
scroll to position [927, 0]
click at [834, 481] on span at bounding box center [838, 480] width 8 height 11
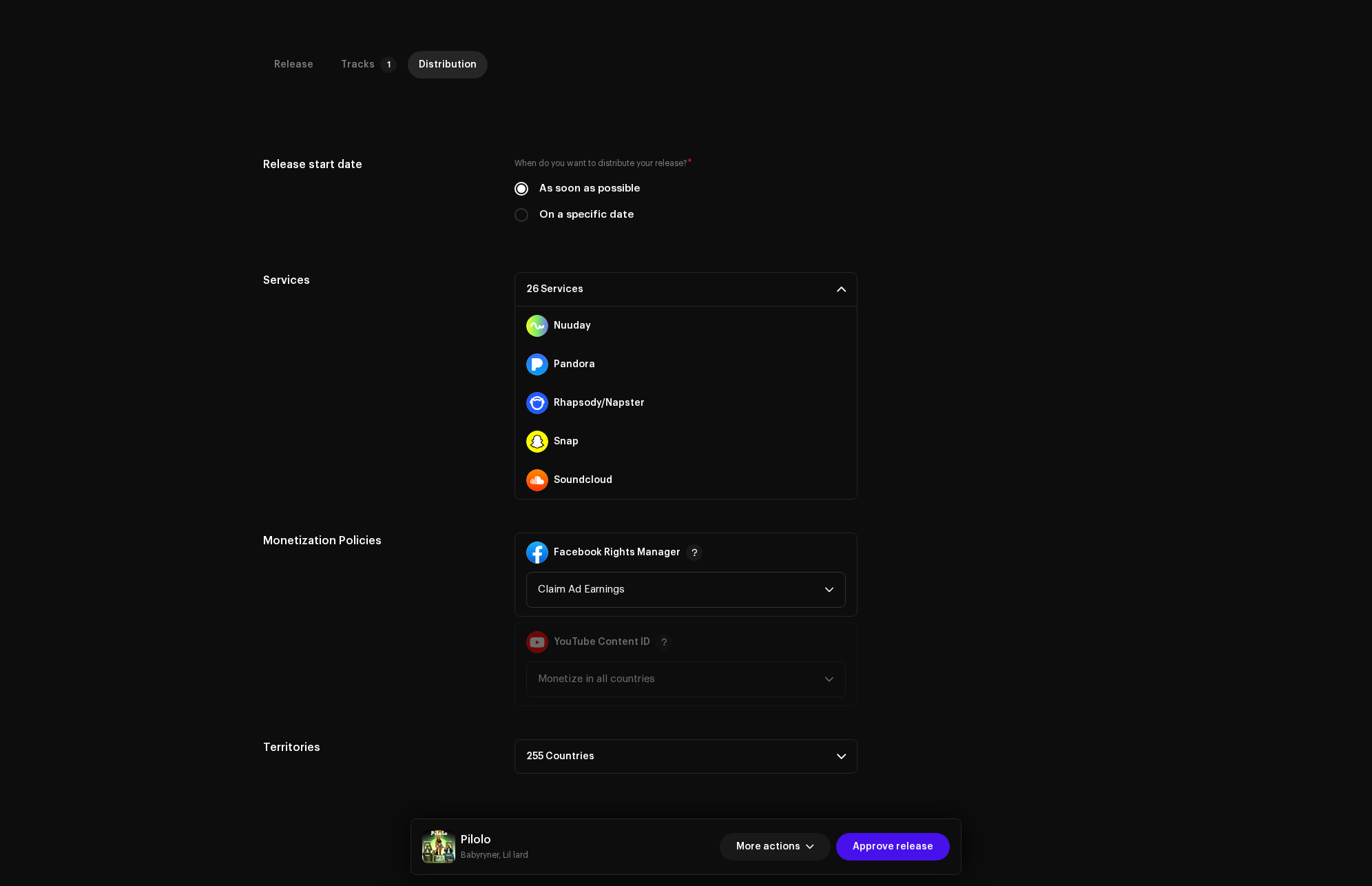
scroll to position [651, 0]
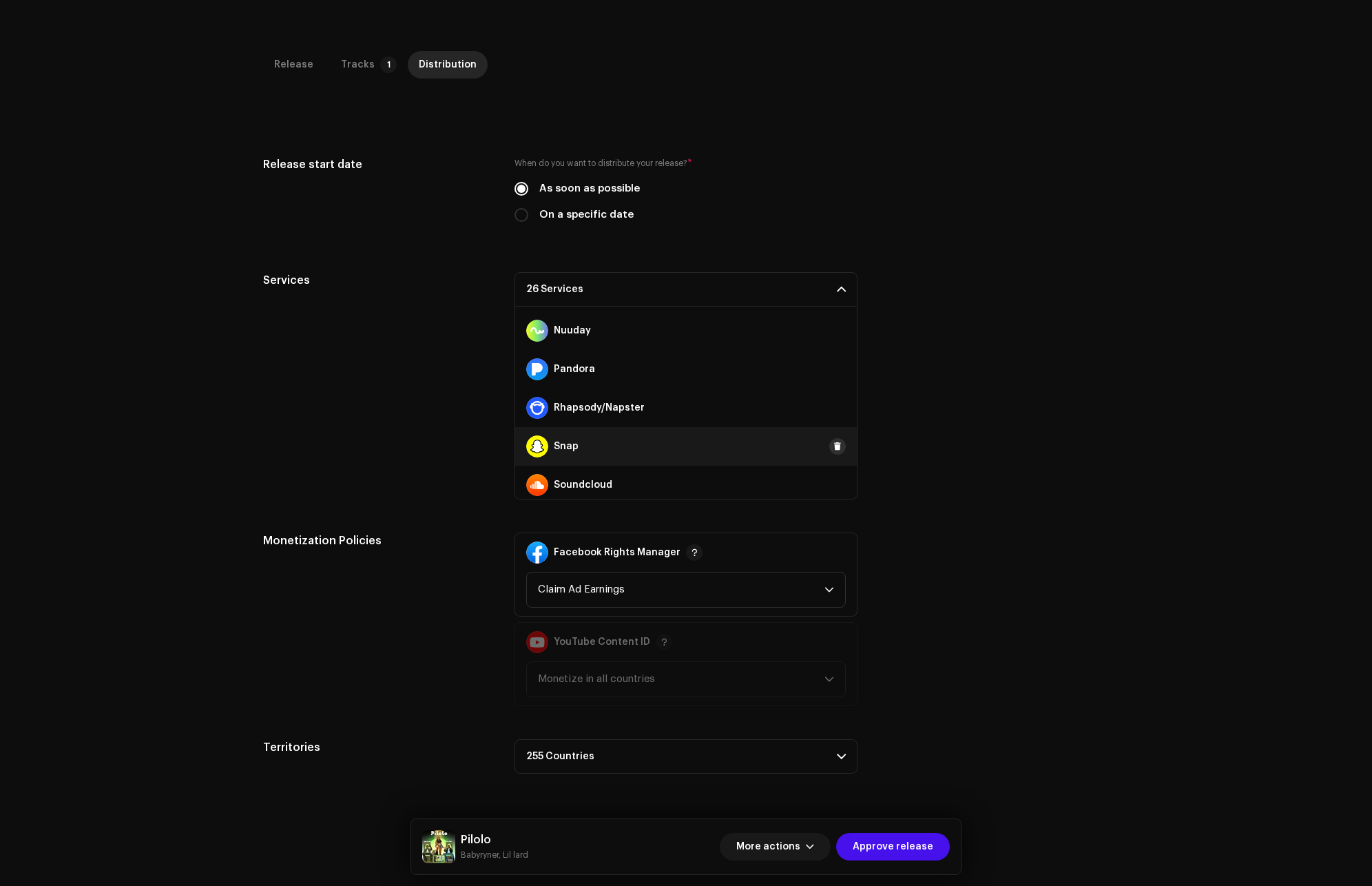
click at [834, 448] on span at bounding box center [838, 446] width 8 height 11
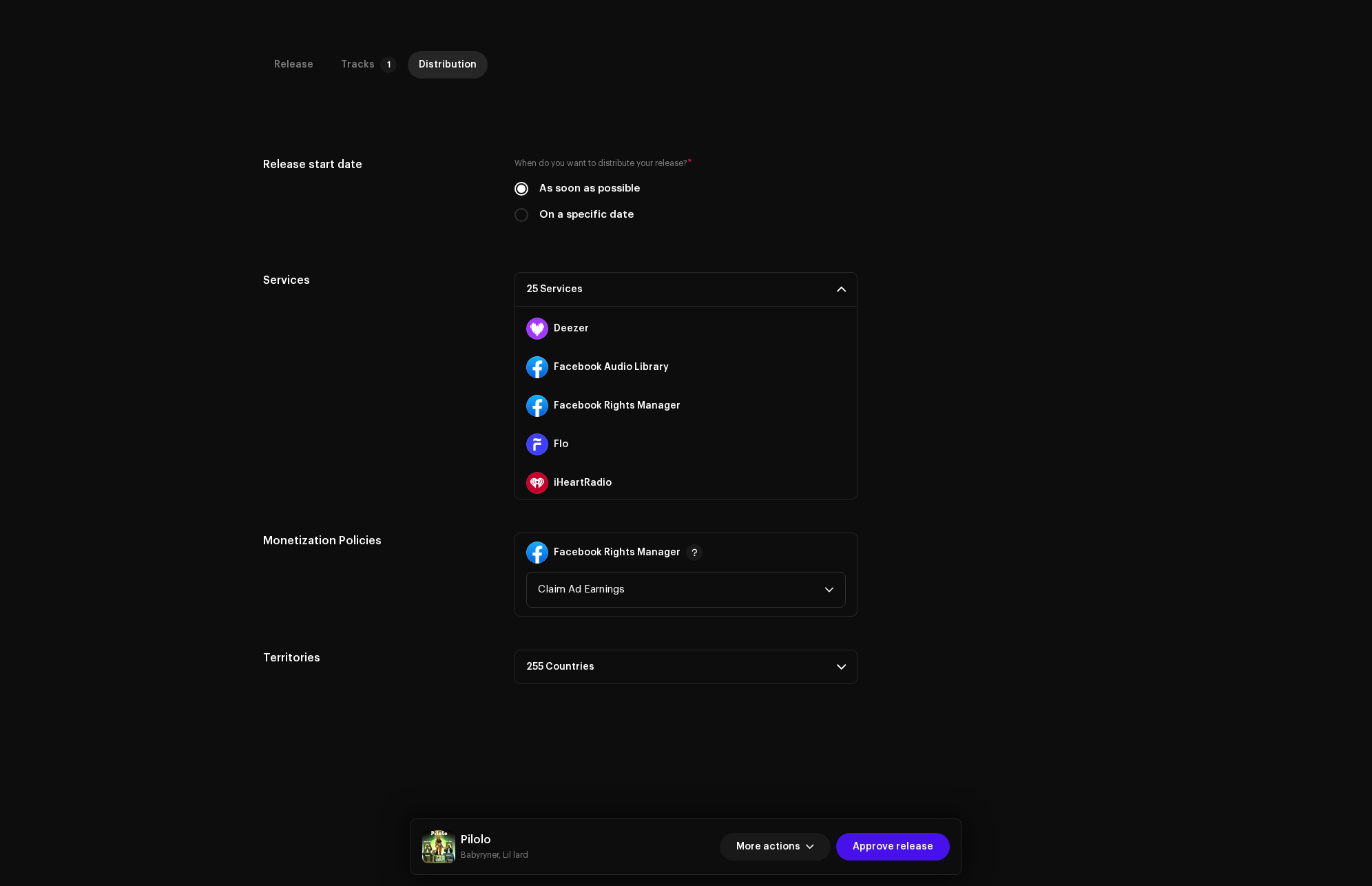
scroll to position [169, 0]
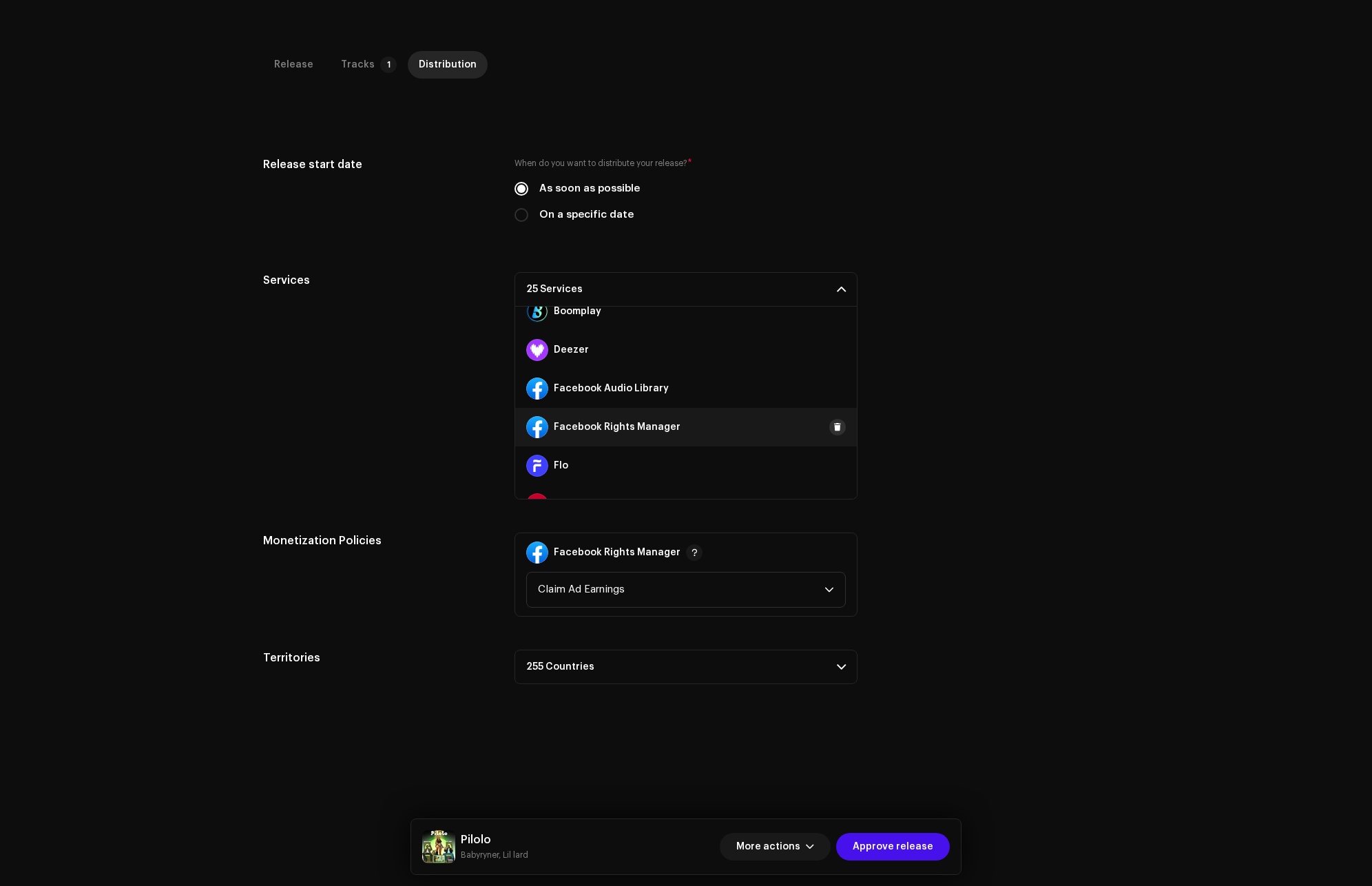
click at [834, 423] on span at bounding box center [838, 427] width 8 height 11
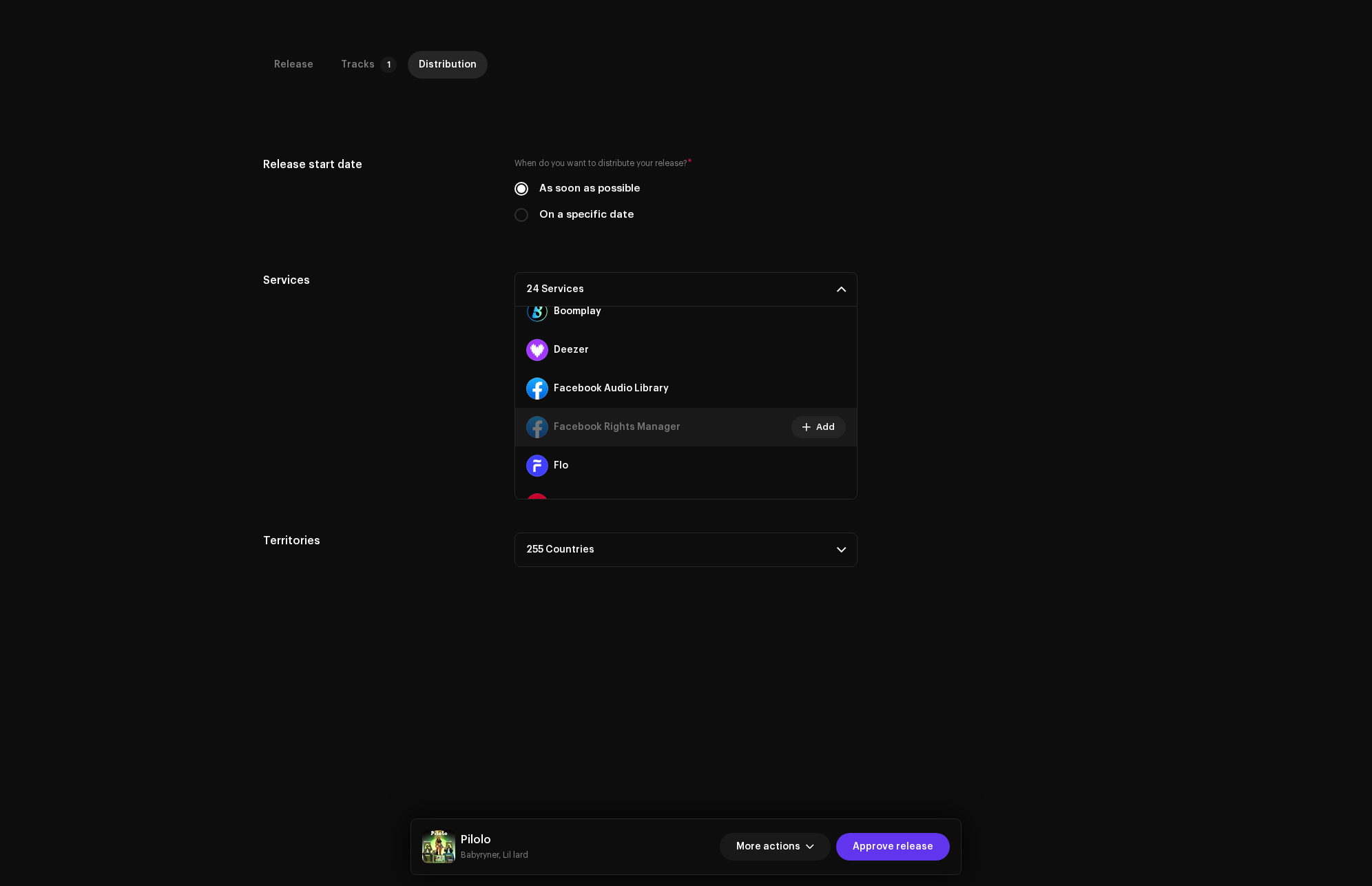
click at [881, 840] on span "Approve release" at bounding box center [892, 846] width 80 height 27
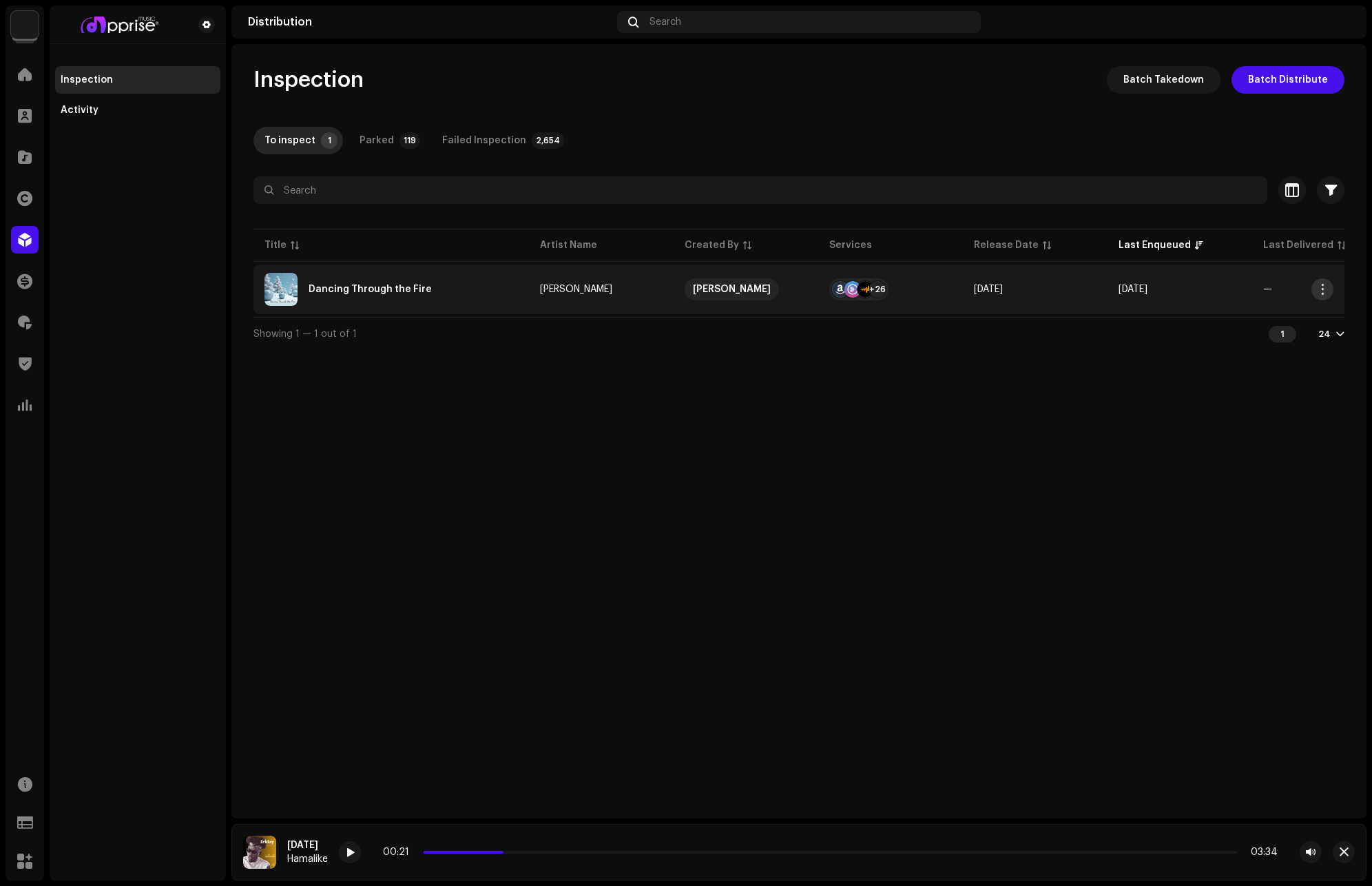
click at [1329, 287] on button "button" at bounding box center [1323, 289] width 22 height 22
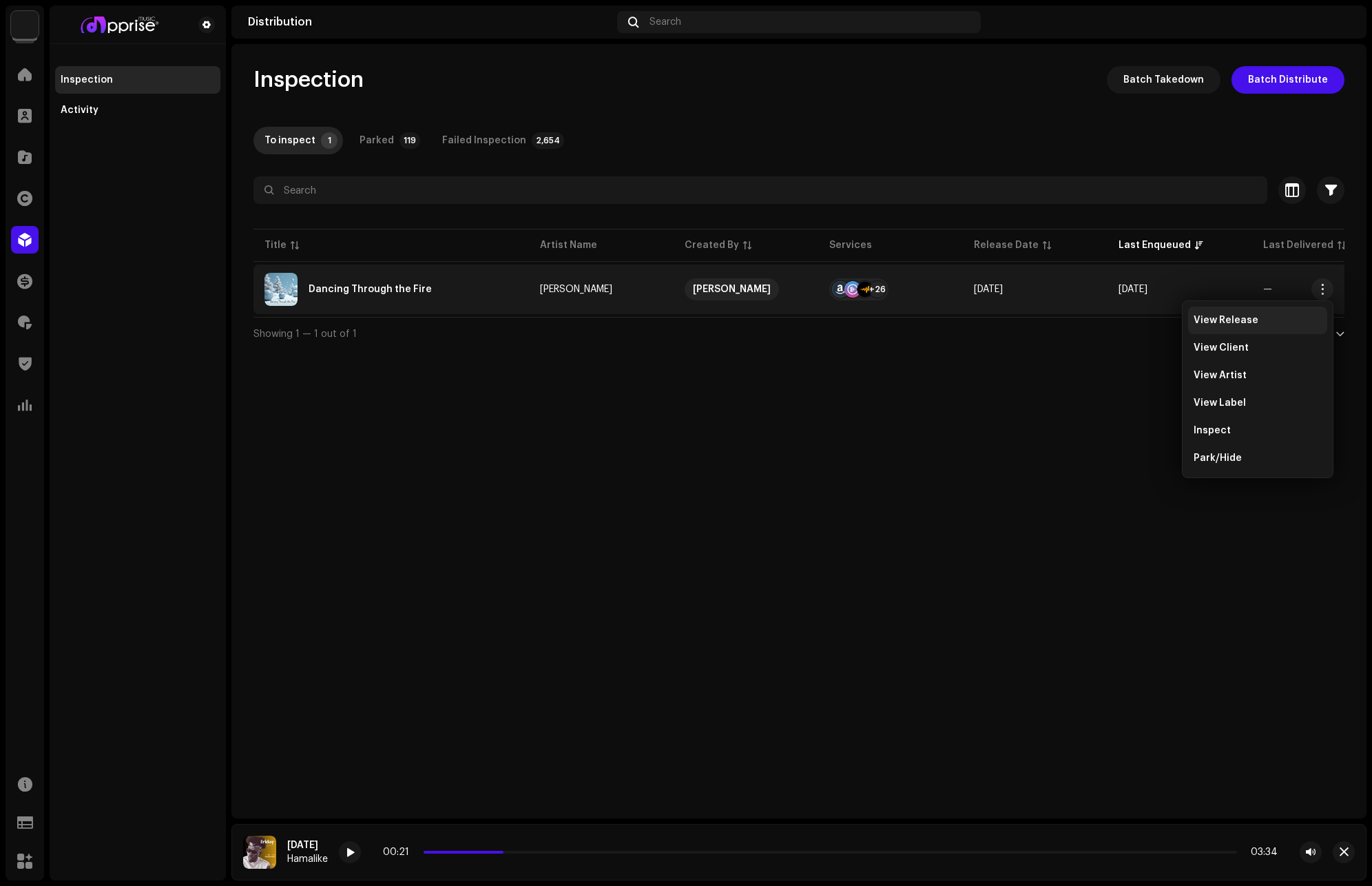
click at [1220, 320] on span "View Release" at bounding box center [1225, 320] width 64 height 11
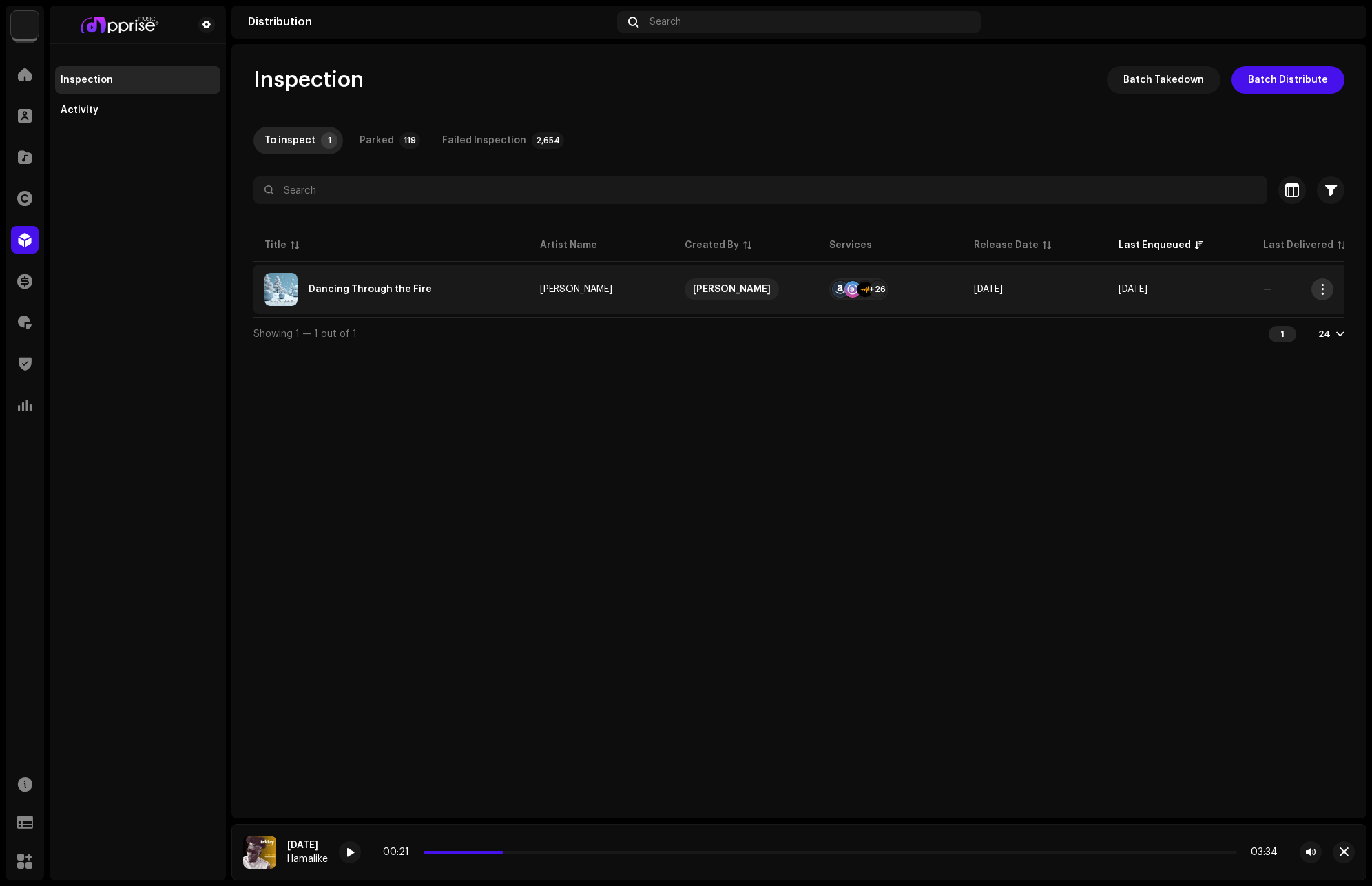
click at [1330, 292] on button "button" at bounding box center [1323, 289] width 22 height 22
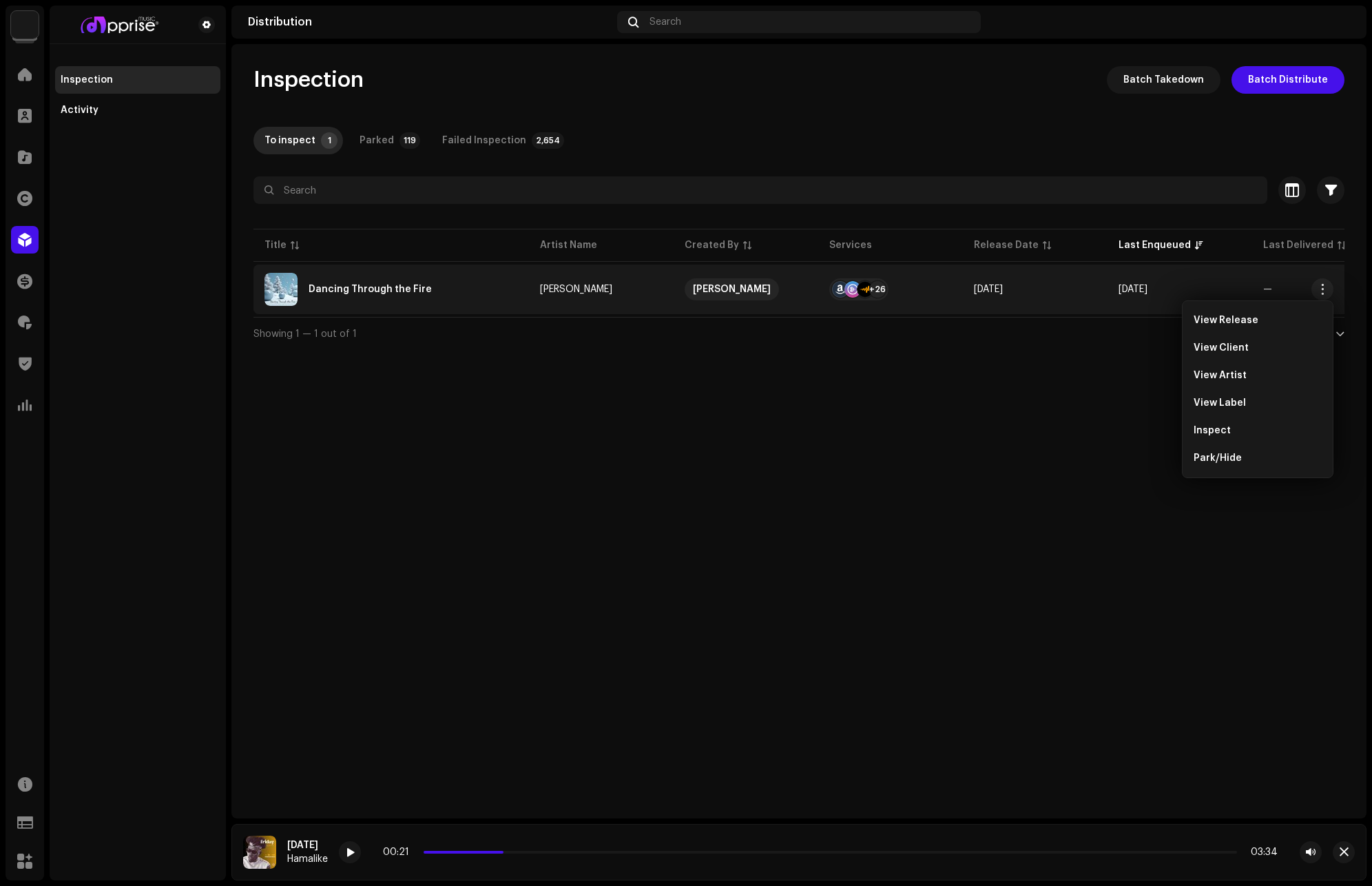
click at [1229, 433] on div "Inspect" at bounding box center [1257, 430] width 128 height 11
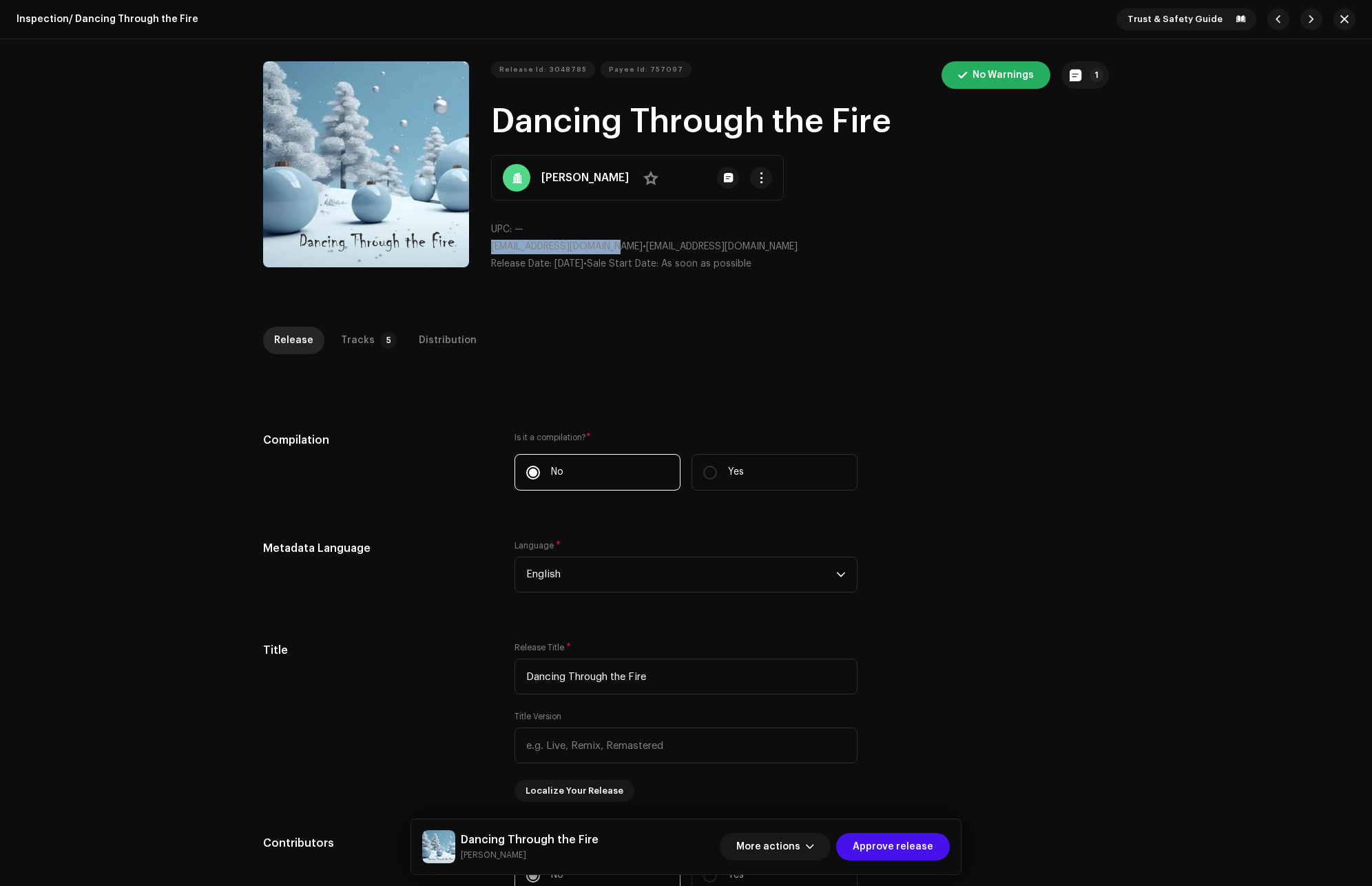
drag, startPoint x: 620, startPoint y: 247, endPoint x: 487, endPoint y: 246, distance: 133.0
click at [487, 246] on div "Release Id: 3048785 Payee Id: 757097 No Warnings 1 Dancing Through the Fire Dan…" at bounding box center [686, 171] width 846 height 221
copy span "nelsonomenda62@gmail.com"
click at [346, 341] on div "Tracks" at bounding box center [358, 340] width 34 height 27
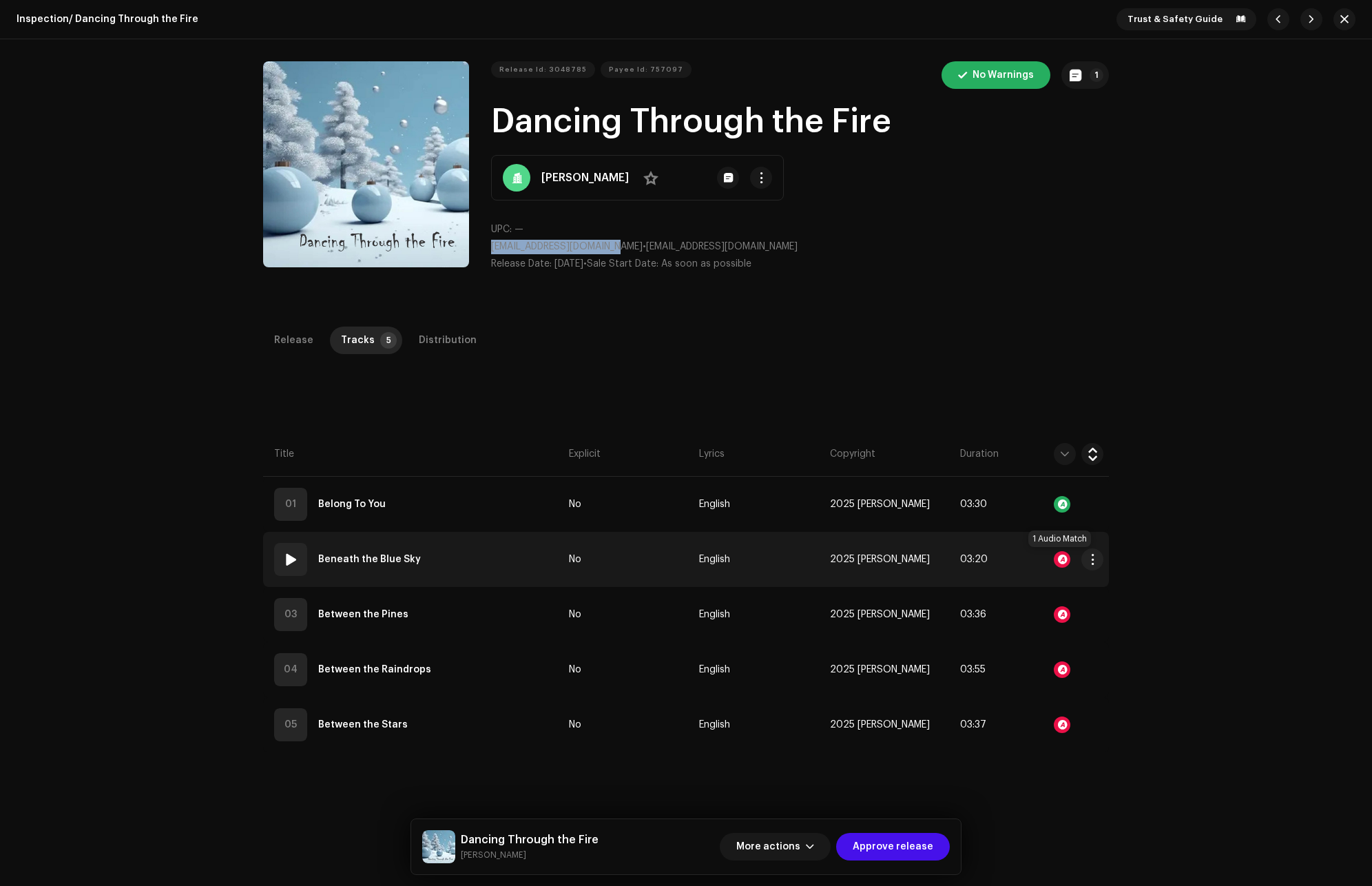
click at [1054, 561] on div at bounding box center [1062, 559] width 17 height 17
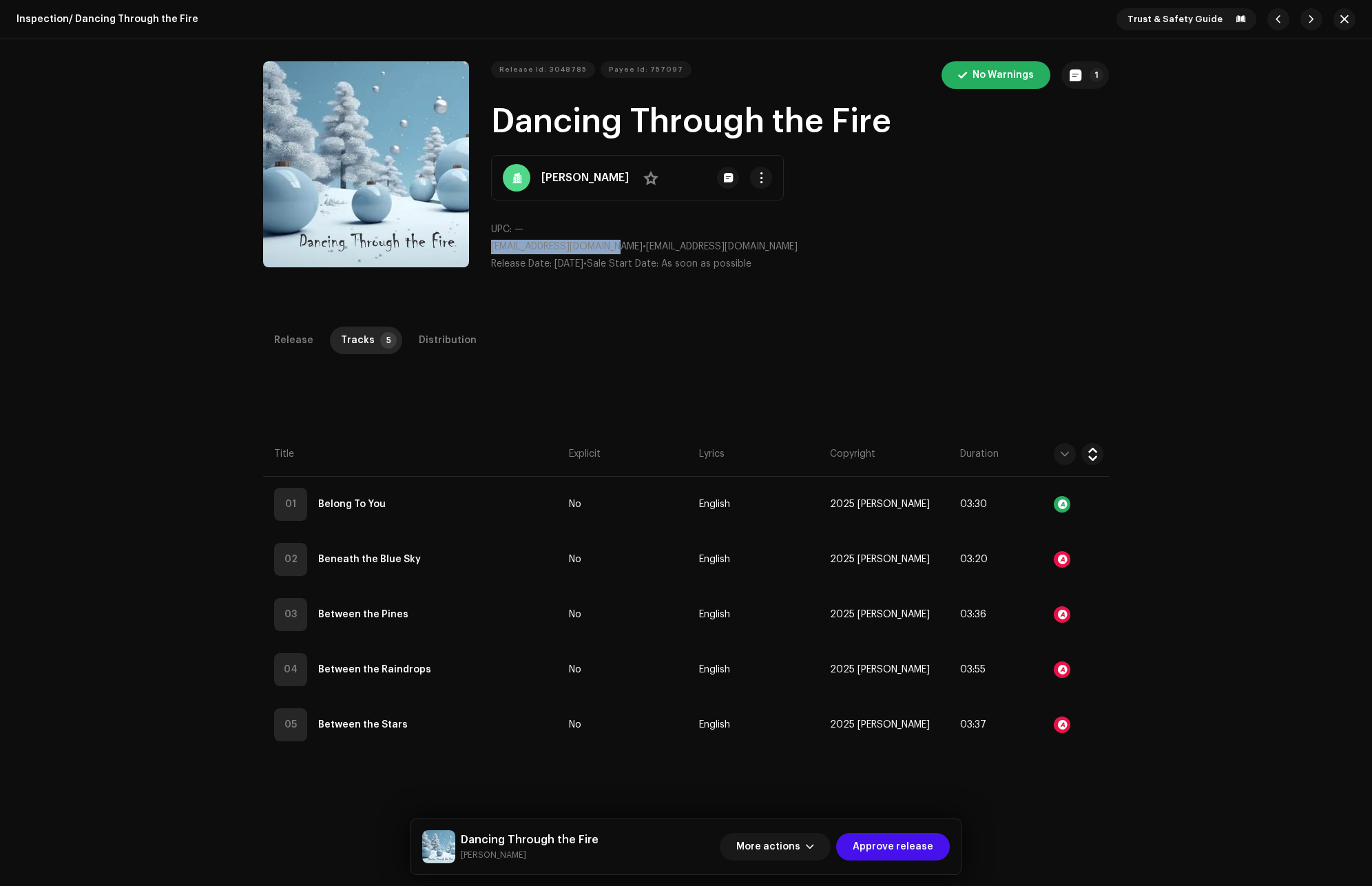
click at [1171, 485] on div "Audio Recognition by Remix/Sample 1 All results require review/listening to avo…" at bounding box center [686, 443] width 1372 height 886
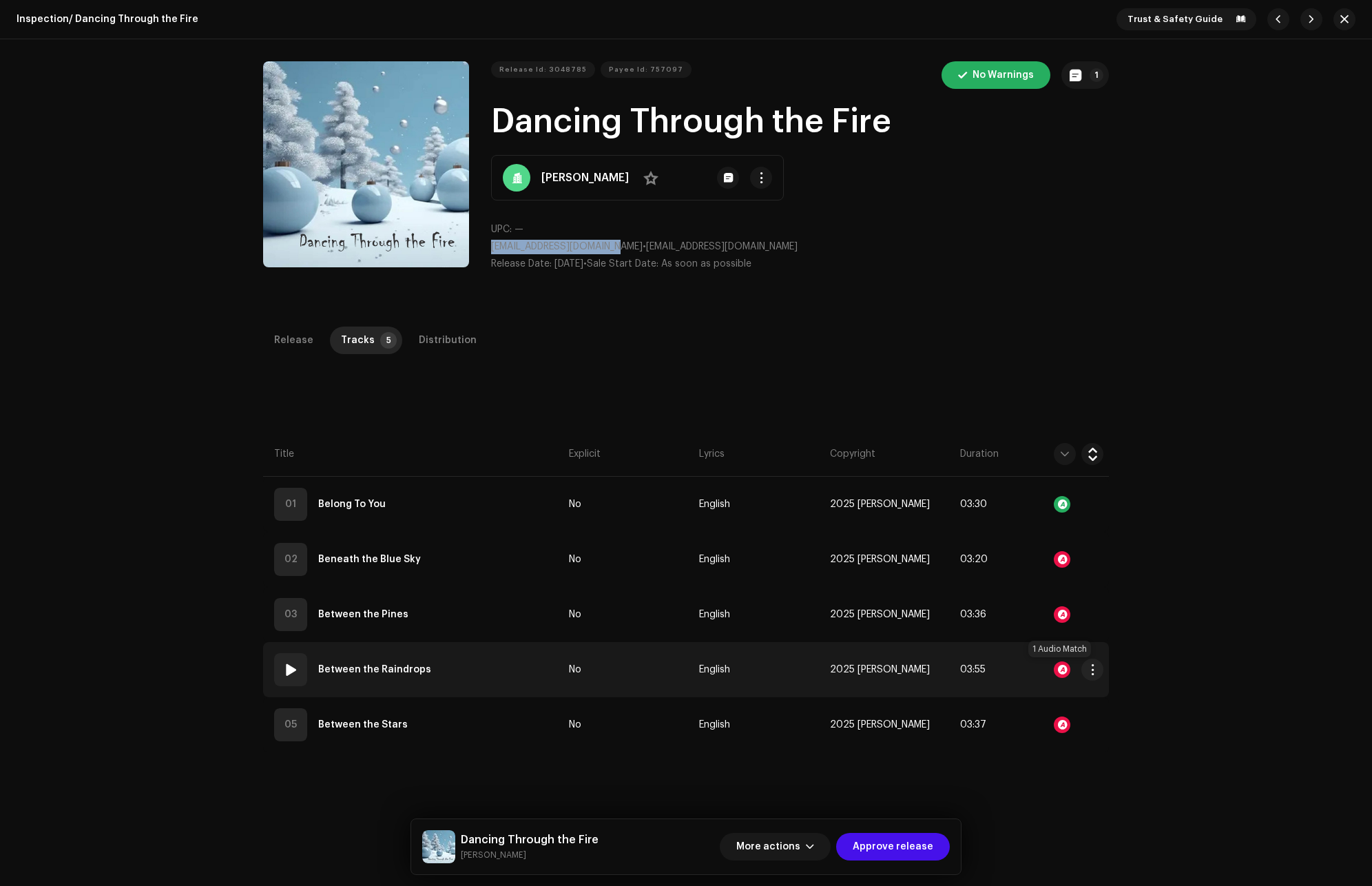
click at [1059, 667] on div at bounding box center [1062, 670] width 17 height 17
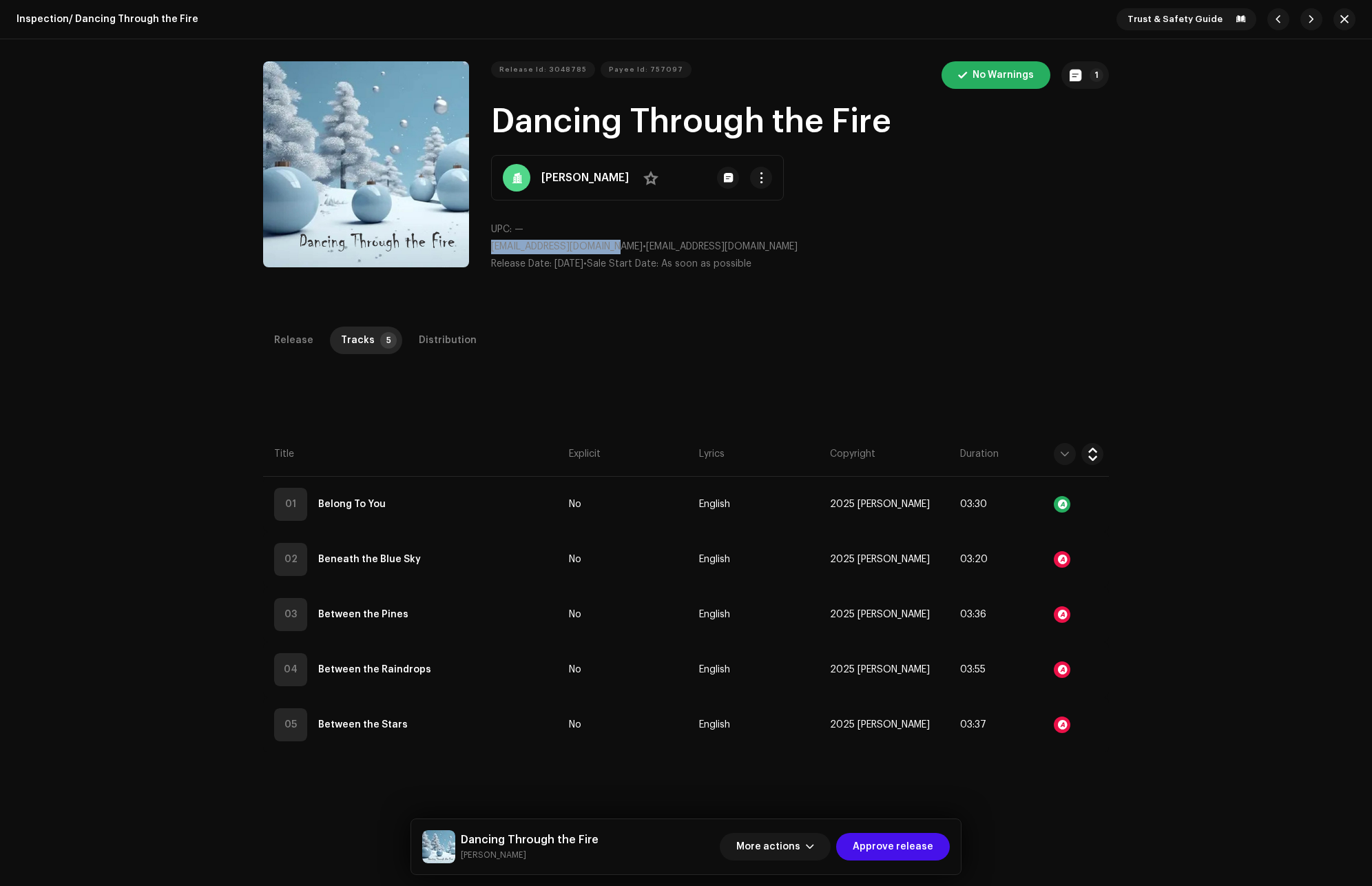
click at [1181, 530] on div "Audio Recognition by Remix/Sample 1 All results require review/listening to avo…" at bounding box center [686, 443] width 1372 height 886
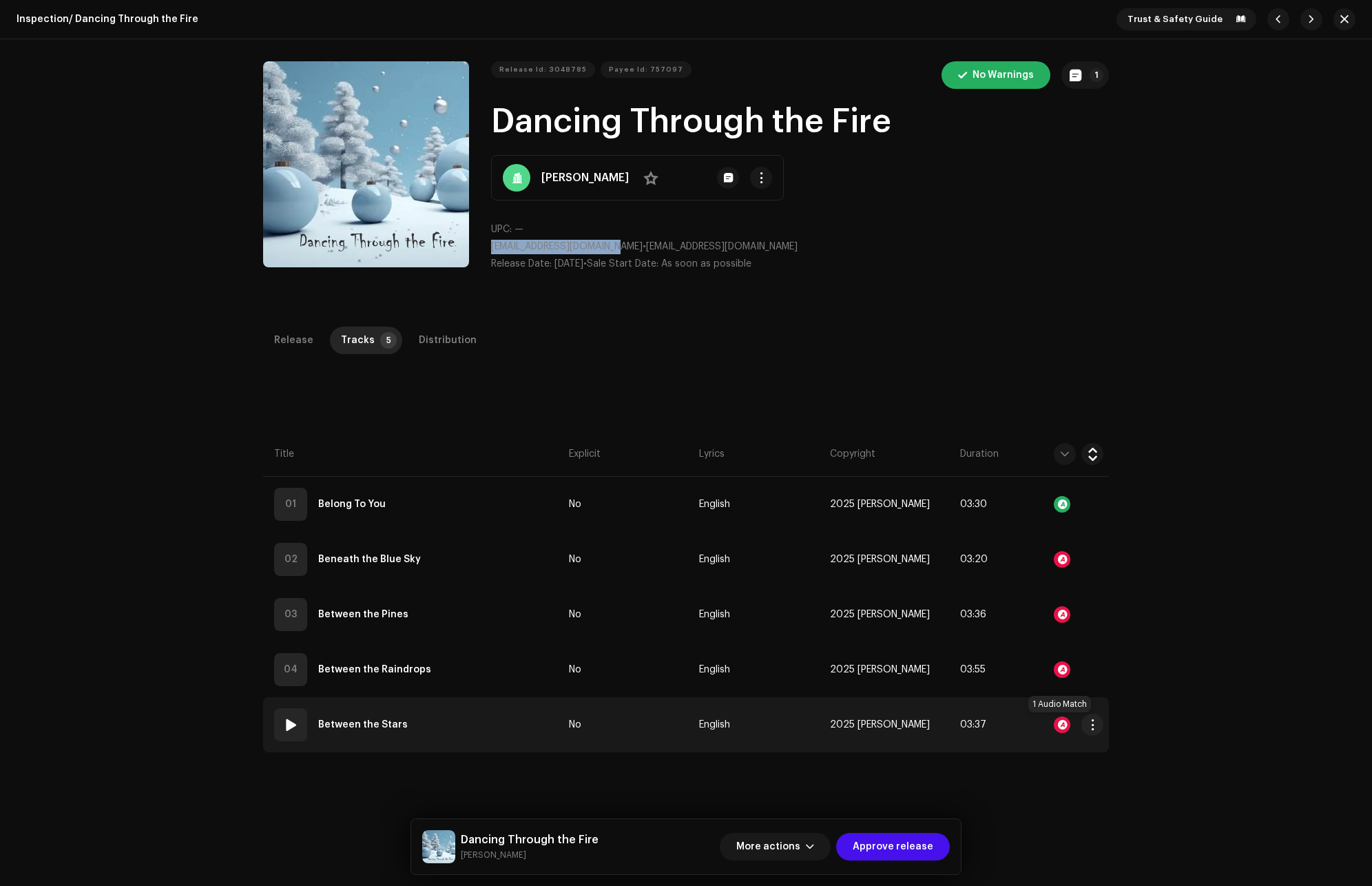
click at [1059, 723] on div at bounding box center [1062, 724] width 17 height 17
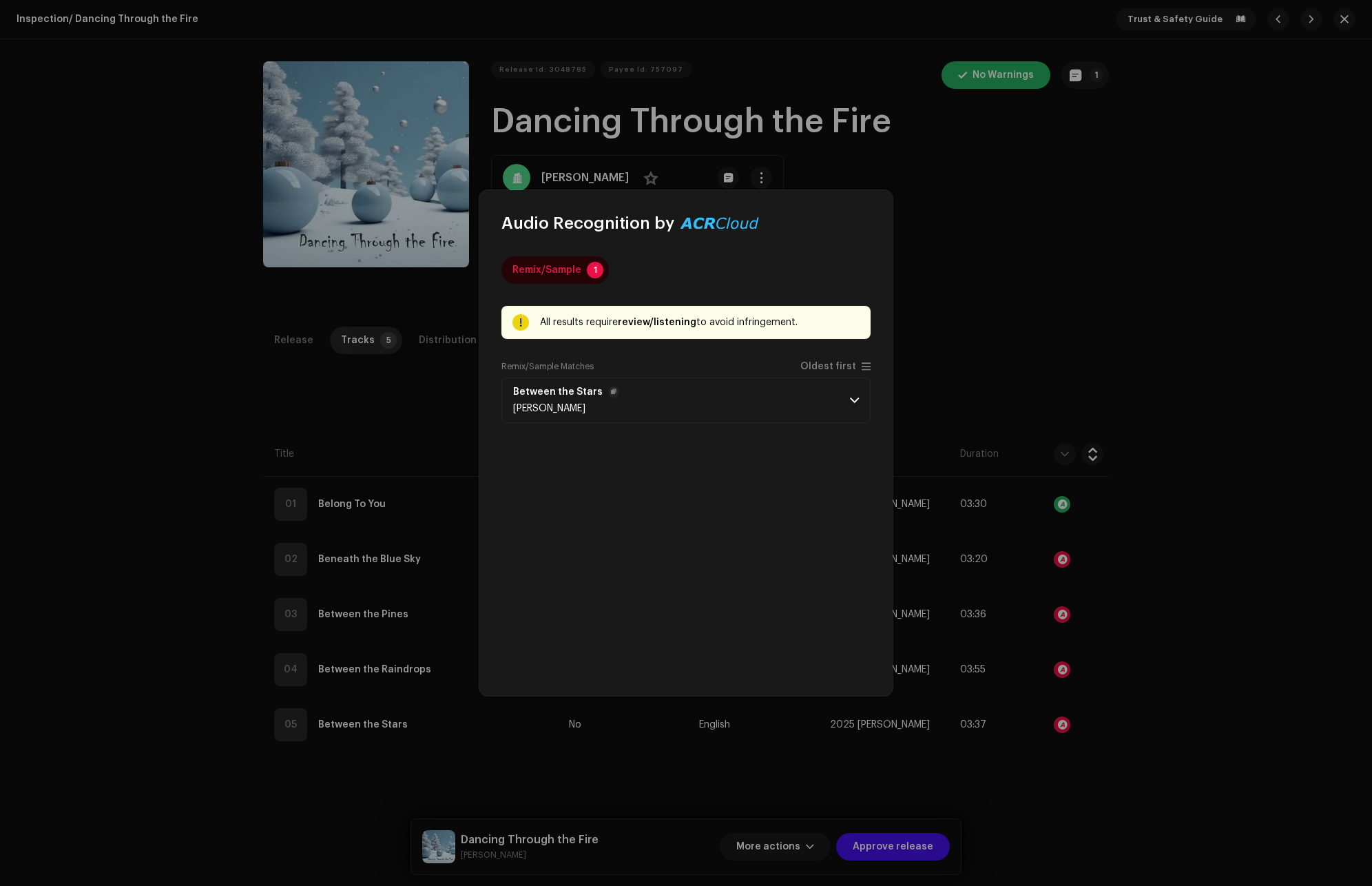
click at [852, 403] on span at bounding box center [854, 400] width 9 height 11
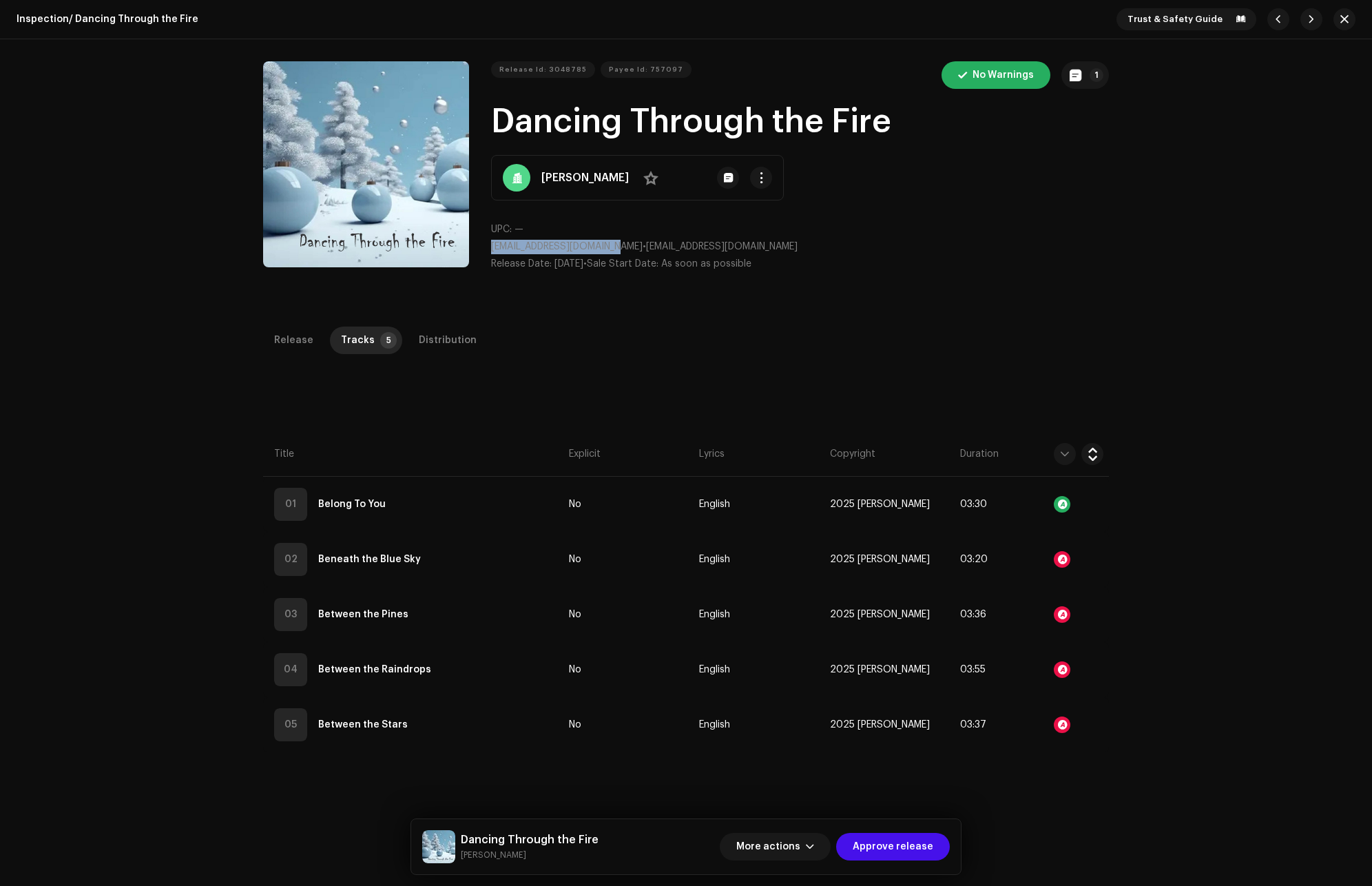
click at [1238, 519] on div "Audio Recognition by Remix/Sample 1 All results require review/listening to avo…" at bounding box center [686, 443] width 1372 height 886
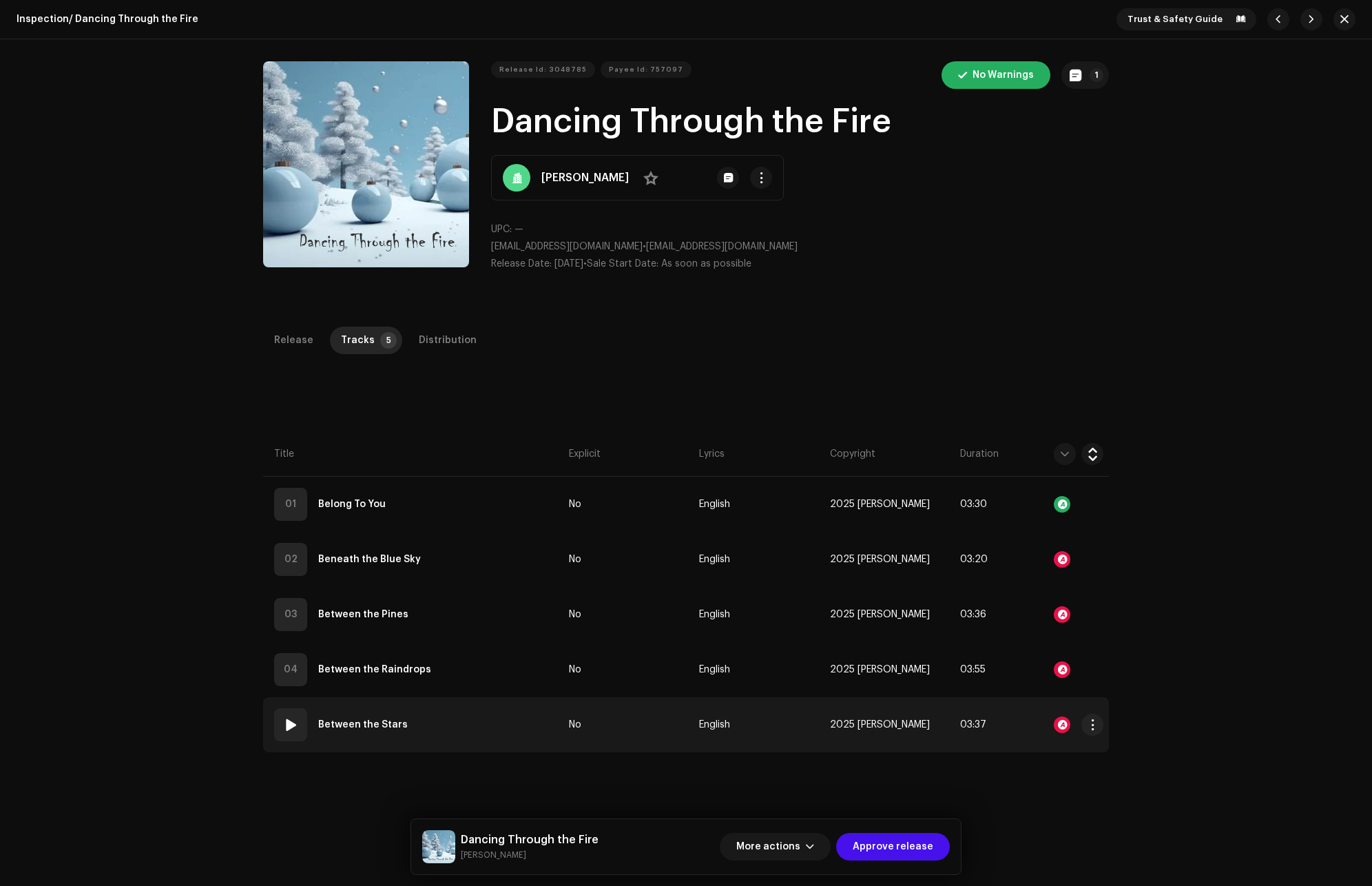
click at [292, 722] on span at bounding box center [291, 724] width 17 height 17
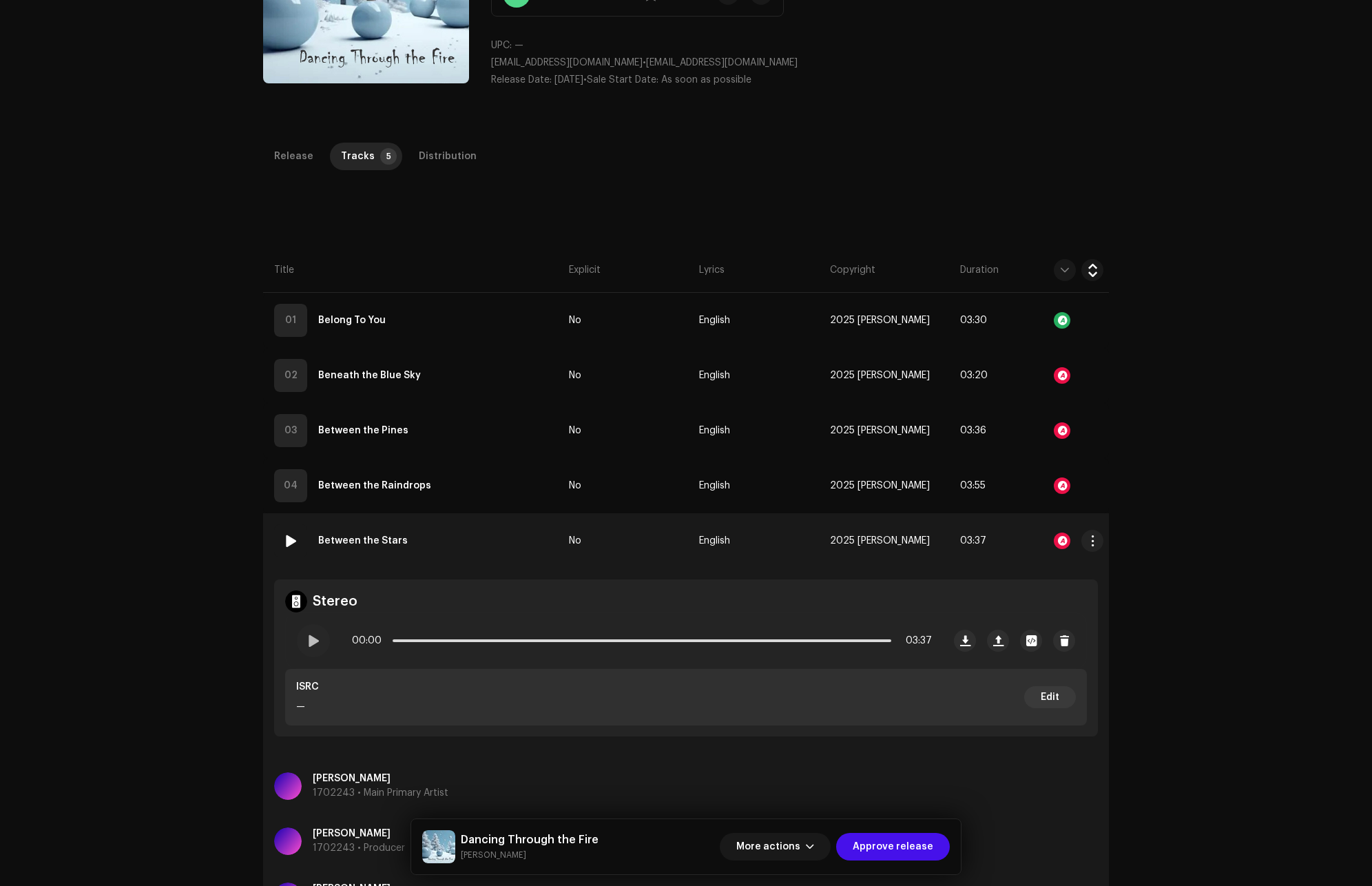
scroll to position [207, 0]
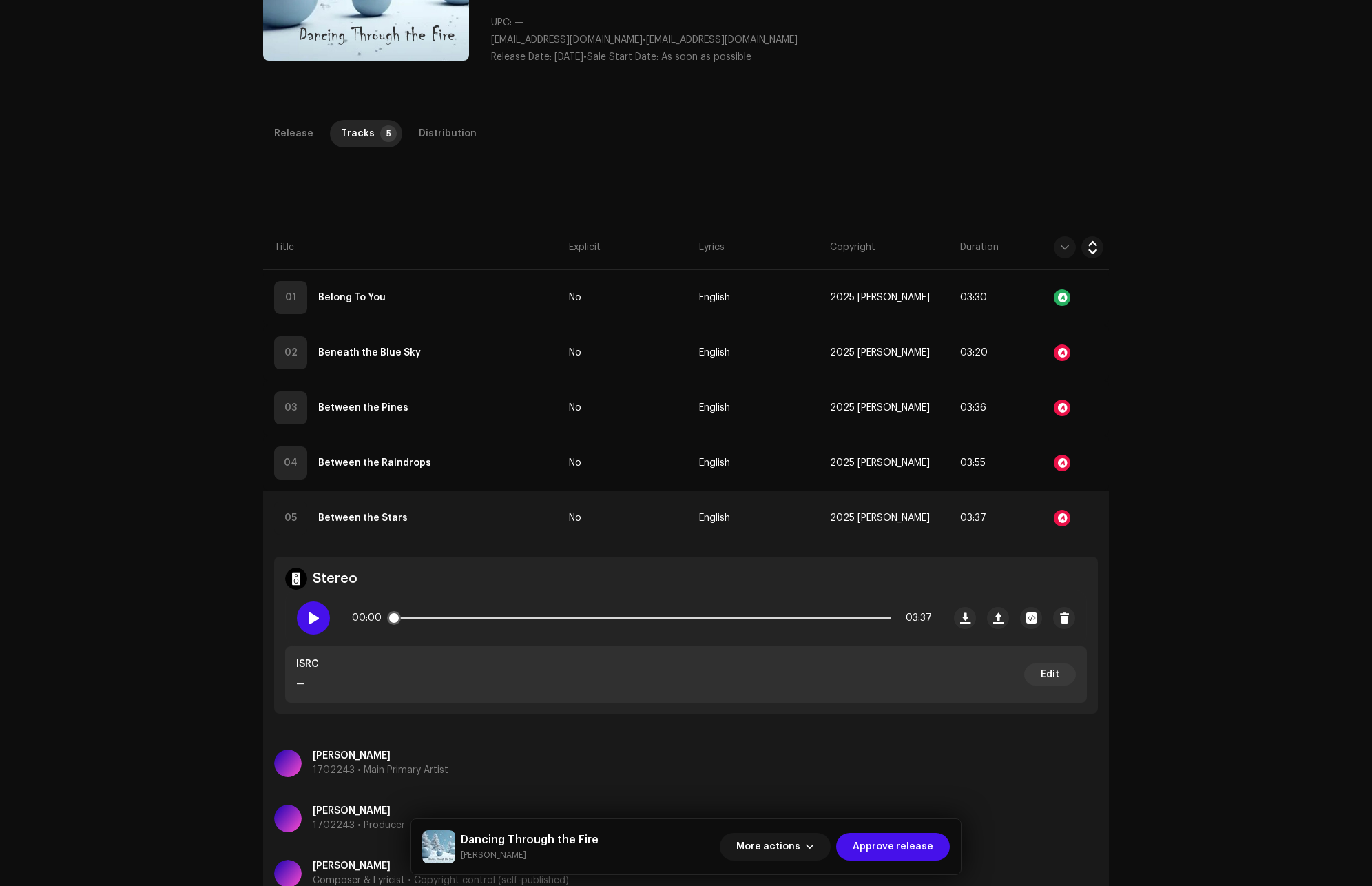
click at [321, 617] on div at bounding box center [313, 617] width 33 height 33
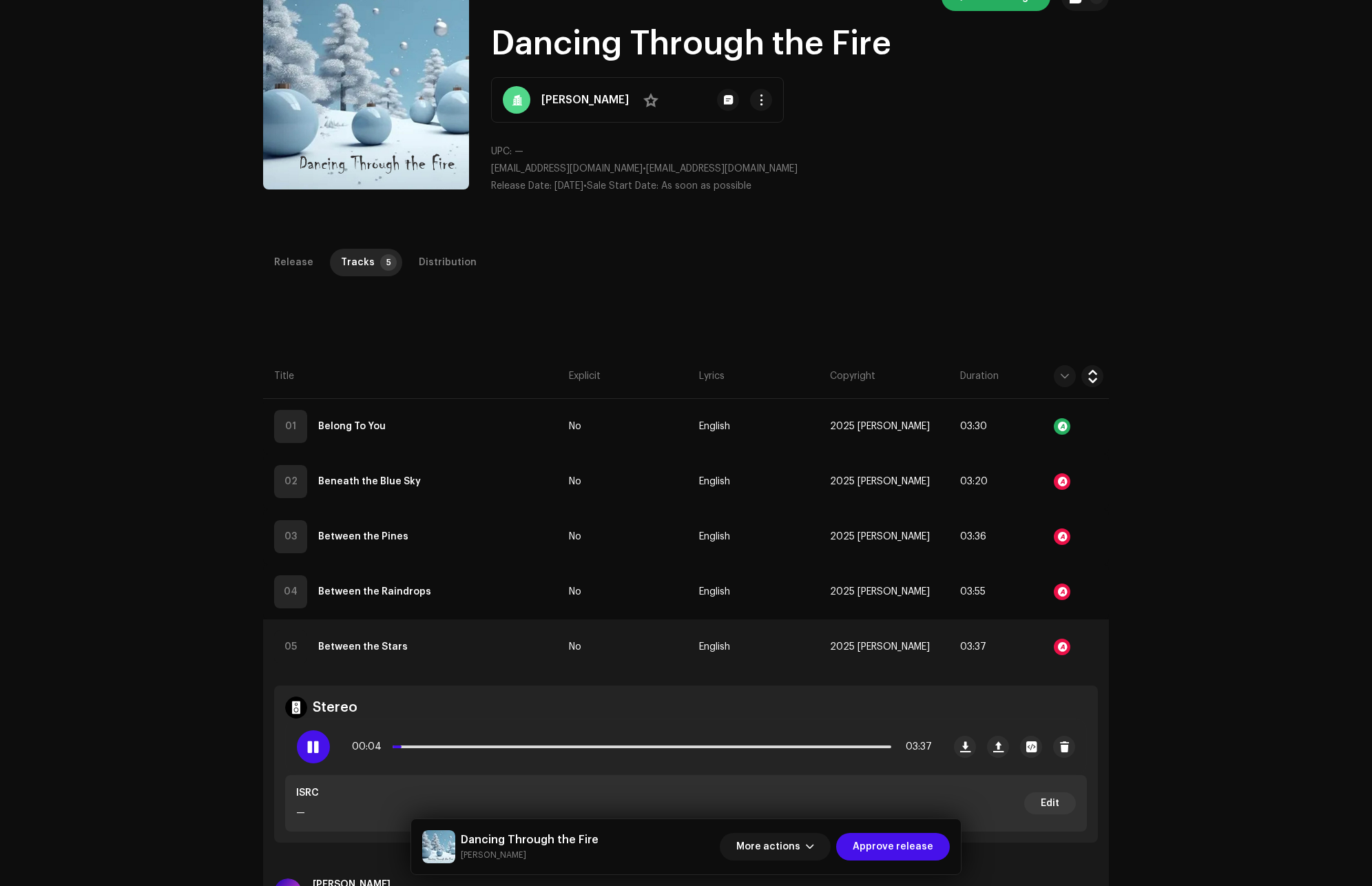
scroll to position [51, 0]
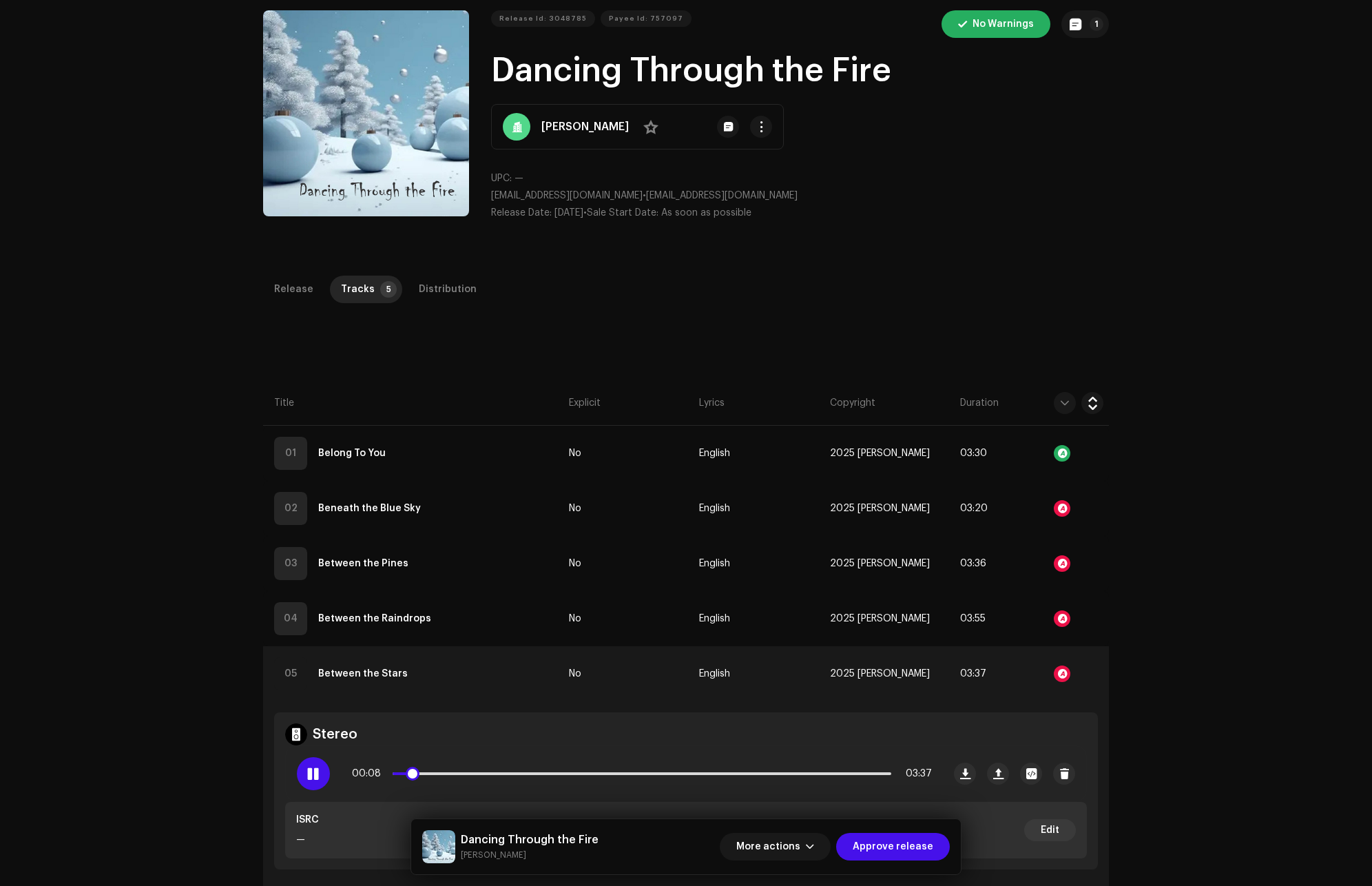
click at [315, 775] on span at bounding box center [313, 774] width 11 height 11
click at [1061, 665] on div at bounding box center [1065, 673] width 77 height 27
click at [1059, 672] on div at bounding box center [1062, 673] width 17 height 17
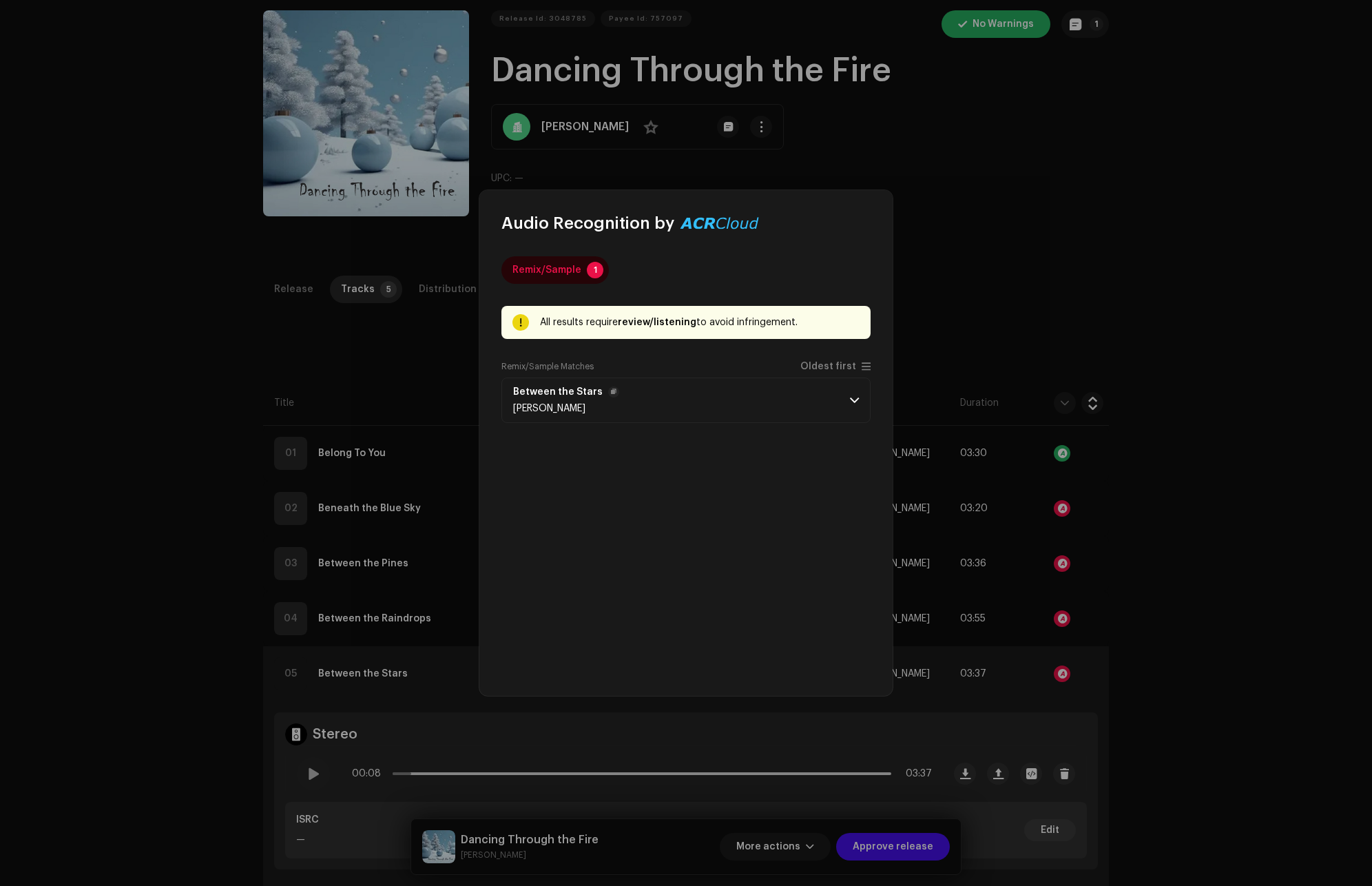
click at [863, 393] on p-accordion-header "Between the Stars Kimberly Ye" at bounding box center [686, 399] width 369 height 45
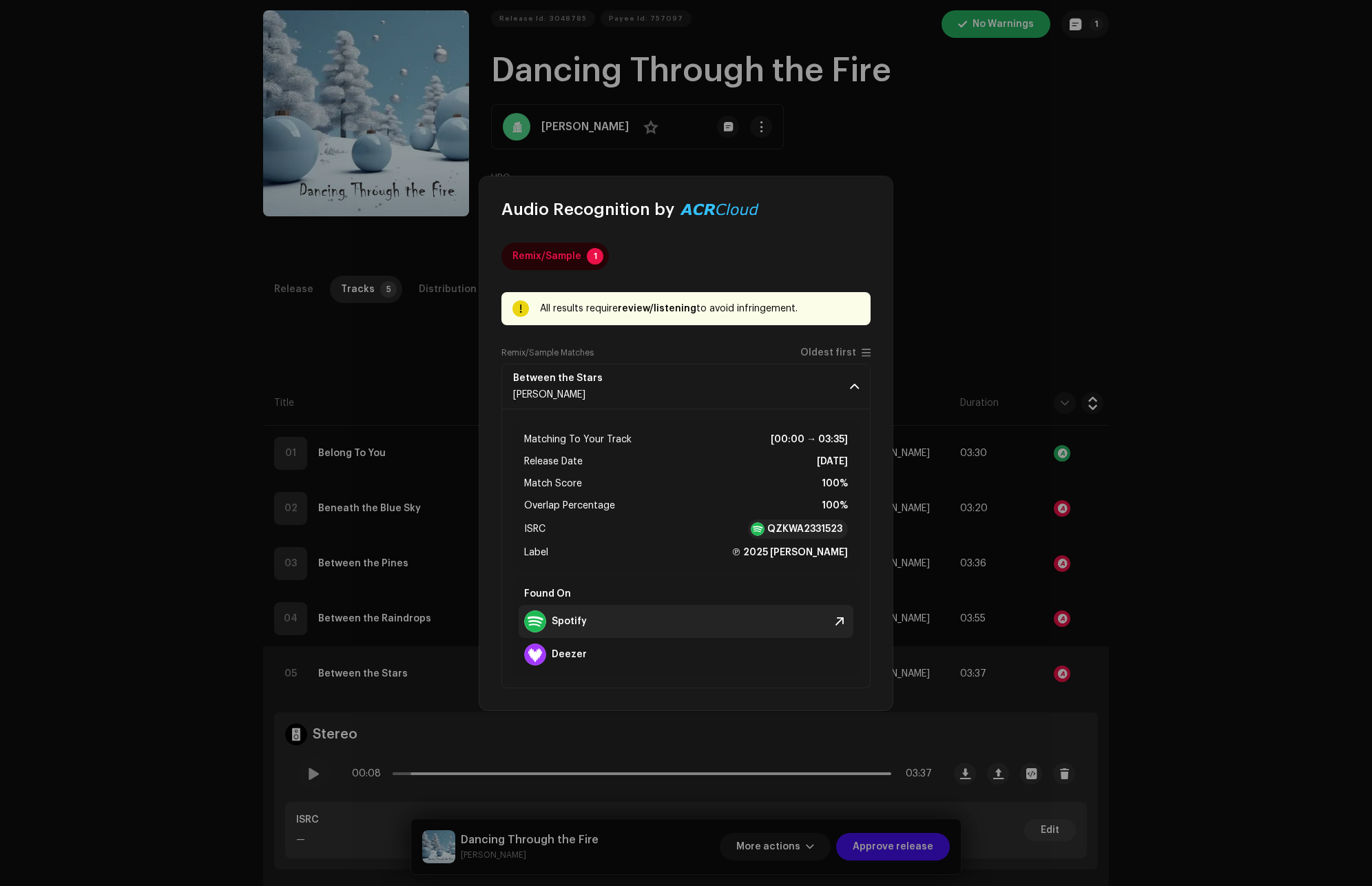
click at [557, 620] on strong "Spotify" at bounding box center [570, 621] width 35 height 11
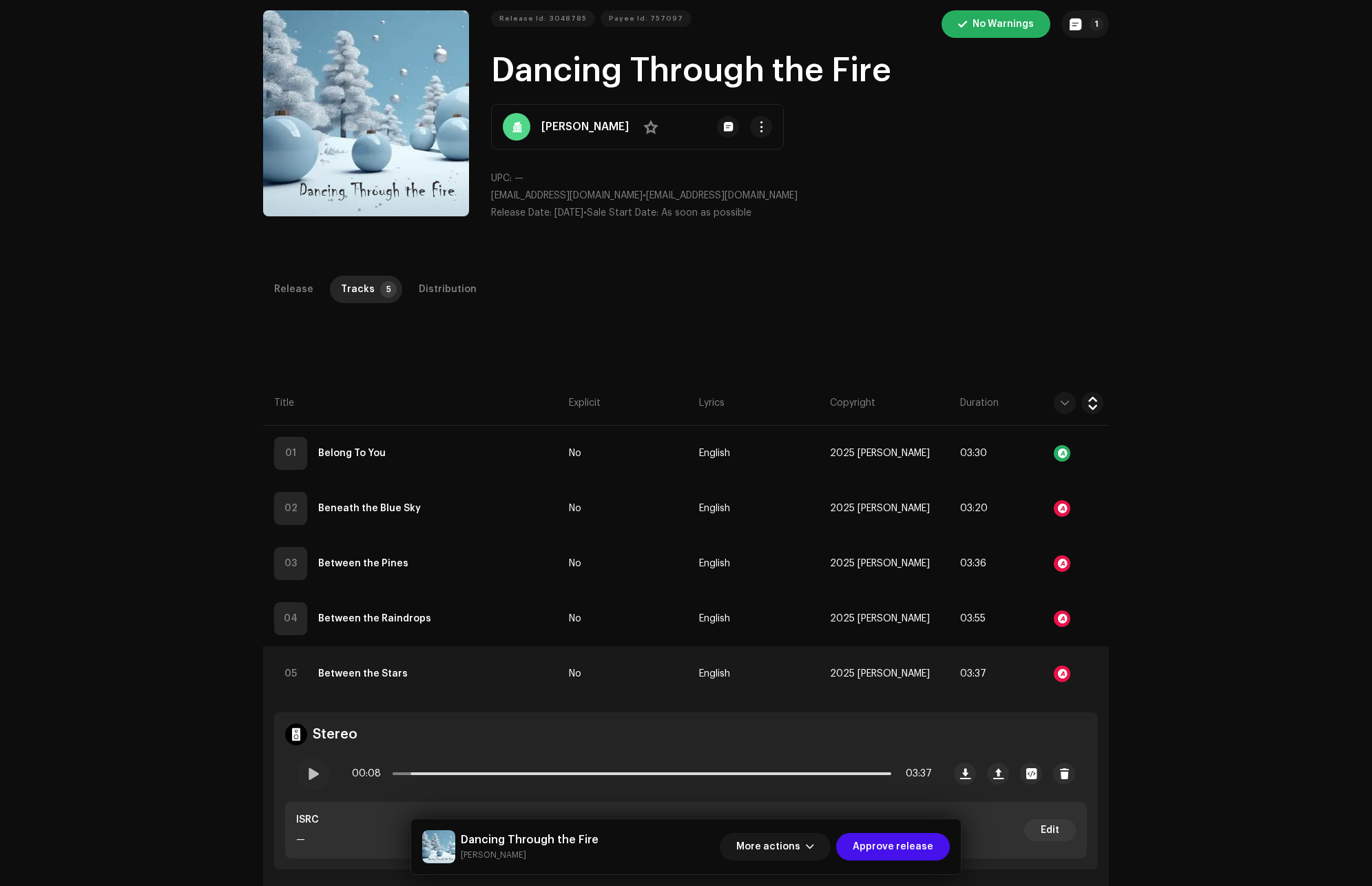
click at [1120, 233] on div "Audio Recognition by Remix/Sample 1 All results require review/listening to avo…" at bounding box center [686, 443] width 1372 height 886
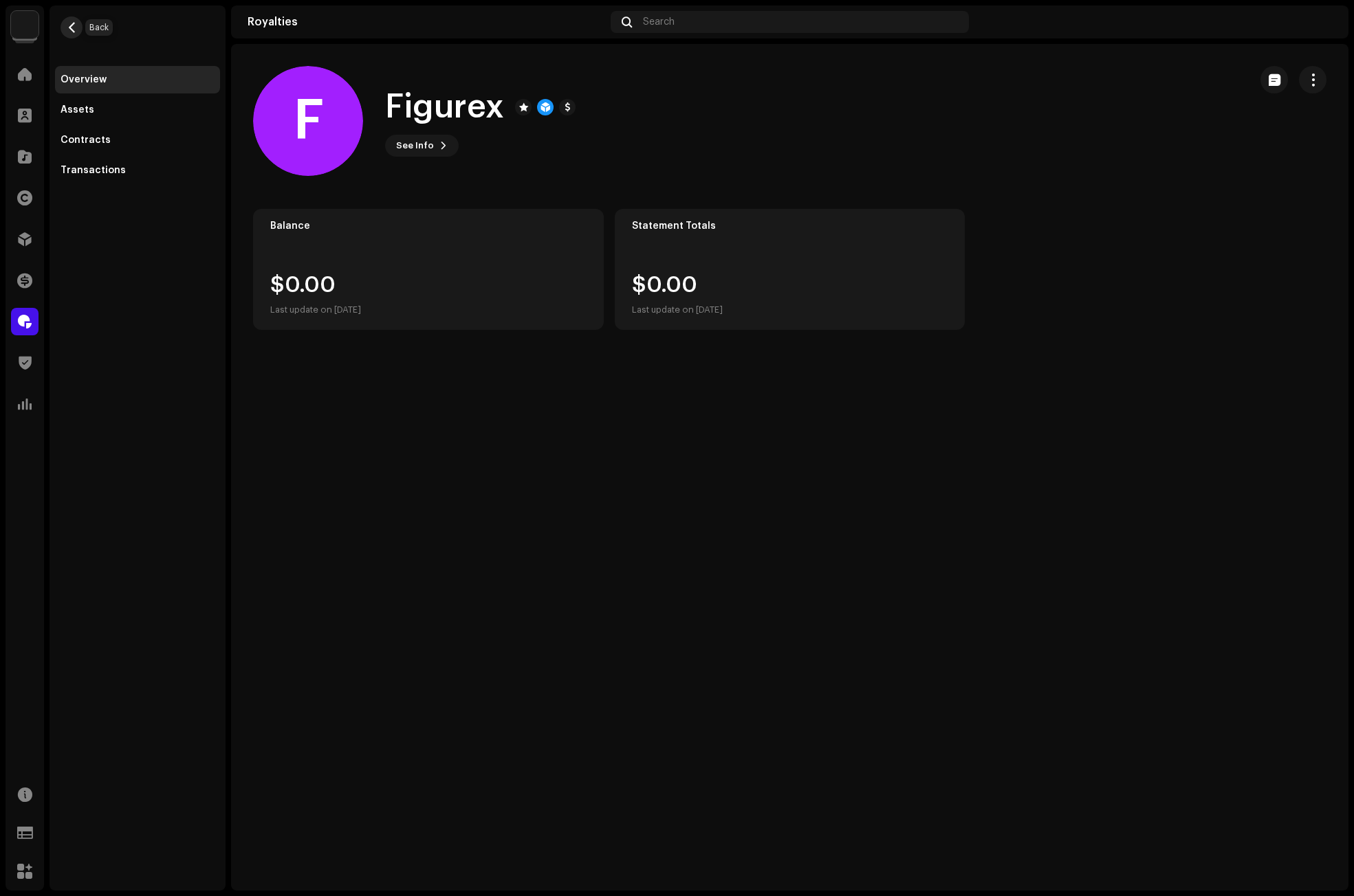
click at [71, 24] on span "button" at bounding box center [72, 27] width 11 height 11
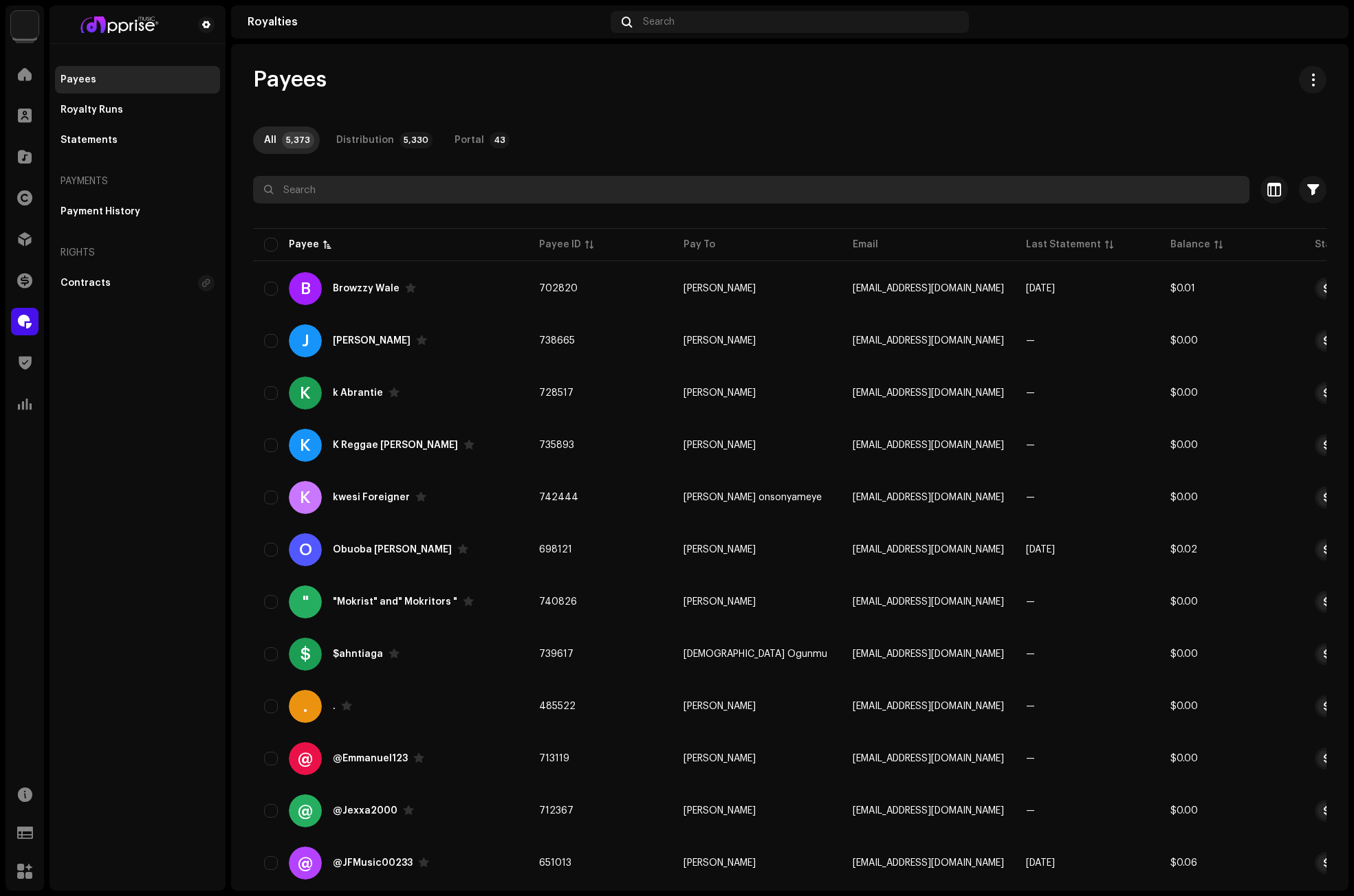
paste input "Figurex"
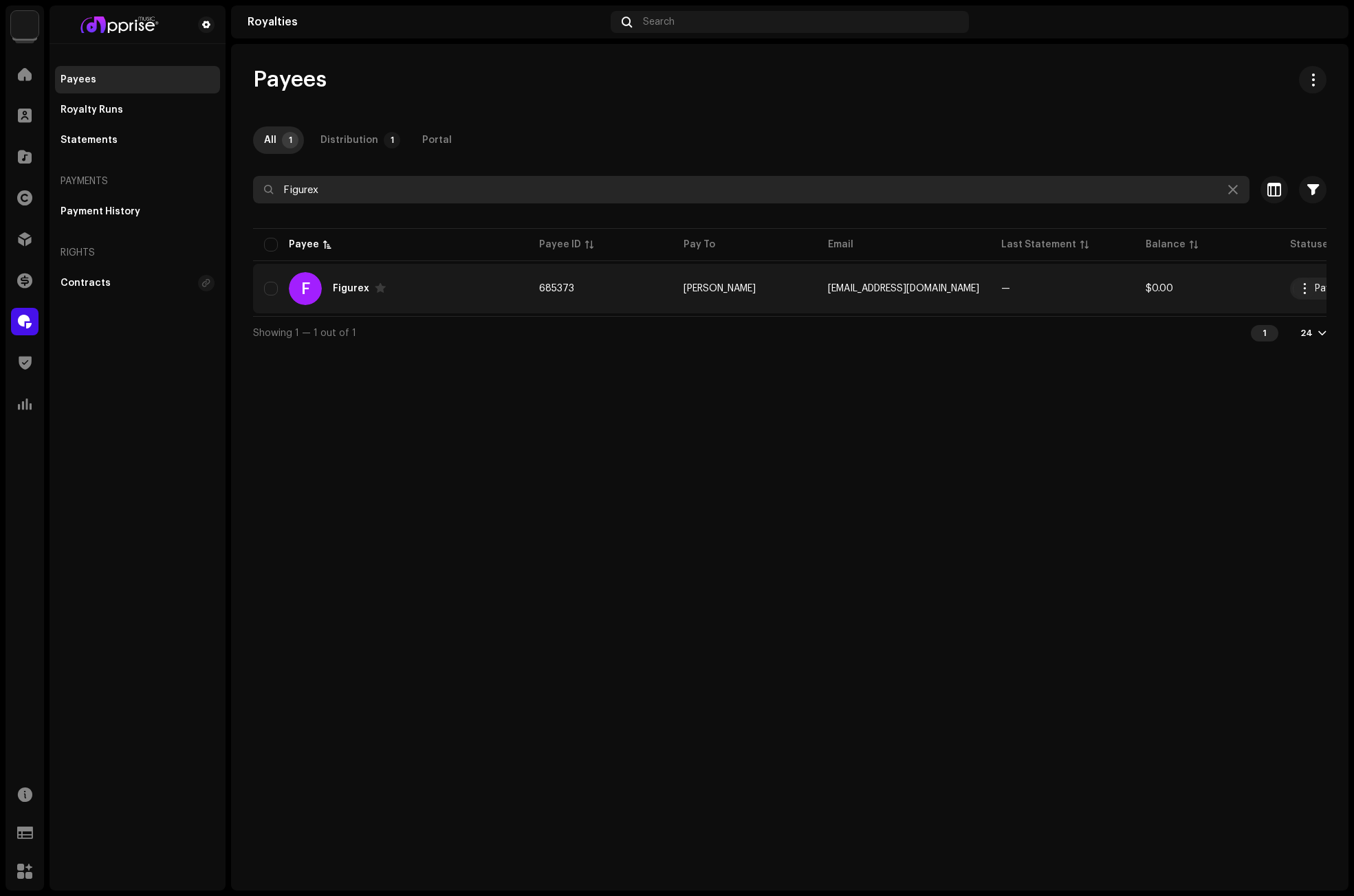
type input "Figurex"
copy span "[EMAIL_ADDRESS][DOMAIN_NAME]"
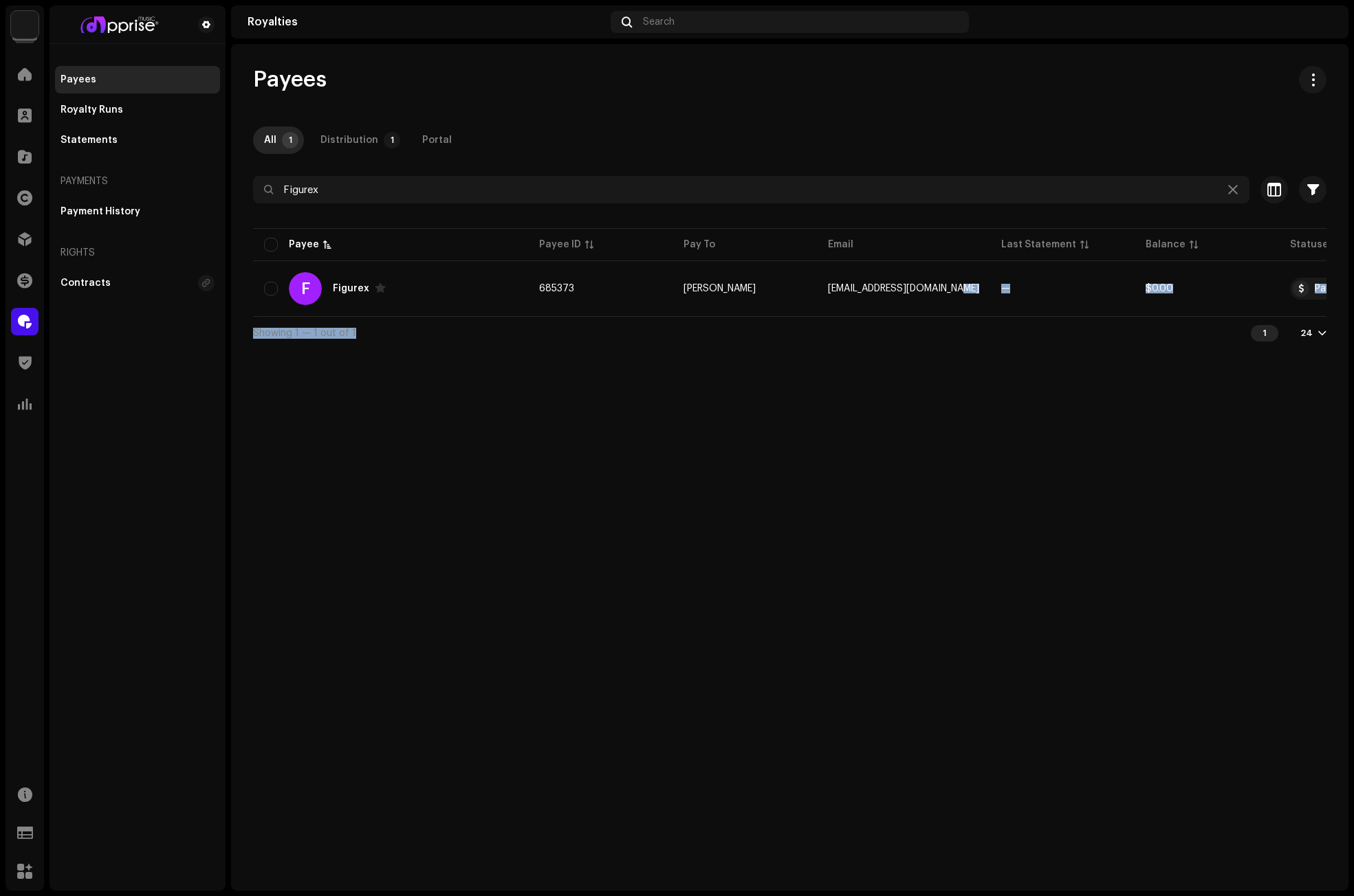
drag, startPoint x: 955, startPoint y: 288, endPoint x: 805, endPoint y: 389, distance: 180.8
click at [801, 378] on div "Payees All 1 Distribution 1 Portal Figurex Selected 0 Select all 1 Options Filt…" at bounding box center [789, 467] width 1117 height 847
click at [807, 390] on div "Payees All 1 Distribution 1 Portal Figurex Selected 0 Select all 1 Options Filt…" at bounding box center [789, 467] width 1117 height 847
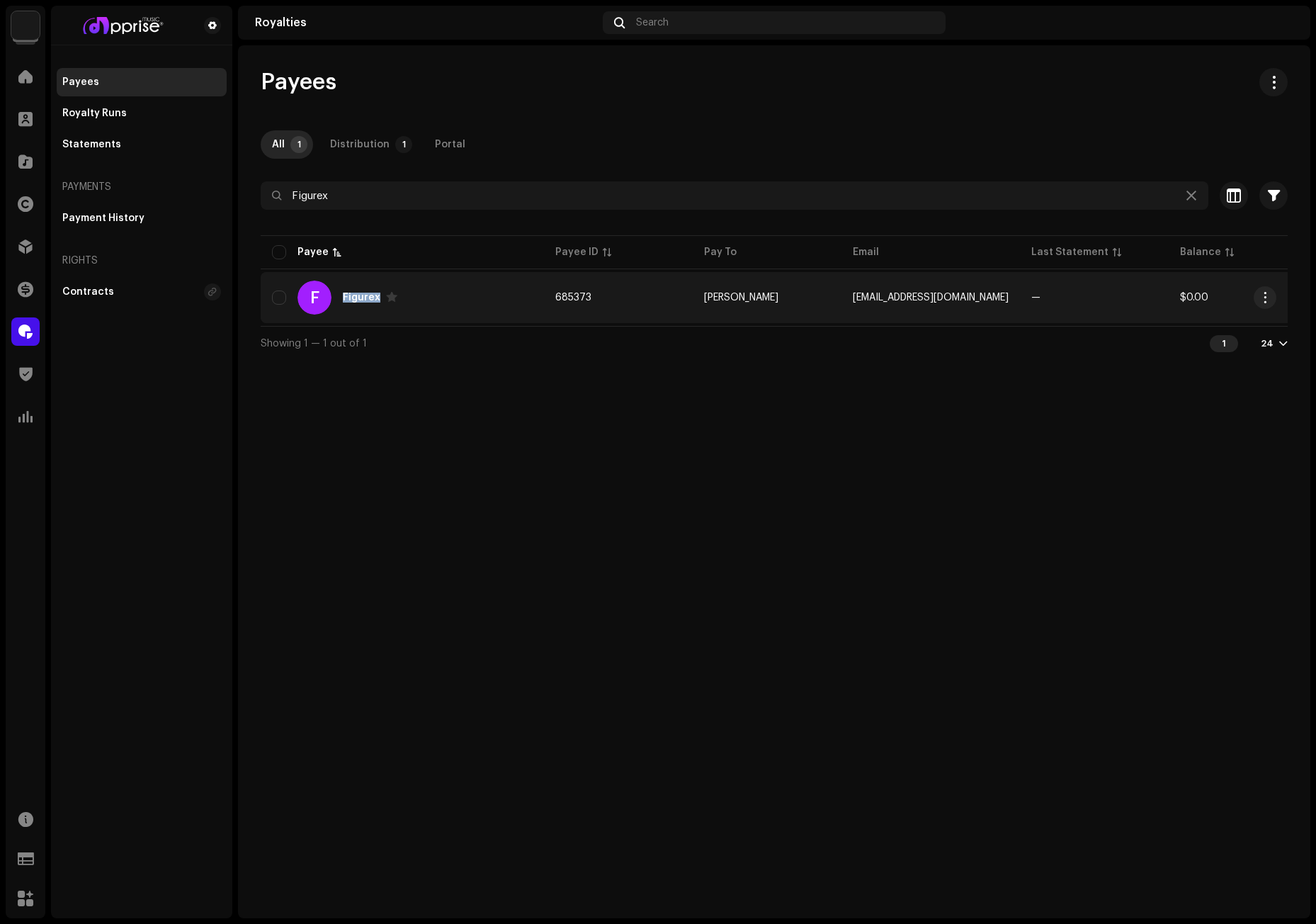
drag, startPoint x: 378, startPoint y: 299, endPoint x: 340, endPoint y: 299, distance: 38.0
click at [340, 299] on div "F Figurex" at bounding box center [401, 297] width 261 height 34
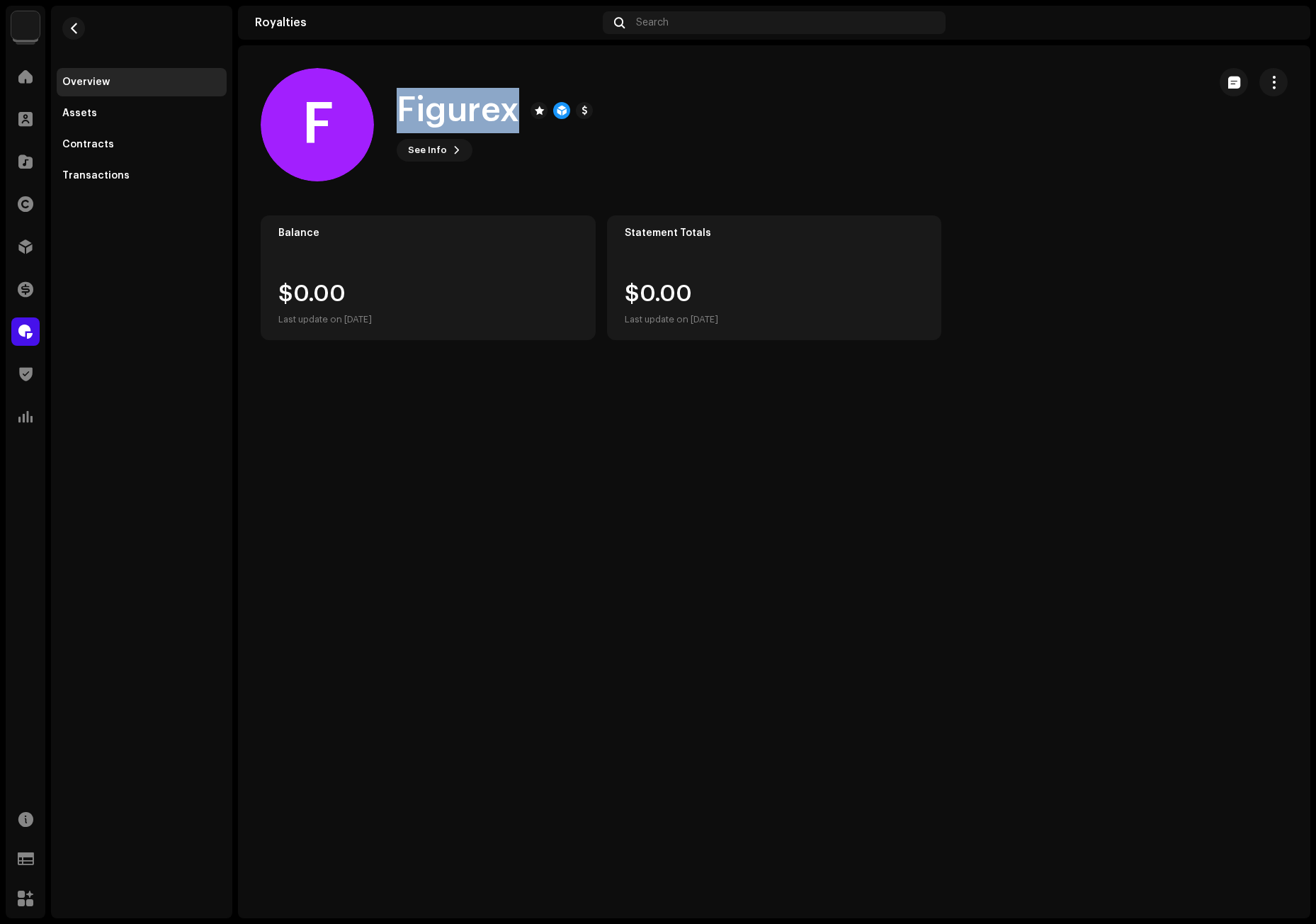
drag, startPoint x: 518, startPoint y: 109, endPoint x: 388, endPoint y: 111, distance: 130.0
click at [388, 111] on div "F Figurex See Info" at bounding box center [728, 124] width 936 height 114
copy h1 "Figurex"
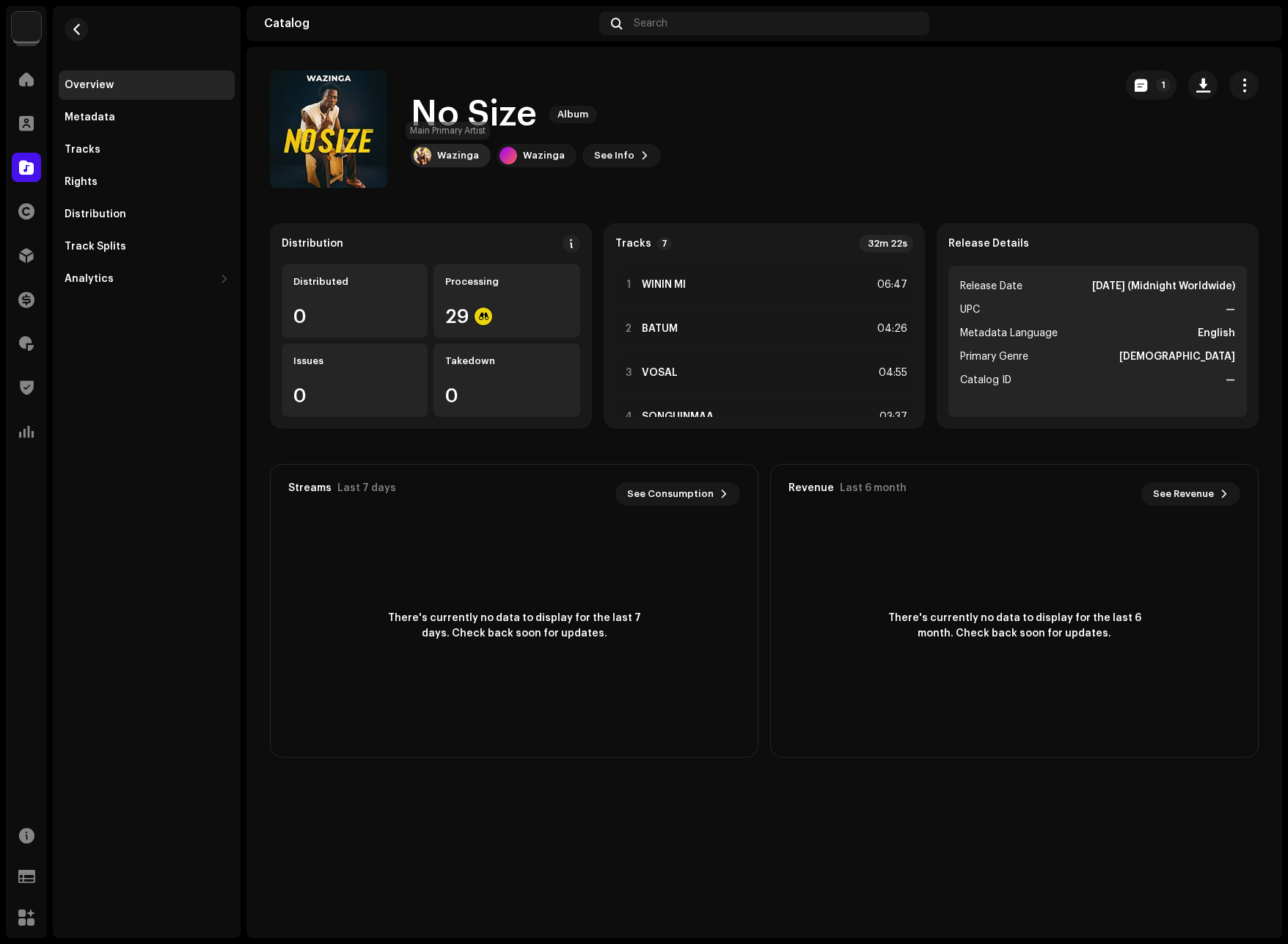
click at [442, 148] on div "Wazinga" at bounding box center [451, 155] width 80 height 24
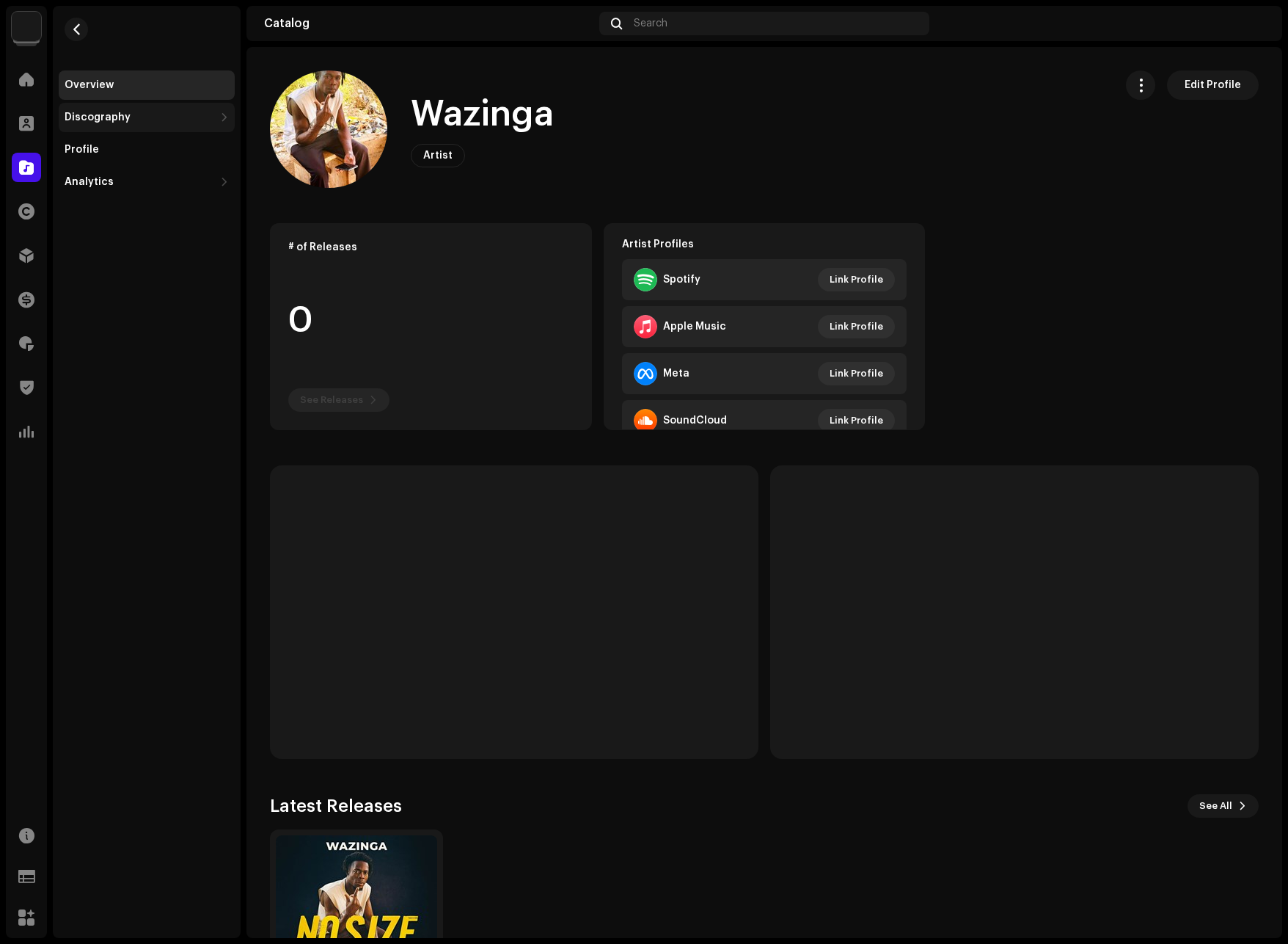
click at [115, 119] on div "Discography" at bounding box center [98, 118] width 66 height 11
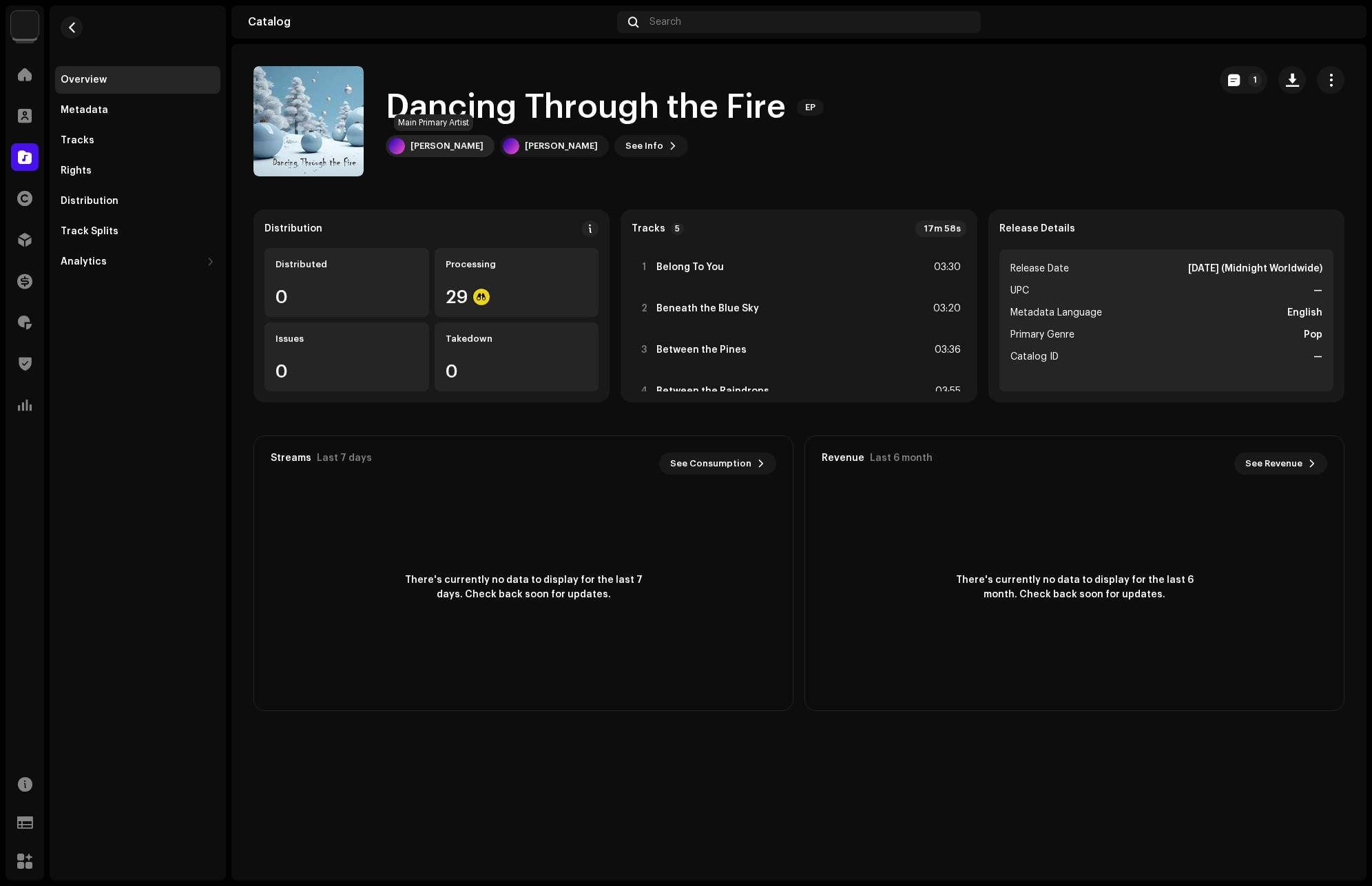
click at [429, 142] on div "[PERSON_NAME]" at bounding box center [447, 146] width 73 height 11
